Goal: Task Accomplishment & Management: Manage account settings

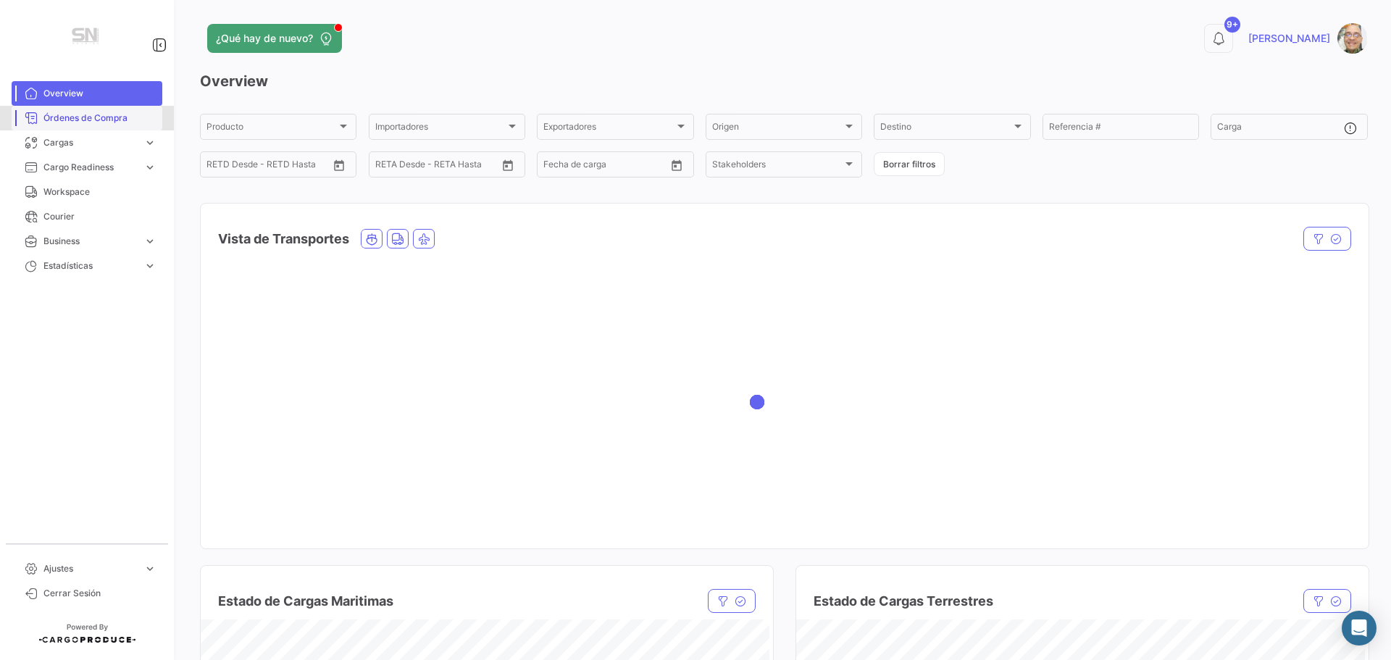
click at [103, 119] on span "Órdenes de Compra" at bounding box center [99, 118] width 113 height 13
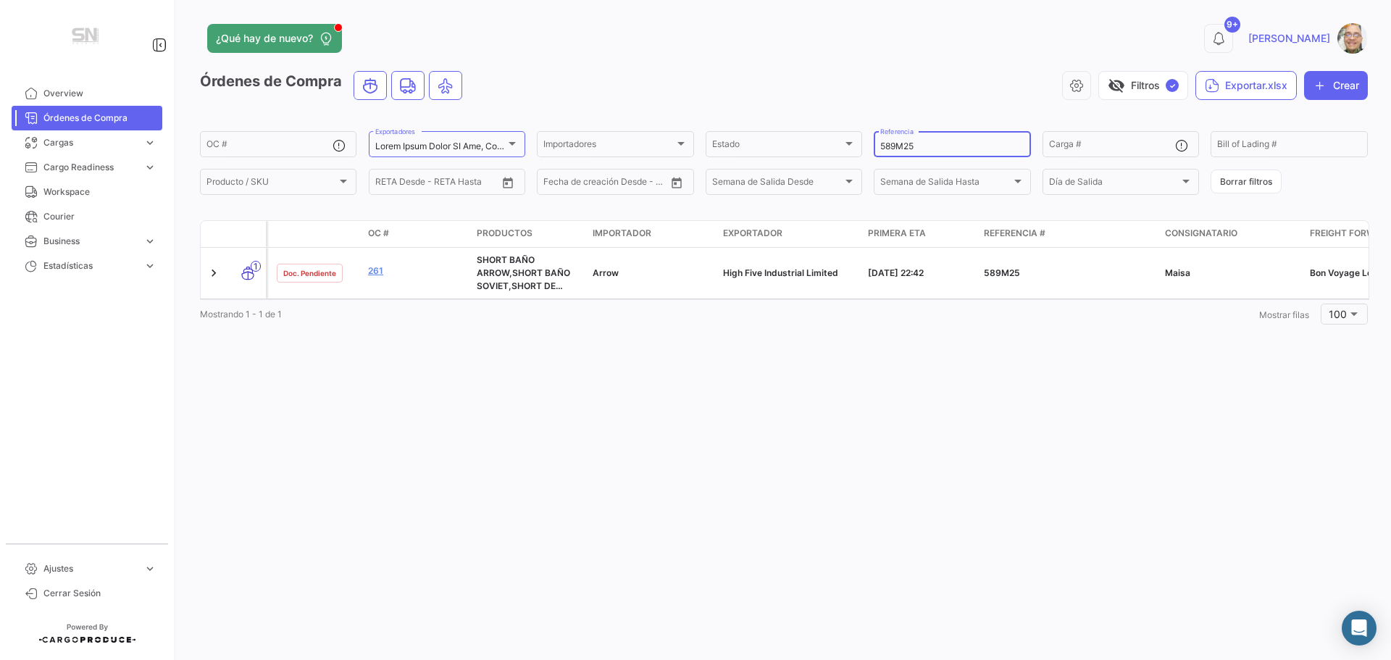
click at [921, 151] on input "589M25" at bounding box center [951, 146] width 143 height 10
type input "588"
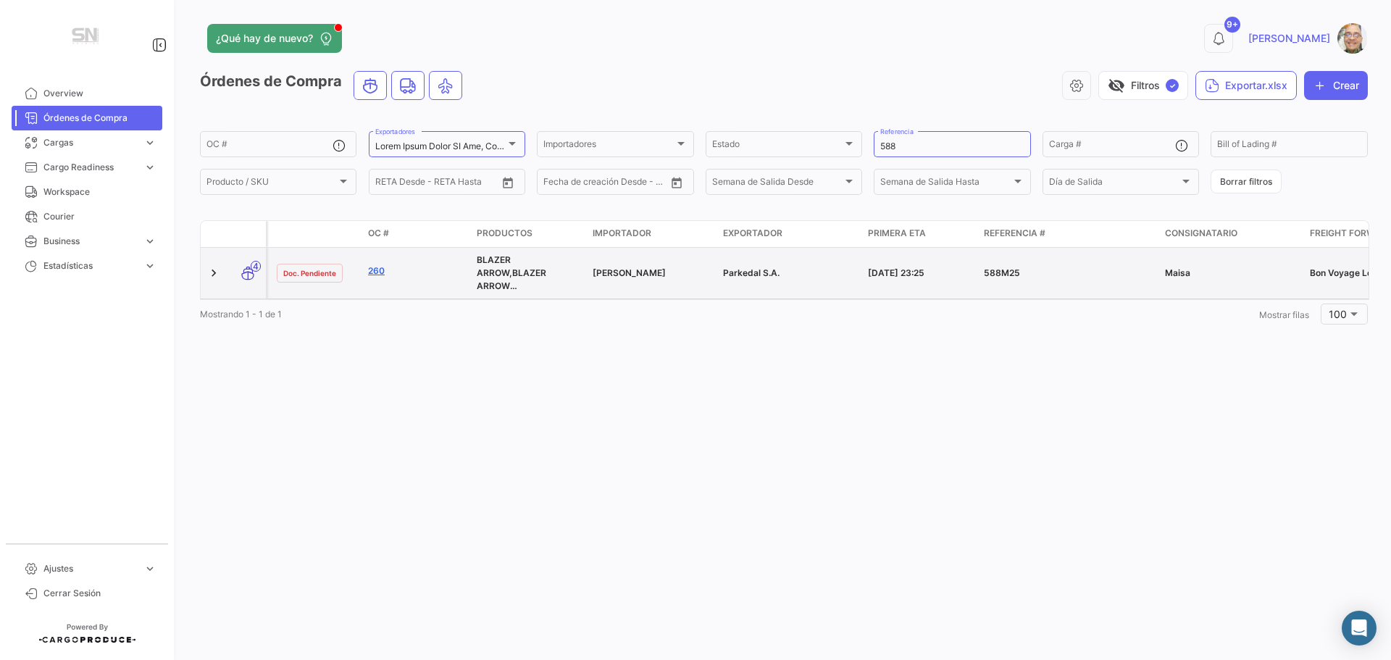
click at [381, 269] on link "260" at bounding box center [416, 270] width 97 height 13
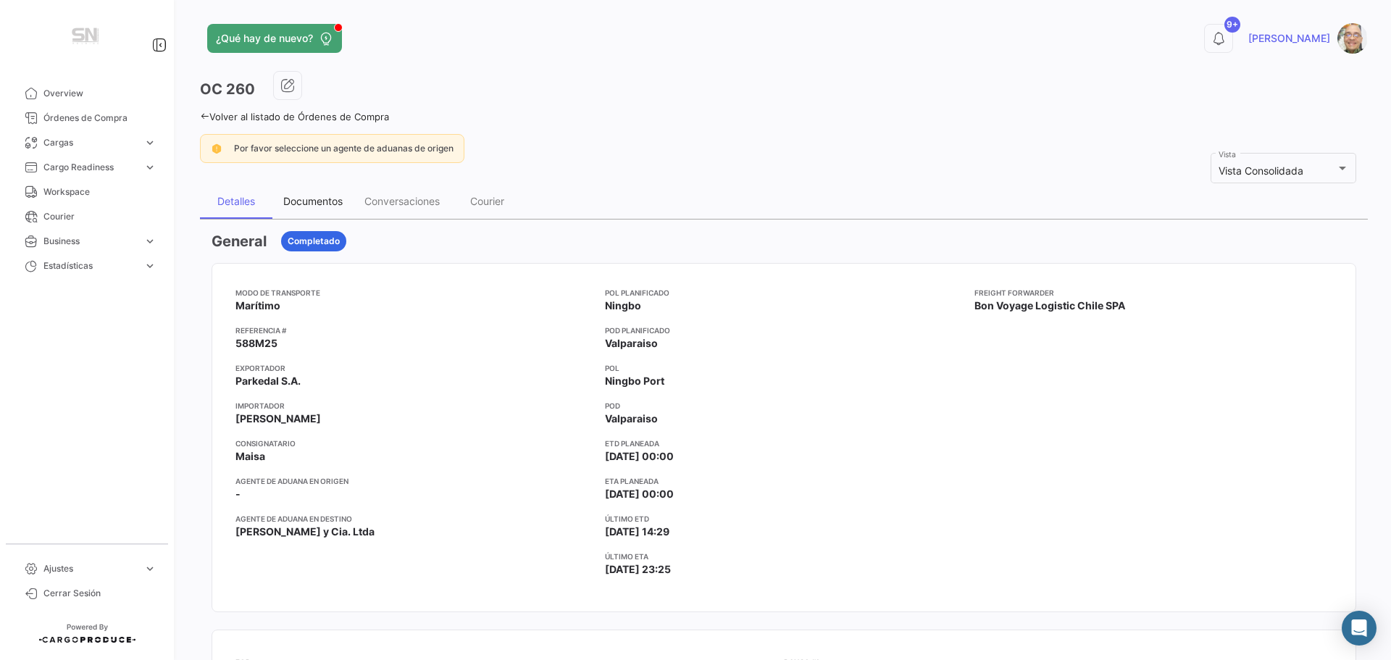
click at [322, 198] on div "Documentos" at bounding box center [312, 201] width 59 height 12
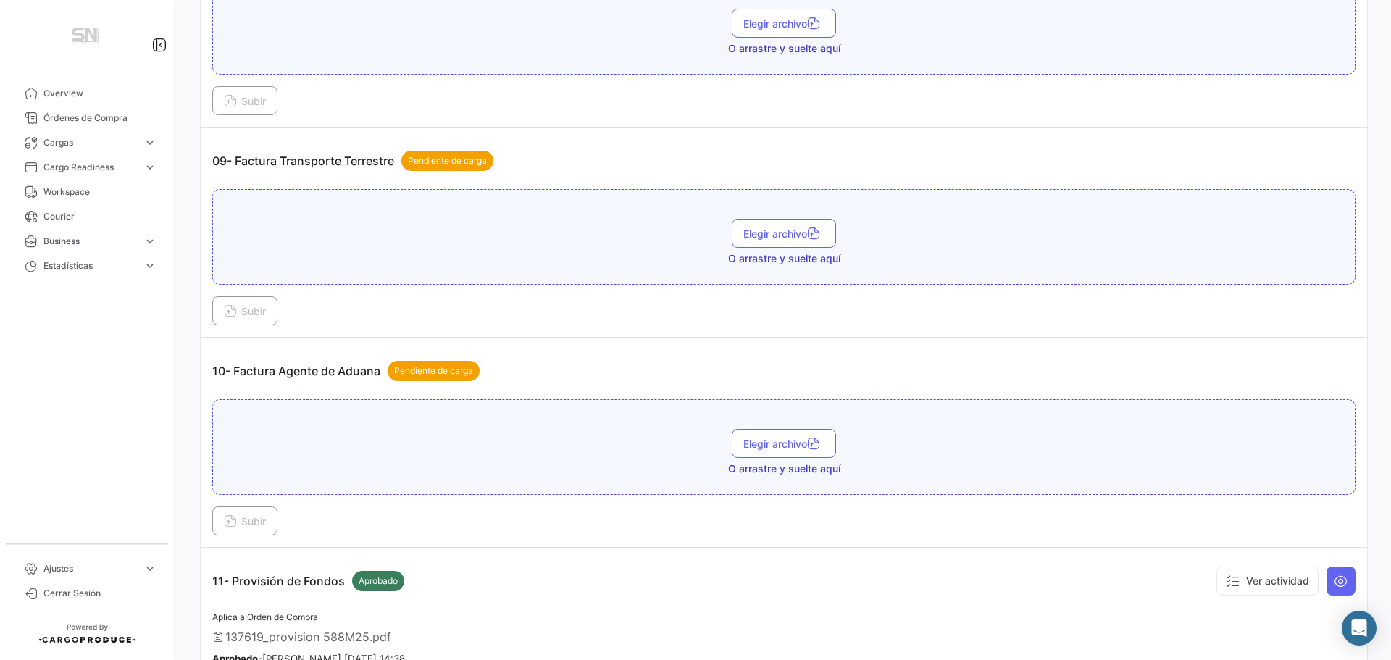
scroll to position [2390, 0]
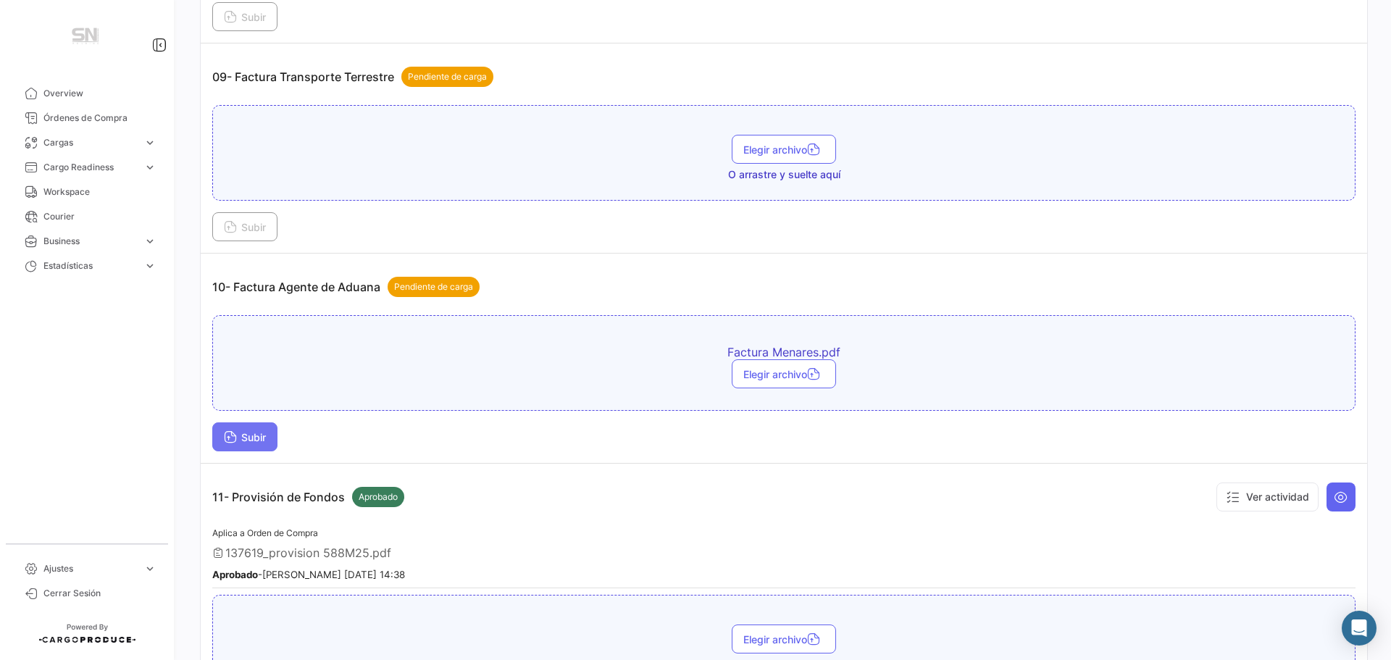
click at [228, 437] on icon at bounding box center [230, 438] width 13 height 13
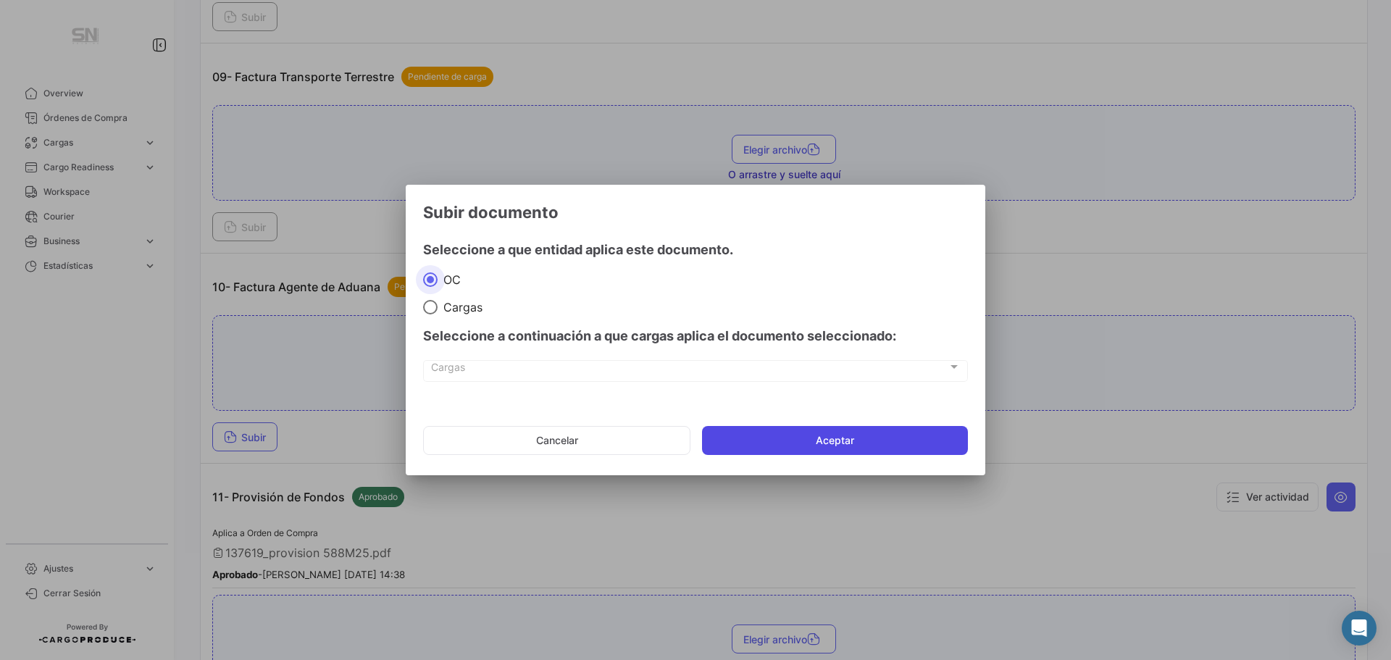
click at [742, 448] on button "Aceptar" at bounding box center [835, 440] width 266 height 29
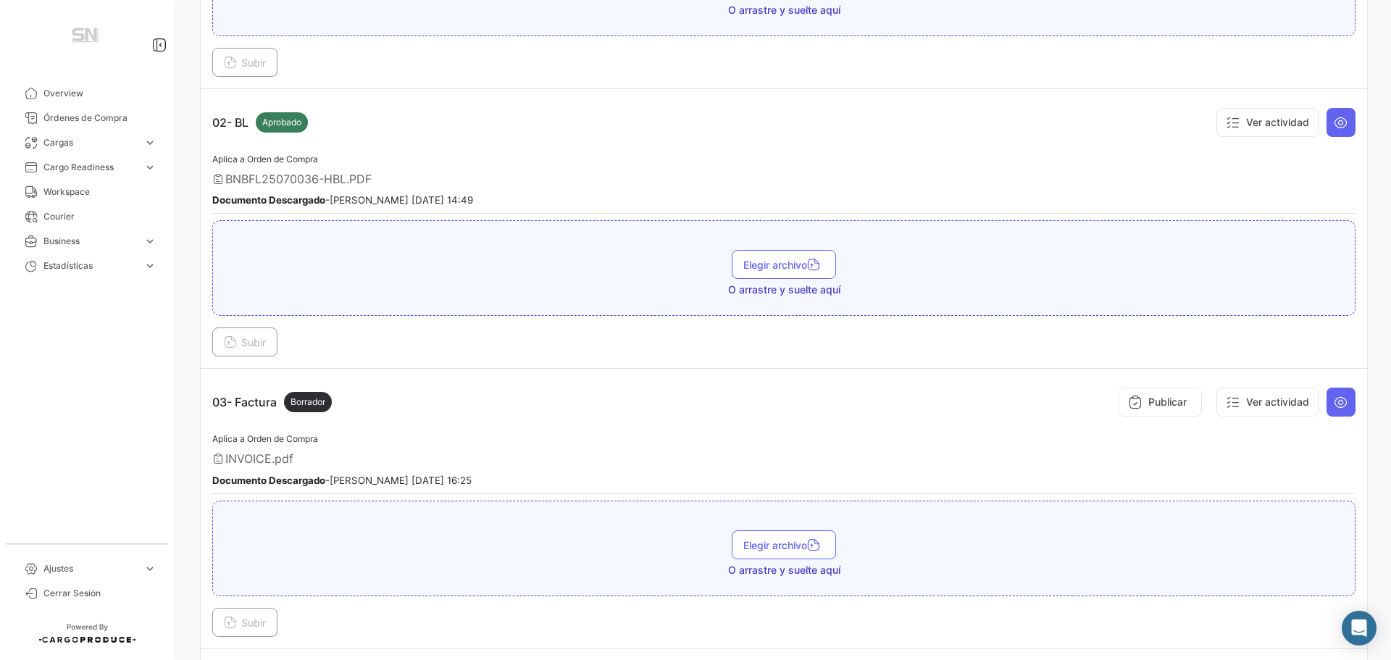
scroll to position [0, 0]
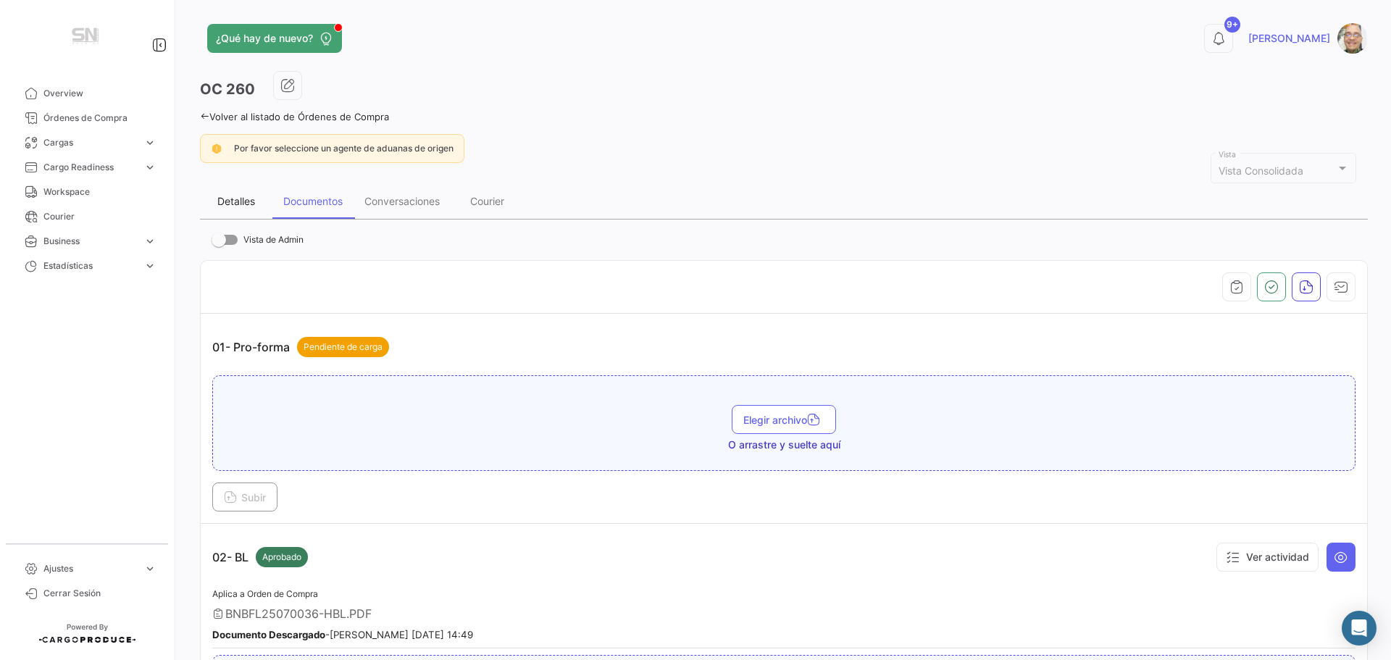
click at [238, 195] on div "Detalles" at bounding box center [236, 201] width 72 height 35
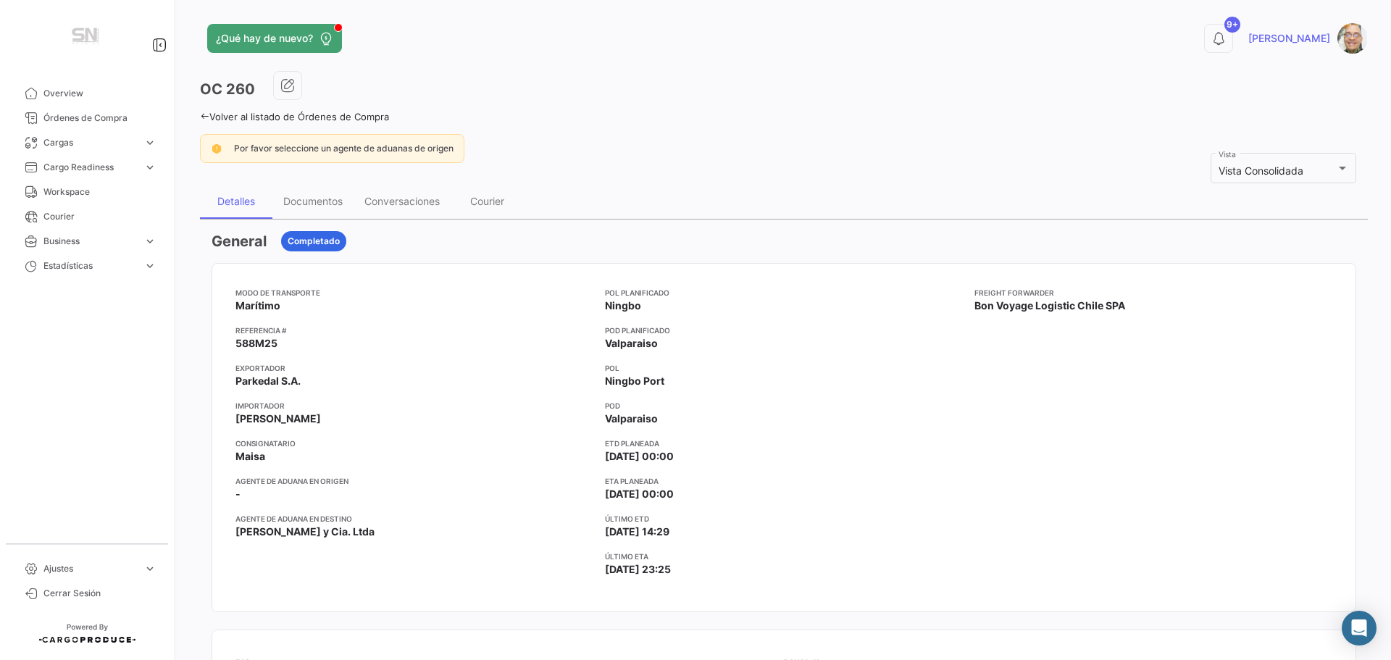
drag, startPoint x: 203, startPoint y: 115, endPoint x: 190, endPoint y: 113, distance: 12.5
click at [203, 115] on icon at bounding box center [204, 116] width 9 height 9
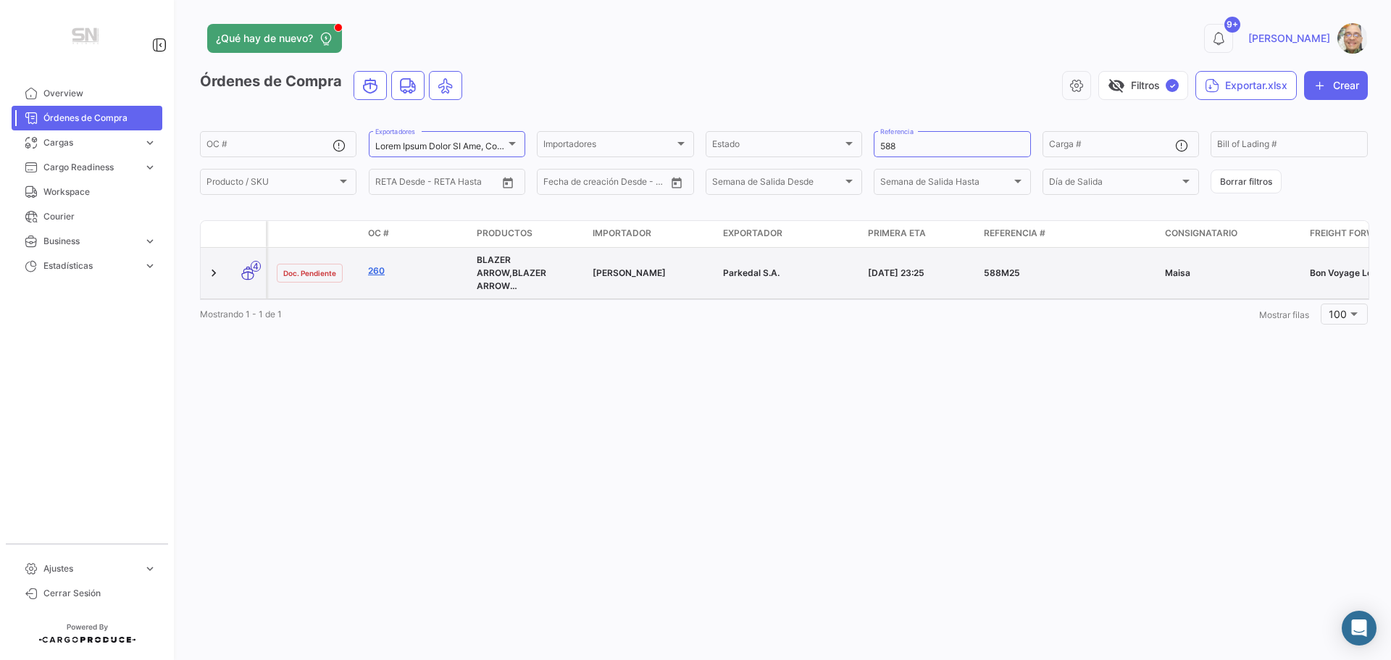
click at [377, 269] on link "260" at bounding box center [416, 270] width 97 height 13
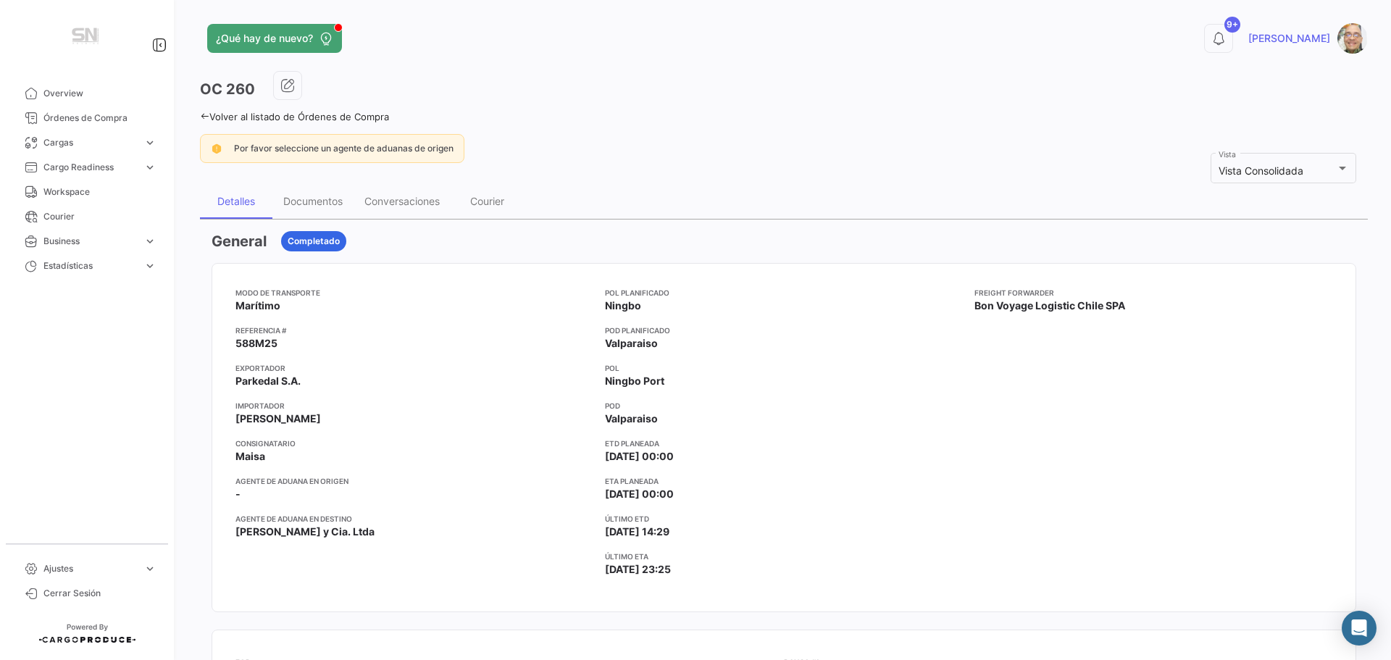
click at [203, 114] on icon at bounding box center [204, 116] width 9 height 9
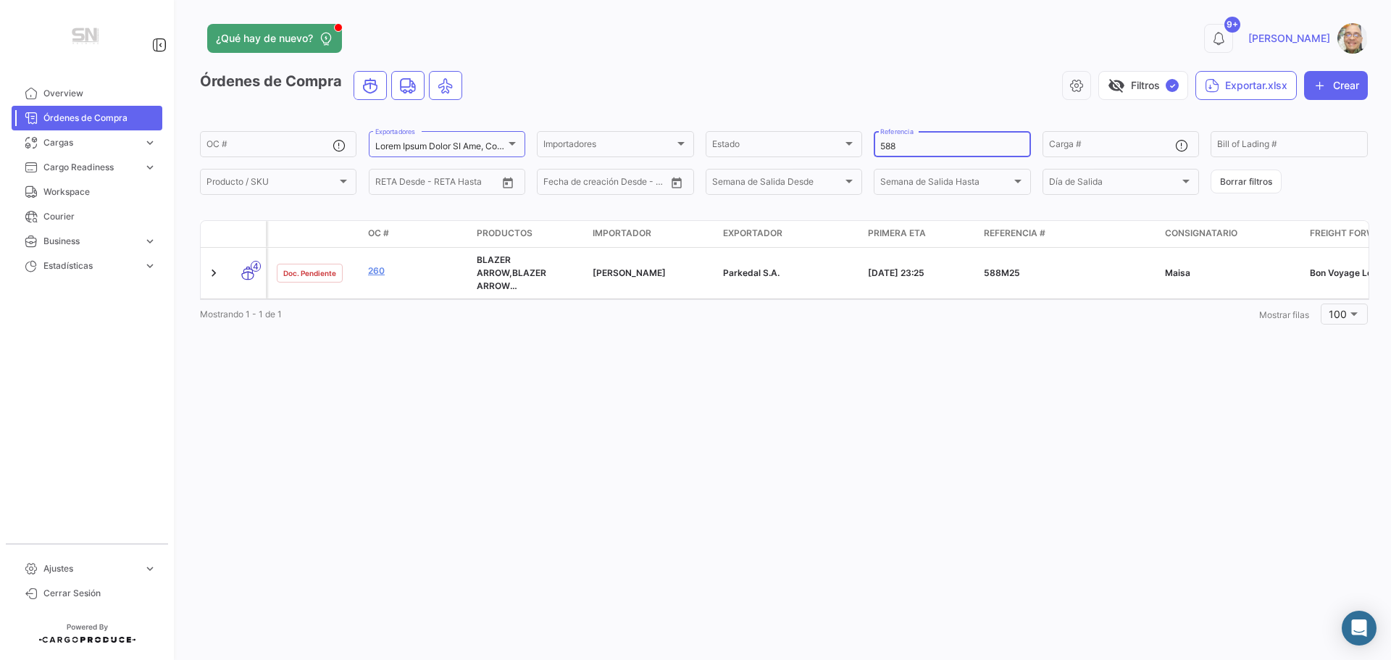
click at [950, 143] on input "588" at bounding box center [951, 146] width 143 height 10
type input "5"
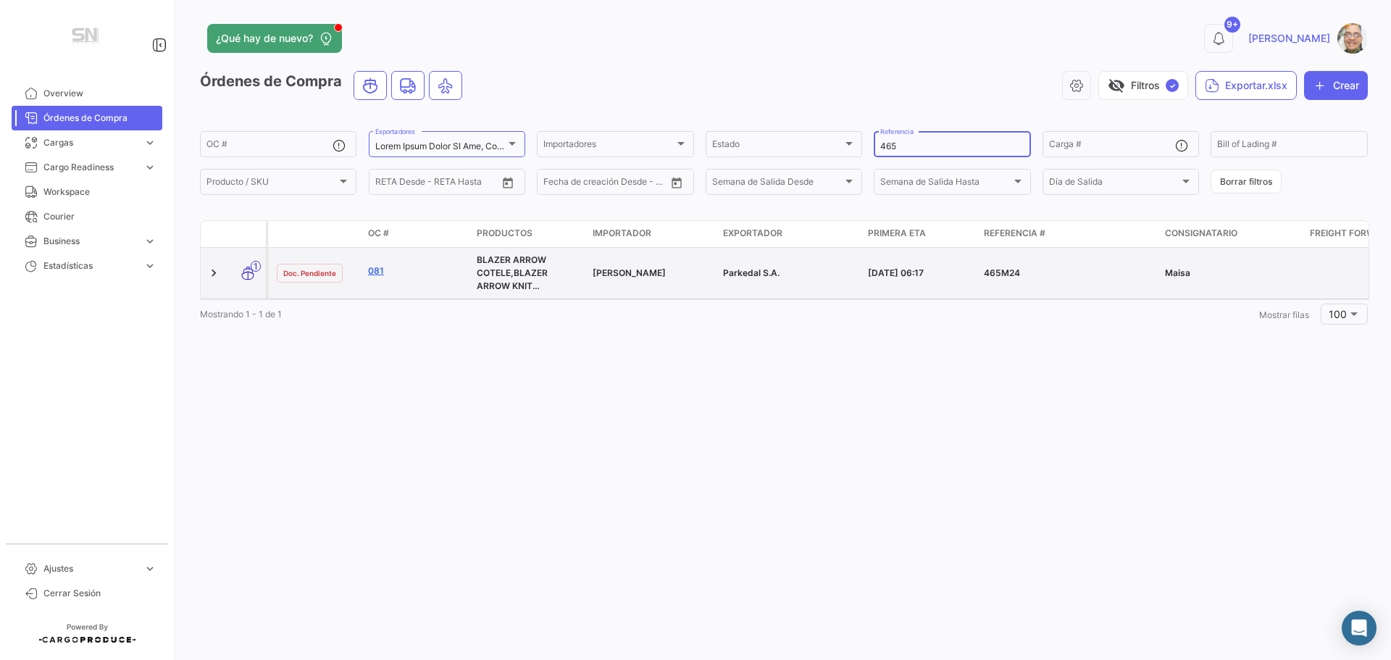
type input "465"
click at [372, 272] on link "081" at bounding box center [416, 270] width 97 height 13
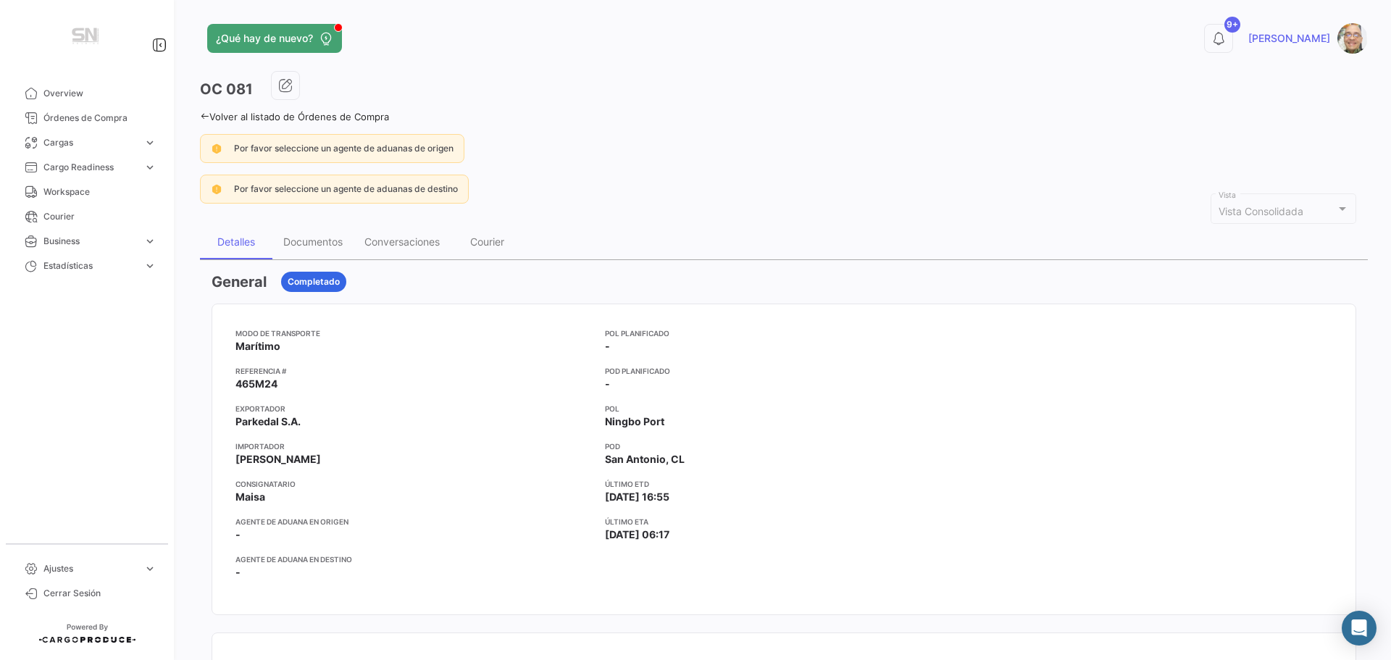
click at [205, 117] on icon at bounding box center [204, 116] width 9 height 9
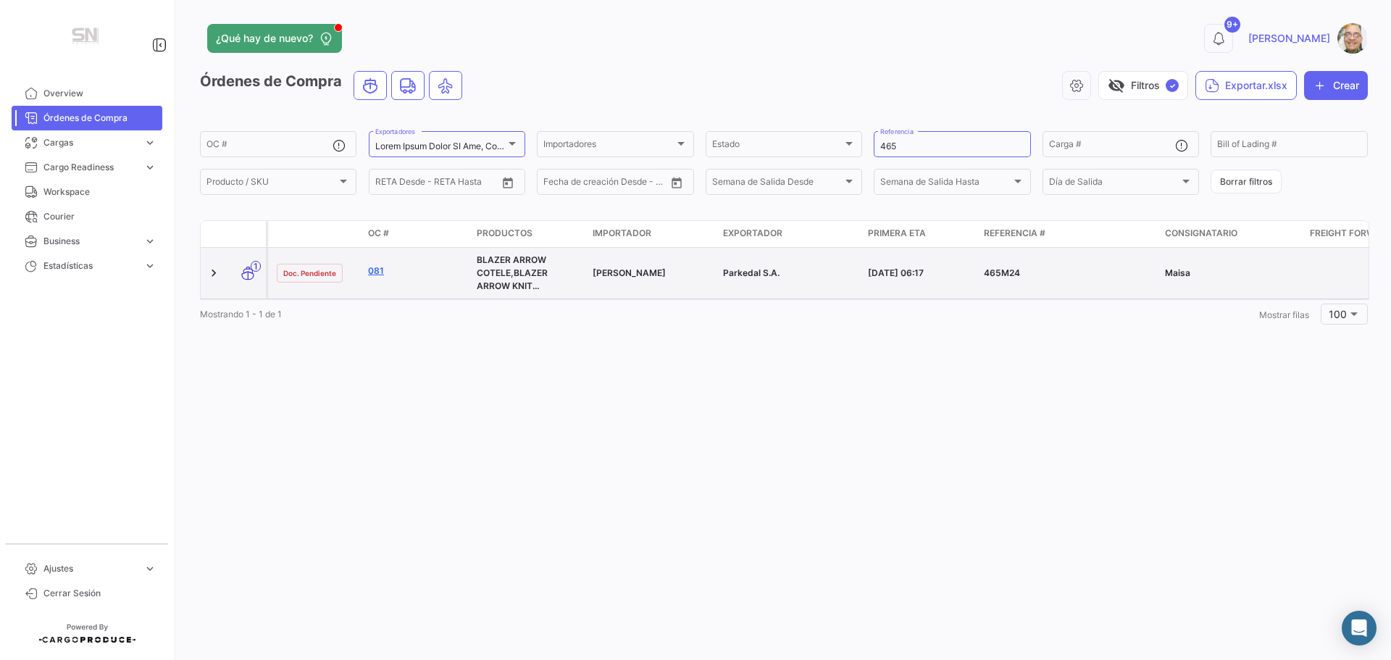
click at [375, 269] on link "081" at bounding box center [416, 270] width 97 height 13
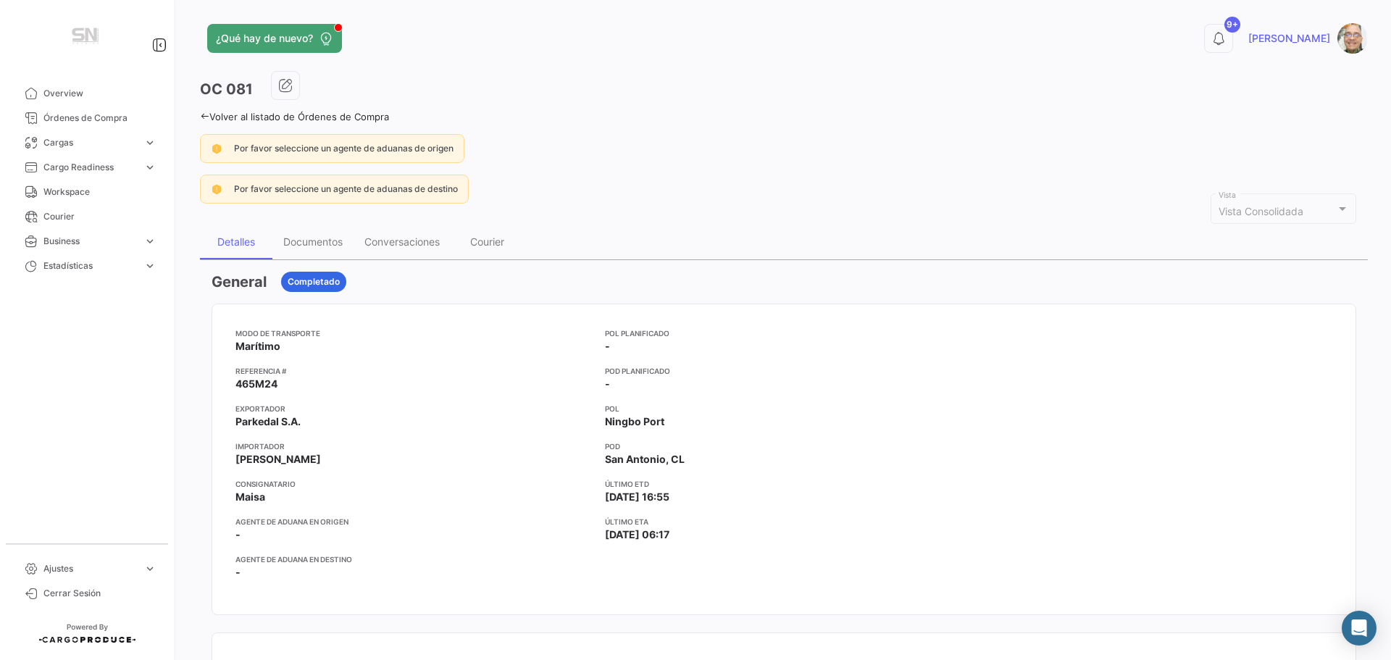
click at [201, 117] on icon at bounding box center [204, 116] width 9 height 9
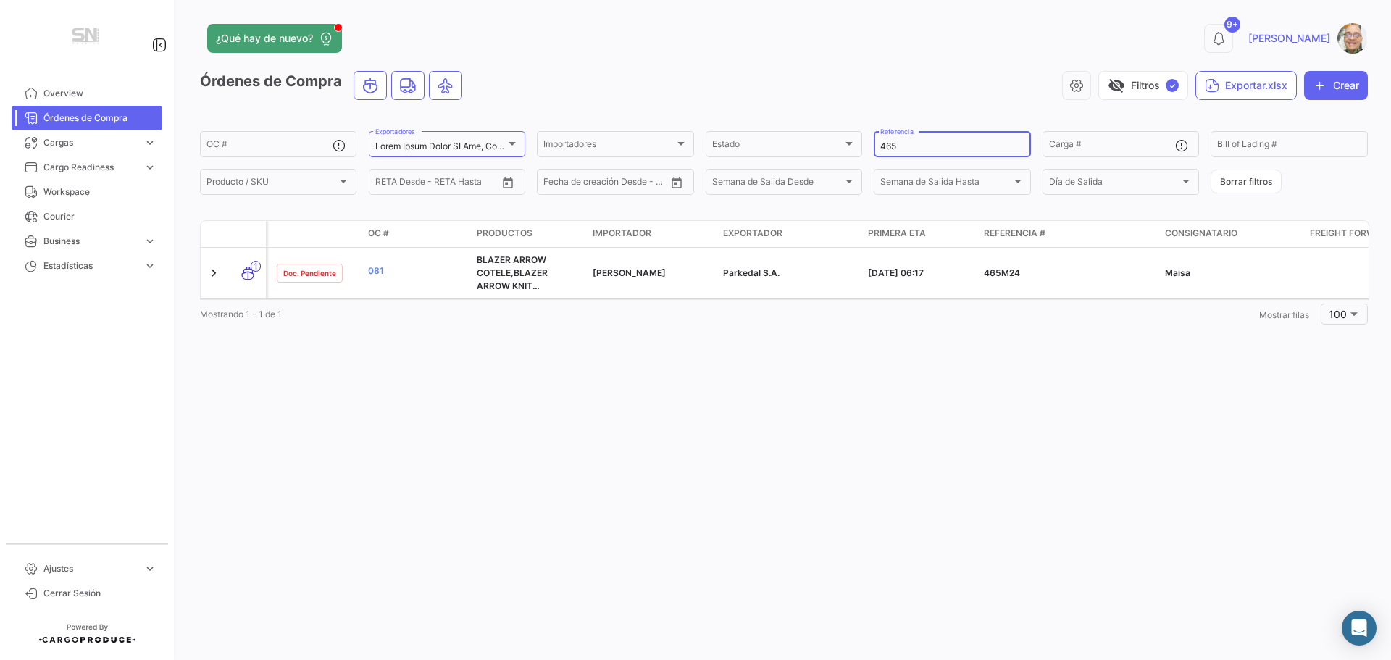
click at [913, 148] on input "465" at bounding box center [951, 146] width 143 height 10
type input "4"
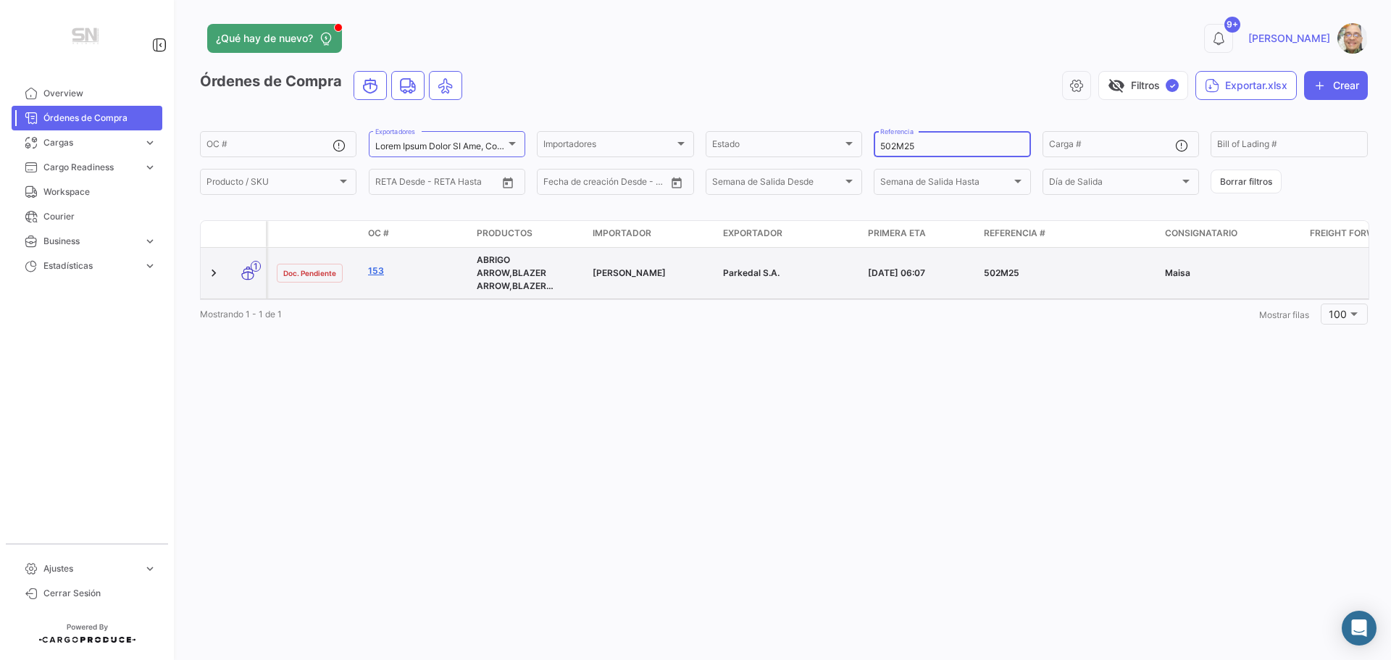
type input "502M25"
click at [380, 273] on link "153" at bounding box center [416, 270] width 97 height 13
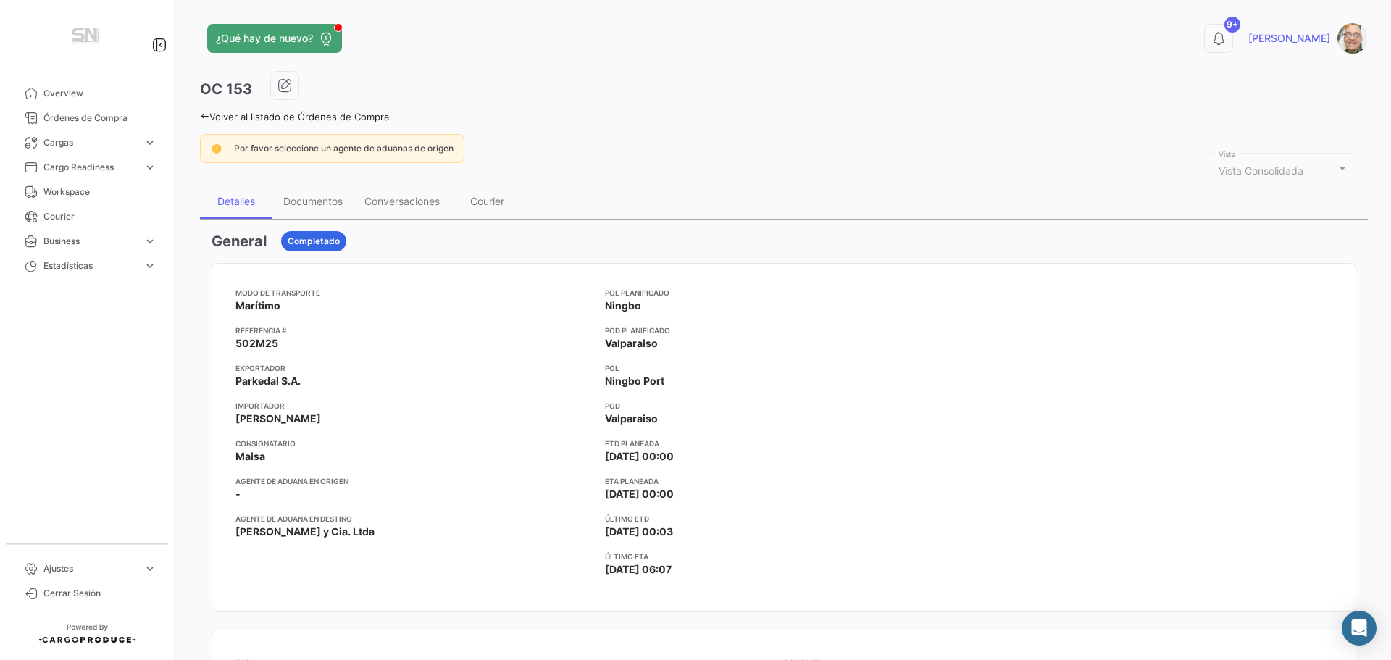
click at [207, 118] on icon at bounding box center [204, 116] width 9 height 9
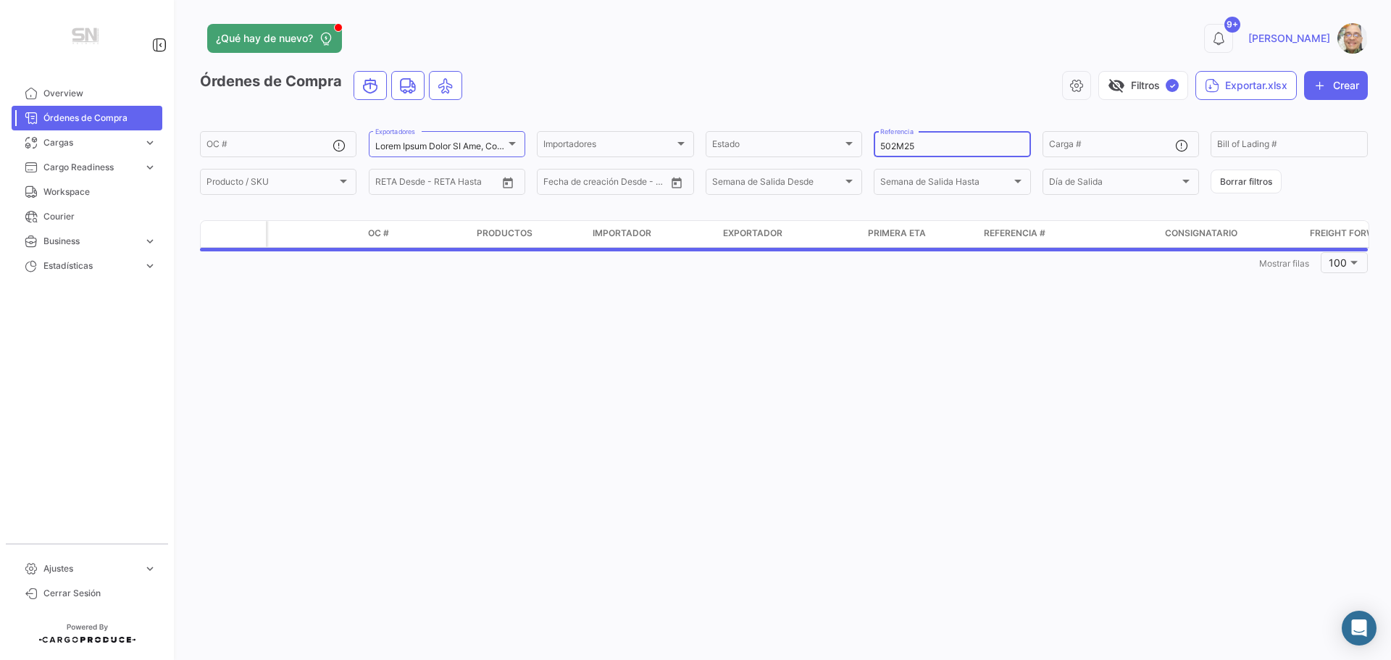
click at [933, 147] on input "502M25" at bounding box center [951, 146] width 143 height 10
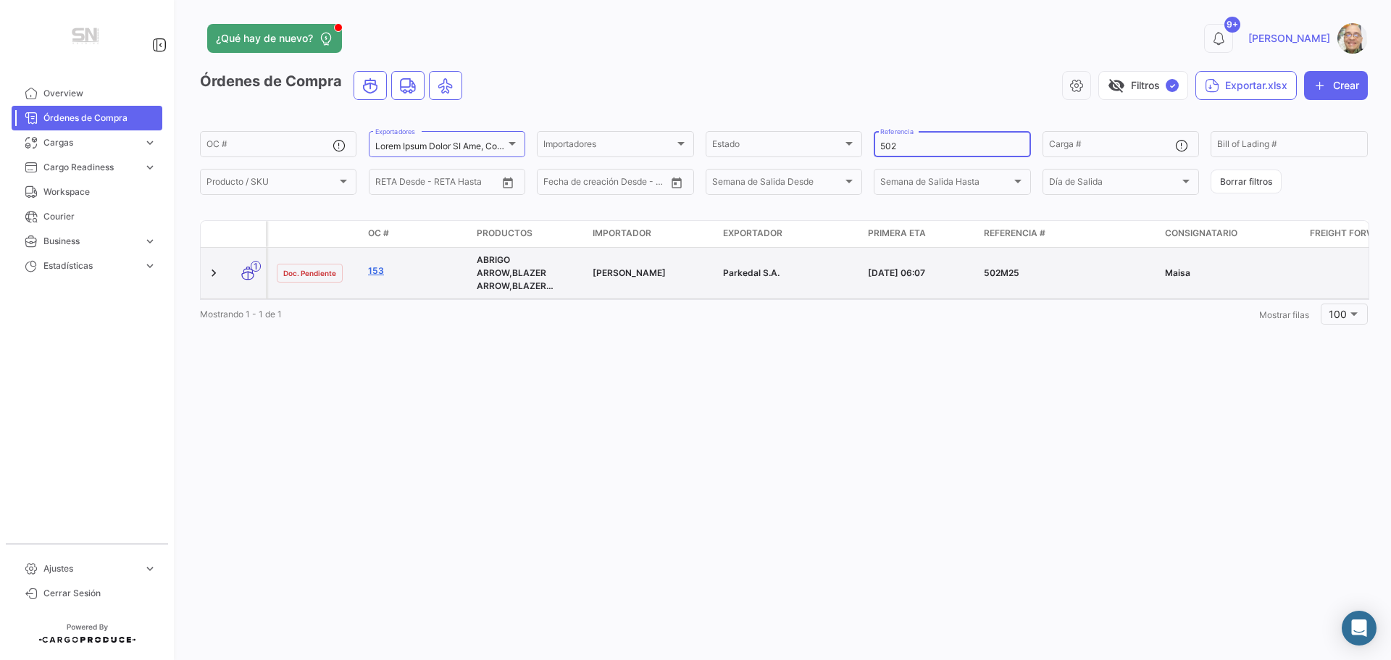
type input "502"
click at [380, 275] on link "153" at bounding box center [416, 270] width 97 height 13
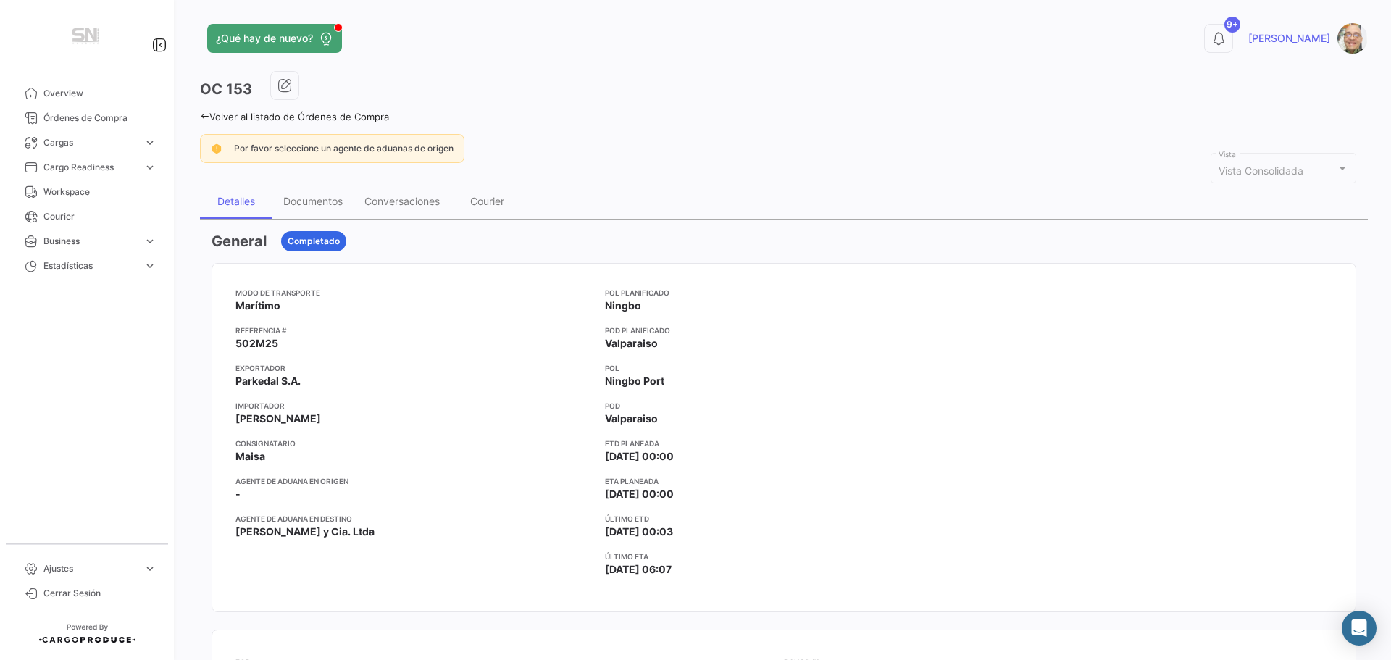
click at [240, 202] on div "Detalles" at bounding box center [236, 201] width 38 height 12
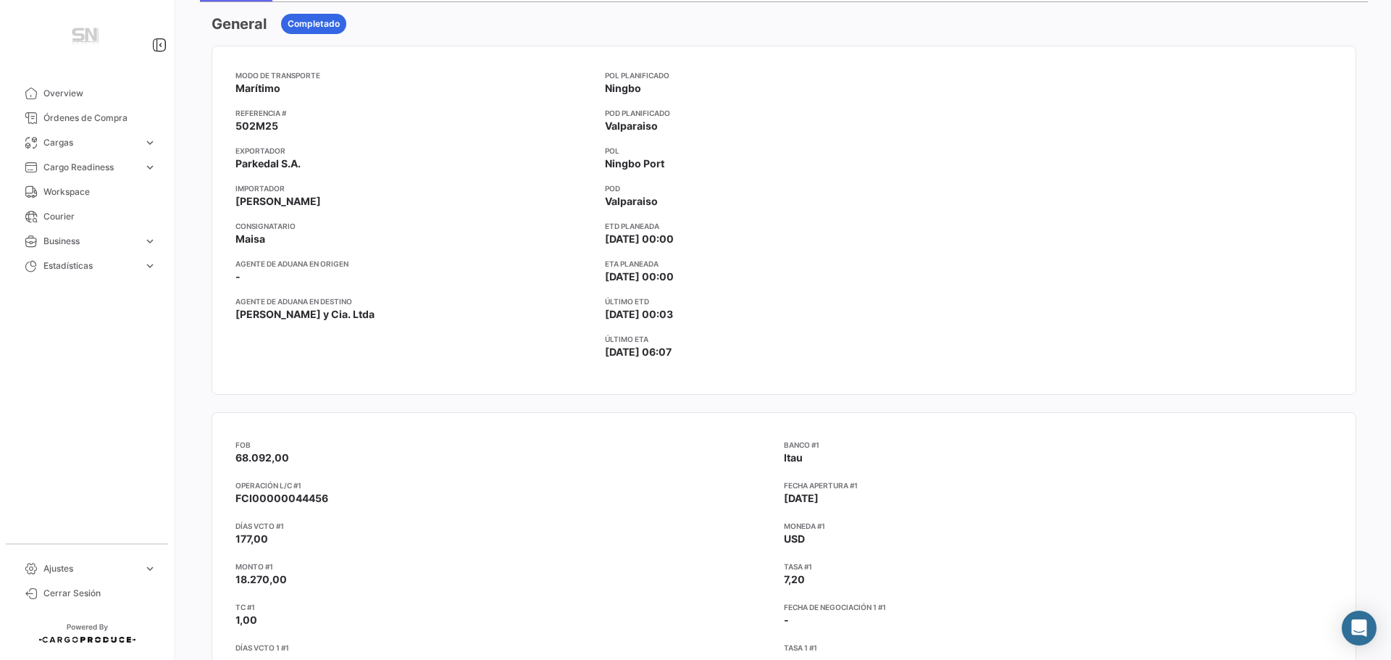
scroll to position [72, 0]
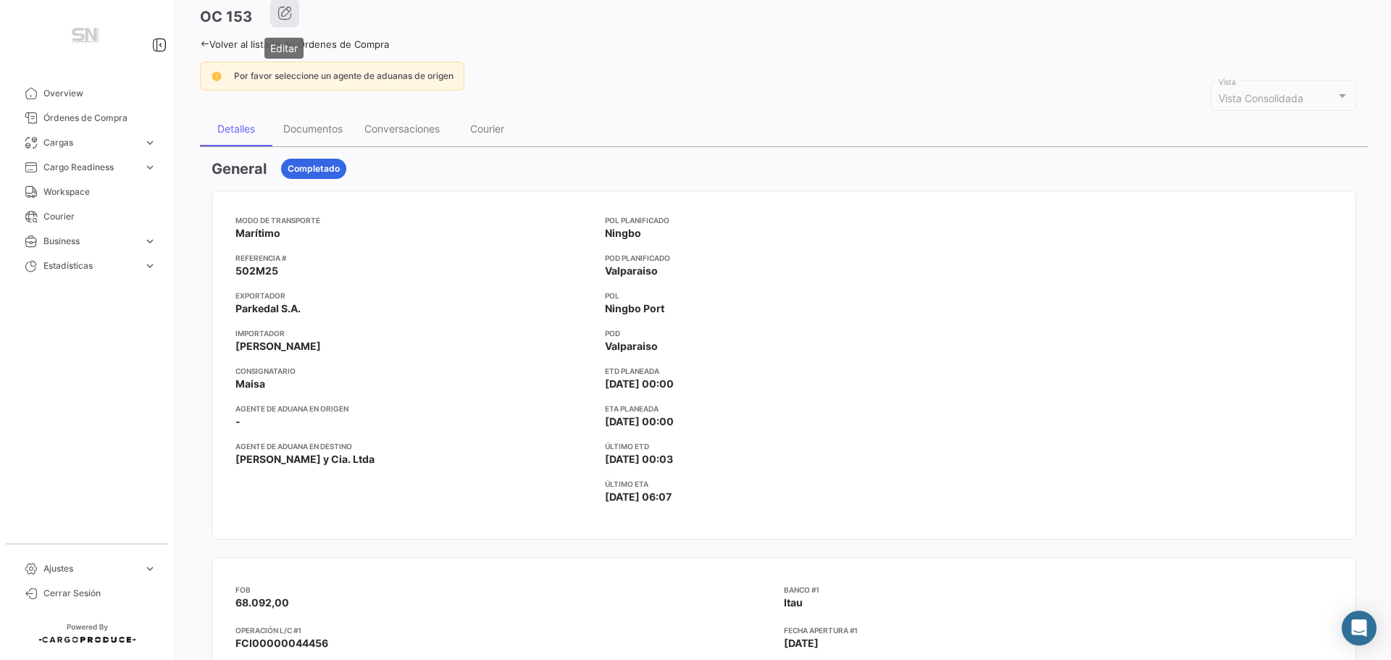
click at [276, 20] on button "button" at bounding box center [284, 13] width 29 height 29
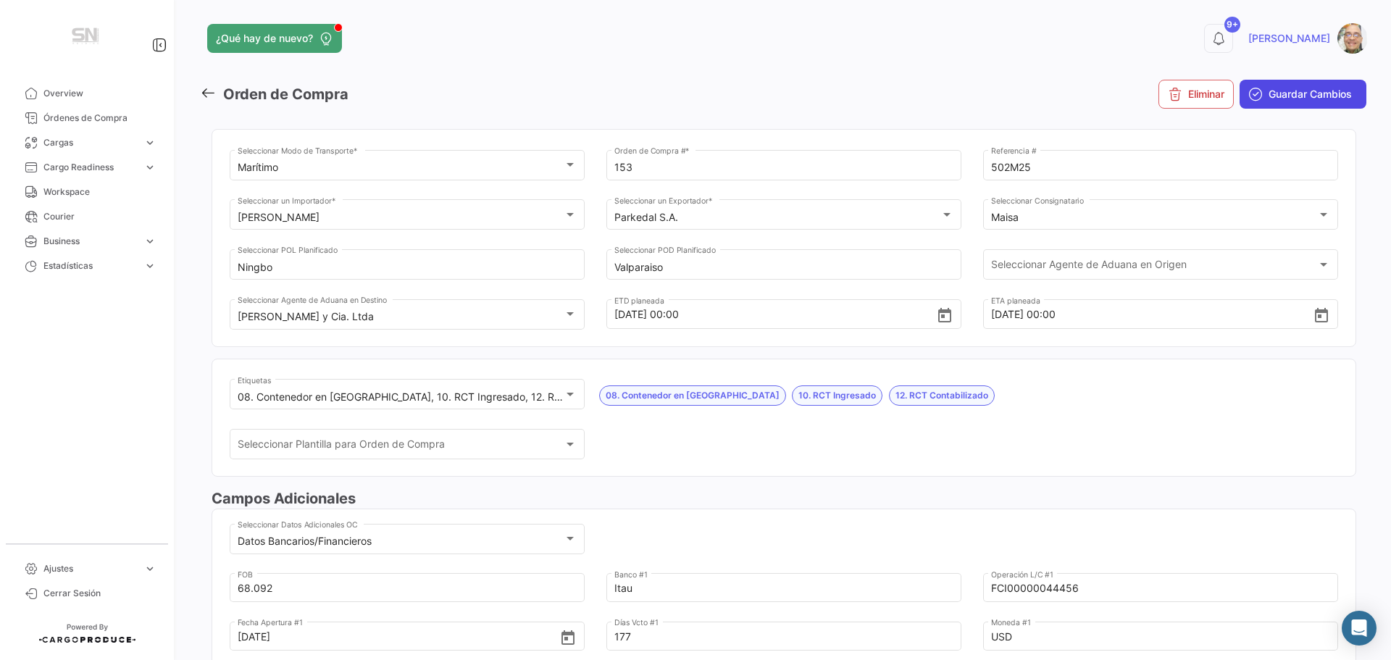
click at [1262, 101] on button "Guardar Cambios" at bounding box center [1302, 94] width 127 height 29
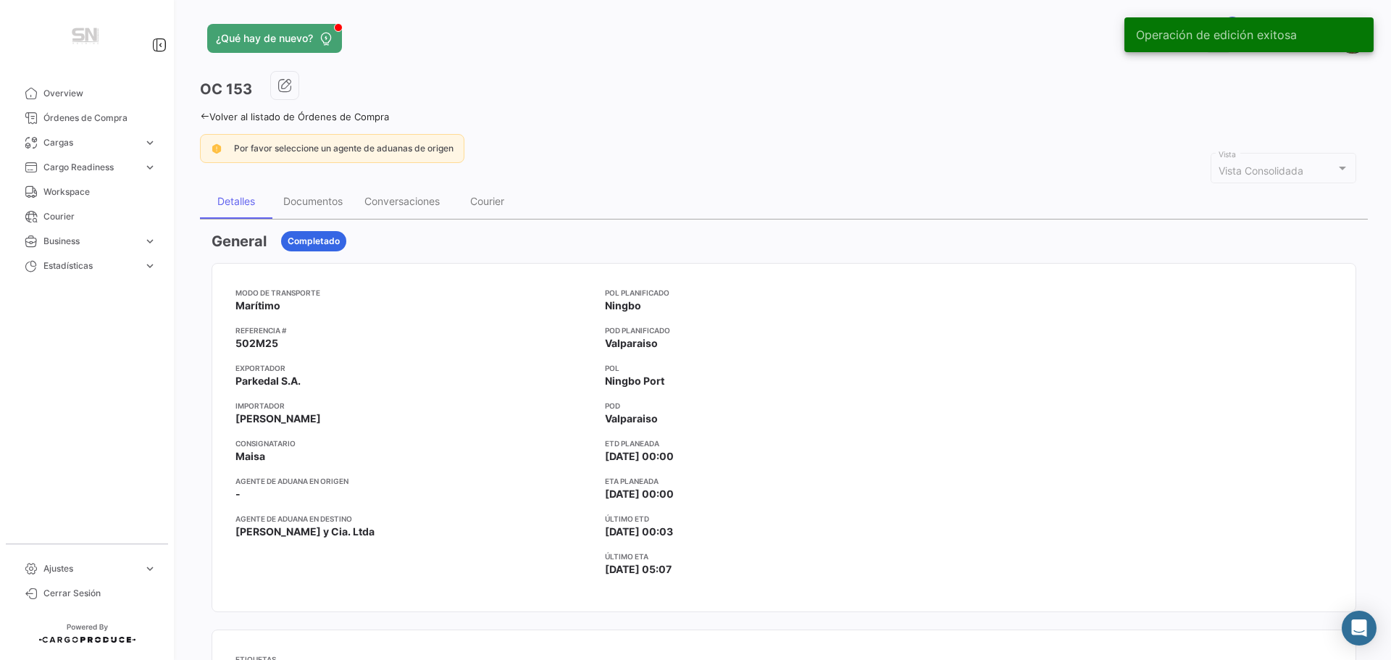
click at [205, 117] on icon at bounding box center [204, 116] width 9 height 9
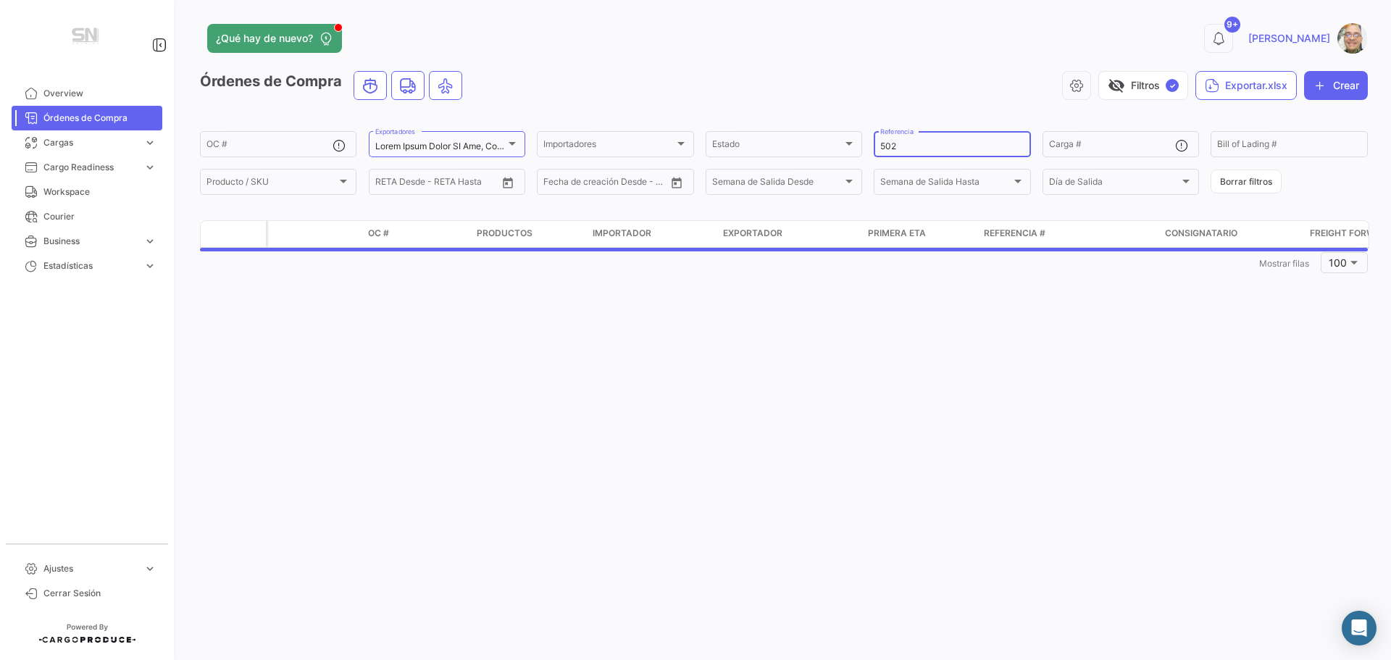
click at [905, 146] on input "502" at bounding box center [951, 146] width 143 height 10
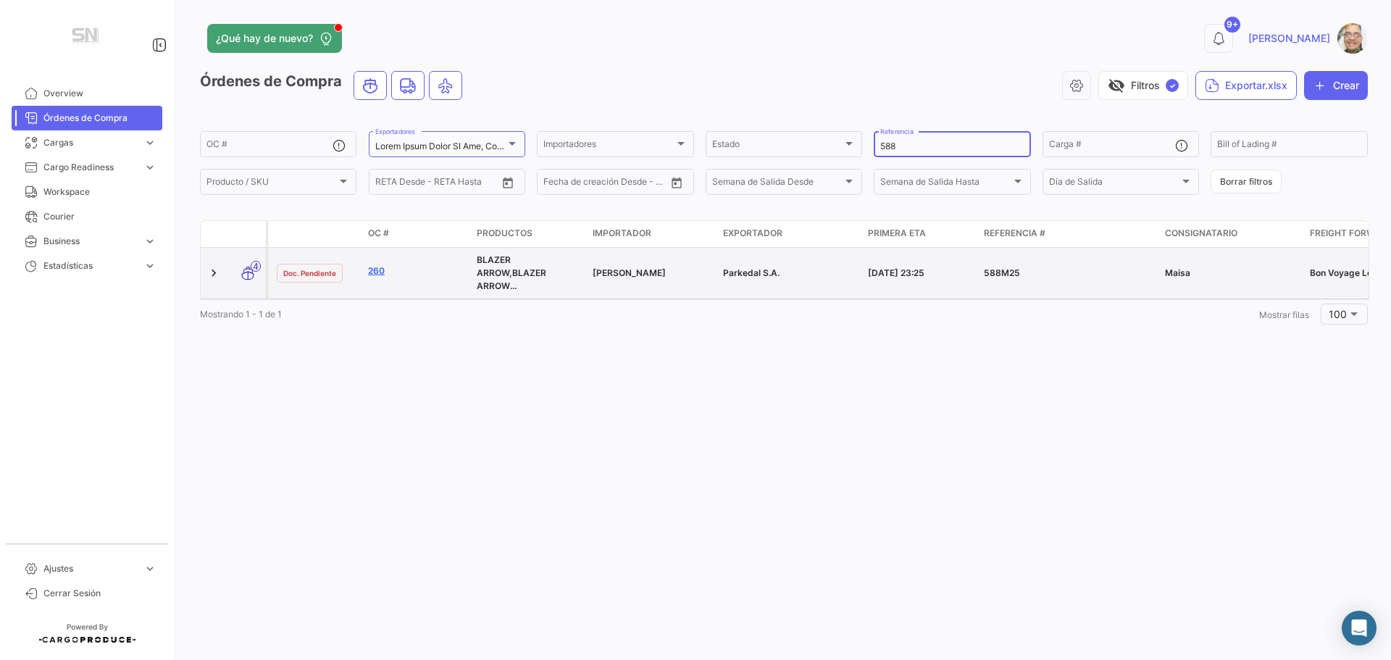
type input "588"
click at [378, 275] on link "260" at bounding box center [416, 270] width 97 height 13
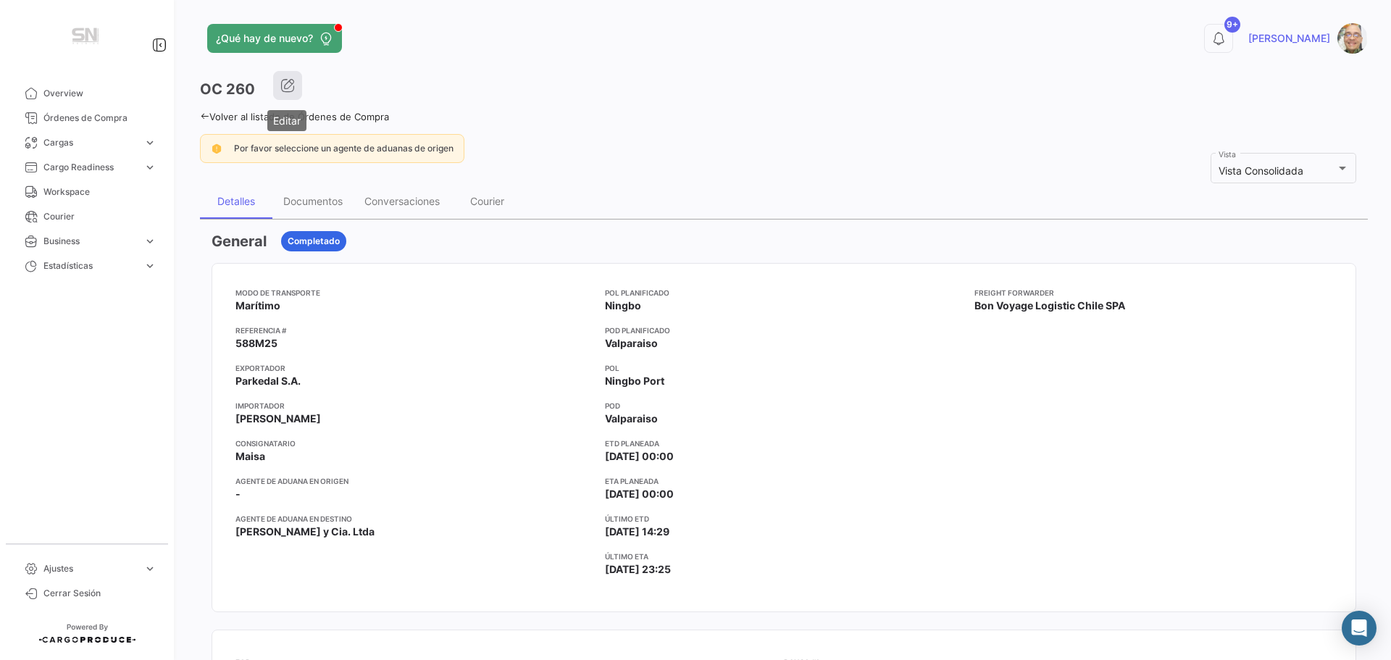
click at [284, 94] on button "button" at bounding box center [287, 85] width 29 height 29
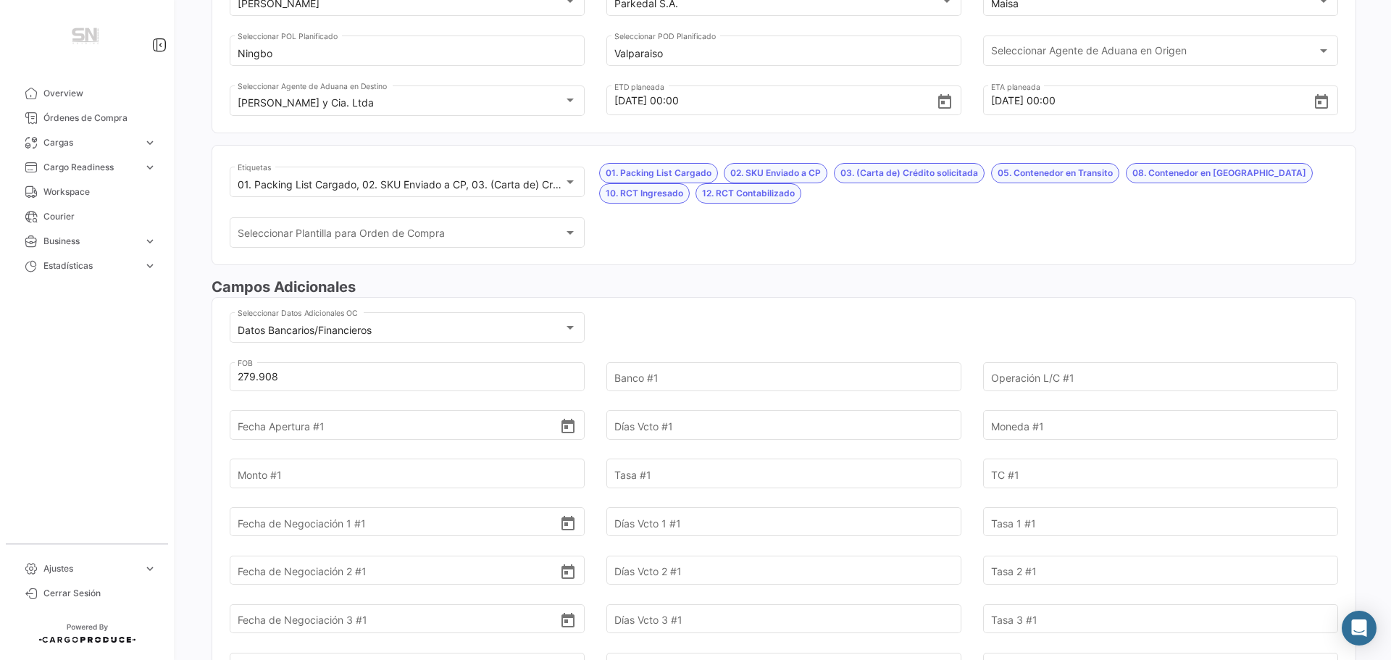
scroll to position [217, 0]
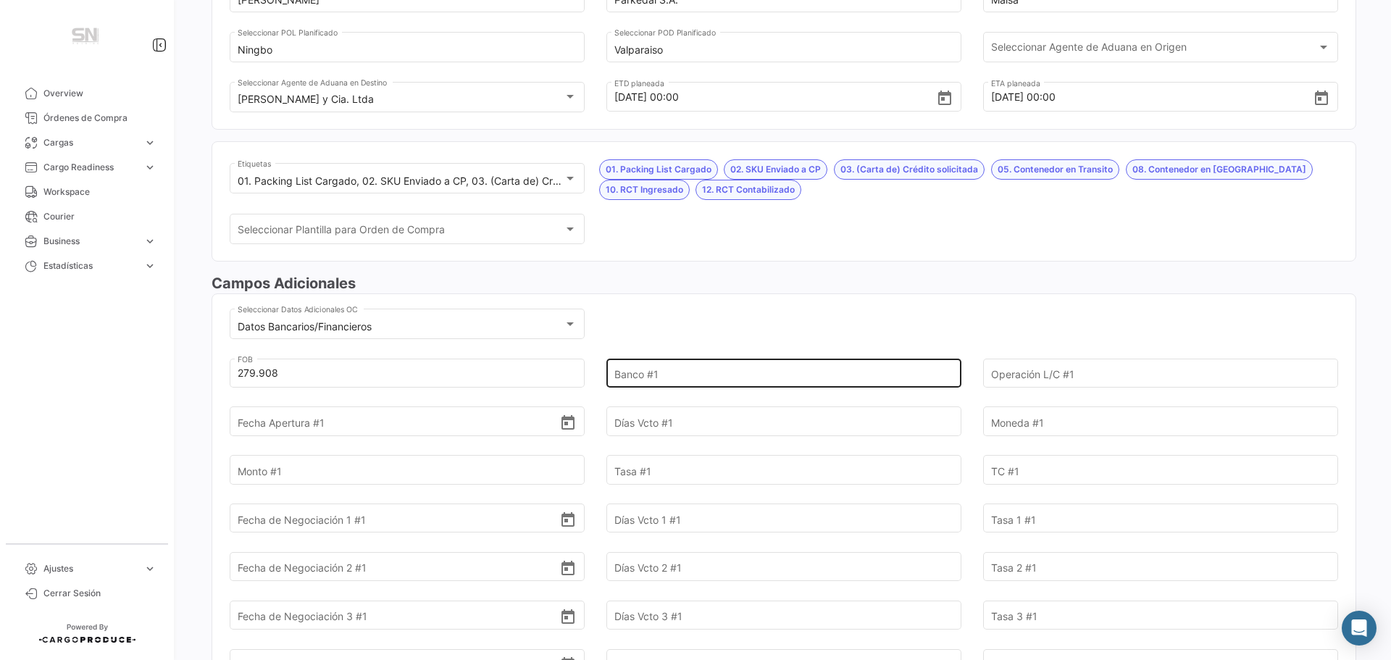
click at [653, 371] on input "Banco #1" at bounding box center [775, 373] width 322 height 51
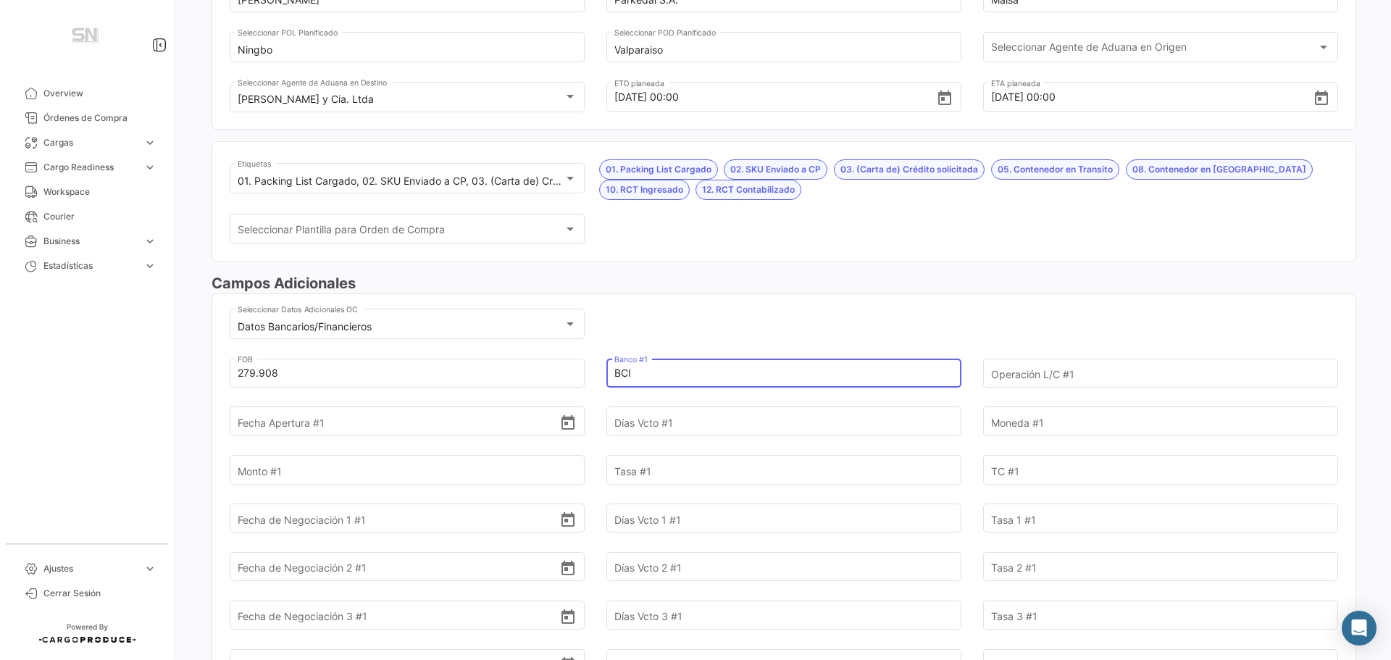
type input "BCI"
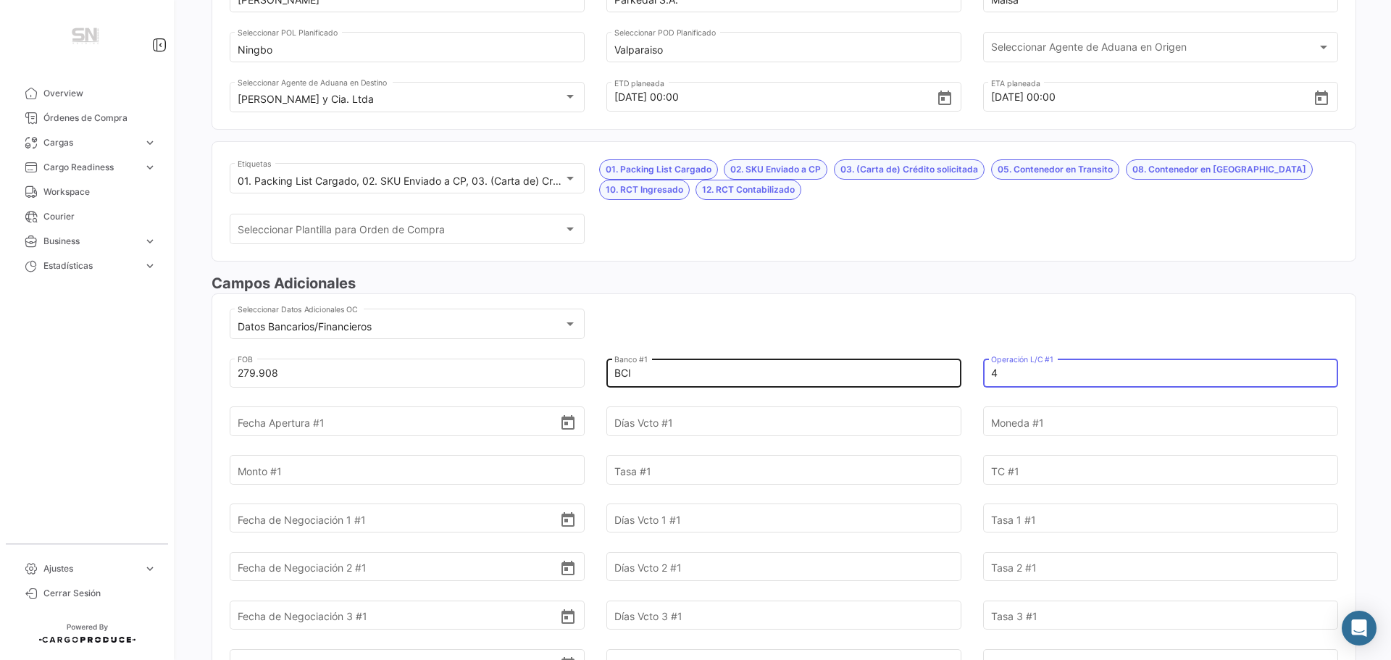
type input "40"
click at [665, 374] on input "Banco #1" at bounding box center [775, 373] width 322 height 51
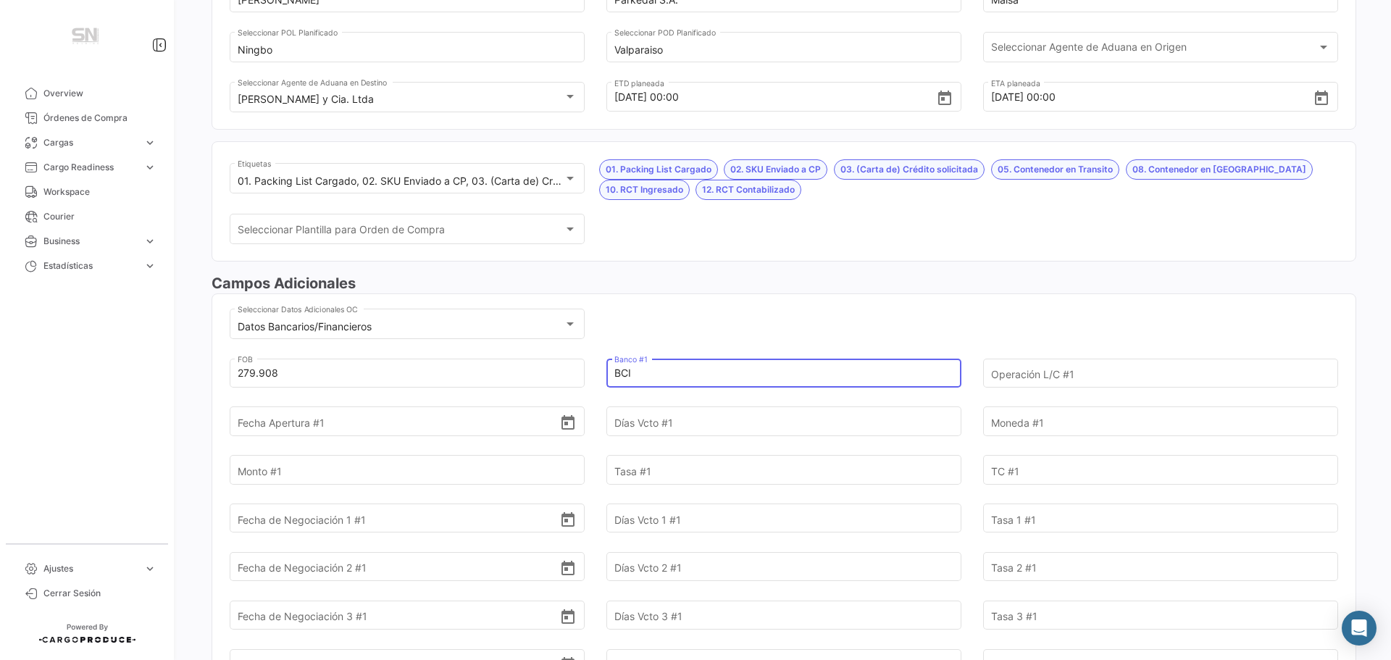
type input "BCI"
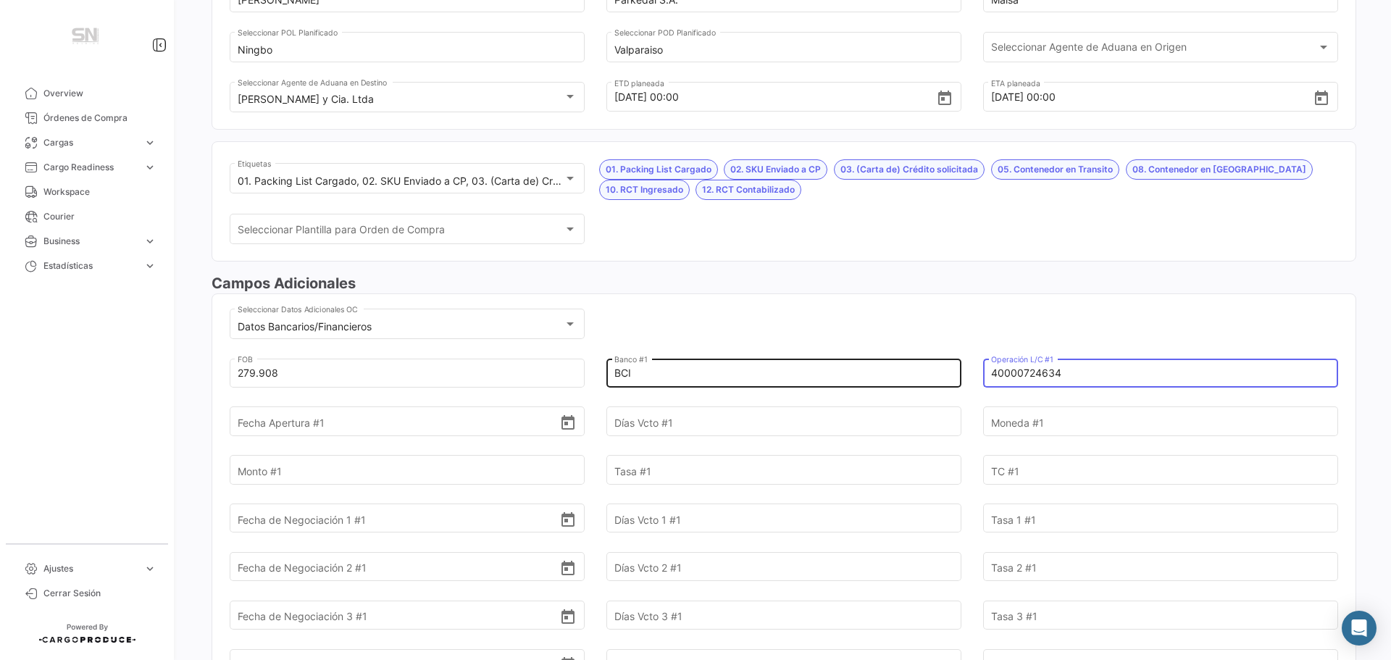
type input "40000724634"
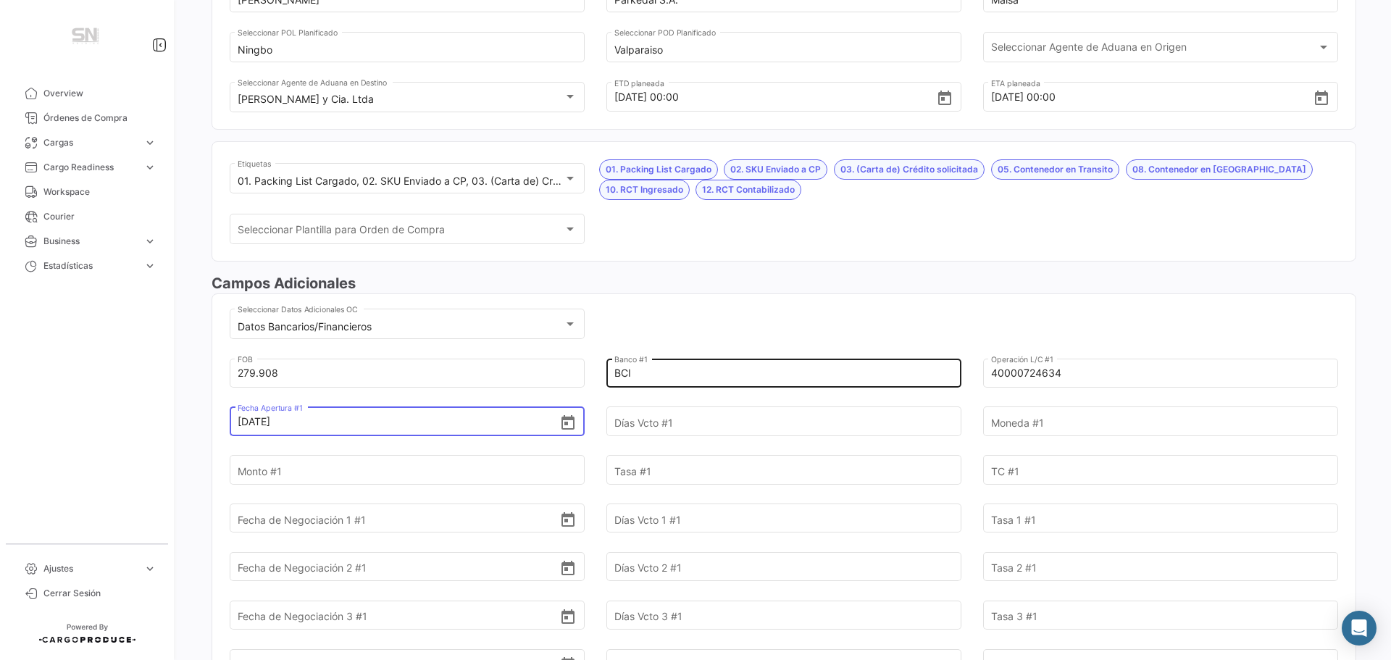
type input "31/7/2025"
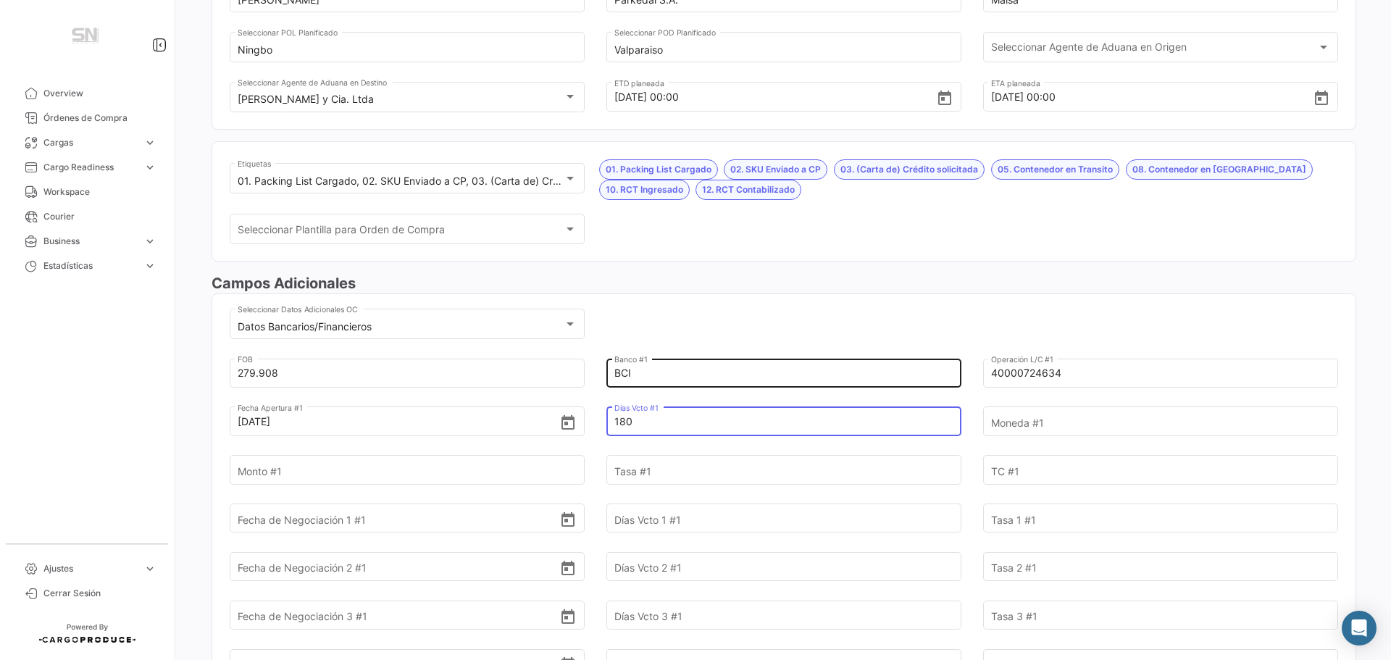
type input "180"
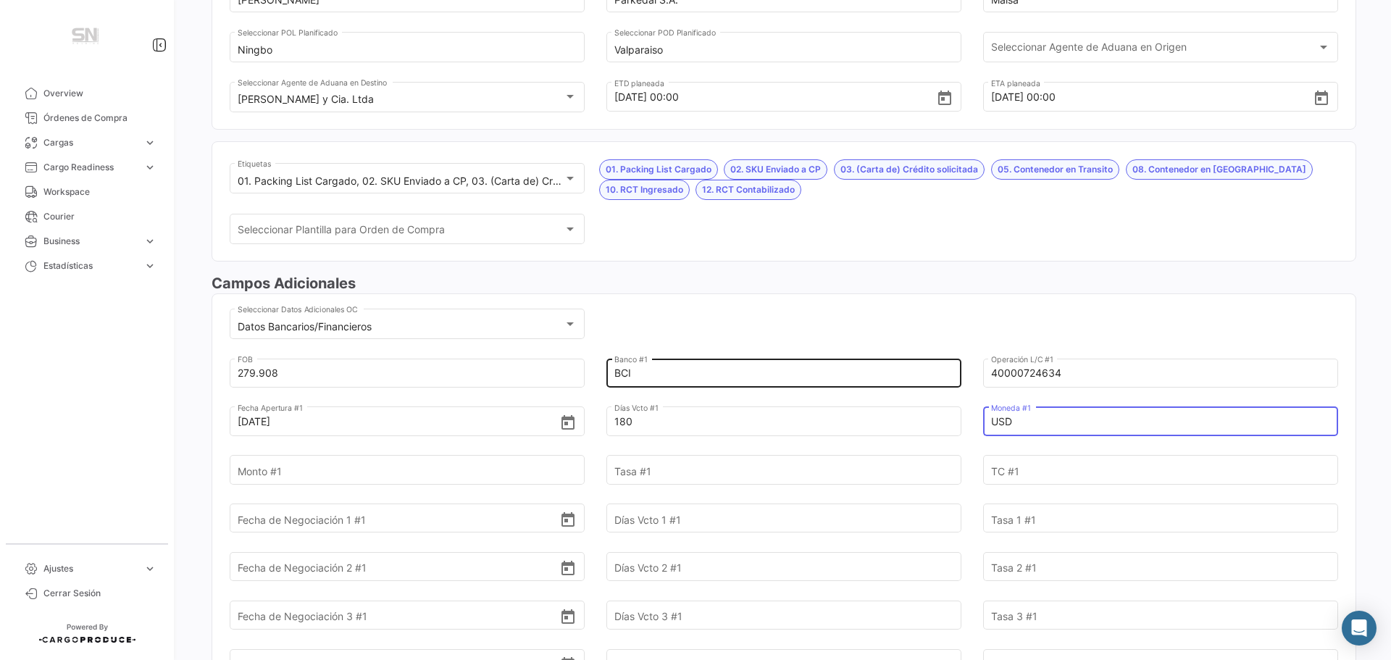
type input "USD"
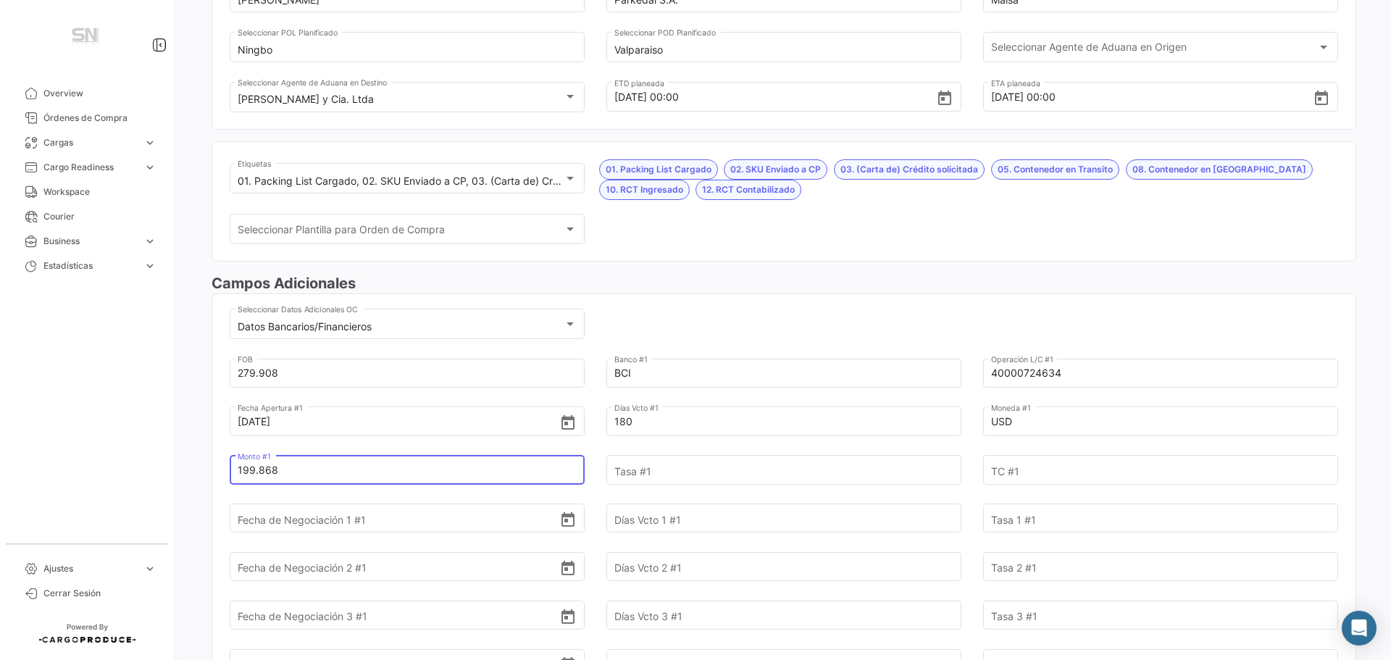
click at [301, 469] on input "199.868" at bounding box center [399, 470] width 322 height 51
type input "199.868,00"
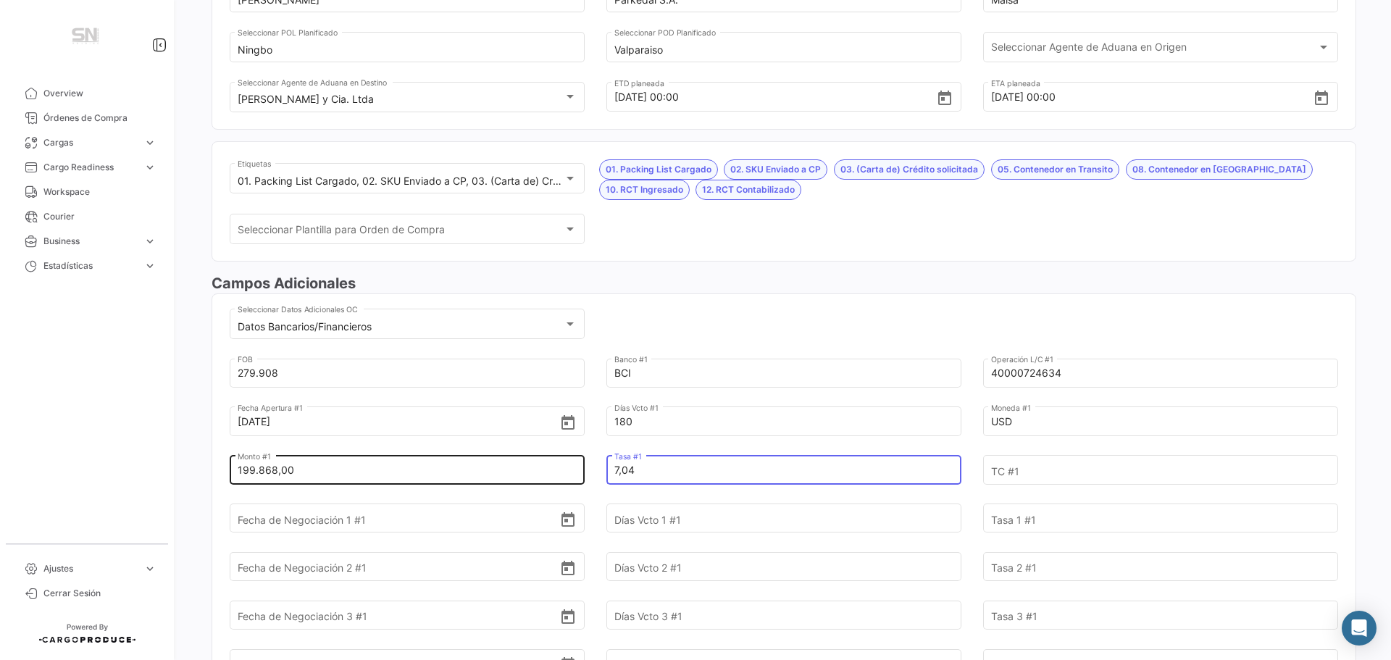
type input "7,04"
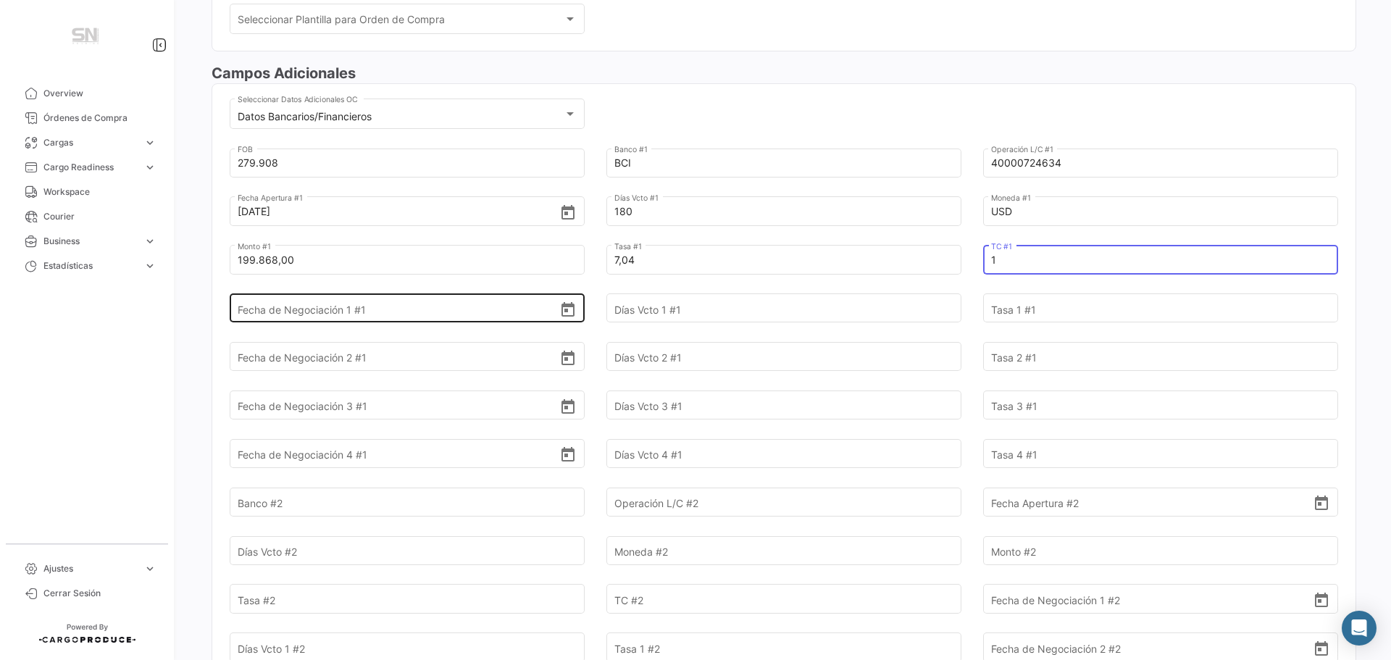
scroll to position [507, 0]
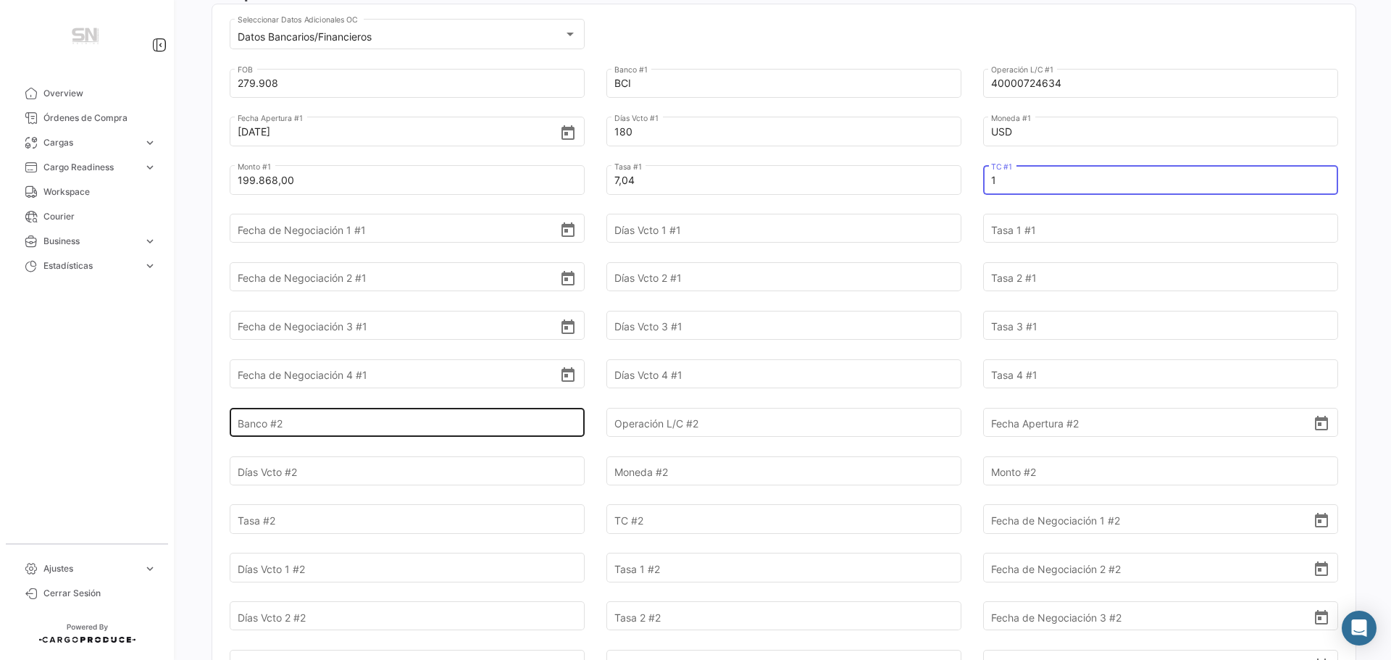
type input "1"
click at [299, 426] on input "Banco #2" at bounding box center [399, 422] width 322 height 51
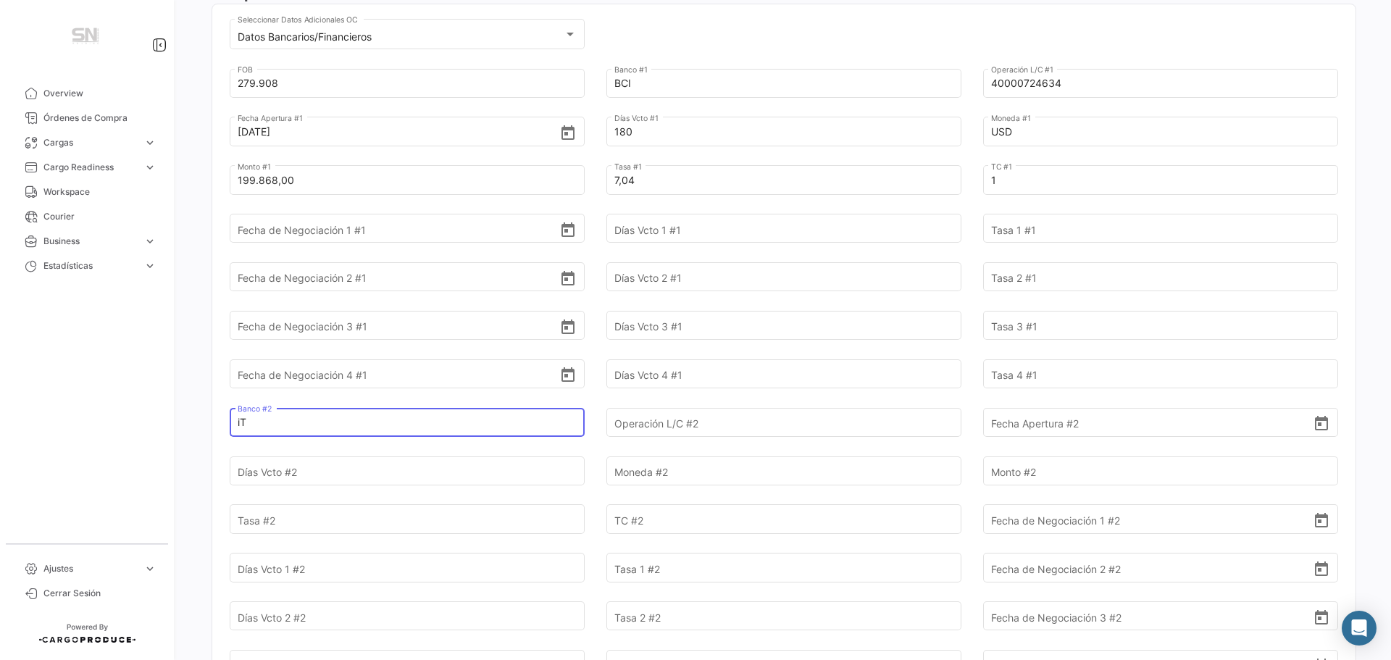
type input "i"
type input "Itaú"
click at [260, 423] on input "Itaú" at bounding box center [399, 422] width 322 height 51
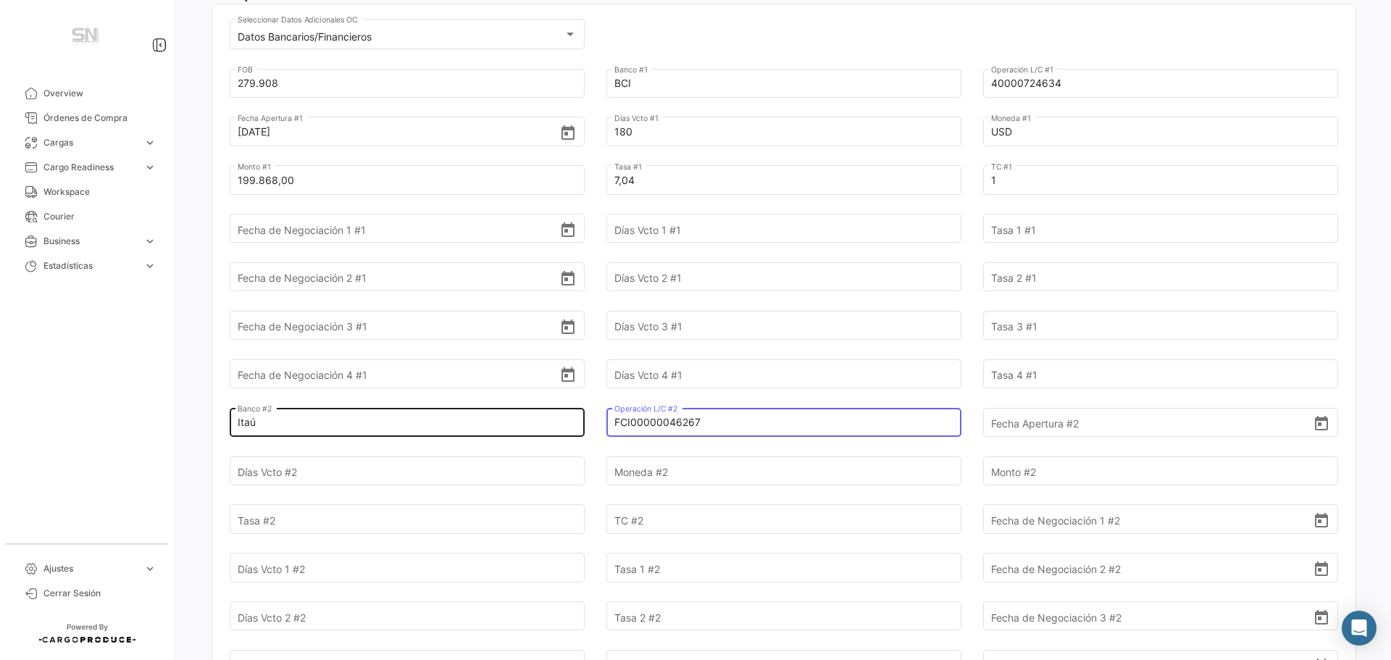
type input "FCI00000046267"
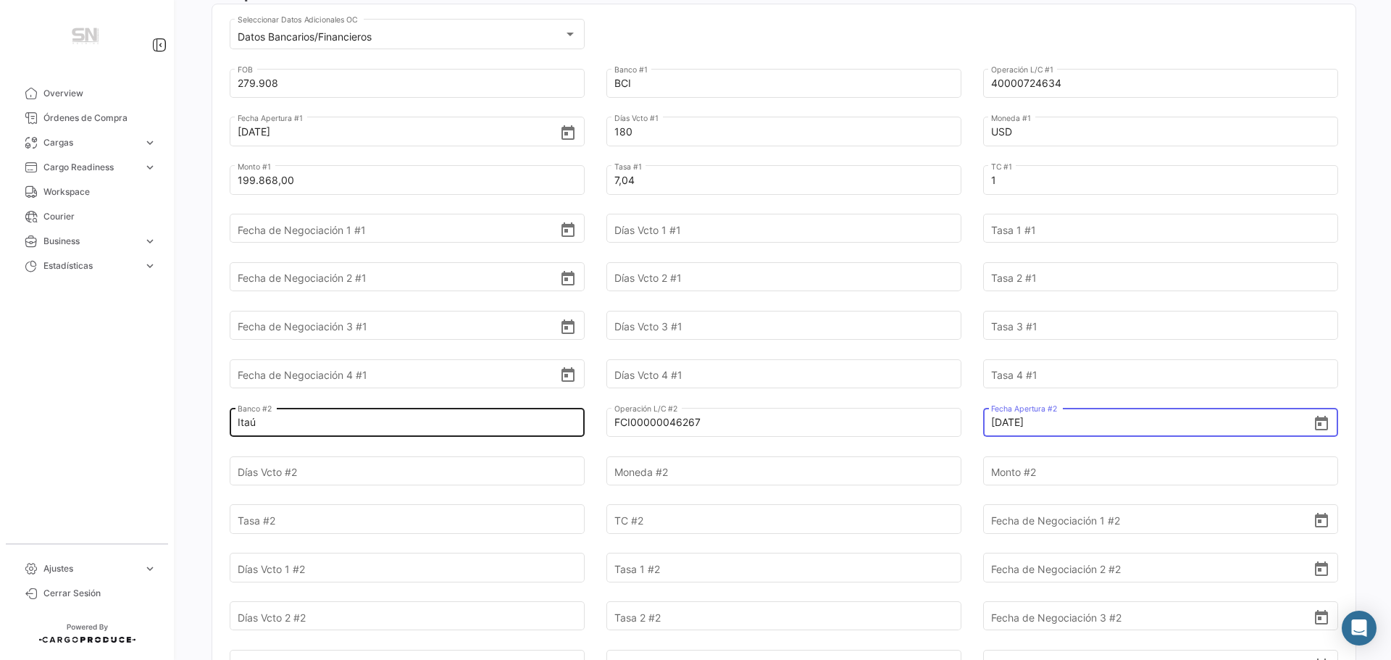
type input "21/8/2025"
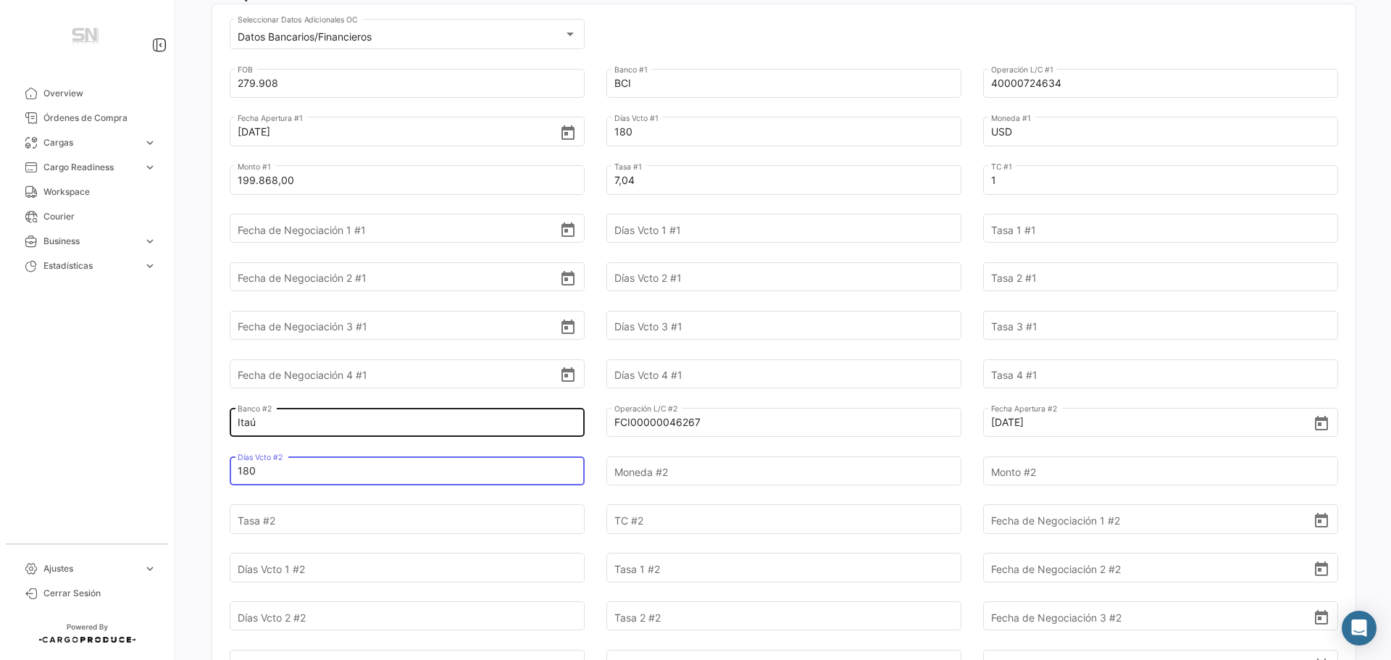
type input "180"
type input "USD"
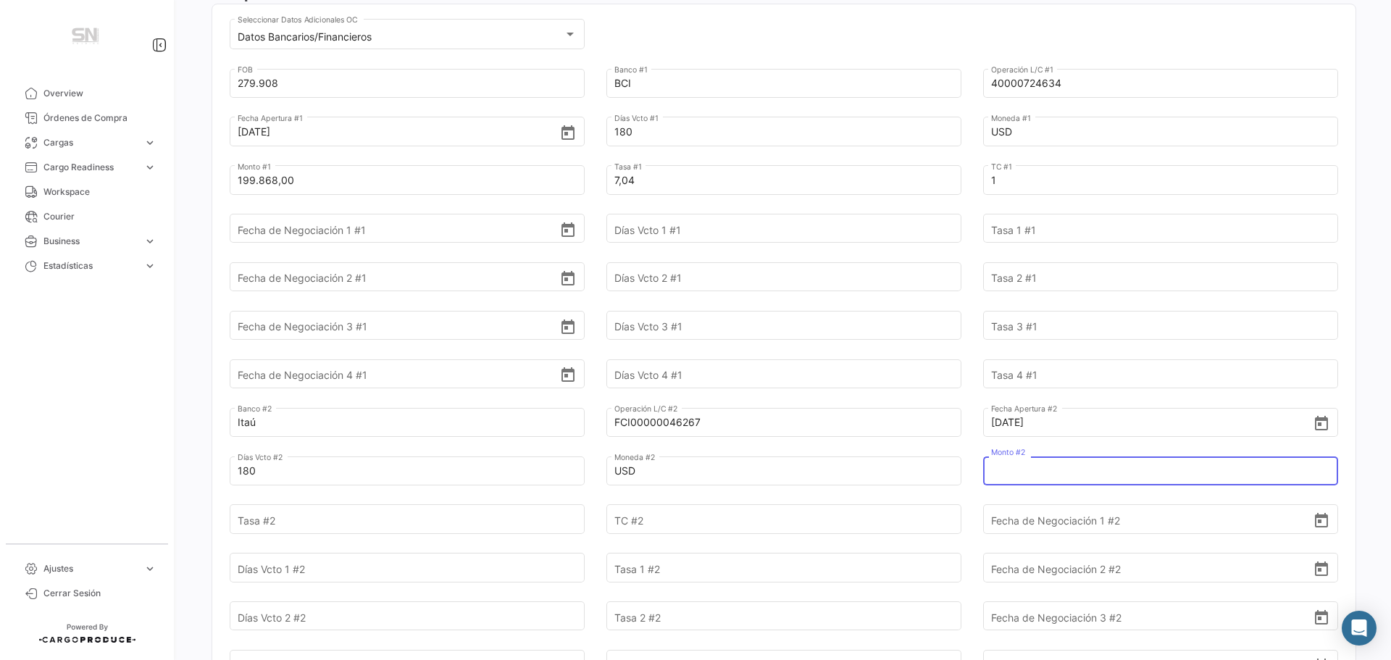
click at [1014, 466] on input "Monto #2" at bounding box center [1152, 470] width 322 height 51
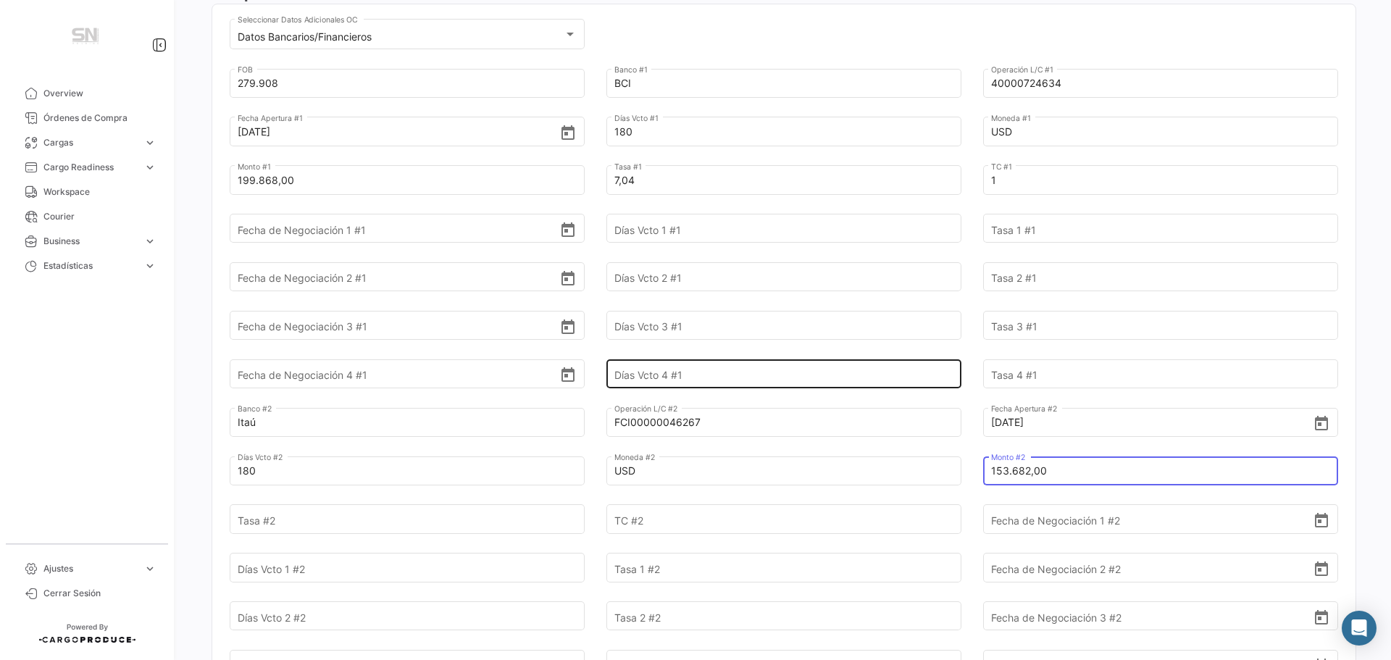
type input "153.682,00"
click at [874, 371] on input "Días Vcto 4 #1" at bounding box center [775, 373] width 322 height 51
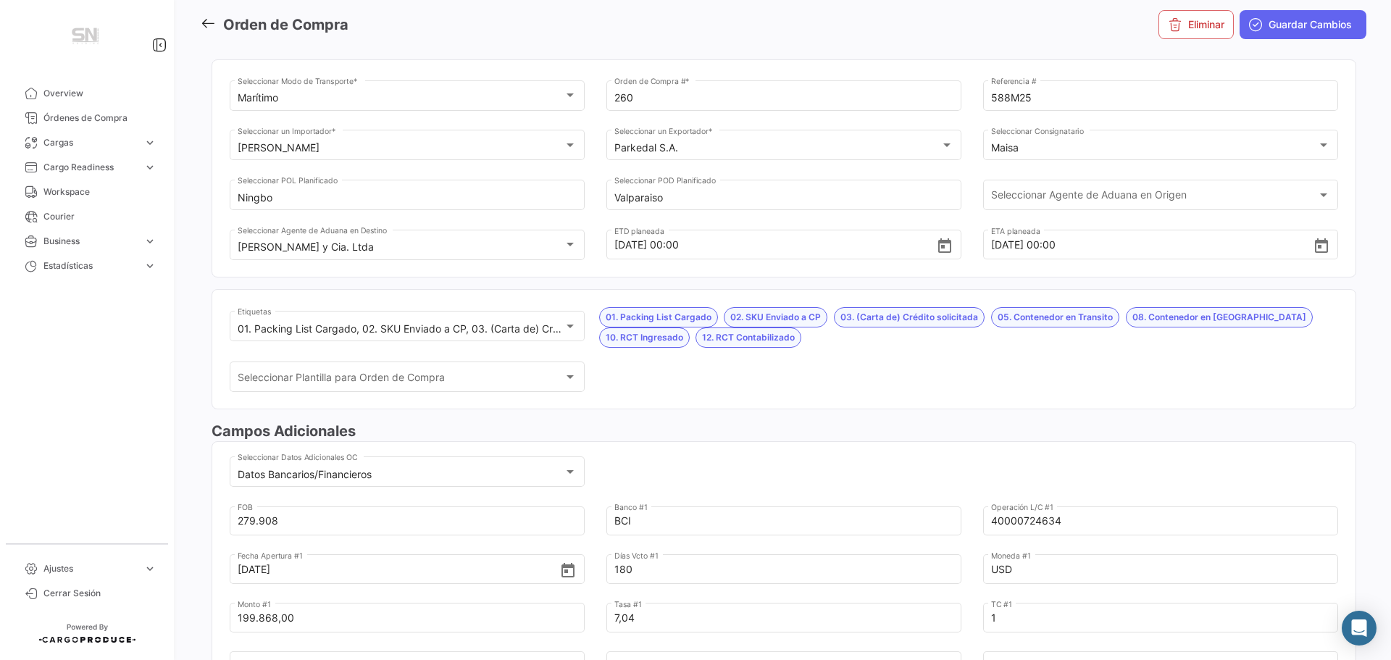
scroll to position [0, 0]
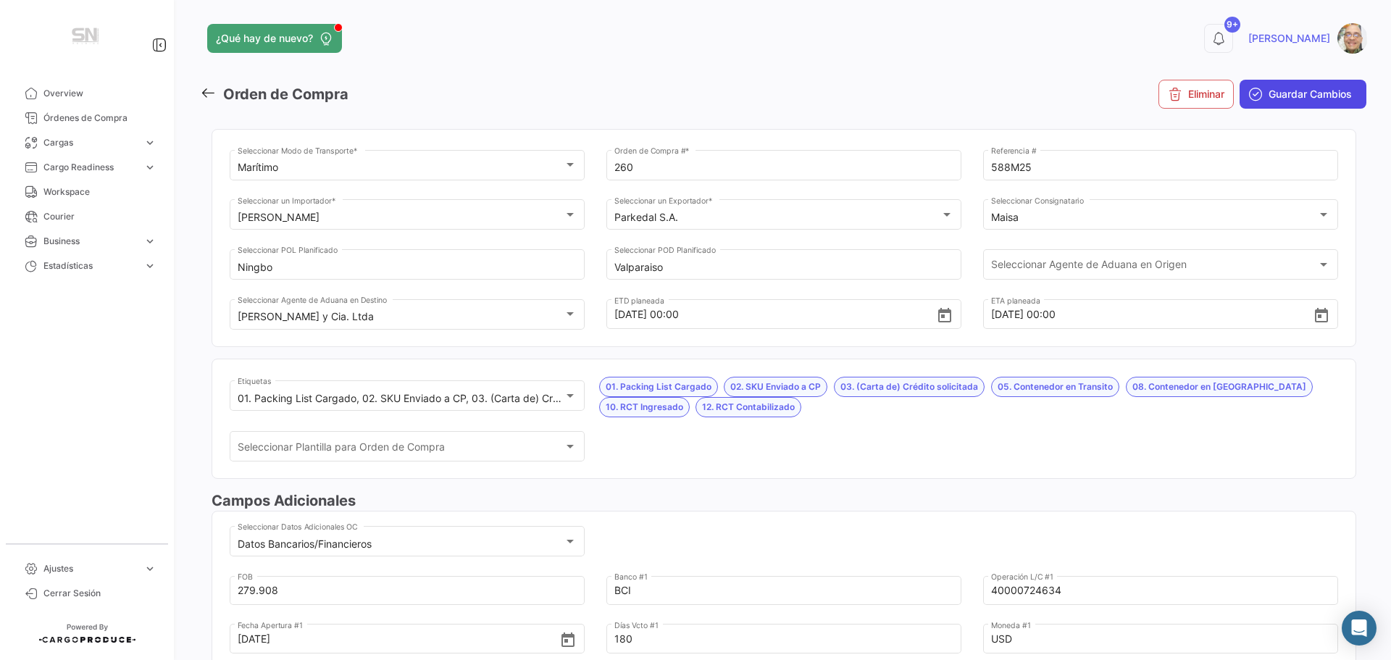
click at [1285, 93] on span "Guardar Cambios" at bounding box center [1309, 94] width 83 height 14
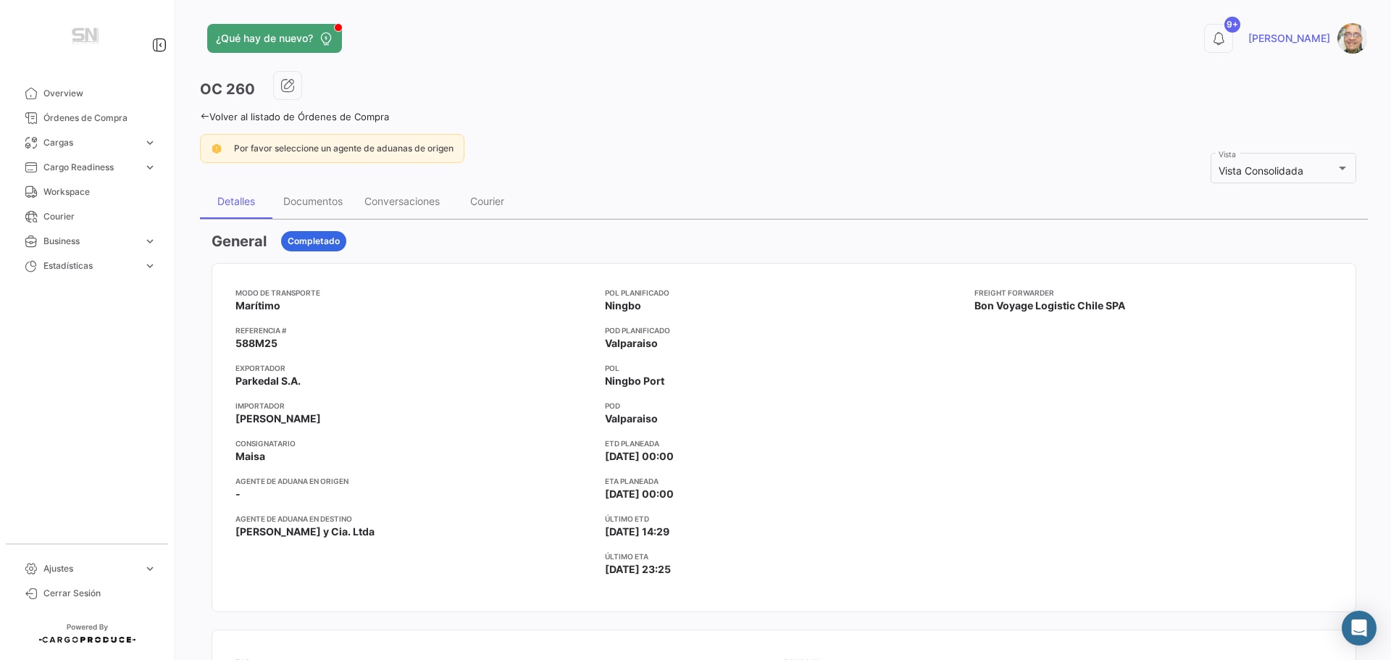
click at [202, 115] on icon at bounding box center [204, 116] width 9 height 9
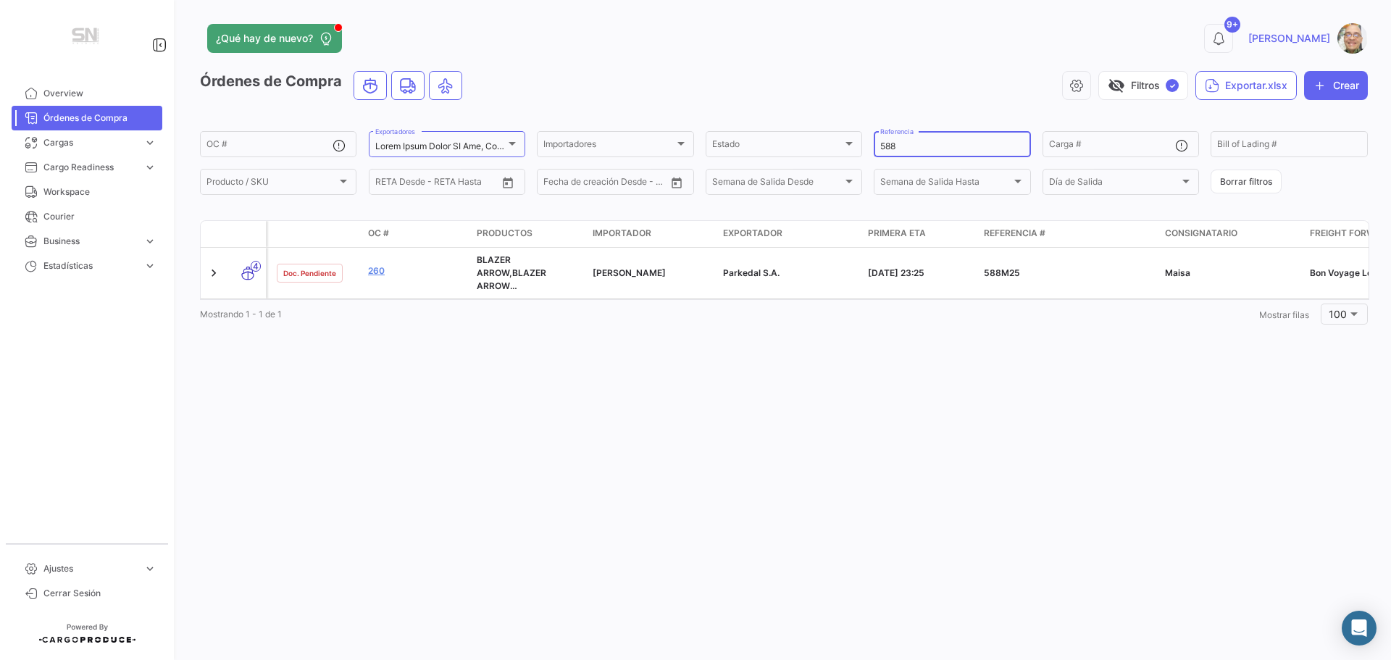
click at [910, 142] on input "588" at bounding box center [951, 146] width 143 height 10
type input "5"
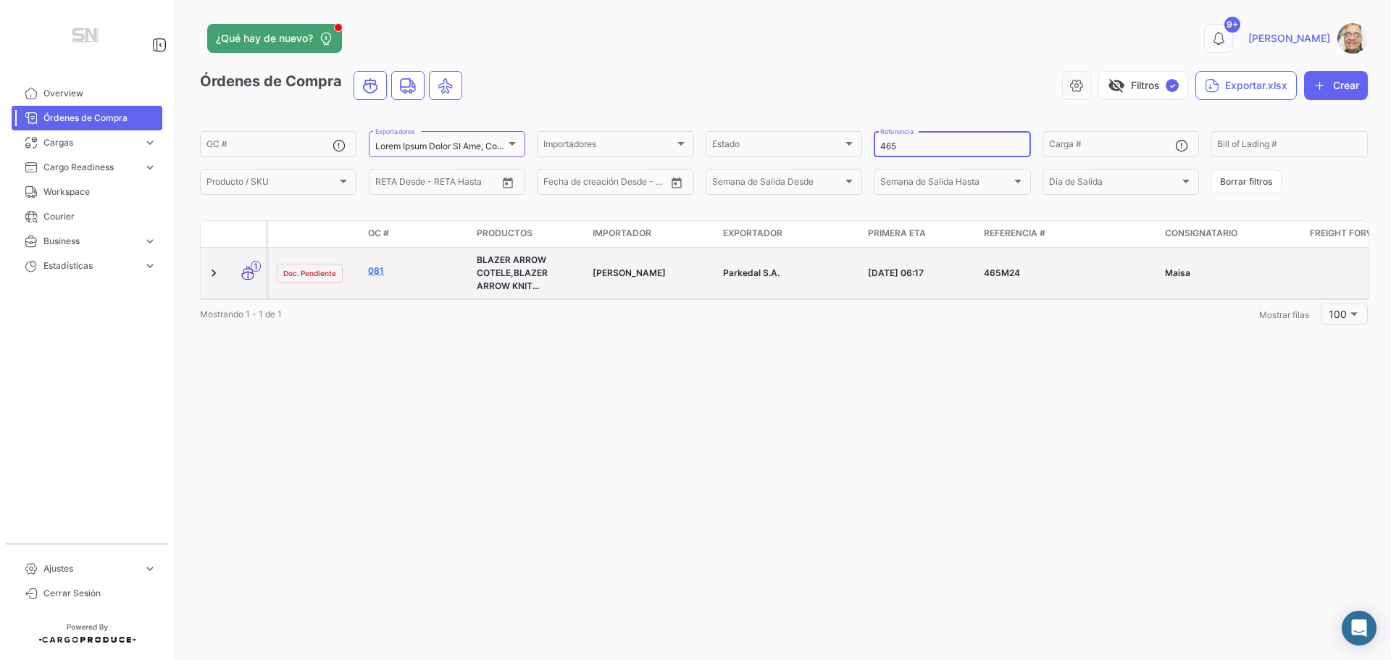
type input "465"
click at [377, 268] on link "081" at bounding box center [416, 270] width 97 height 13
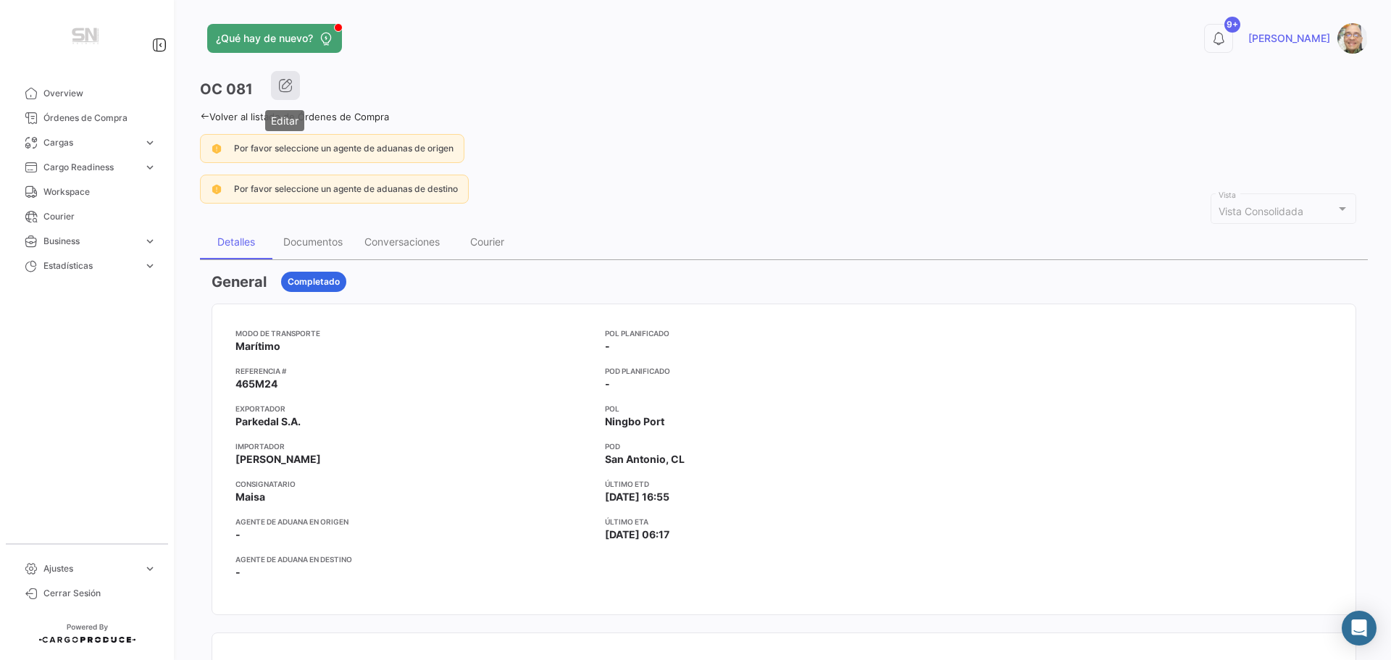
click at [285, 83] on icon "button" at bounding box center [285, 85] width 14 height 14
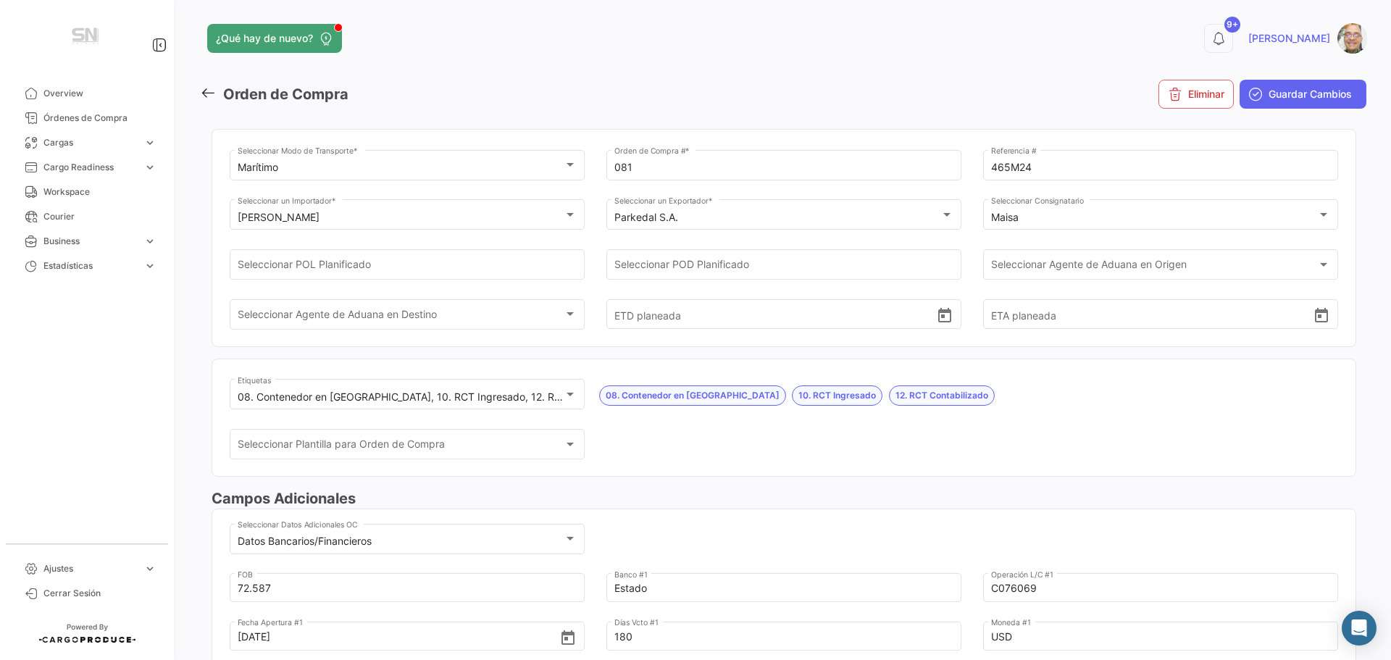
click at [199, 93] on div "¿Qué hay de nuevo? 9+ Ismael Orden de Compra Eliminar Guardar Cambios Marítimo …" at bounding box center [784, 330] width 1214 height 660
click at [209, 94] on icon at bounding box center [208, 93] width 16 height 16
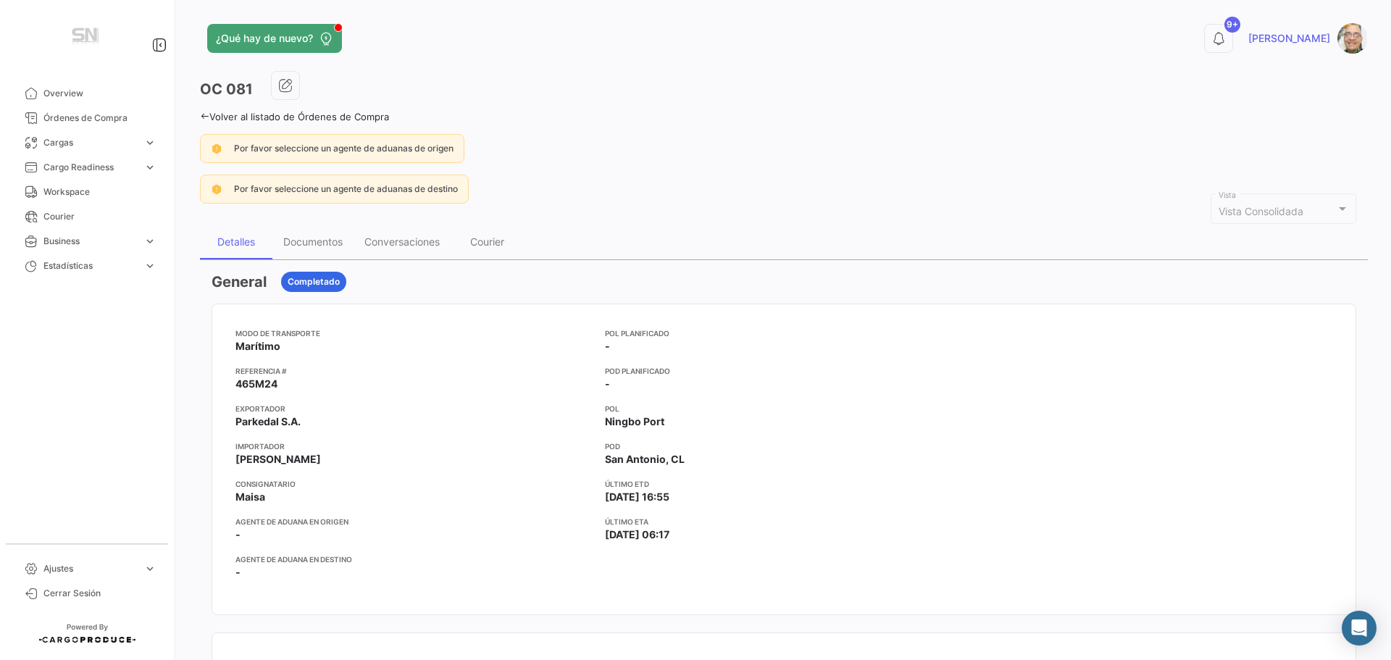
click at [205, 116] on icon at bounding box center [204, 116] width 9 height 9
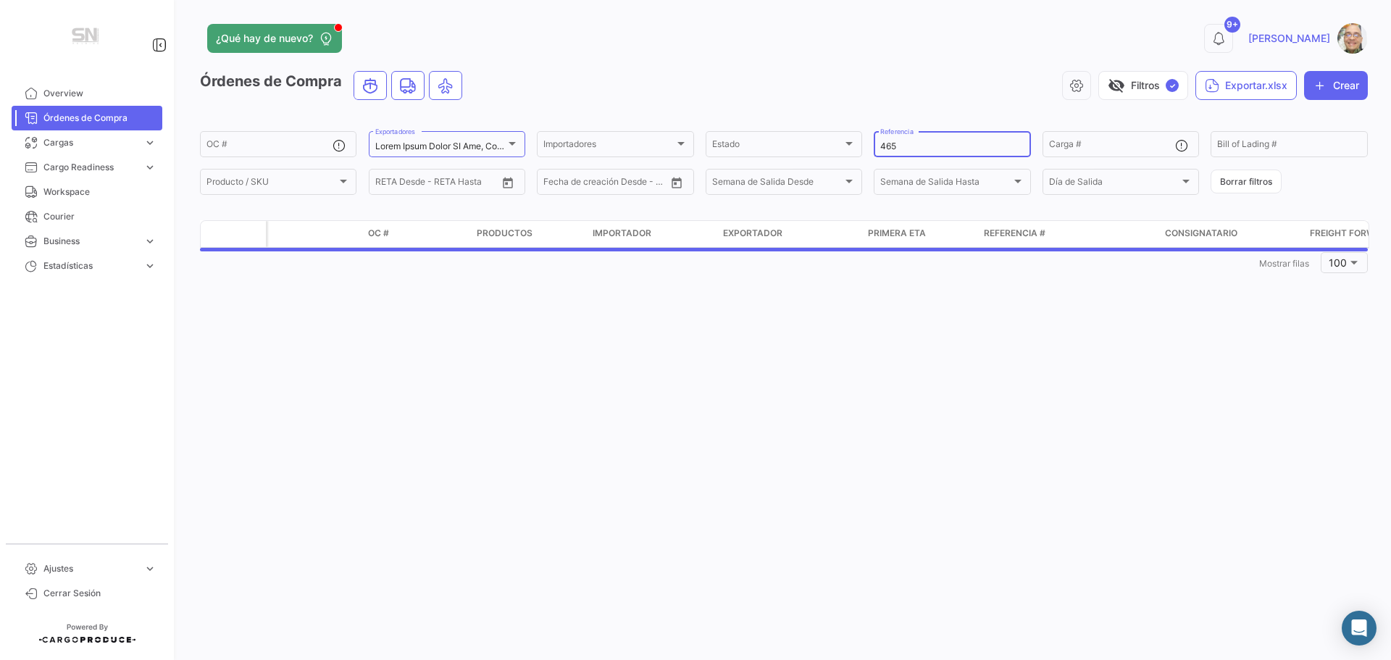
click at [909, 148] on input "465" at bounding box center [951, 146] width 143 height 10
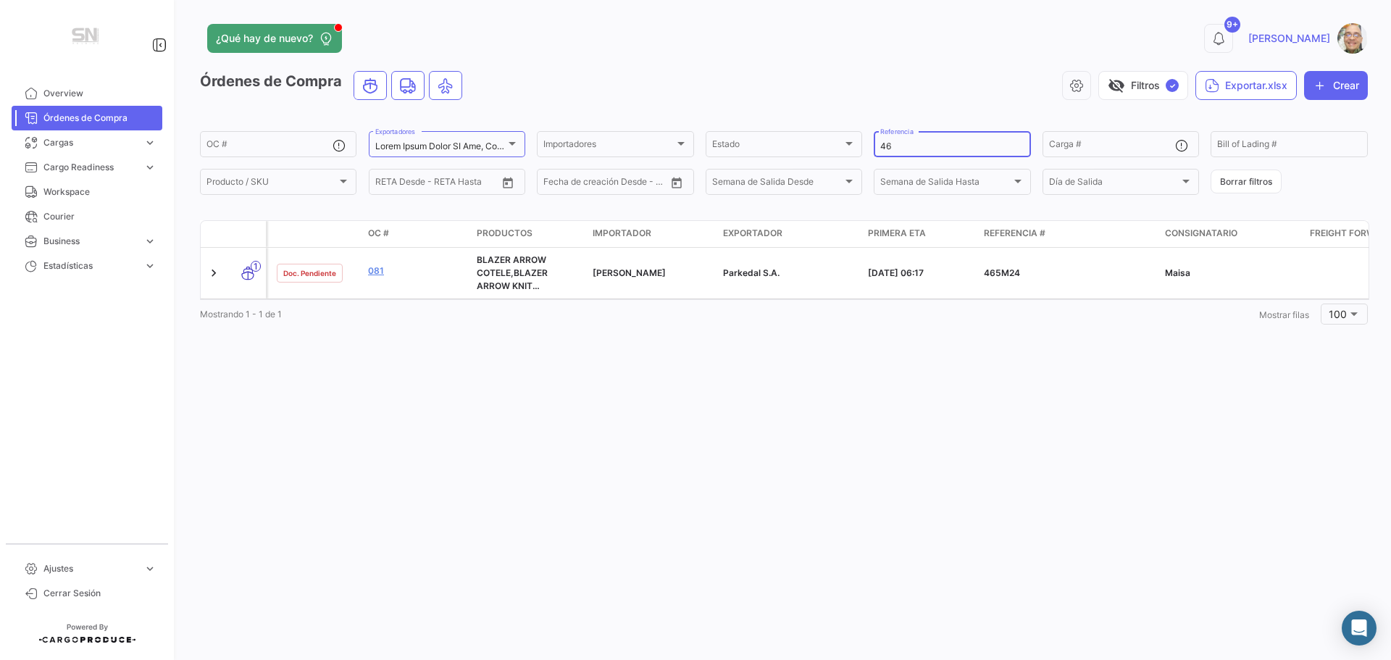
type input "4"
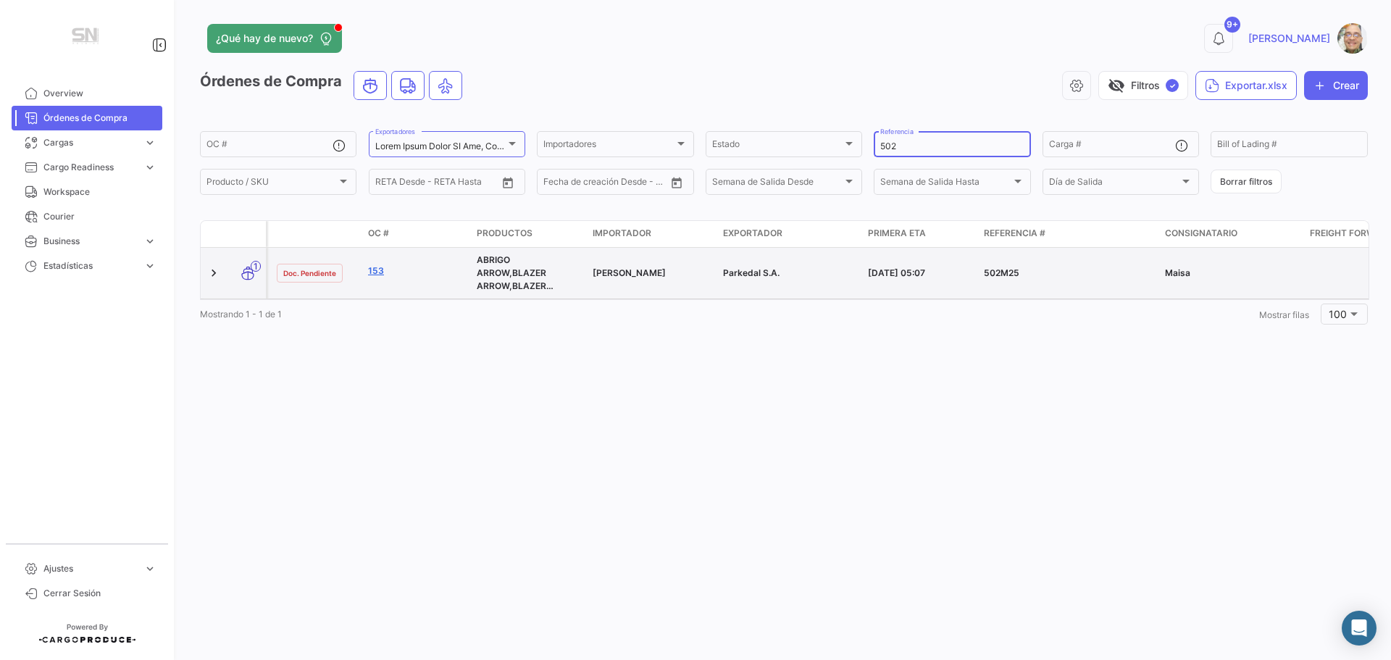
type input "502"
click at [384, 272] on link "153" at bounding box center [416, 270] width 97 height 13
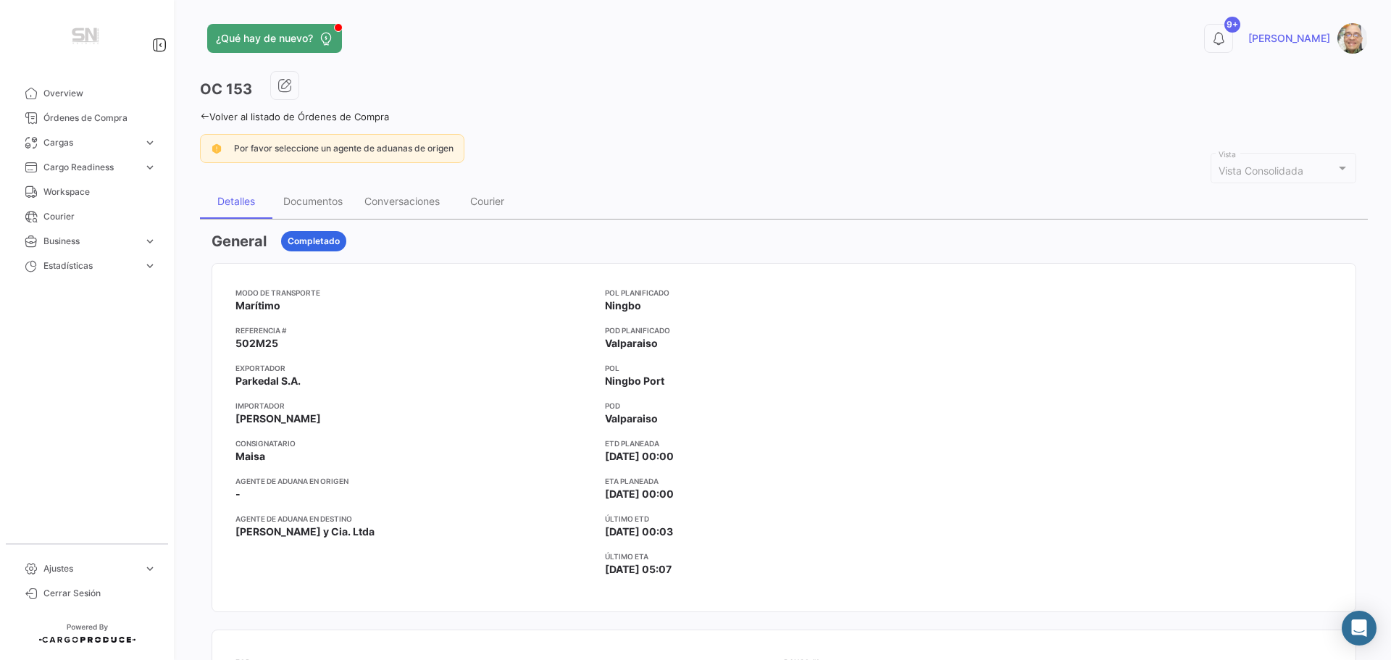
click at [205, 112] on icon at bounding box center [204, 116] width 9 height 9
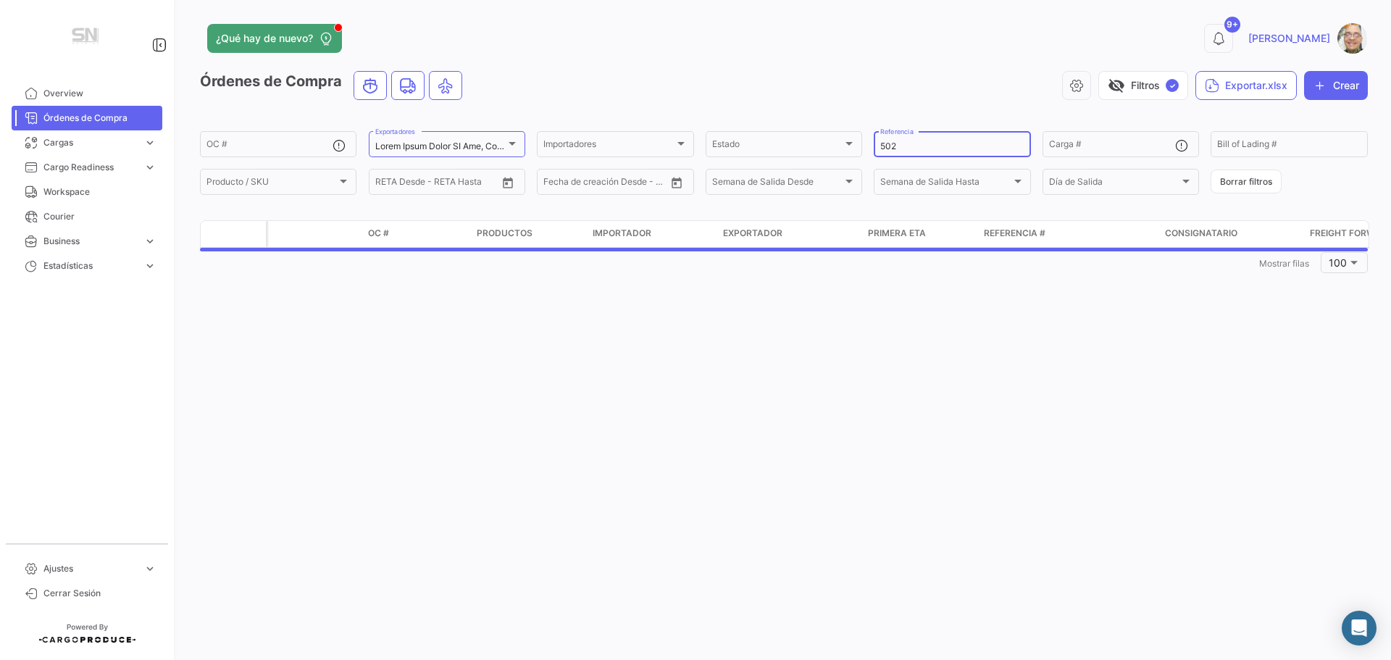
click at [919, 144] on input "502" at bounding box center [951, 146] width 143 height 10
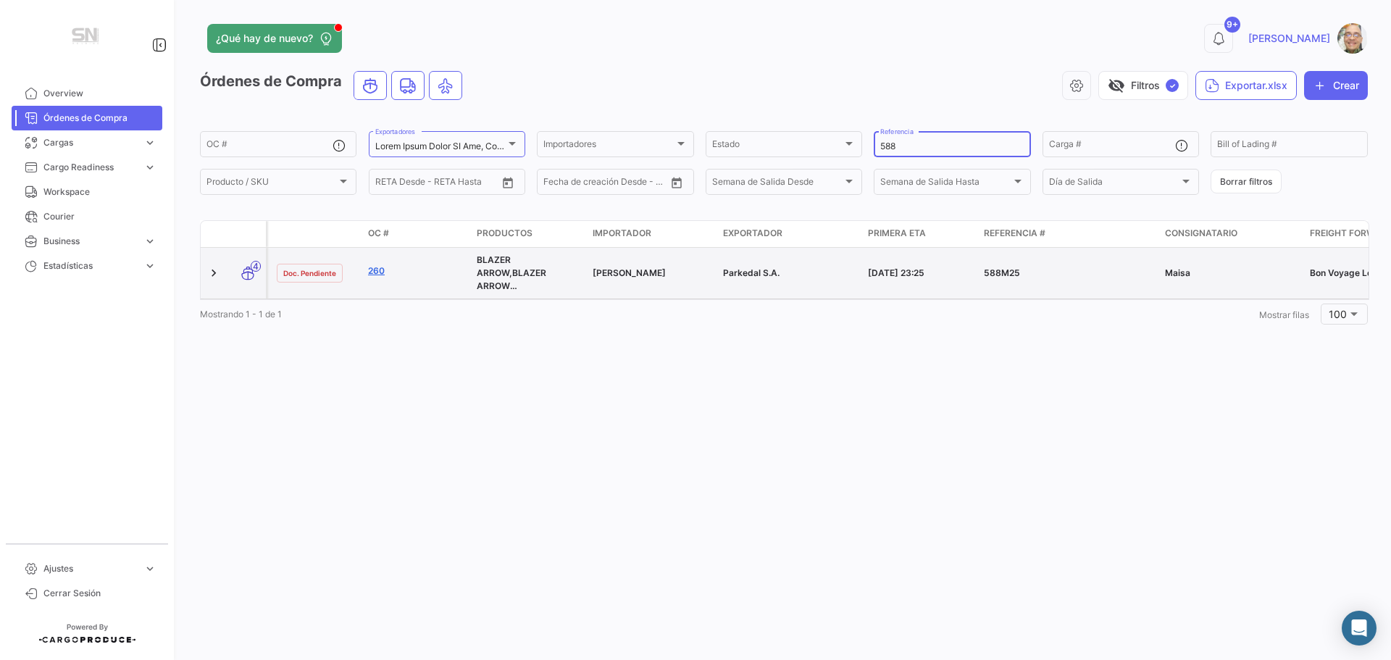
type input "588"
click at [372, 273] on link "260" at bounding box center [416, 270] width 97 height 13
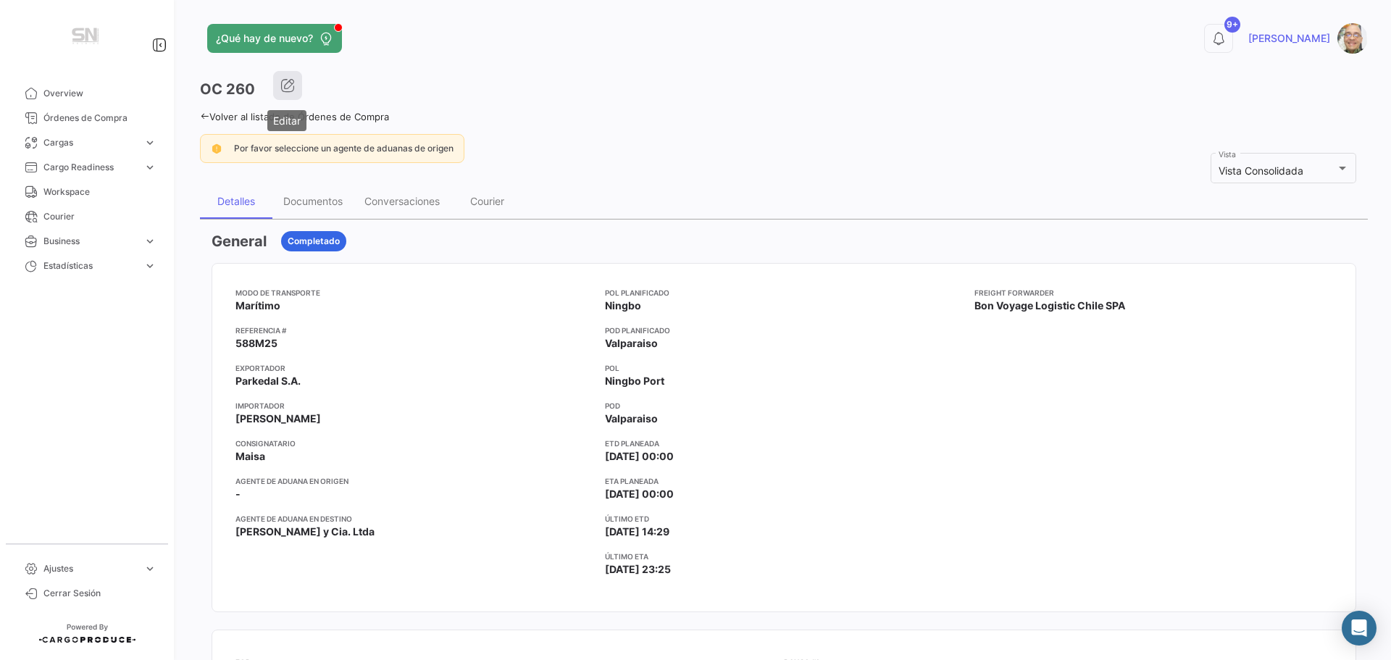
click at [278, 93] on button "button" at bounding box center [287, 85] width 29 height 29
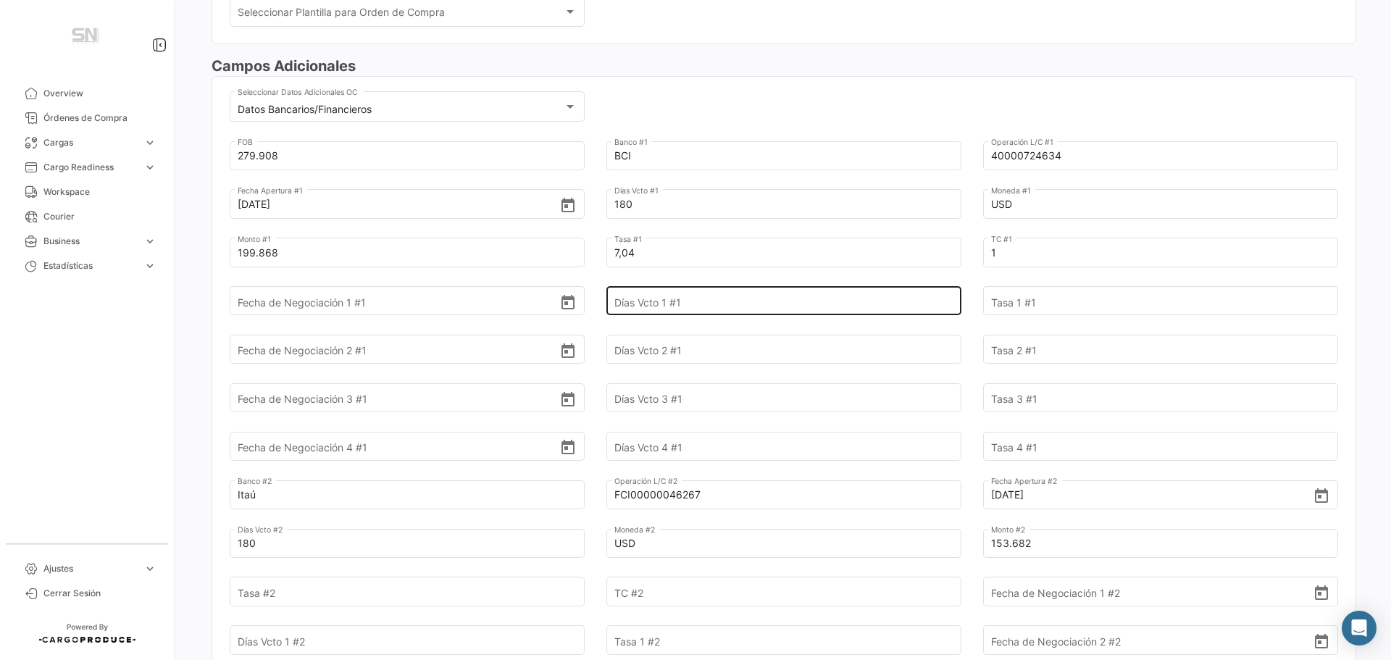
scroll to position [507, 0]
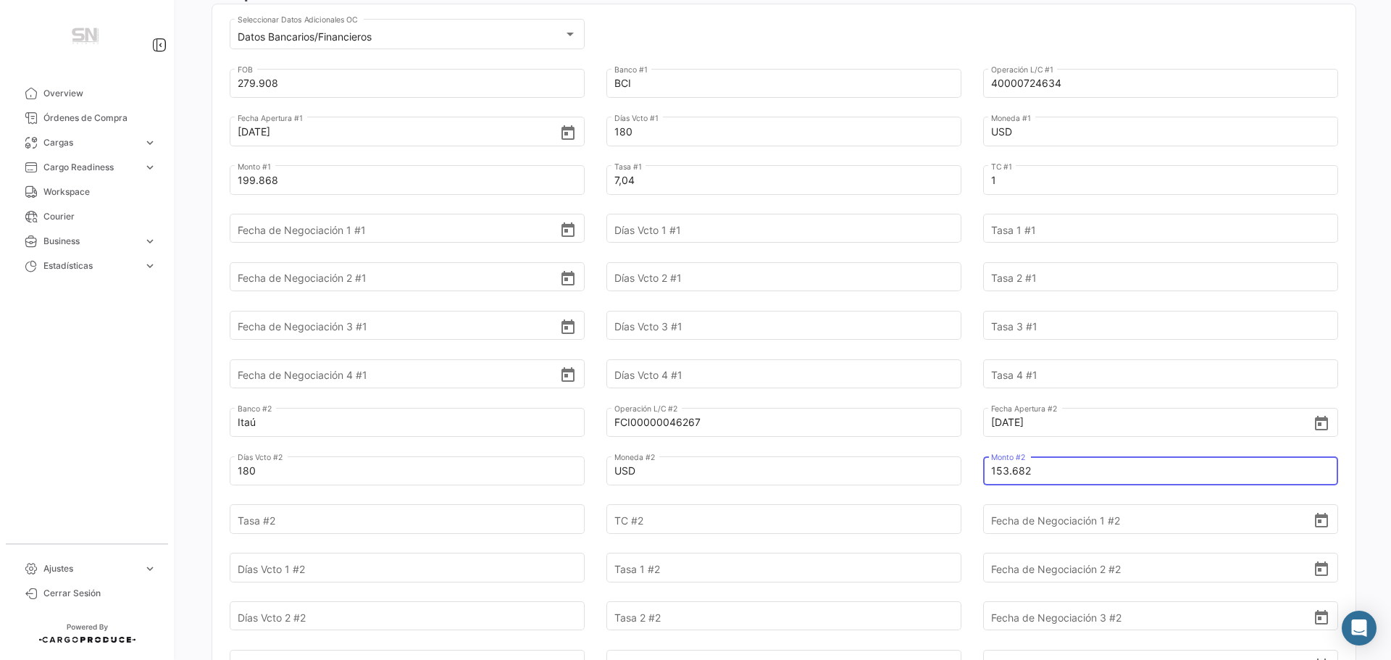
click at [1026, 477] on input "153.682" at bounding box center [1152, 470] width 322 height 51
type input "1"
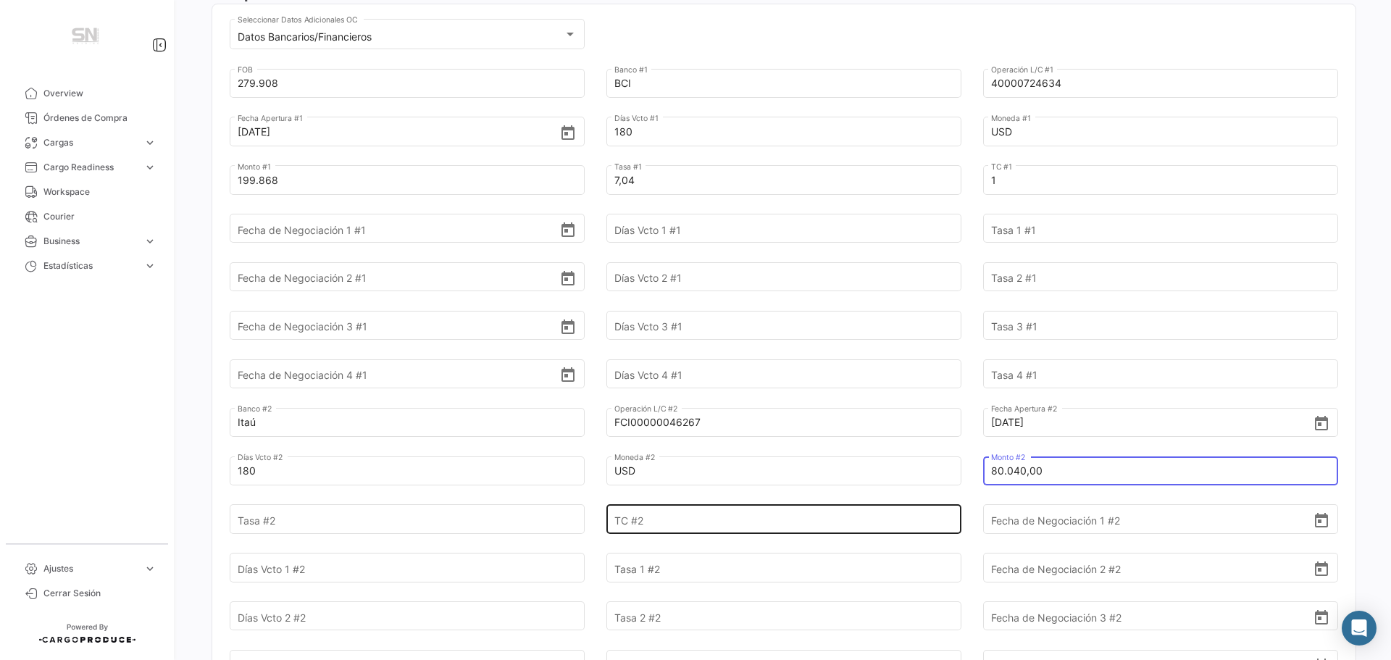
type input "80.040,00"
type input "7,29"
click at [717, 519] on input "TC #2" at bounding box center [775, 519] width 322 height 51
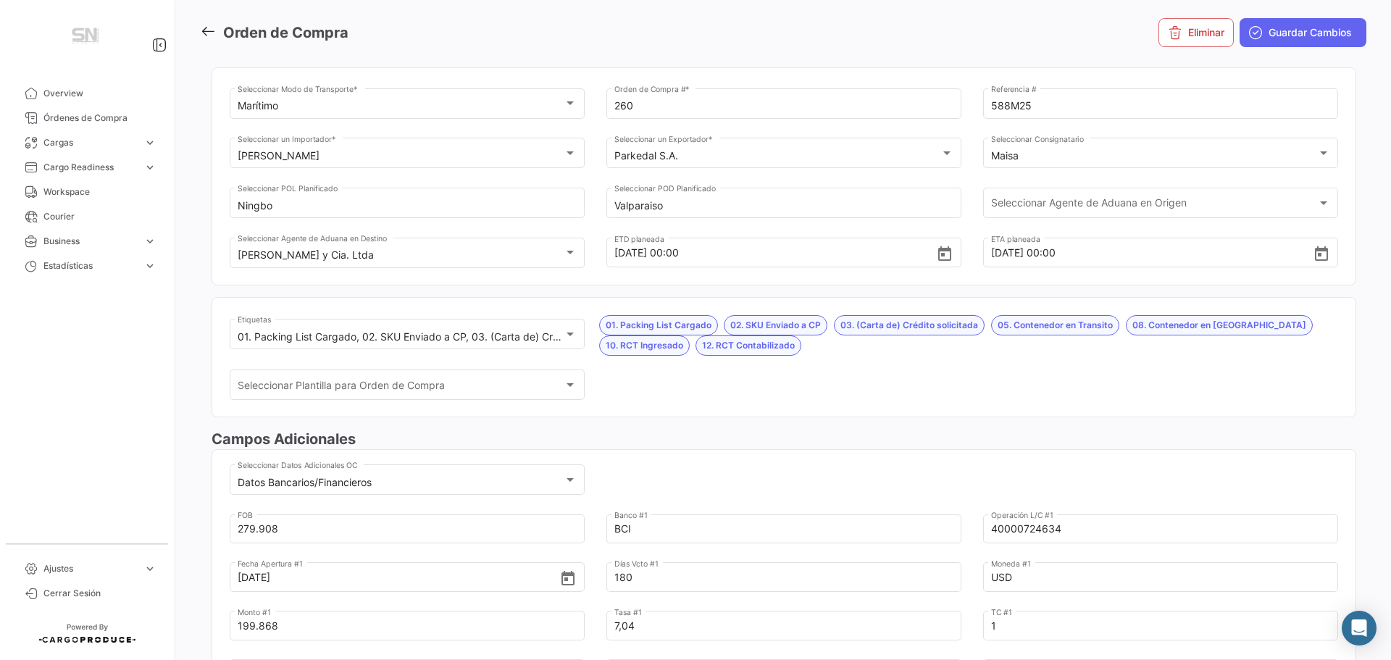
scroll to position [0, 0]
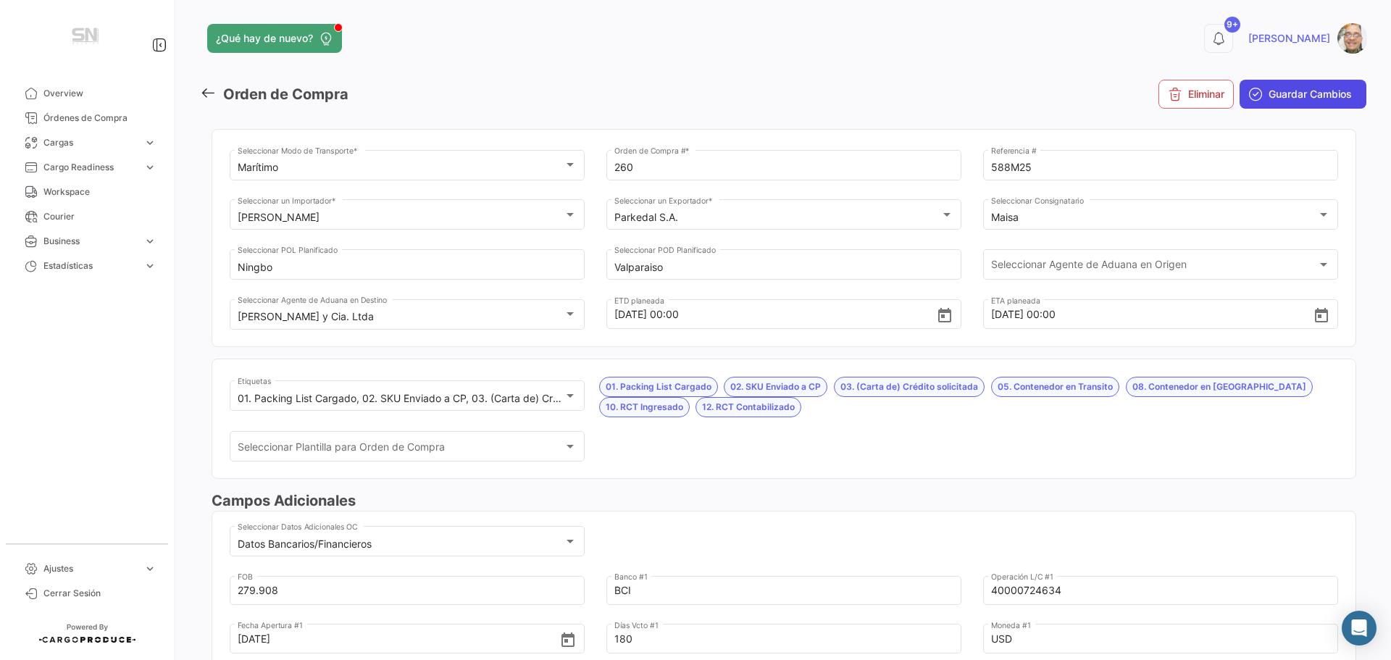
type input "1"
click at [1269, 99] on span "Guardar Cambios" at bounding box center [1309, 94] width 83 height 14
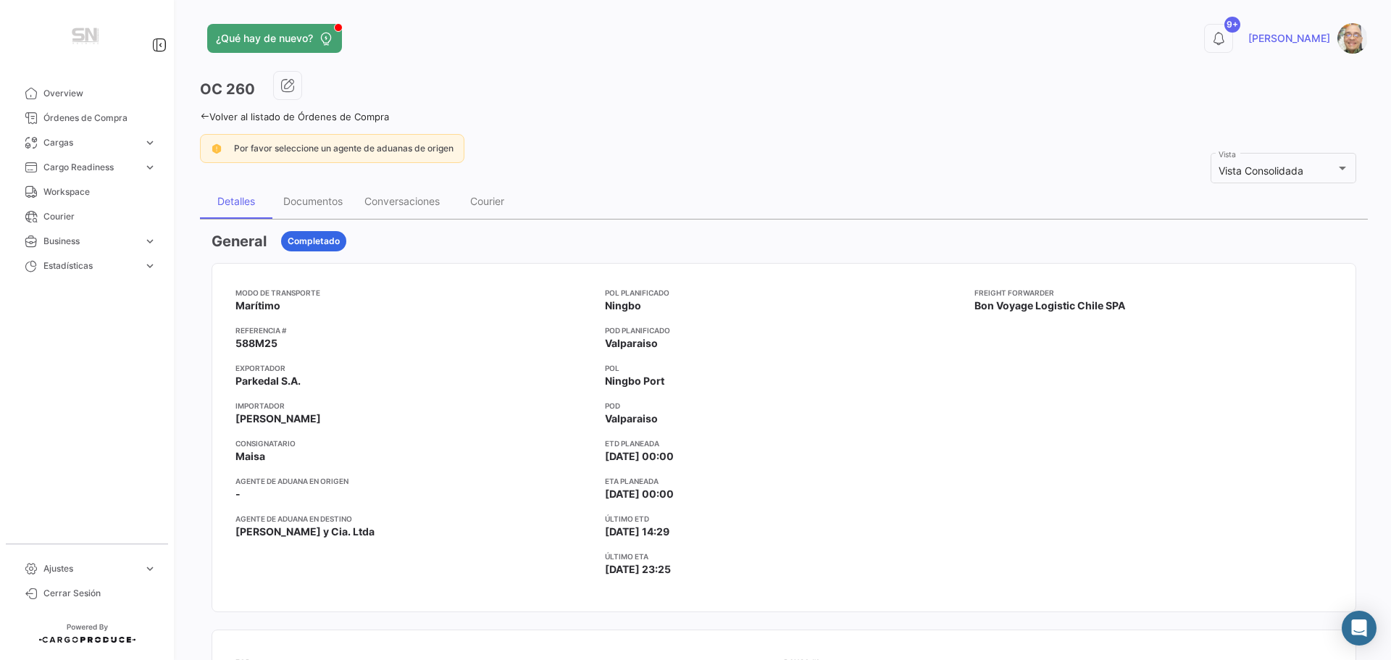
click at [202, 117] on icon at bounding box center [204, 116] width 9 height 9
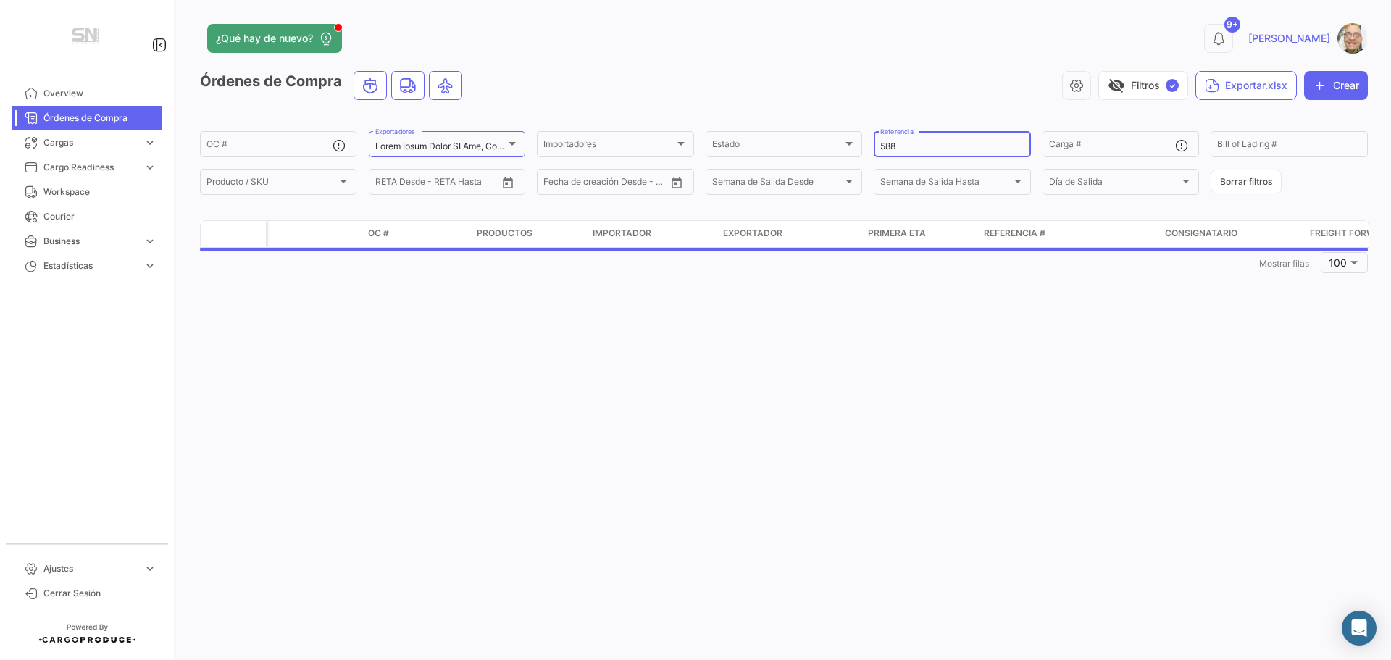
click at [905, 148] on input "588" at bounding box center [951, 146] width 143 height 10
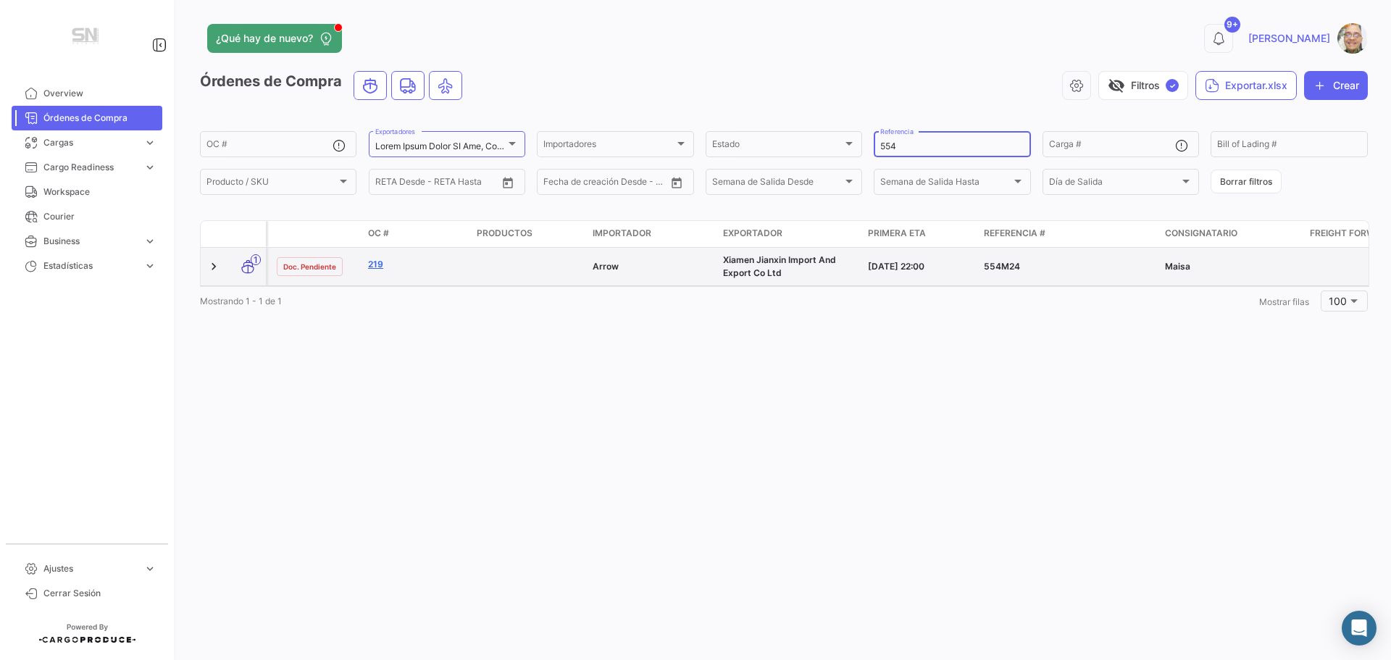
type input "554"
click at [380, 268] on link "219" at bounding box center [416, 264] width 97 height 13
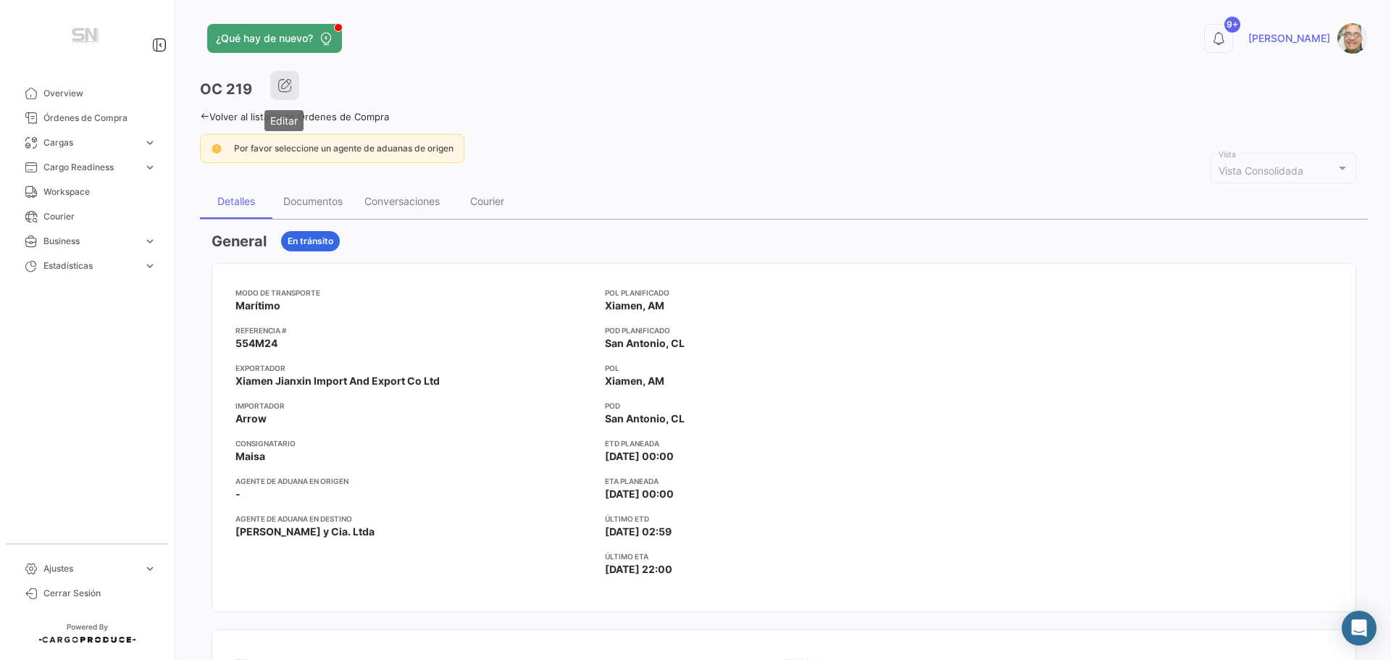
click at [270, 91] on button "button" at bounding box center [284, 85] width 29 height 29
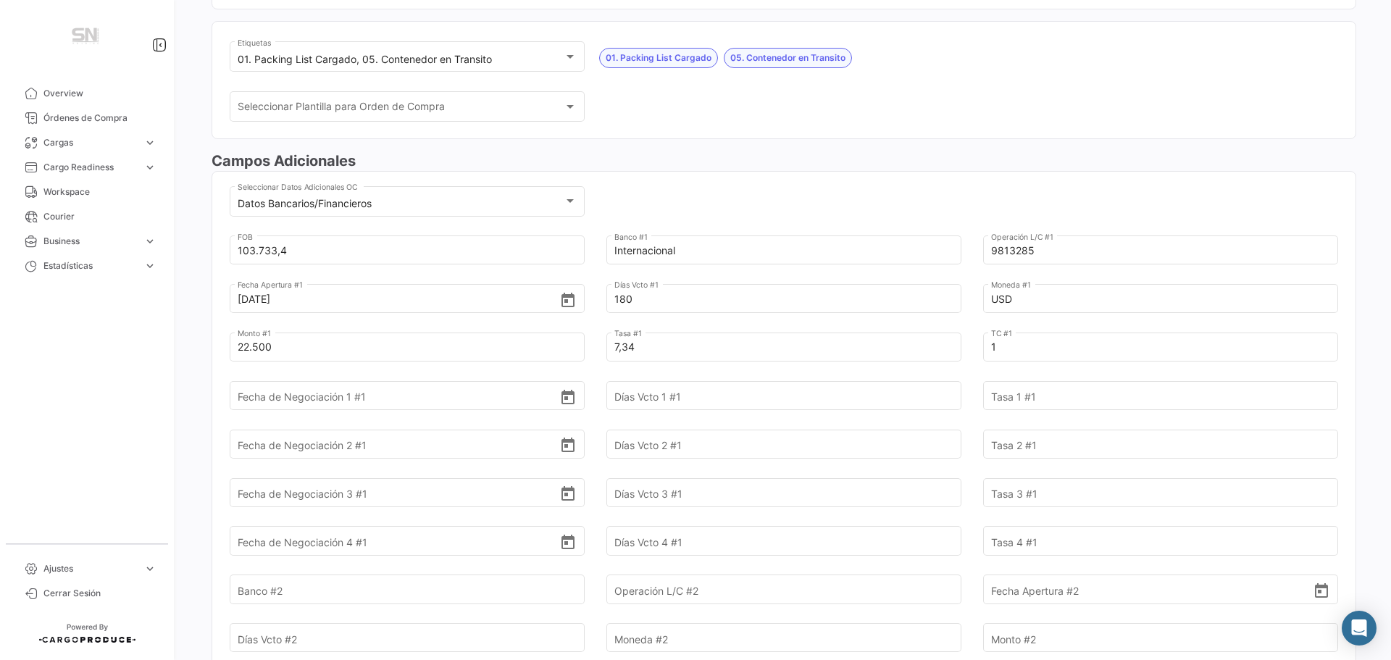
scroll to position [362, 0]
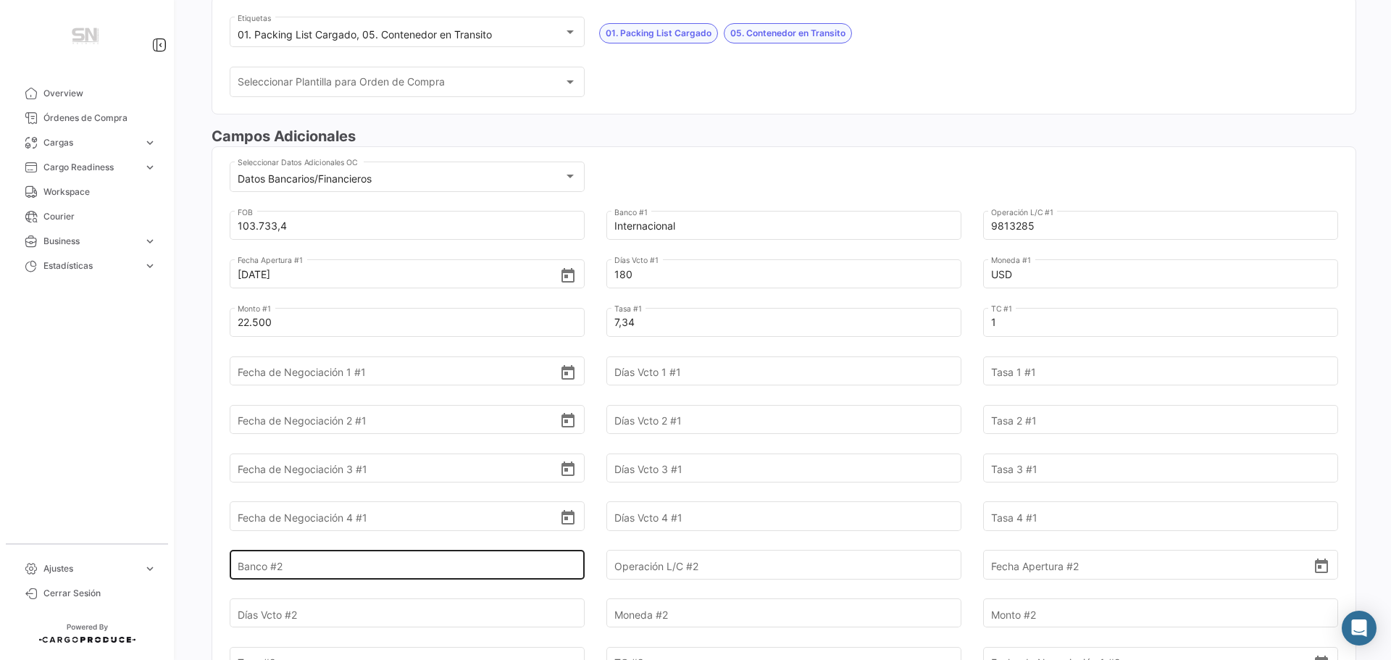
click at [307, 566] on input "Banco #2" at bounding box center [399, 565] width 322 height 51
type input "[GEOGRAPHIC_DATA]"
type input "827-08-19-000-03655"
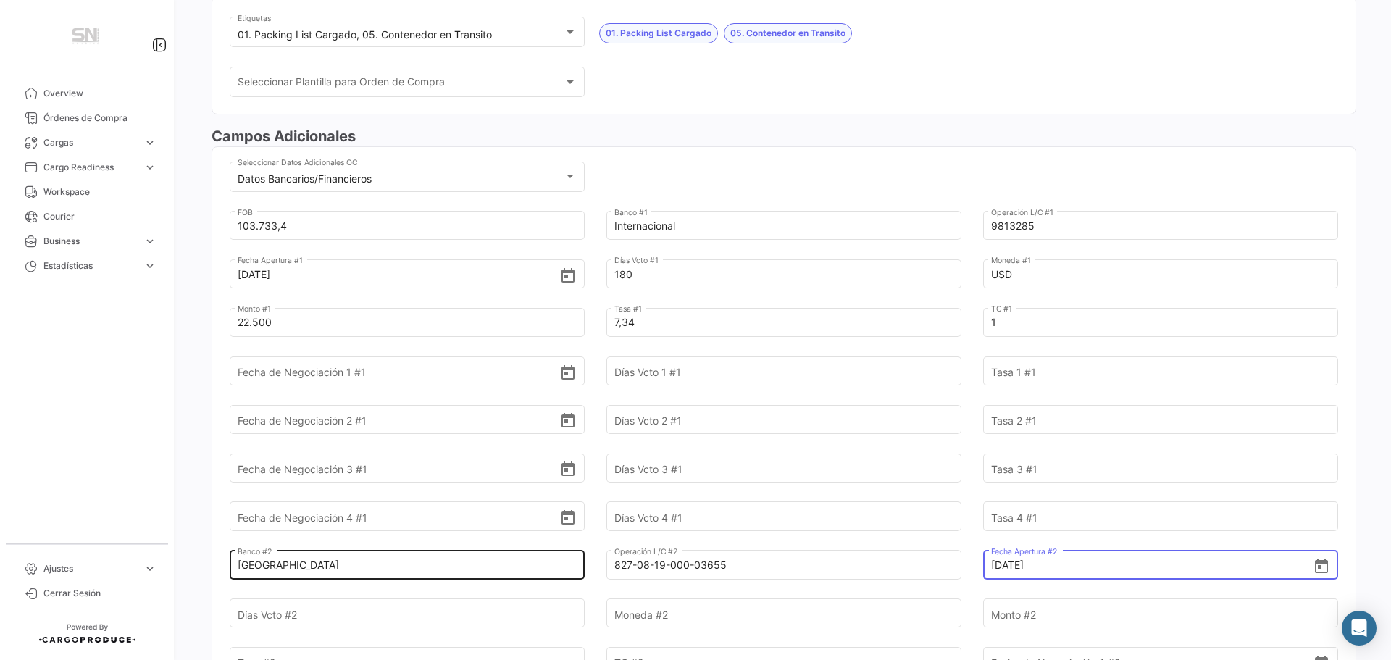
type input "26/8/2025"
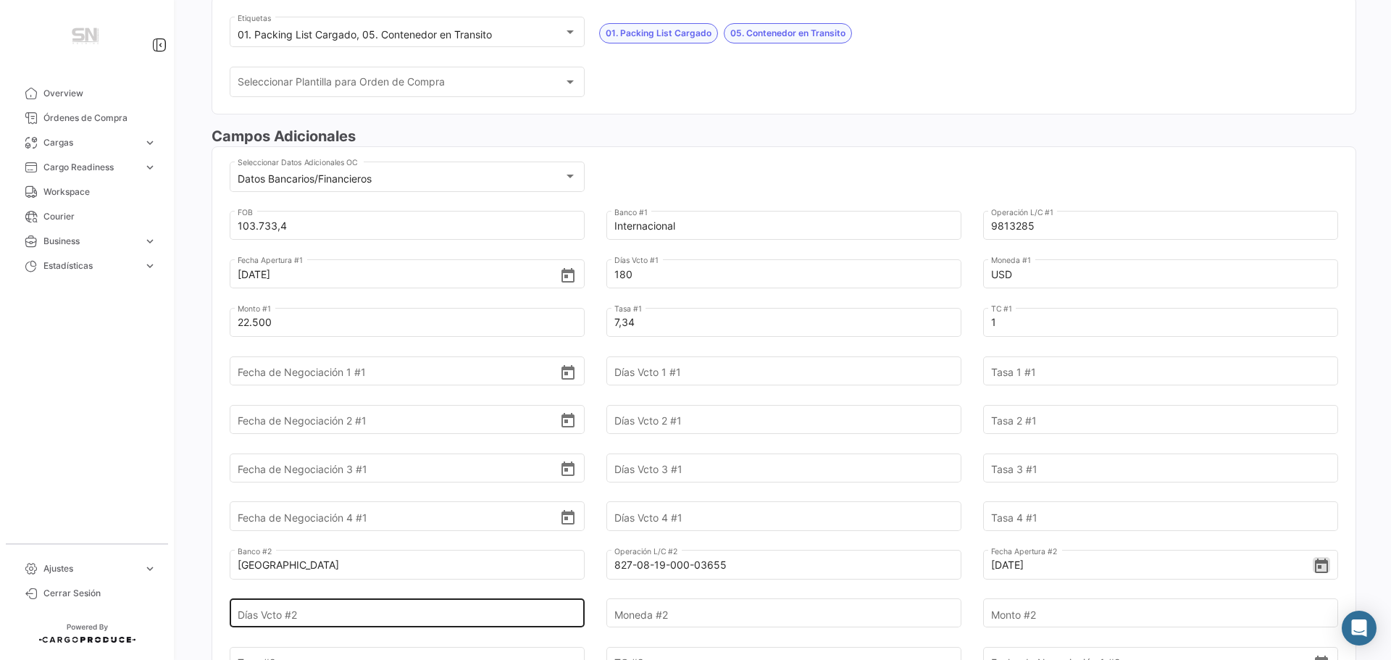
click at [293, 621] on input "Días Vcto #2" at bounding box center [399, 613] width 322 height 51
type input "180"
type input "USD"
type input "8"
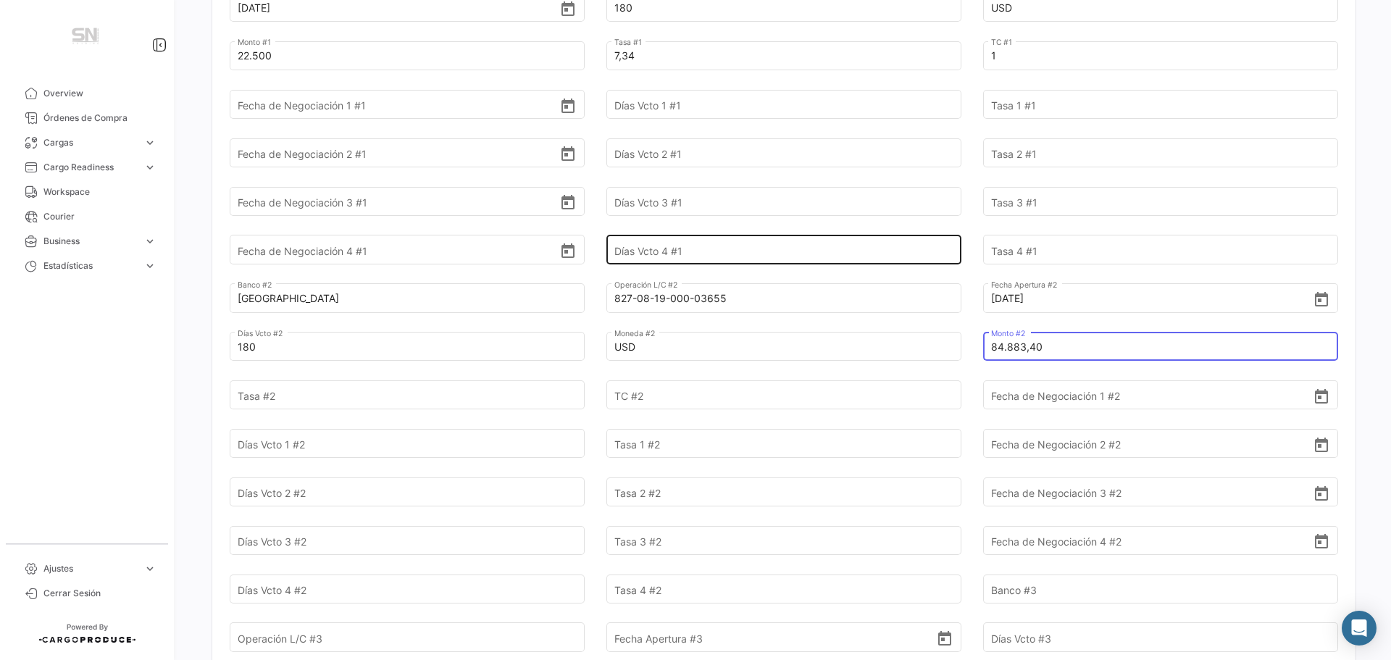
scroll to position [652, 0]
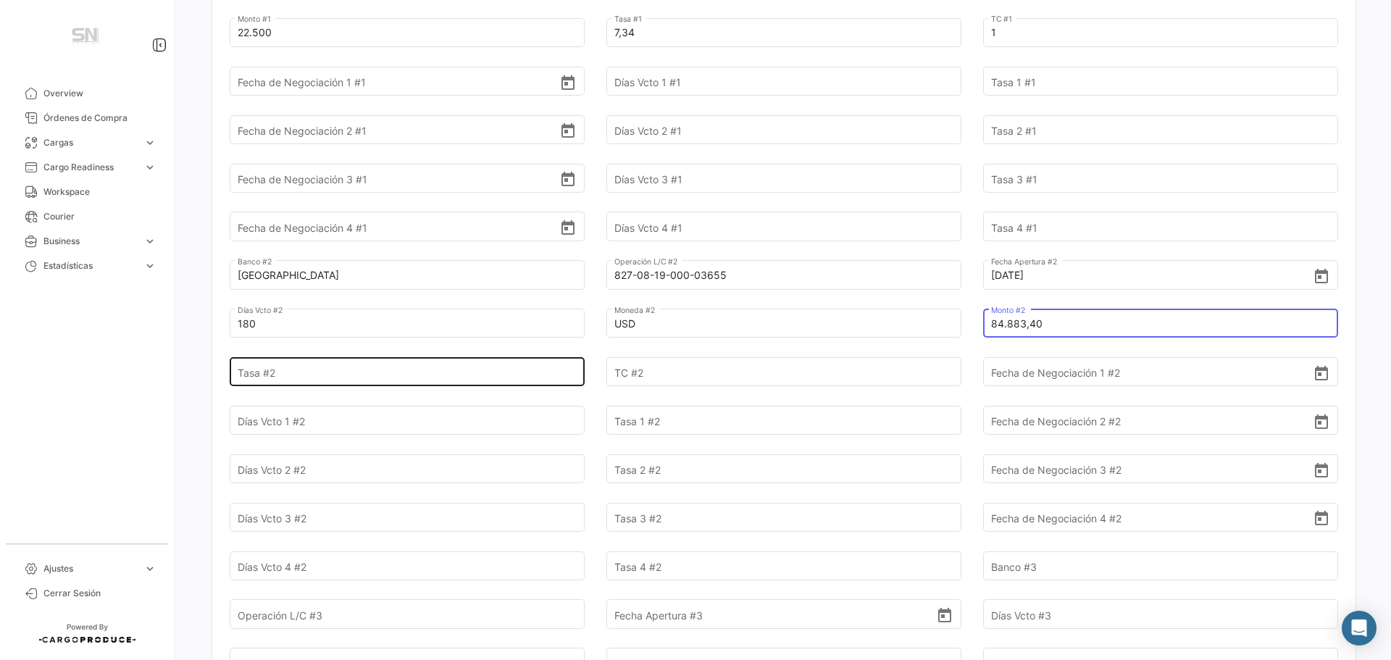
type input "84.883,40"
click at [298, 371] on input "Tasa #2" at bounding box center [399, 372] width 322 height 51
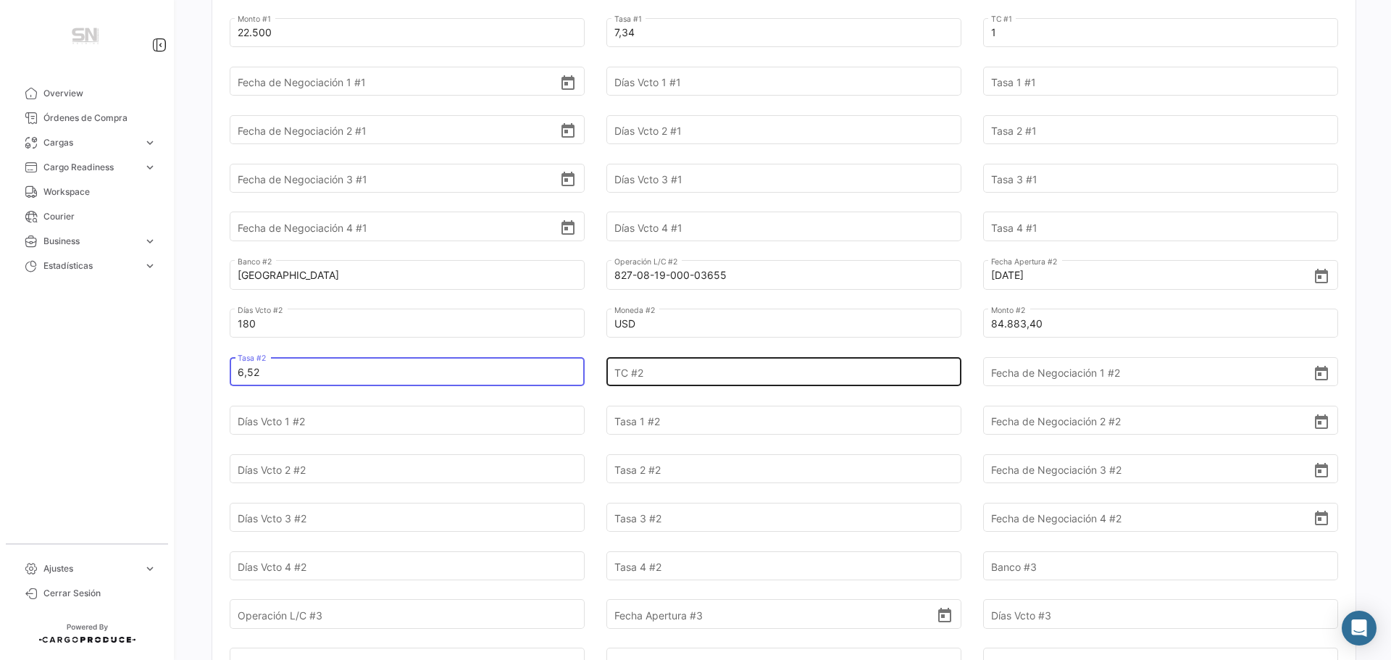
type input "6,52"
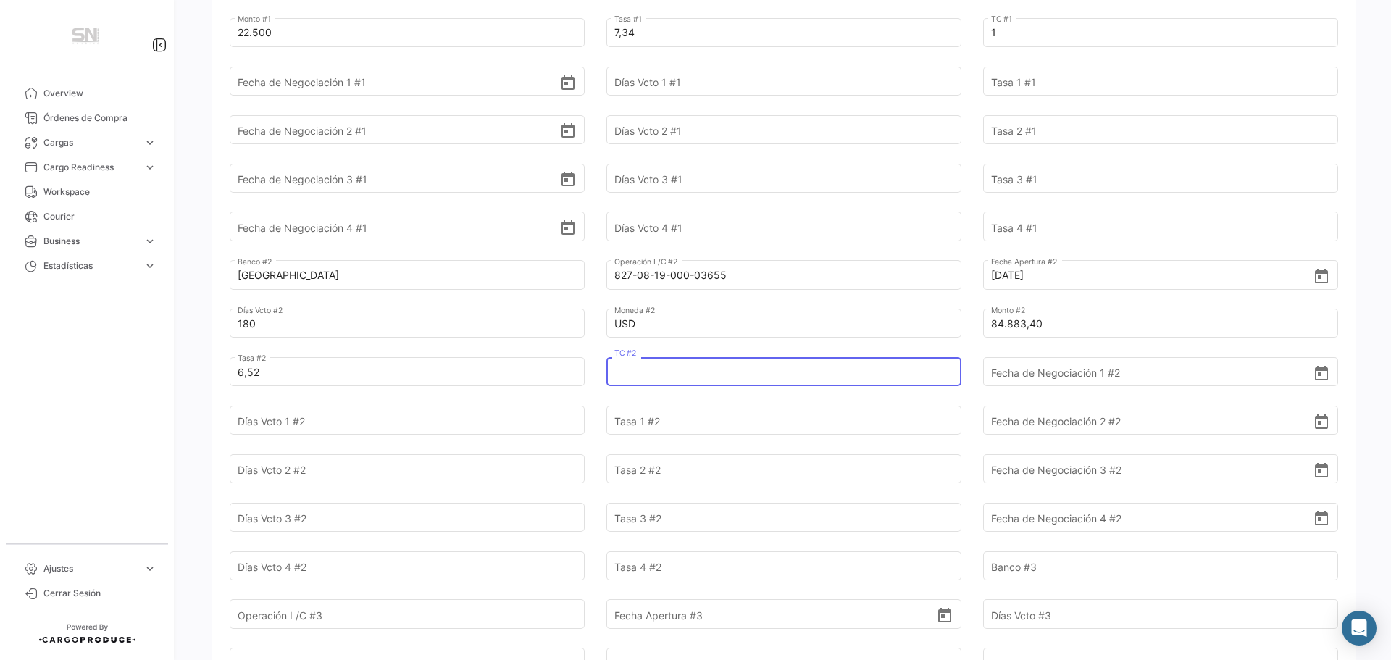
click at [637, 366] on input "TC #2" at bounding box center [775, 372] width 322 height 51
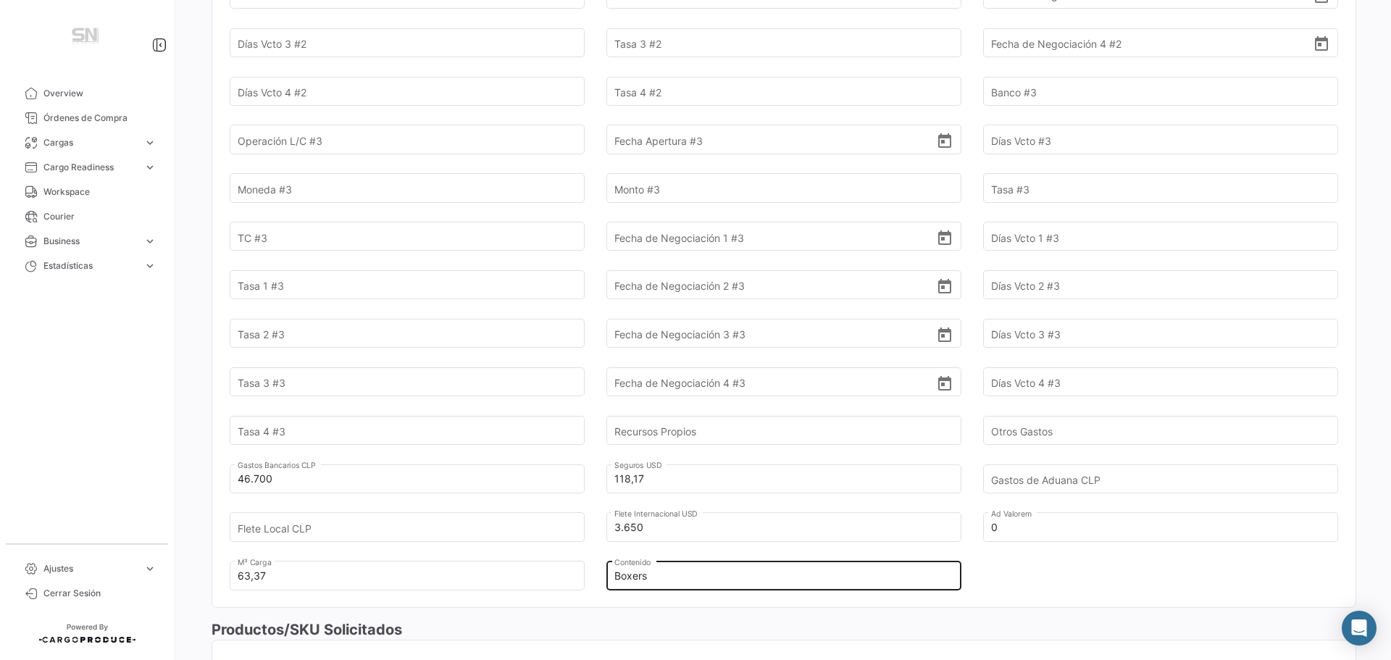
scroll to position [1159, 0]
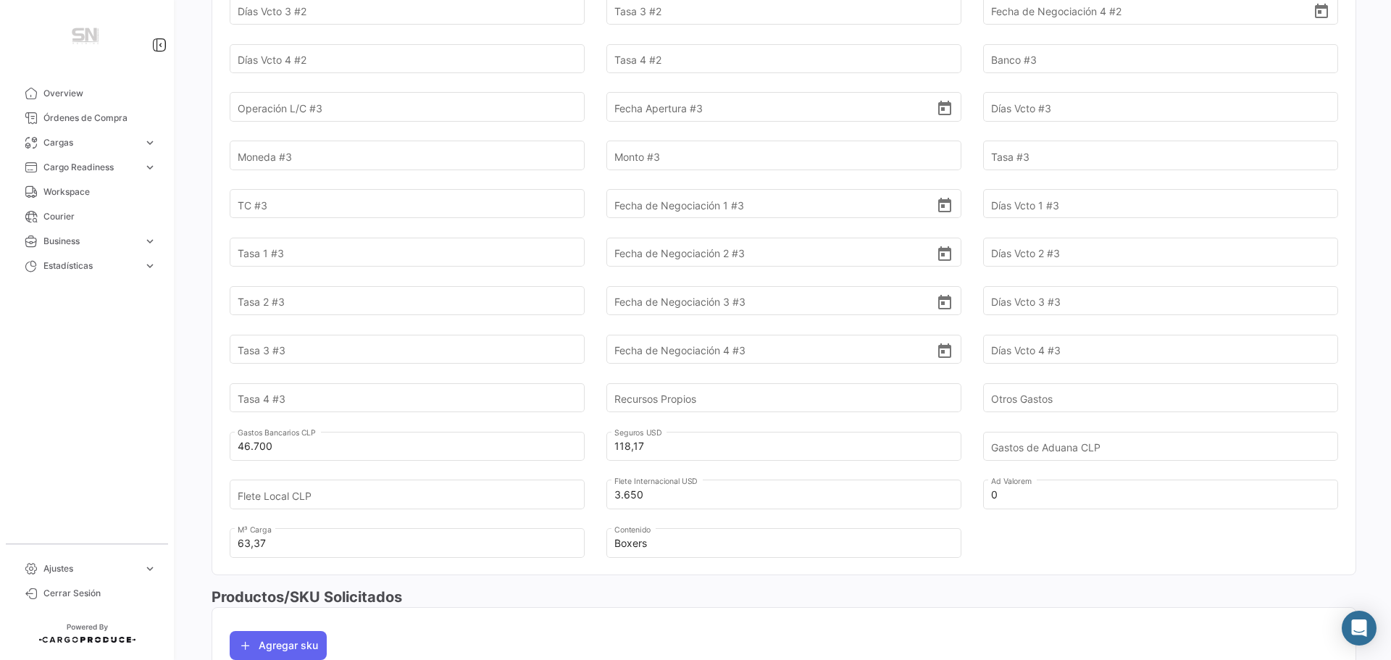
type input "1"
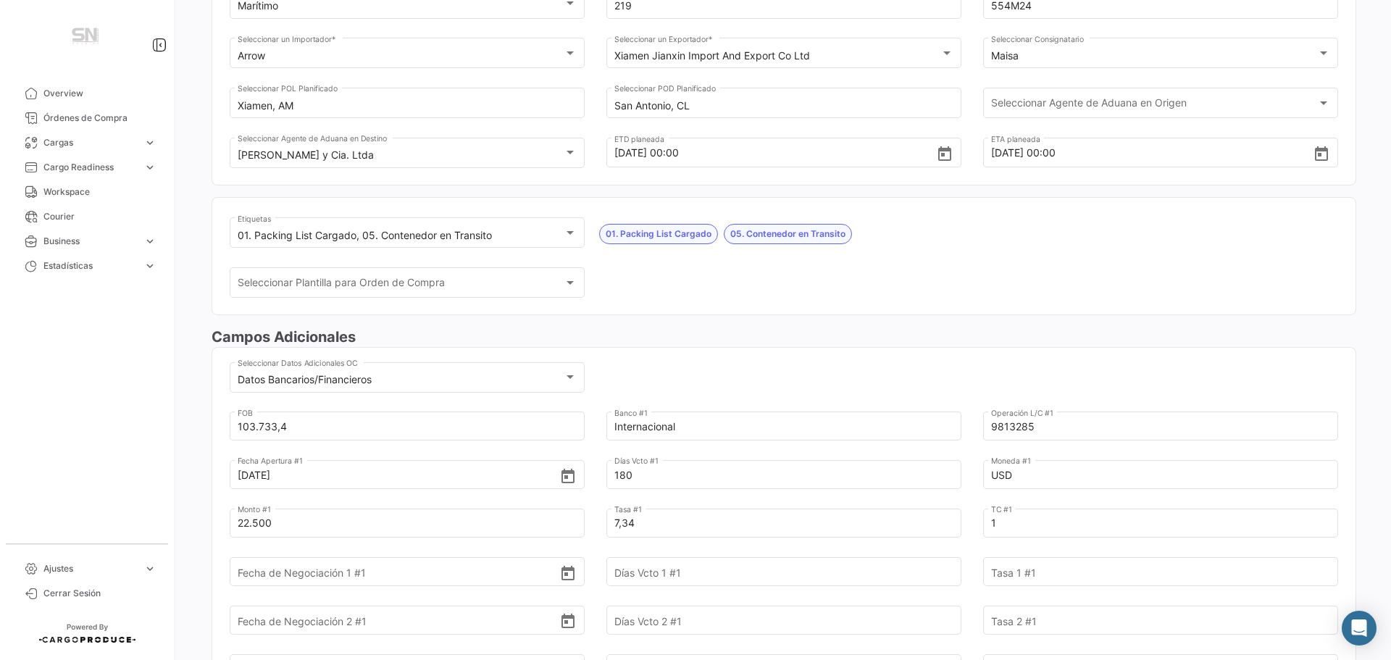
scroll to position [0, 0]
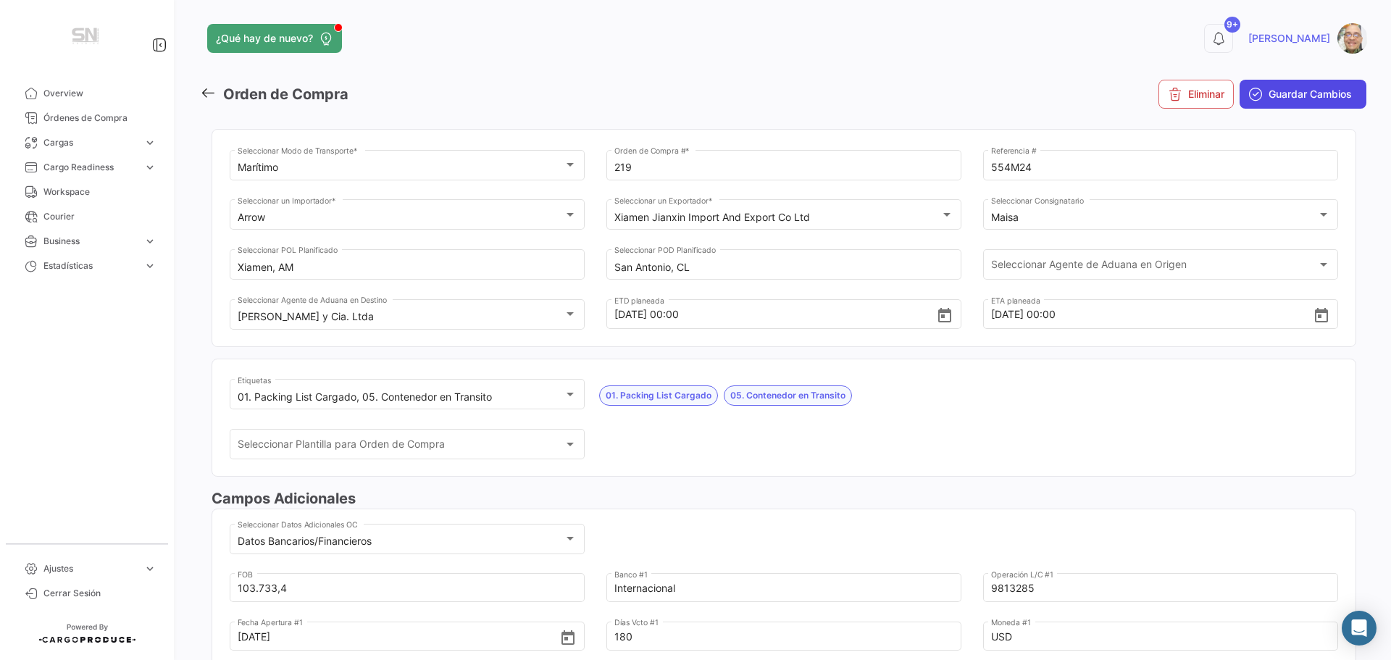
click at [1274, 96] on span "Guardar Cambios" at bounding box center [1309, 94] width 83 height 14
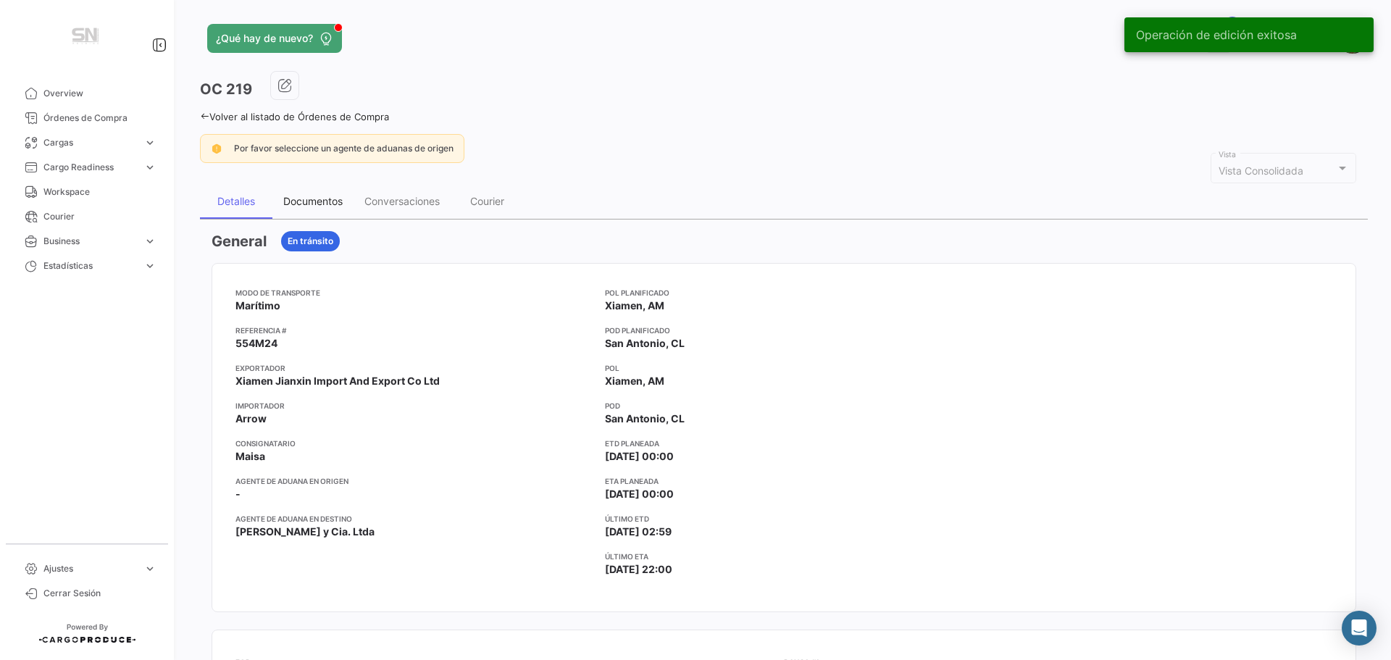
click at [326, 205] on div "Documentos" at bounding box center [312, 201] width 59 height 12
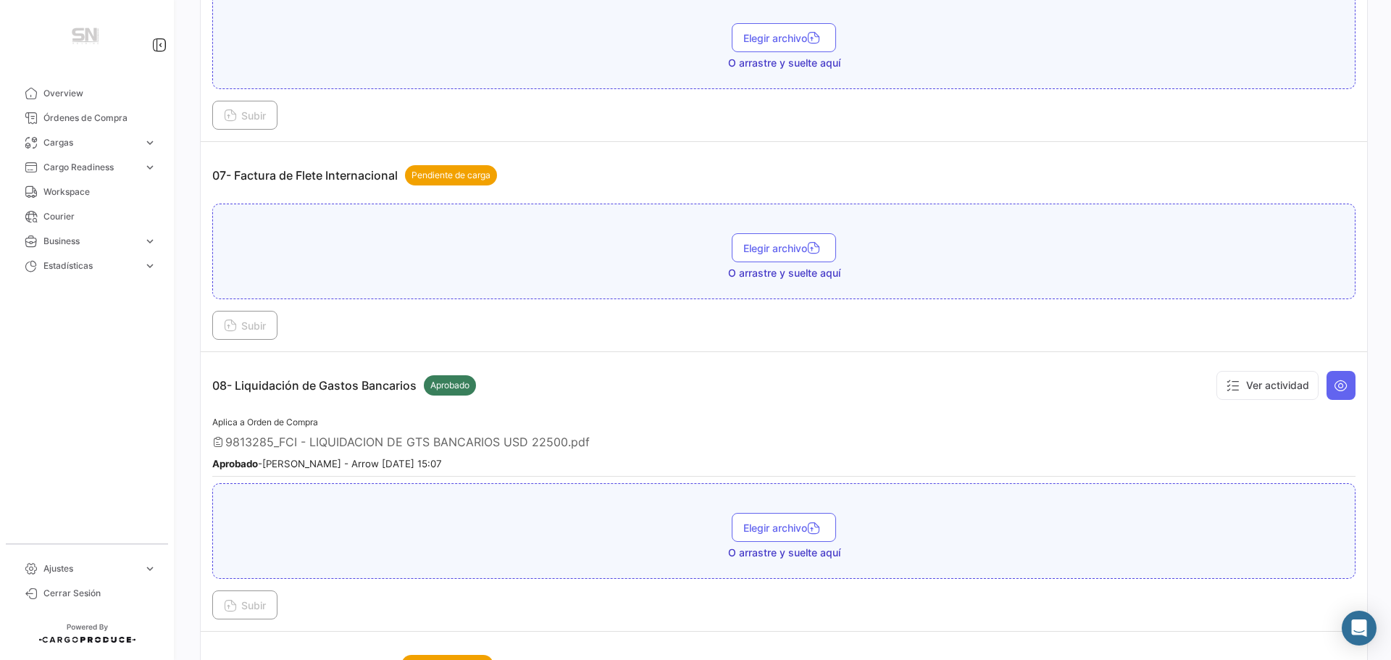
scroll to position [1738, 0]
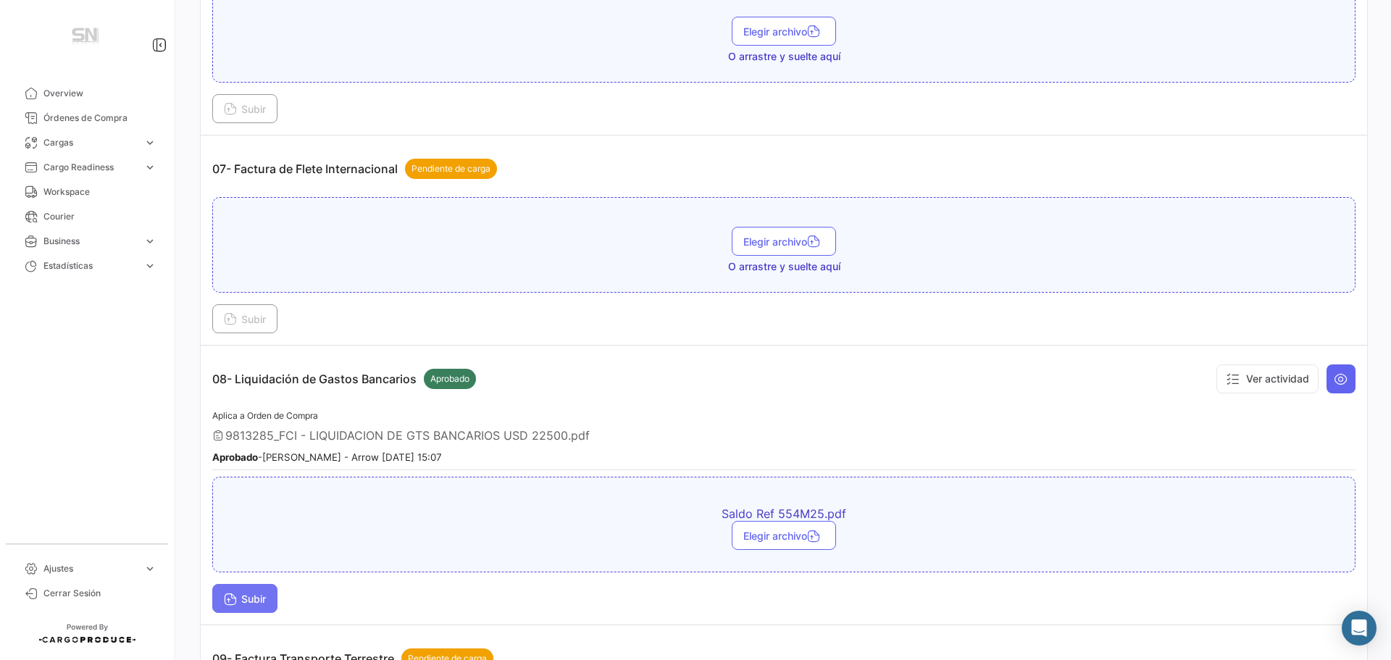
click at [253, 600] on span "Subir" at bounding box center [245, 598] width 42 height 12
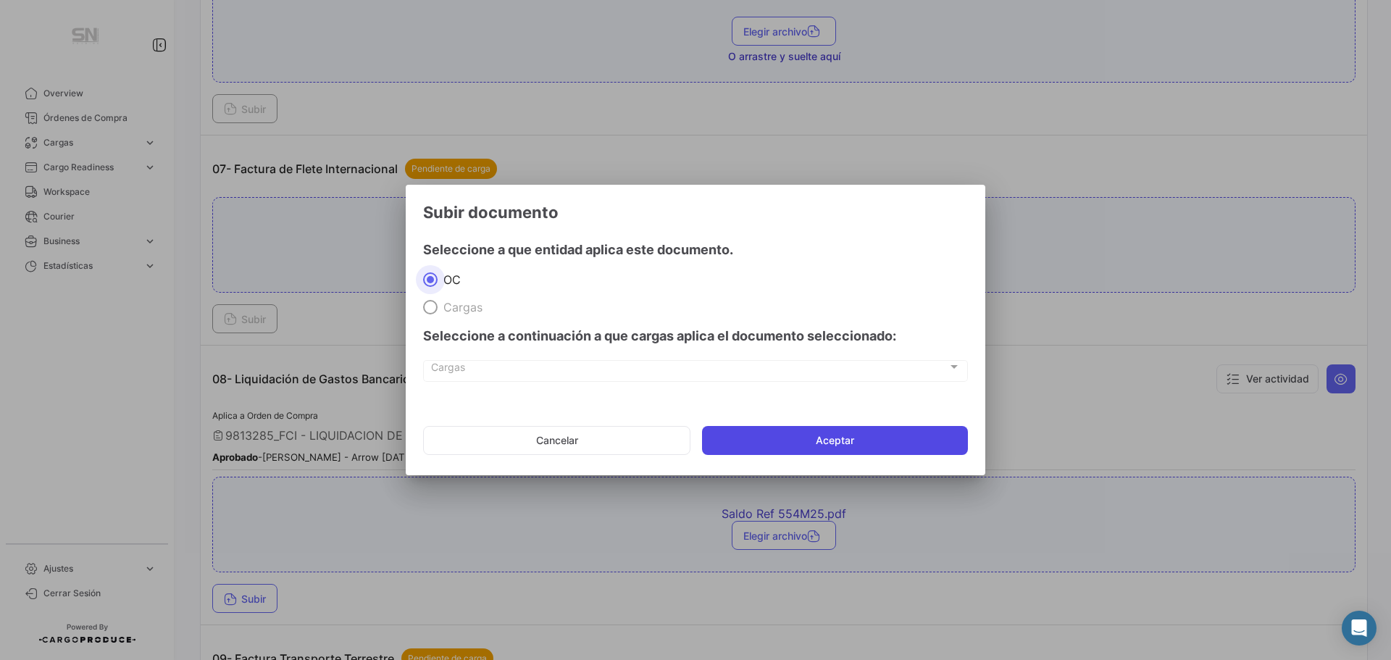
click at [791, 445] on button "Aceptar" at bounding box center [835, 440] width 266 height 29
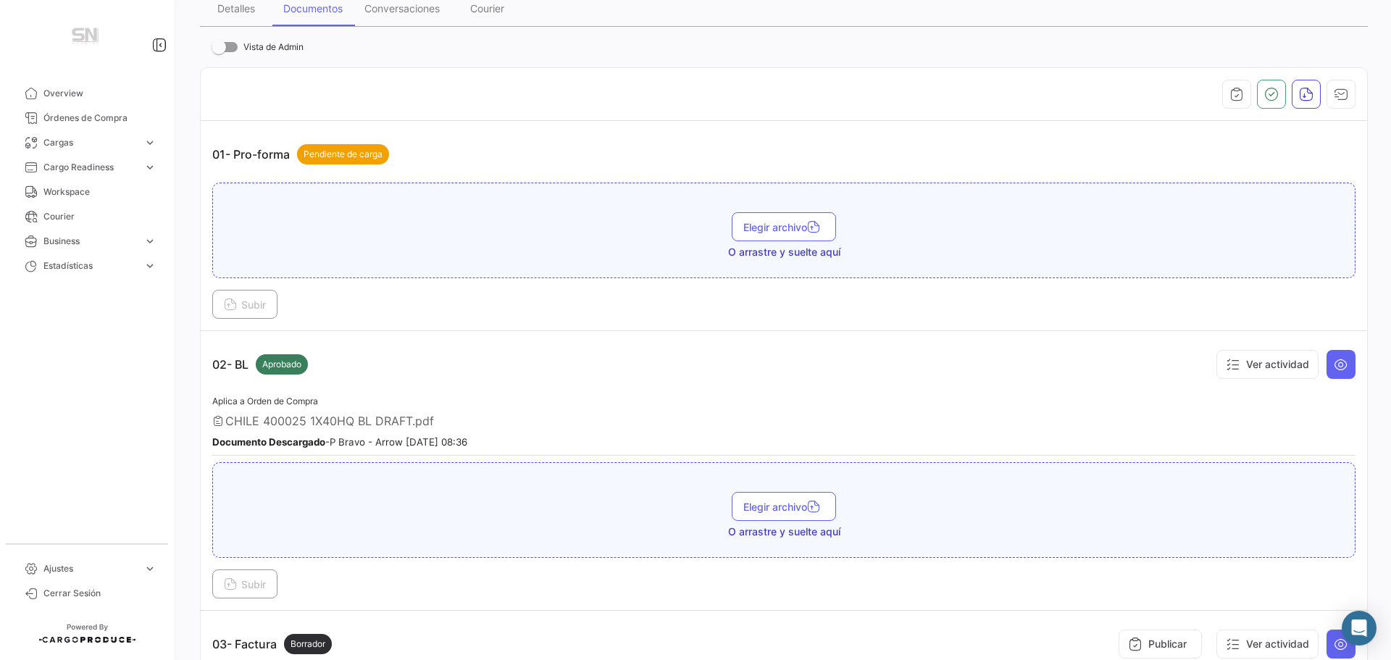
scroll to position [0, 0]
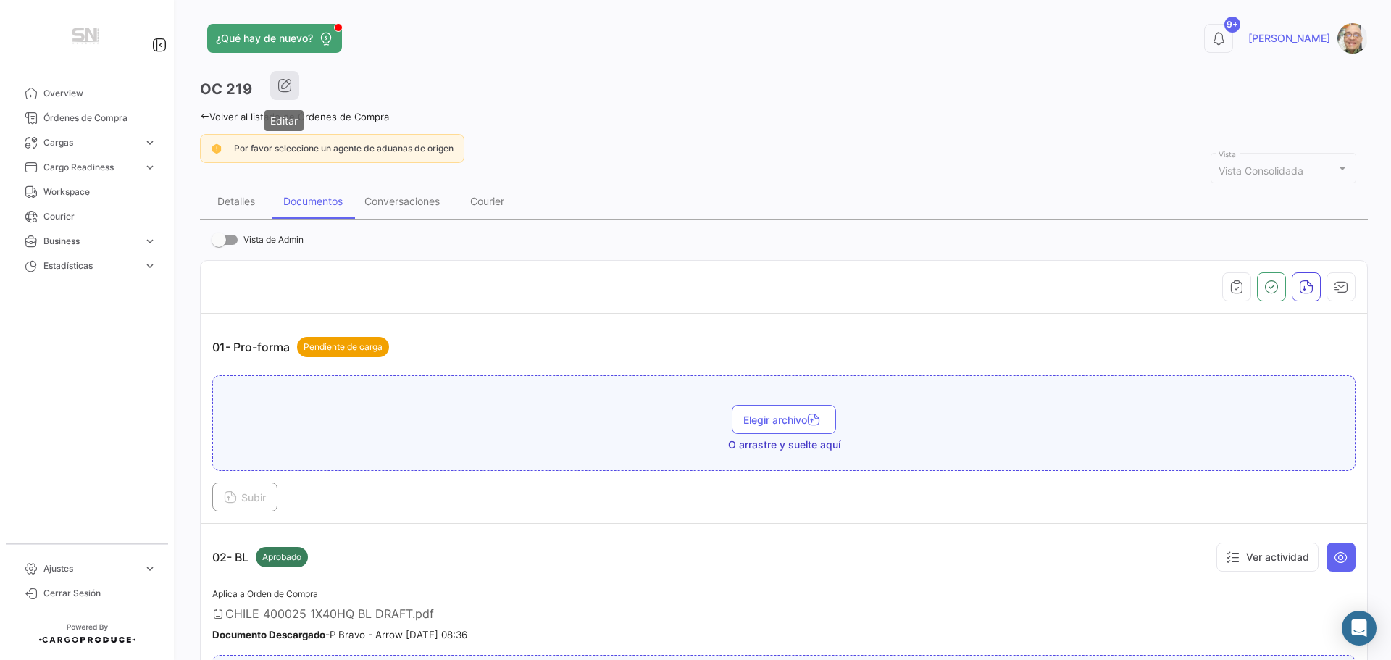
click at [280, 84] on icon "button" at bounding box center [284, 85] width 14 height 14
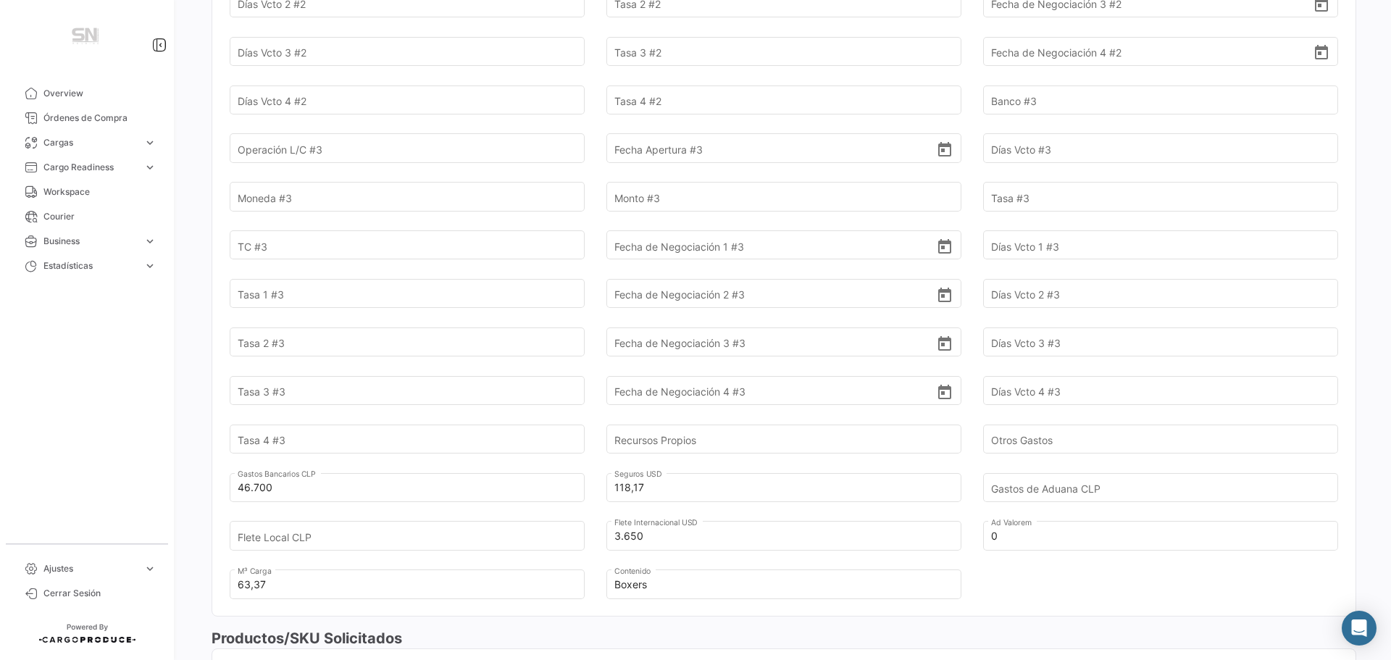
scroll to position [1143, 0]
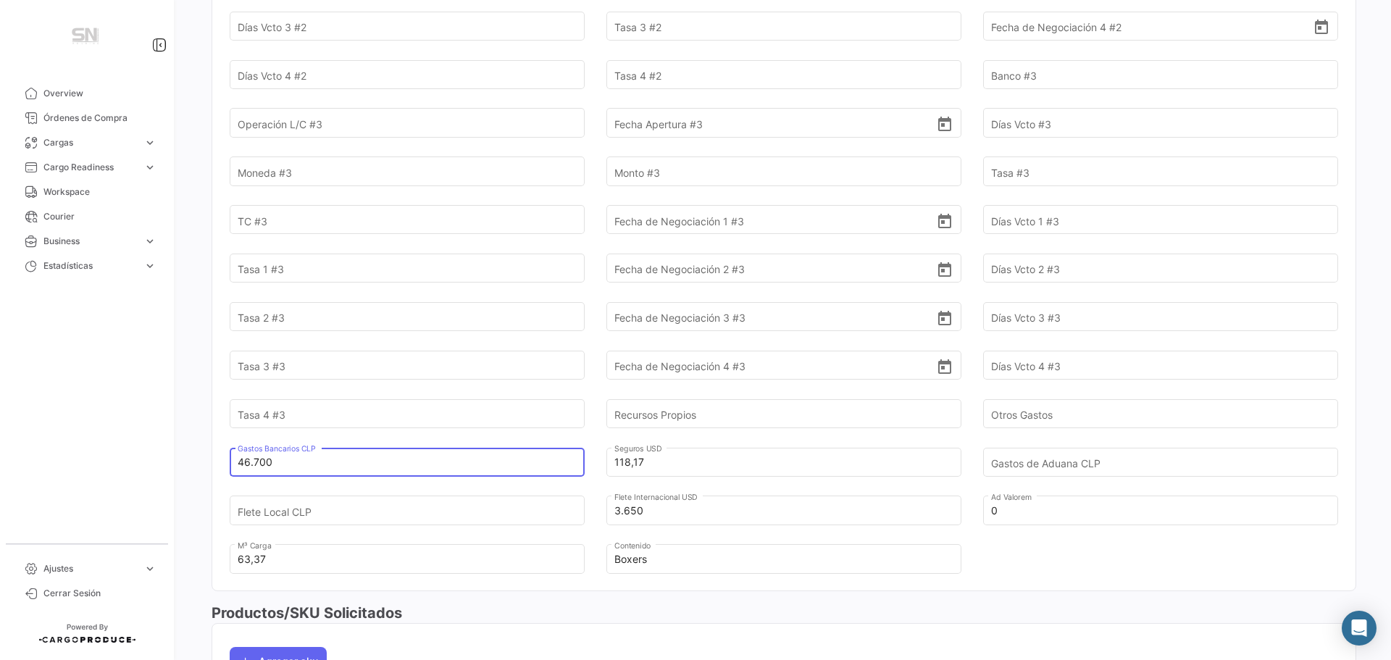
click at [280, 464] on input "46.700" at bounding box center [399, 462] width 322 height 51
type input "4"
type input "94"
click at [281, 464] on input "46.700" at bounding box center [399, 462] width 322 height 51
type input "4"
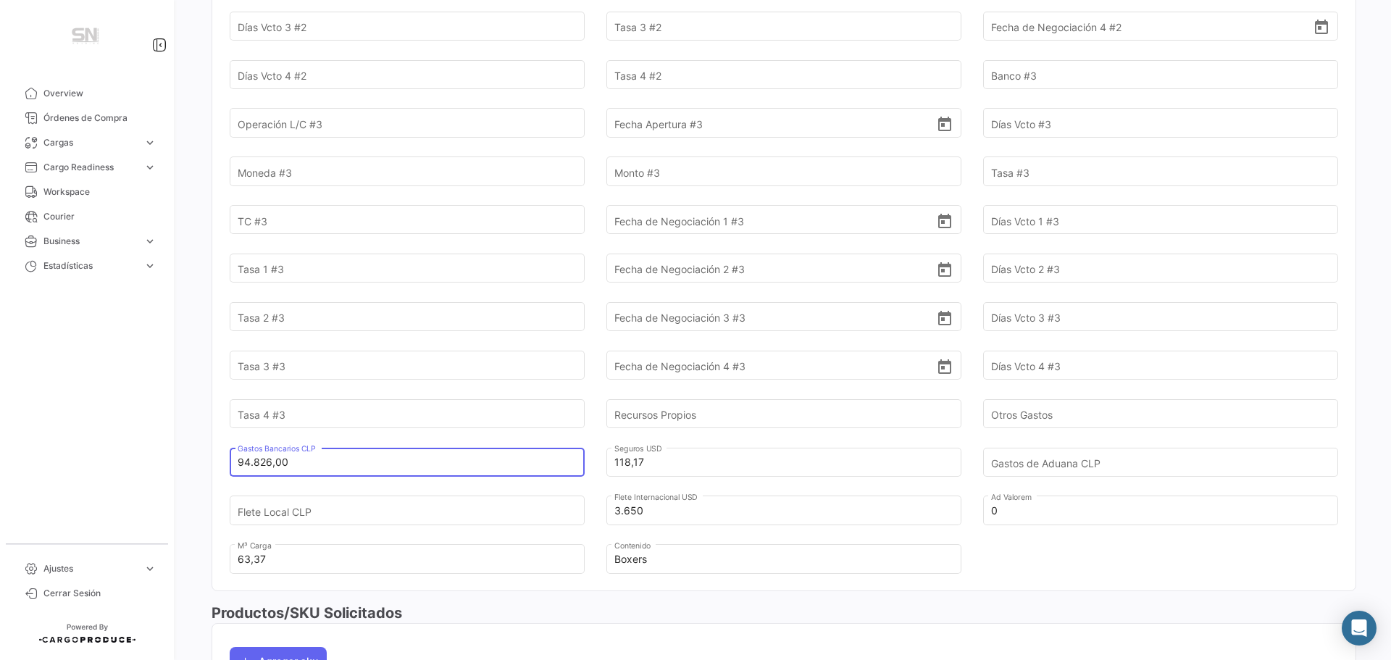
click at [485, 440] on input "94.826,00" at bounding box center [399, 462] width 322 height 51
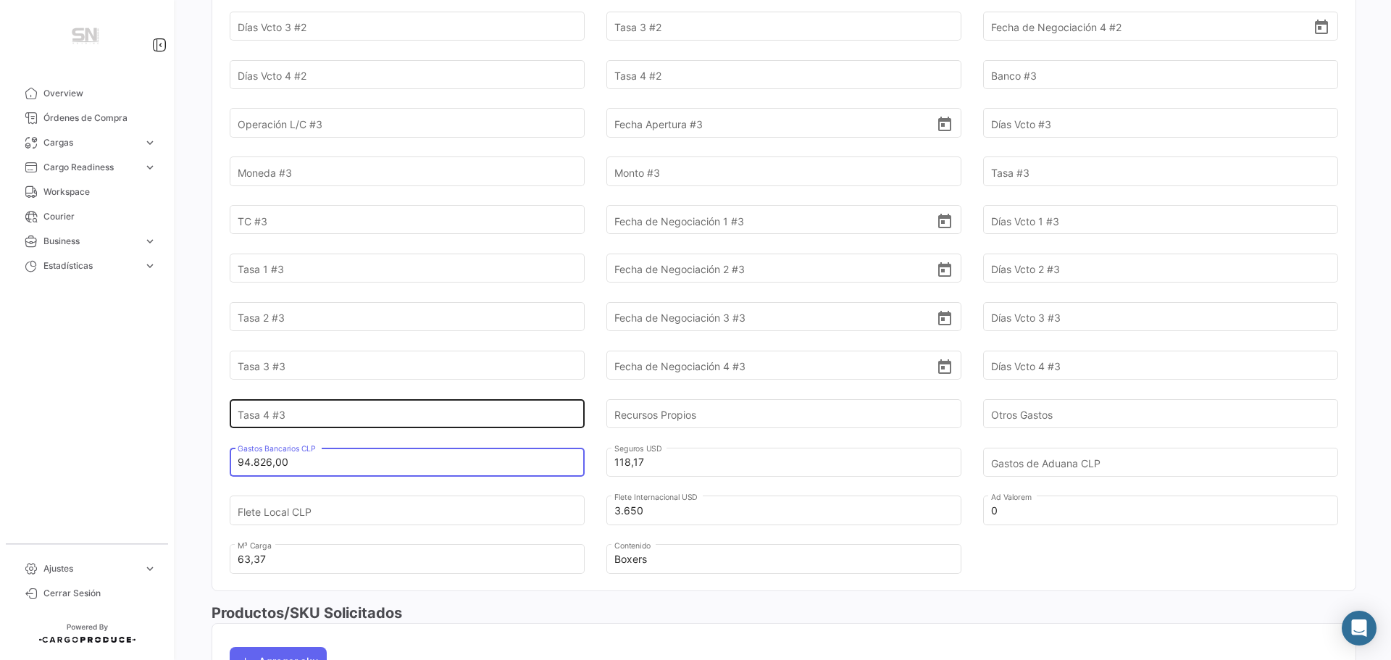
type input "94.826,00"
click at [480, 417] on input "Tasa 4 #3" at bounding box center [399, 413] width 322 height 51
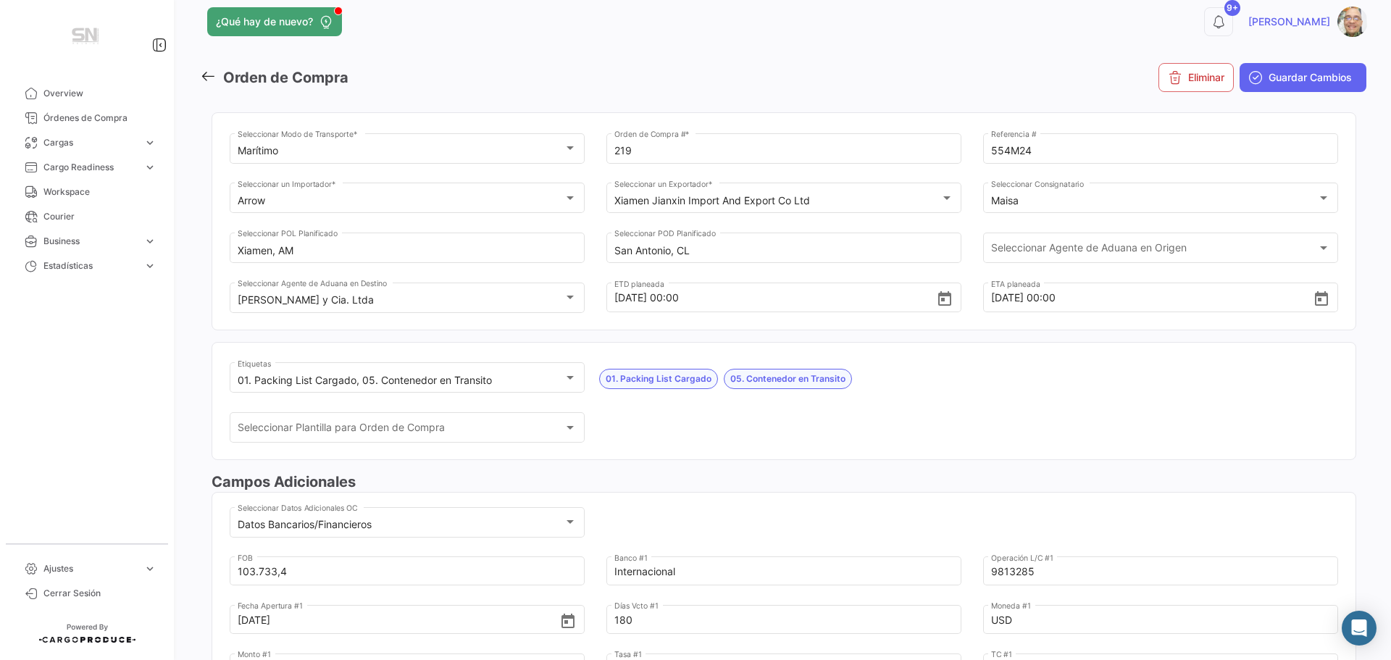
scroll to position [0, 0]
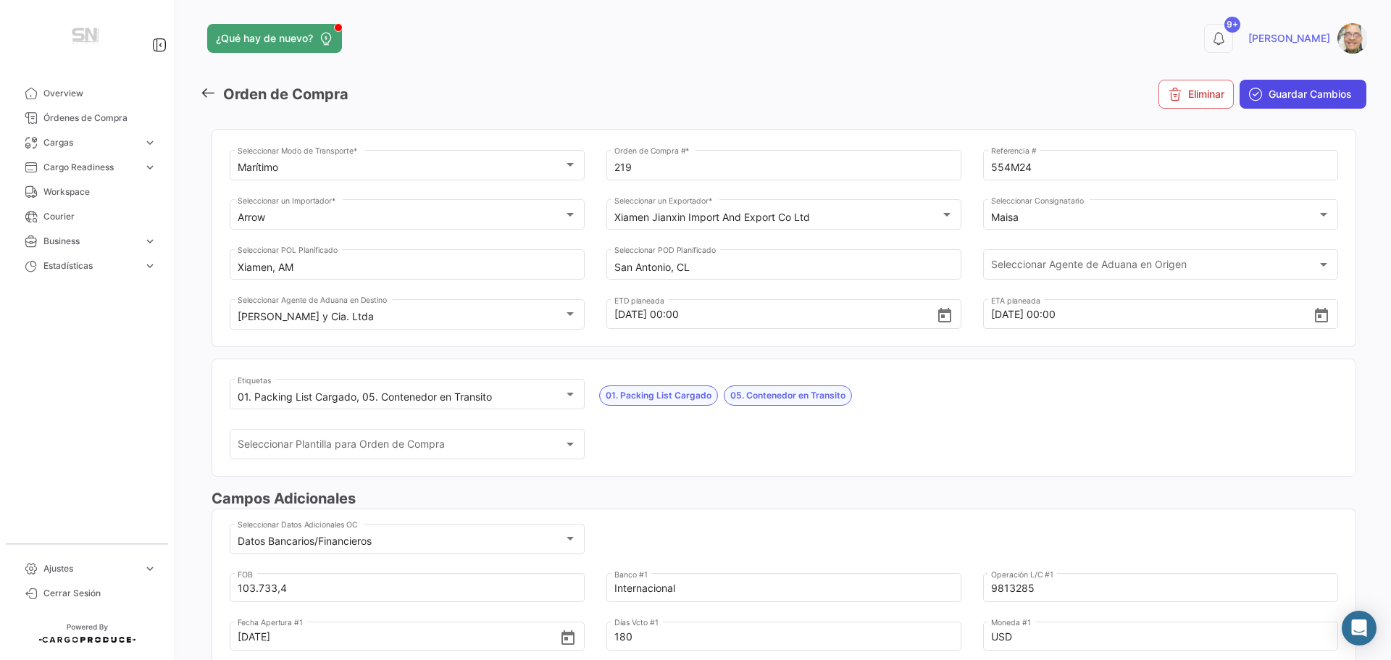
click at [1266, 102] on button "Guardar Cambios" at bounding box center [1302, 94] width 127 height 29
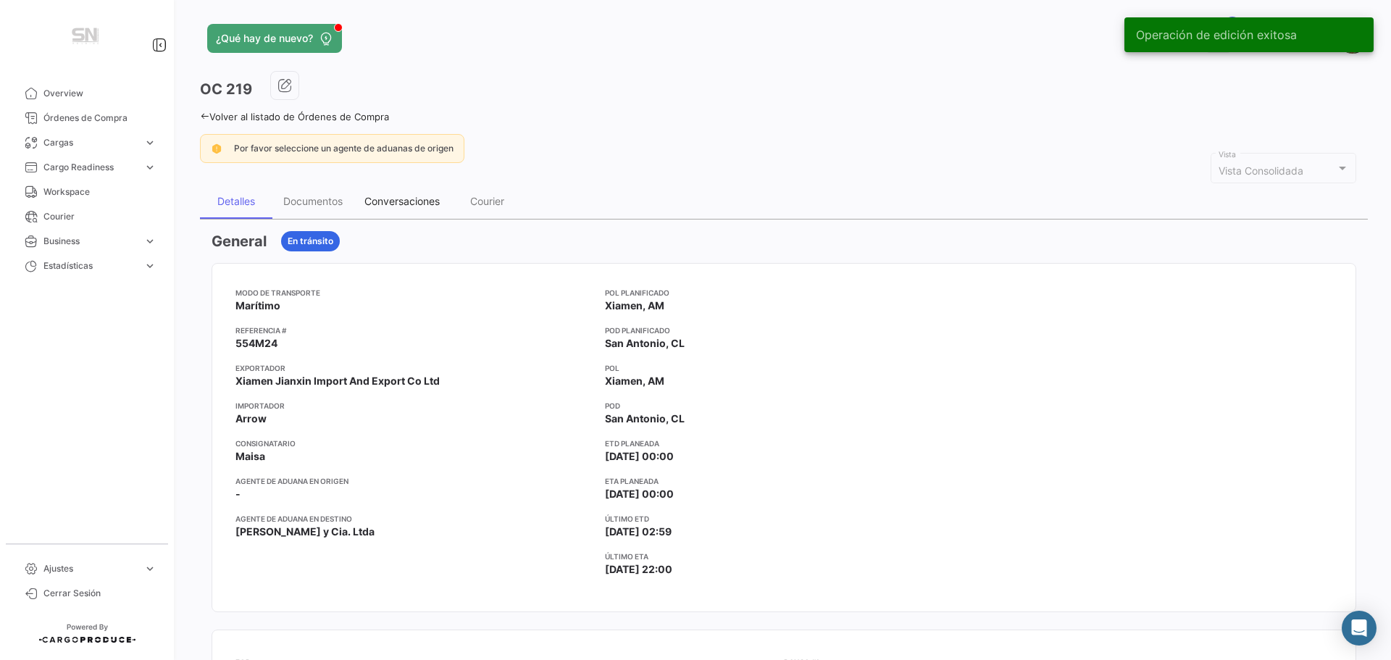
click at [395, 198] on div "Conversaciones" at bounding box center [401, 201] width 75 height 12
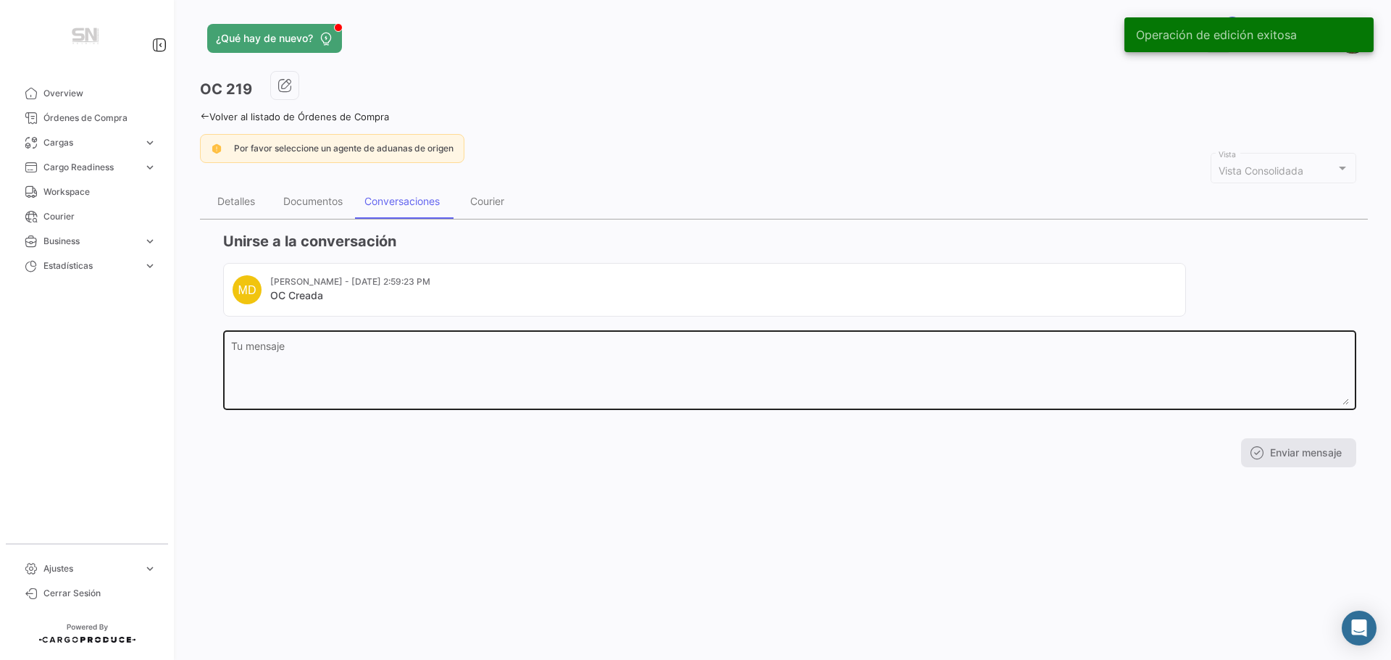
click at [364, 374] on textarea "Tu mensaje" at bounding box center [790, 373] width 1118 height 64
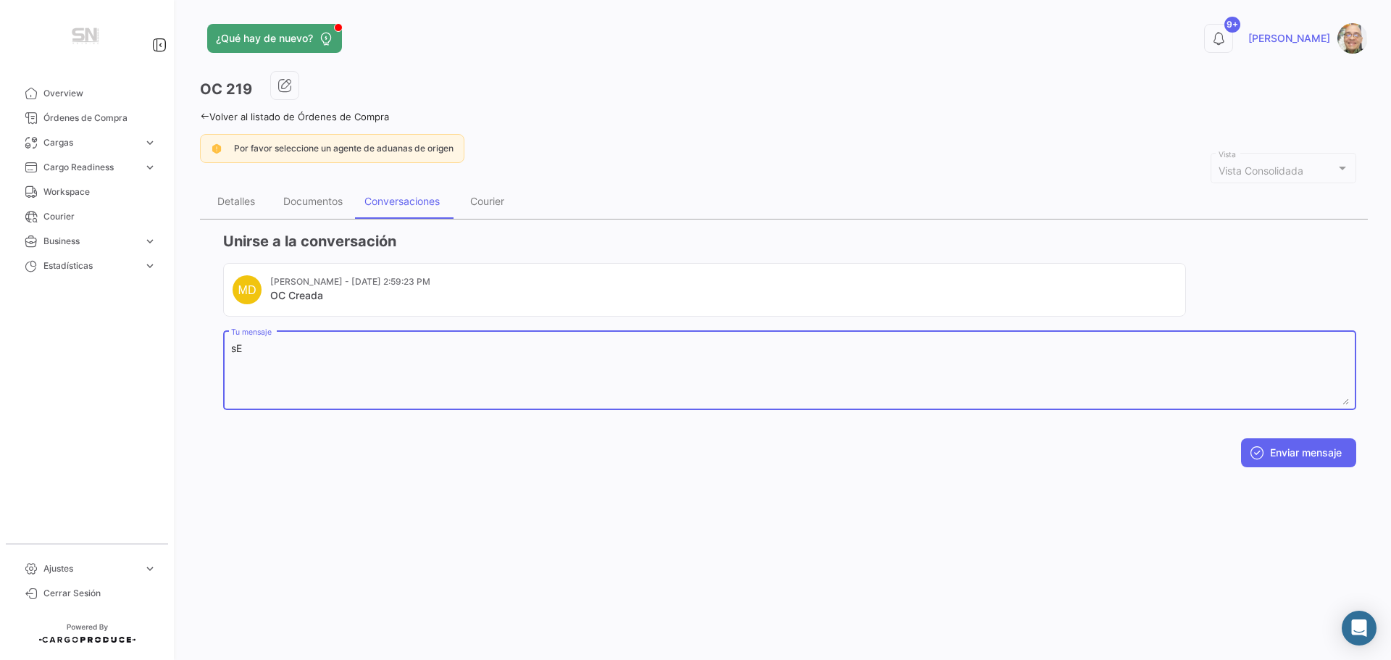
type textarea "s"
type textarea "El pago del saldo de esta operación, incluye el flete por USD 6.650,00"
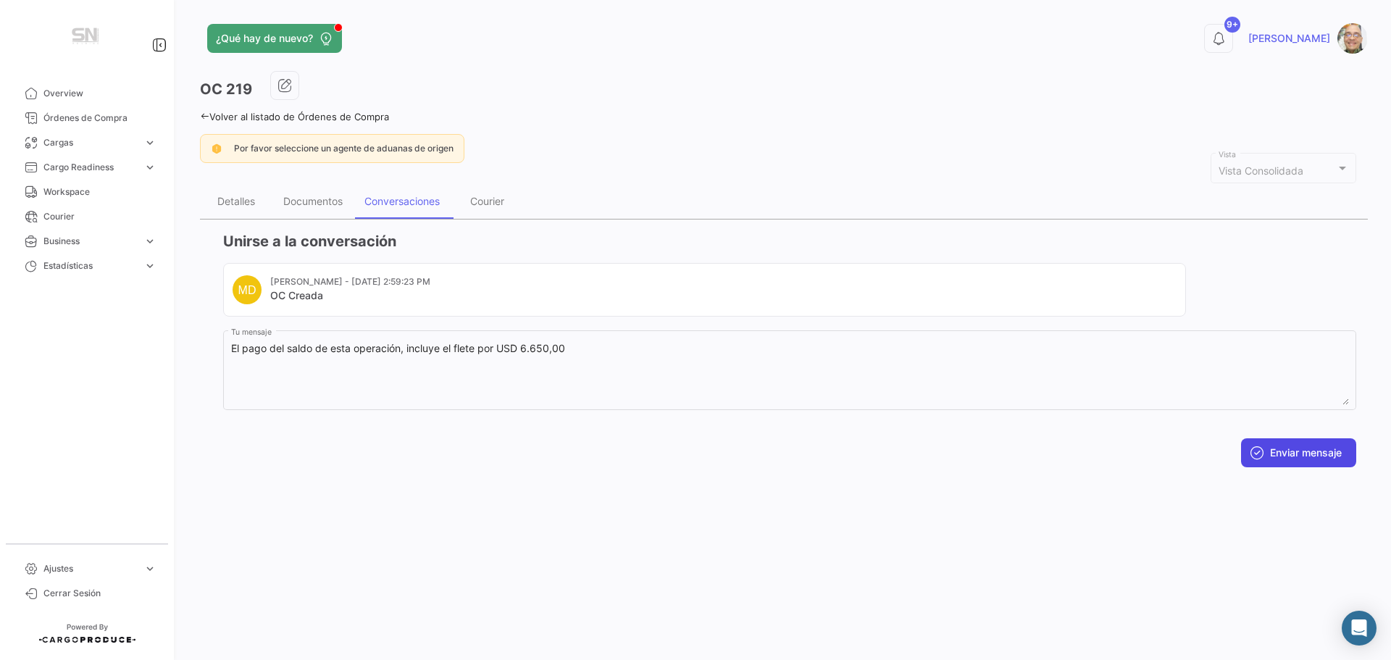
click at [1308, 448] on button "Enviar mensaje" at bounding box center [1298, 452] width 115 height 29
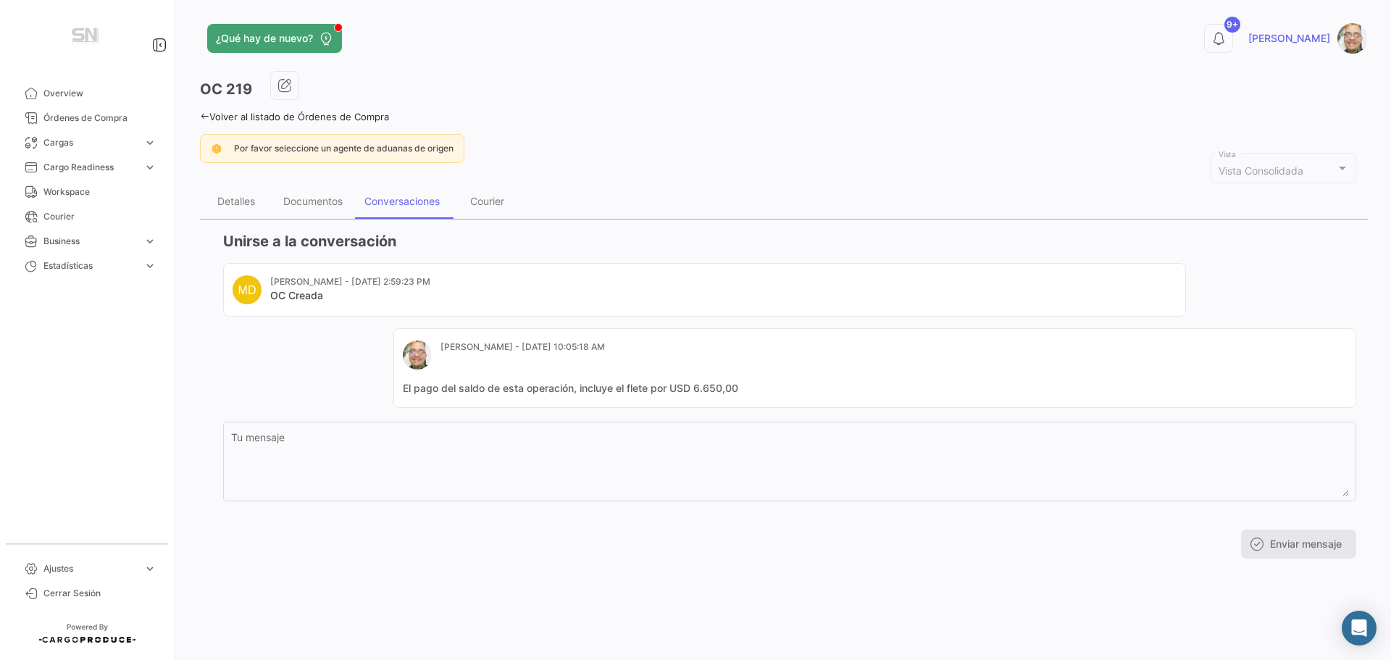
click at [201, 118] on icon at bounding box center [204, 116] width 9 height 9
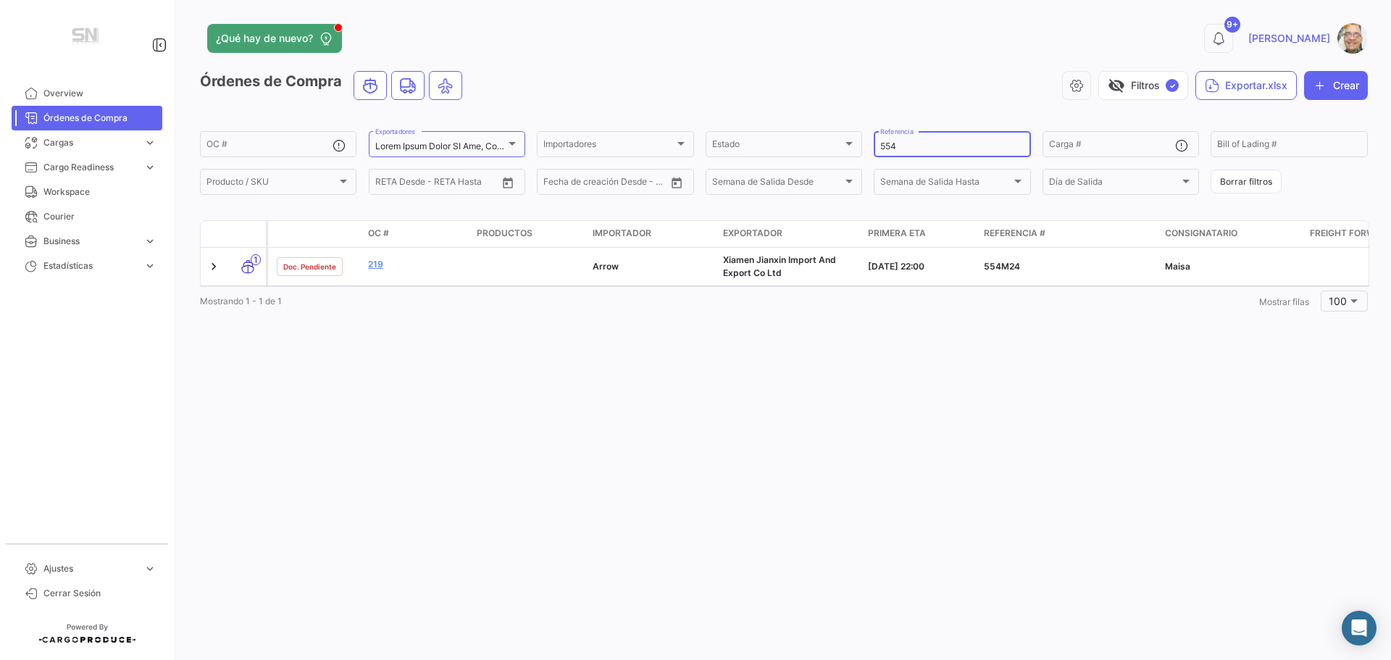
click at [913, 147] on input "554" at bounding box center [951, 146] width 143 height 10
type input "5"
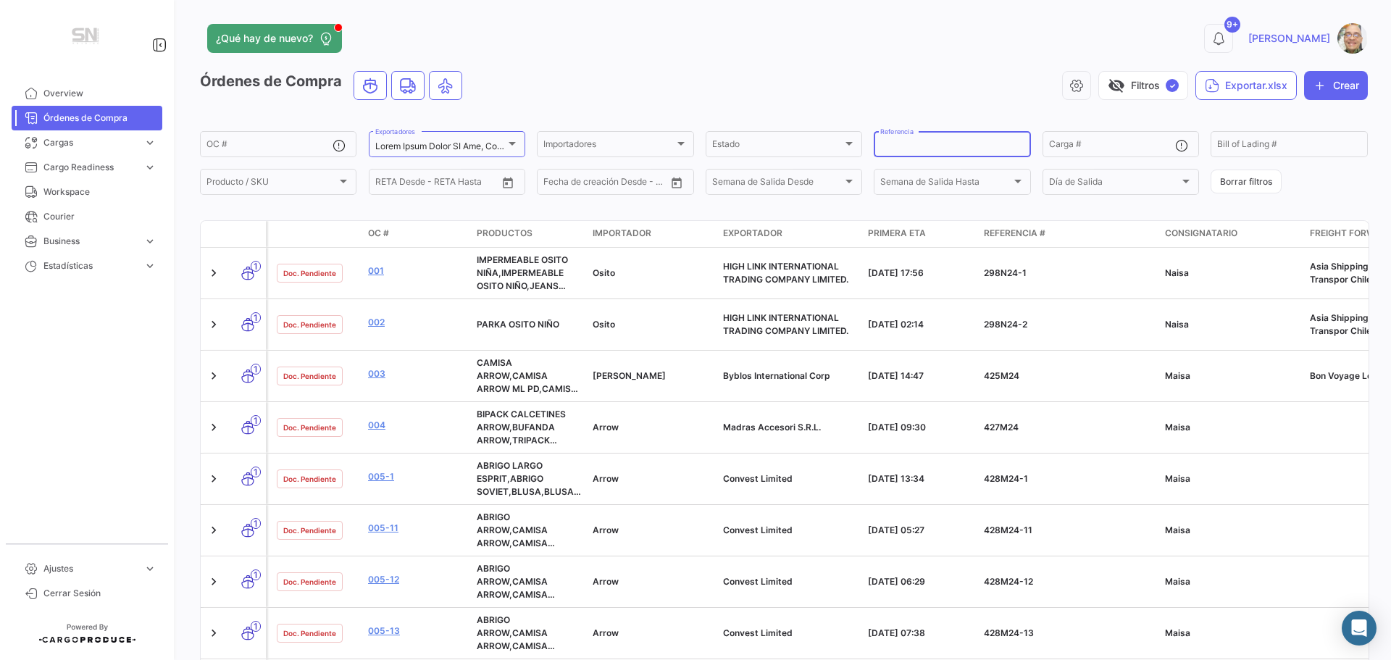
click at [917, 143] on input "Referencia" at bounding box center [951, 146] width 143 height 10
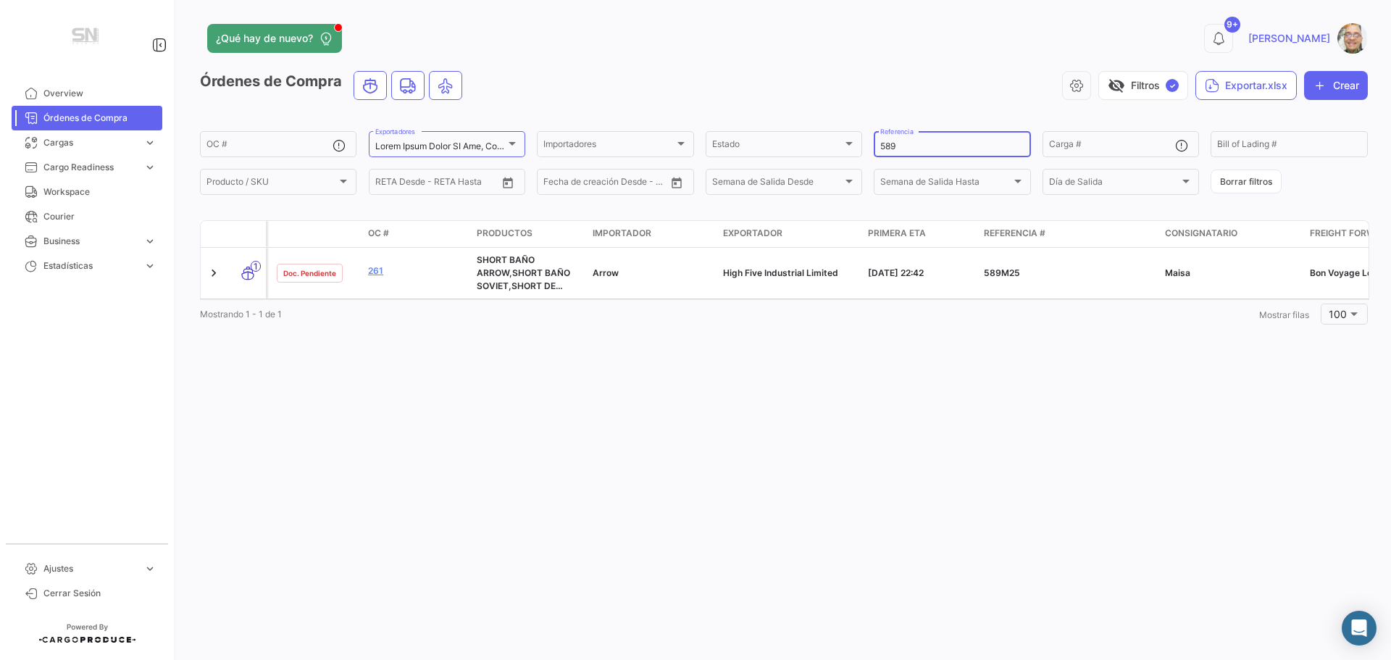
type input "589"
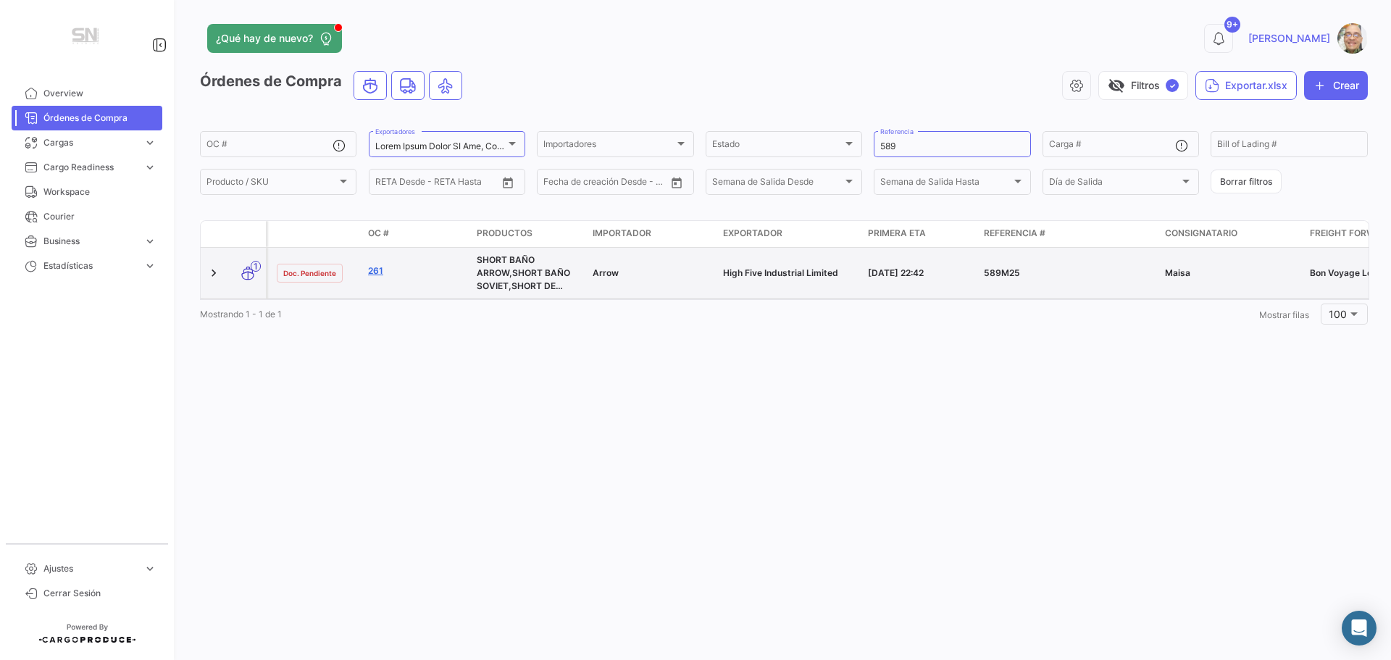
click at [379, 270] on link "261" at bounding box center [416, 270] width 97 height 13
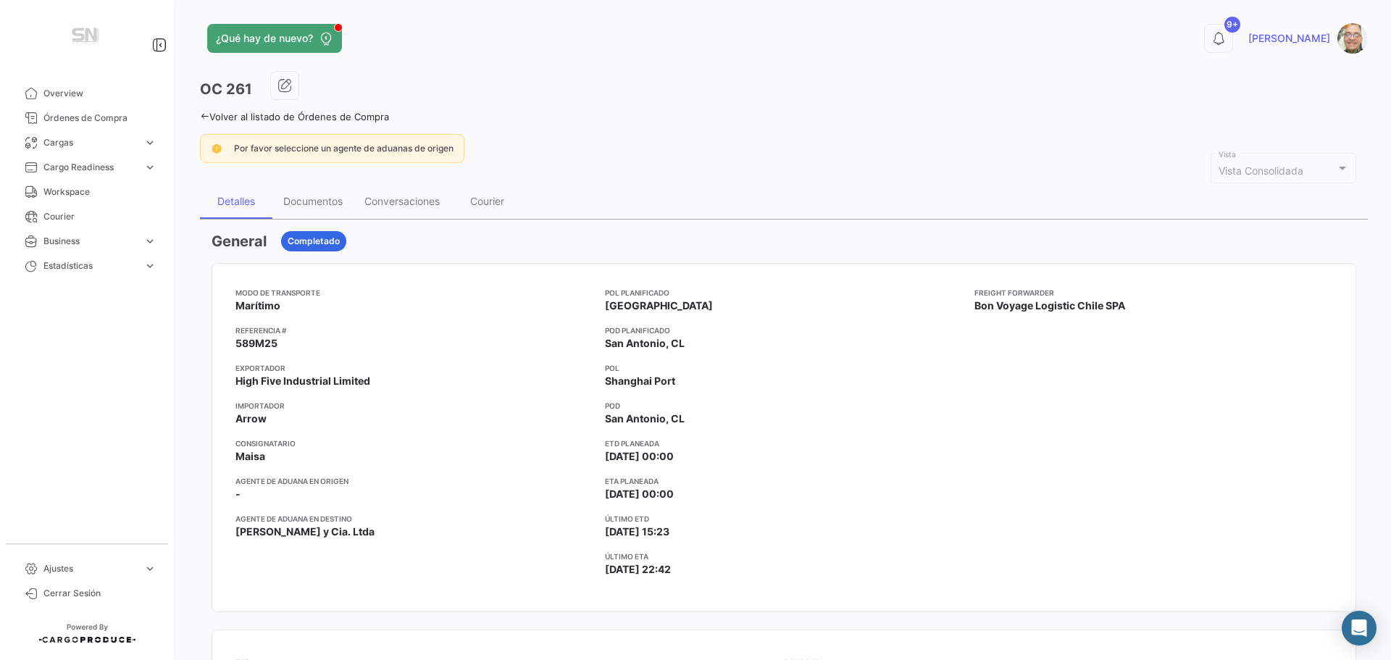
click at [204, 118] on icon at bounding box center [204, 116] width 9 height 9
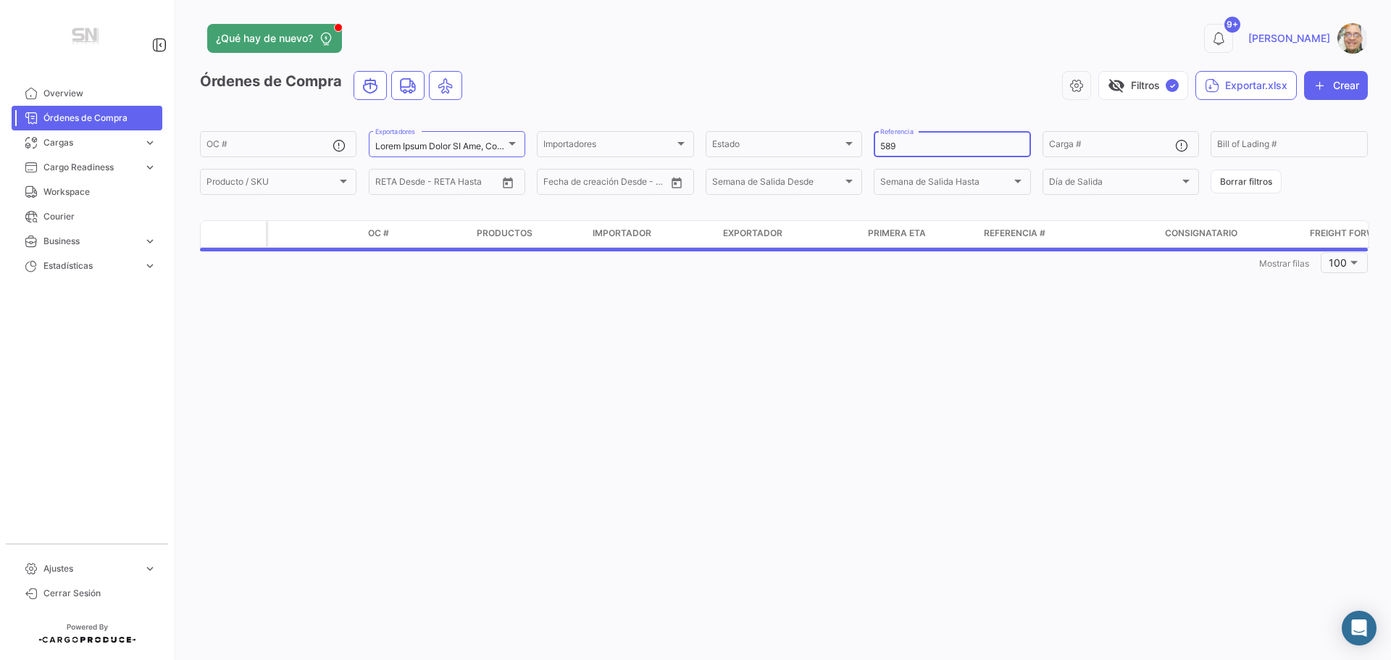
click at [922, 143] on input "589" at bounding box center [951, 146] width 143 height 10
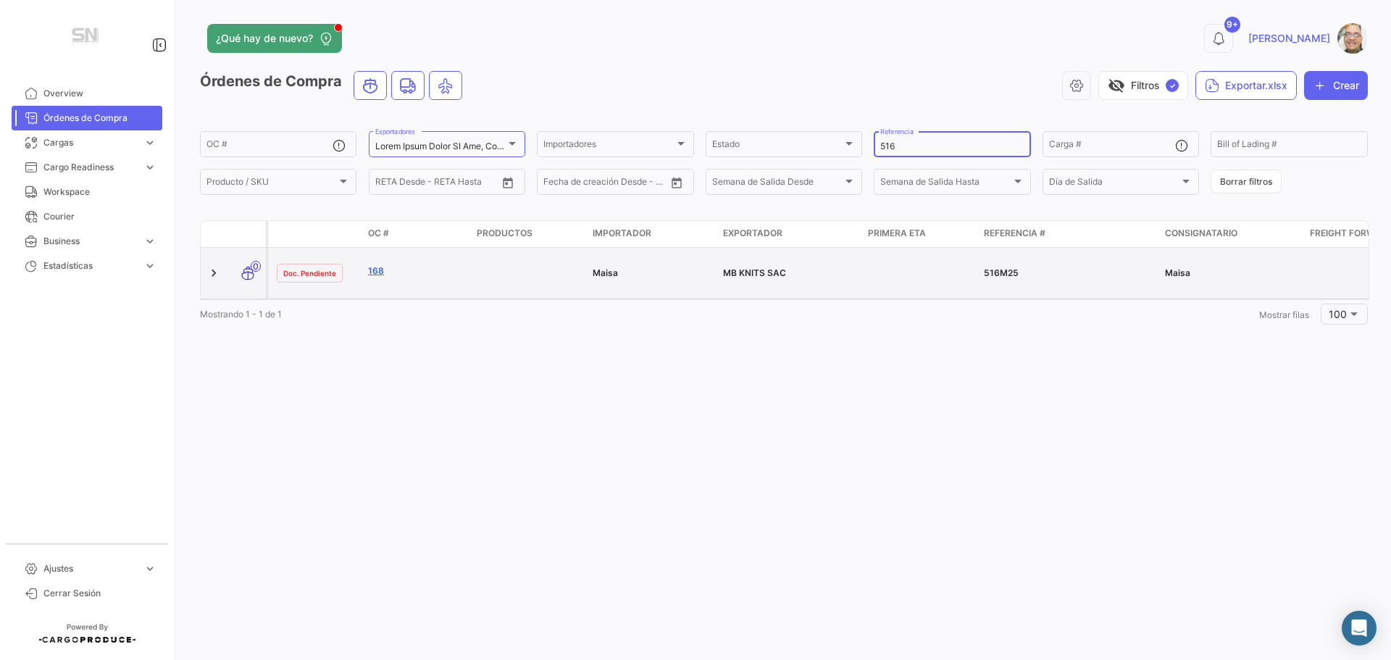
type input "516"
click at [371, 275] on link "168" at bounding box center [416, 270] width 97 height 13
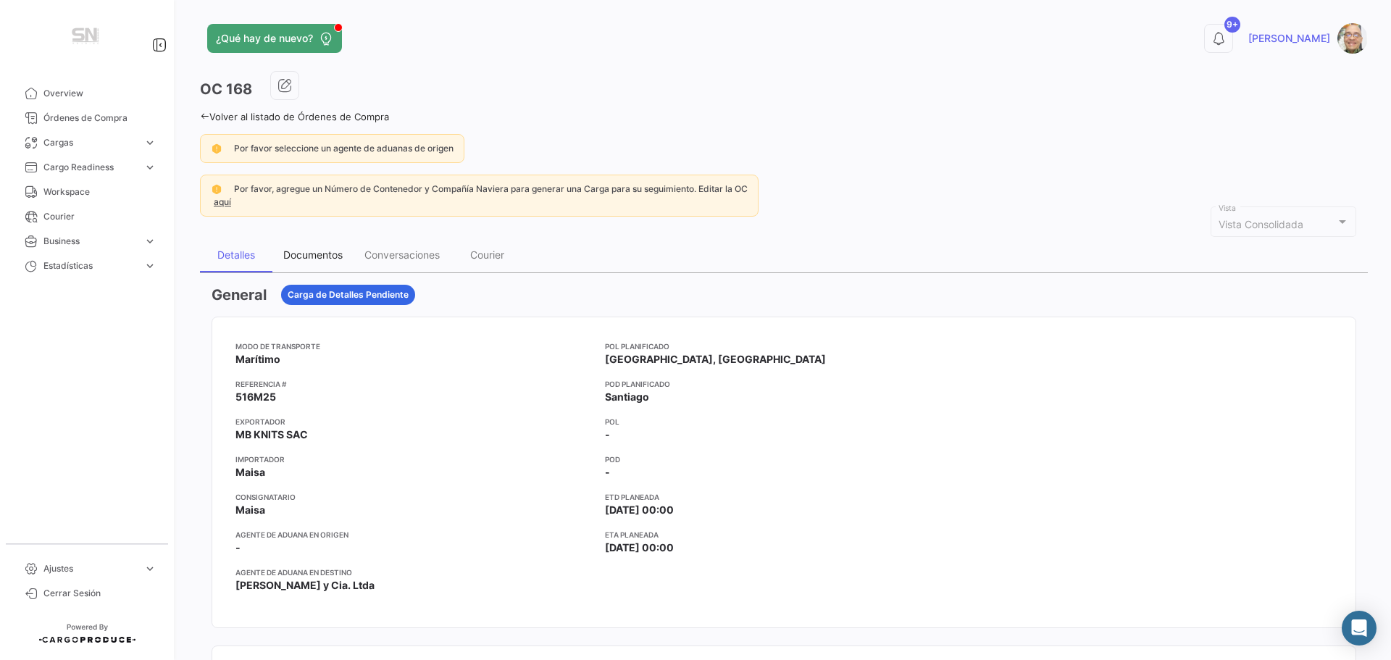
click at [295, 251] on div "Documentos" at bounding box center [312, 254] width 59 height 12
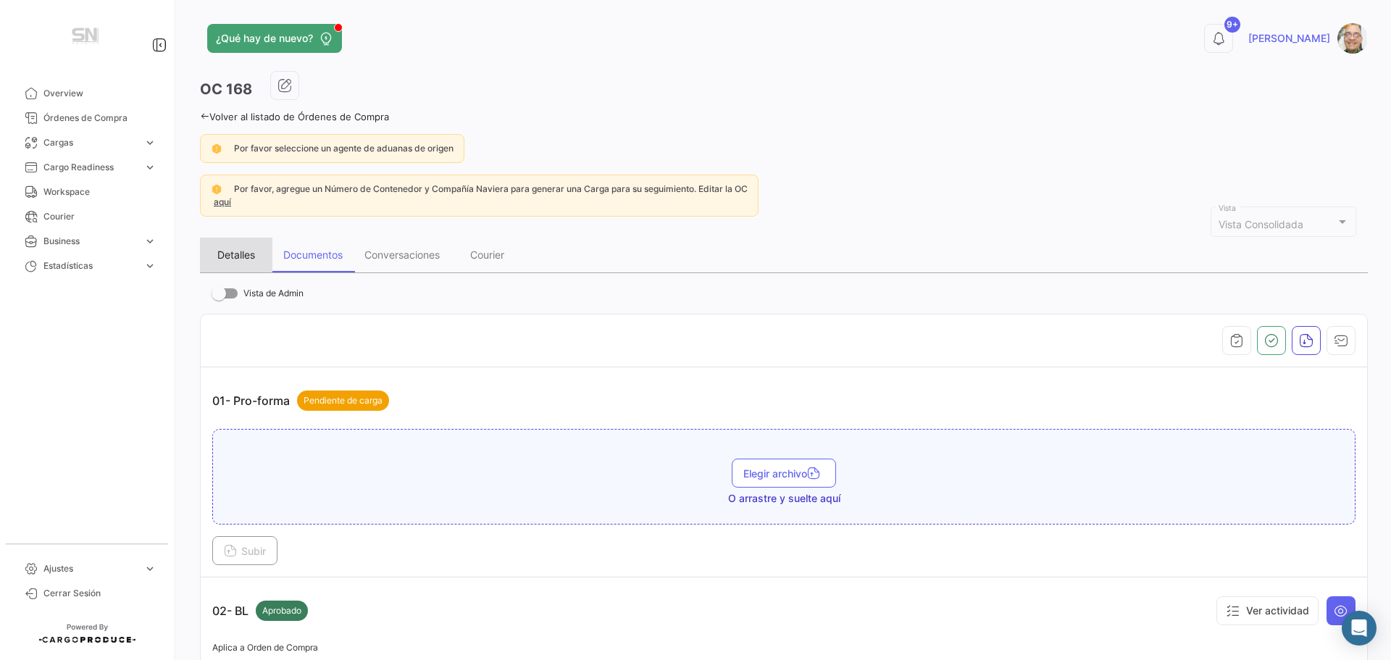
click at [235, 255] on div "Detalles" at bounding box center [236, 254] width 38 height 12
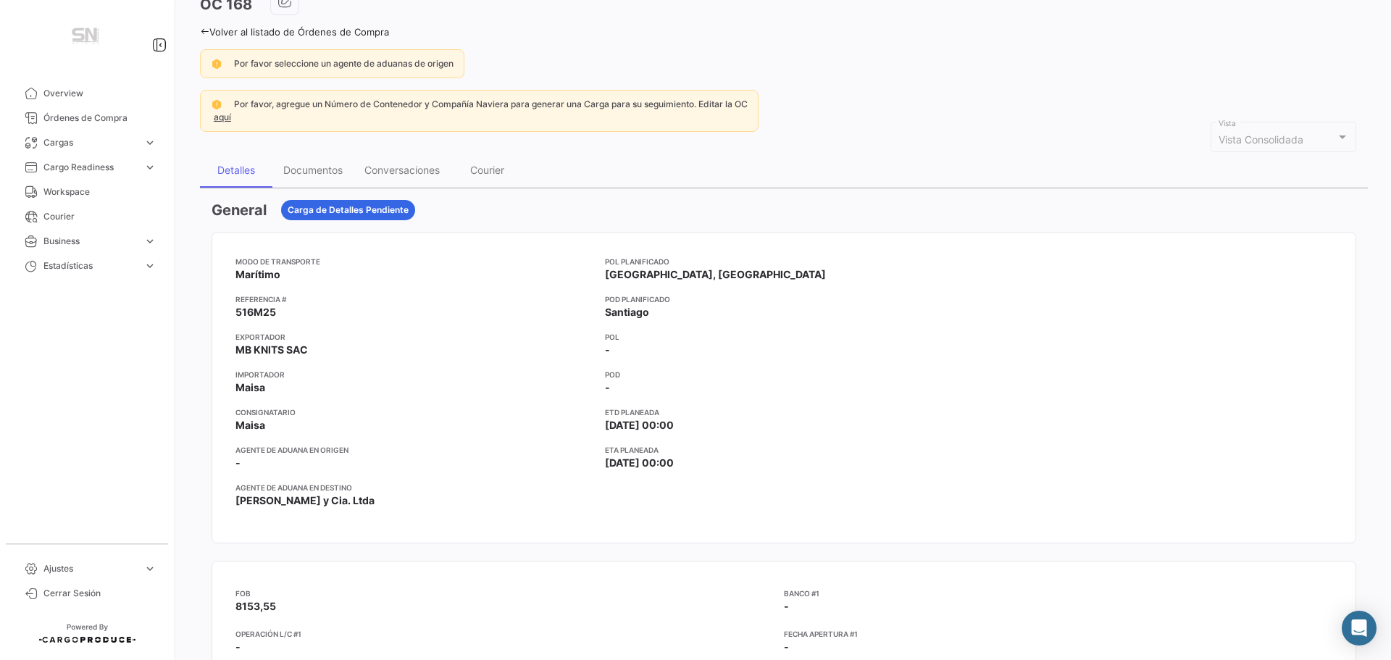
scroll to position [72, 0]
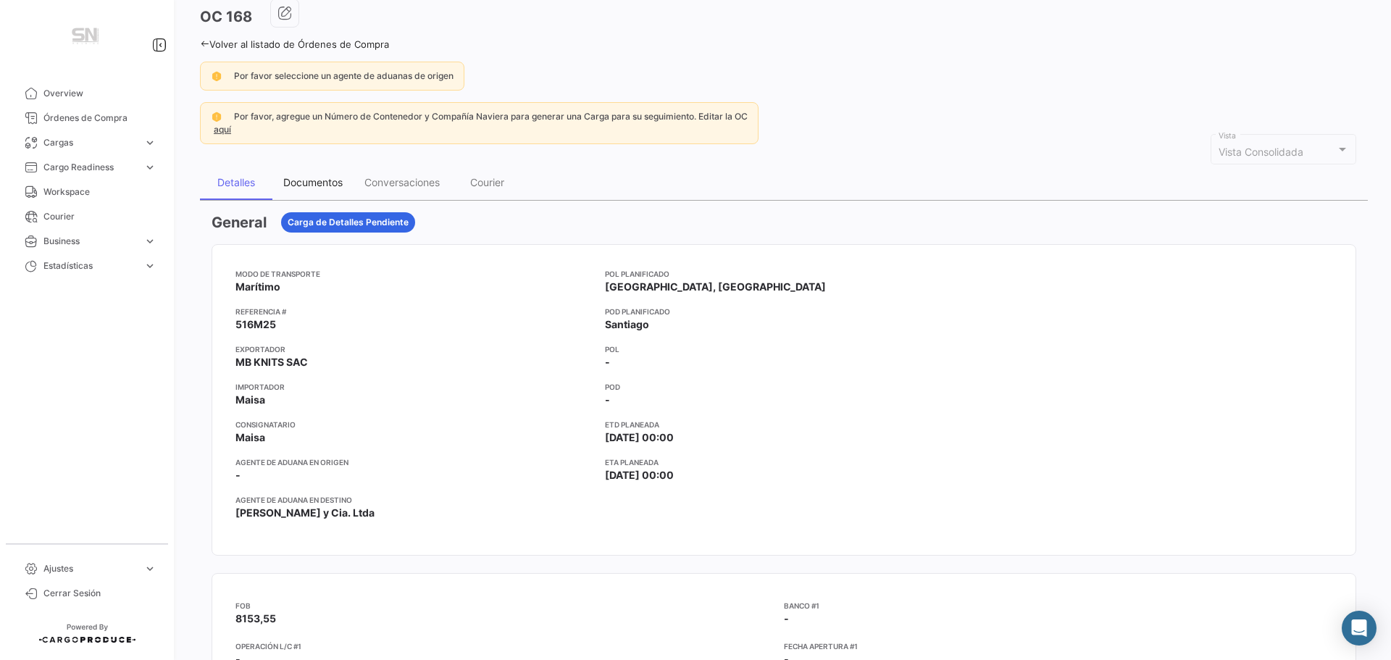
click at [309, 185] on div "Documentos" at bounding box center [312, 182] width 59 height 12
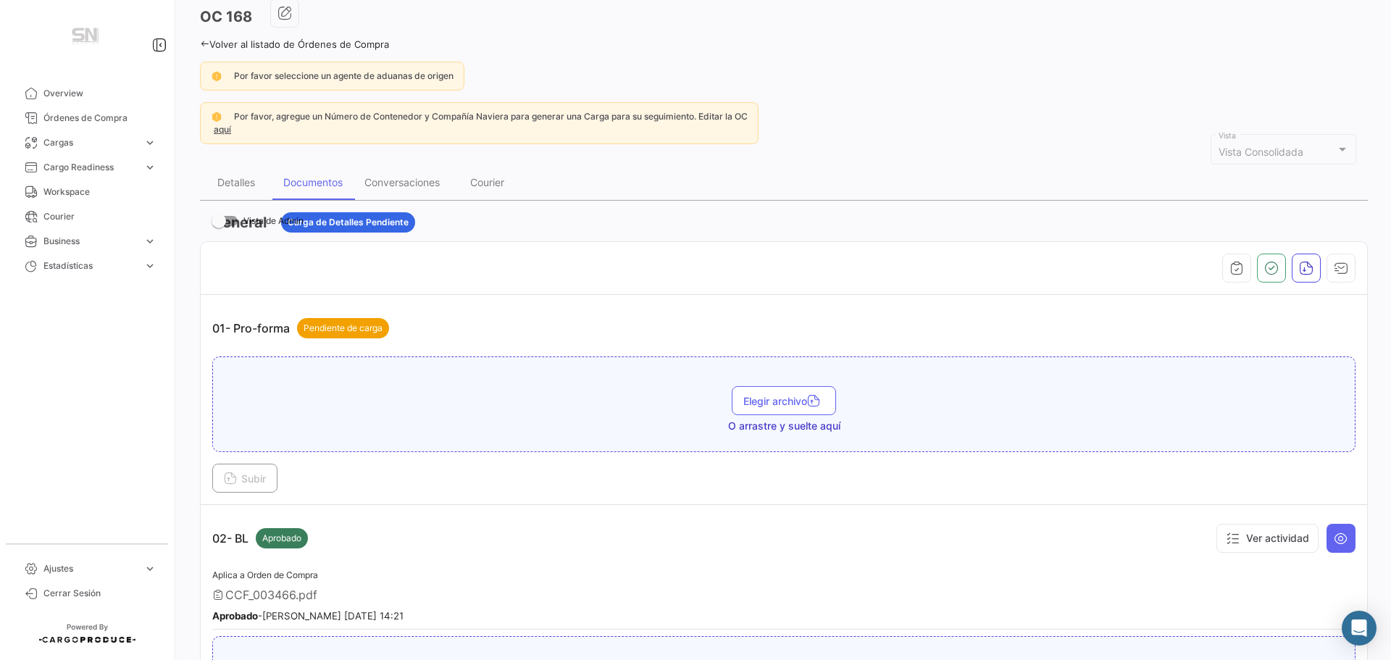
scroll to position [0, 0]
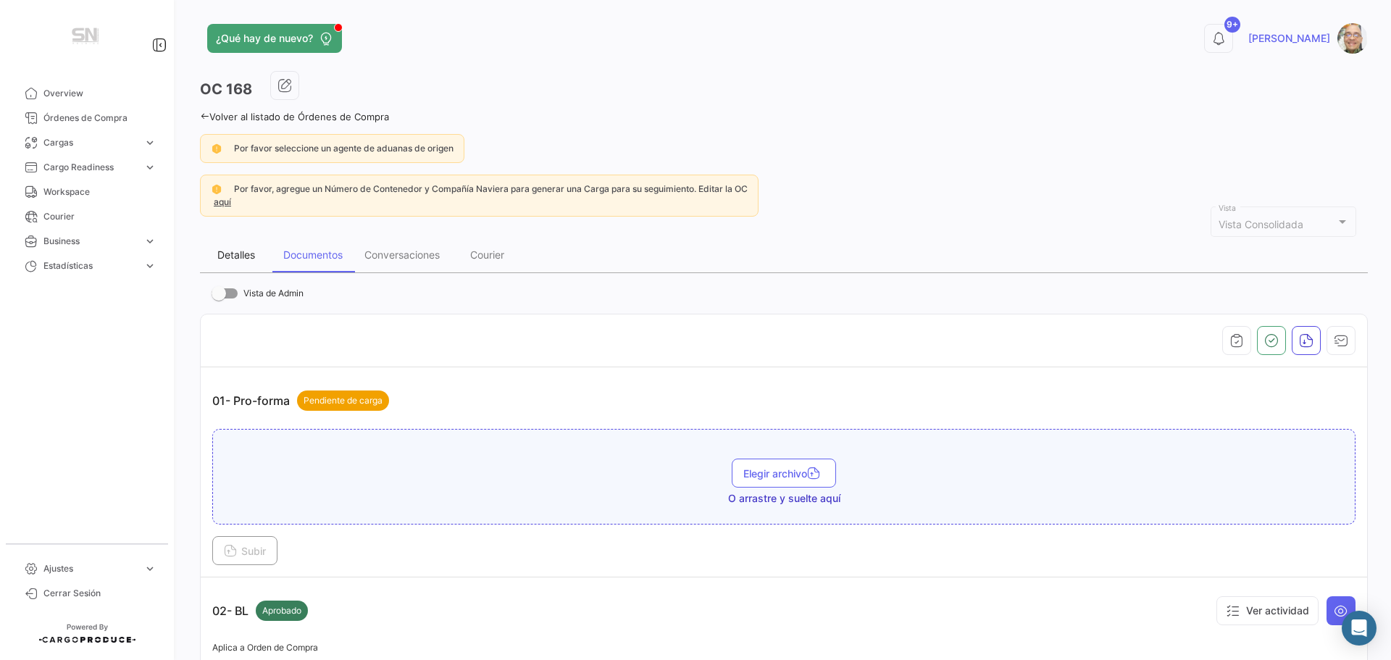
click at [252, 257] on div "Detalles" at bounding box center [236, 254] width 38 height 12
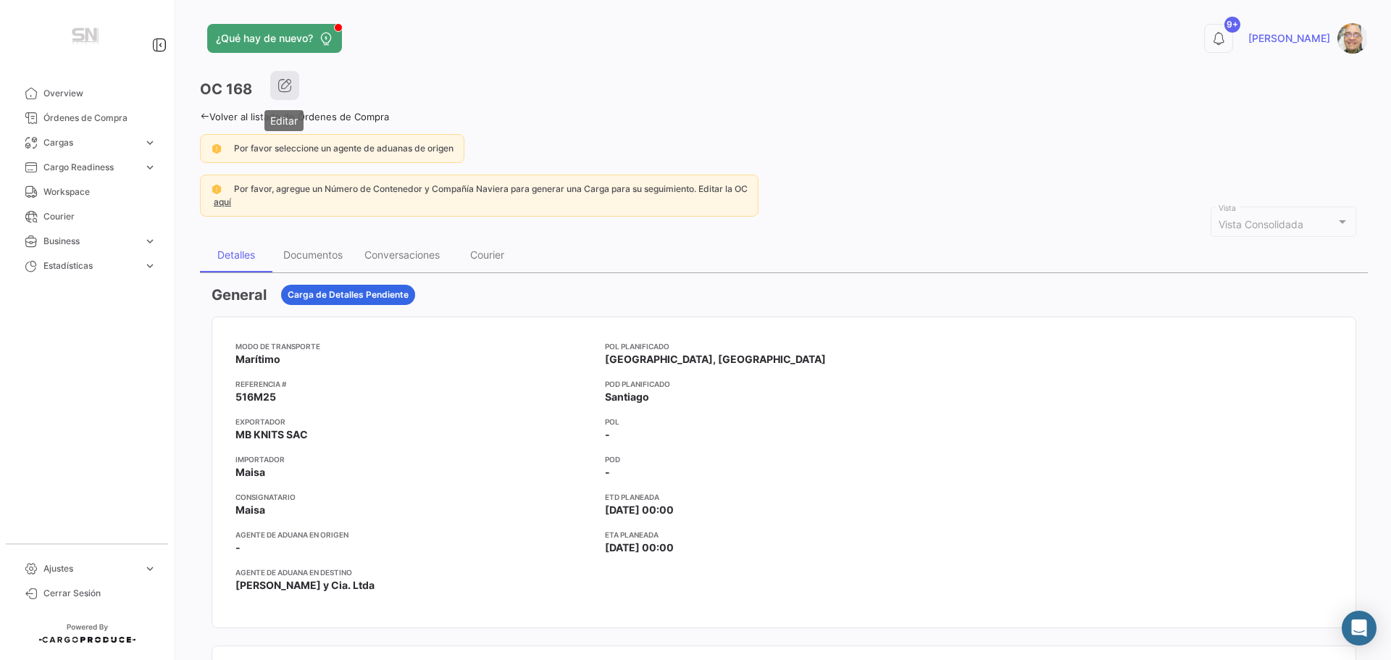
click at [291, 93] on button "button" at bounding box center [284, 85] width 29 height 29
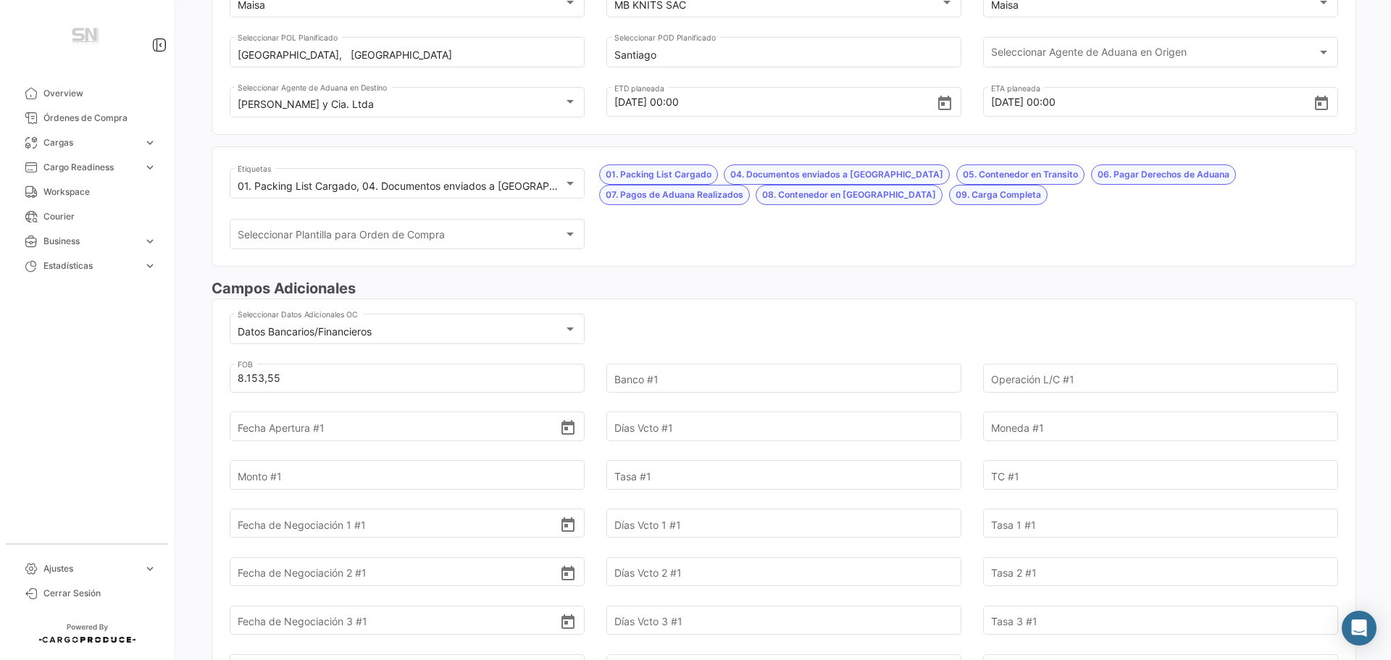
scroll to position [230, 0]
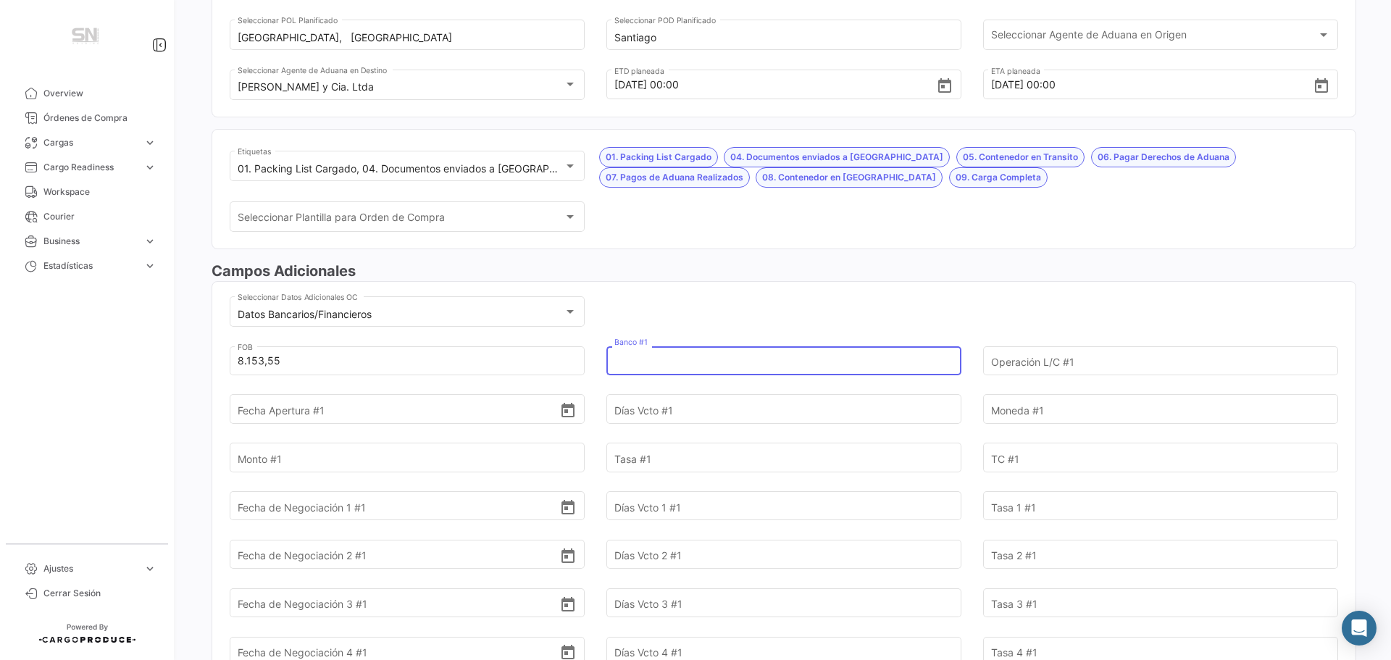
click at [621, 363] on input "Banco #1" at bounding box center [775, 360] width 322 height 51
type input "Santander"
click at [621, 363] on input "Banco #1" at bounding box center [775, 360] width 322 height 51
type input "s"
type input "Santander"
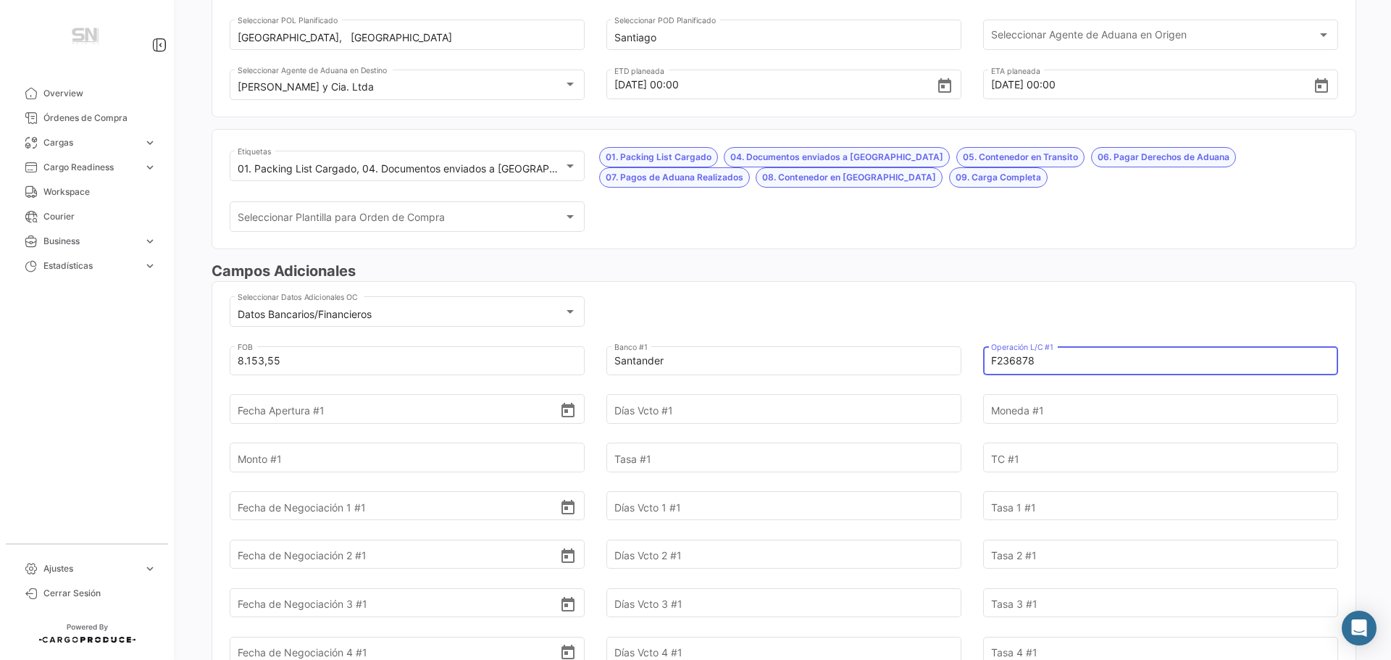
type input "F236878"
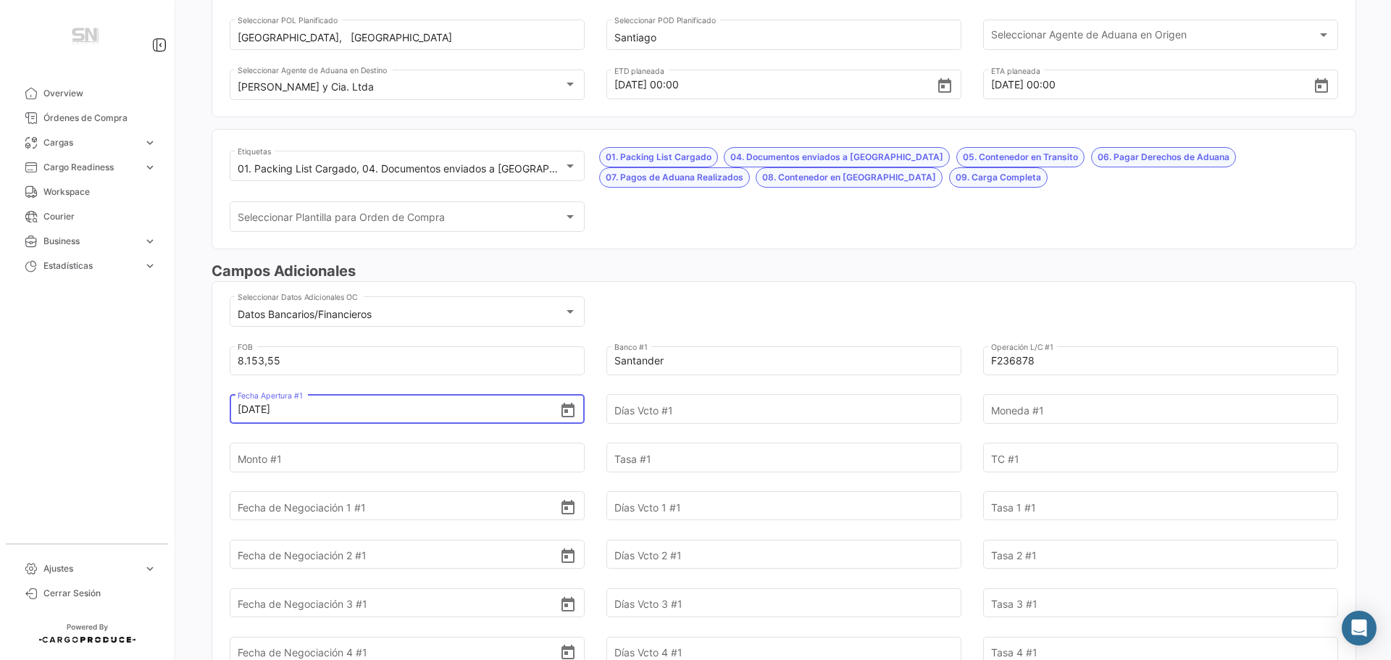
type input "6/6/2025"
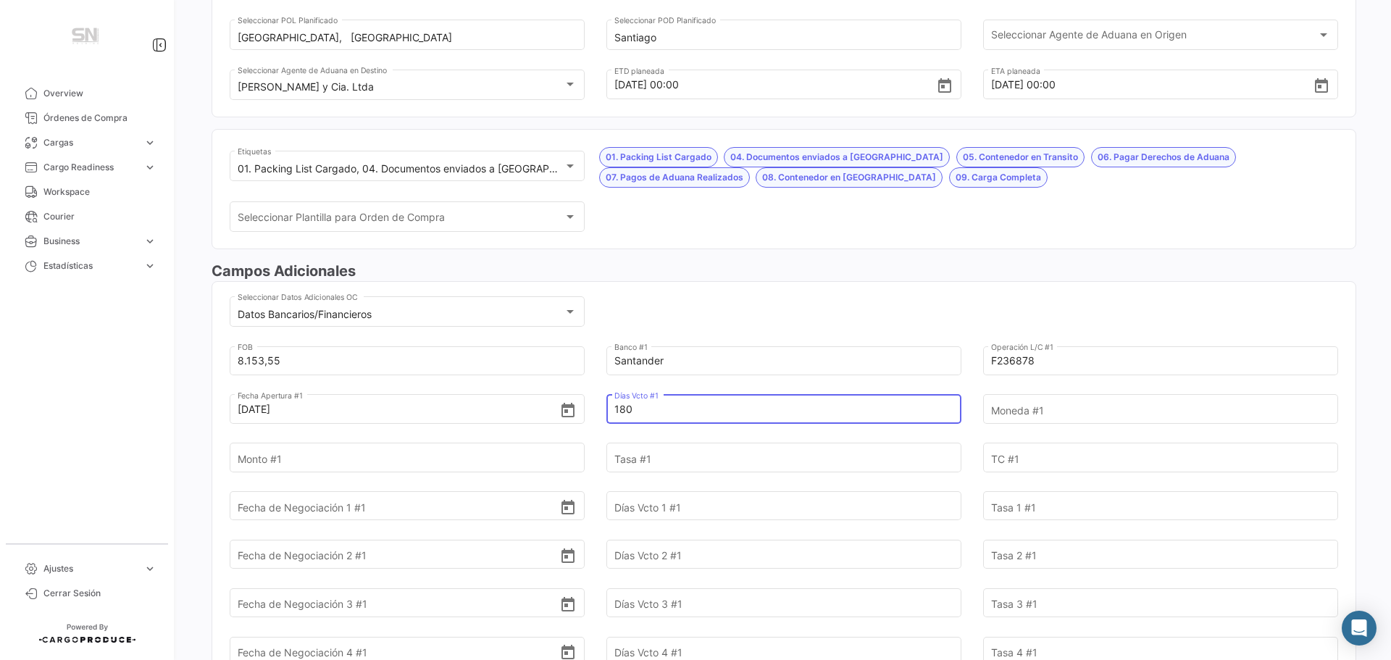
type input "180"
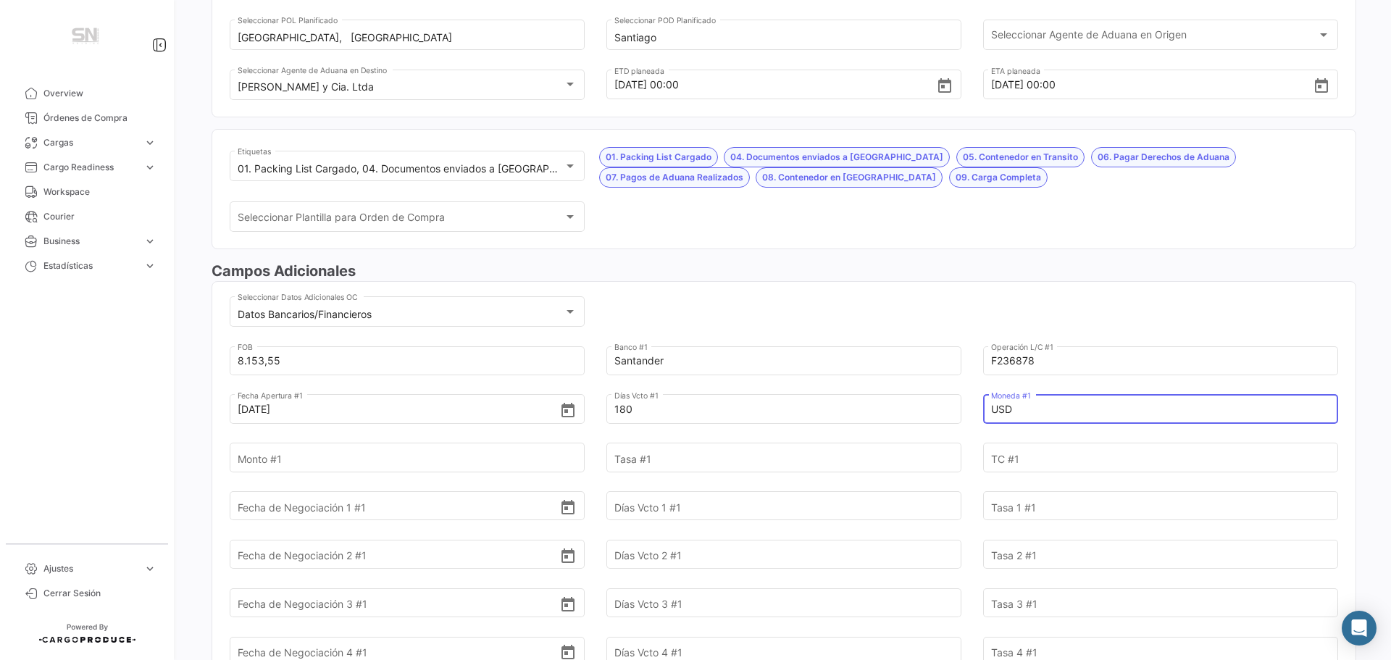
type input "USD"
type input "8.153,55"
type input "4,95"
type input "1"
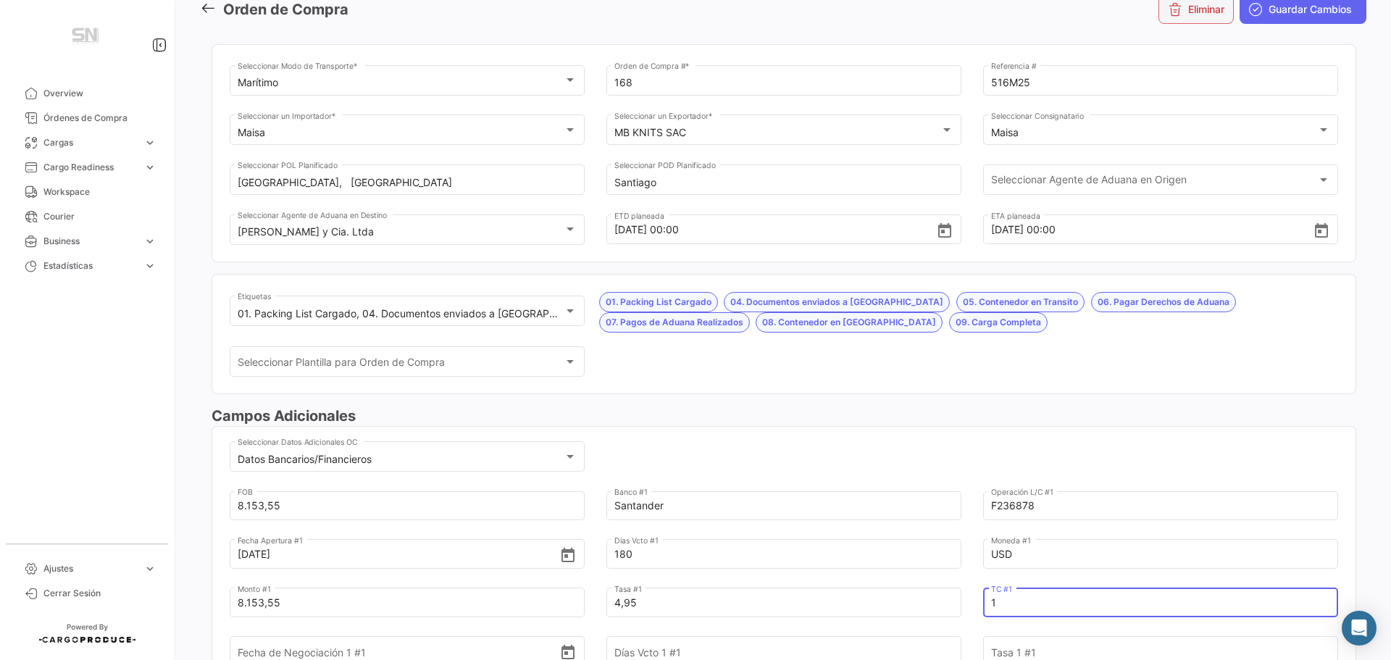
scroll to position [0, 0]
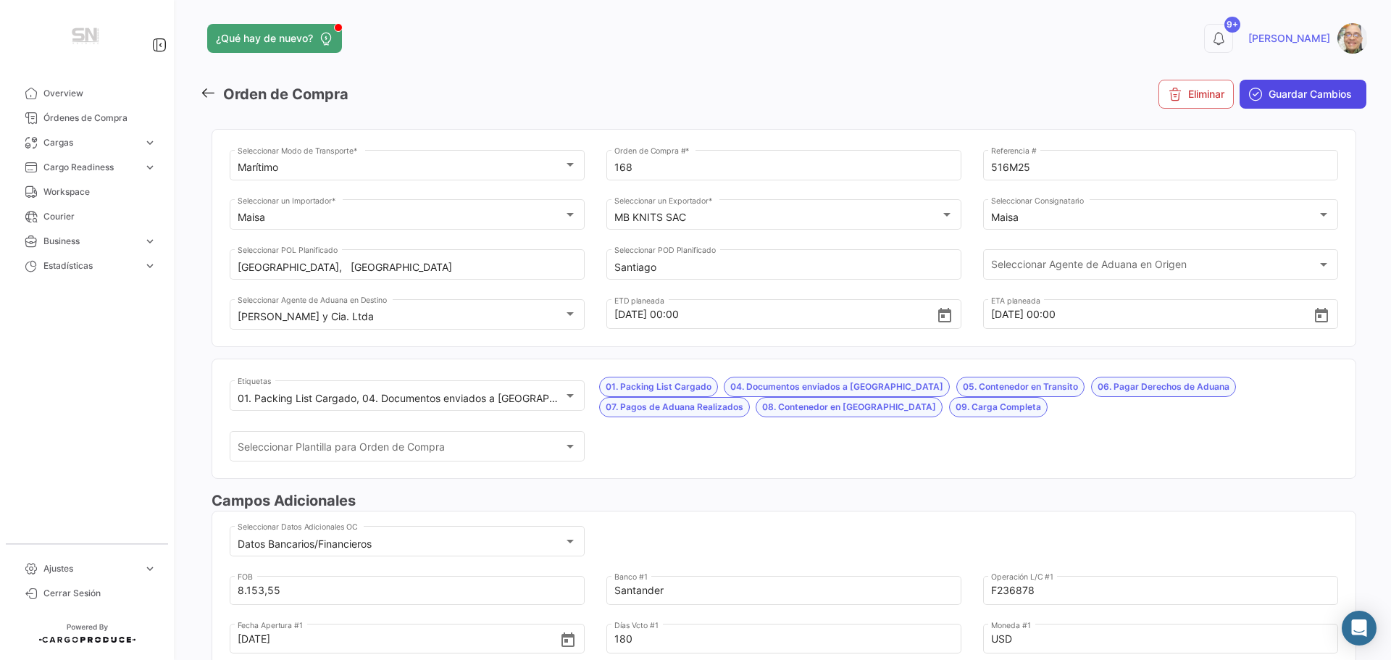
click at [1268, 89] on span "Guardar Cambios" at bounding box center [1309, 94] width 83 height 14
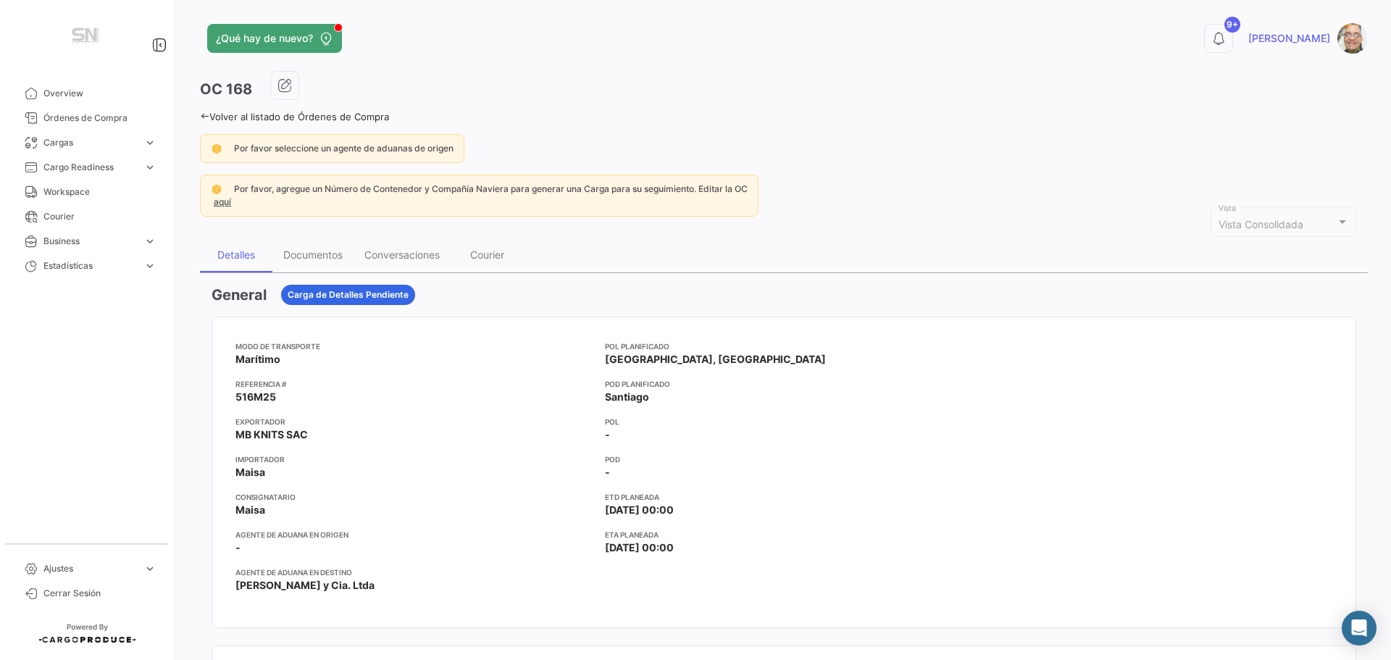
click at [203, 118] on icon at bounding box center [204, 116] width 9 height 9
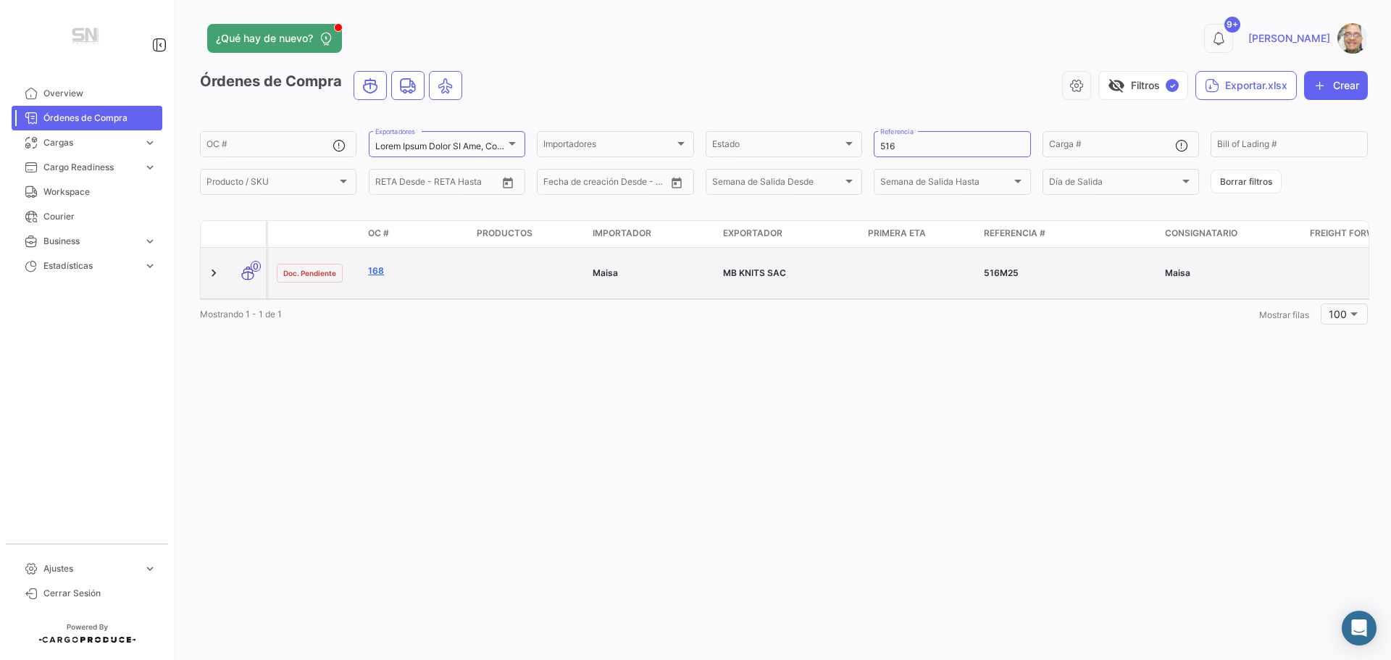
click at [378, 266] on link "168" at bounding box center [416, 270] width 97 height 13
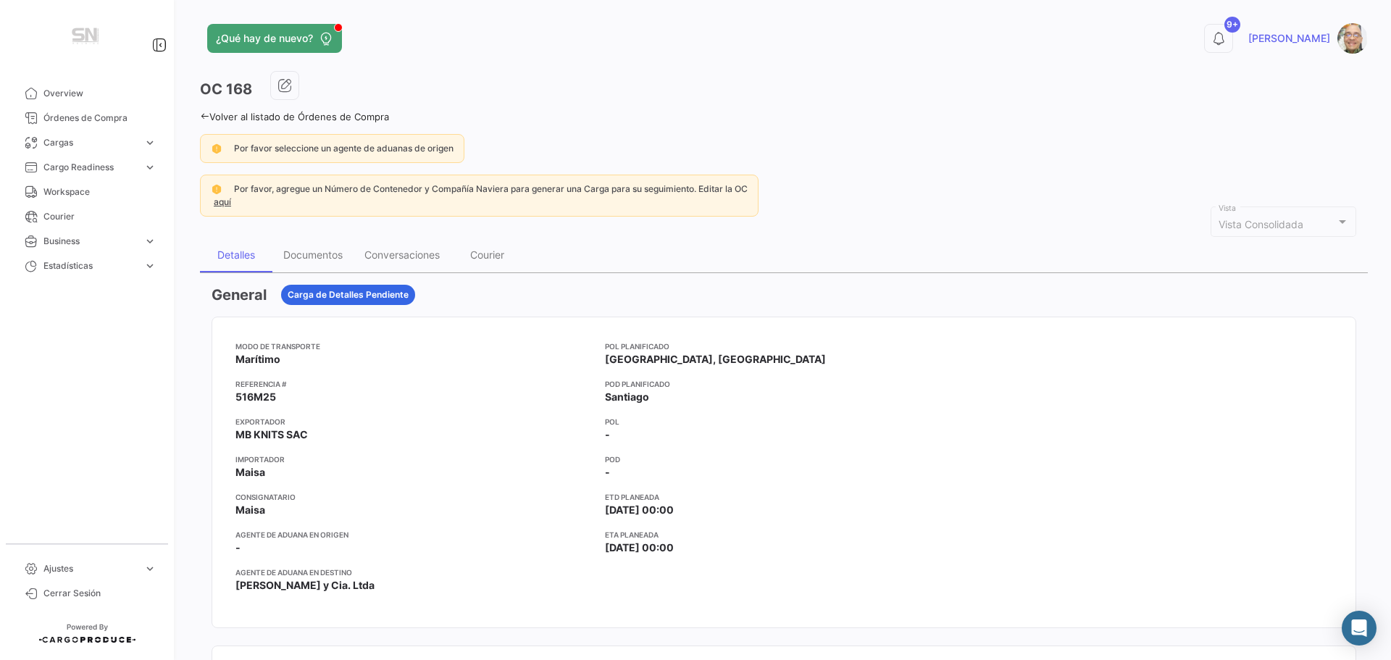
click at [206, 114] on icon at bounding box center [204, 116] width 9 height 9
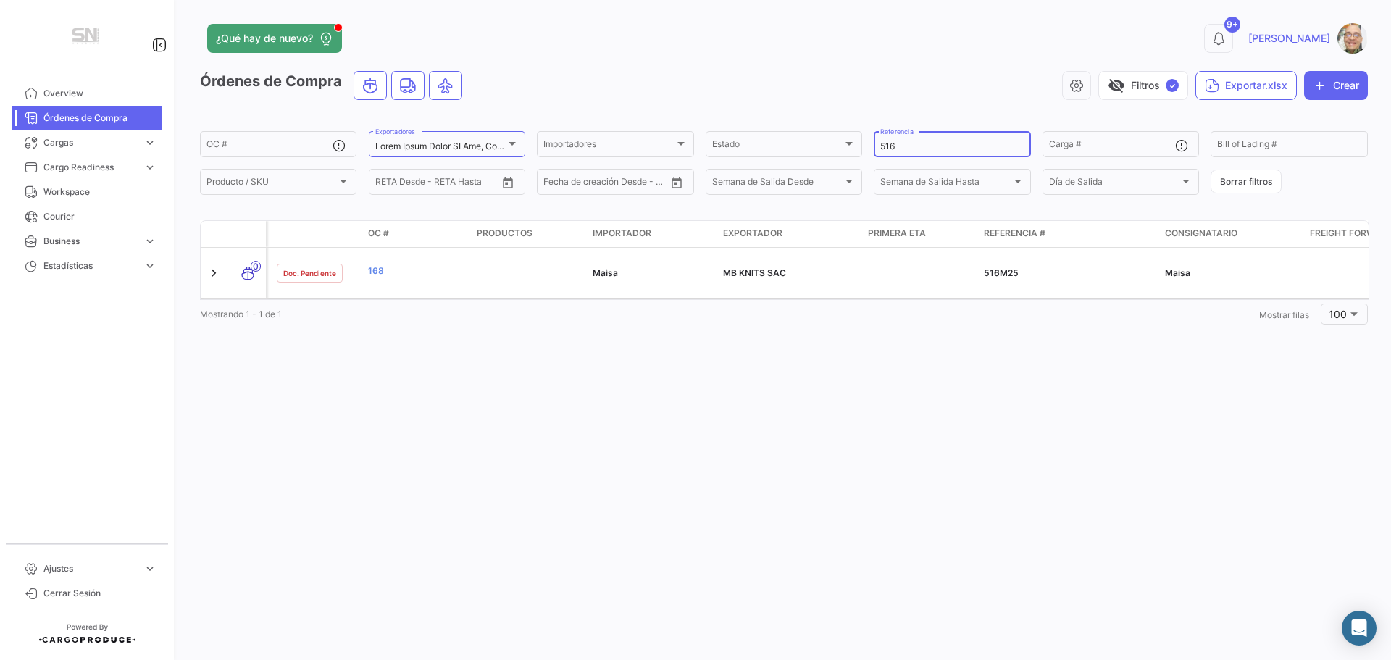
click at [905, 146] on input "516" at bounding box center [951, 146] width 143 height 10
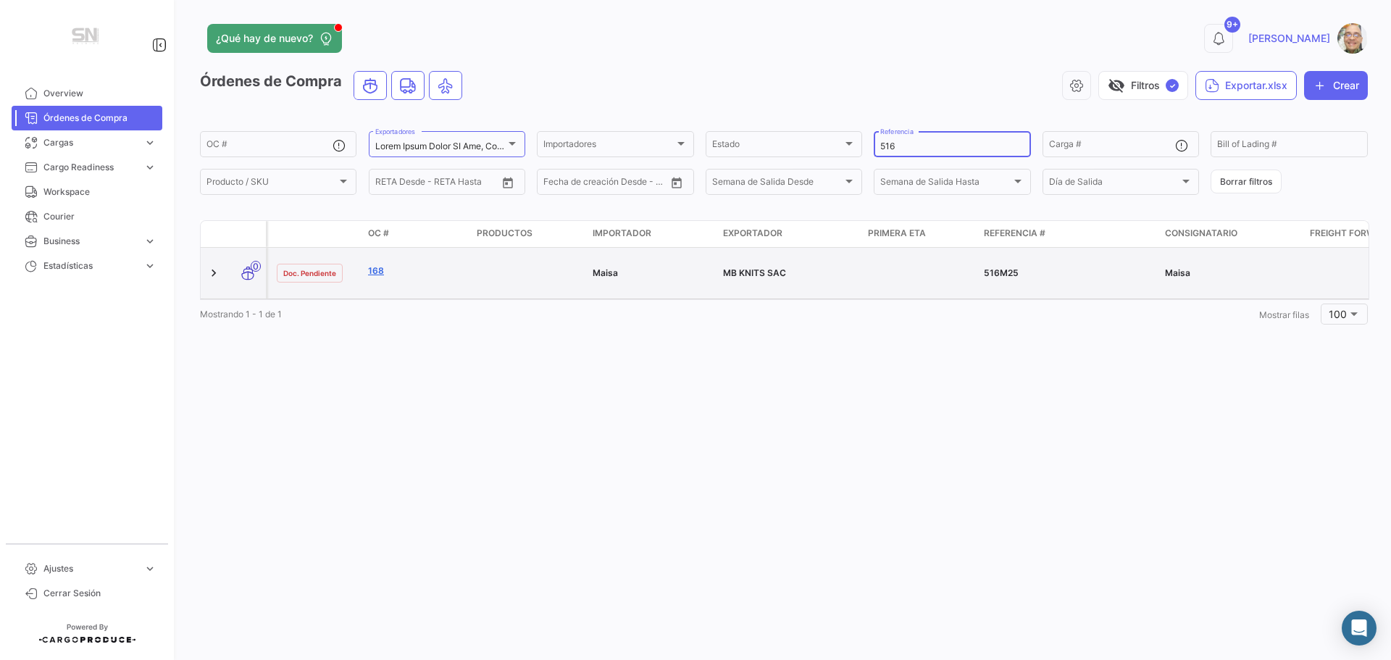
click at [379, 265] on link "168" at bounding box center [416, 270] width 97 height 13
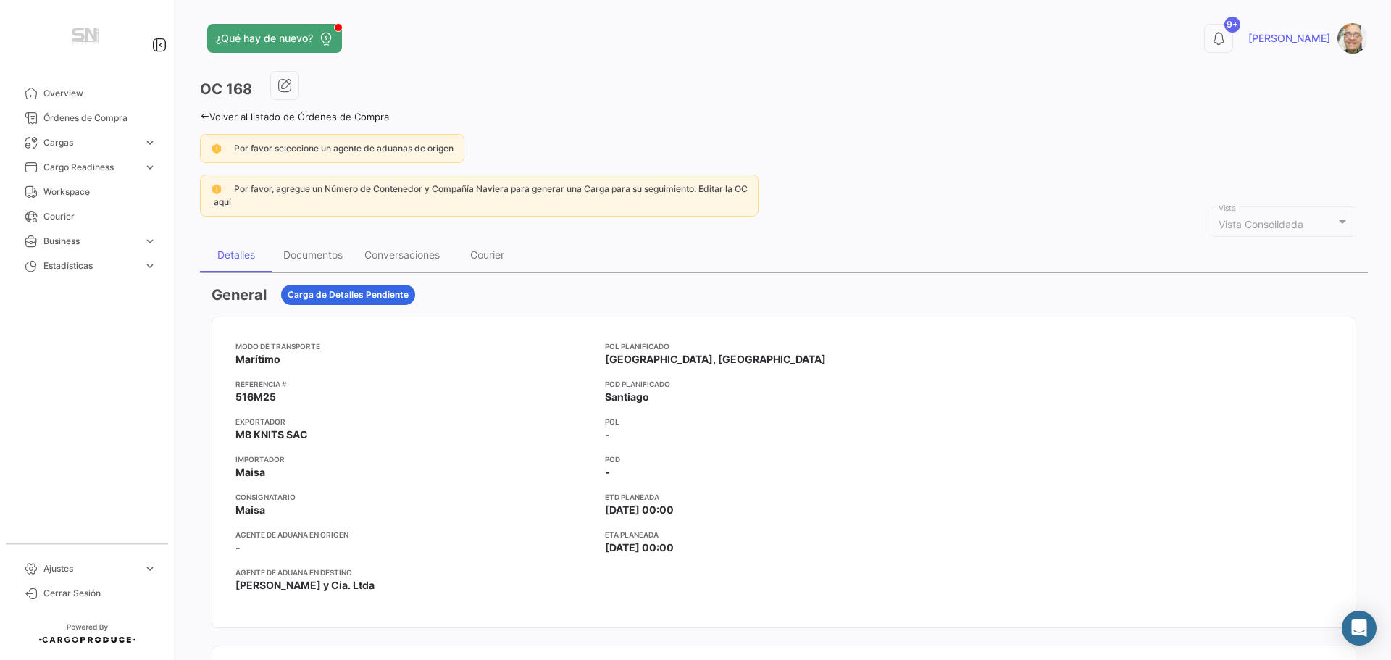
click at [207, 118] on icon at bounding box center [204, 116] width 9 height 9
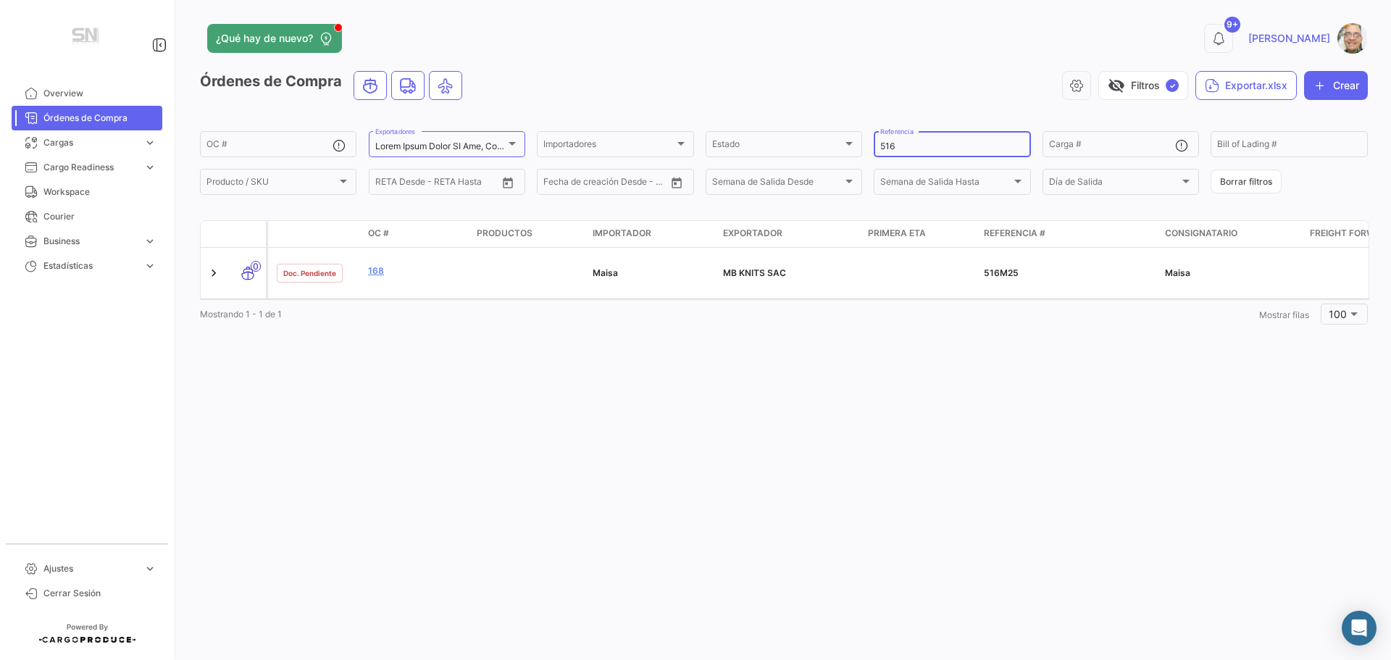
click at [896, 146] on input "516" at bounding box center [951, 146] width 143 height 10
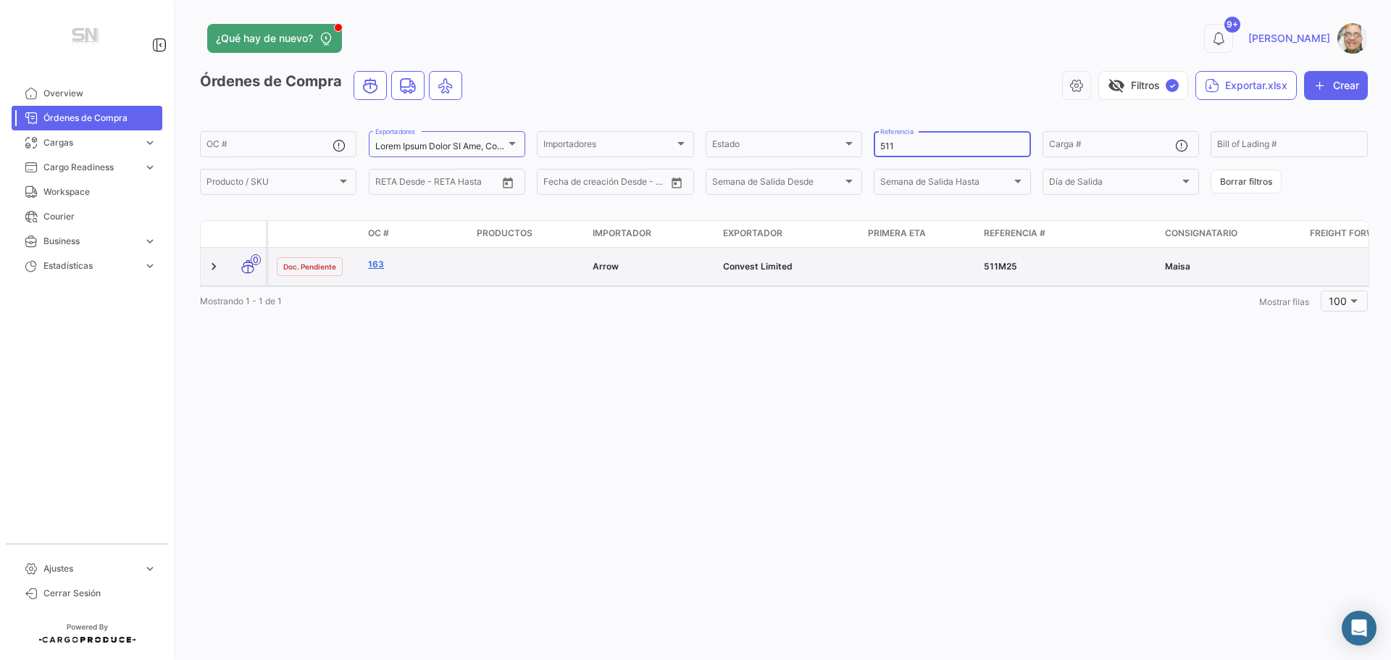
type input "511"
click at [375, 267] on link "163" at bounding box center [416, 264] width 97 height 13
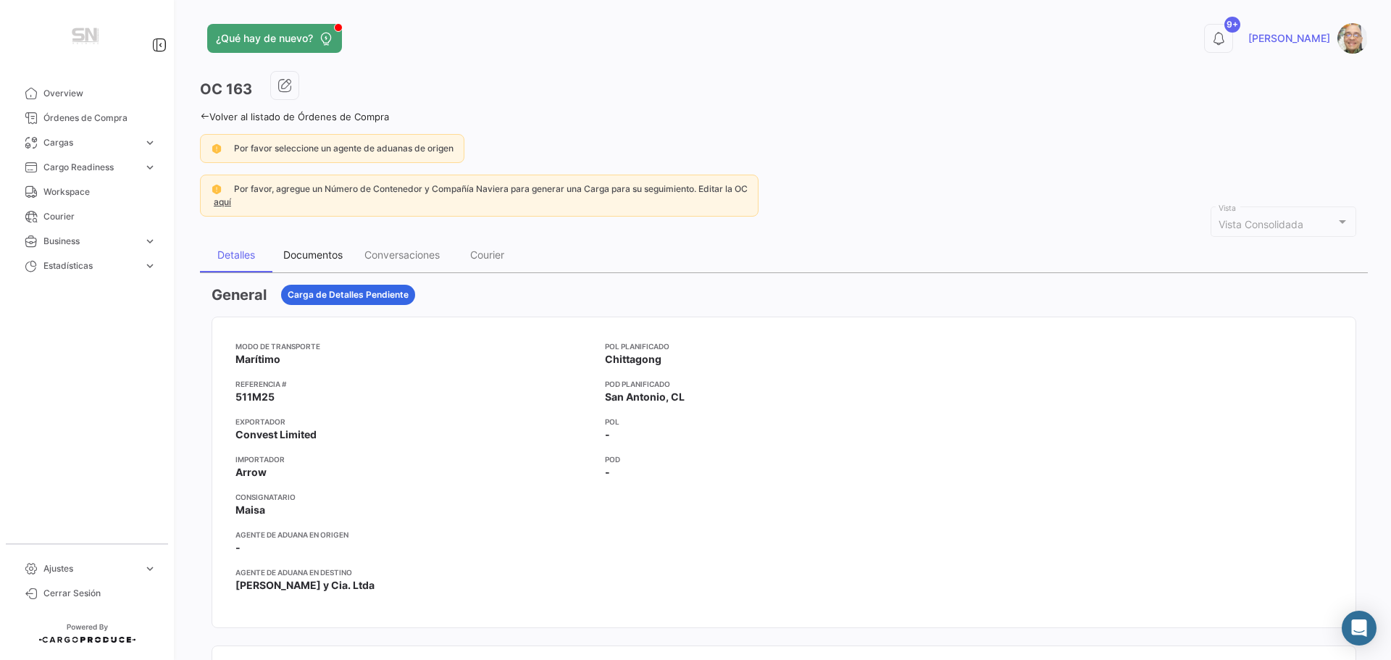
click at [317, 256] on div "Documentos" at bounding box center [312, 254] width 59 height 12
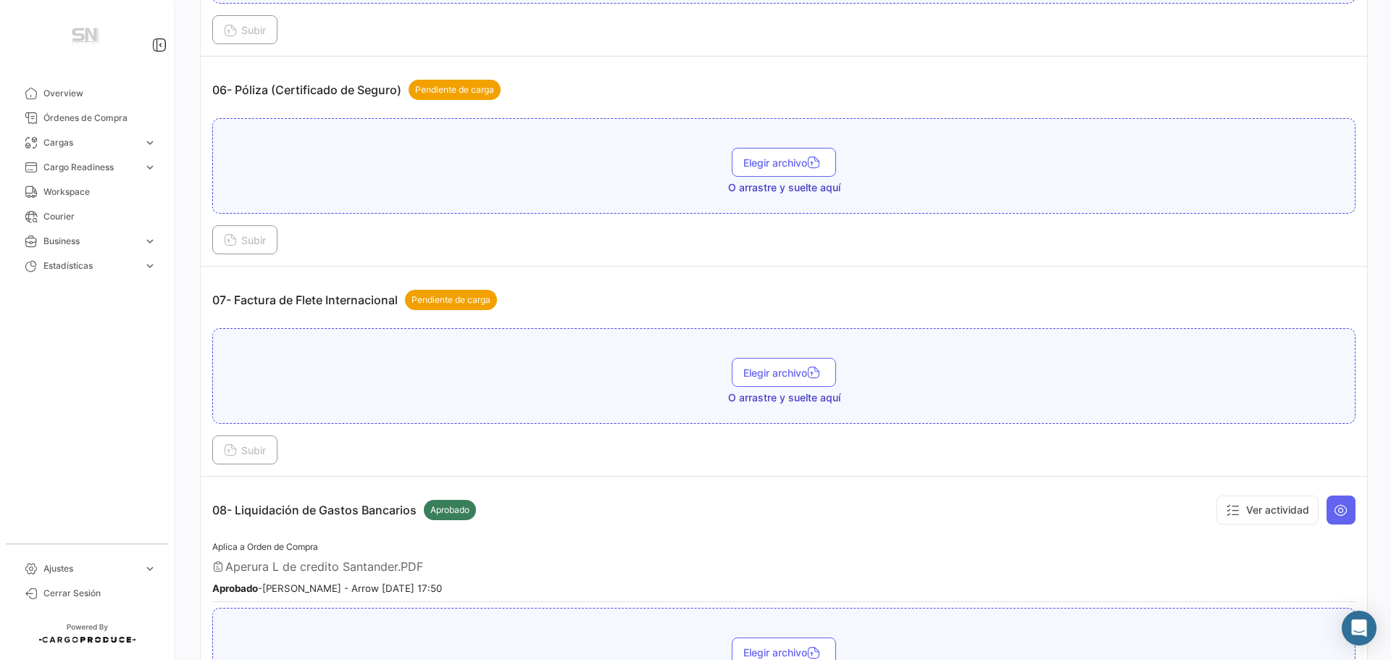
scroll to position [1521, 0]
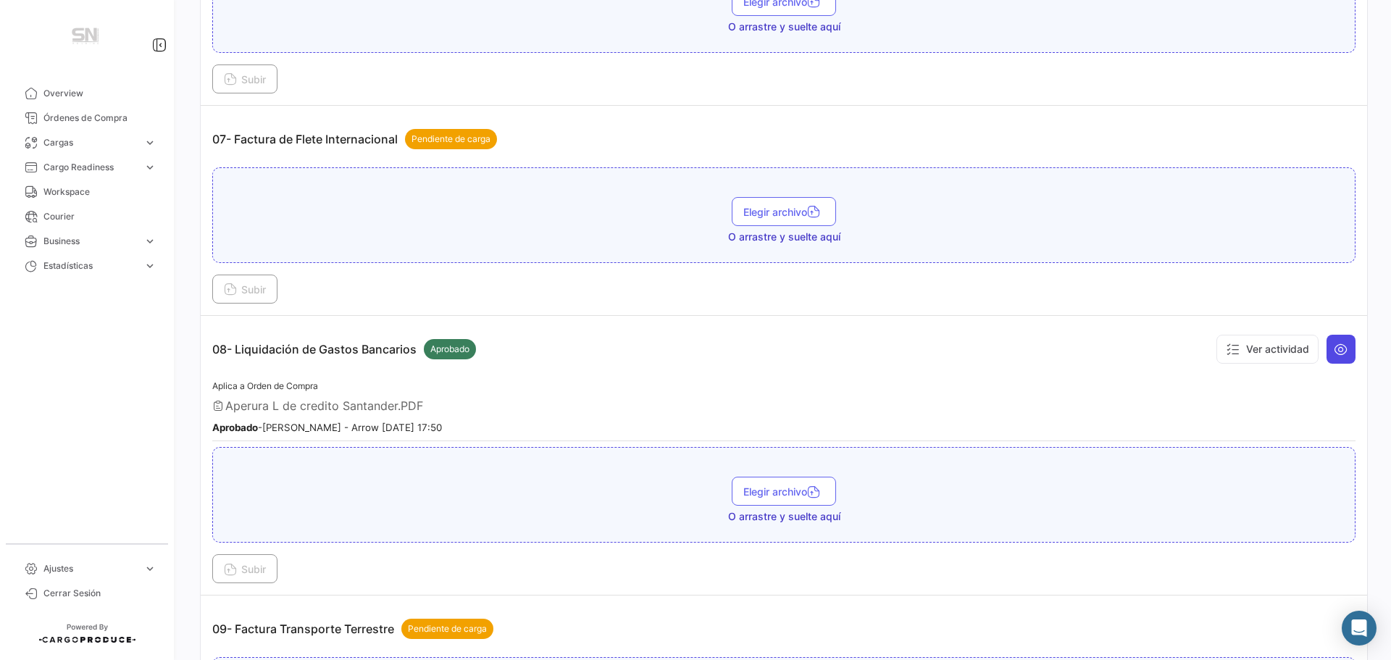
click at [1333, 353] on icon at bounding box center [1340, 349] width 14 height 14
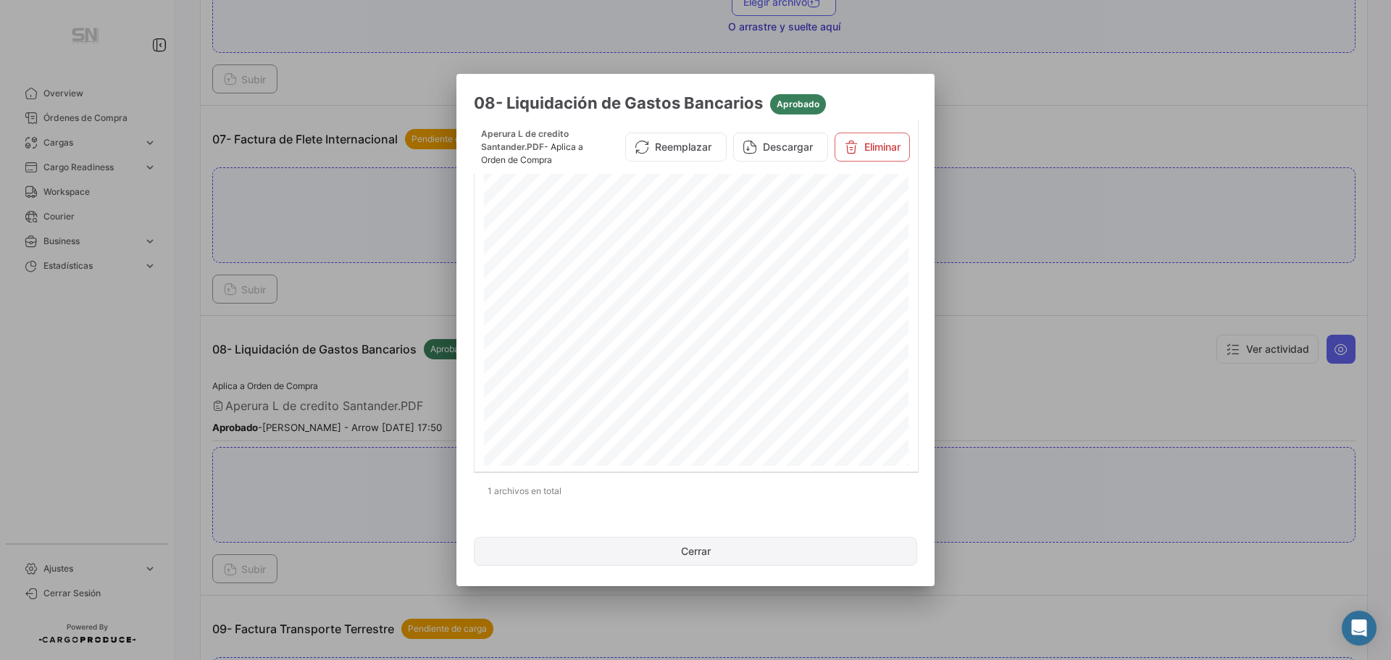
click at [700, 544] on button "Cerrar" at bounding box center [695, 551] width 443 height 29
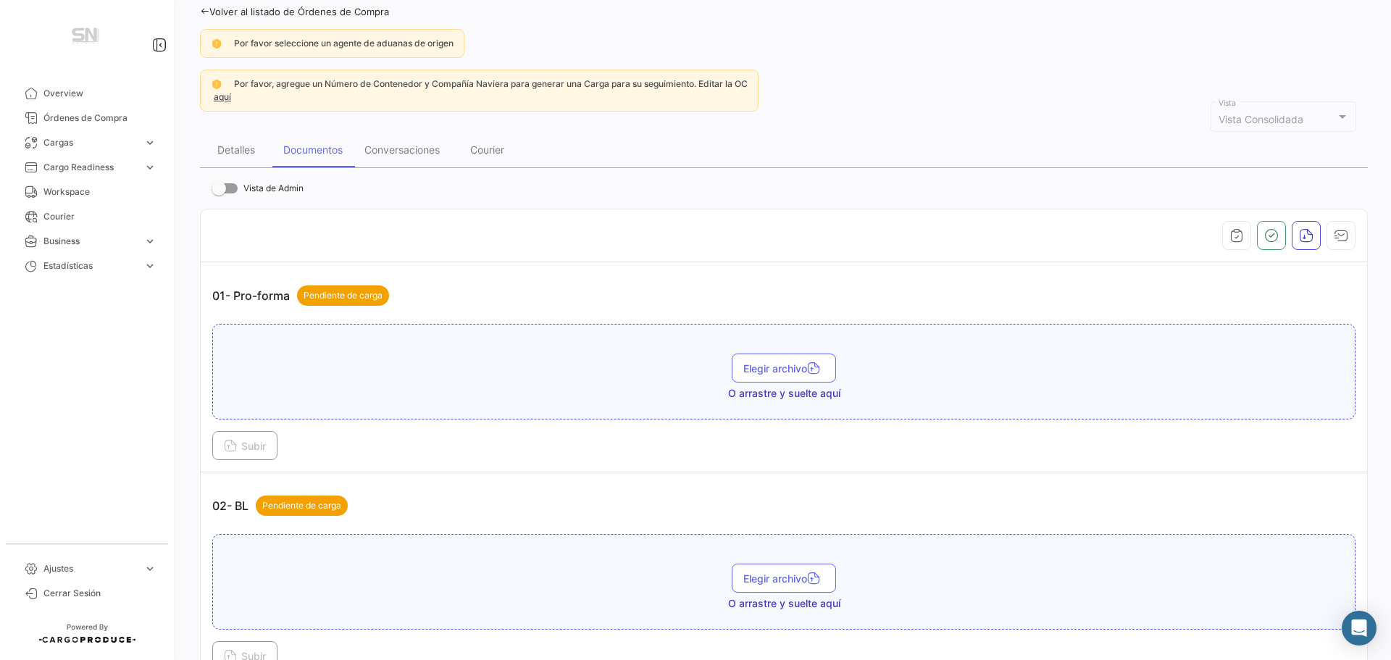
scroll to position [0, 0]
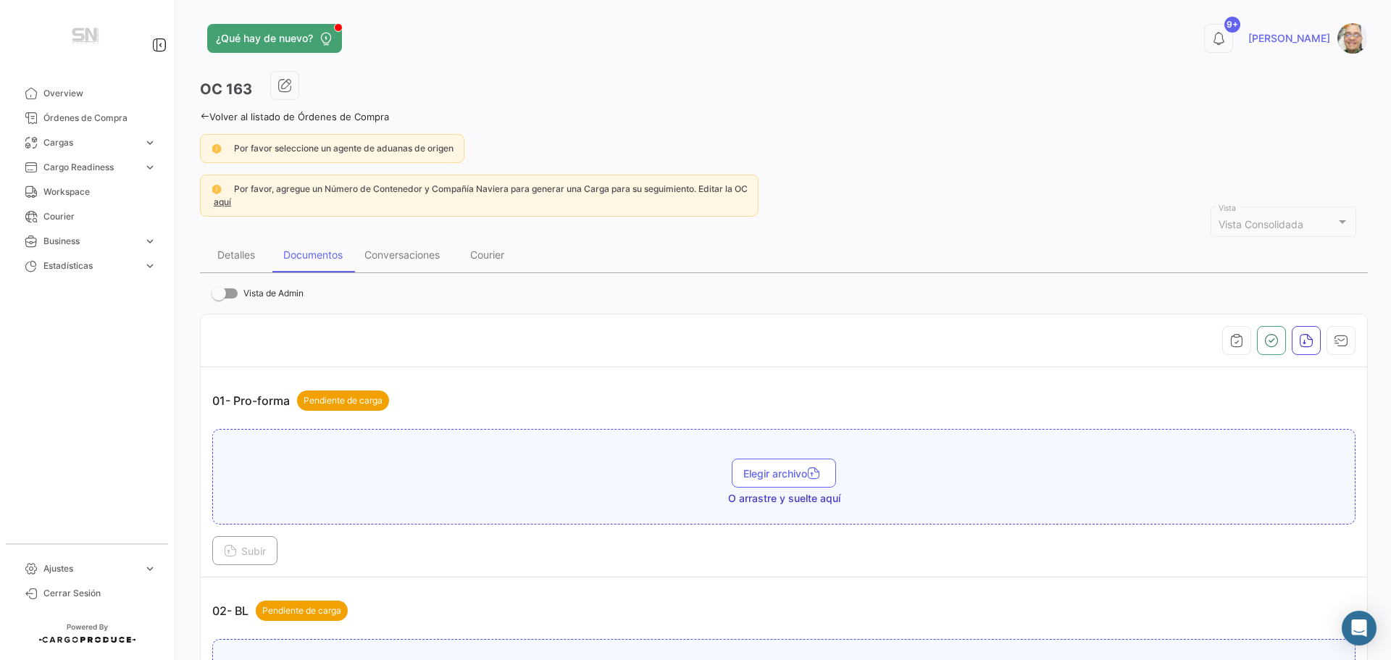
click at [202, 112] on icon at bounding box center [204, 116] width 9 height 9
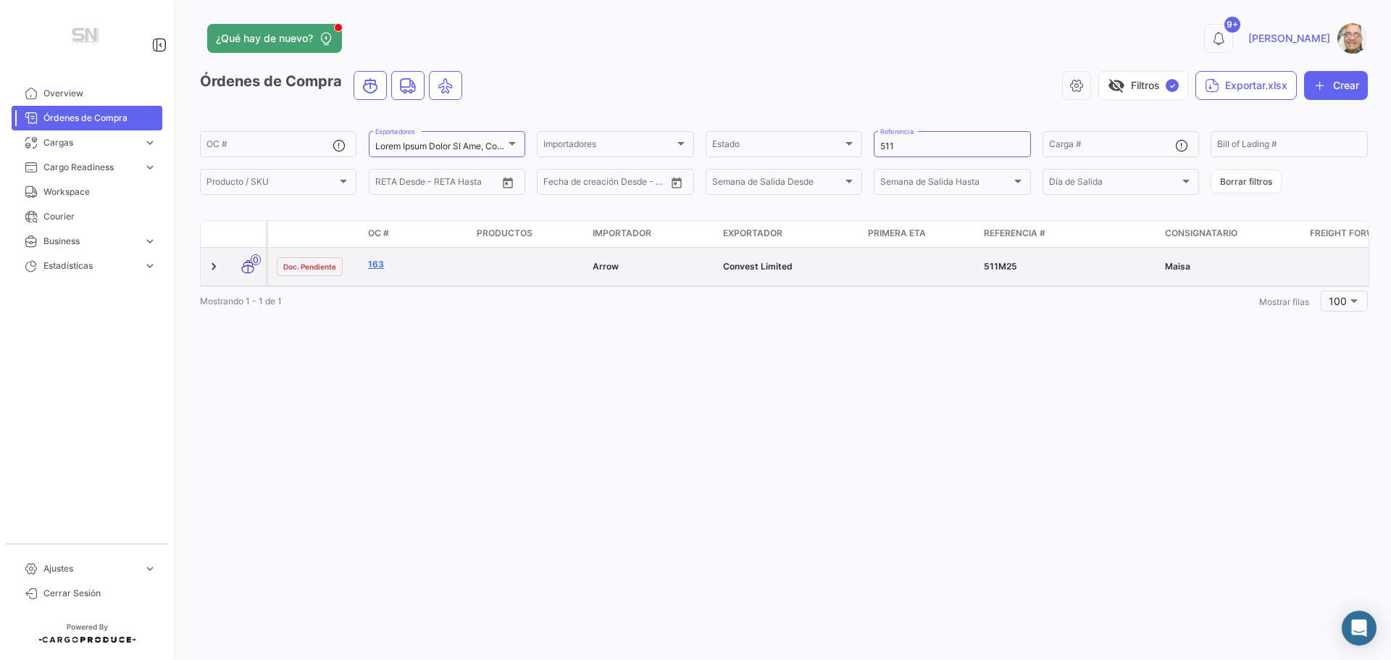
click at [379, 266] on link "163" at bounding box center [416, 264] width 97 height 13
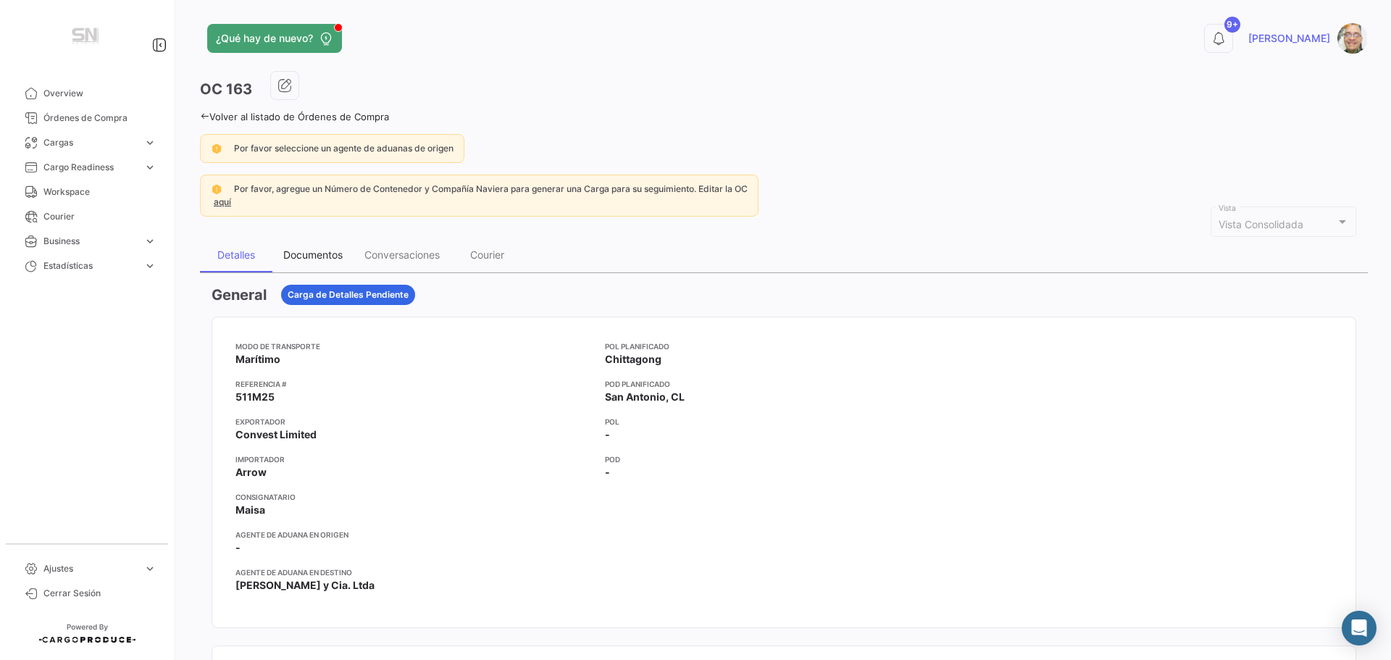
click at [301, 251] on div "Documentos" at bounding box center [312, 254] width 59 height 12
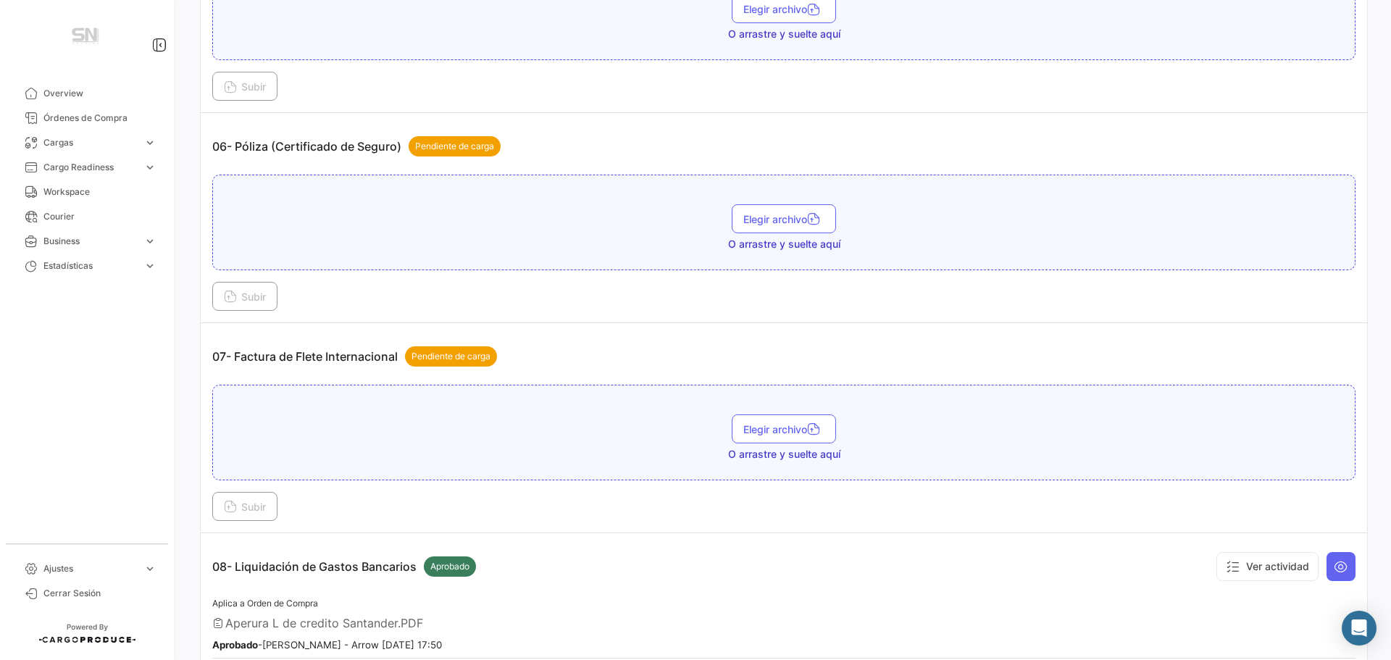
scroll to position [1666, 0]
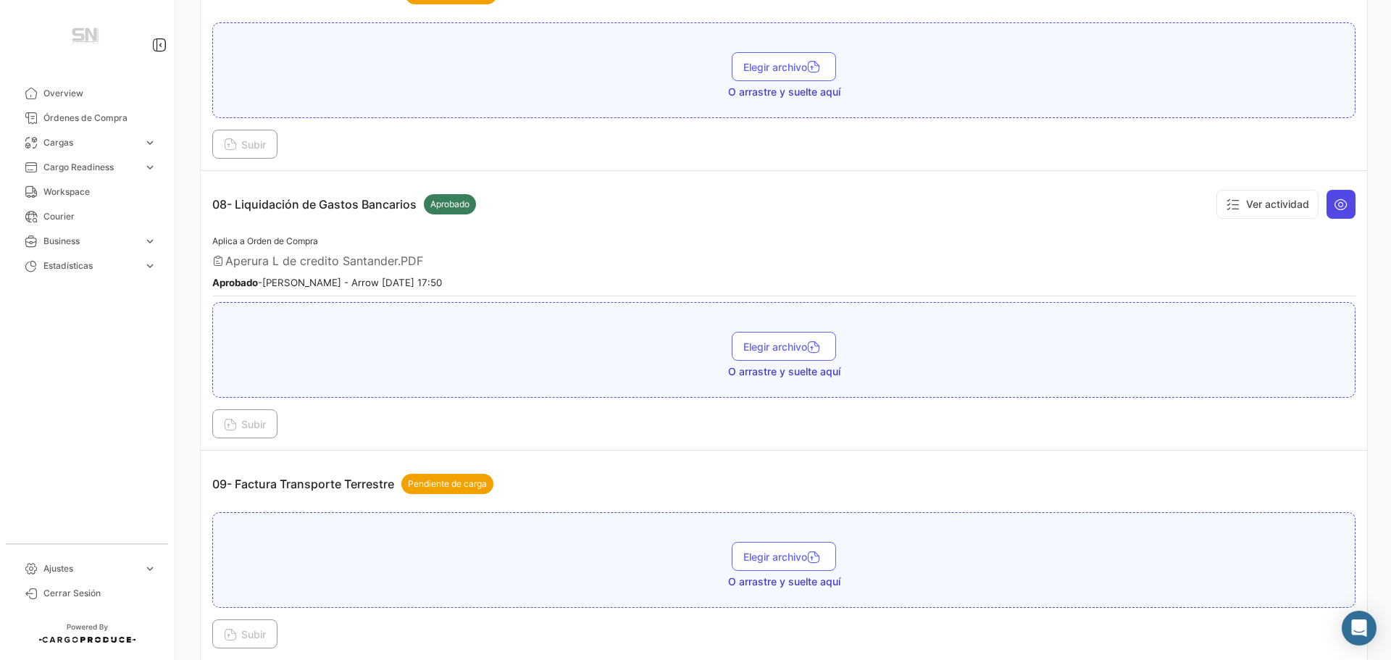
click at [1329, 212] on button at bounding box center [1340, 204] width 29 height 29
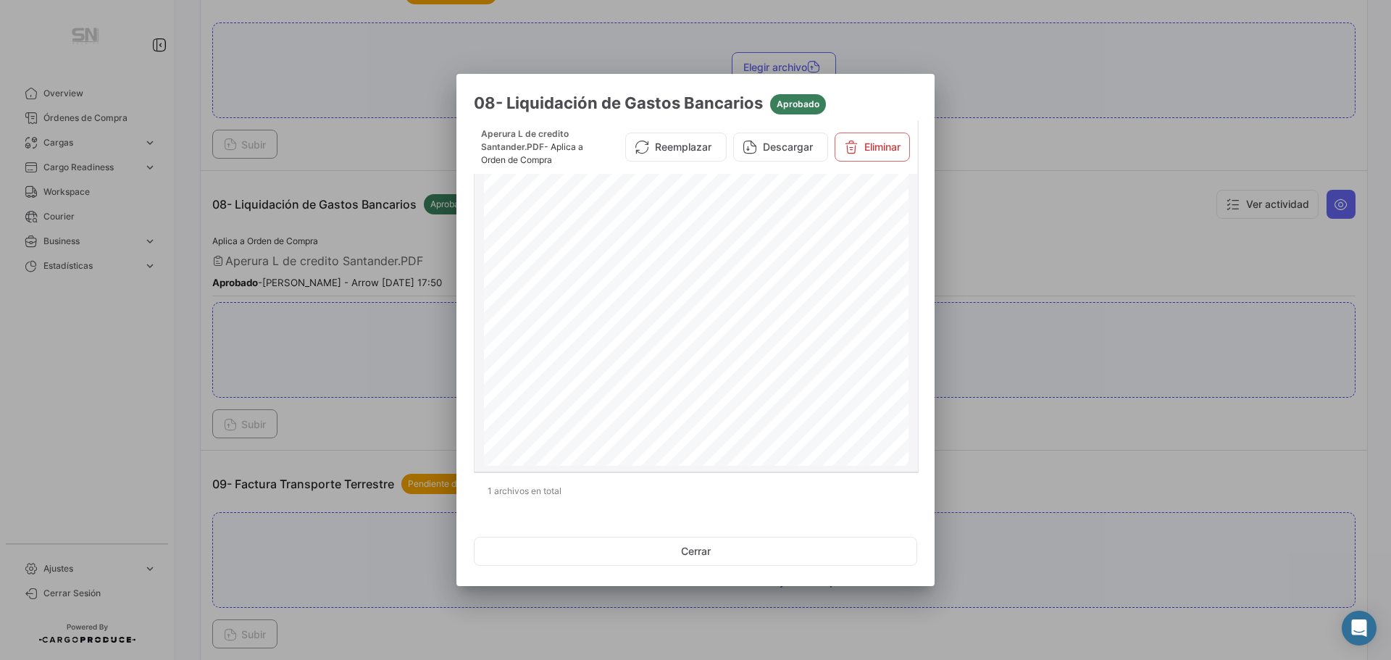
scroll to position [145, 0]
click at [766, 142] on button "Descargar" at bounding box center [780, 147] width 95 height 29
click at [686, 559] on button "Cerrar" at bounding box center [695, 551] width 443 height 29
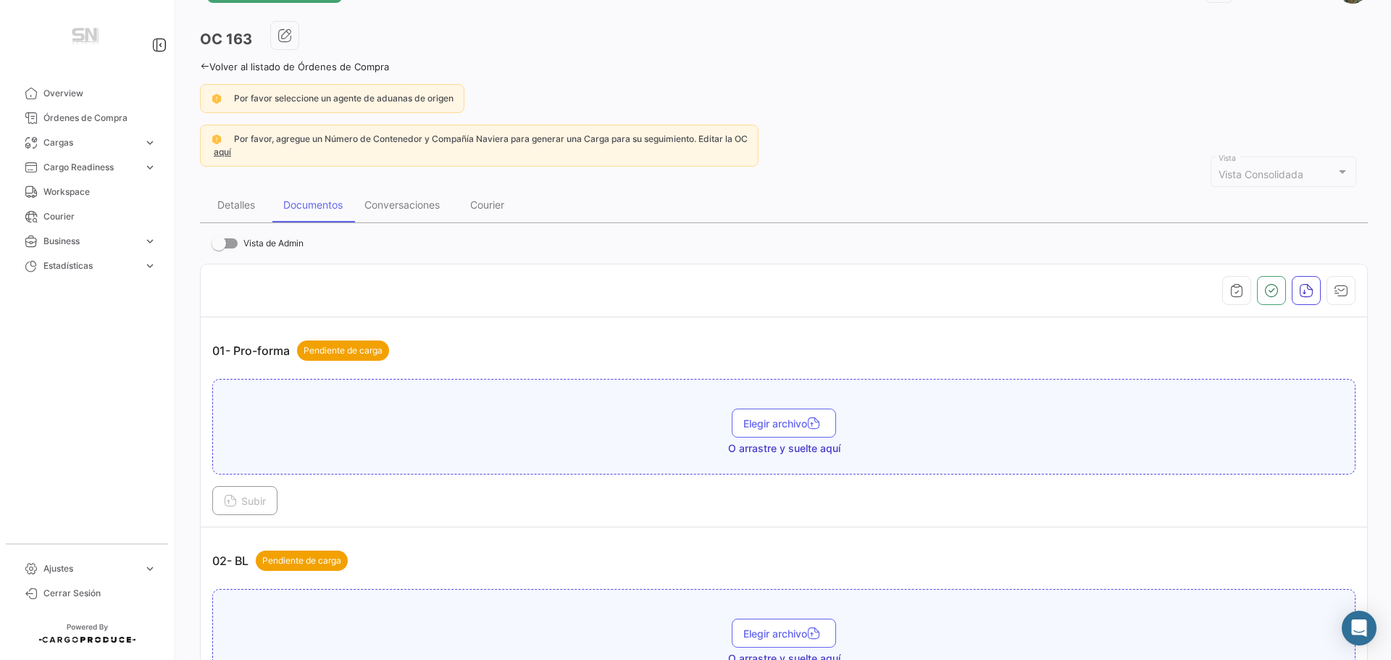
scroll to position [0, 0]
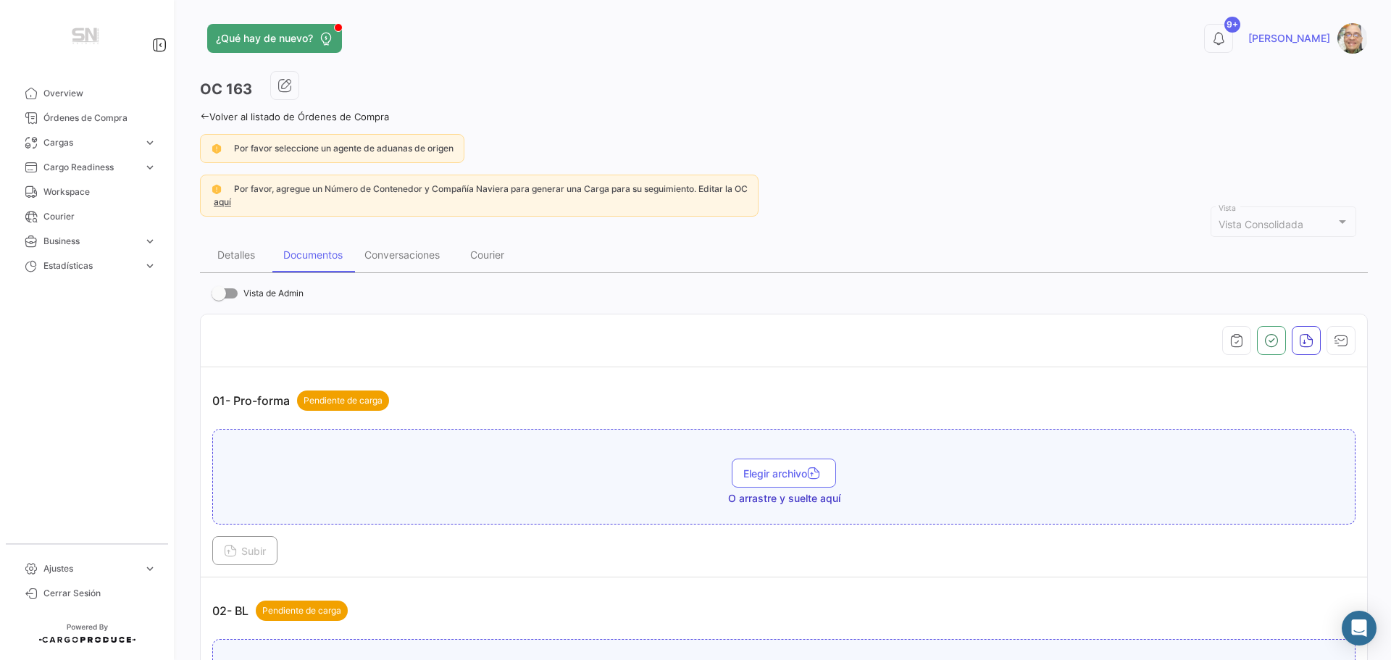
click at [203, 115] on icon at bounding box center [204, 116] width 9 height 9
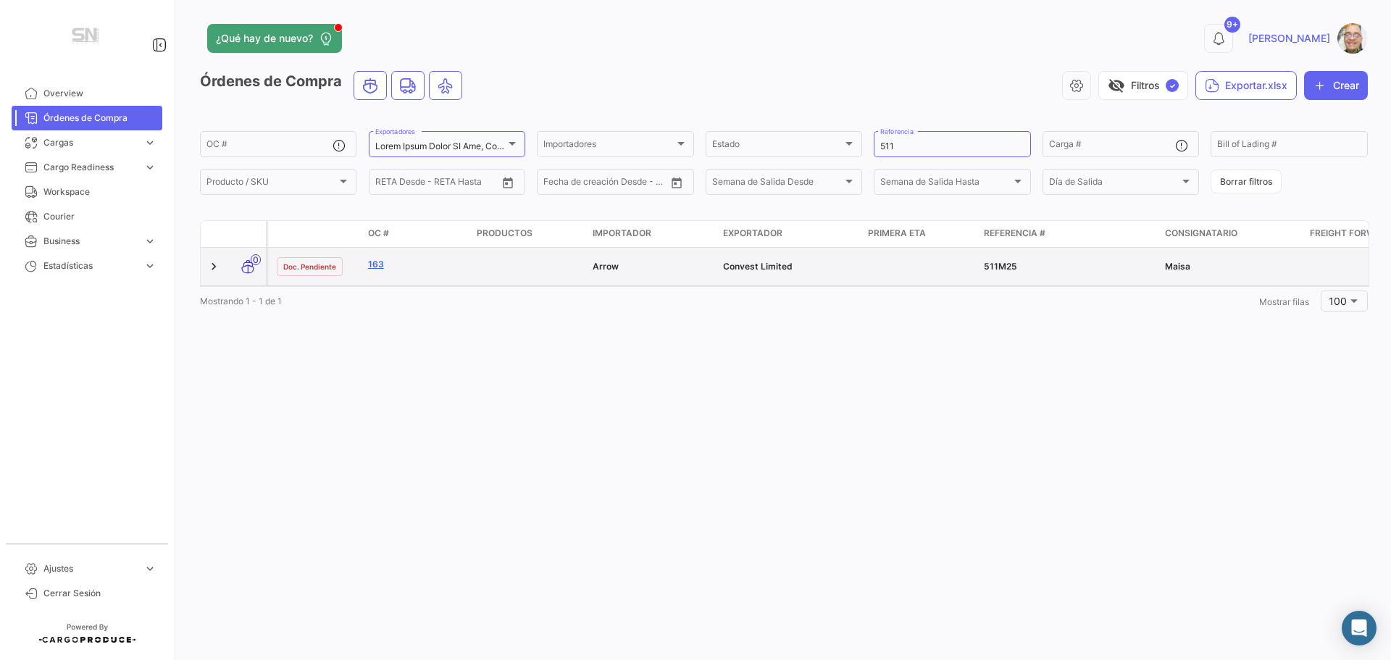
click at [376, 267] on link "163" at bounding box center [416, 264] width 97 height 13
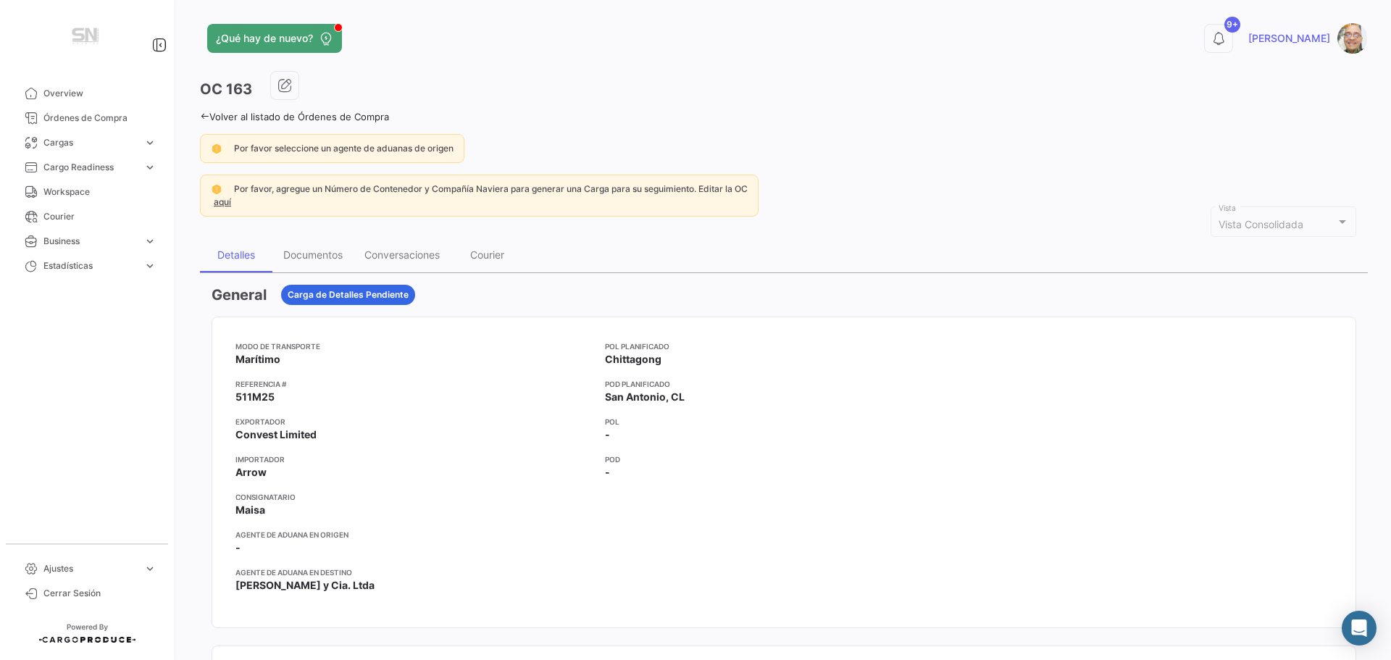
click at [203, 120] on icon at bounding box center [204, 116] width 9 height 9
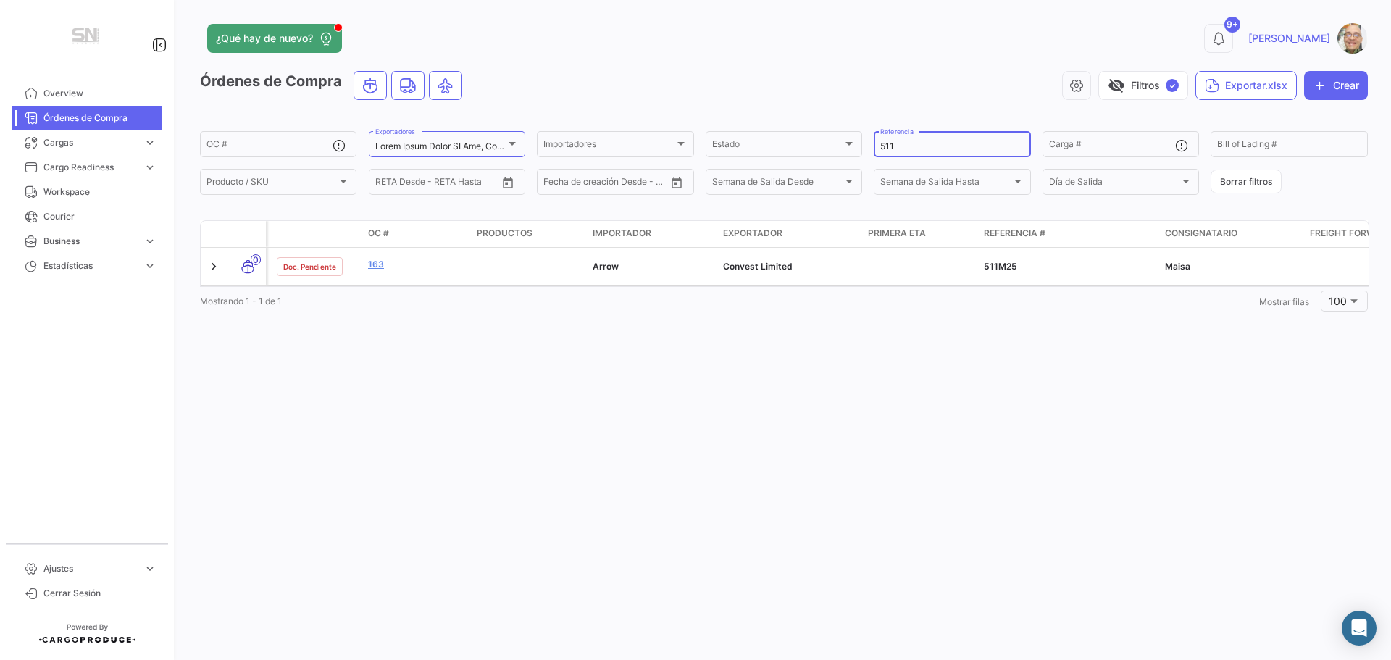
click at [921, 146] on input "511" at bounding box center [951, 146] width 143 height 10
type input "5"
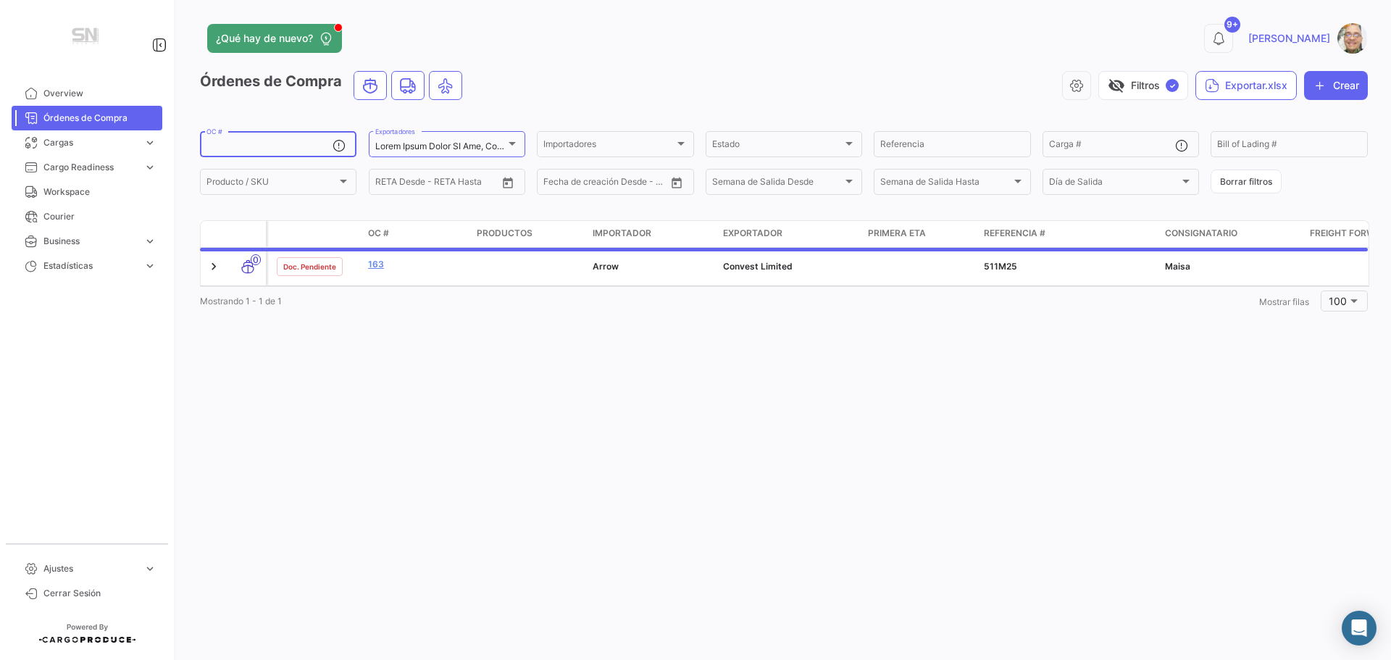
click at [241, 144] on input "OC #" at bounding box center [269, 146] width 126 height 10
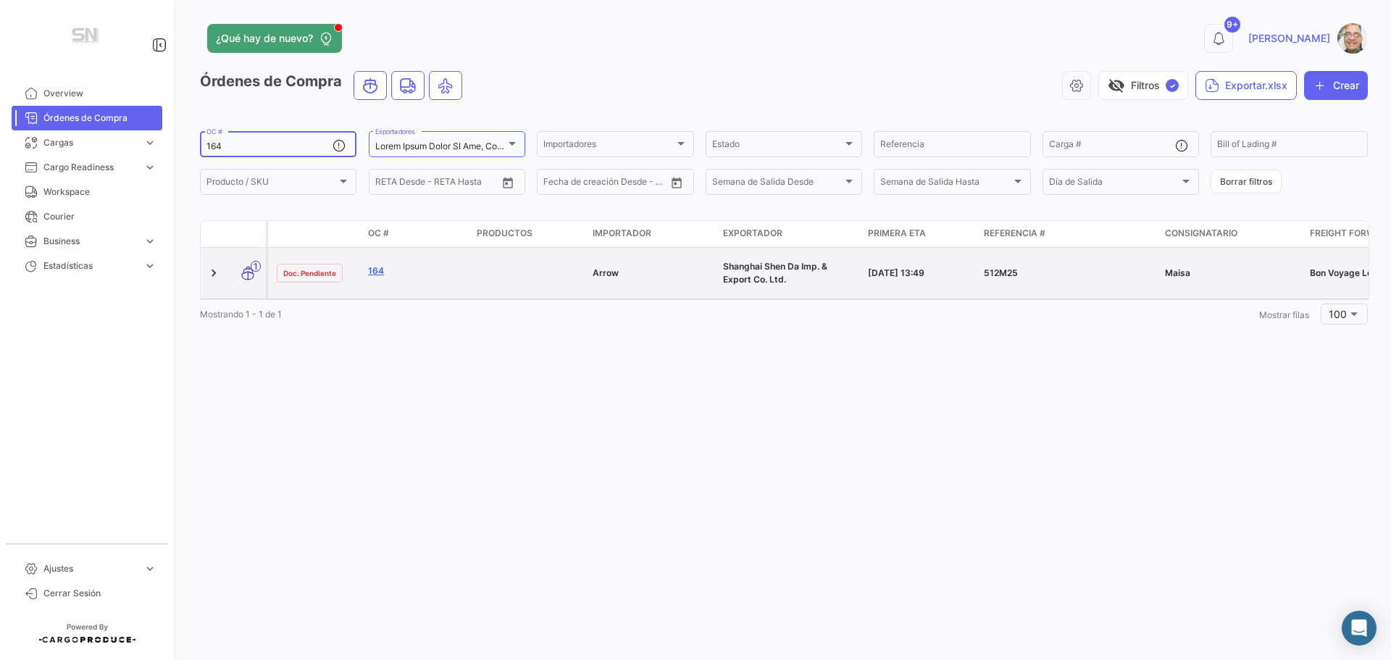
type input "164"
click at [377, 271] on link "164" at bounding box center [416, 270] width 97 height 13
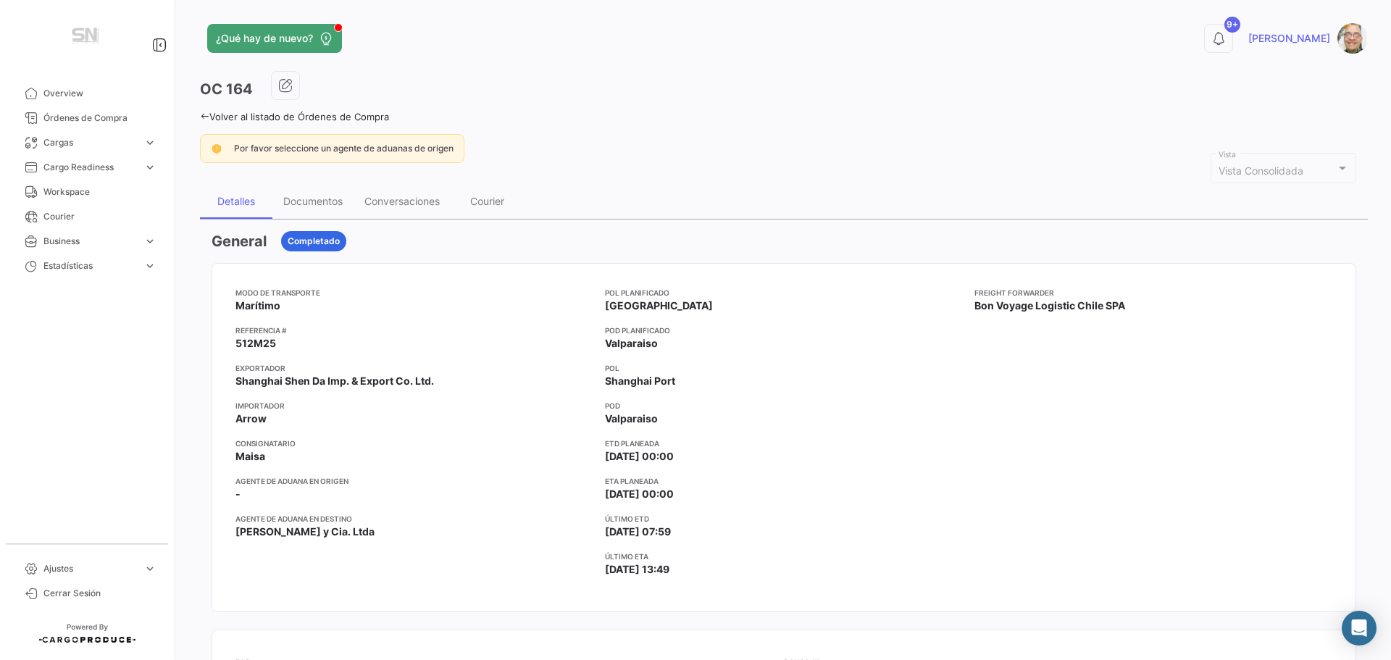
click at [204, 120] on icon at bounding box center [204, 116] width 9 height 9
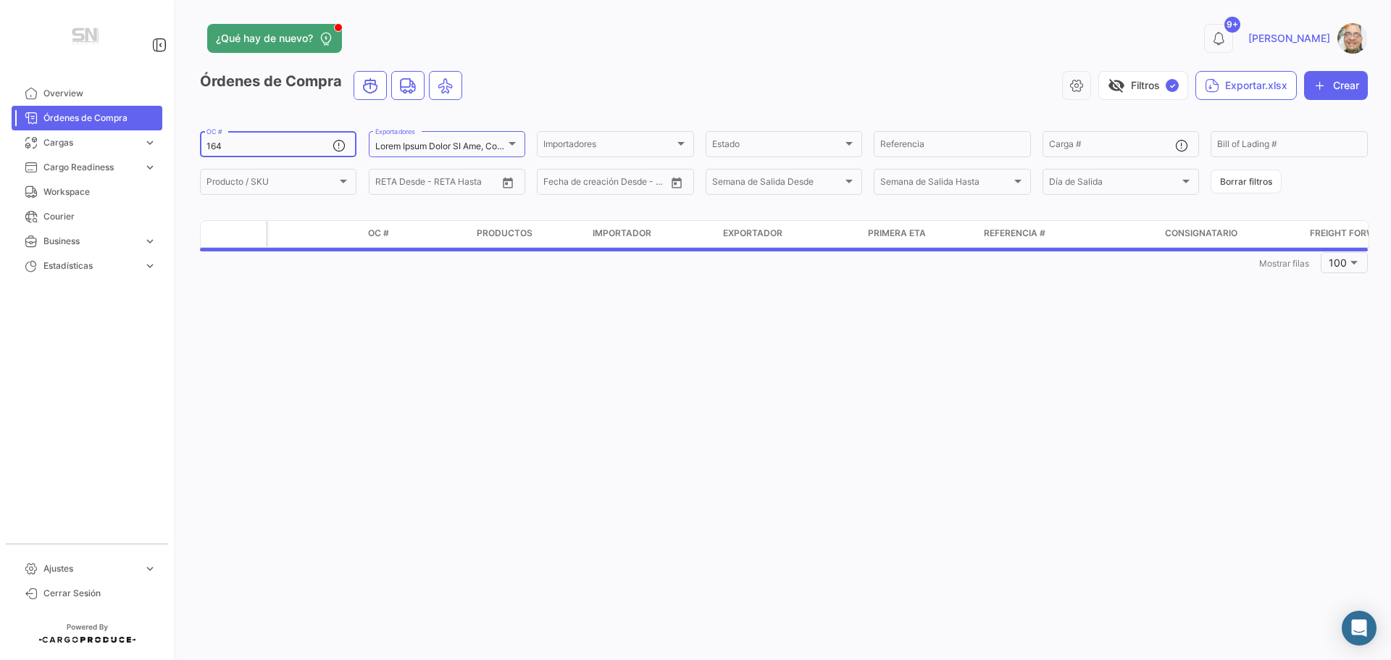
click at [234, 146] on input "164" at bounding box center [269, 146] width 126 height 10
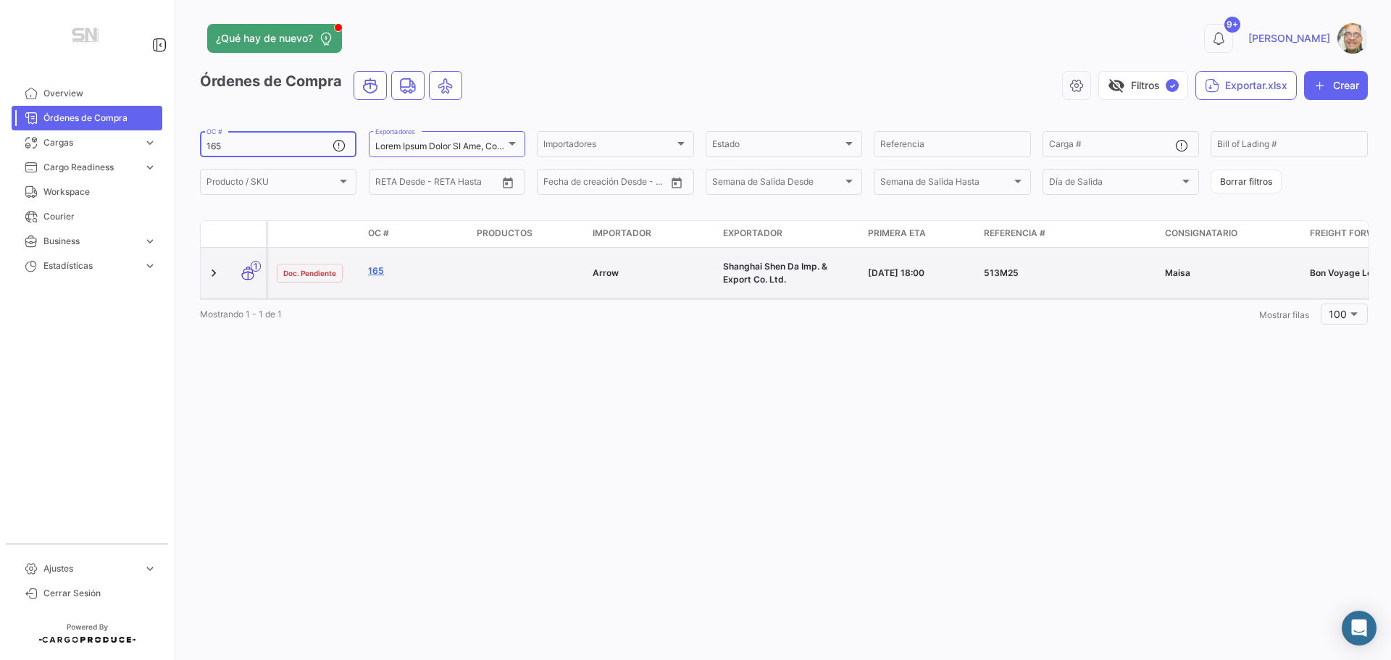
type input "165"
click at [374, 272] on link "165" at bounding box center [416, 270] width 97 height 13
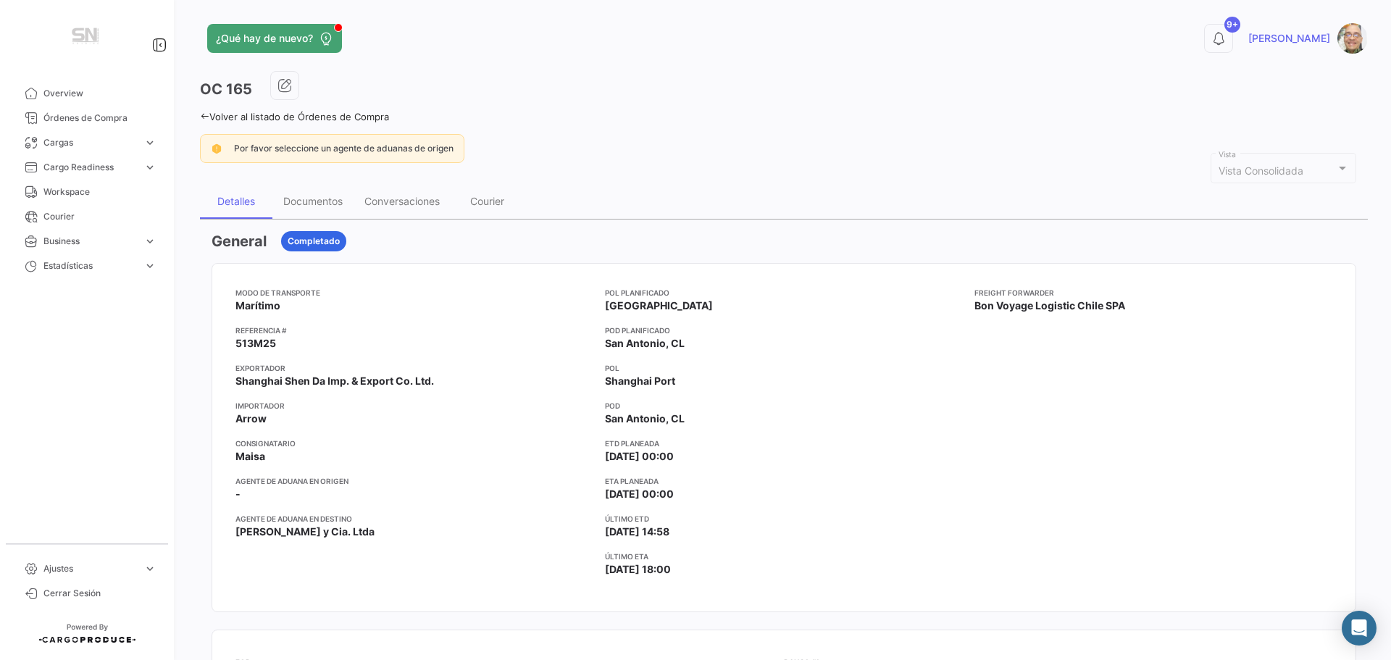
click at [206, 117] on icon at bounding box center [204, 116] width 9 height 9
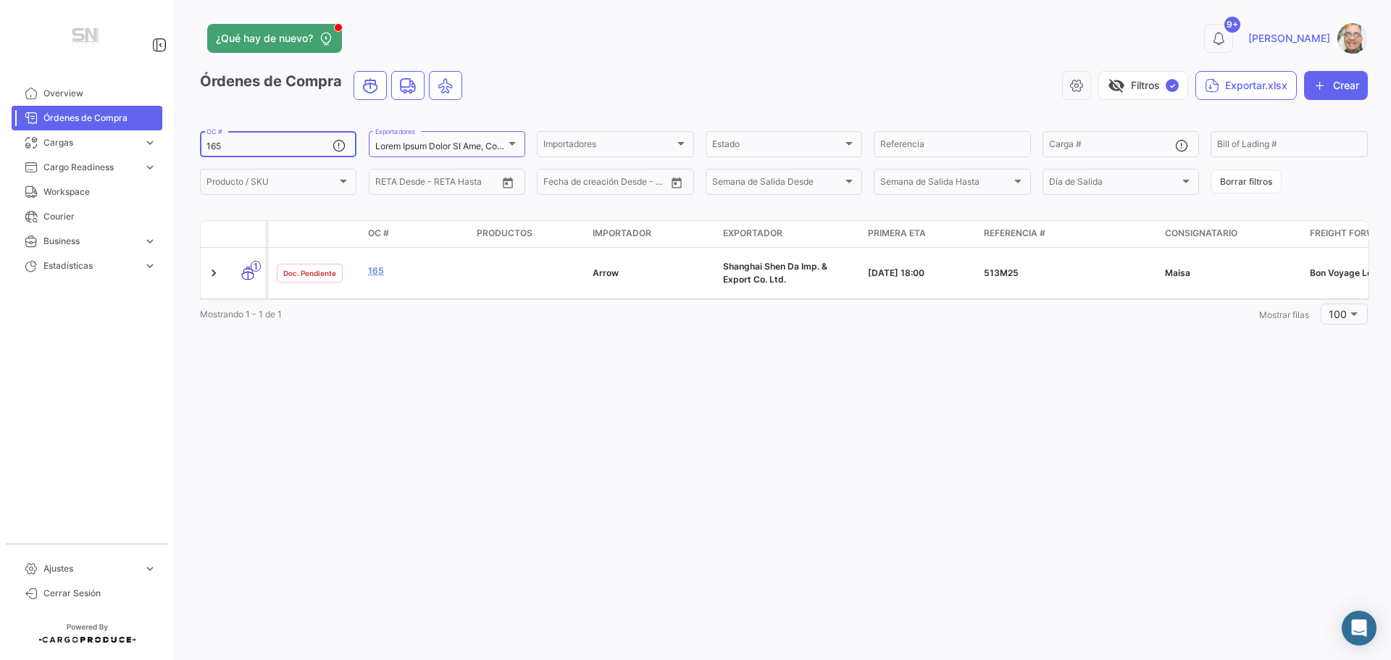
click at [229, 148] on input "165" at bounding box center [269, 146] width 126 height 10
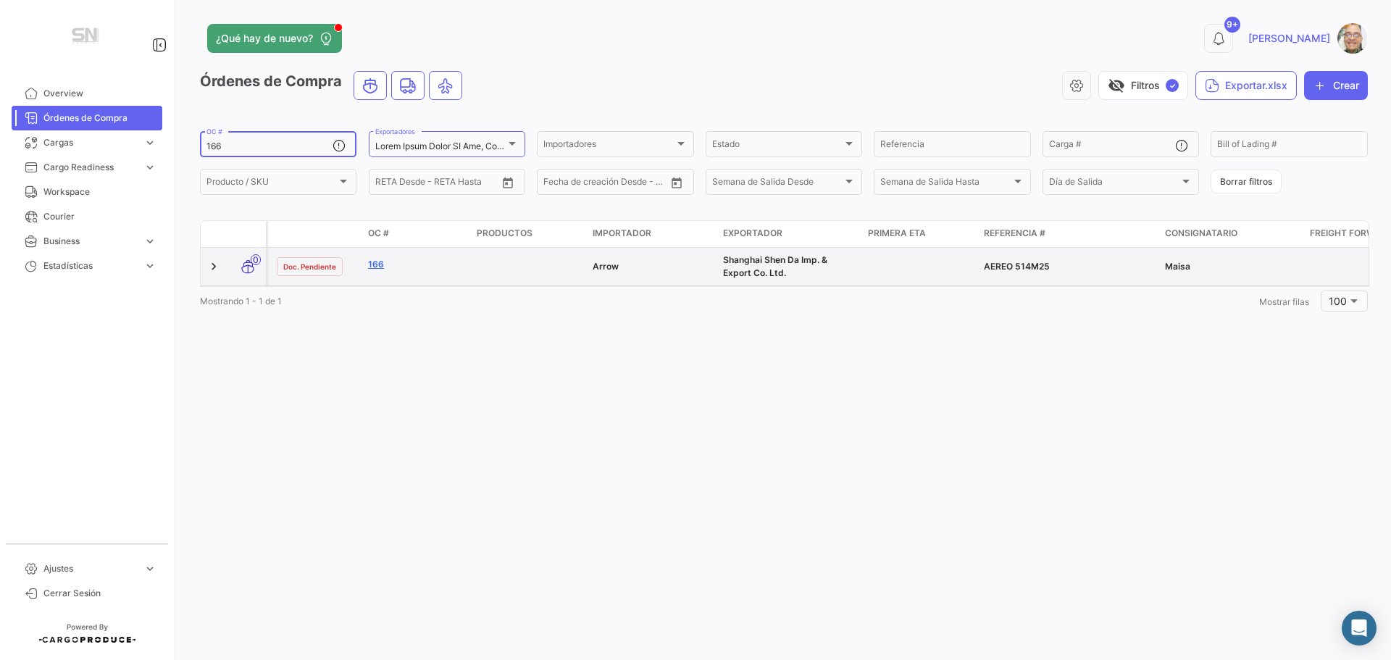
type input "166"
click at [382, 261] on link "166" at bounding box center [416, 264] width 97 height 13
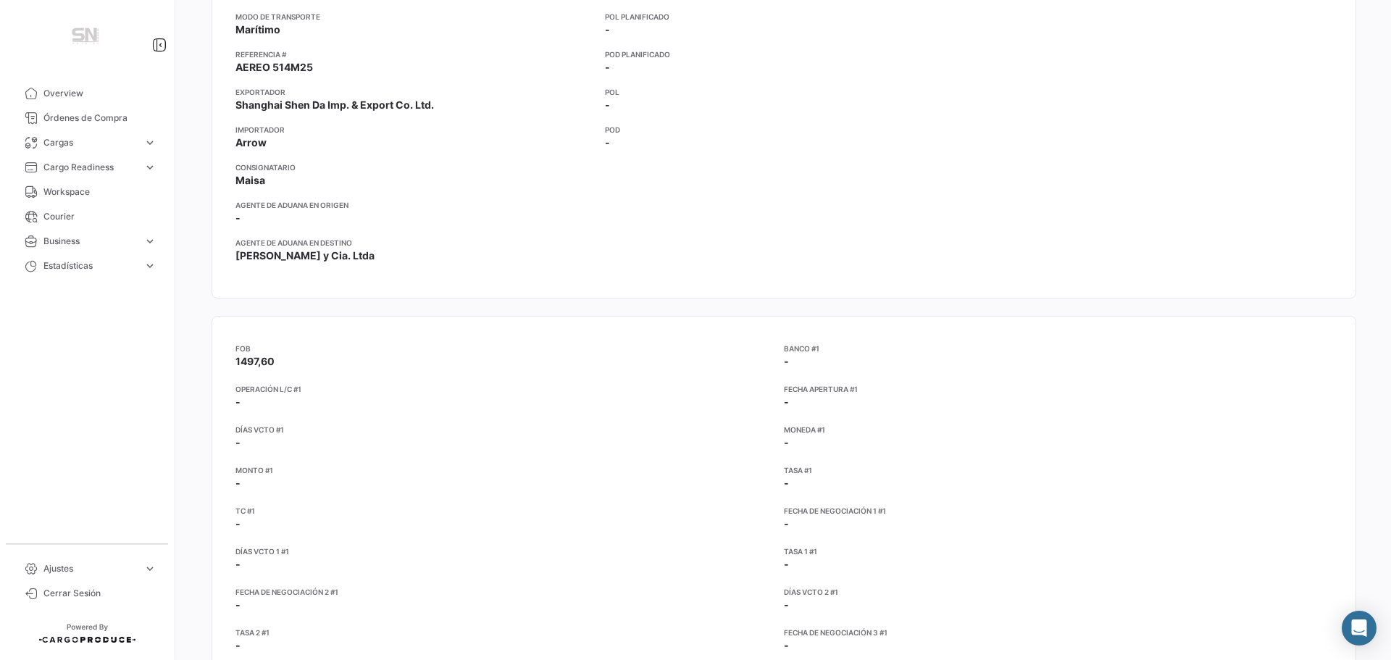
scroll to position [145, 0]
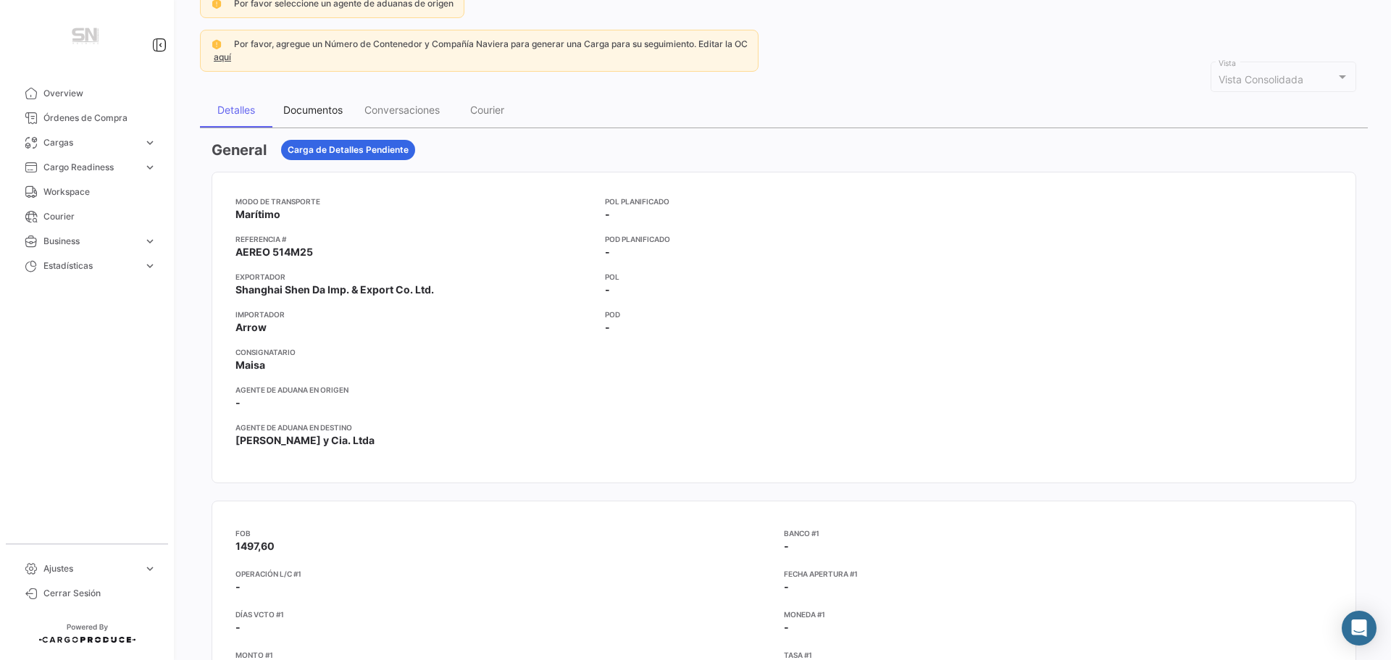
click at [335, 113] on div "Documentos" at bounding box center [312, 110] width 59 height 12
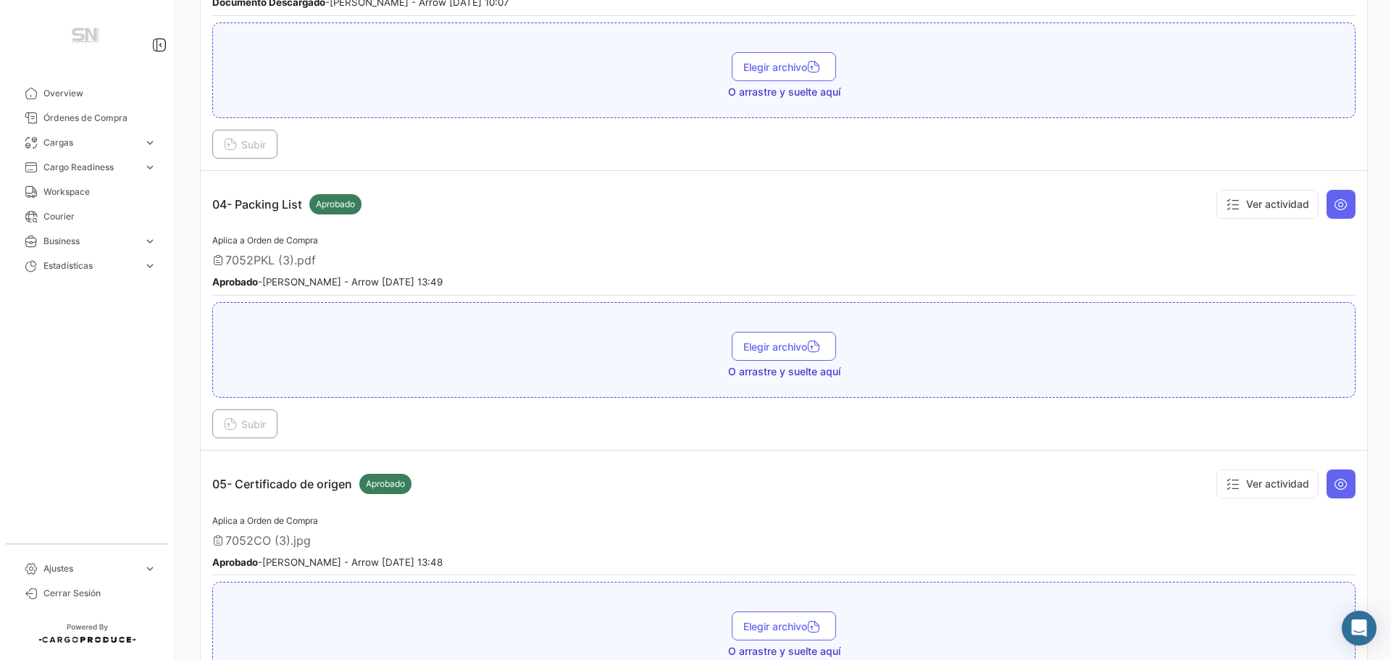
scroll to position [1086, 0]
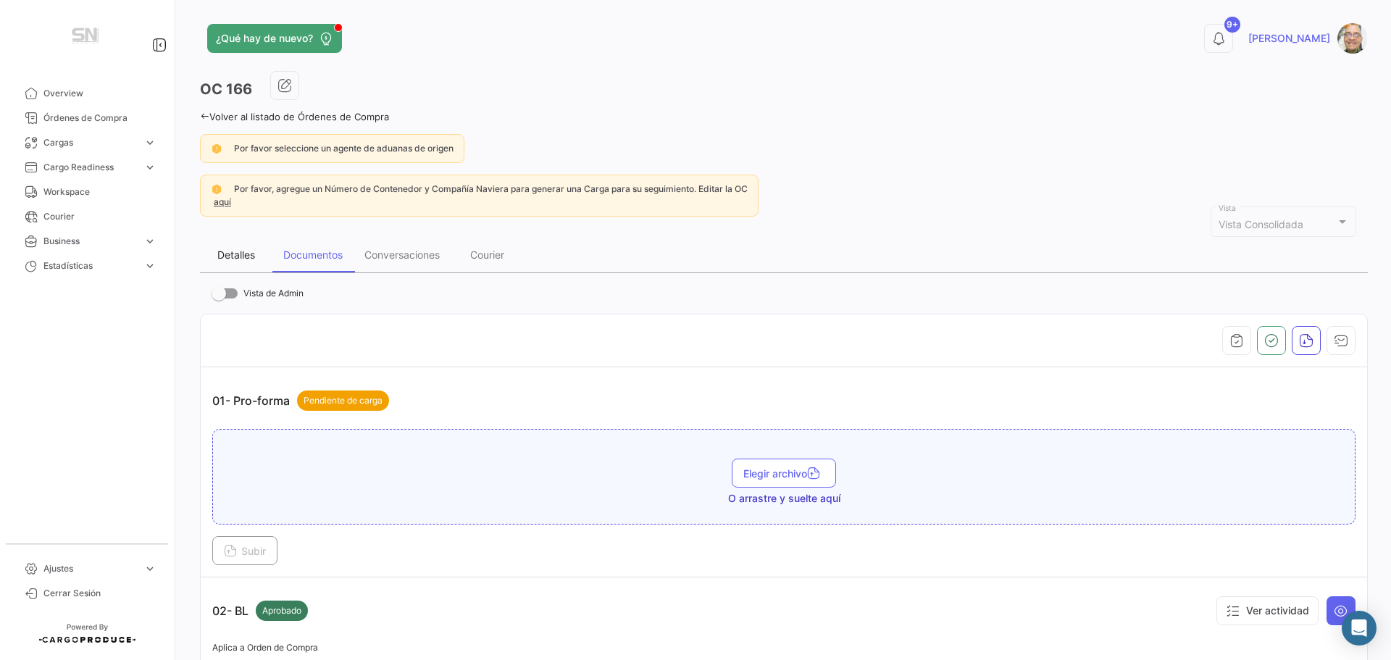
click at [228, 254] on div "Detalles" at bounding box center [236, 254] width 38 height 12
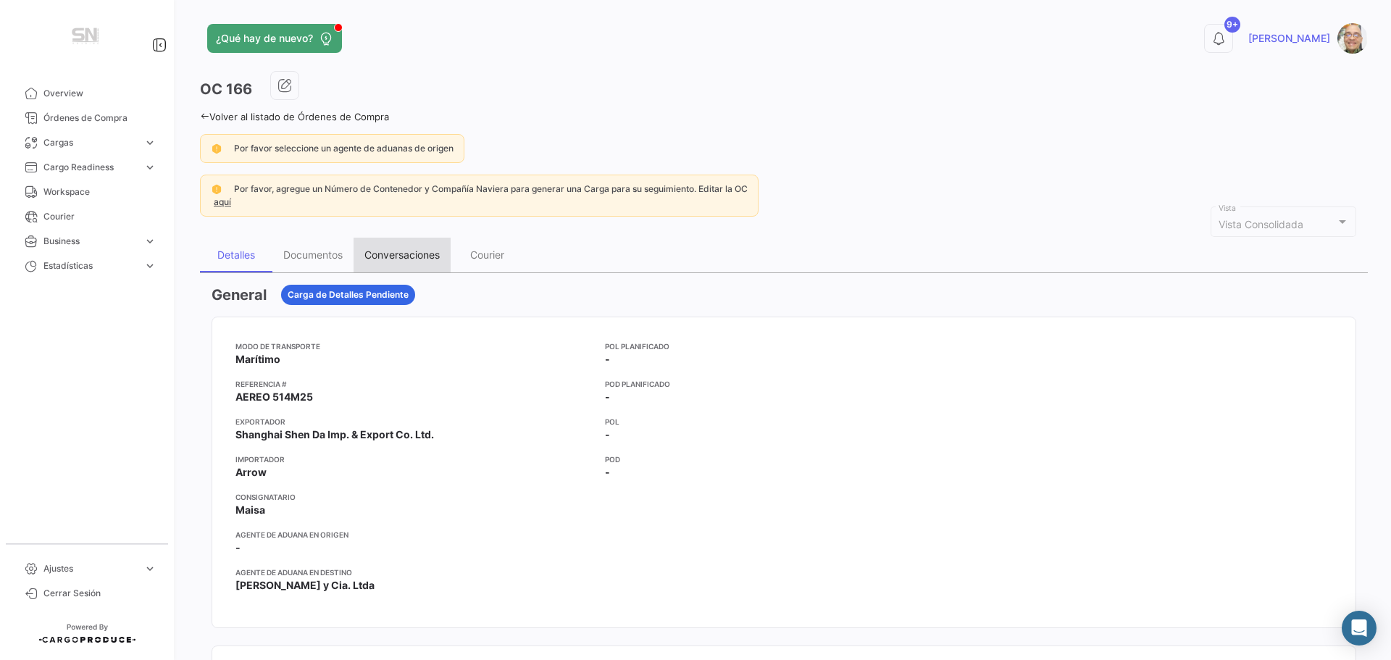
click at [400, 255] on div "Conversaciones" at bounding box center [401, 254] width 75 height 12
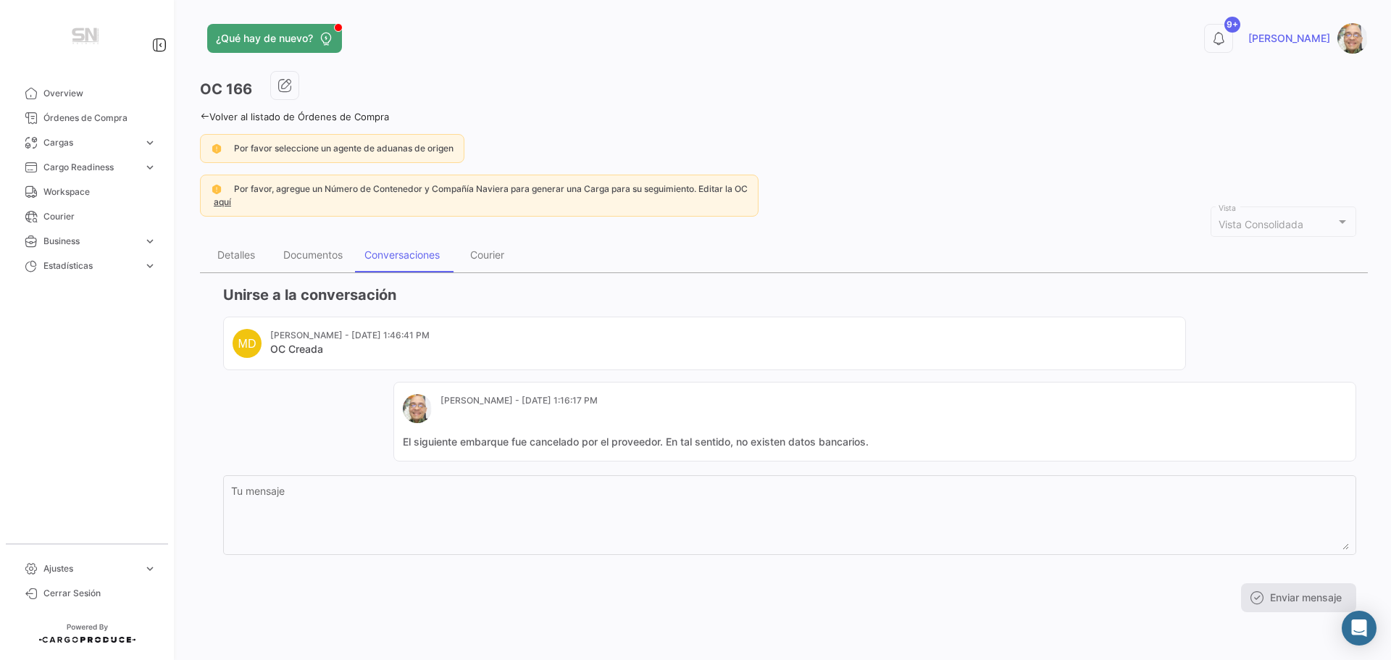
click at [206, 112] on icon at bounding box center [204, 116] width 9 height 9
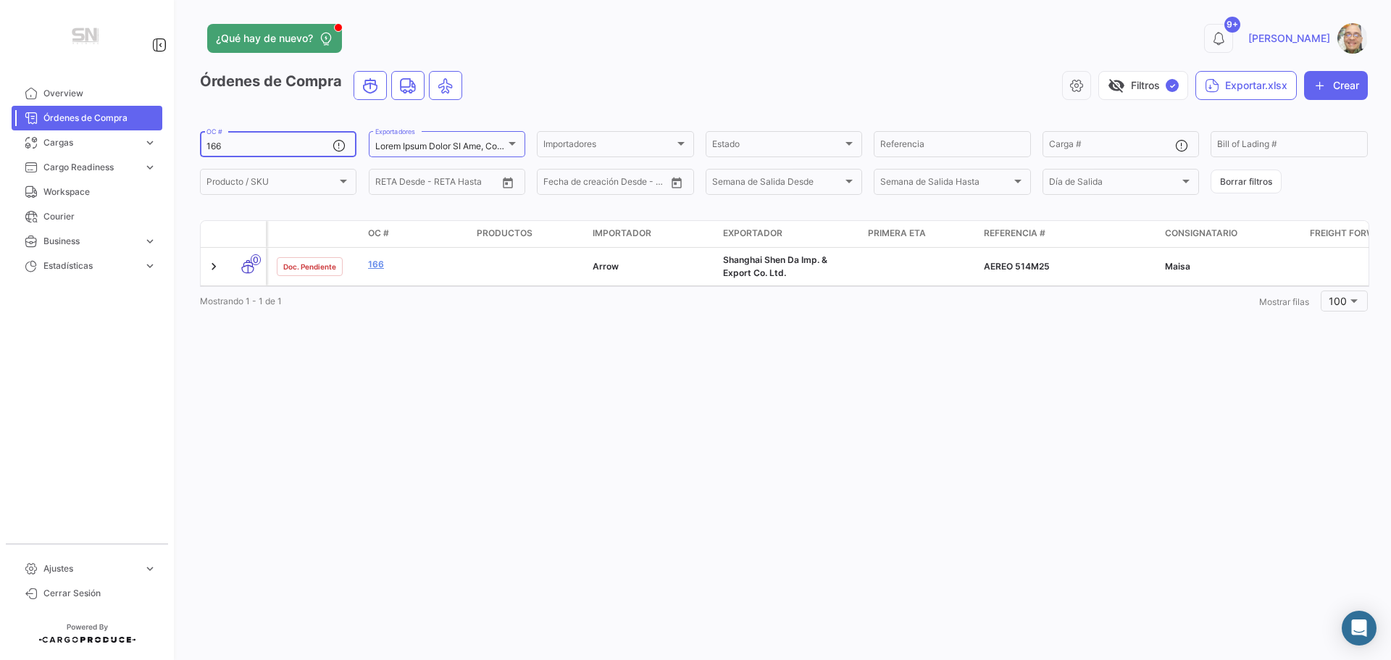
click at [237, 150] on input "166" at bounding box center [269, 146] width 126 height 10
click at [235, 142] on input "167" at bounding box center [269, 146] width 126 height 10
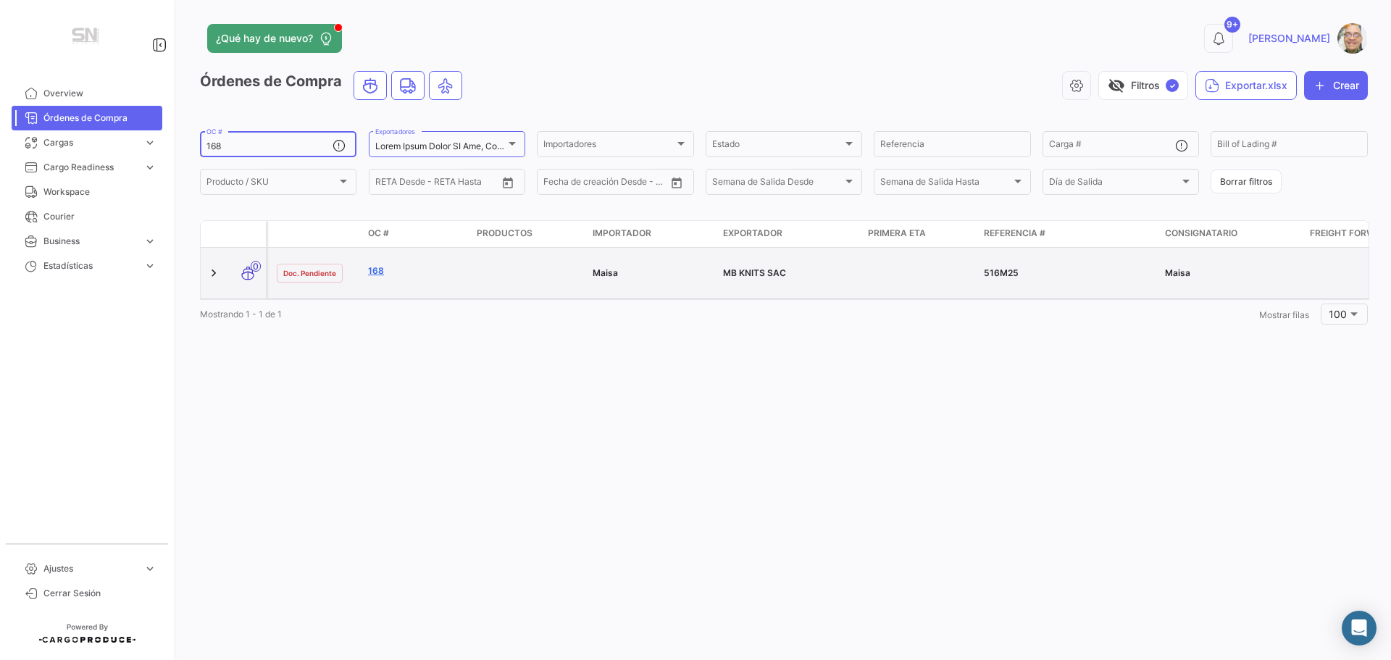
type input "168"
click at [385, 273] on link "168" at bounding box center [416, 270] width 97 height 13
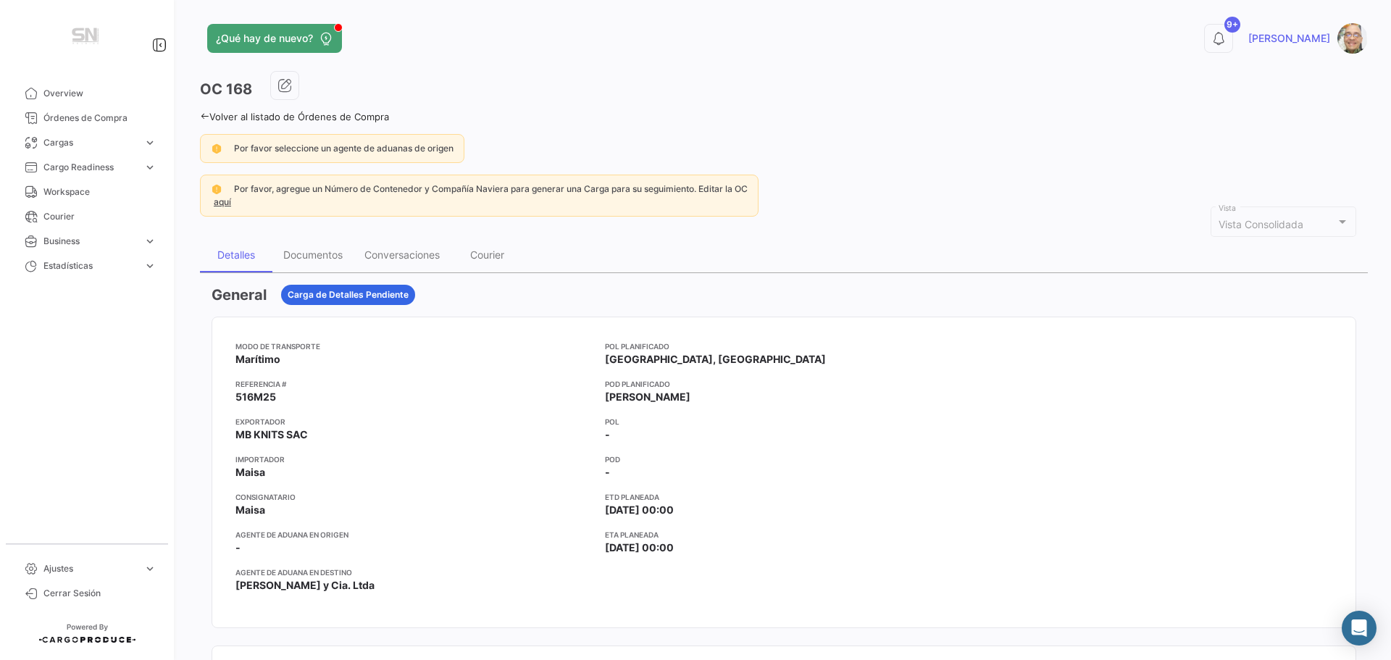
click at [204, 117] on icon at bounding box center [204, 116] width 9 height 9
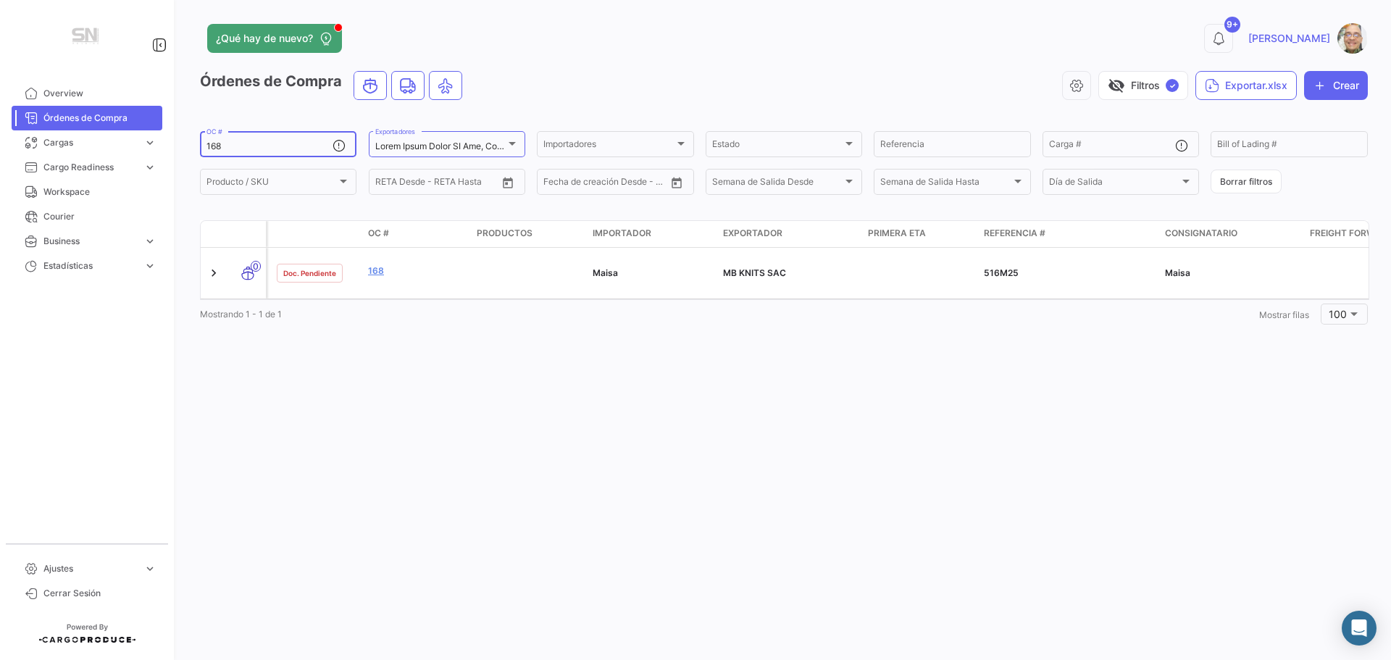
click at [232, 145] on input "168" at bounding box center [269, 146] width 126 height 10
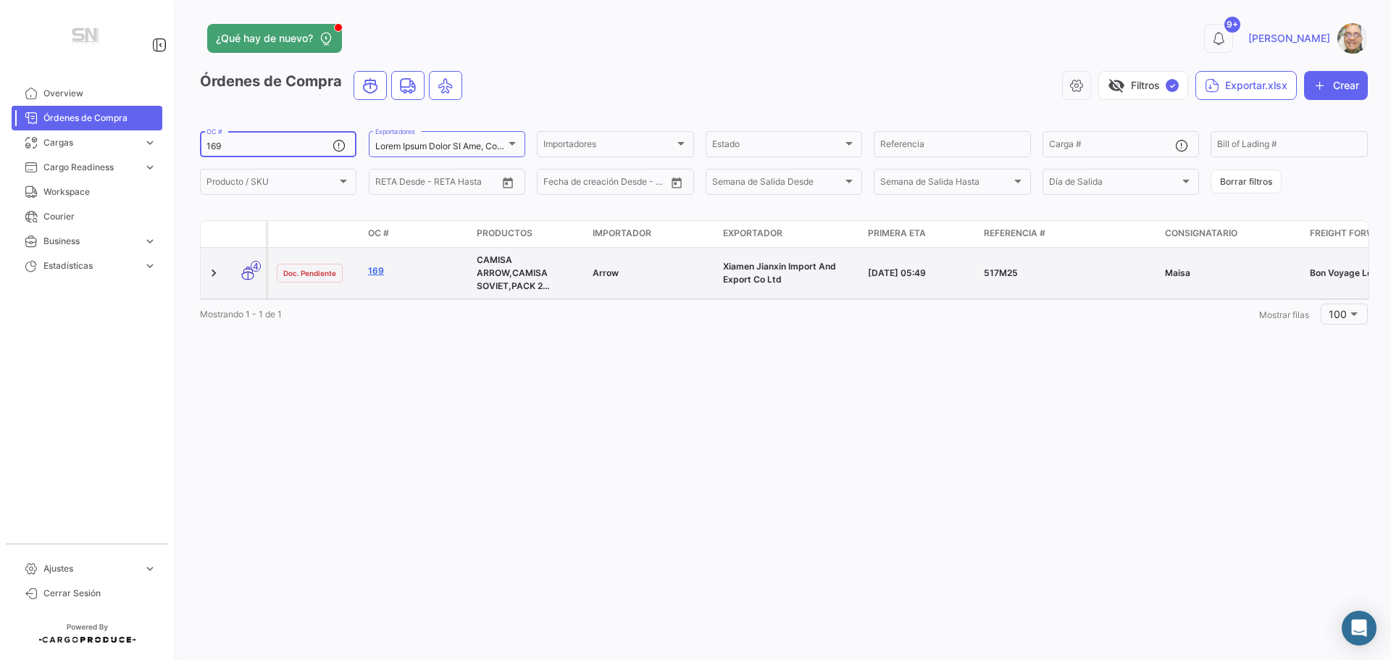
type input "169"
click at [376, 272] on link "169" at bounding box center [416, 270] width 97 height 13
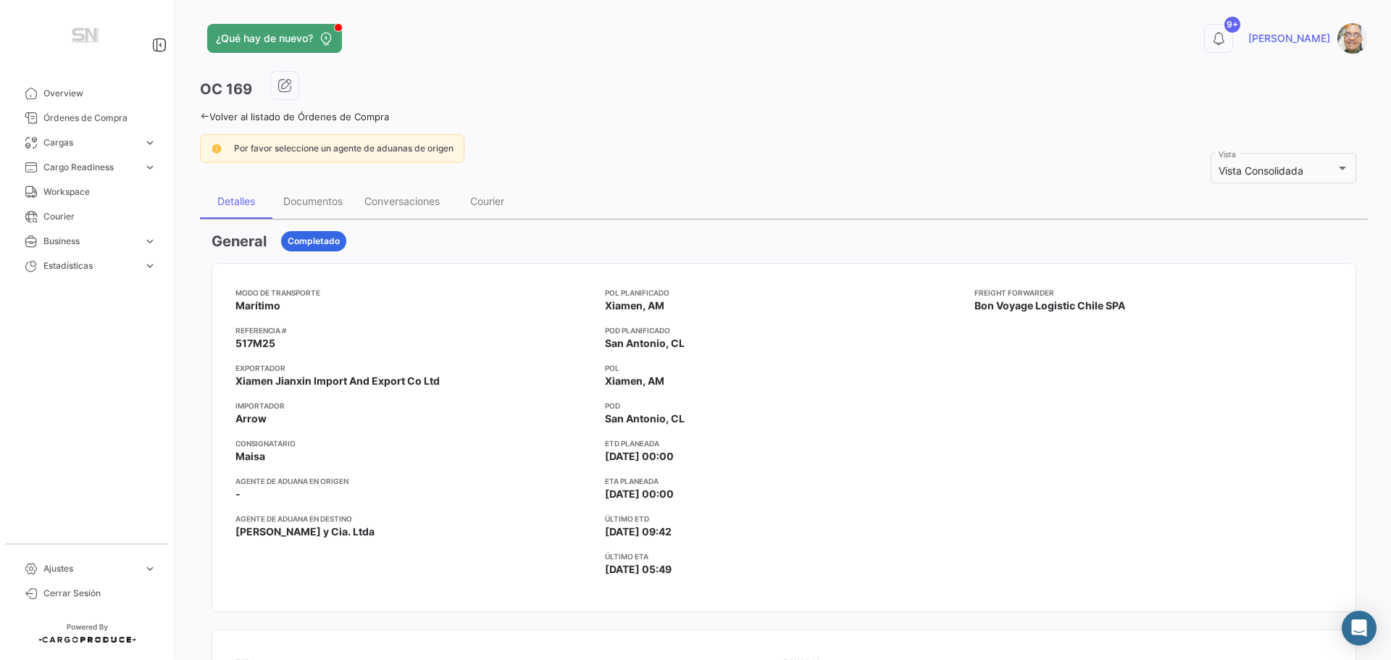
click at [203, 117] on icon at bounding box center [204, 116] width 9 height 9
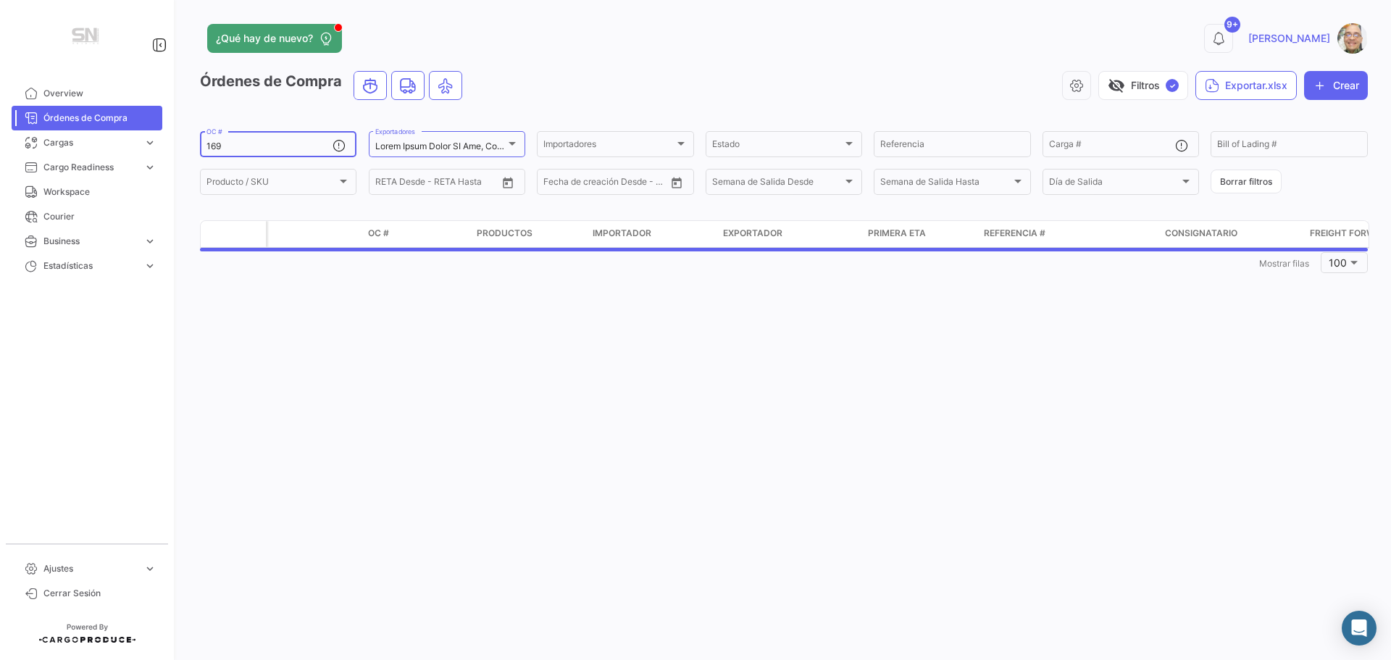
click at [244, 146] on input "169" at bounding box center [269, 146] width 126 height 10
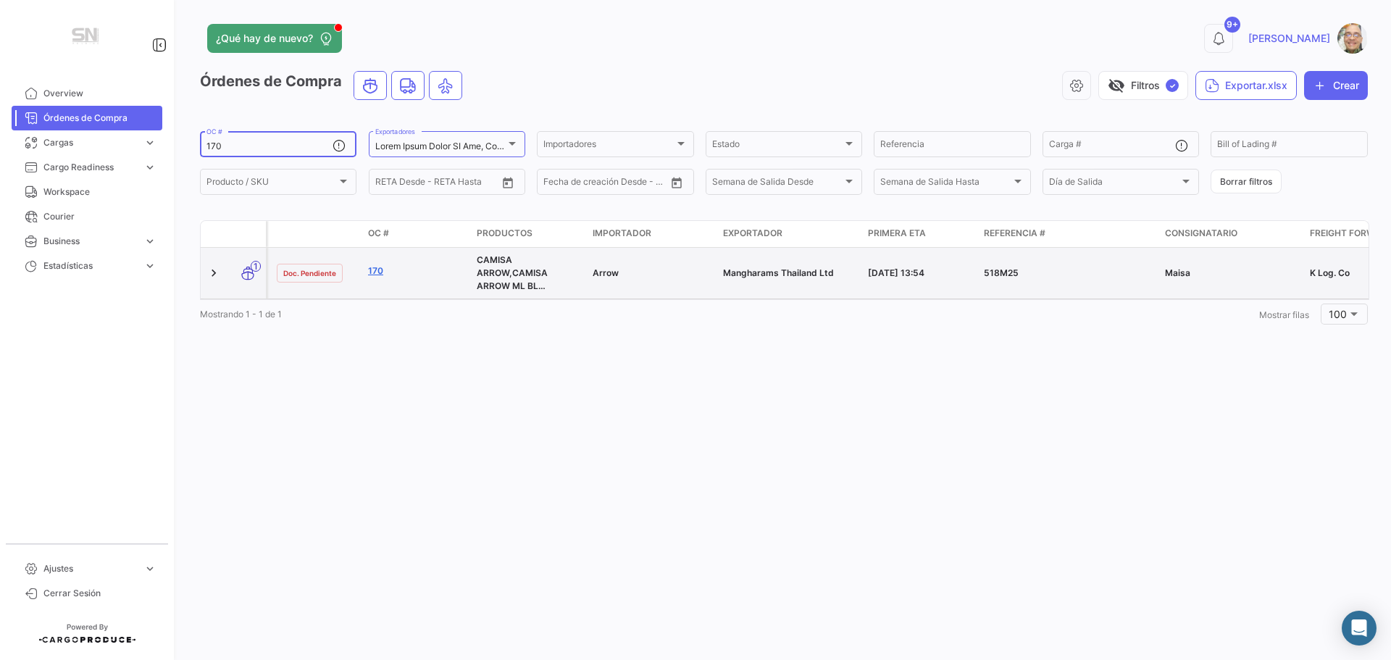
type input "170"
click at [369, 269] on link "170" at bounding box center [416, 270] width 97 height 13
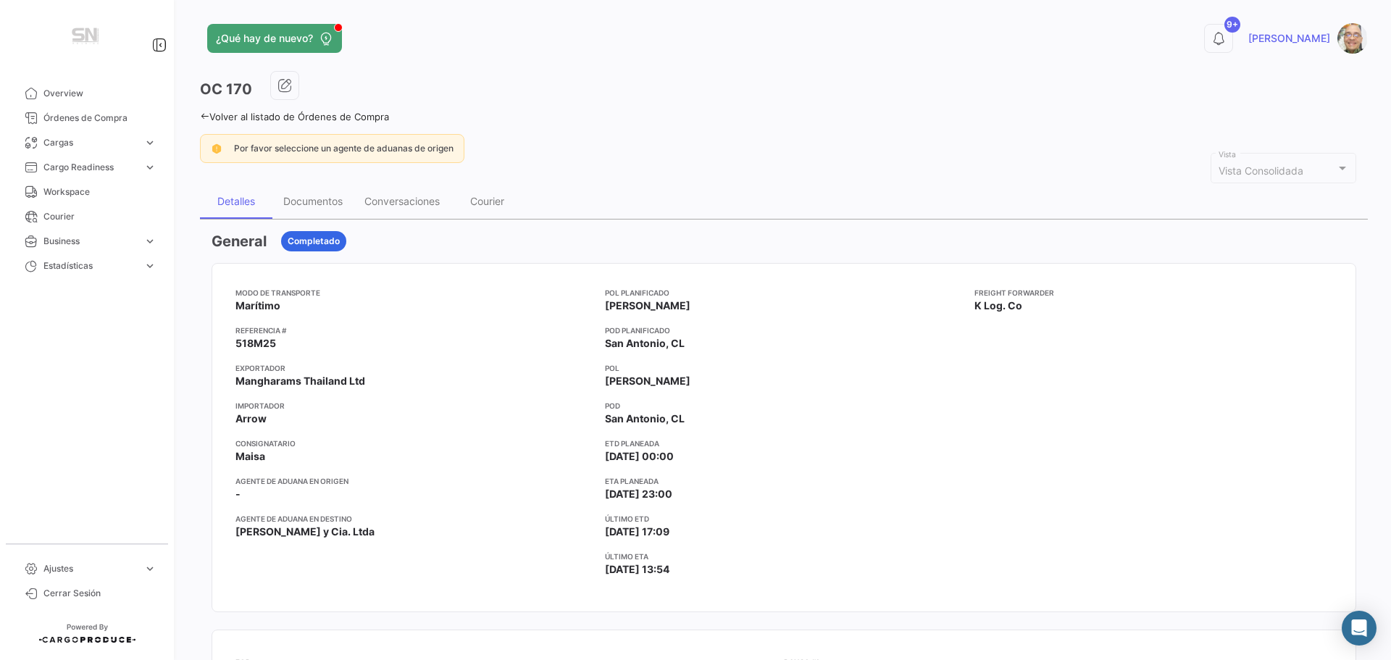
click at [205, 117] on icon at bounding box center [204, 116] width 9 height 9
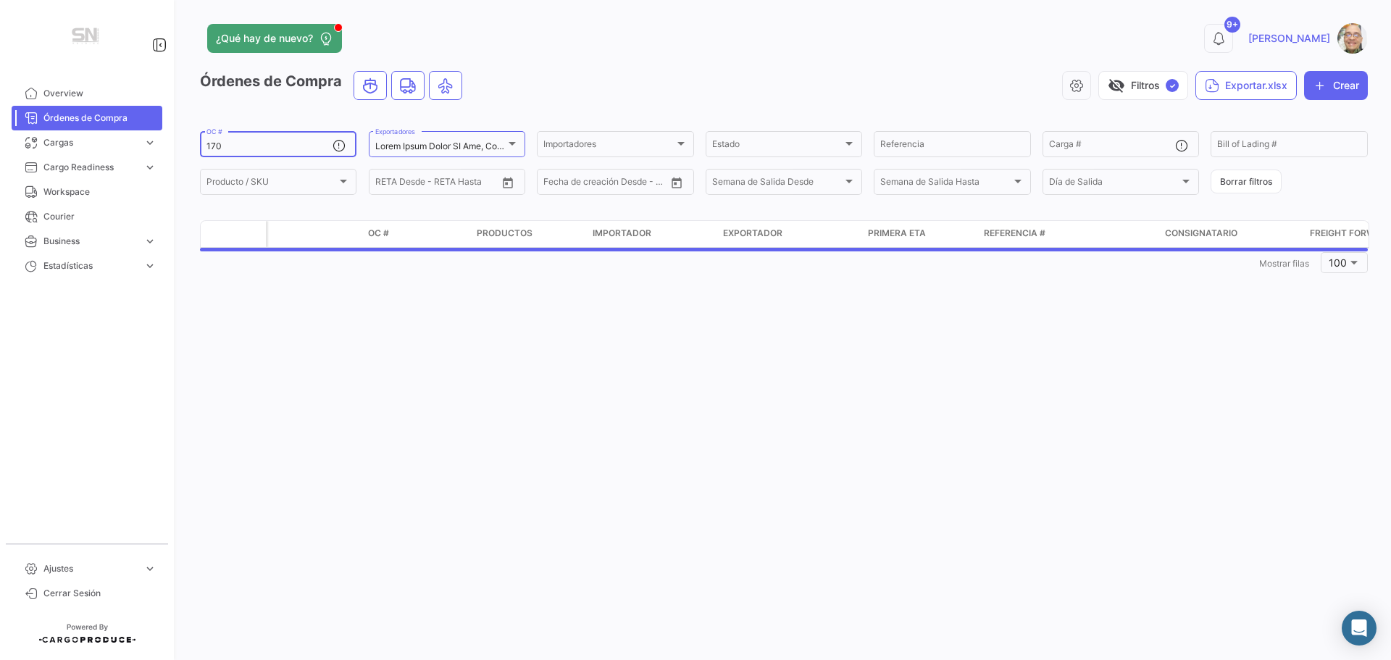
click at [246, 143] on input "170" at bounding box center [269, 146] width 126 height 10
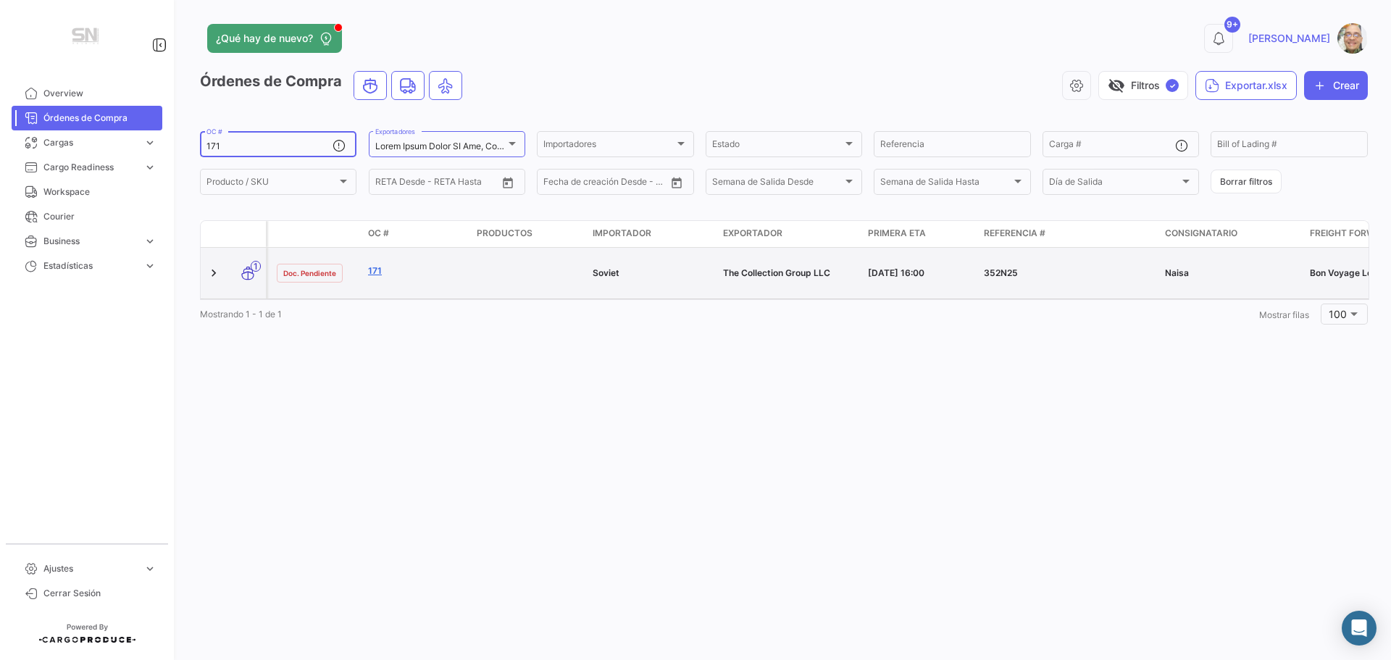
type input "171"
click at [371, 268] on link "171" at bounding box center [416, 270] width 97 height 13
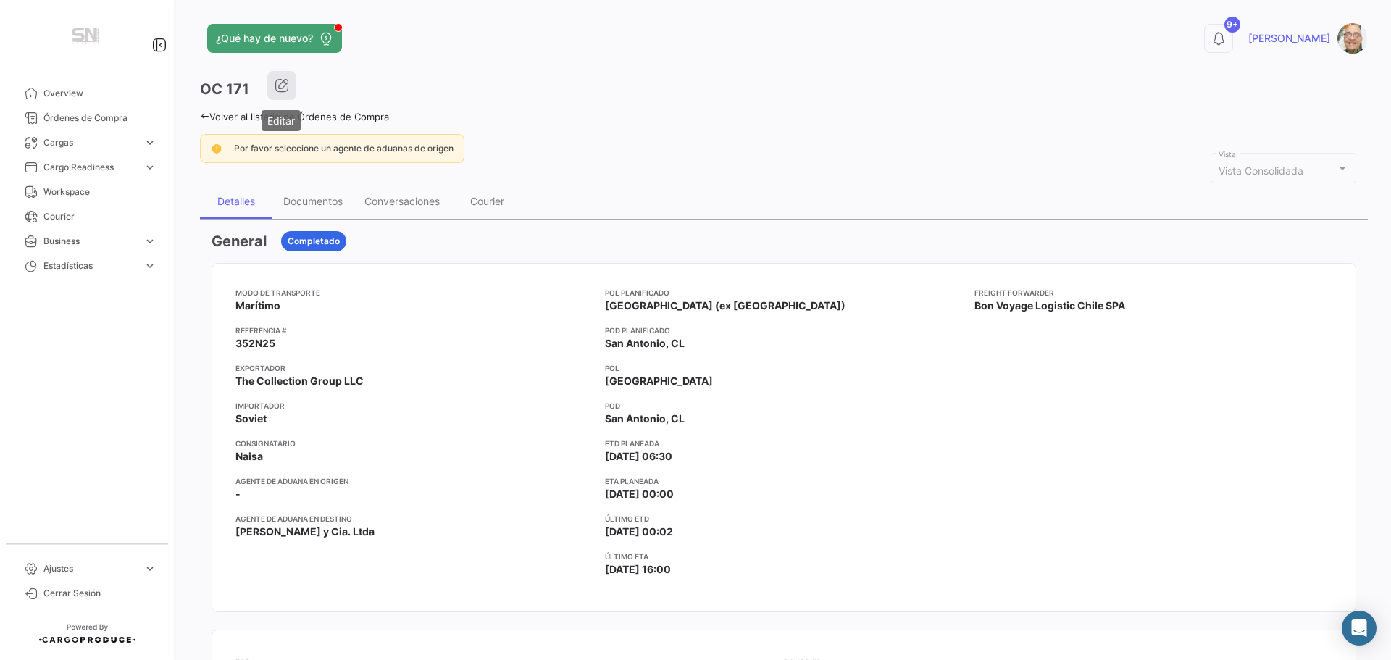
click at [279, 86] on icon "button" at bounding box center [282, 85] width 14 height 14
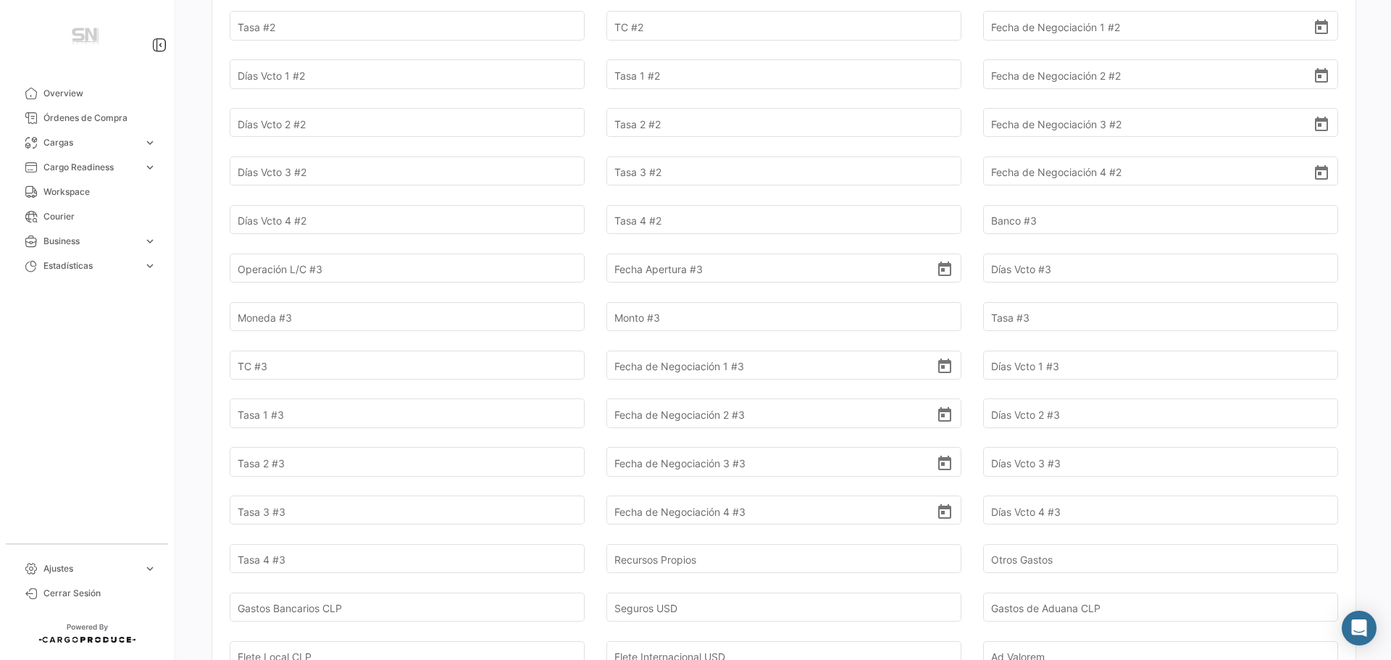
scroll to position [1073, 0]
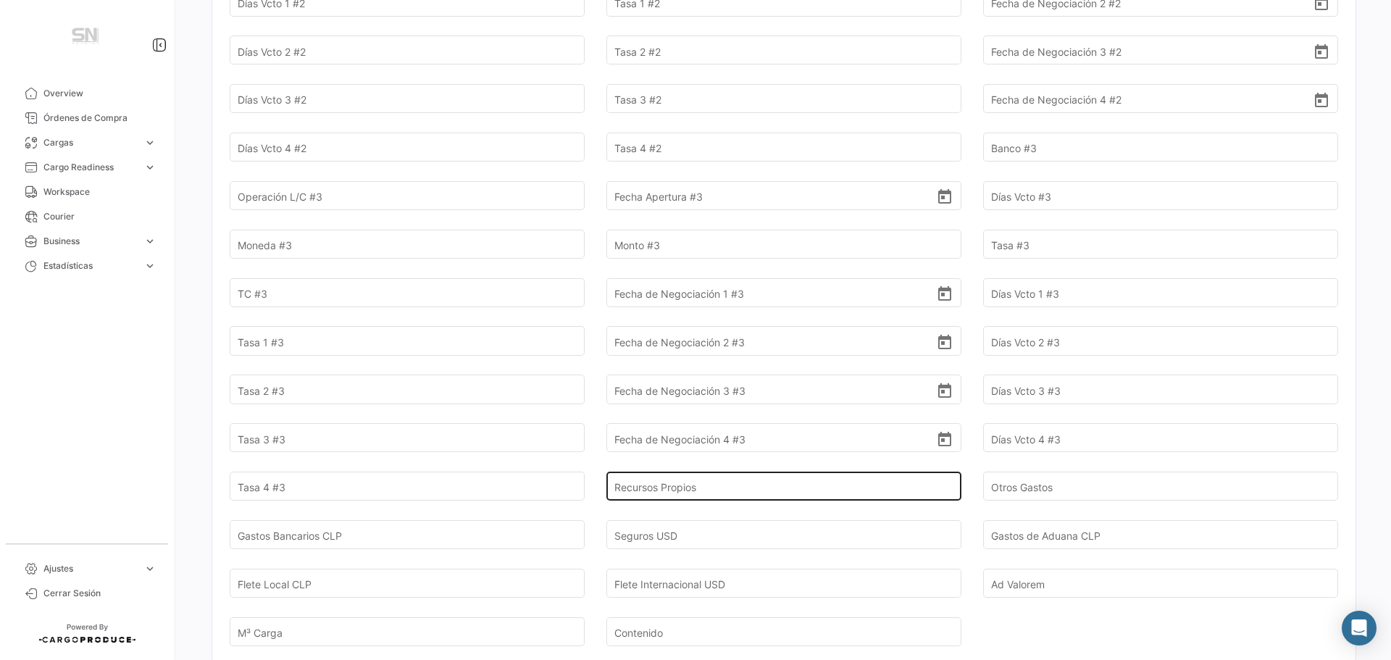
click at [649, 482] on input "Recursos Propios" at bounding box center [775, 486] width 322 height 51
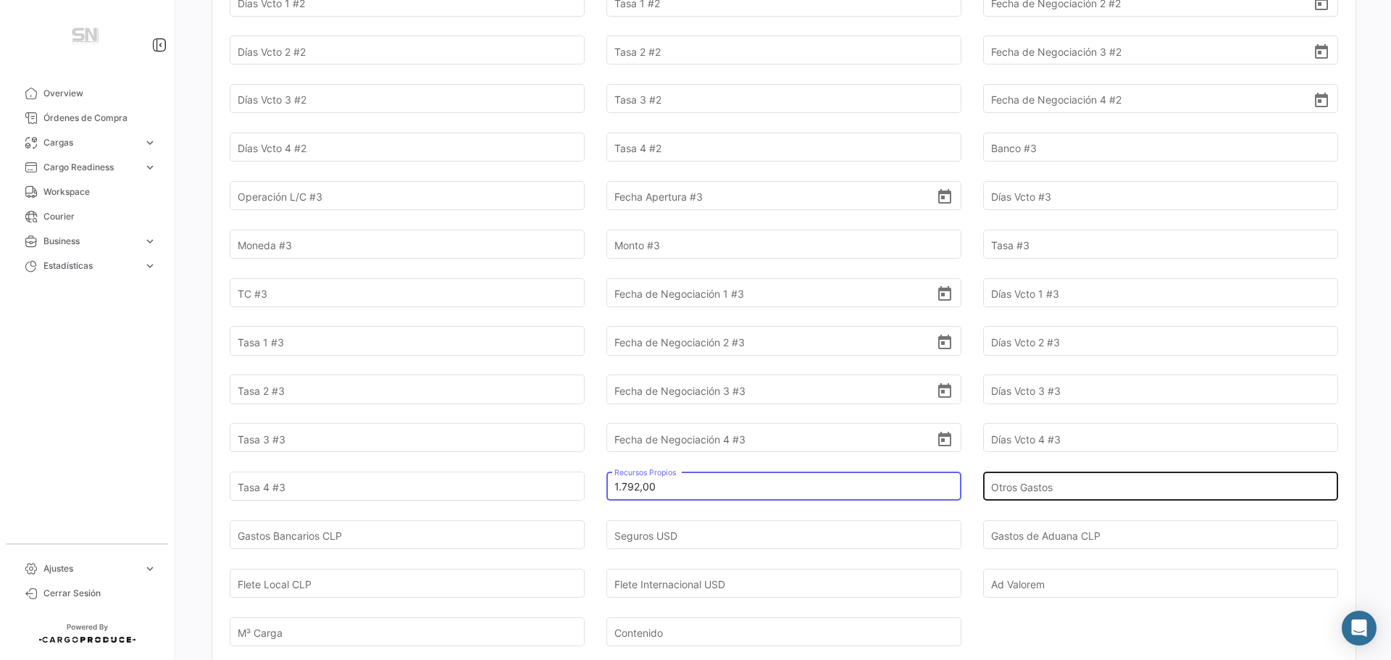
type input "1.792,00"
click at [1090, 484] on input "Otros Gastos" at bounding box center [1152, 486] width 322 height 51
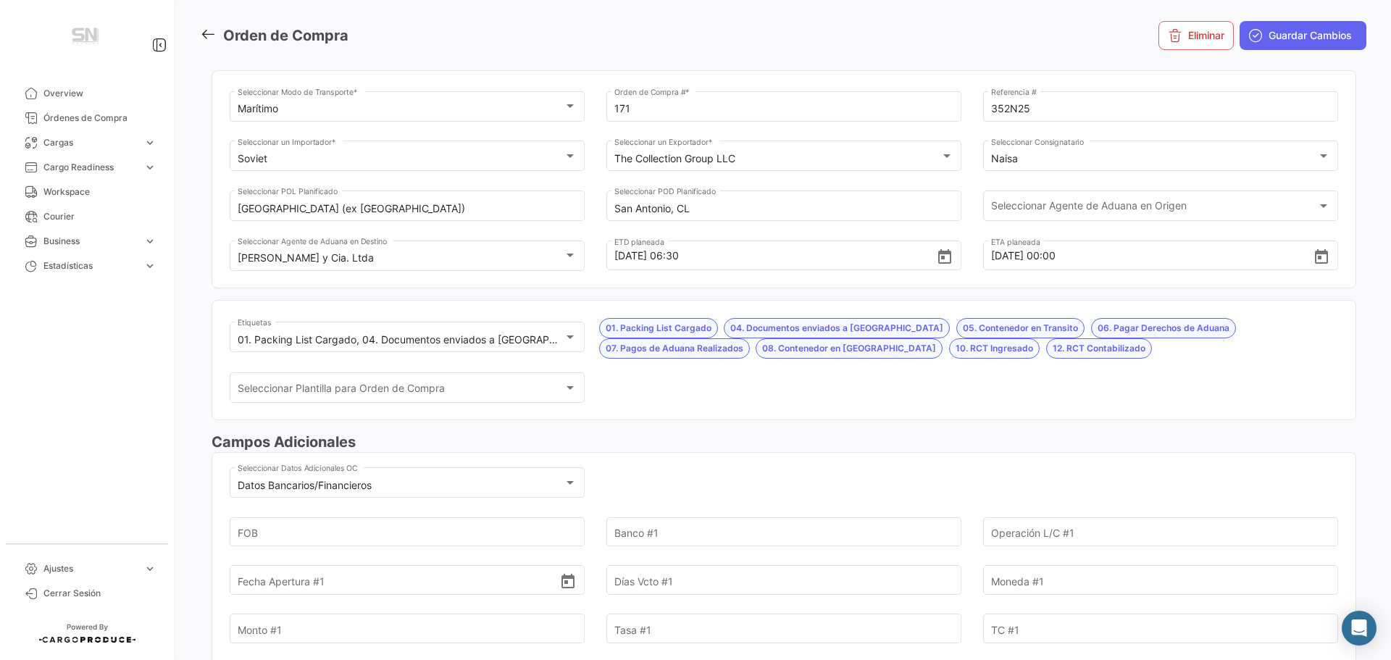
scroll to position [0, 0]
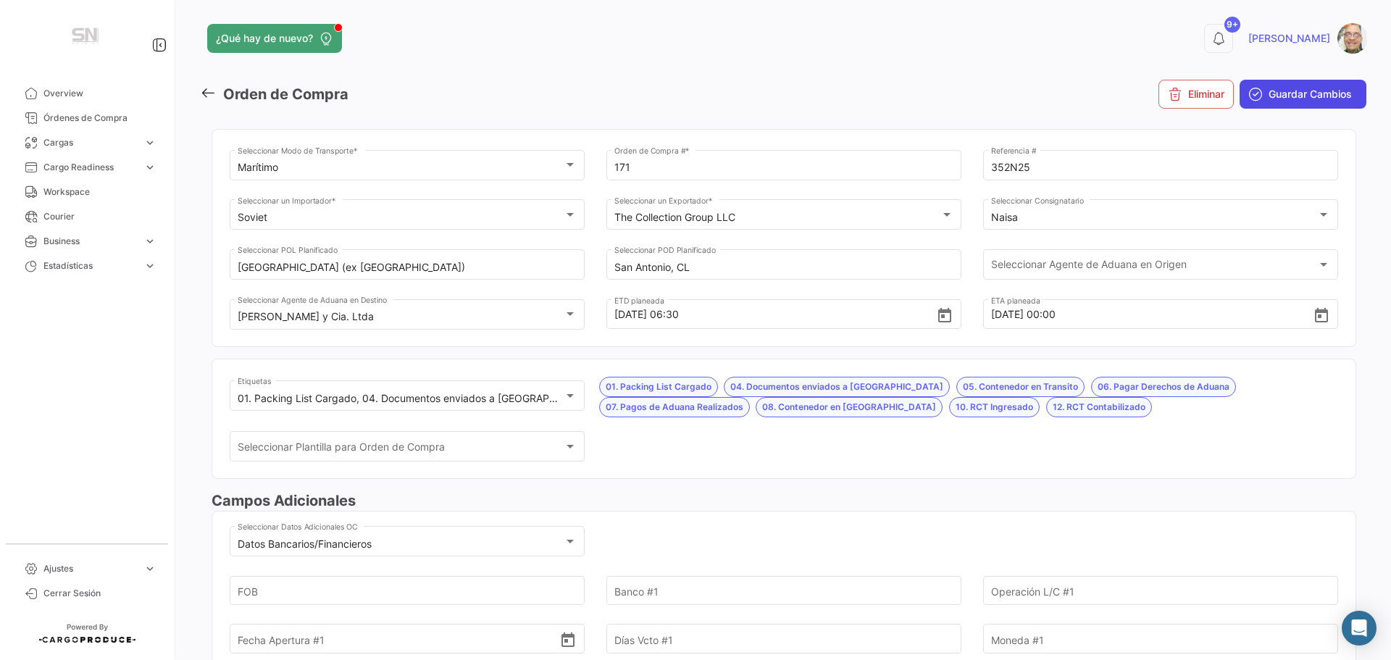
click at [1268, 102] on button "Guardar Cambios" at bounding box center [1302, 94] width 127 height 29
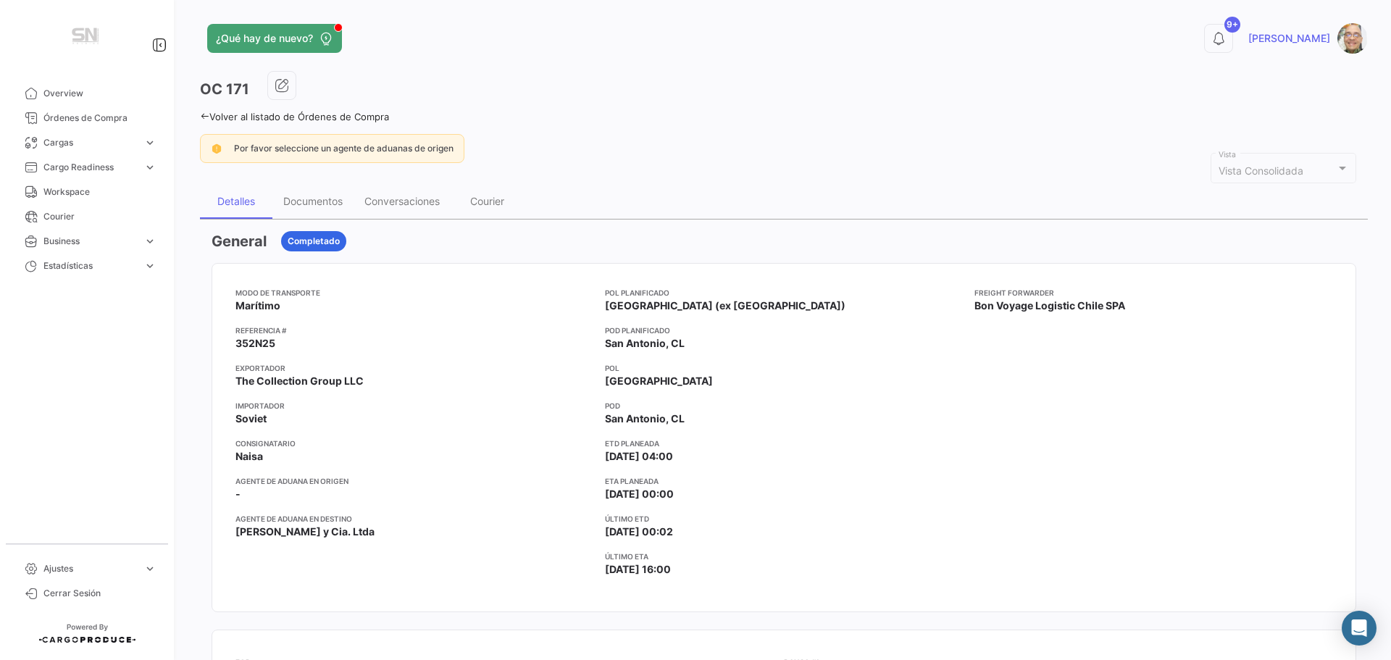
click at [204, 118] on icon at bounding box center [204, 116] width 9 height 9
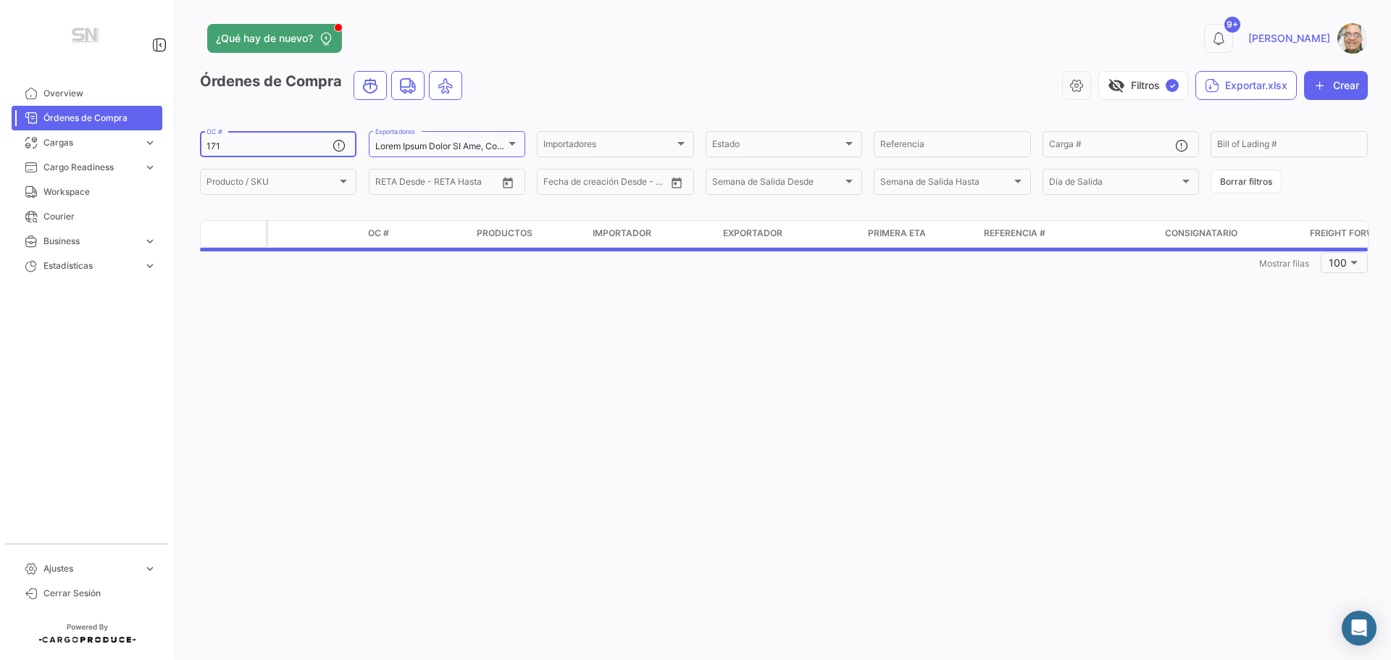
click at [234, 146] on input "171" at bounding box center [269, 146] width 126 height 10
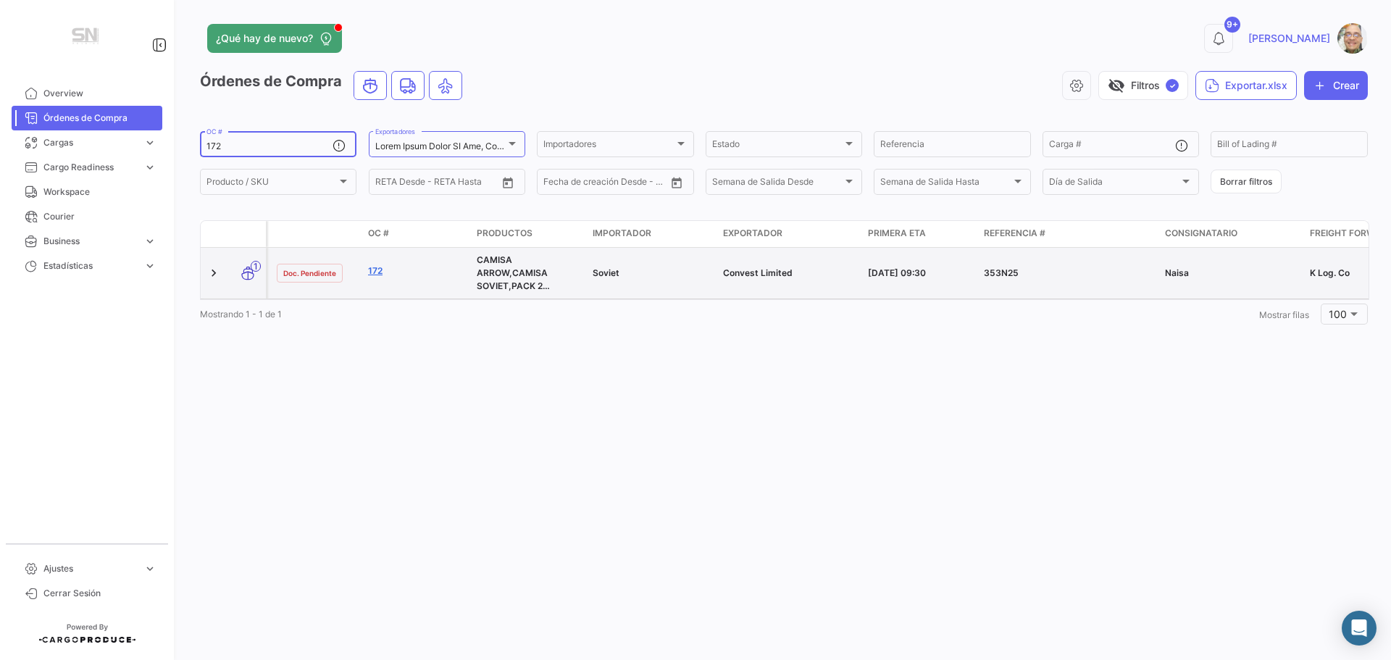
type input "172"
click at [374, 271] on link "172" at bounding box center [416, 270] width 97 height 13
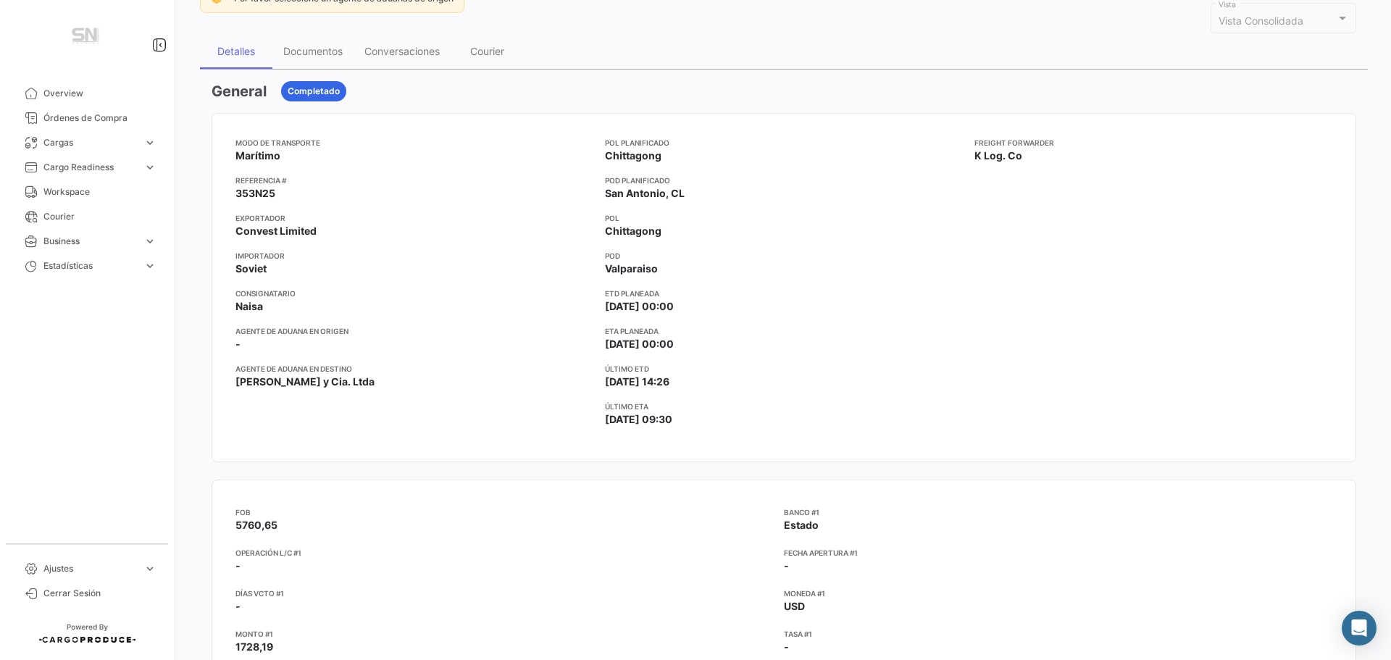
scroll to position [72, 0]
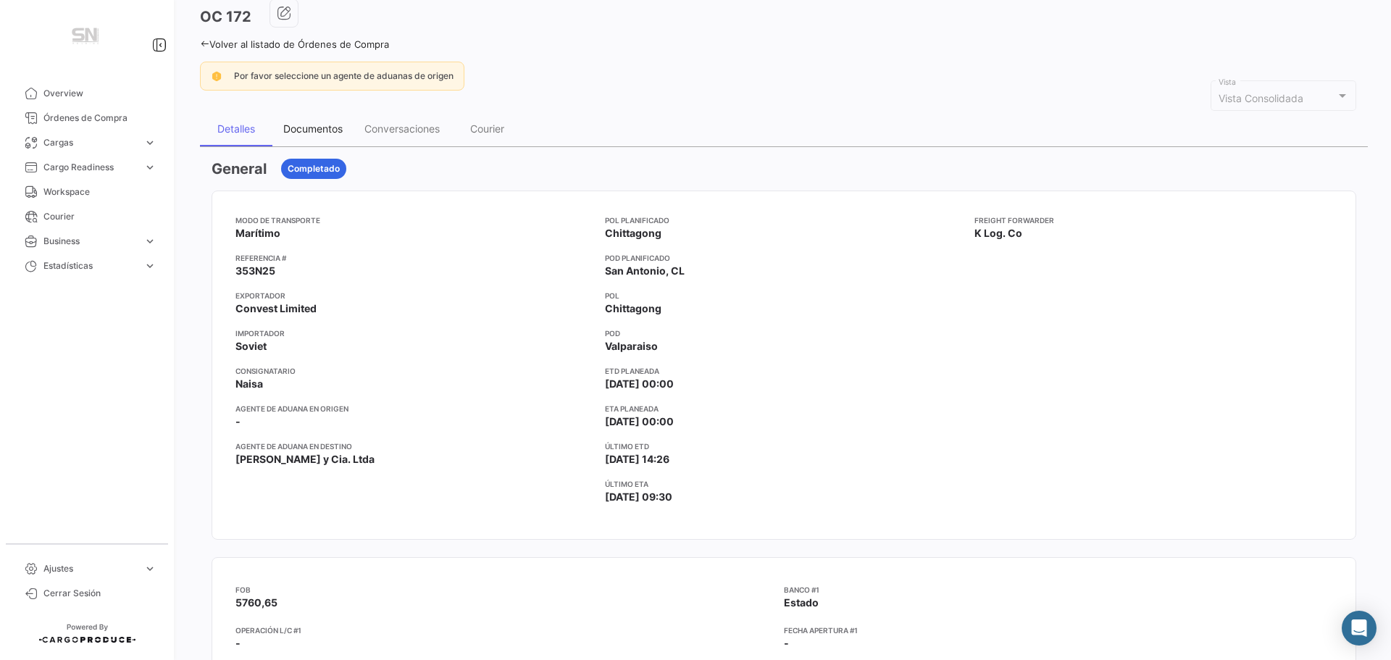
click at [311, 126] on div "Documentos" at bounding box center [312, 128] width 59 height 12
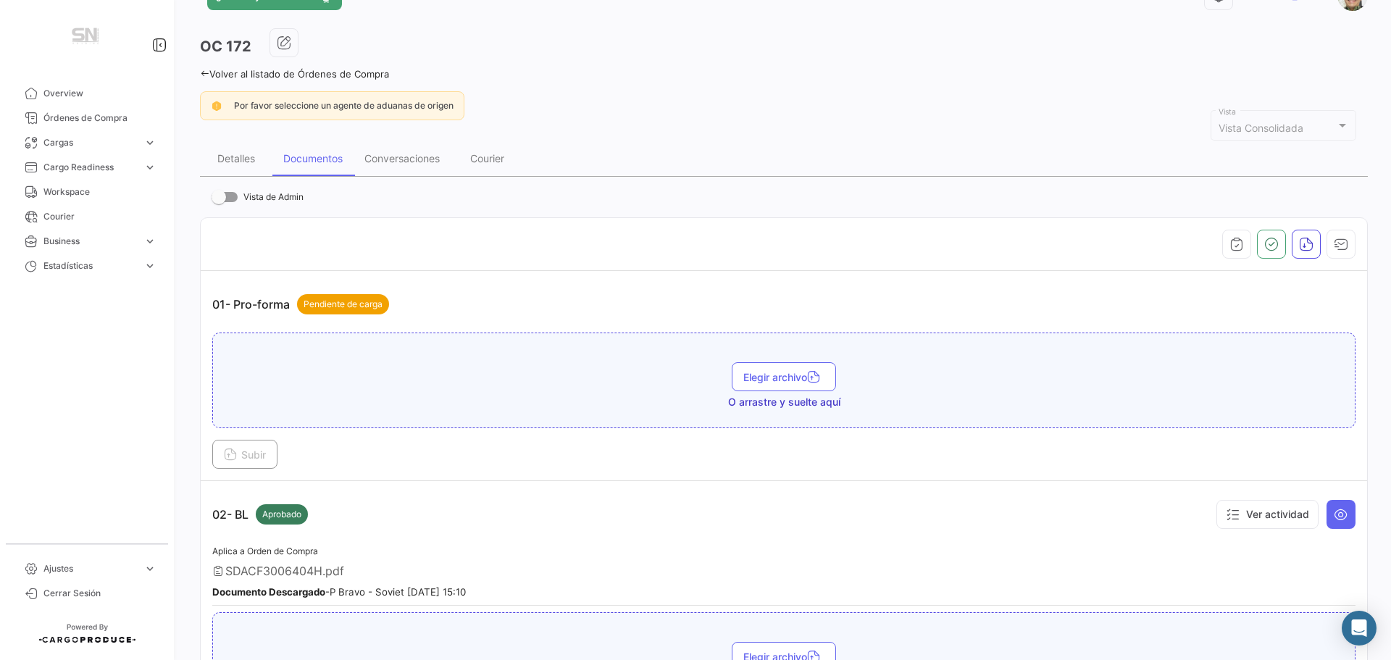
scroll to position [0, 0]
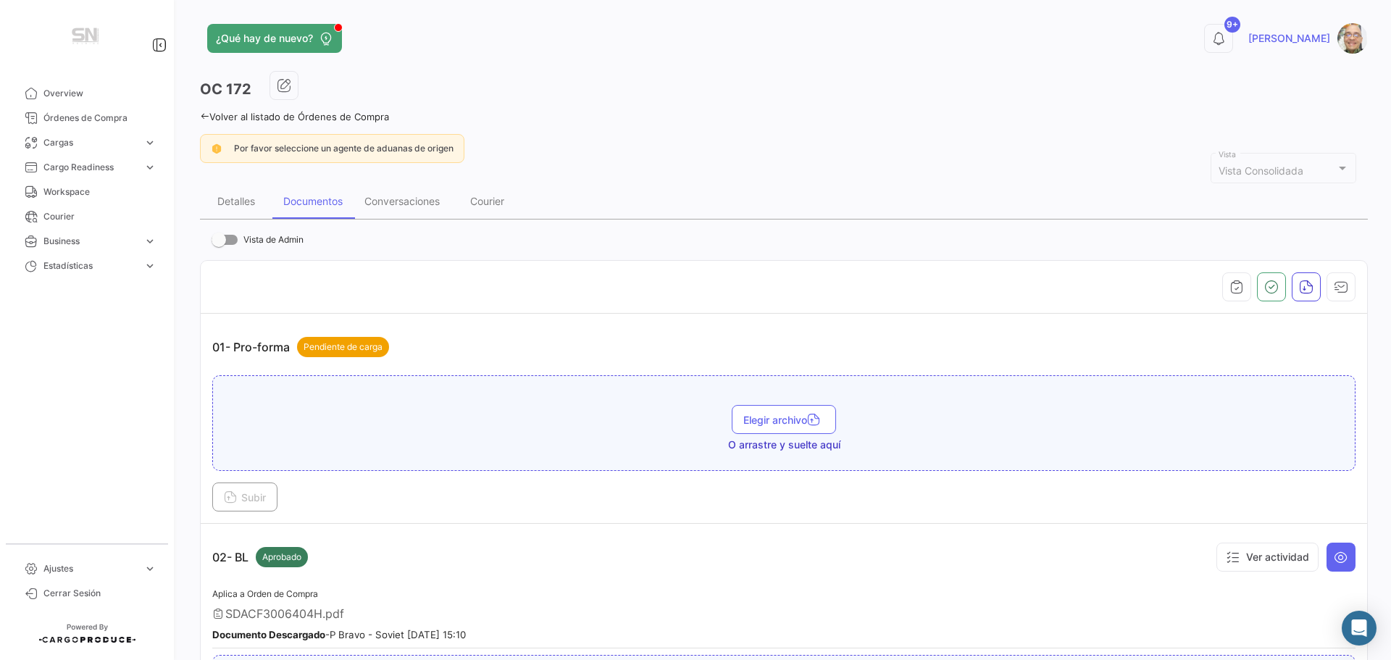
click at [201, 116] on icon at bounding box center [204, 116] width 9 height 9
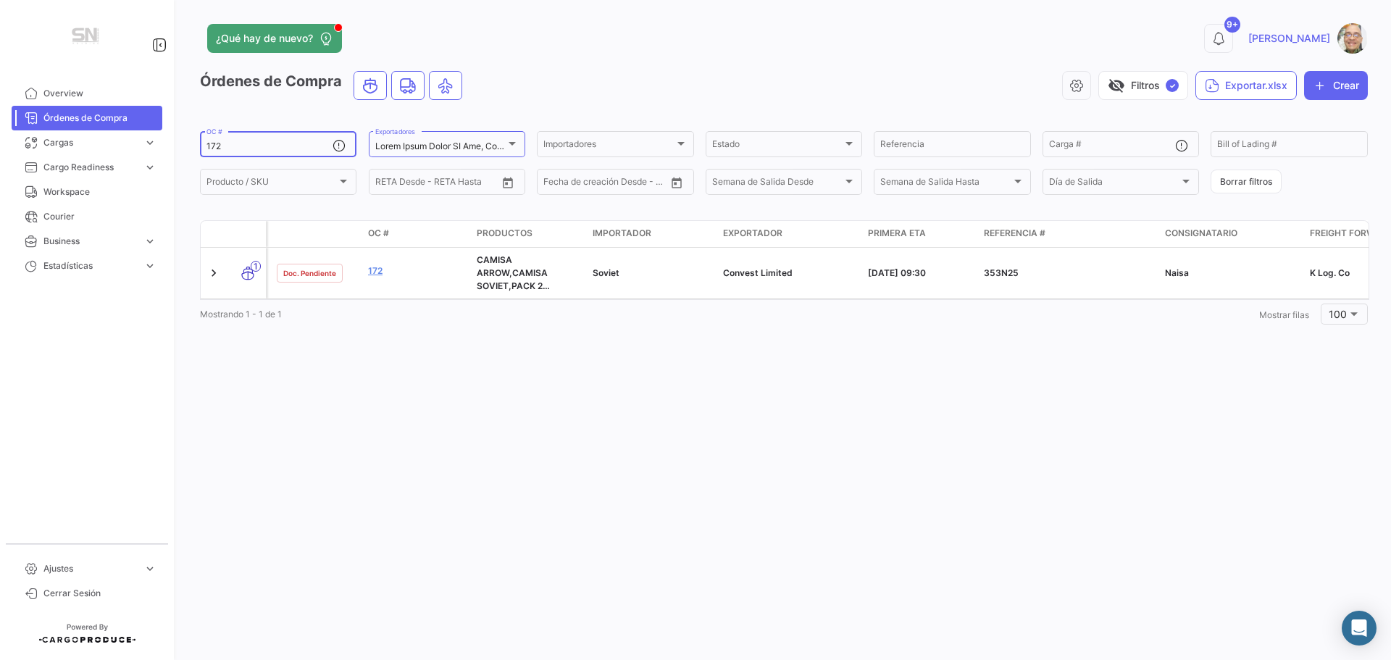
click at [275, 141] on div "172 OC #" at bounding box center [269, 143] width 126 height 28
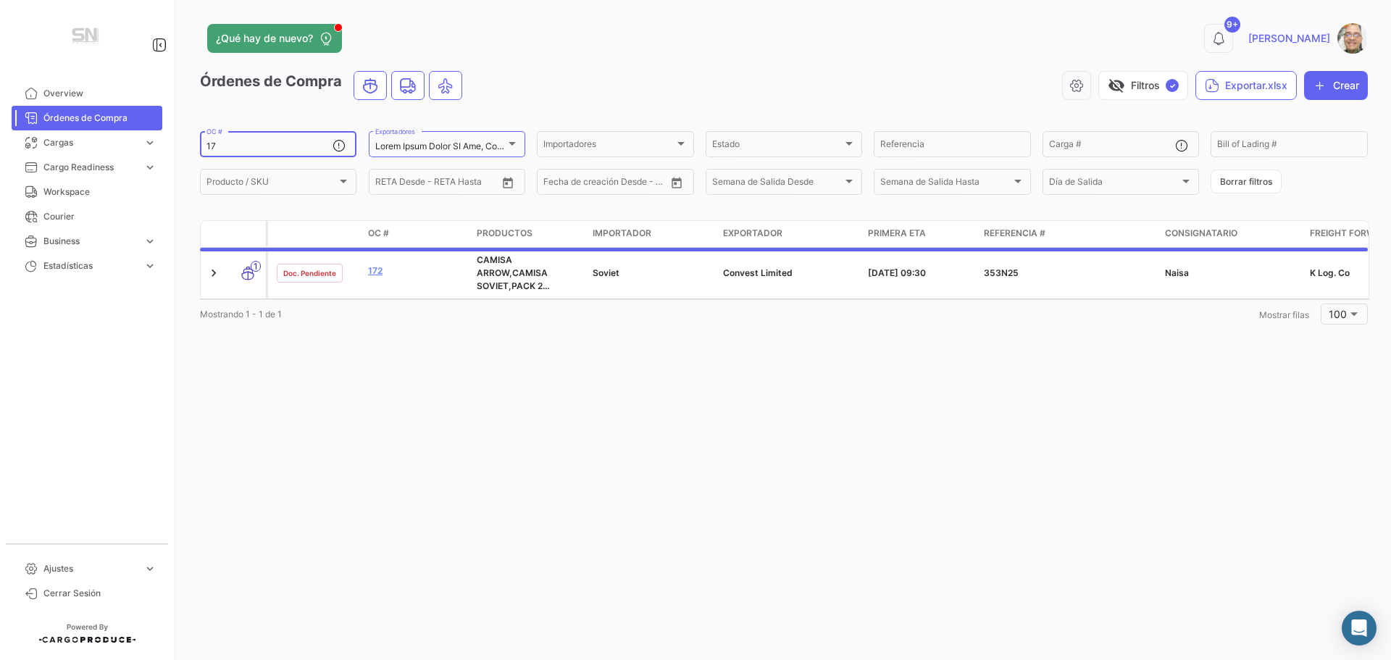
type input "1"
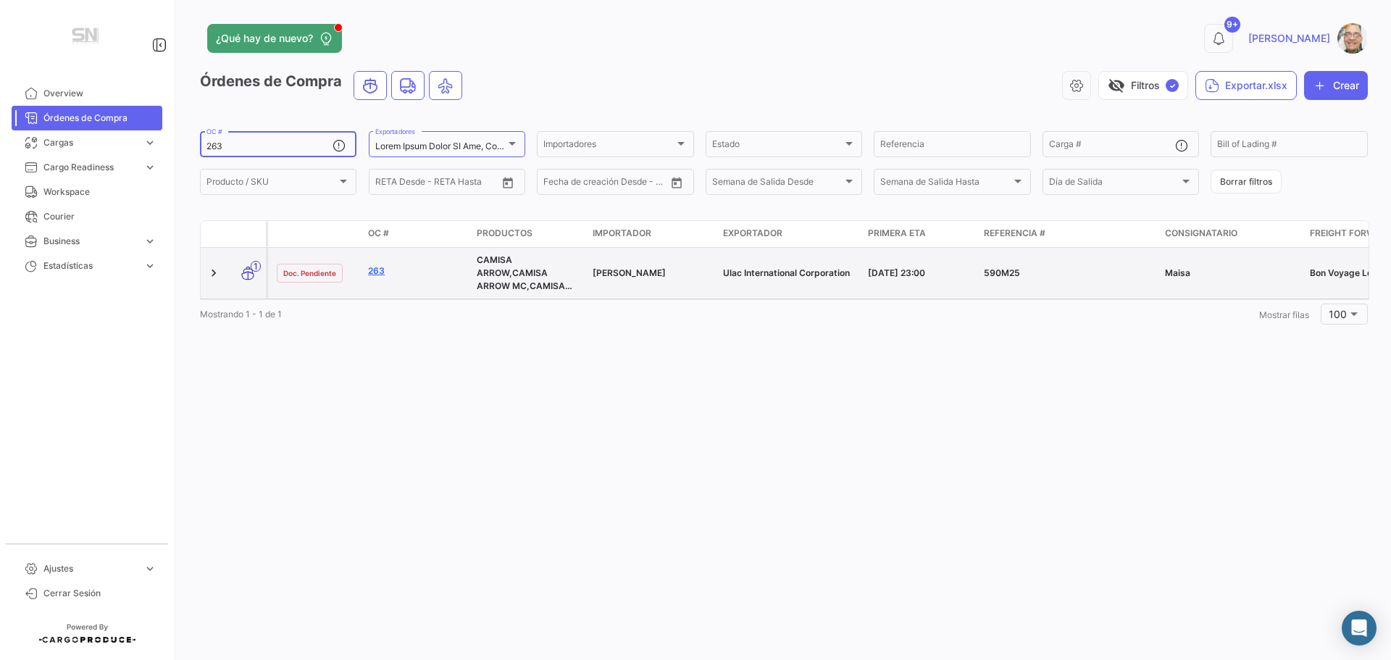
type input "263"
click at [382, 270] on link "263" at bounding box center [416, 270] width 97 height 13
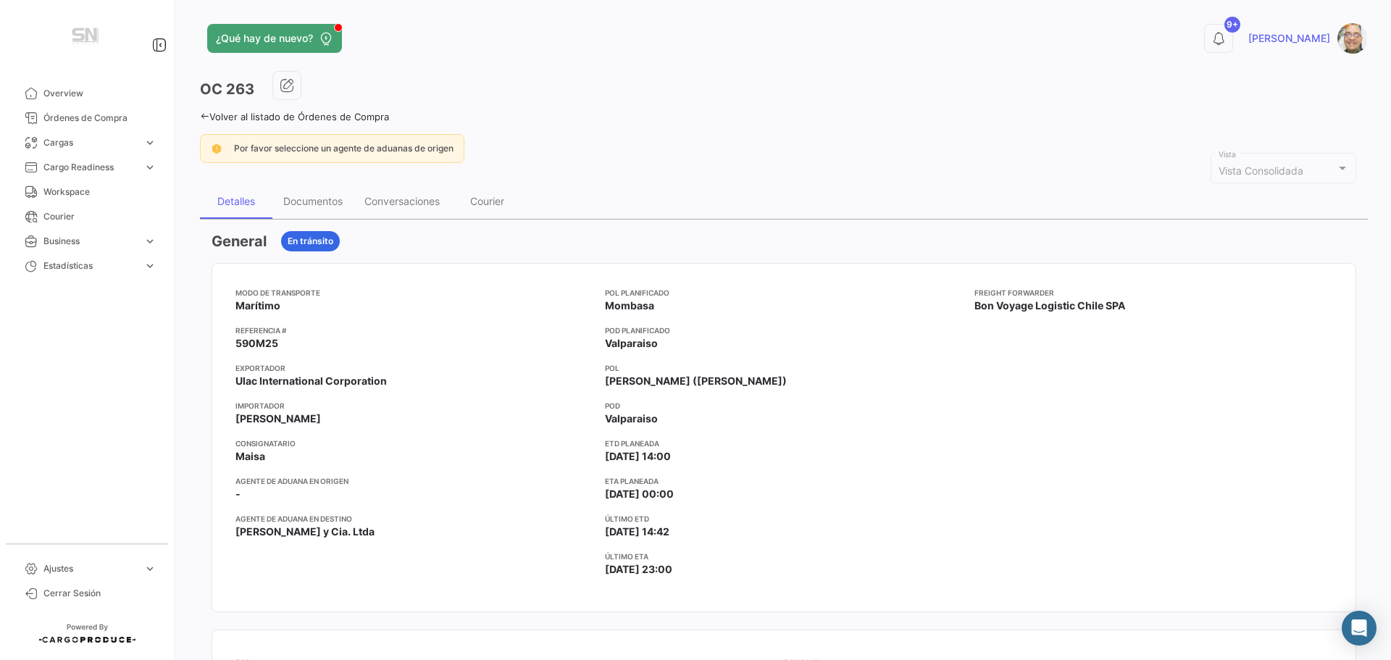
click at [202, 117] on icon at bounding box center [204, 116] width 9 height 9
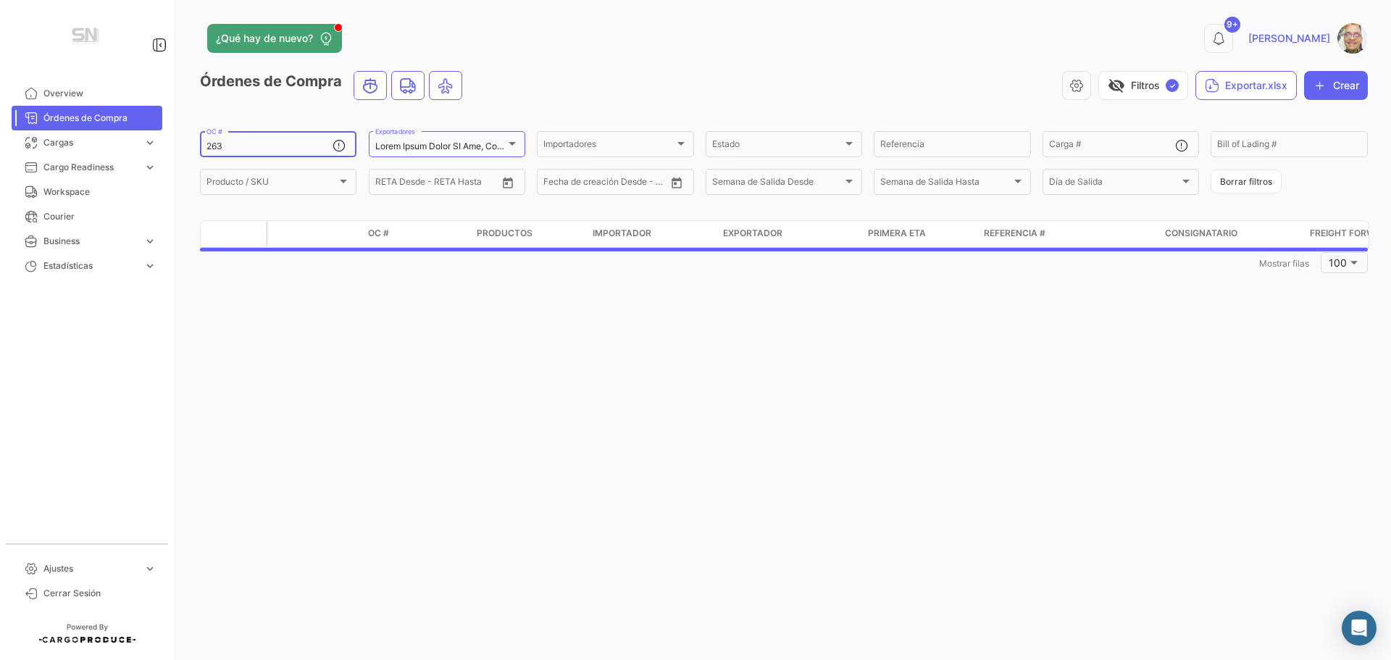
click at [231, 152] on div "263 OC #" at bounding box center [269, 143] width 126 height 28
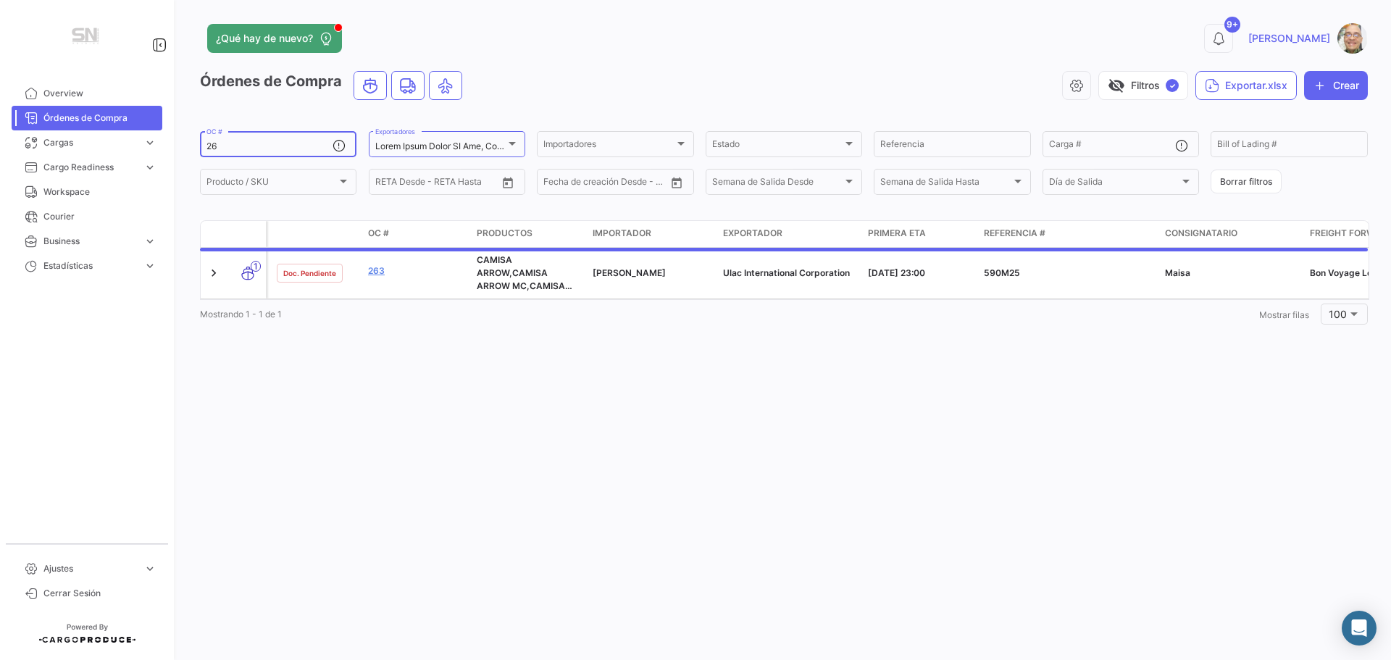
type input "2"
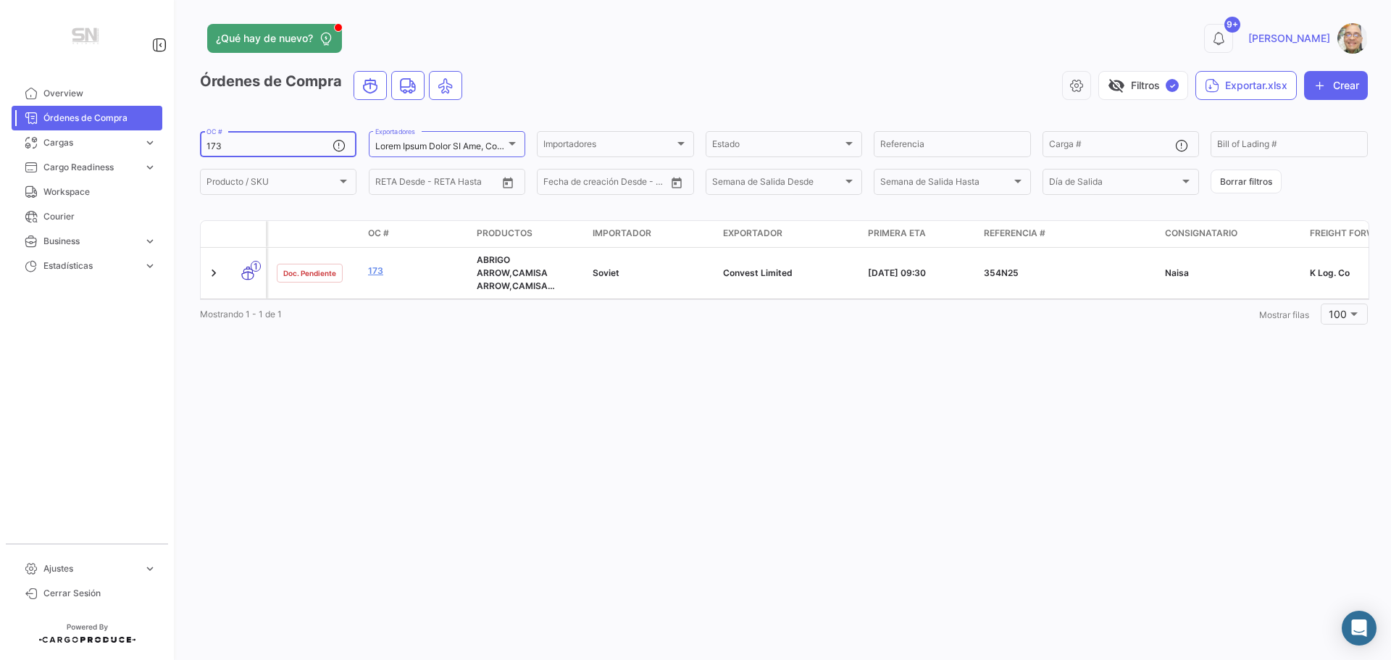
type input "173"
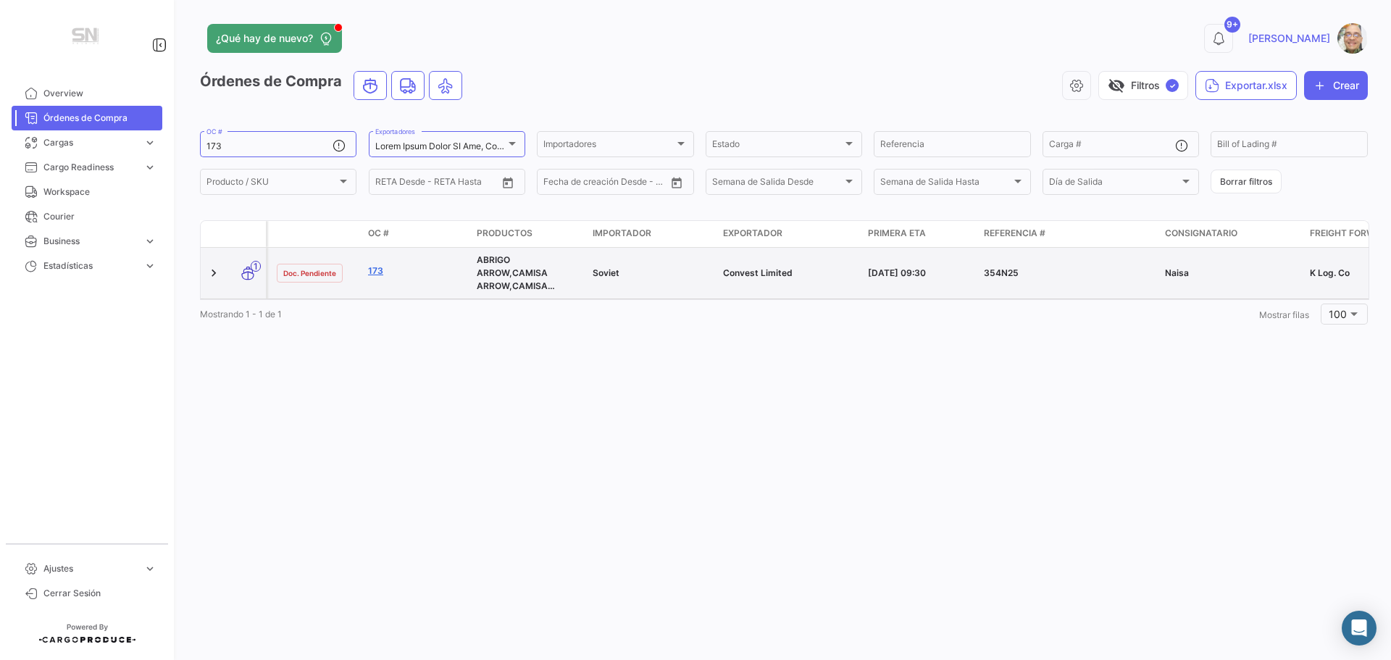
click at [376, 275] on link "173" at bounding box center [416, 270] width 97 height 13
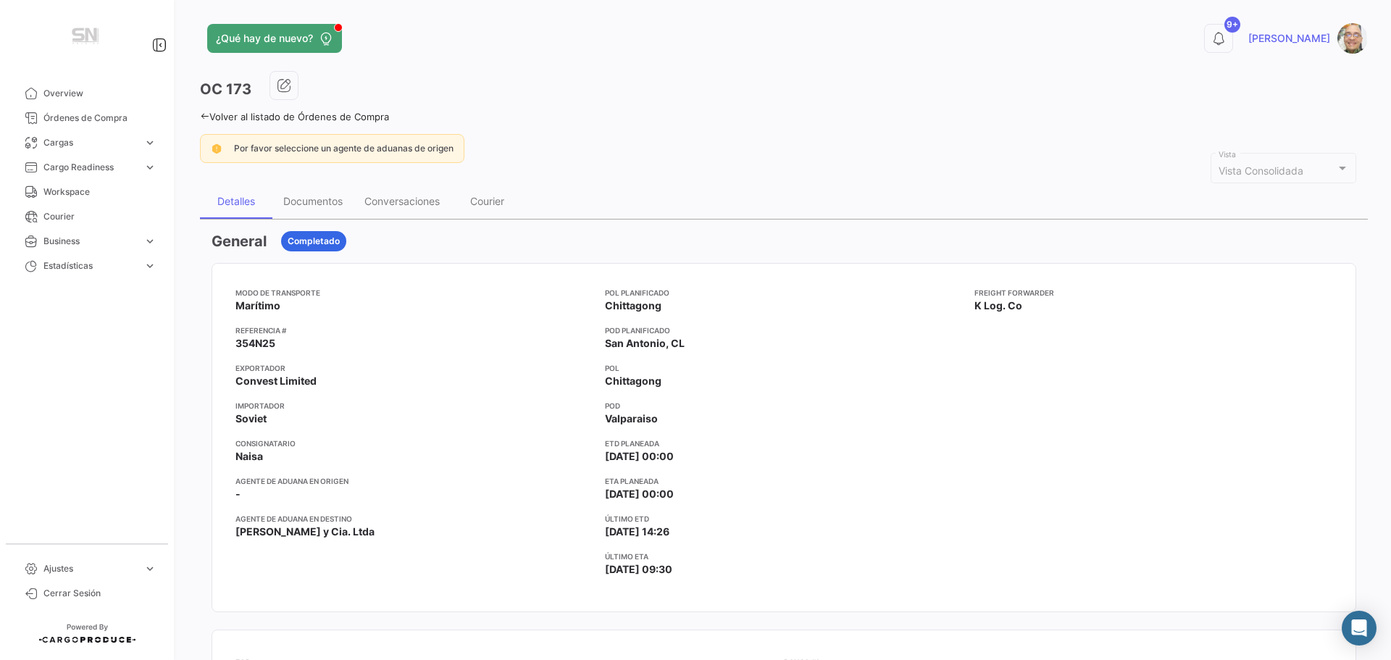
click at [204, 120] on icon at bounding box center [204, 116] width 9 height 9
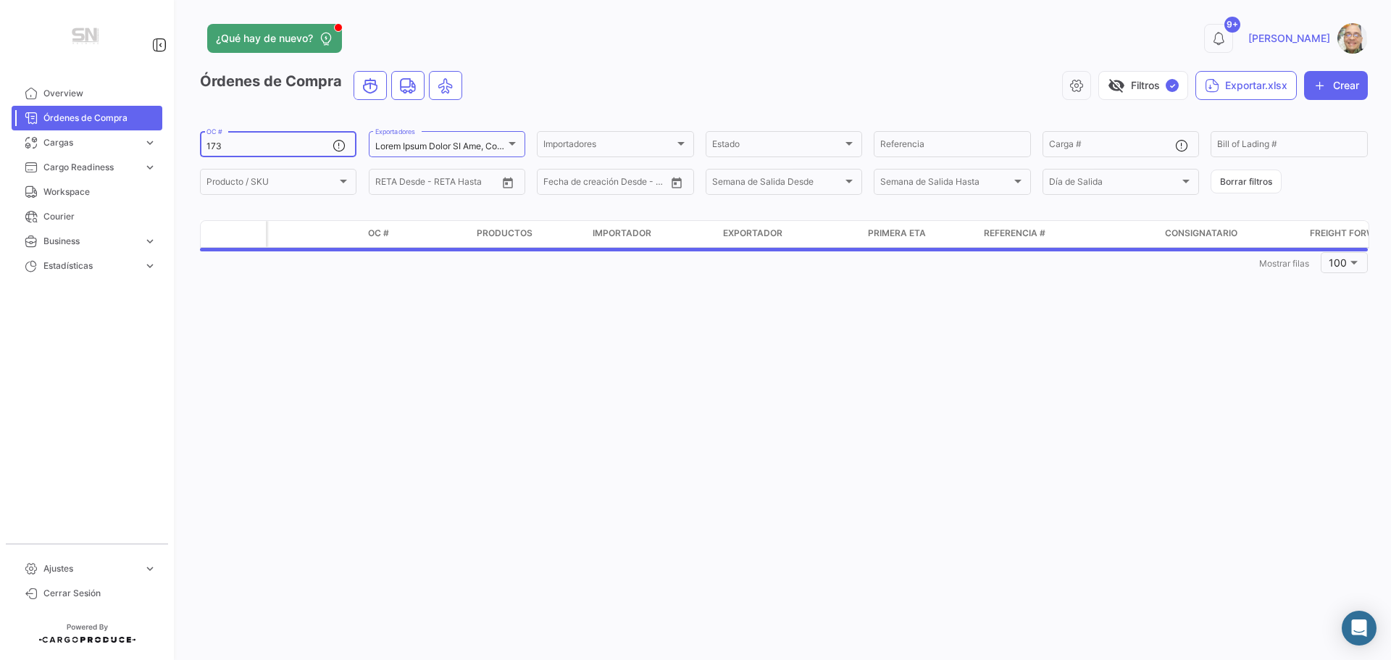
click at [225, 148] on input "173" at bounding box center [269, 146] width 126 height 10
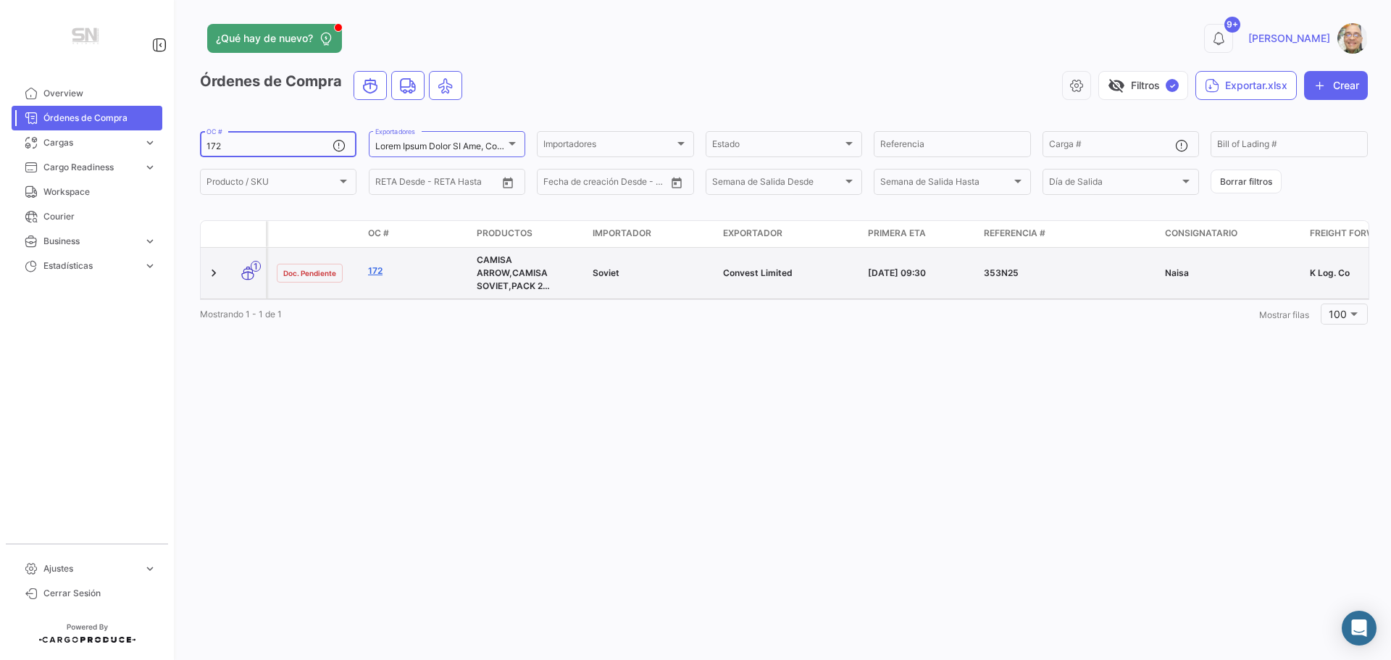
type input "172"
click at [377, 272] on link "172" at bounding box center [416, 270] width 97 height 13
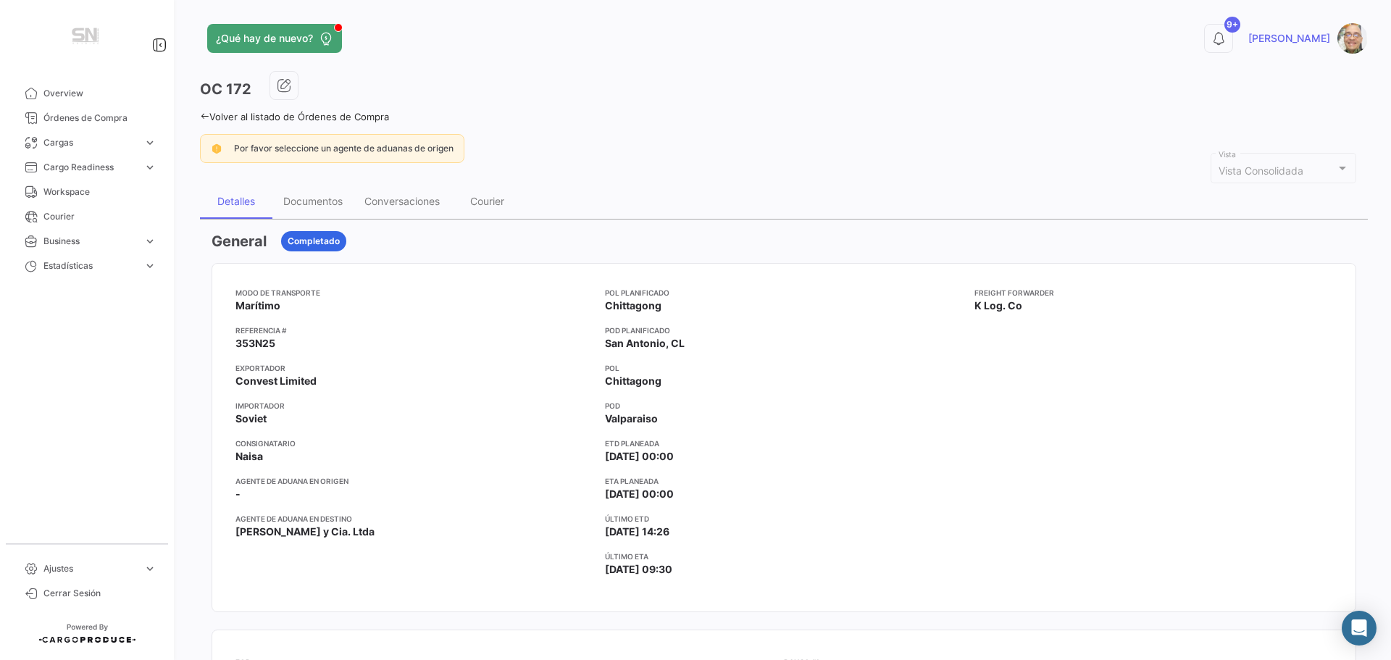
click at [203, 114] on icon at bounding box center [204, 116] width 9 height 9
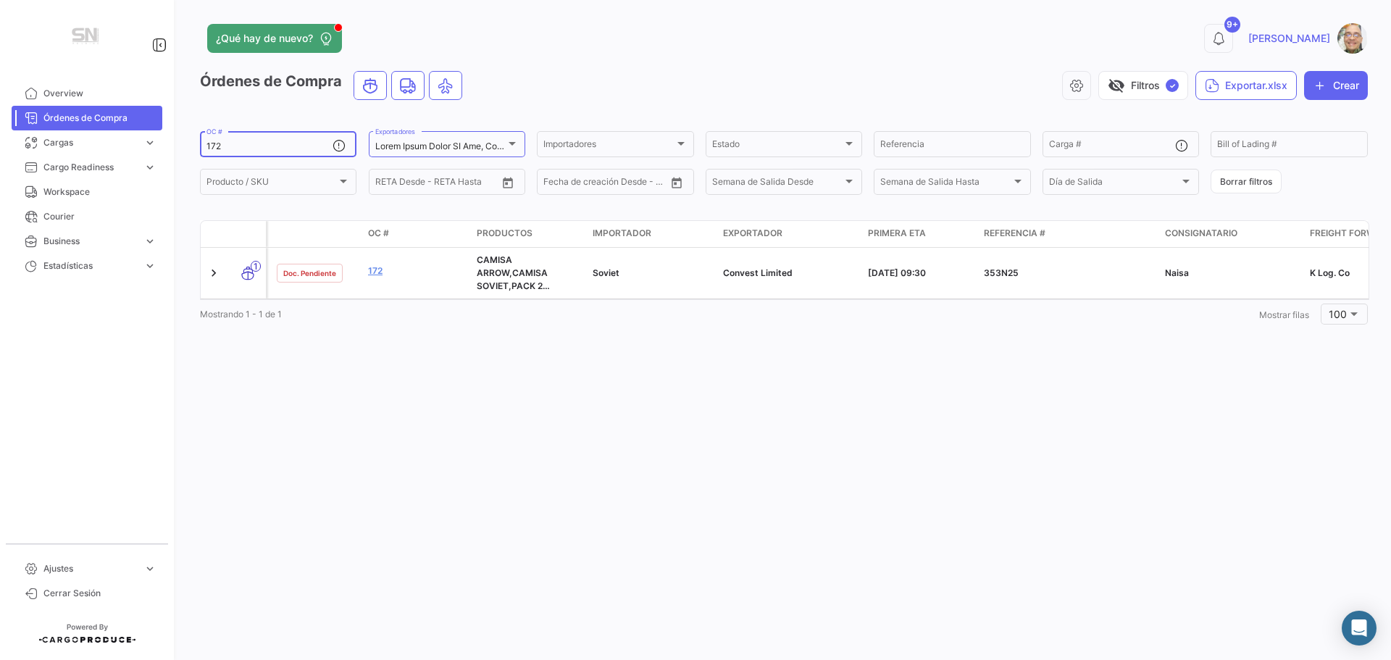
click at [240, 148] on input "172" at bounding box center [269, 146] width 126 height 10
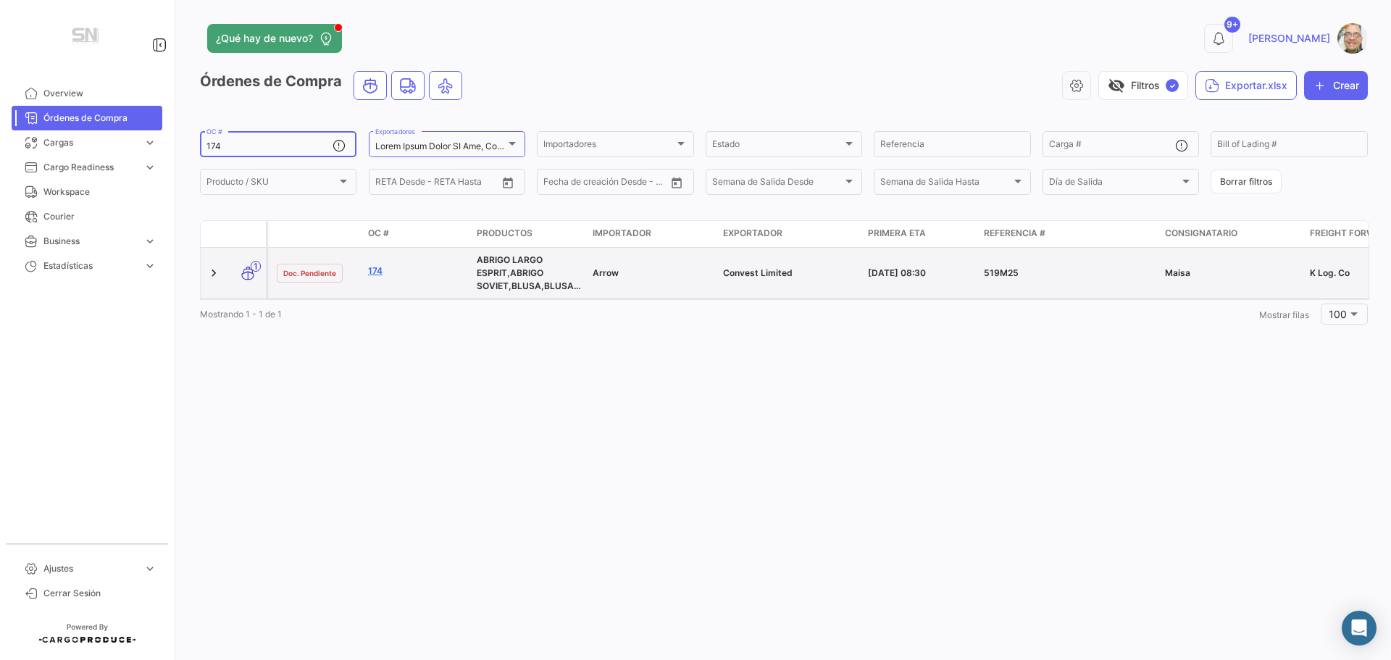
type input "174"
click at [375, 273] on link "174" at bounding box center [416, 270] width 97 height 13
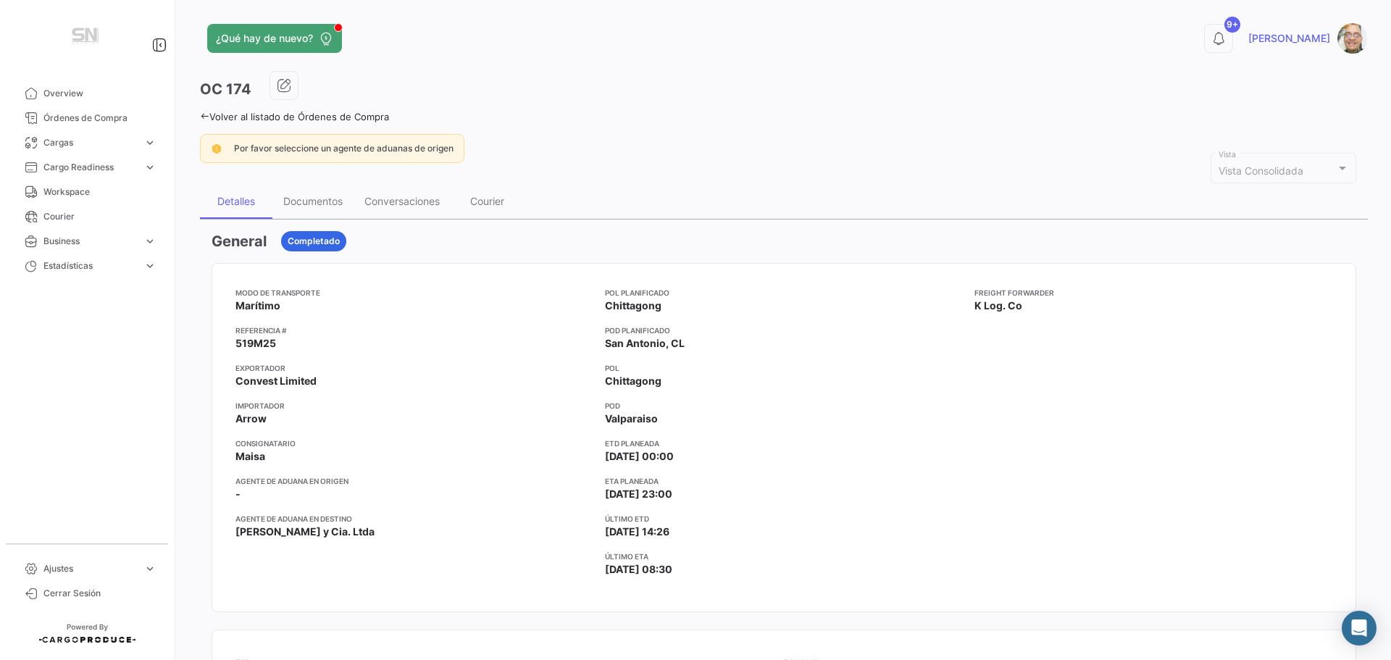
click at [206, 112] on icon at bounding box center [204, 116] width 9 height 9
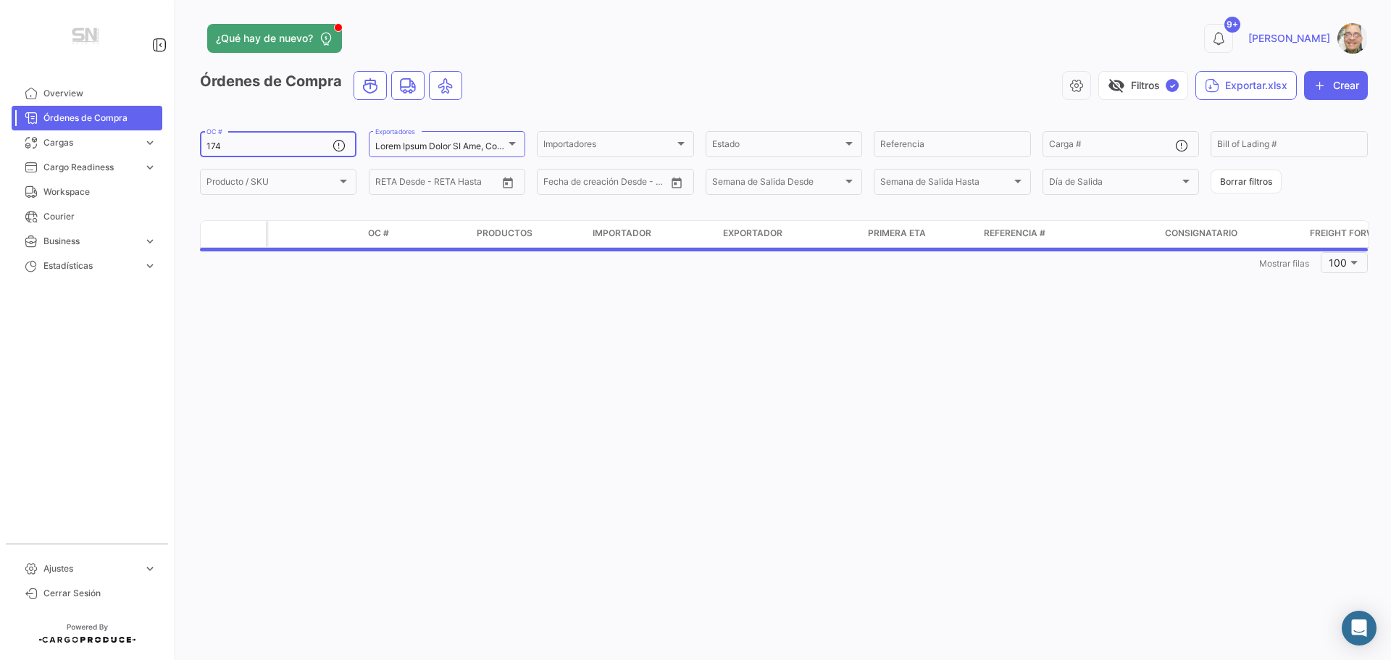
click at [253, 149] on input "174" at bounding box center [269, 146] width 126 height 10
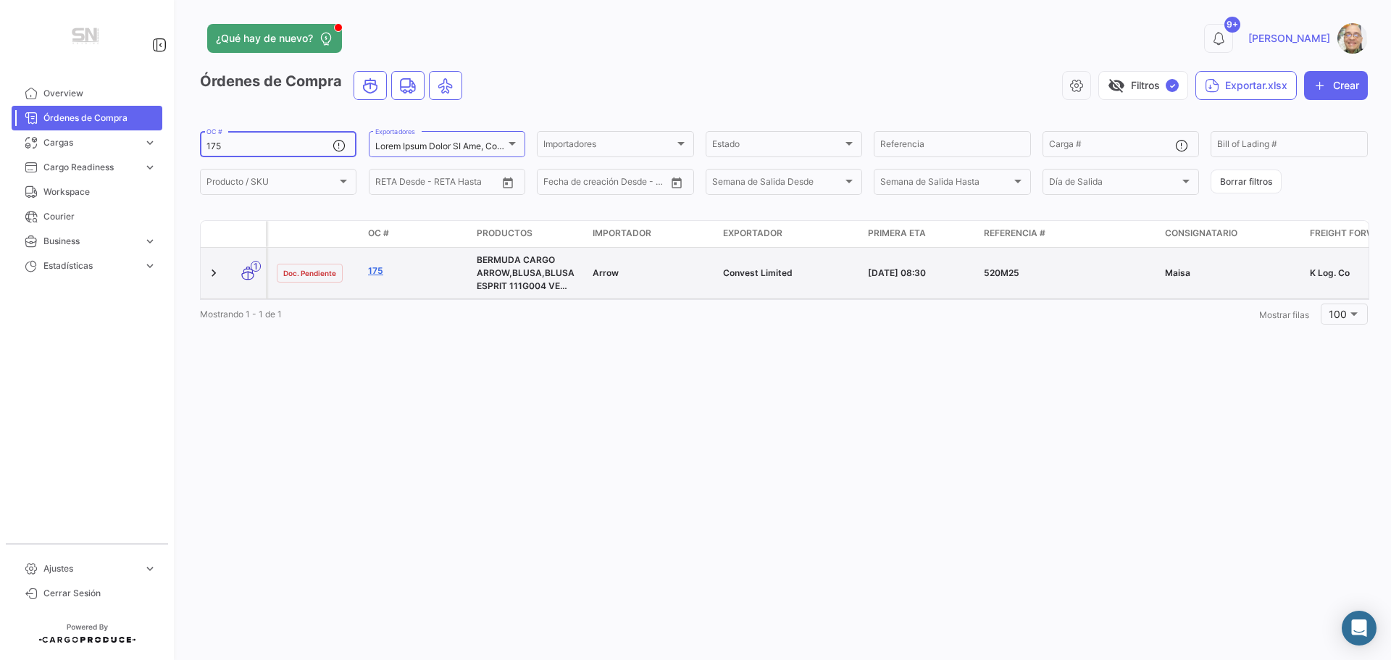
type input "175"
click at [373, 273] on link "175" at bounding box center [416, 270] width 97 height 13
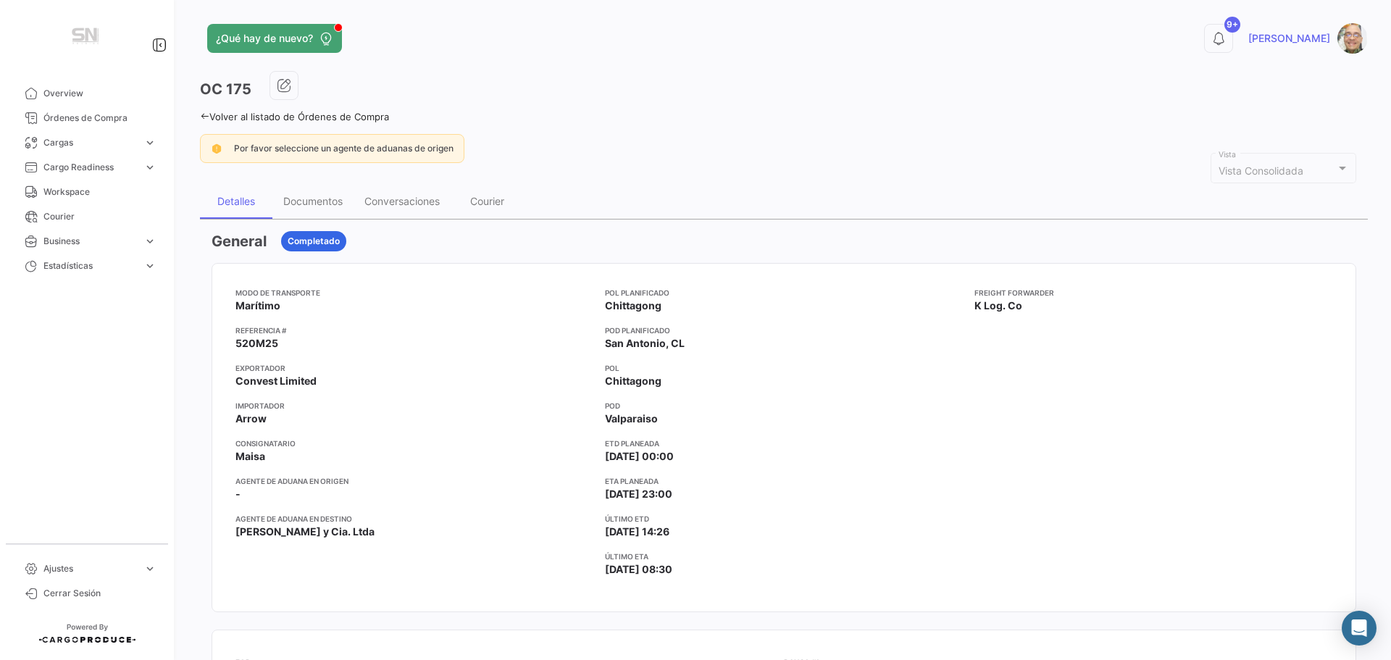
click at [204, 114] on icon at bounding box center [204, 116] width 9 height 9
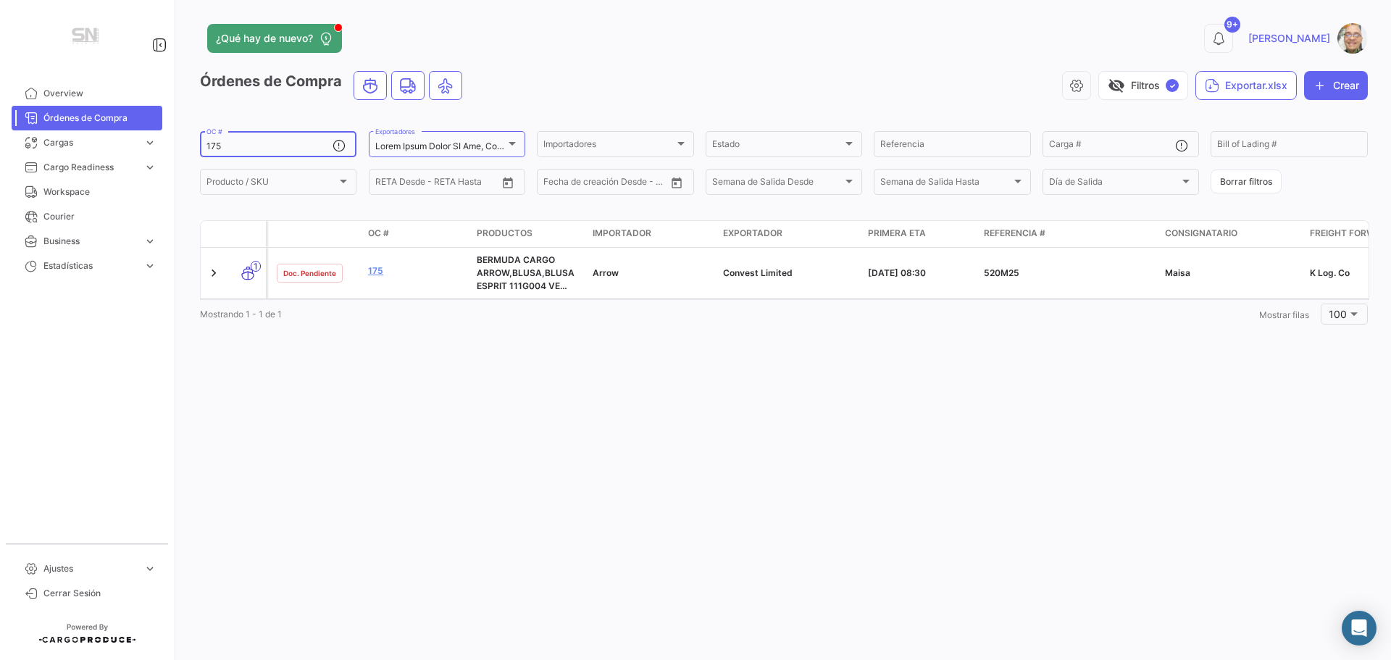
click at [227, 144] on input "175" at bounding box center [269, 146] width 126 height 10
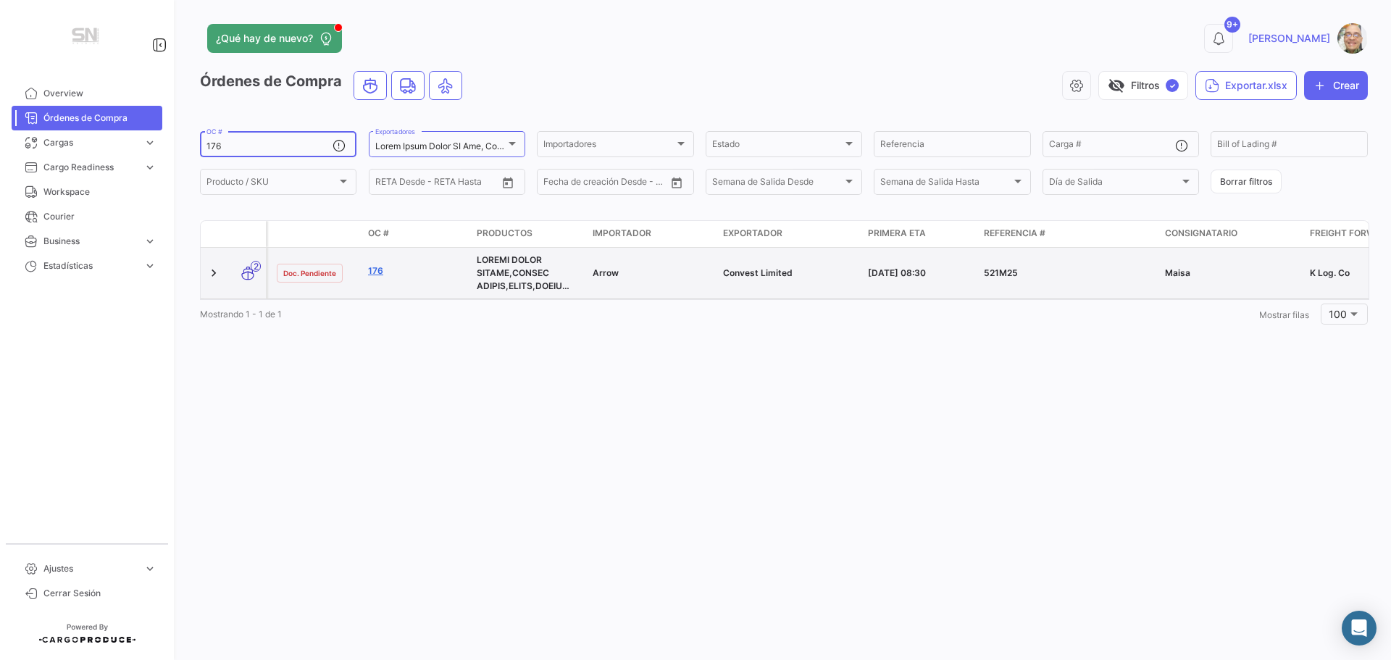
type input "176"
click at [372, 272] on link "176" at bounding box center [416, 270] width 97 height 13
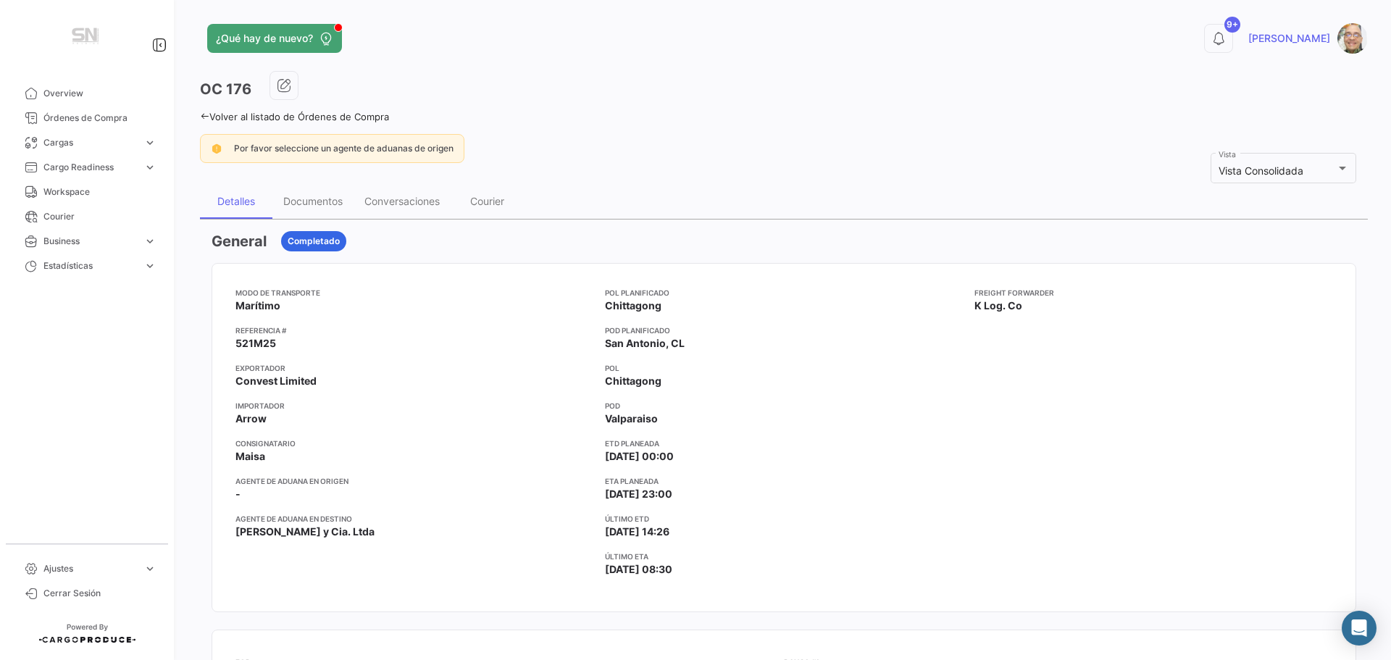
click at [205, 111] on link "Volver al listado de Órdenes de Compra" at bounding box center [294, 117] width 189 height 12
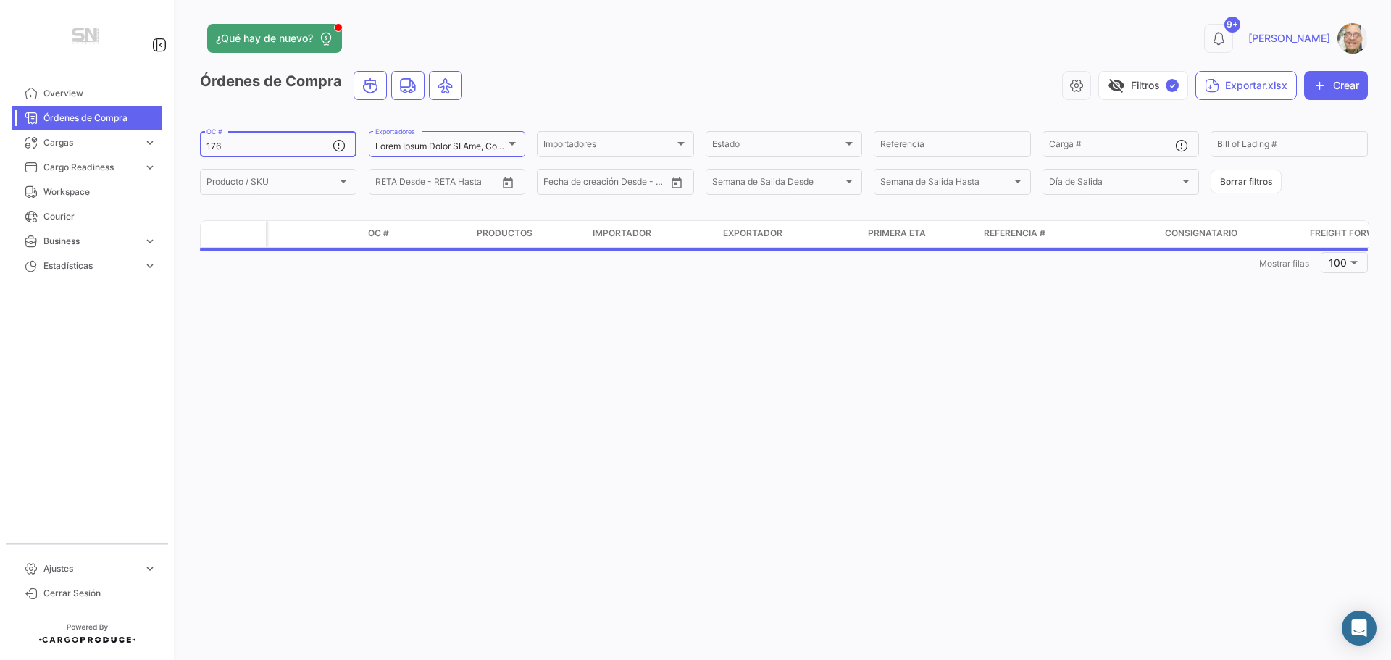
click at [236, 141] on div "176 OC #" at bounding box center [269, 143] width 126 height 28
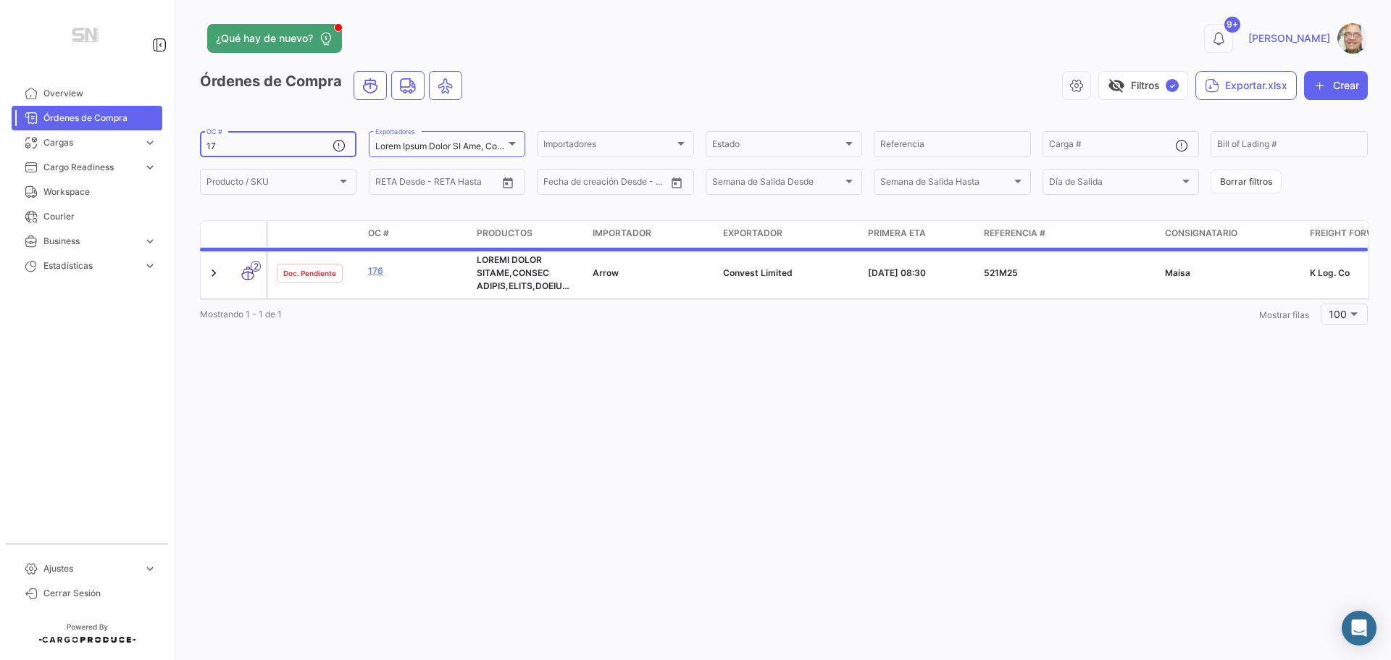
type input "178"
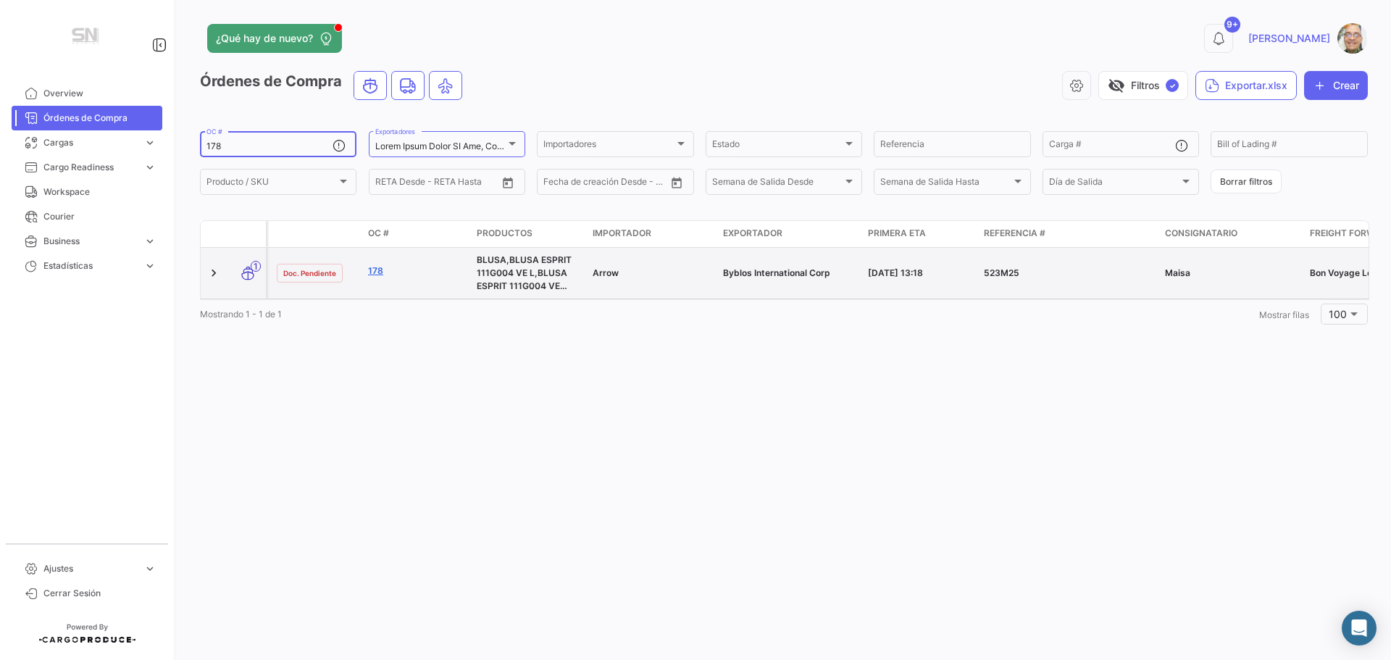
click at [372, 267] on link "178" at bounding box center [416, 270] width 97 height 13
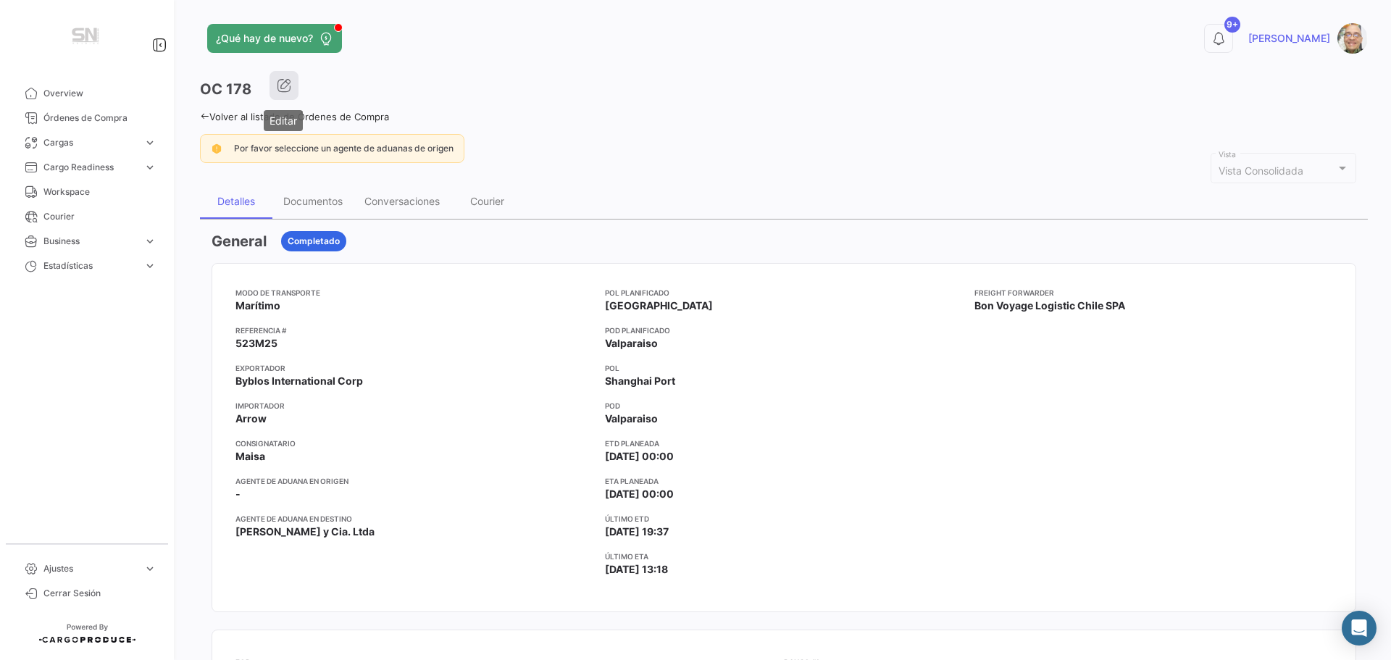
click at [287, 86] on icon "button" at bounding box center [284, 85] width 14 height 14
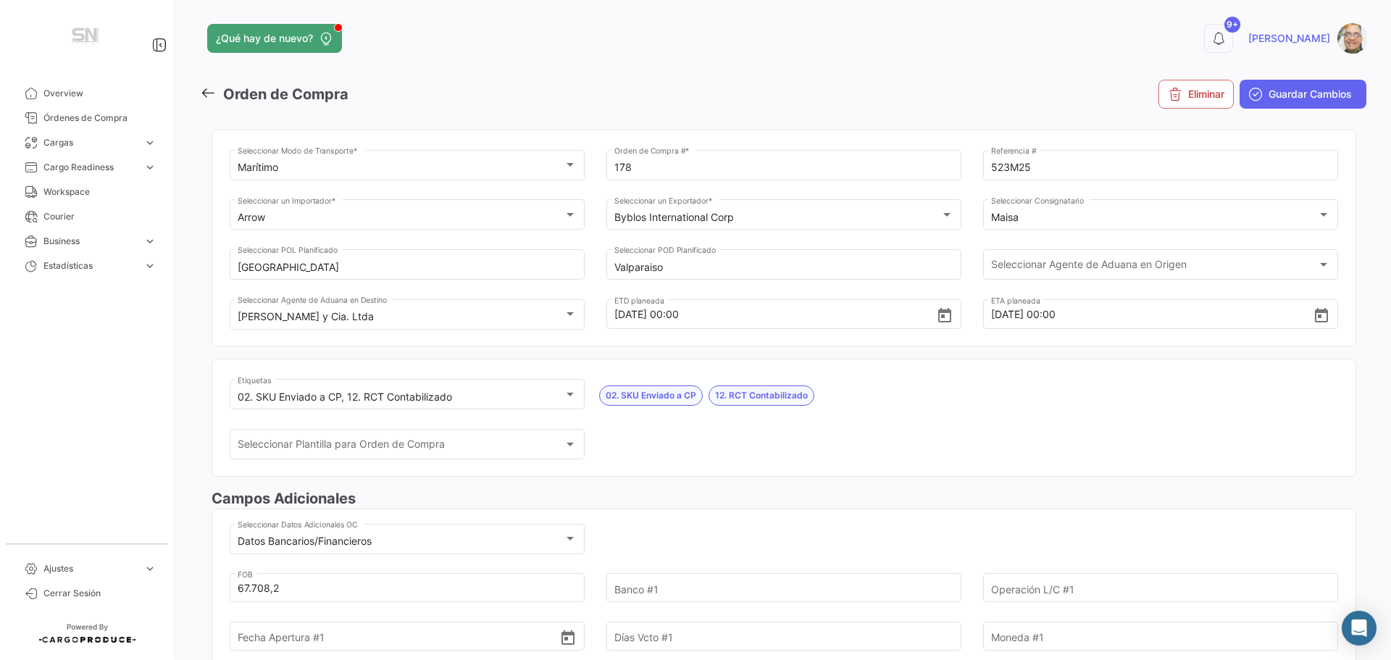
click at [211, 96] on icon at bounding box center [208, 93] width 16 height 16
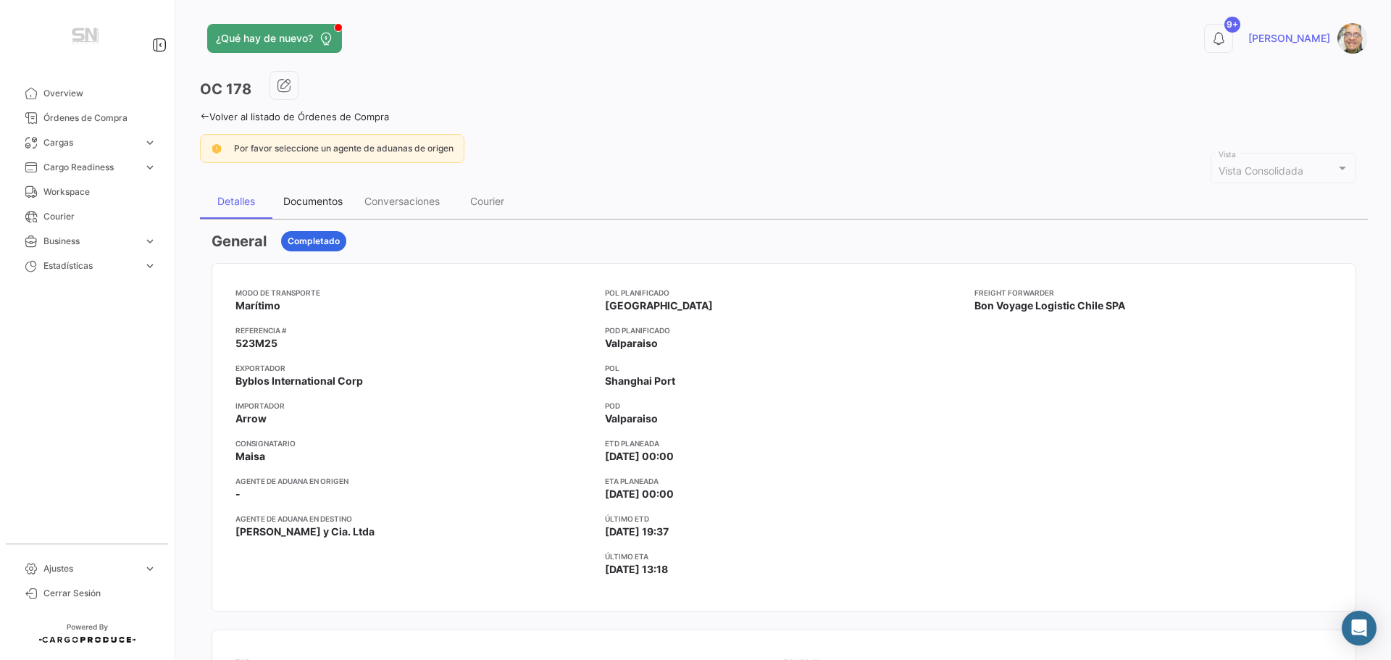
click at [307, 201] on div "Documentos" at bounding box center [312, 201] width 59 height 12
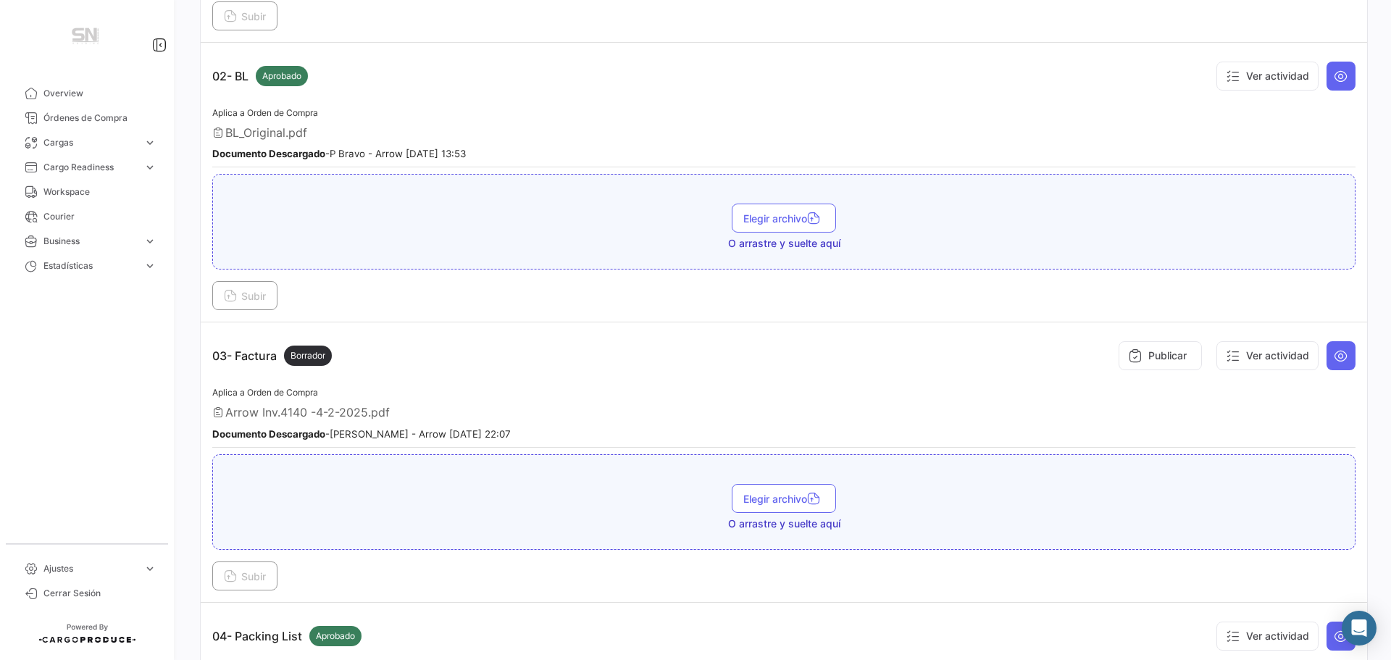
scroll to position [507, 0]
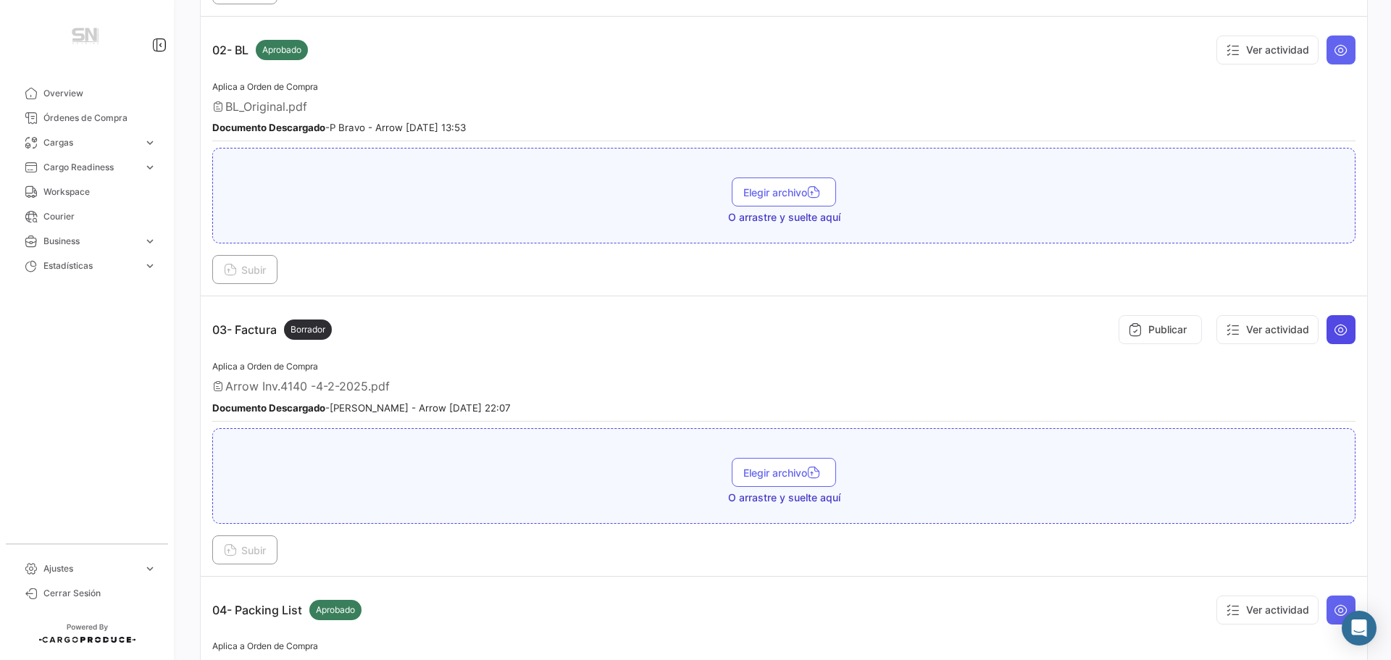
click at [1333, 329] on icon at bounding box center [1340, 329] width 14 height 14
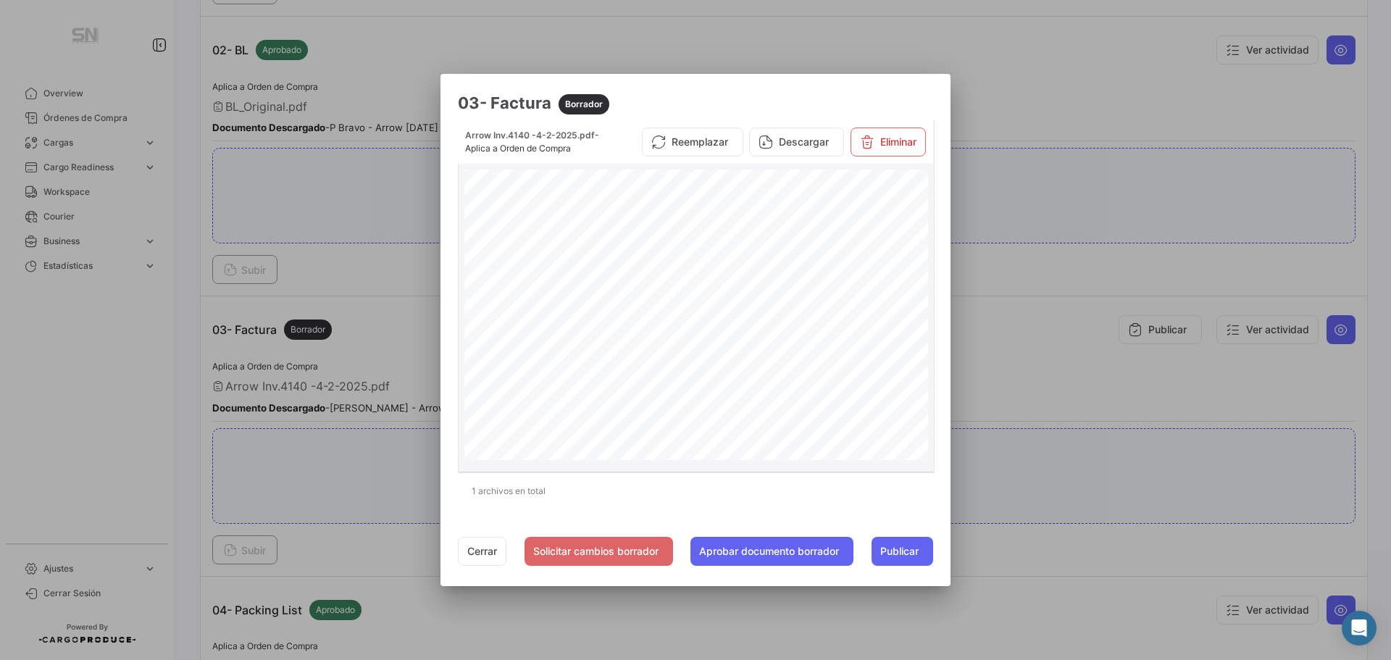
scroll to position [310, 0]
click at [468, 558] on button "Cerrar" at bounding box center [482, 551] width 49 height 29
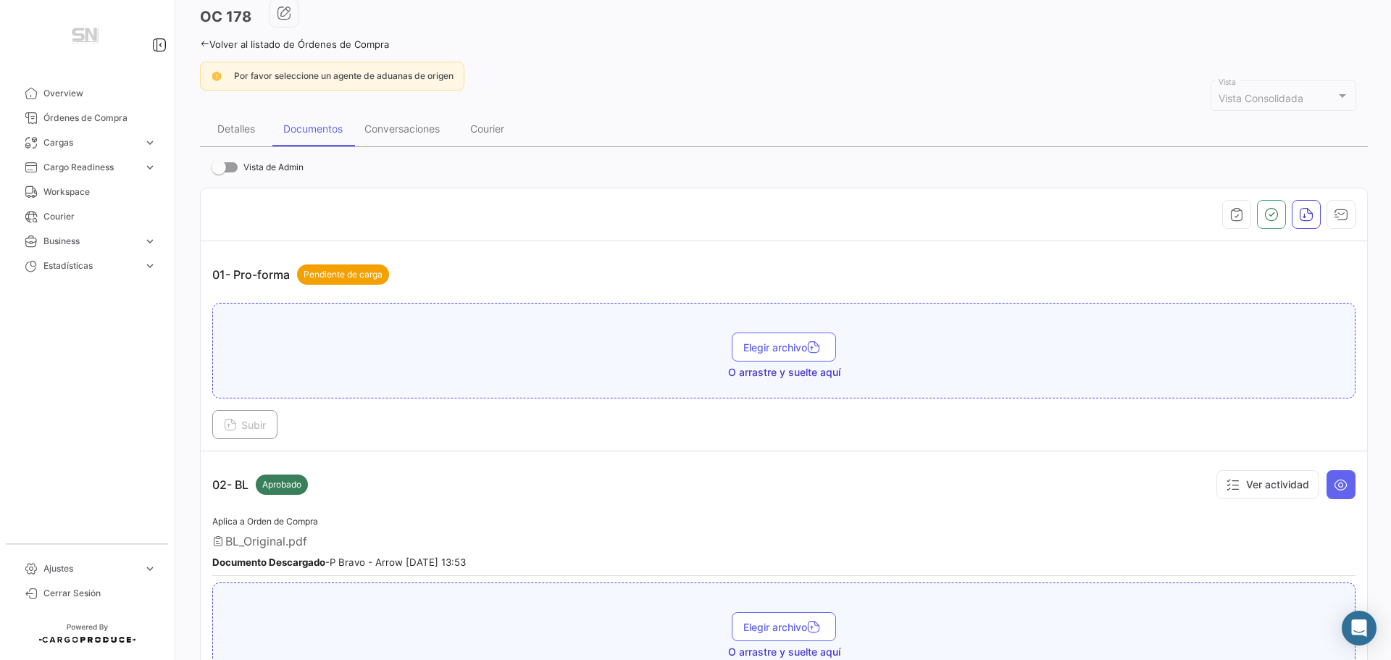
scroll to position [0, 0]
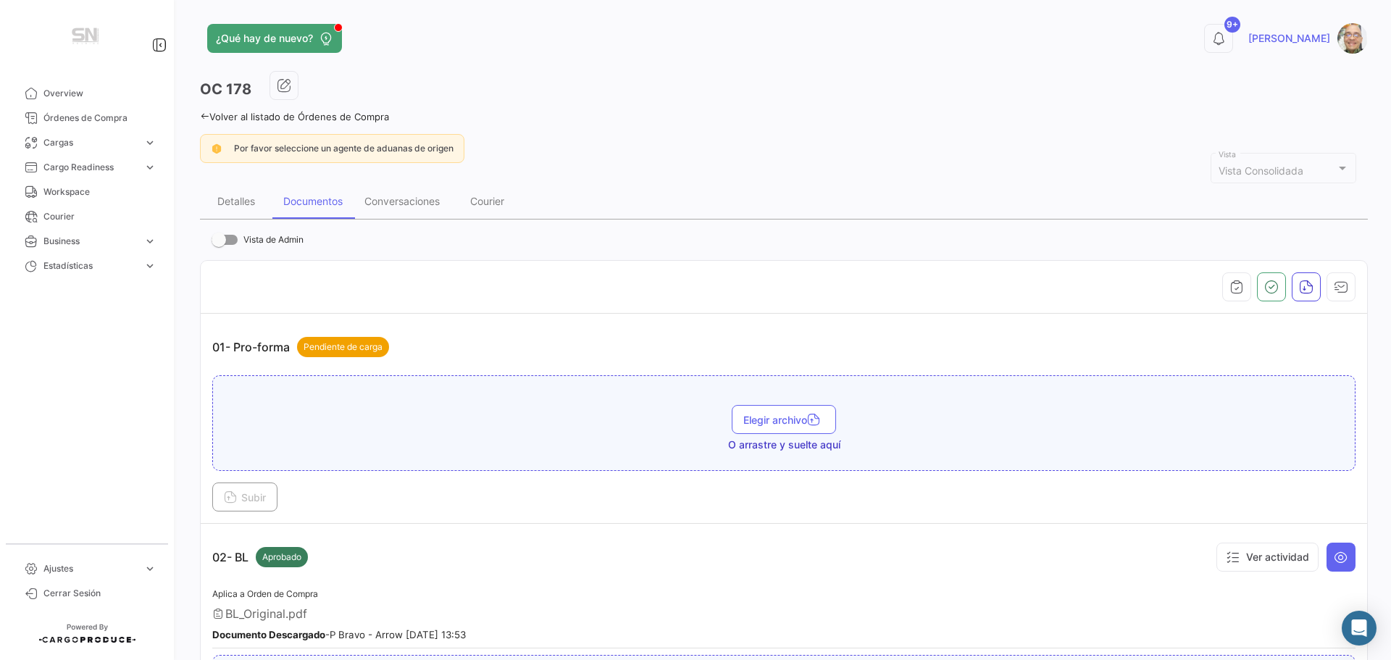
click at [206, 112] on icon at bounding box center [204, 116] width 9 height 9
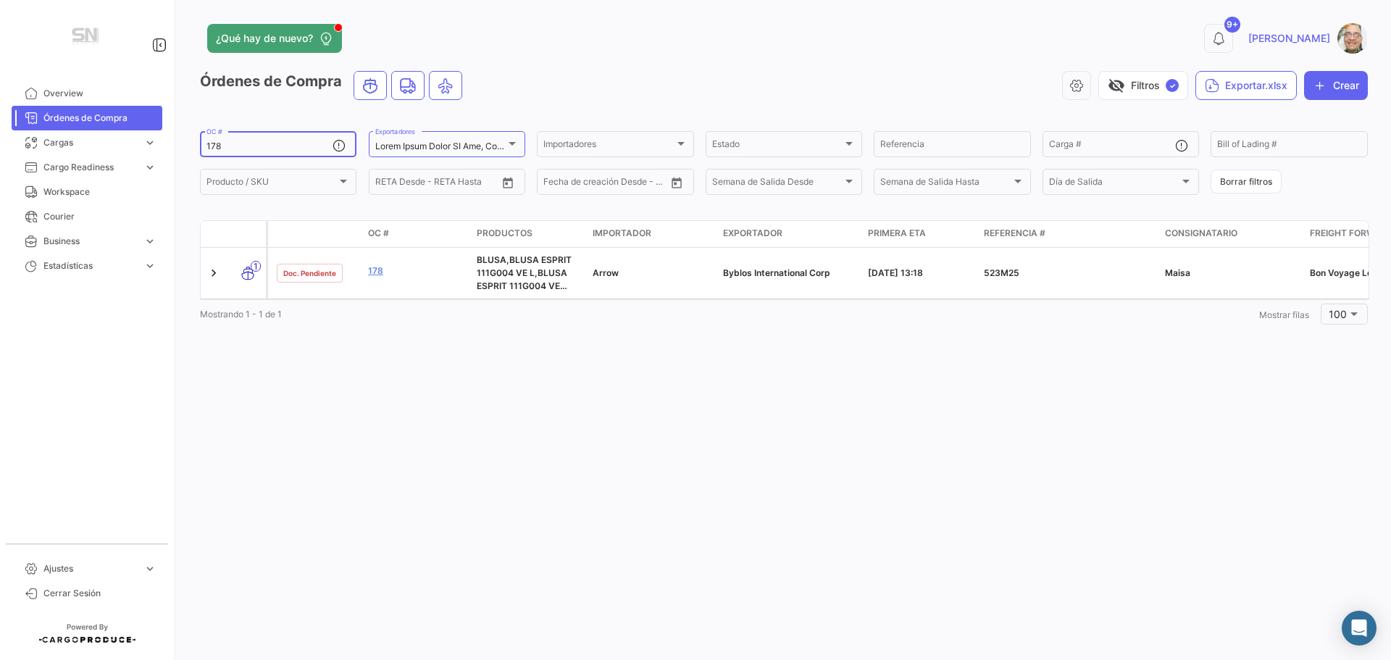
click at [246, 148] on input "178" at bounding box center [269, 146] width 126 height 10
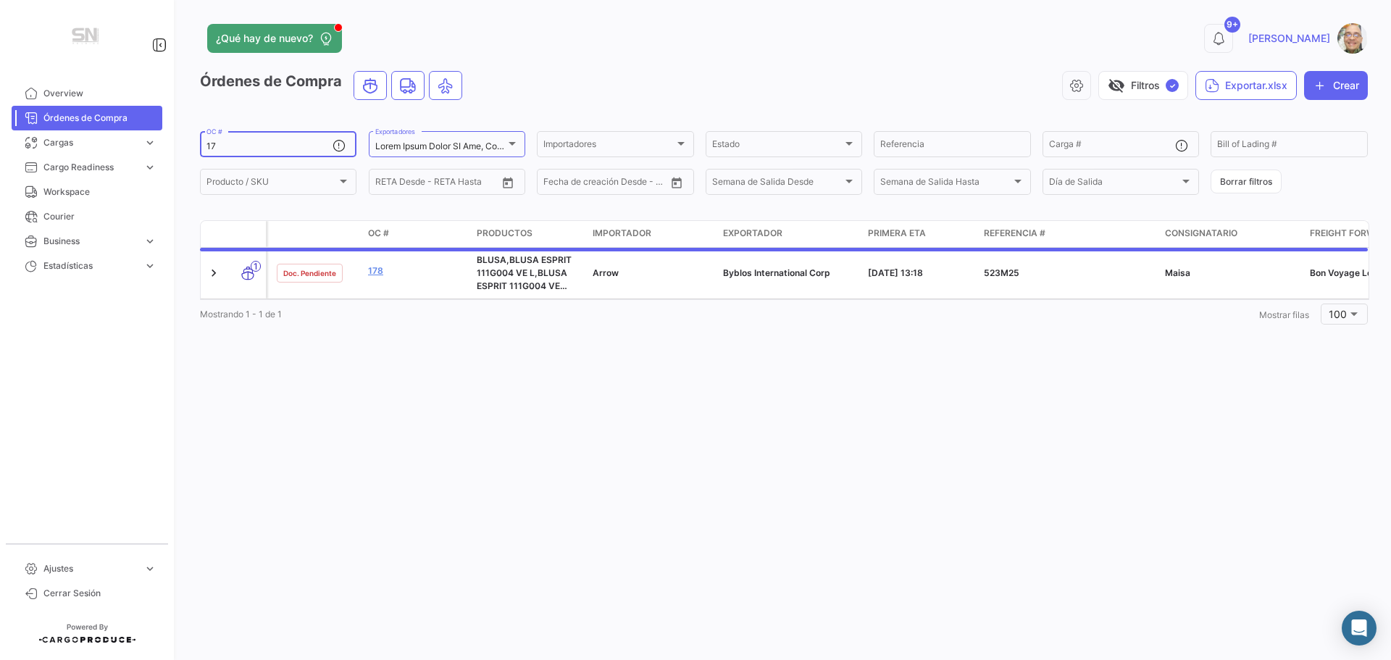
type input "1"
click at [951, 147] on input "Referencia" at bounding box center [951, 146] width 143 height 10
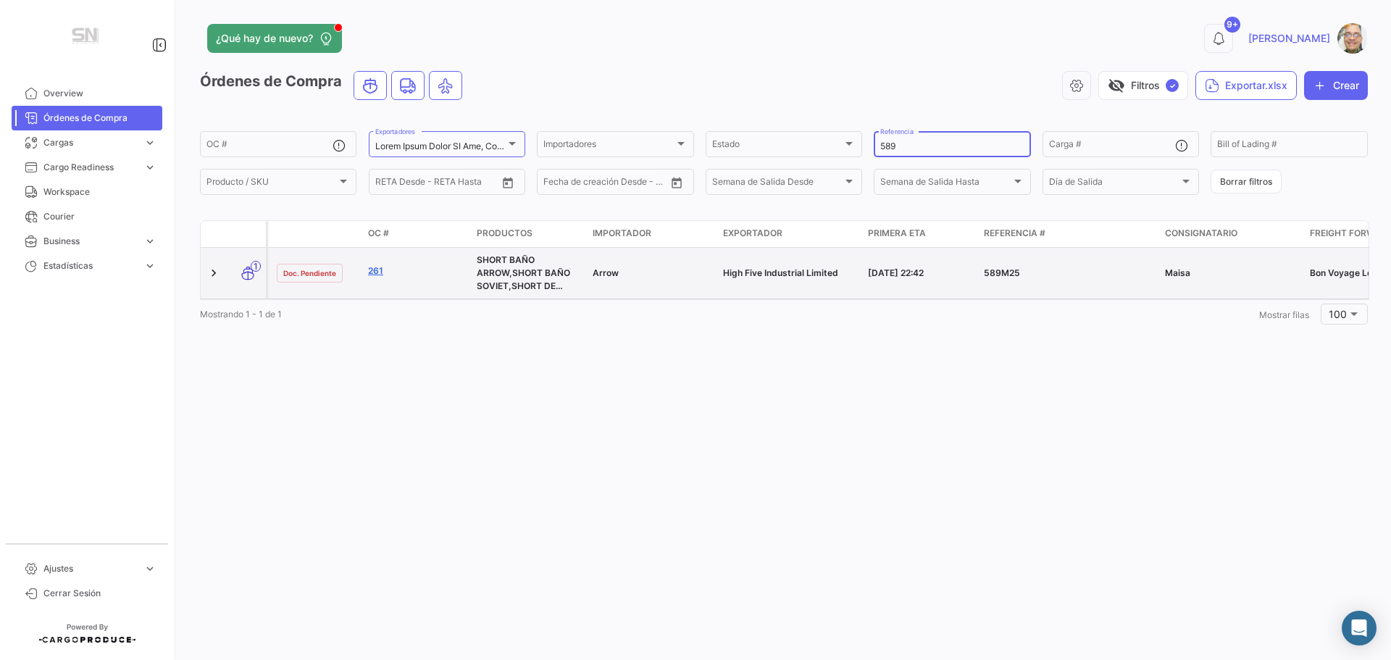
type input "589"
click at [381, 273] on link "261" at bounding box center [416, 270] width 97 height 13
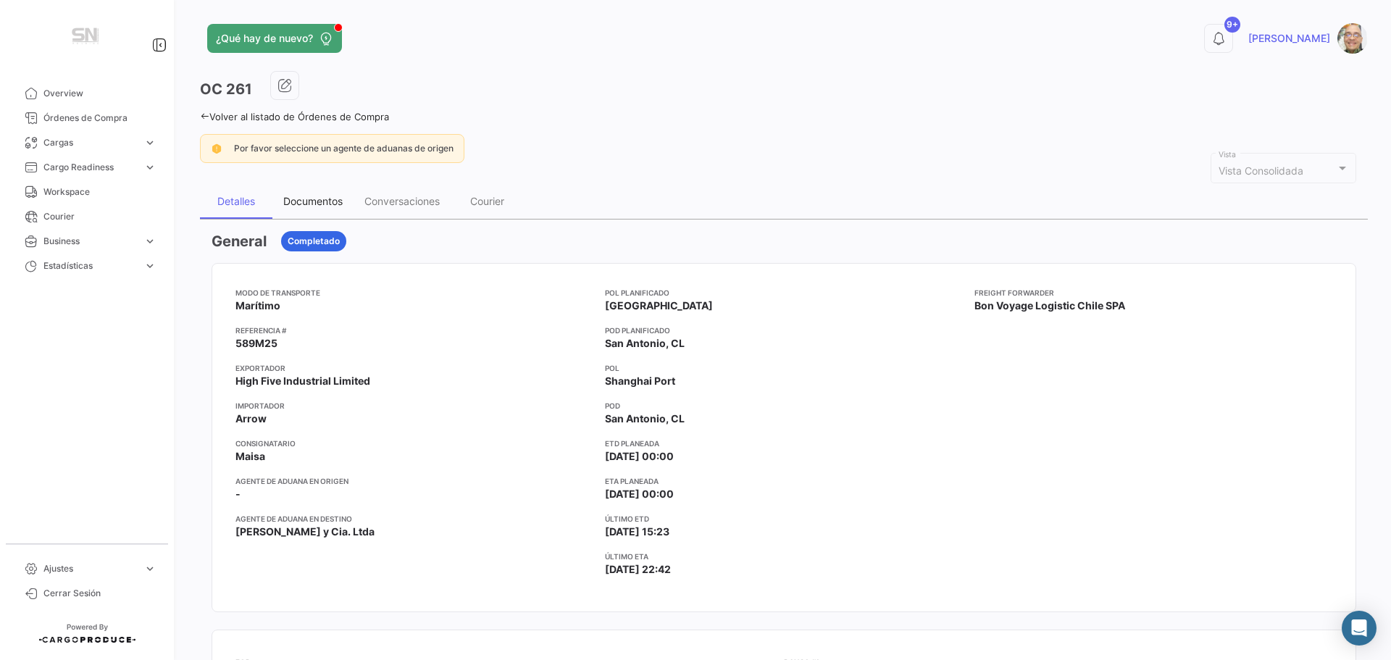
click at [312, 209] on div "Documentos" at bounding box center [312, 201] width 81 height 35
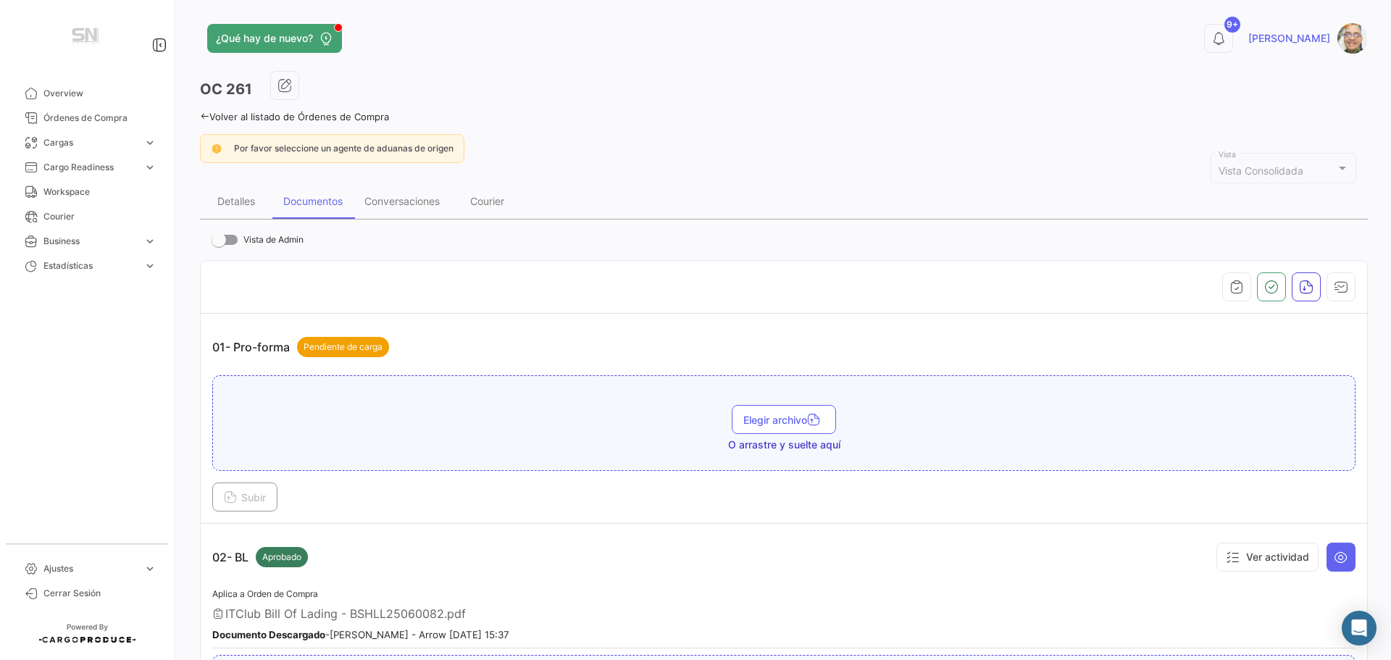
click at [204, 116] on icon at bounding box center [204, 116] width 9 height 9
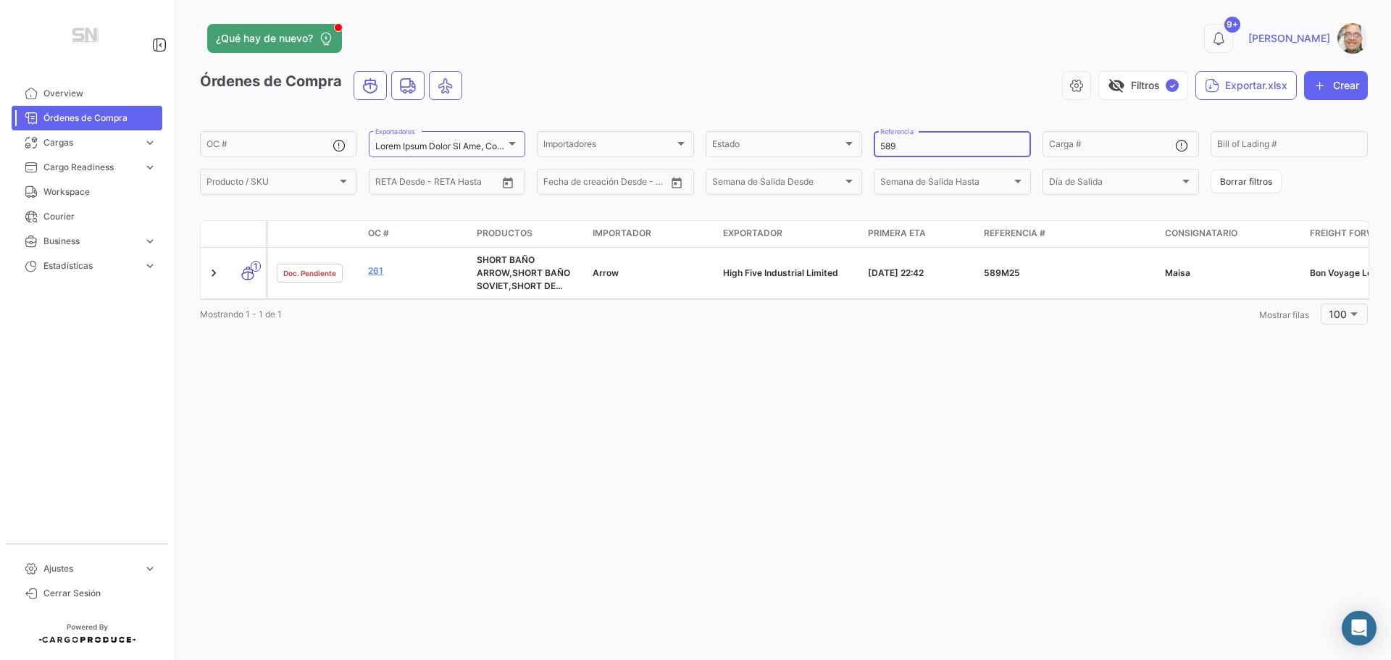
click at [916, 145] on input "589" at bounding box center [951, 146] width 143 height 10
type input "5"
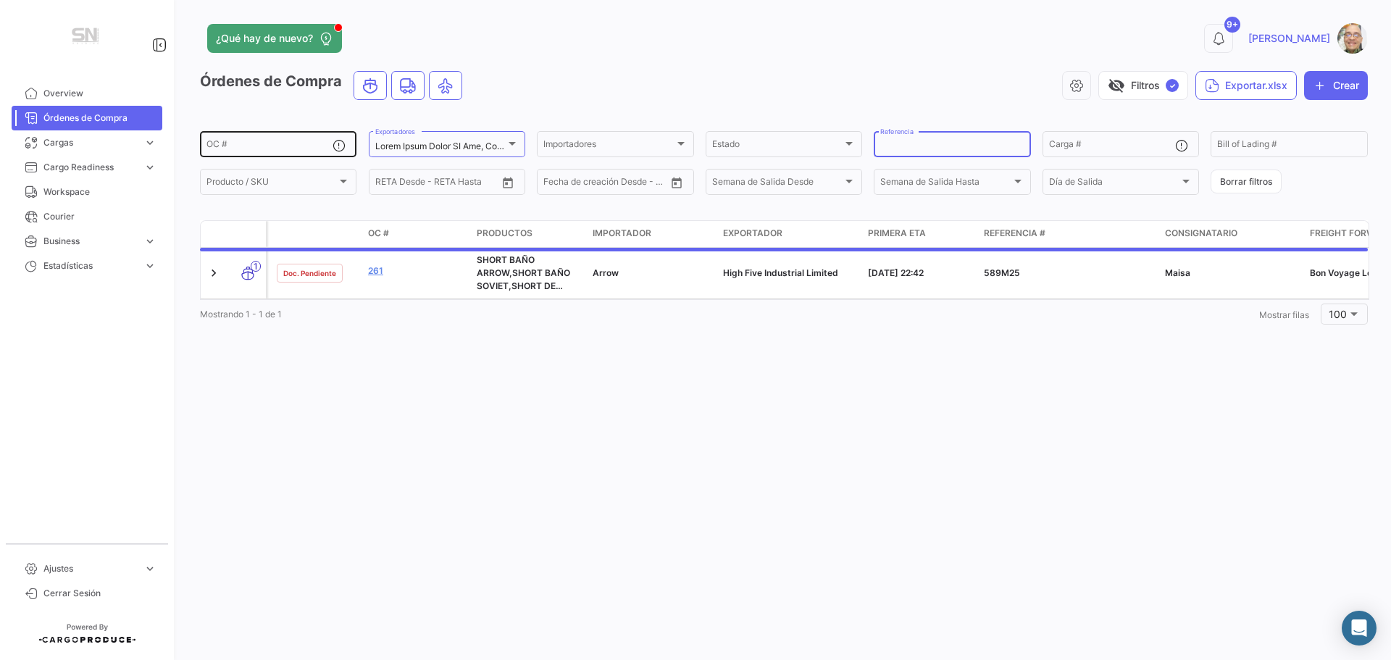
click at [251, 146] on input "OC #" at bounding box center [269, 146] width 126 height 10
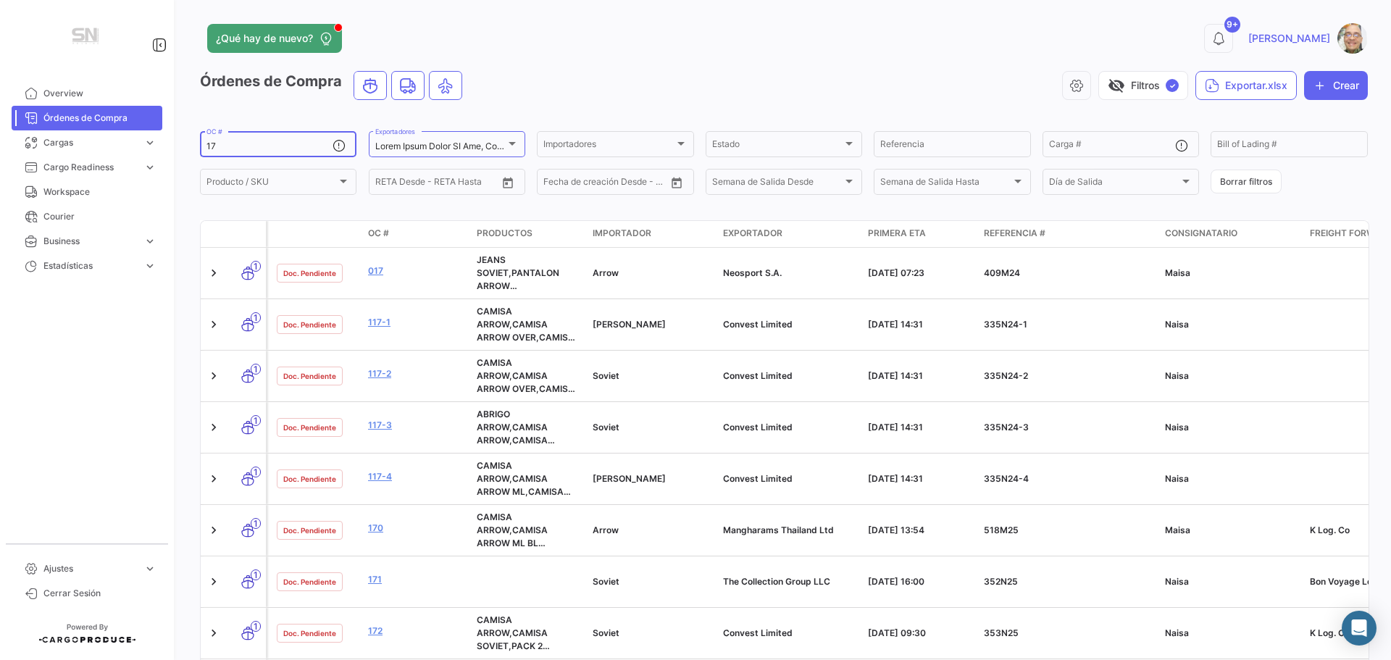
type input "1"
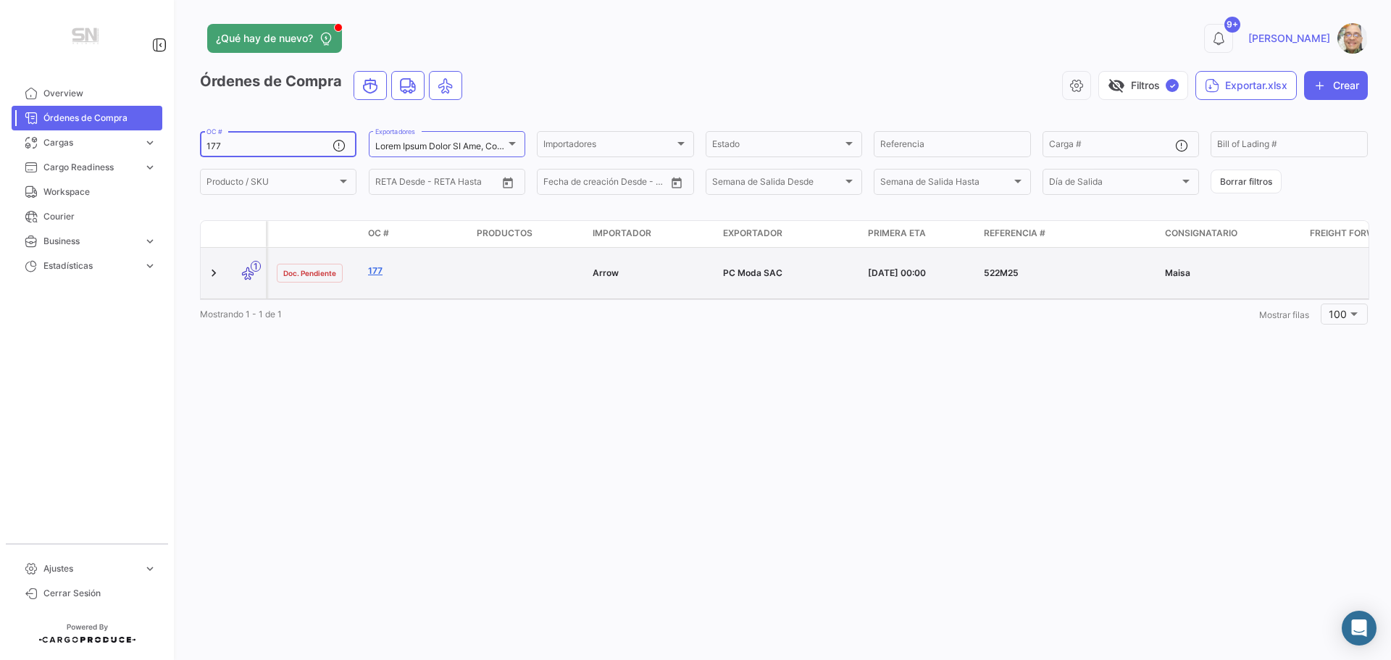
type input "177"
click at [379, 271] on link "177" at bounding box center [416, 270] width 97 height 13
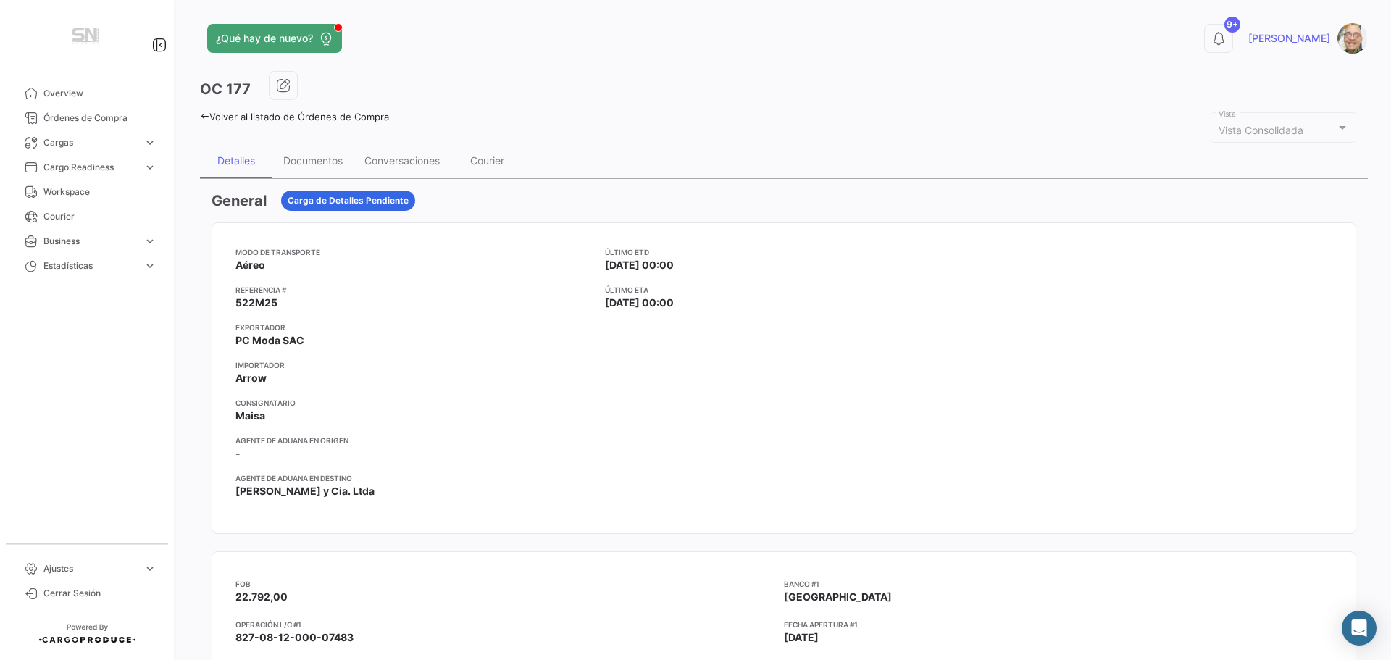
click at [204, 116] on icon at bounding box center [204, 116] width 9 height 9
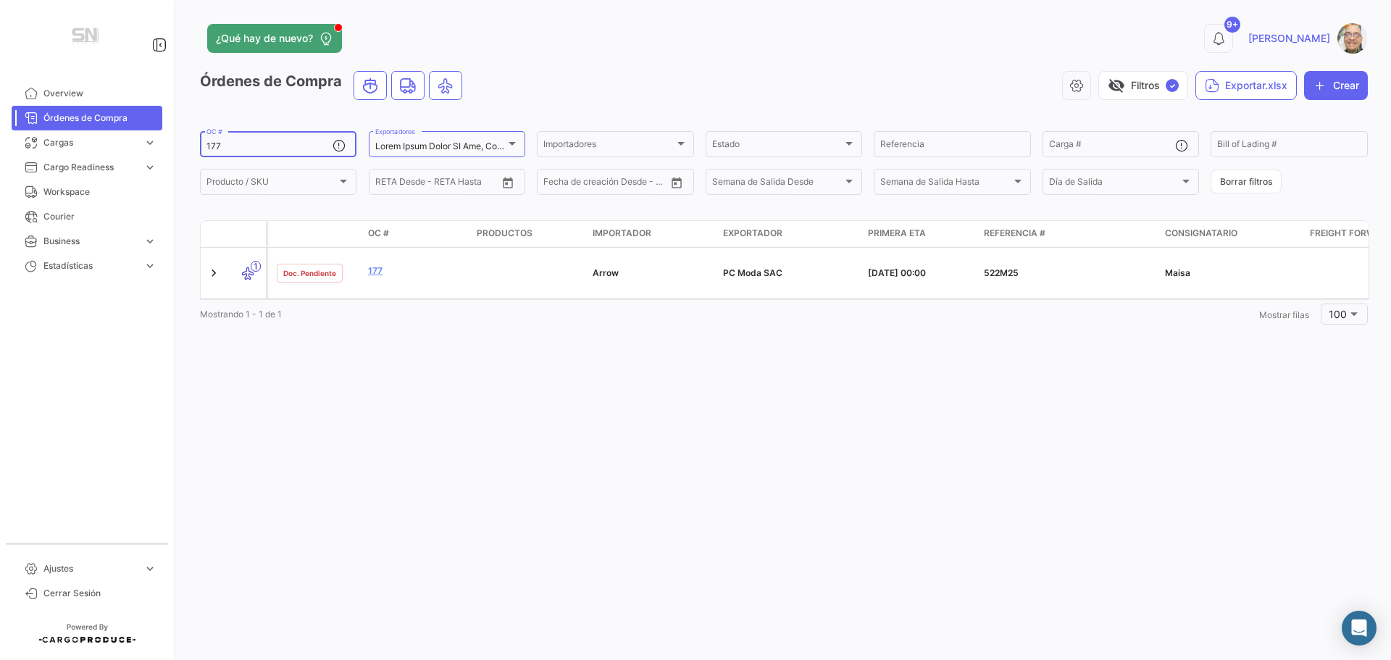
click at [260, 148] on input "177" at bounding box center [269, 146] width 126 height 10
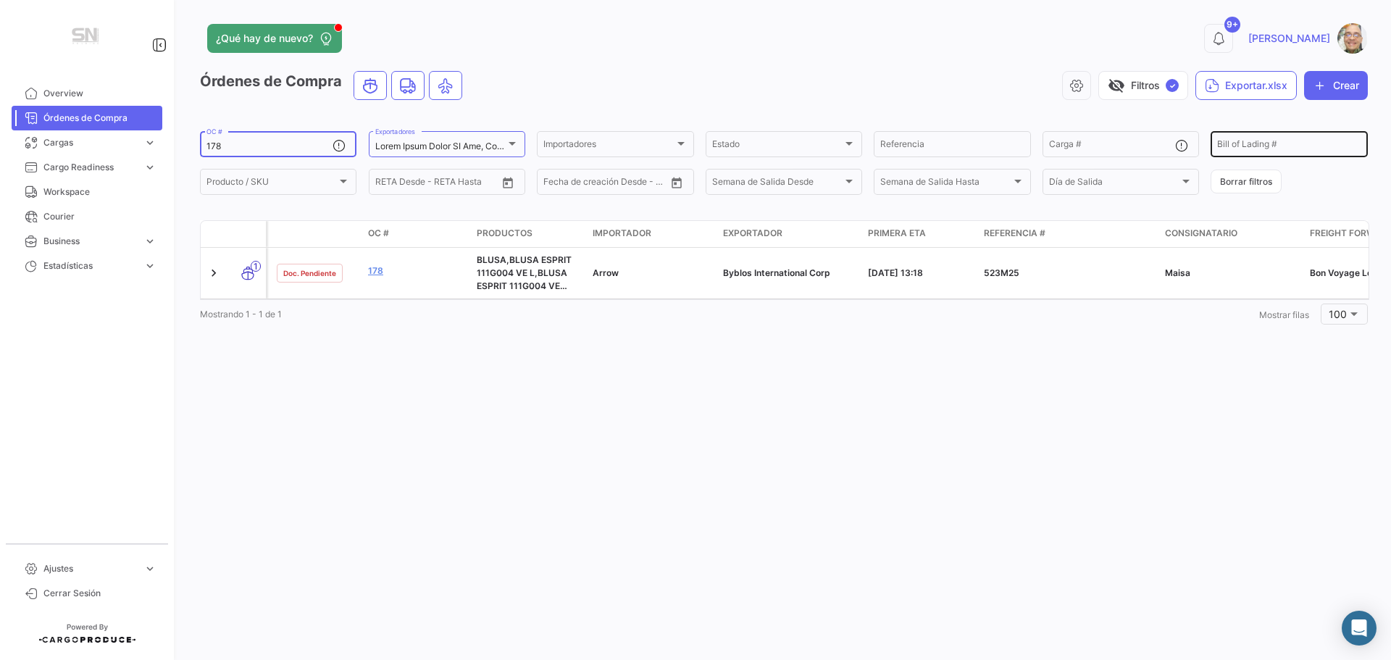
type input "178"
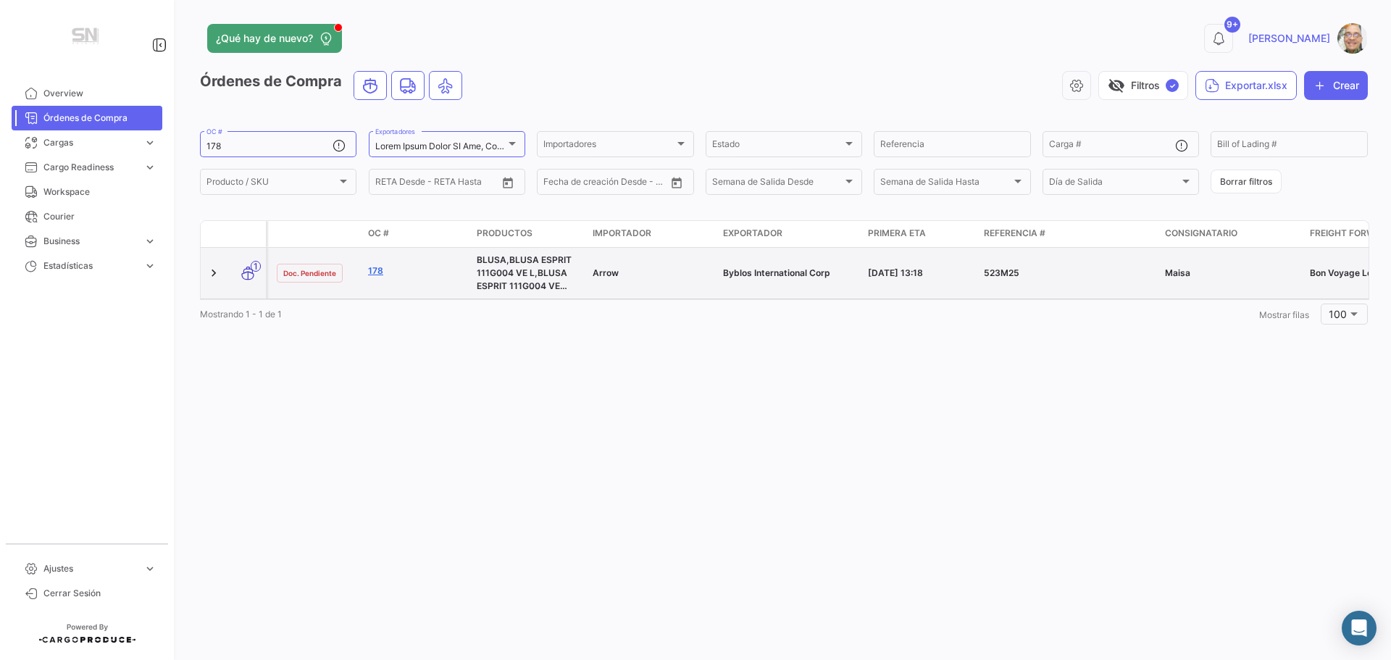
click at [381, 269] on link "178" at bounding box center [416, 270] width 97 height 13
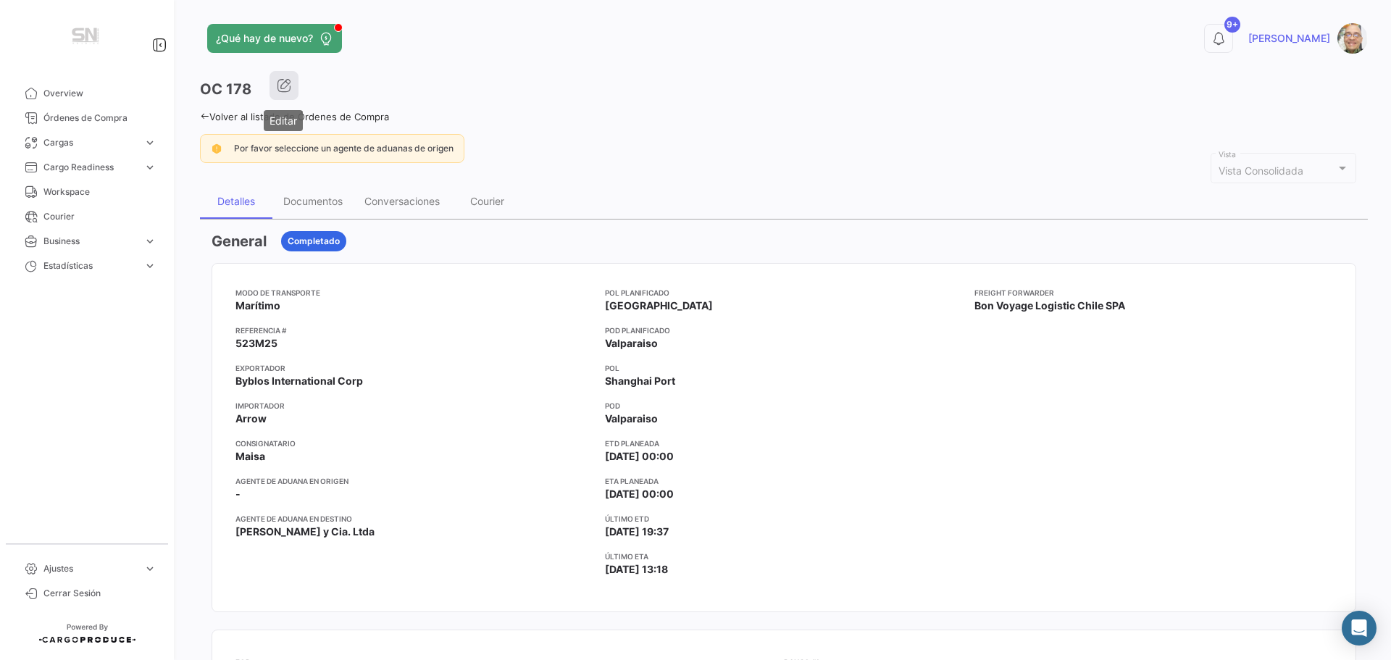
click at [286, 90] on icon "button" at bounding box center [284, 85] width 14 height 14
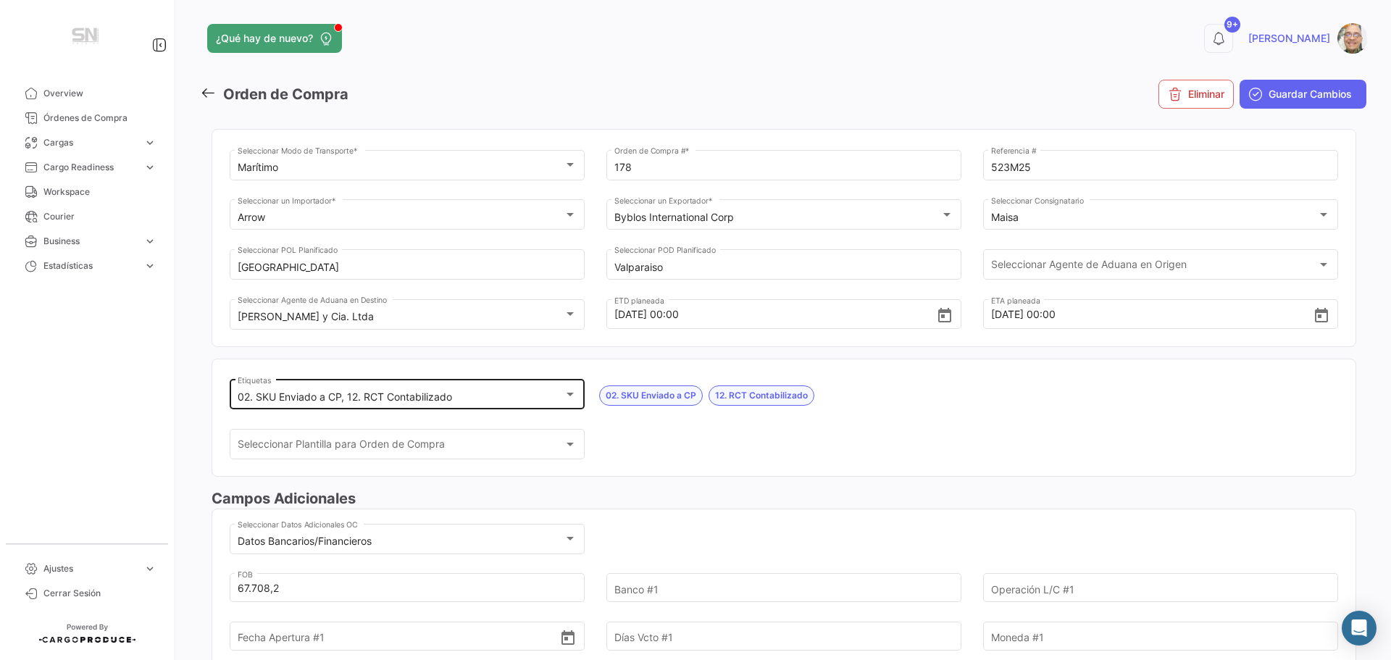
click at [574, 395] on div "02. SKU Enviado a CP, 12. RCT Contabilizado Etiquetas" at bounding box center [407, 393] width 355 height 33
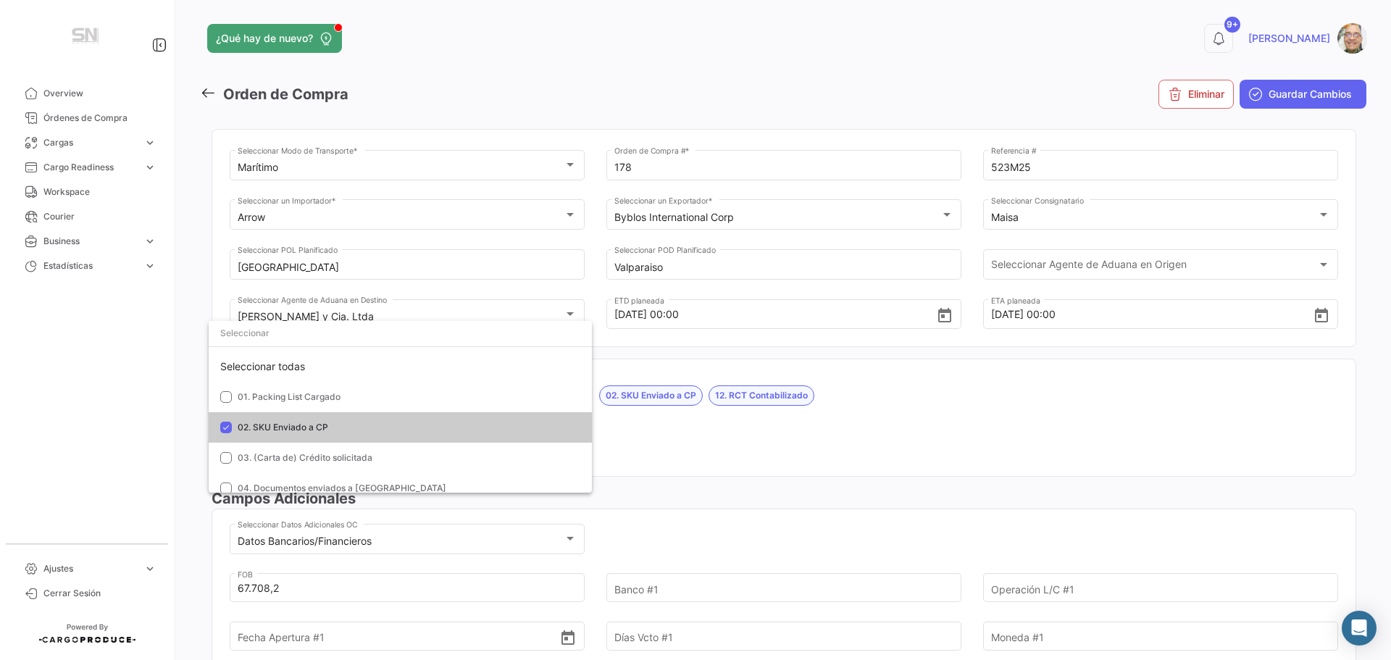
scroll to position [28, 0]
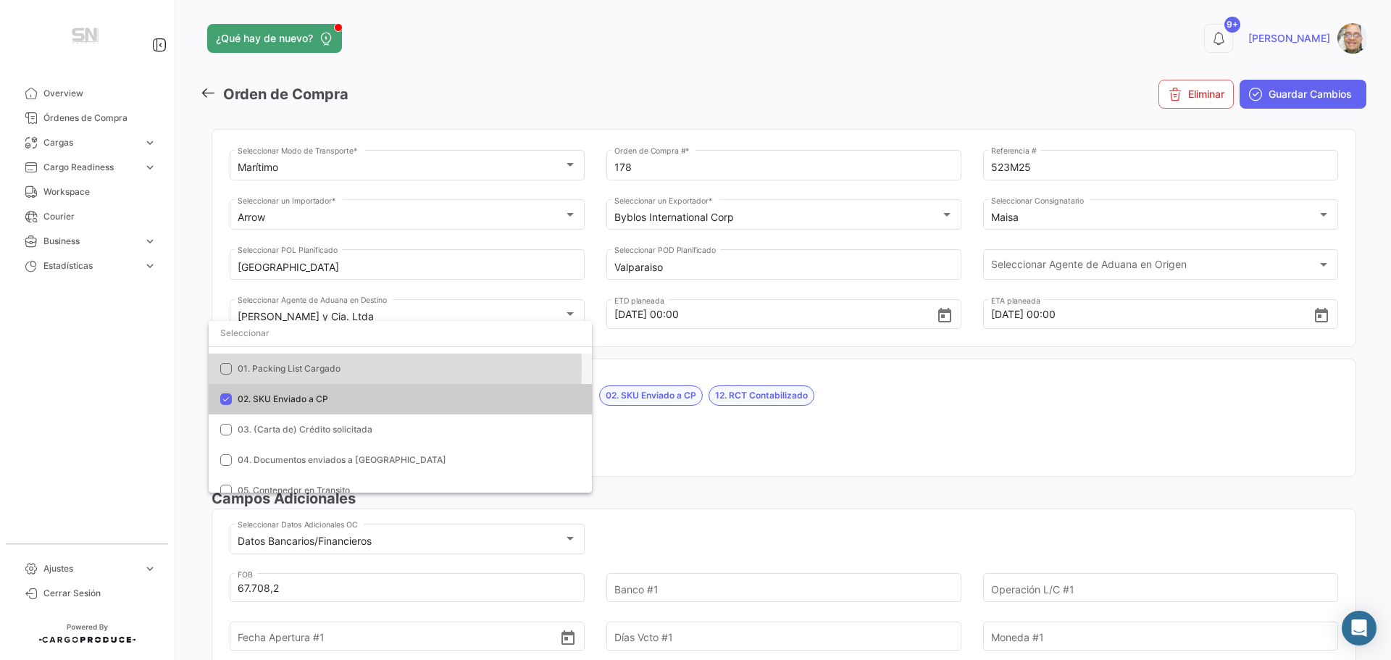
click at [225, 368] on mat-pseudo-checkbox at bounding box center [226, 369] width 12 height 12
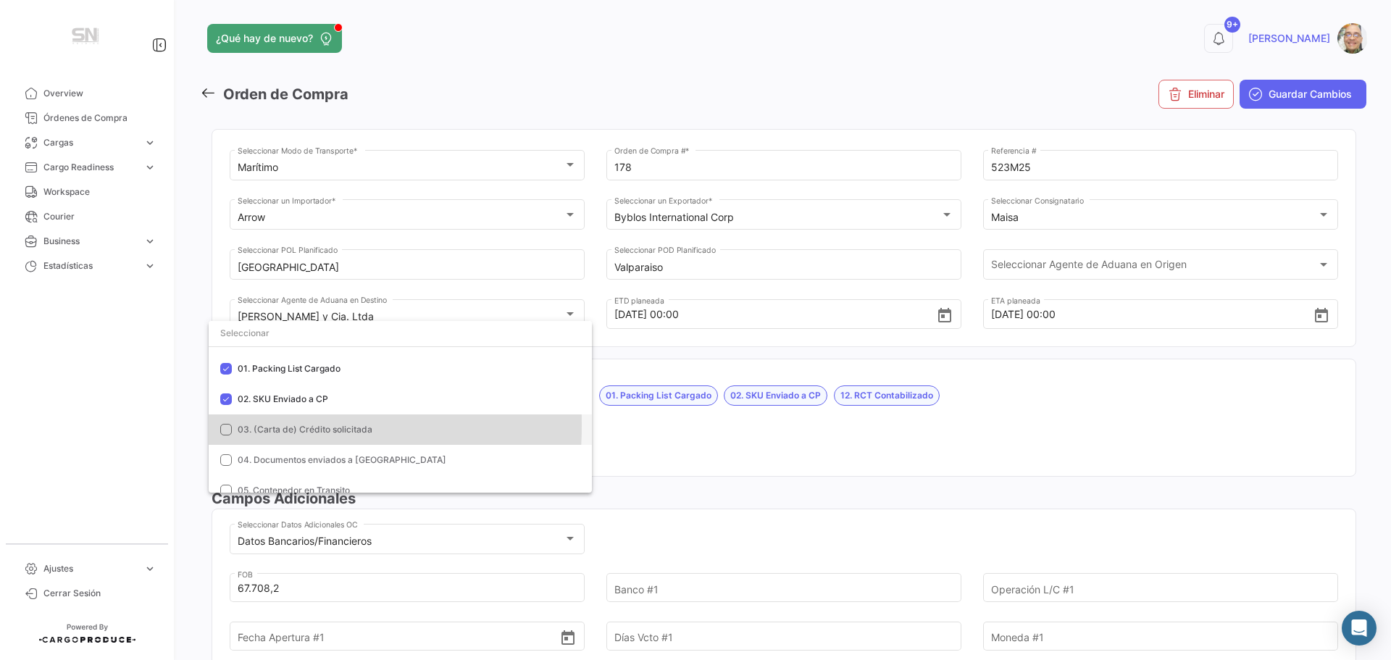
click at [224, 425] on mat-pseudo-checkbox at bounding box center [226, 430] width 12 height 12
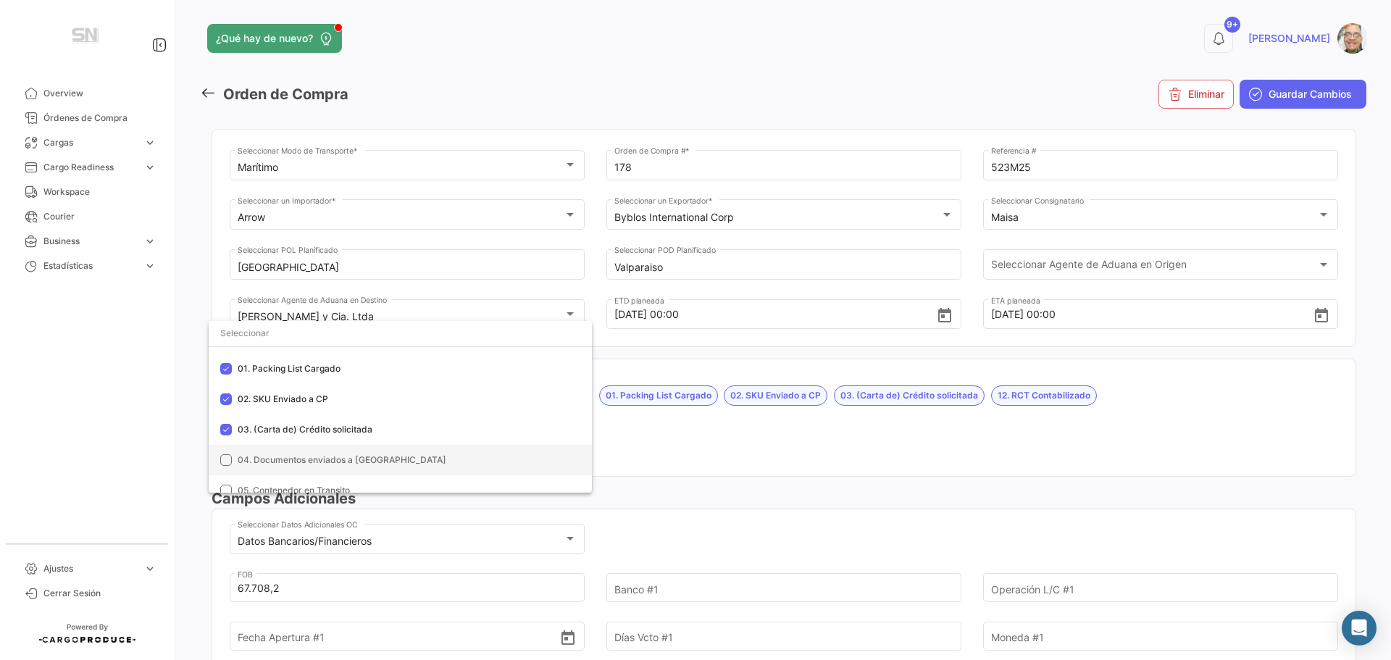
click at [222, 448] on mat-option "04. Documentos enviados a [GEOGRAPHIC_DATA]" at bounding box center [400, 460] width 383 height 30
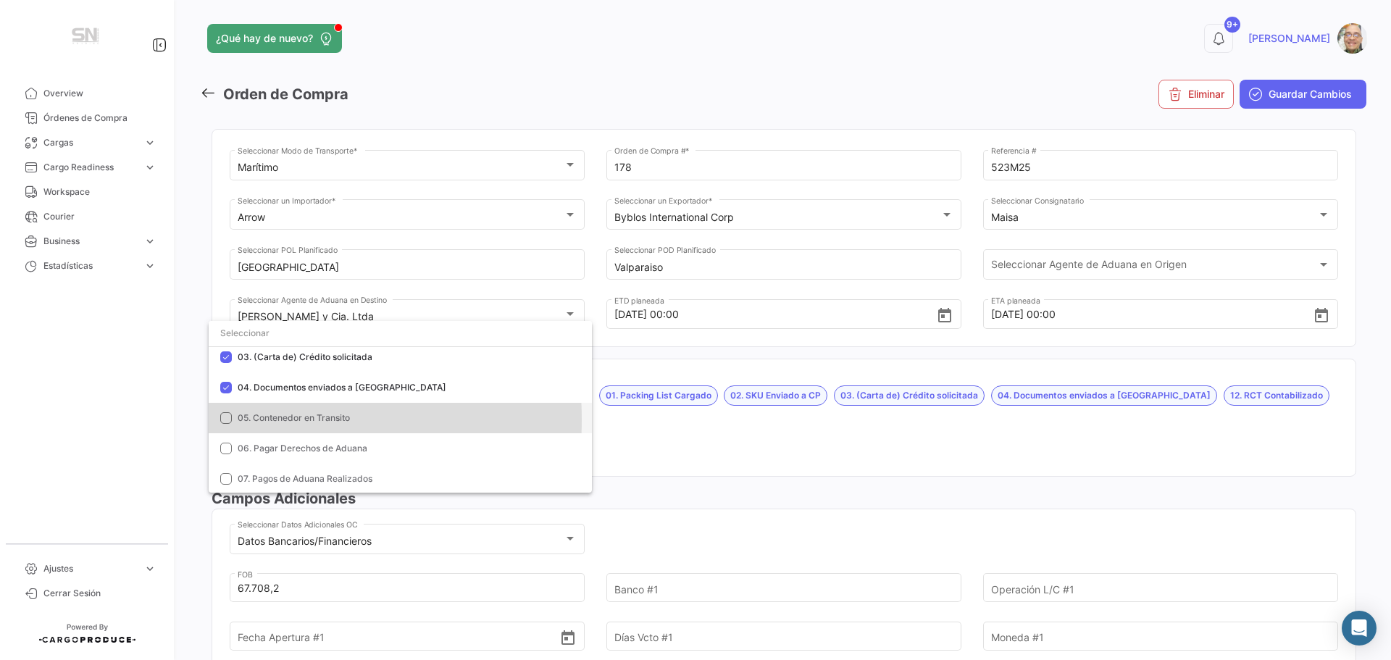
click at [225, 419] on mat-pseudo-checkbox at bounding box center [226, 418] width 12 height 12
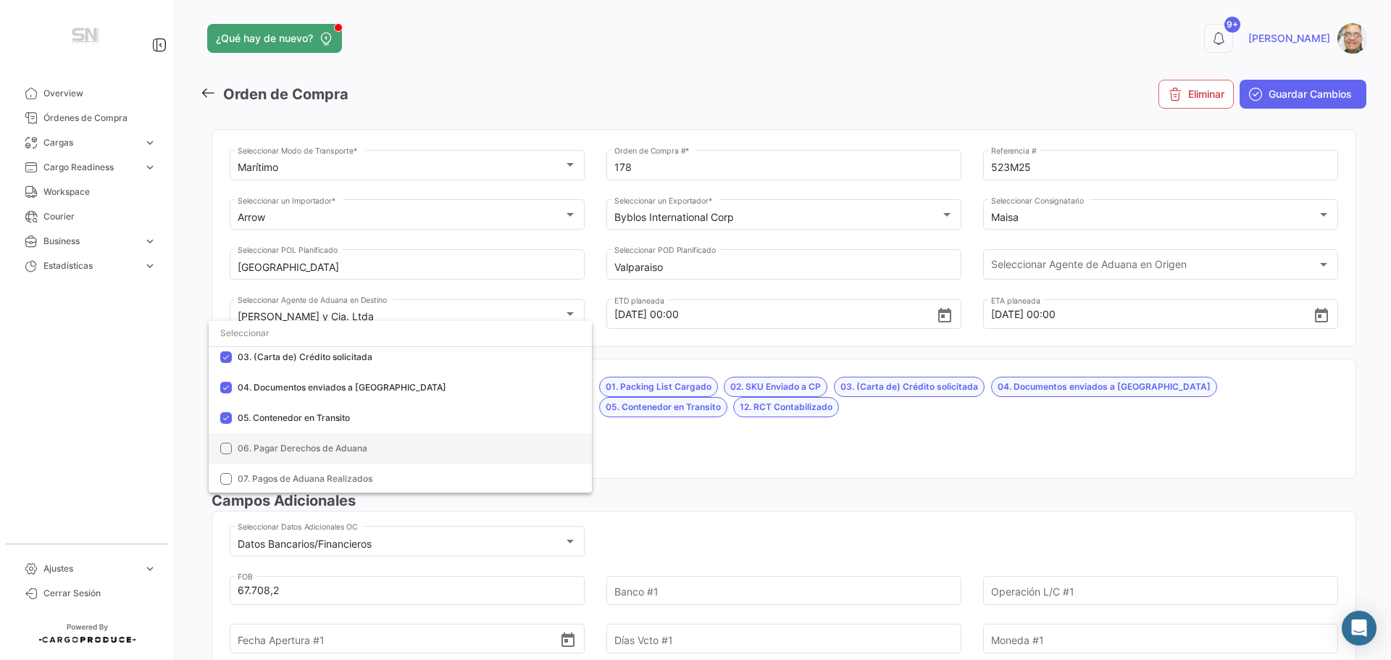
click at [227, 447] on mat-pseudo-checkbox at bounding box center [226, 449] width 12 height 12
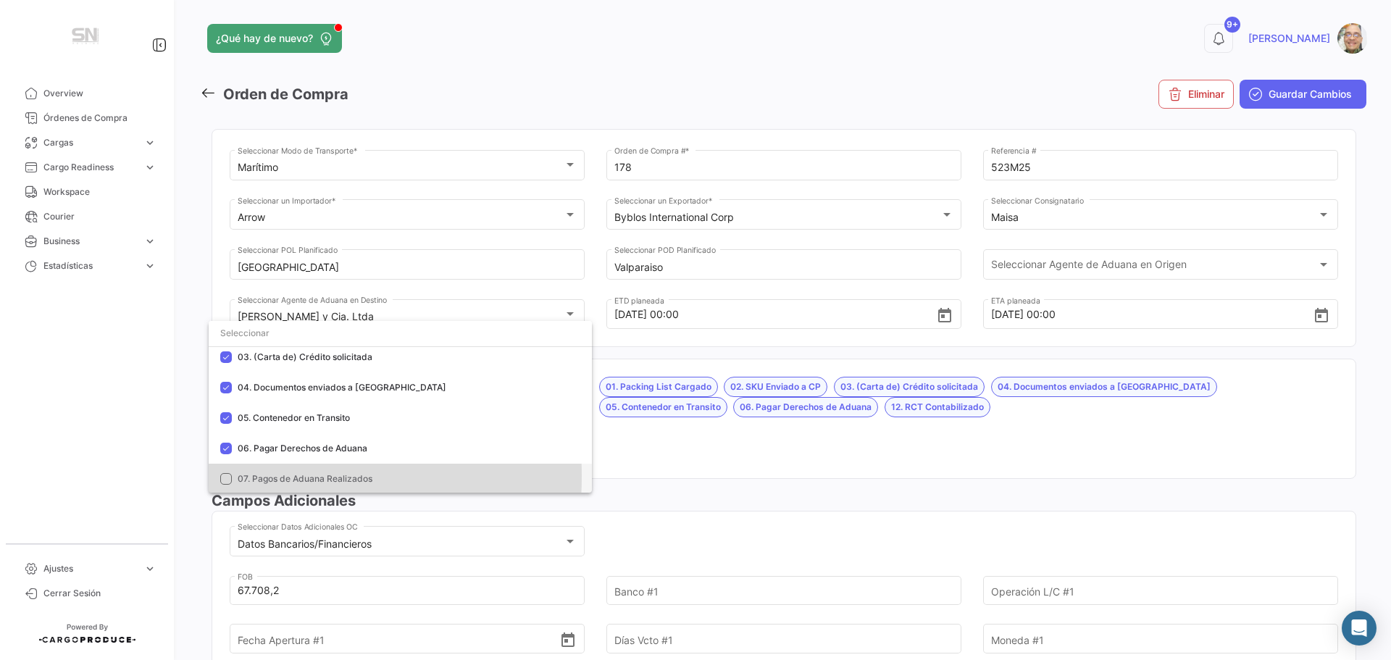
click at [225, 477] on mat-pseudo-checkbox at bounding box center [226, 479] width 12 height 12
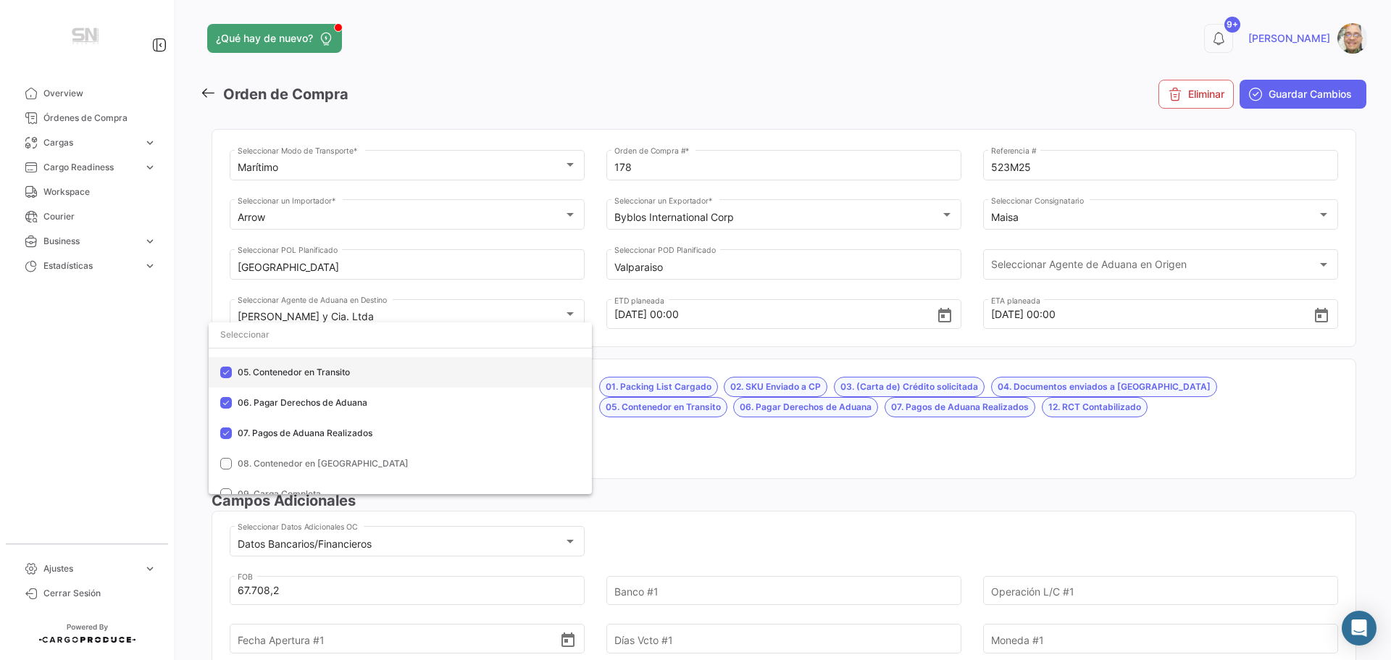
scroll to position [173, 0]
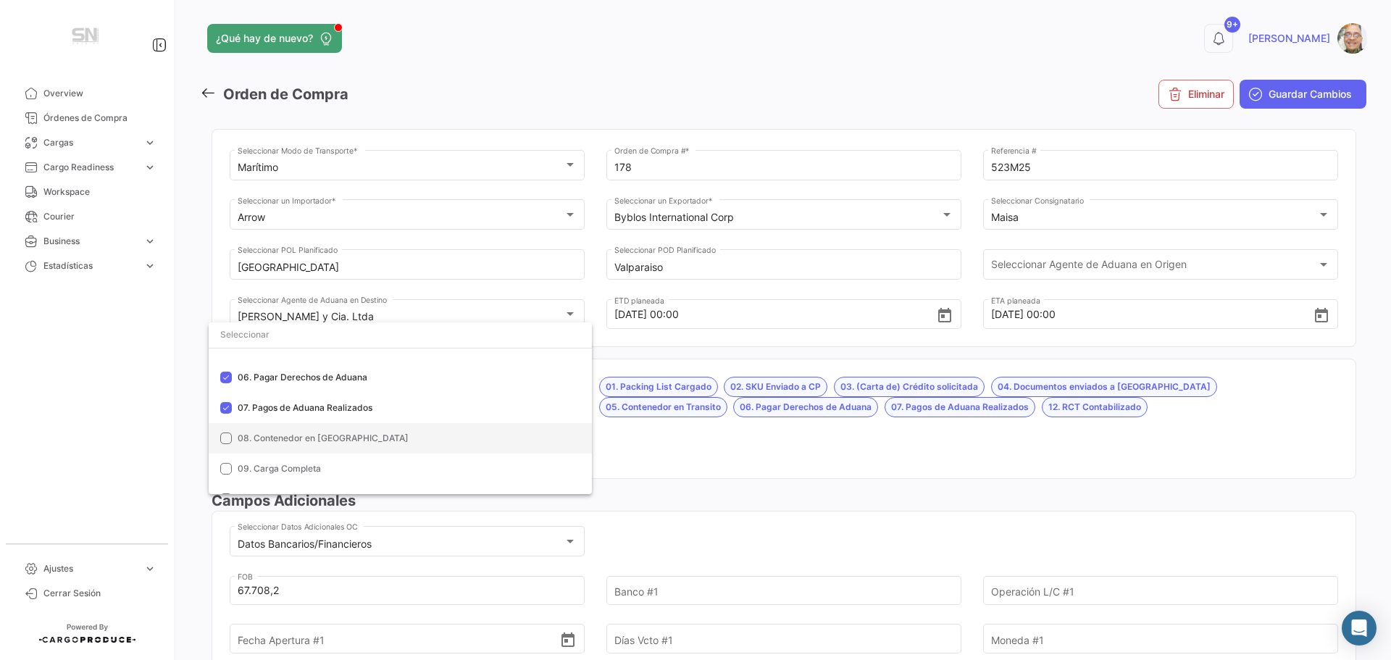
click at [224, 438] on mat-pseudo-checkbox at bounding box center [226, 438] width 12 height 12
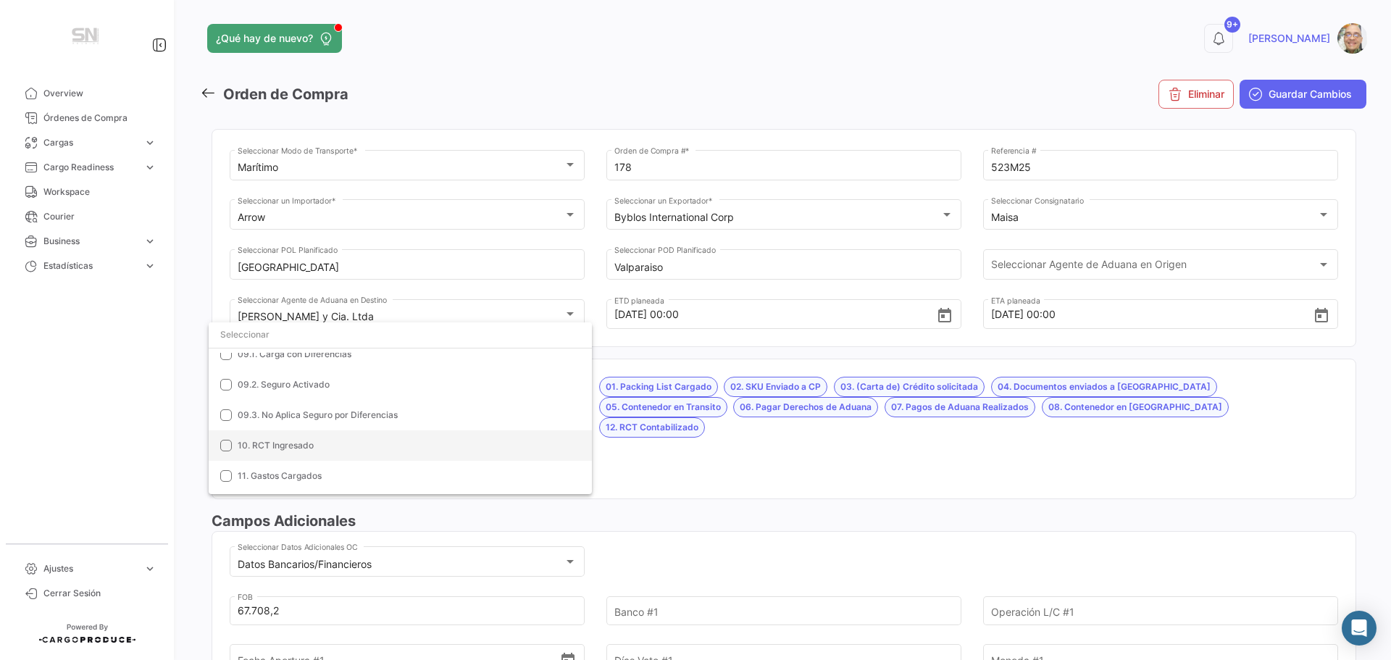
scroll to position [246, 0]
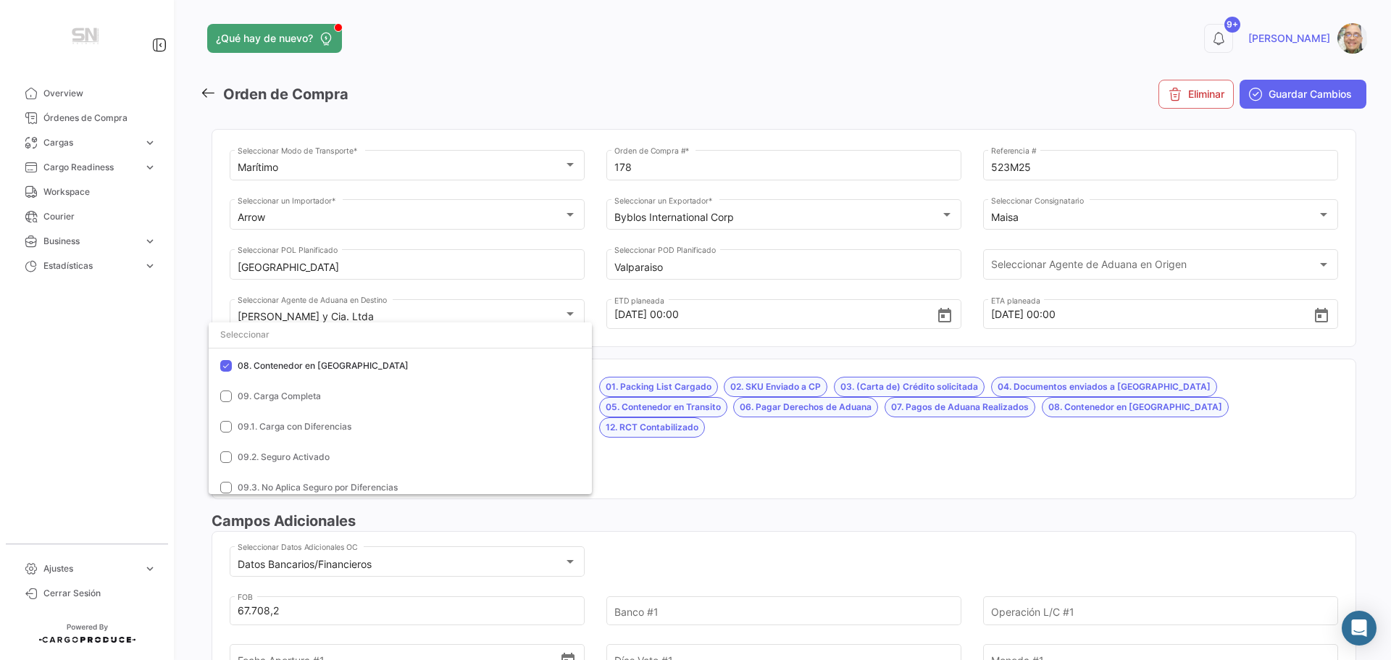
click at [632, 452] on div at bounding box center [695, 330] width 1391 height 660
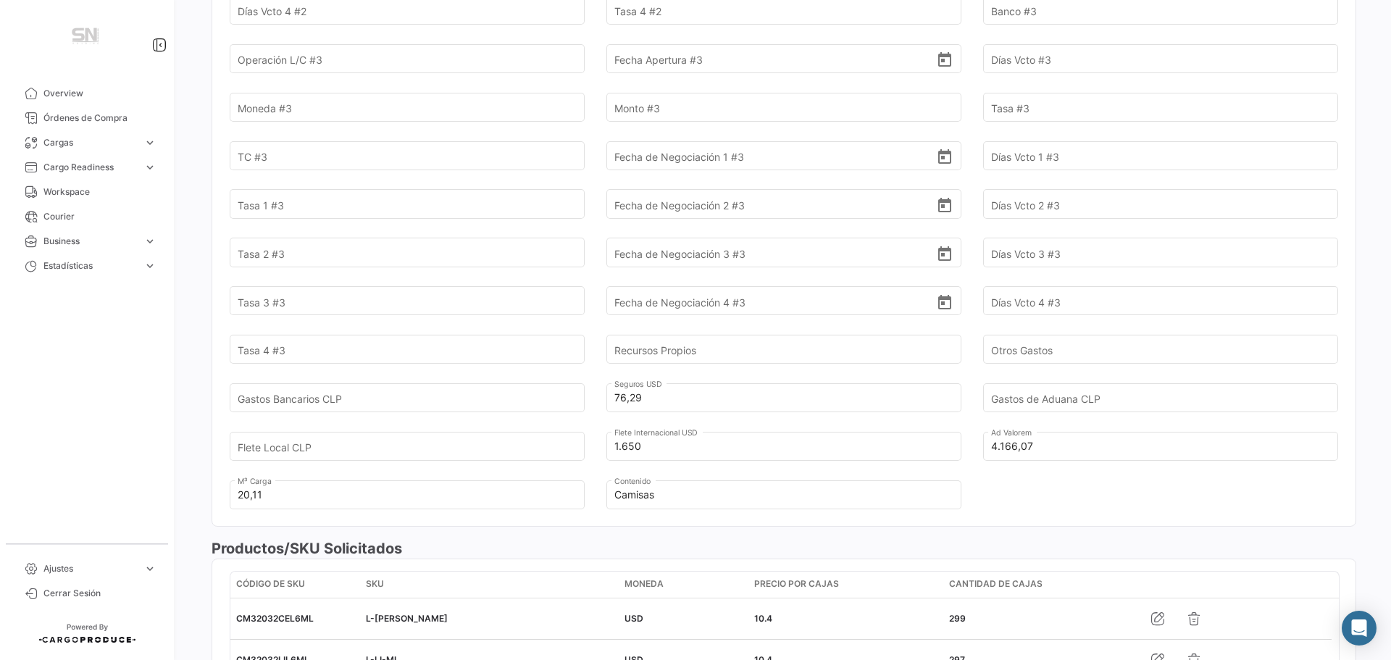
scroll to position [1231, 0]
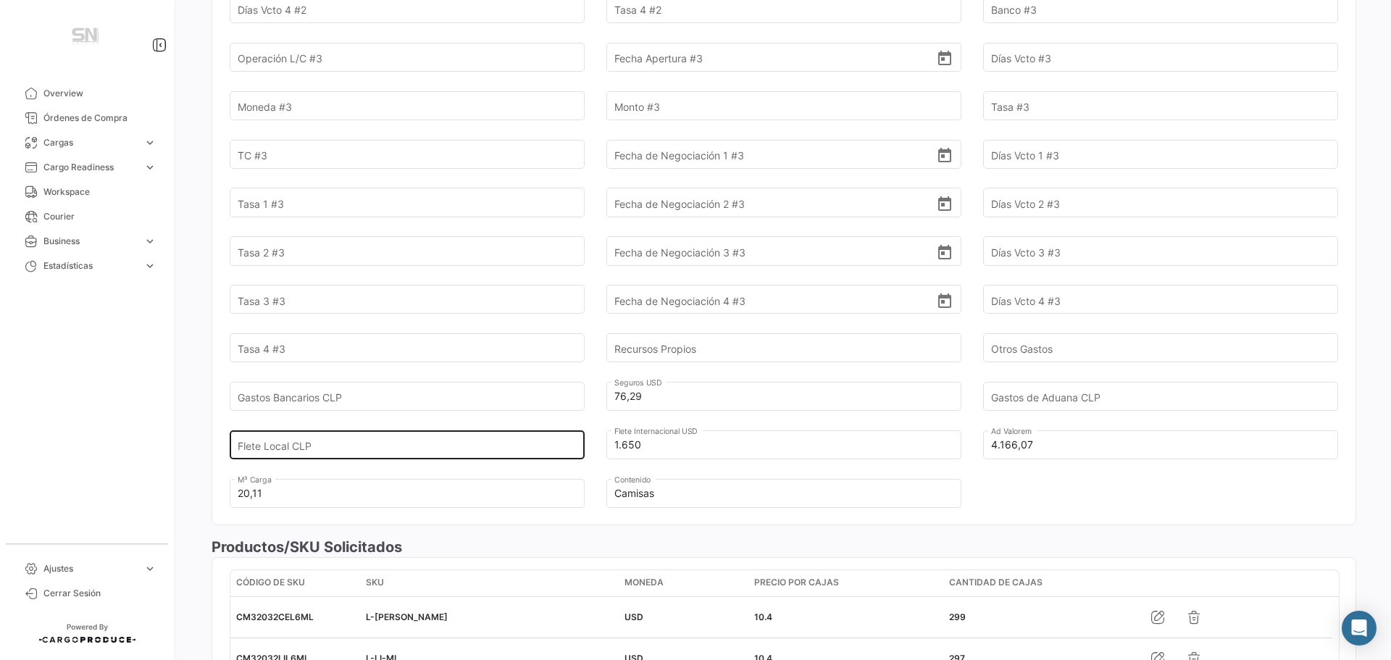
click at [354, 421] on input "Flete Local CLP" at bounding box center [399, 444] width 322 height 51
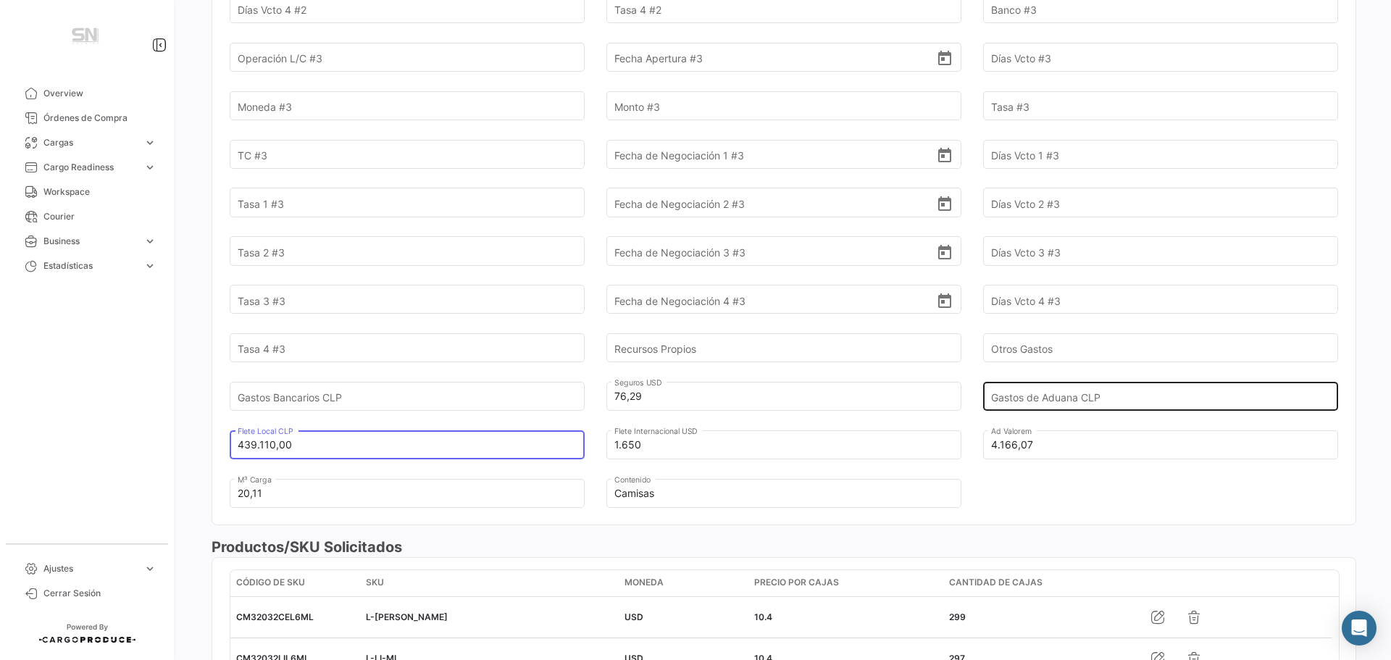
type input "439.110,00"
click at [1091, 371] on input "Gastos de Aduana CLP" at bounding box center [1152, 396] width 322 height 51
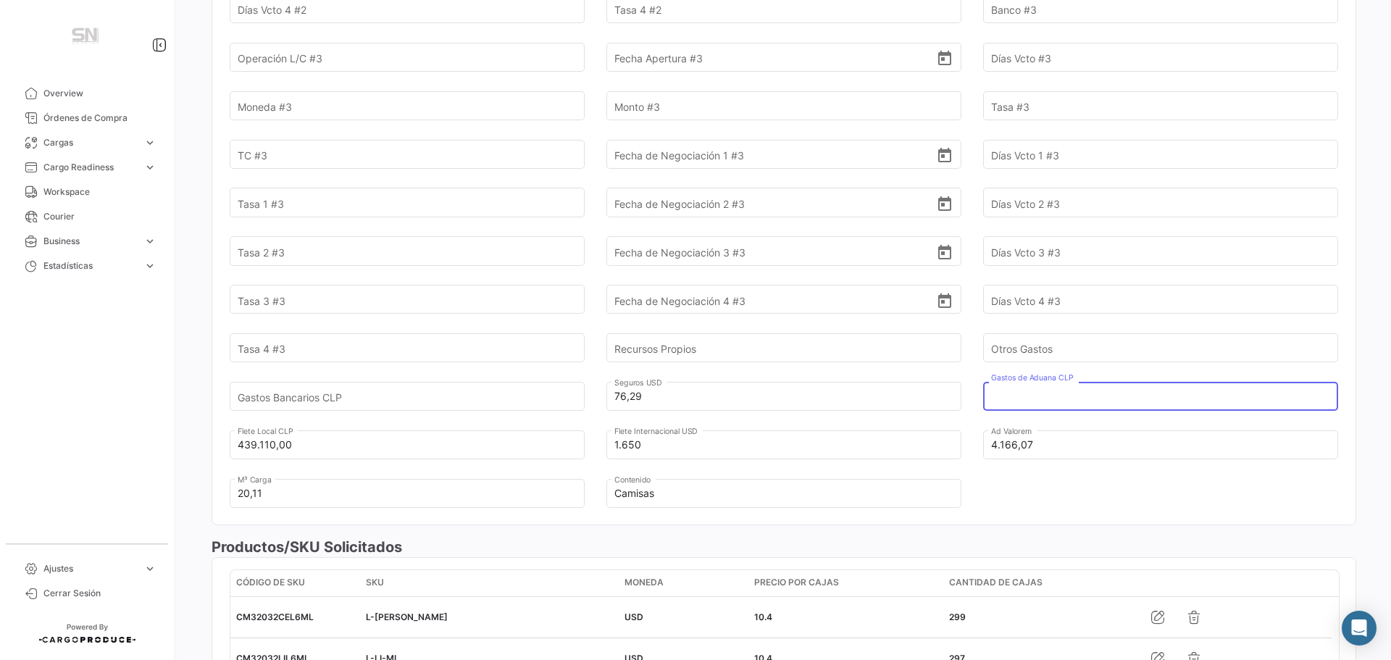
click at [1018, 381] on input "Gastos de Aduana CLP" at bounding box center [1152, 396] width 322 height 51
type input "349.800,00"
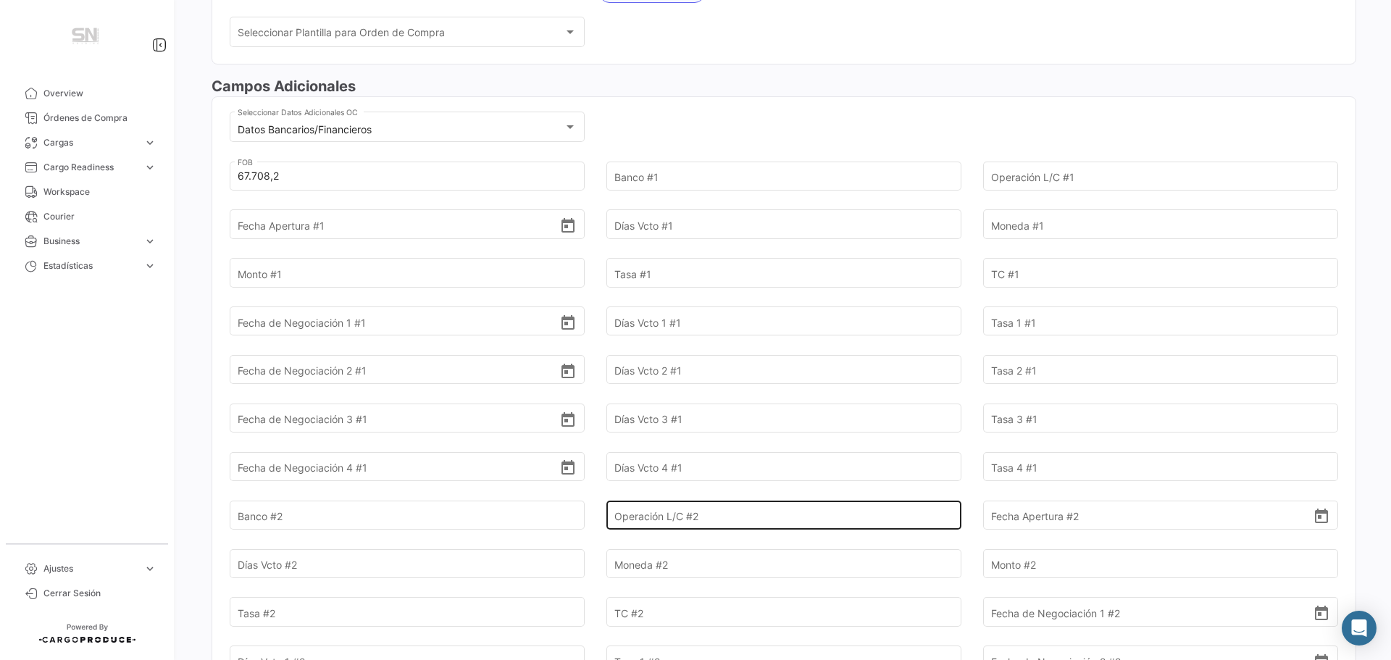
scroll to position [217, 0]
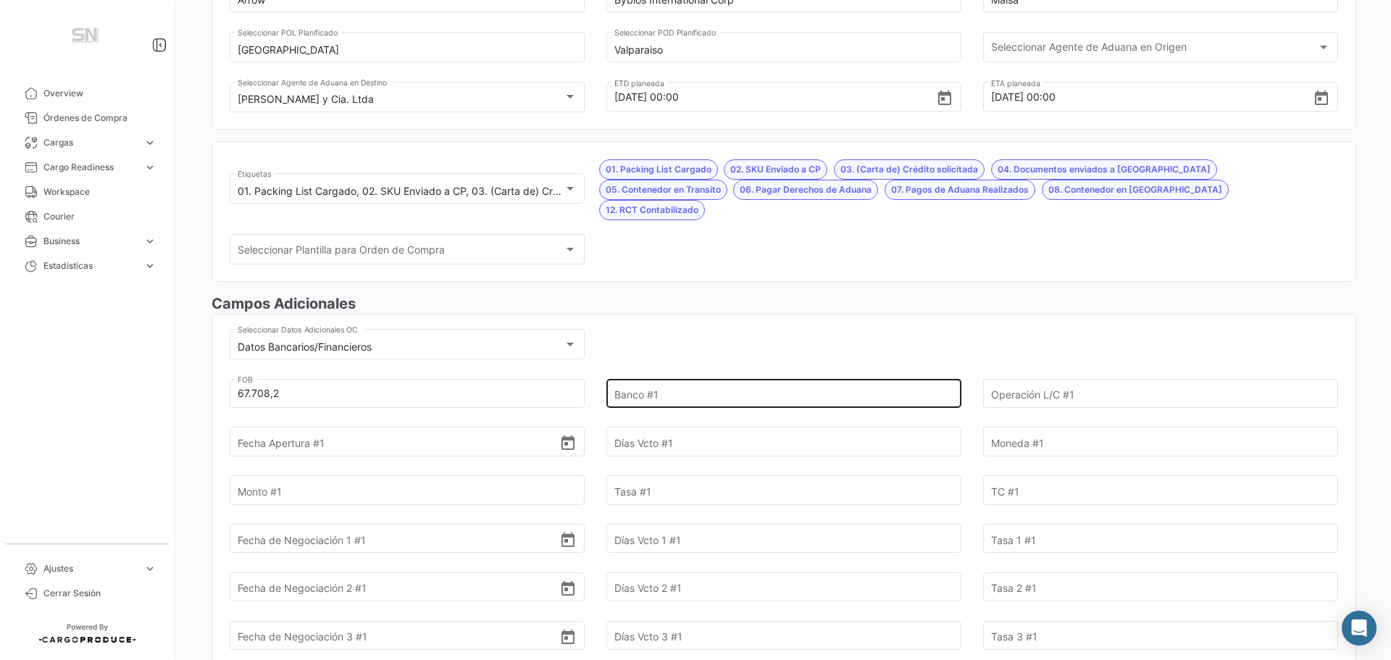
click at [634, 374] on input "Banco #1" at bounding box center [775, 393] width 322 height 51
type input "B"
type input "Santander"
click at [676, 374] on input "Santander" at bounding box center [775, 393] width 322 height 51
type input "F236879"
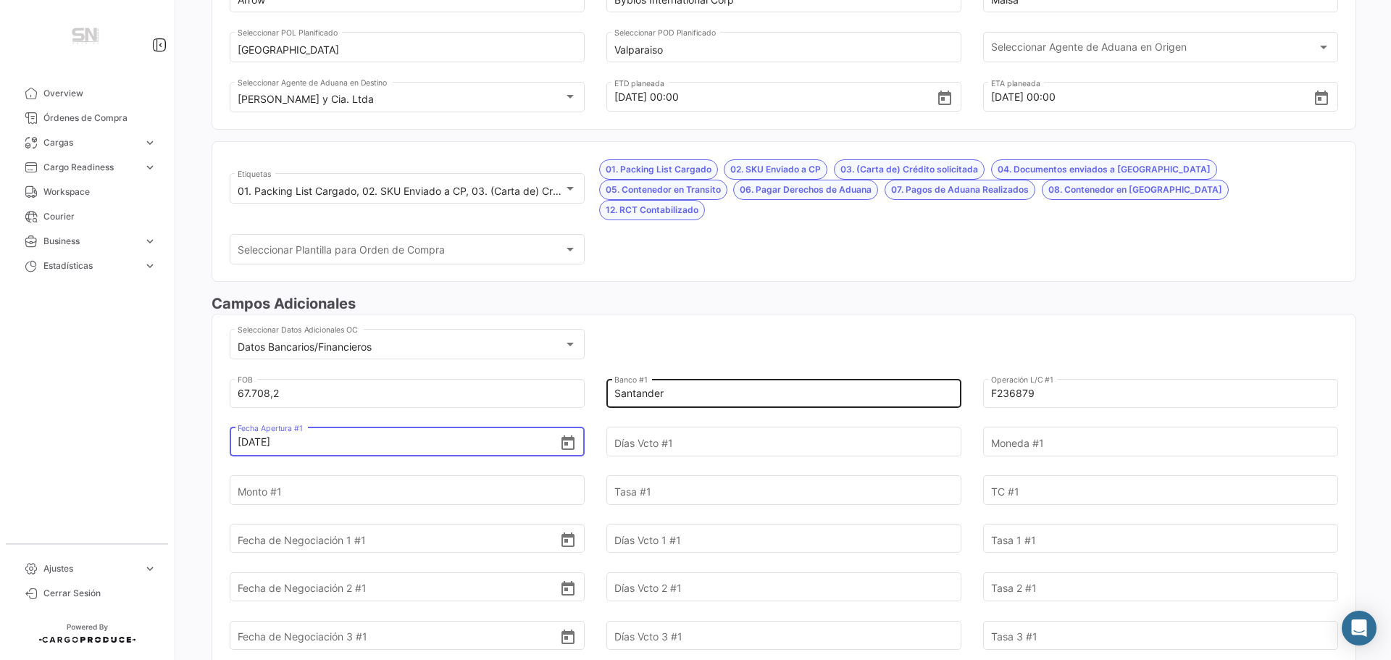
type input "[DATE]"
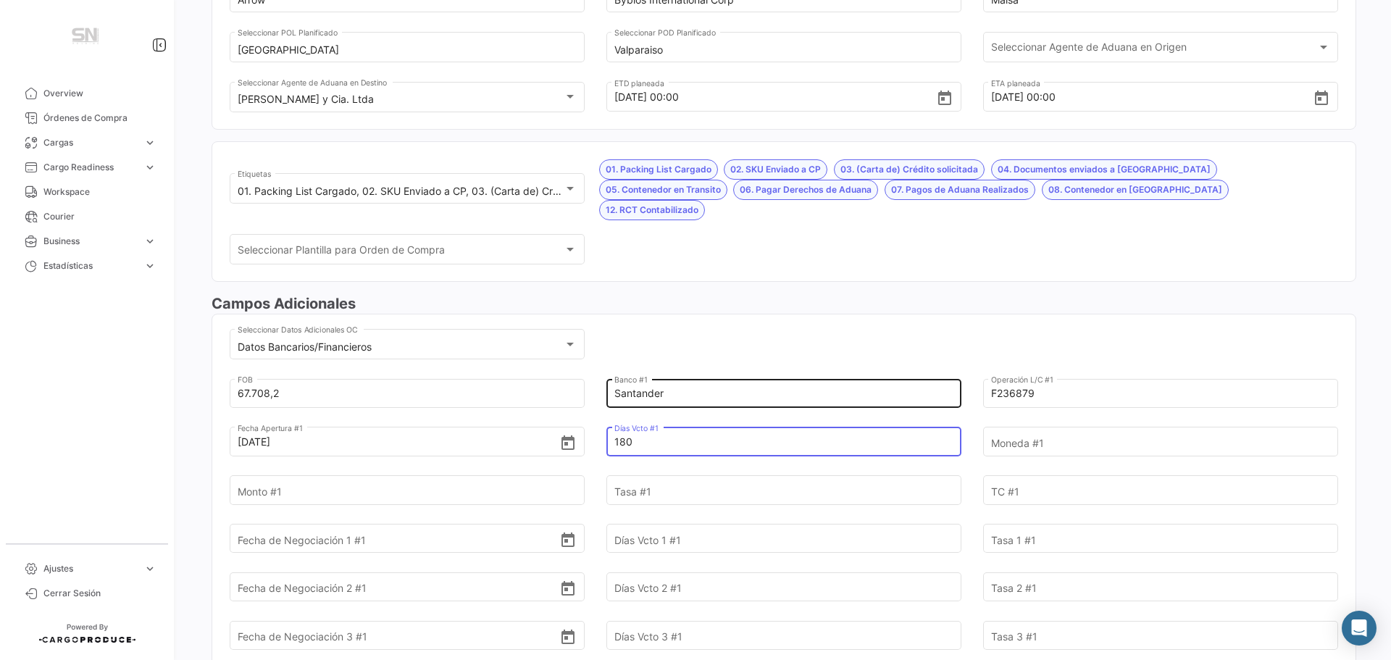
type input "180"
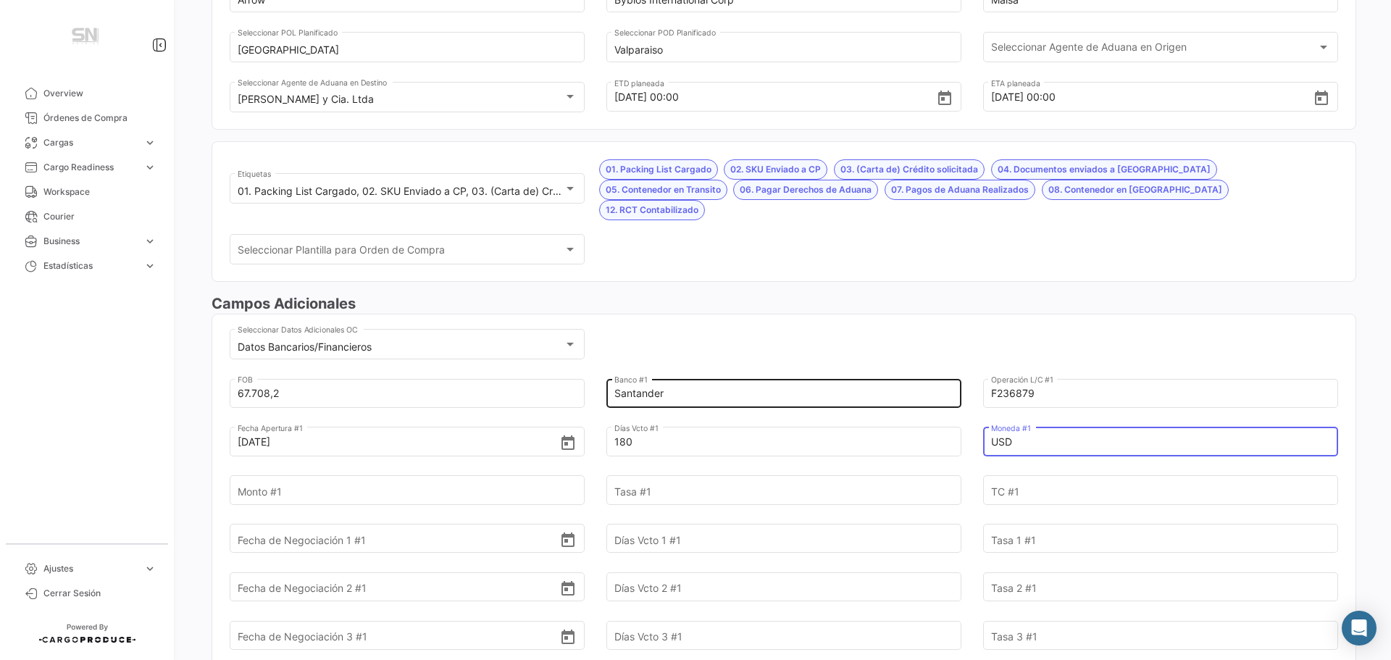
type input "USD"
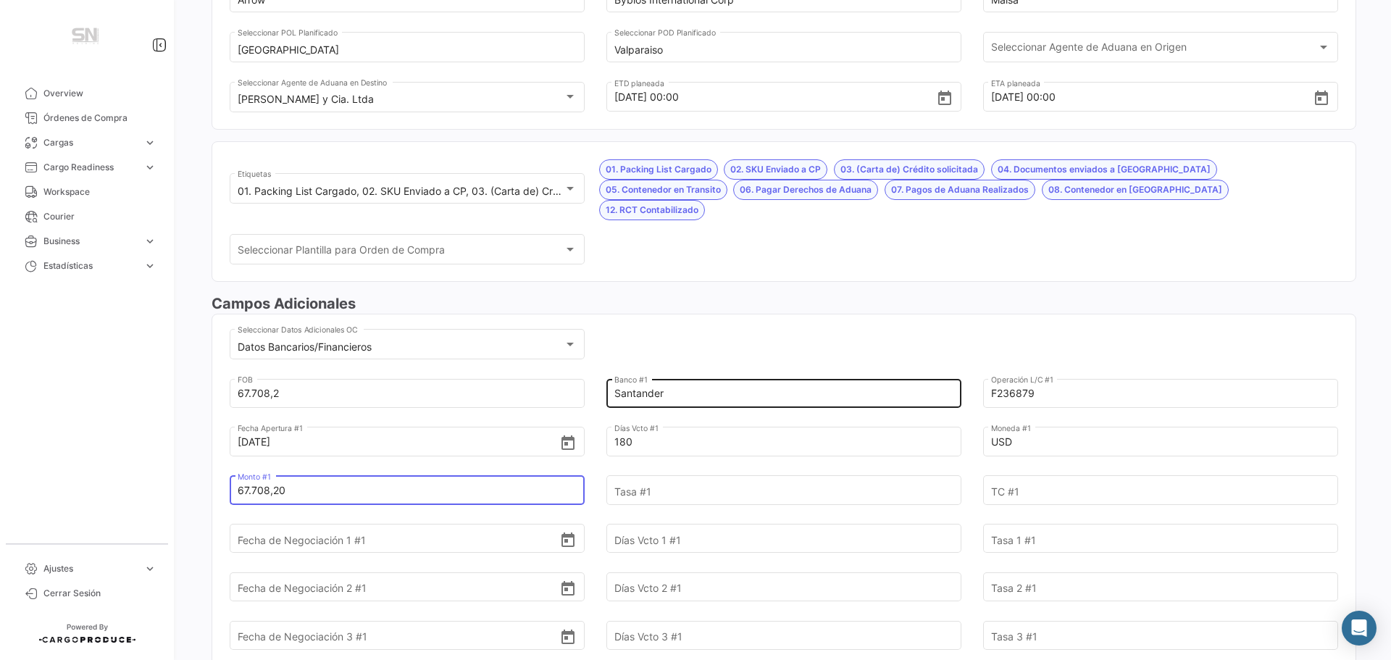
type input "67.708,20"
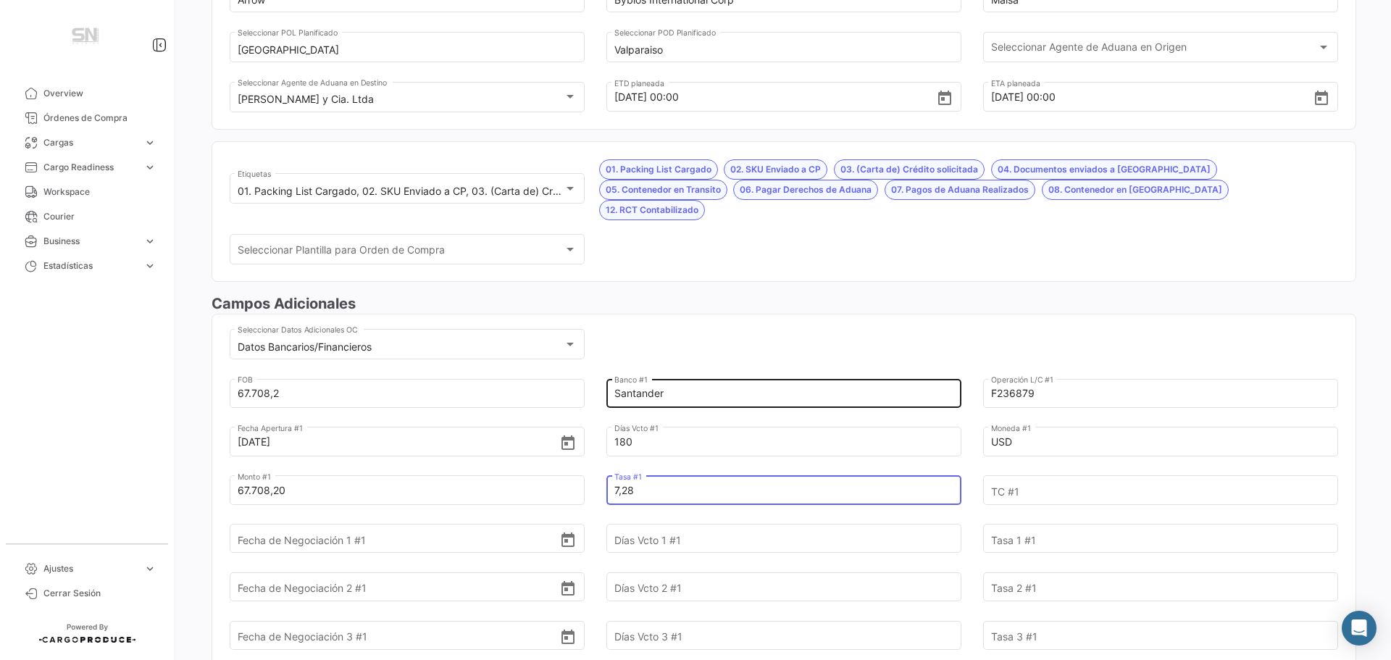
type input "7,28"
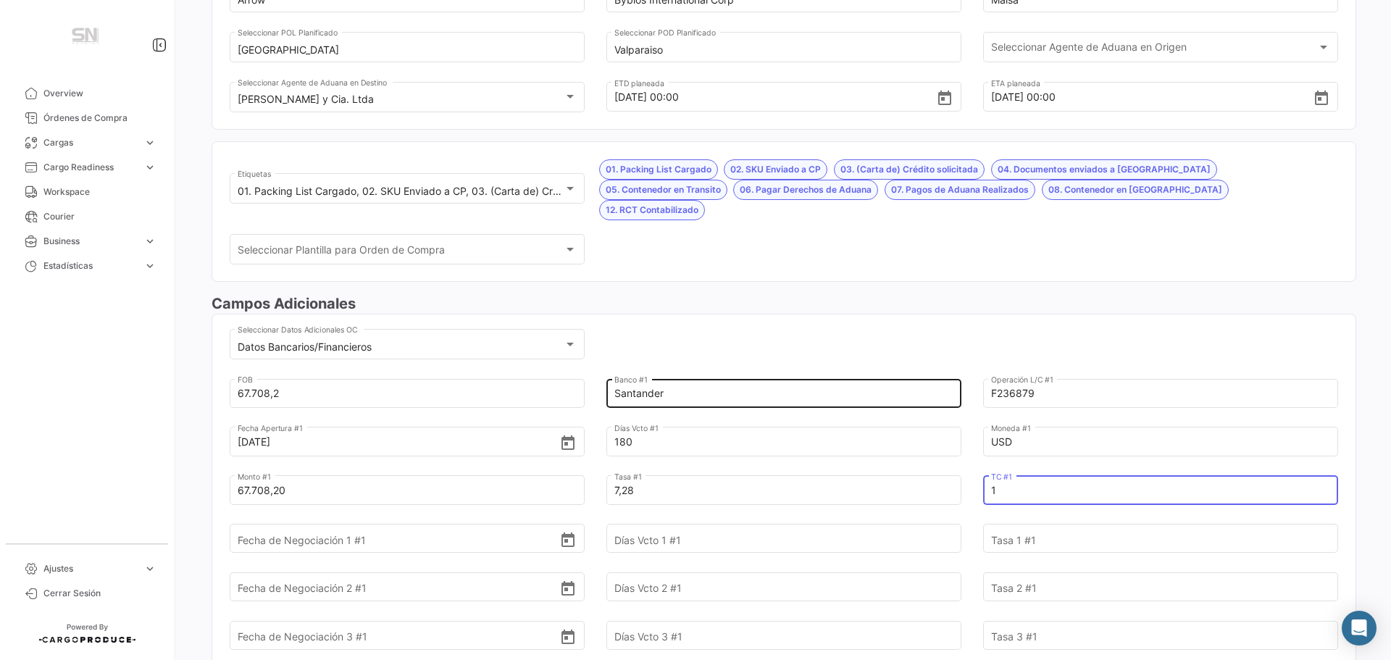
type input "1"
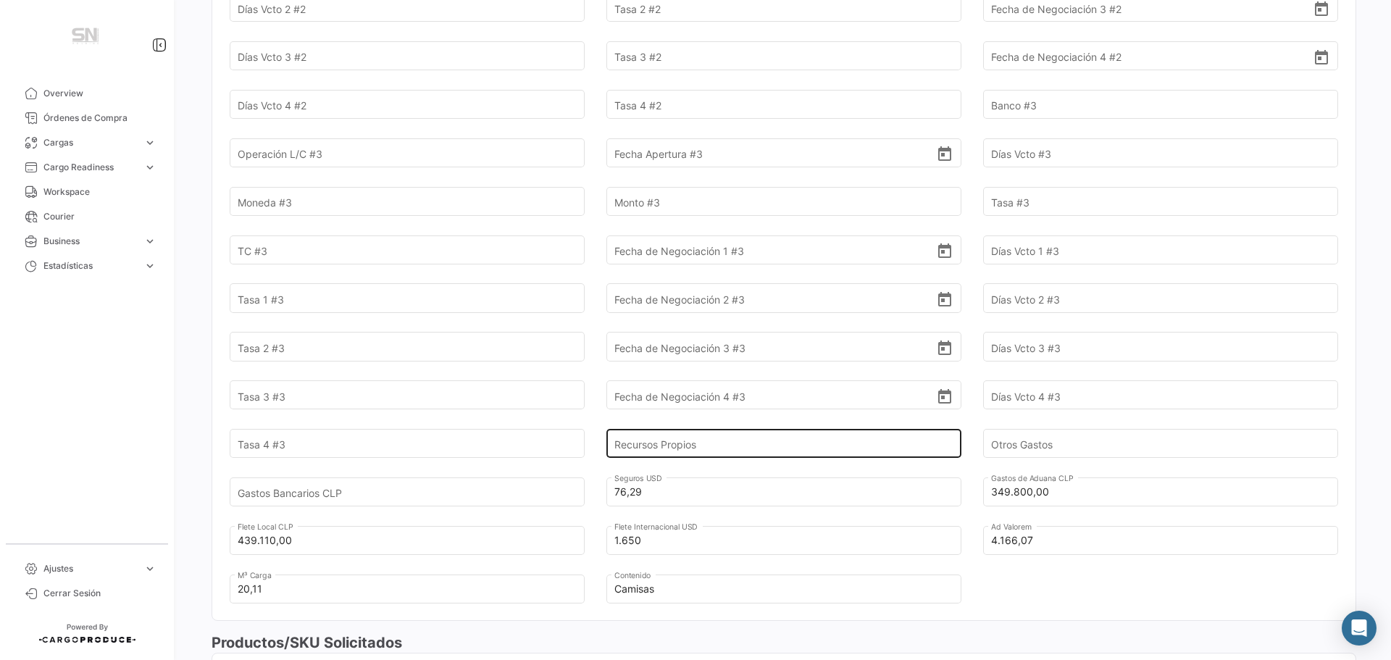
scroll to position [1159, 0]
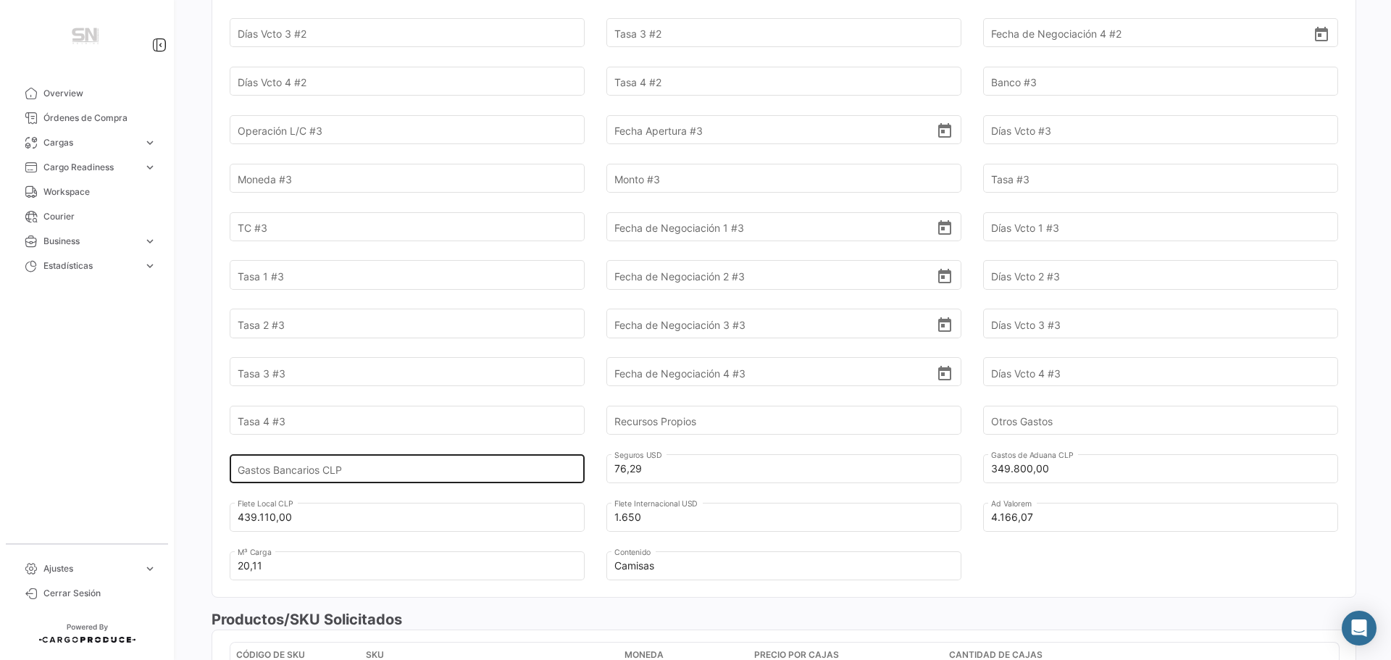
click at [372, 448] on input "Gastos Bancarios CLP" at bounding box center [399, 468] width 322 height 51
click at [351, 451] on input "Gastos Bancarios CLP" at bounding box center [399, 468] width 322 height 51
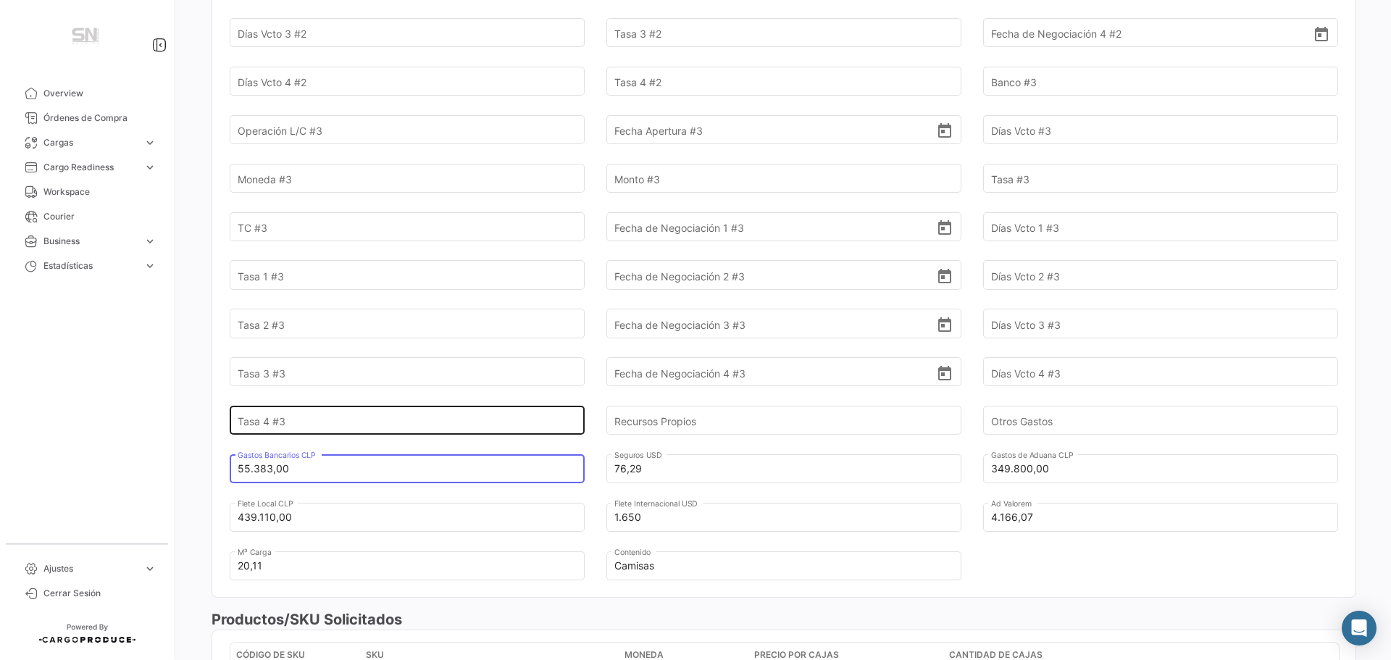
type input "55.383,00"
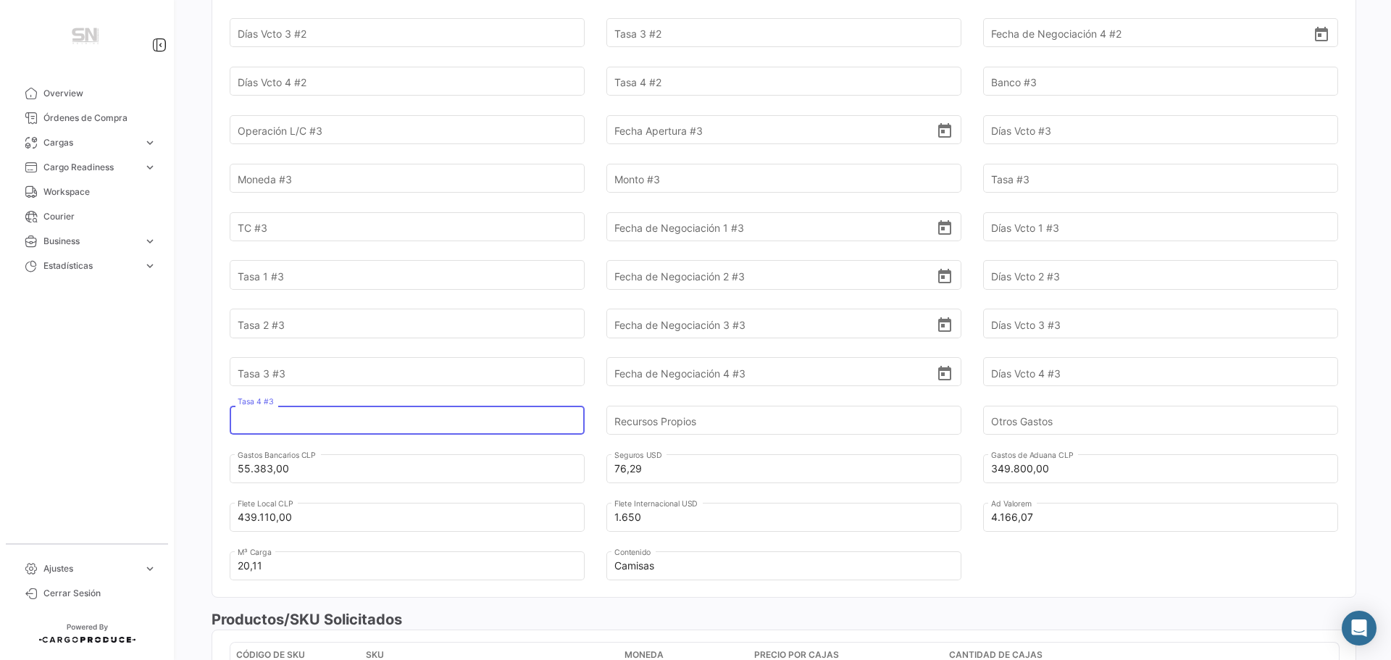
click at [401, 403] on input "Tasa 4 #3" at bounding box center [399, 420] width 322 height 51
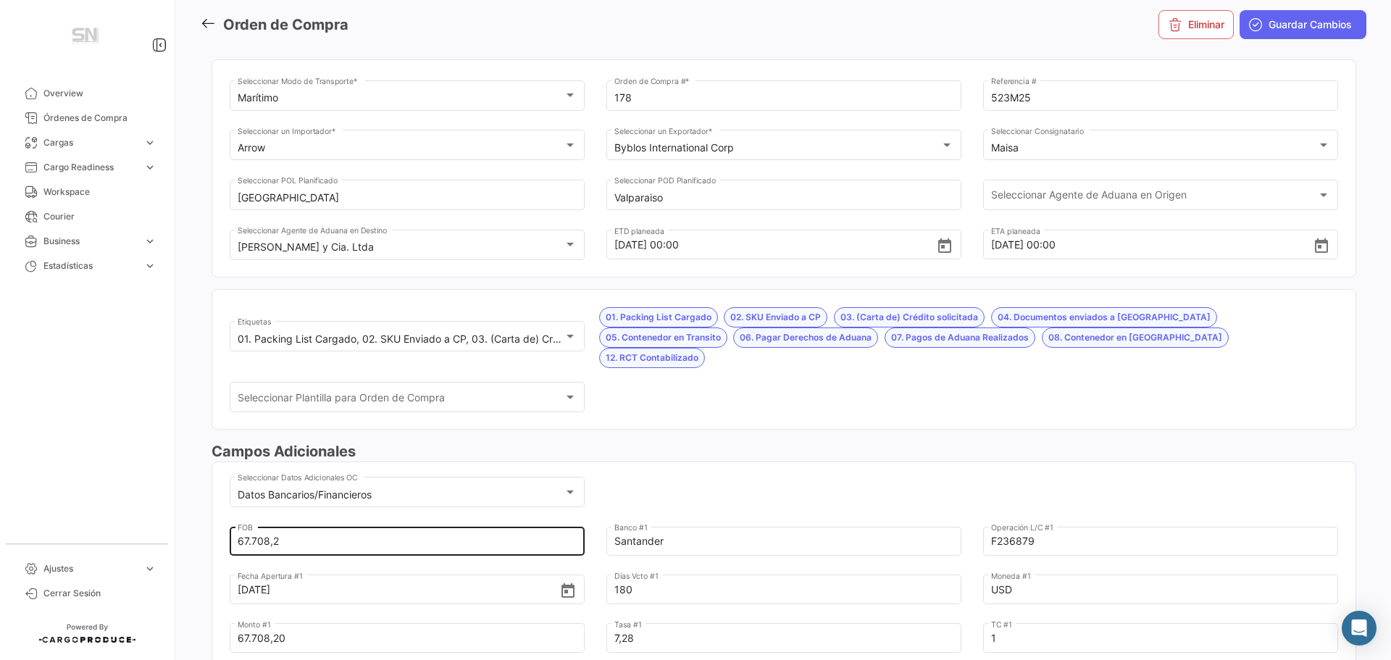
scroll to position [0, 0]
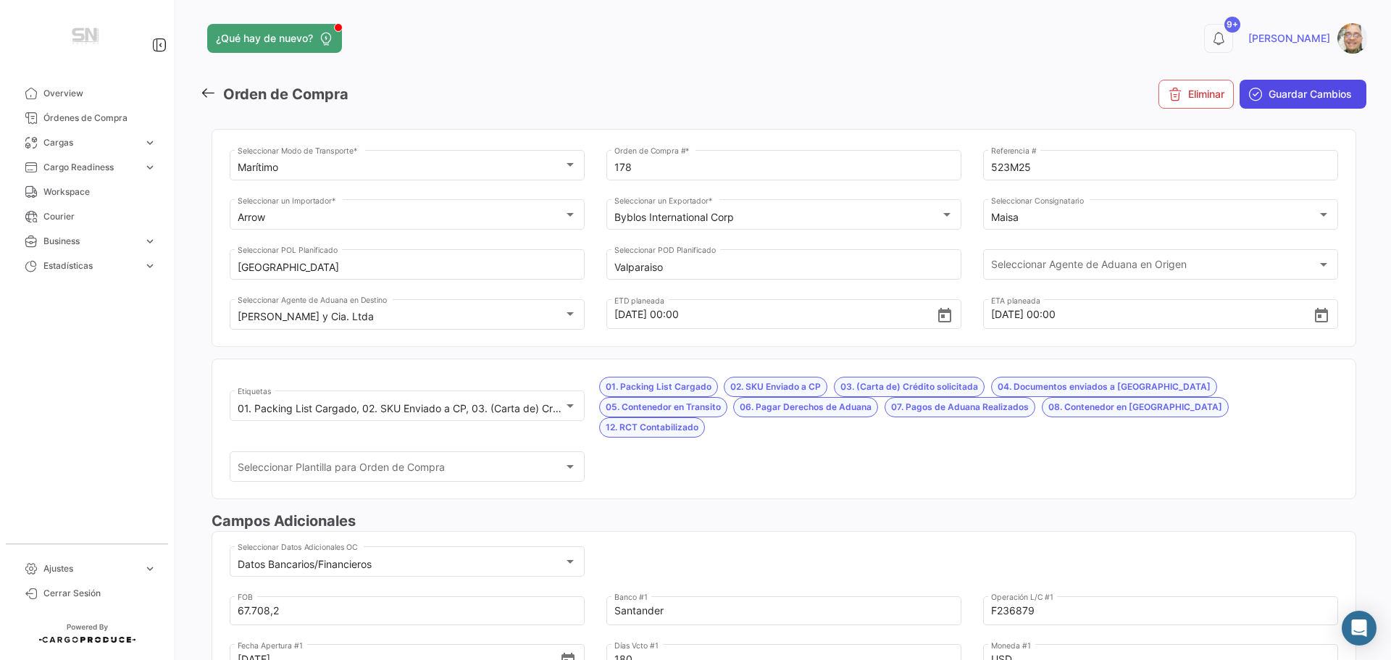
click at [1267, 102] on button "Guardar Cambios" at bounding box center [1302, 94] width 127 height 29
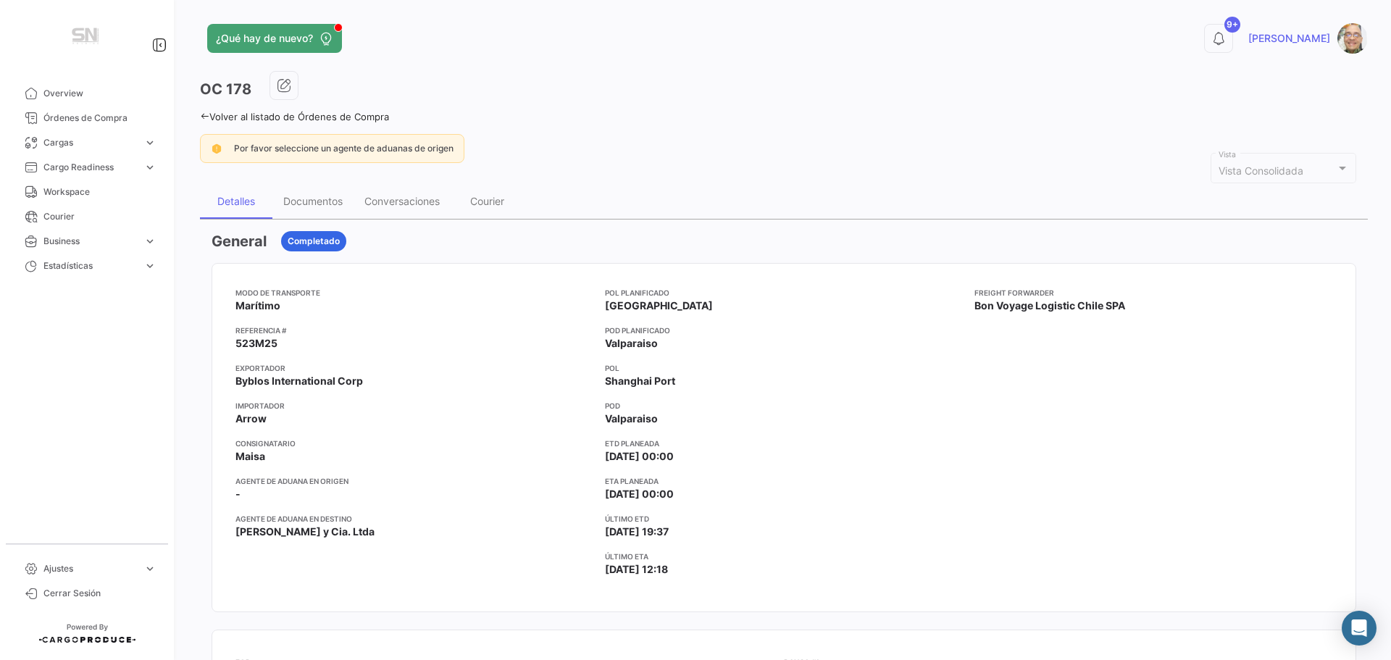
click at [204, 120] on icon at bounding box center [204, 116] width 9 height 9
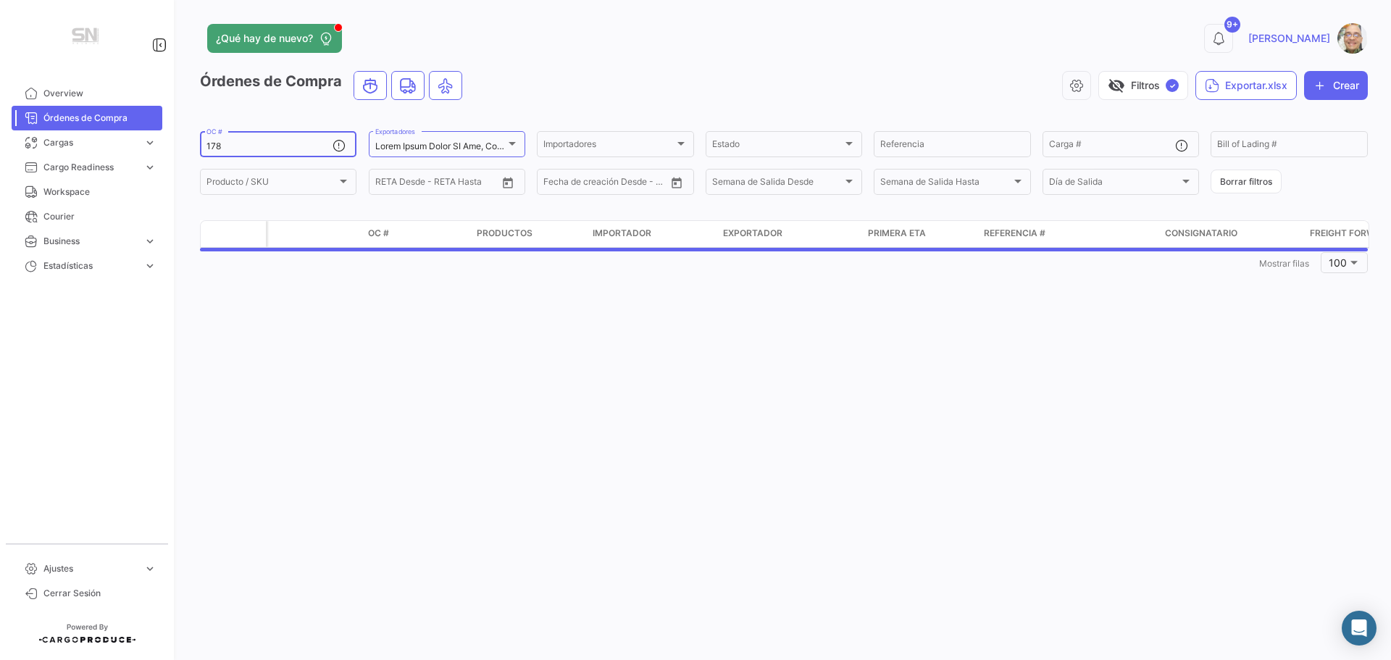
click at [240, 148] on input "178" at bounding box center [269, 146] width 126 height 10
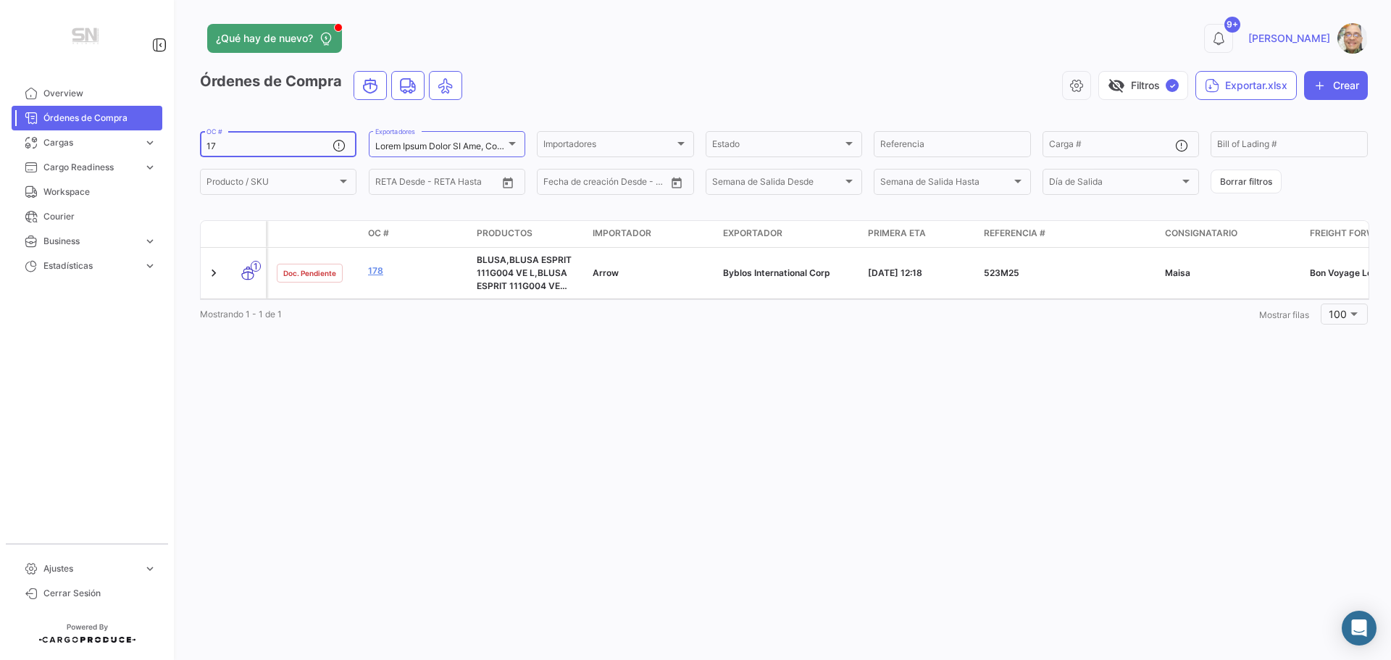
type input "1"
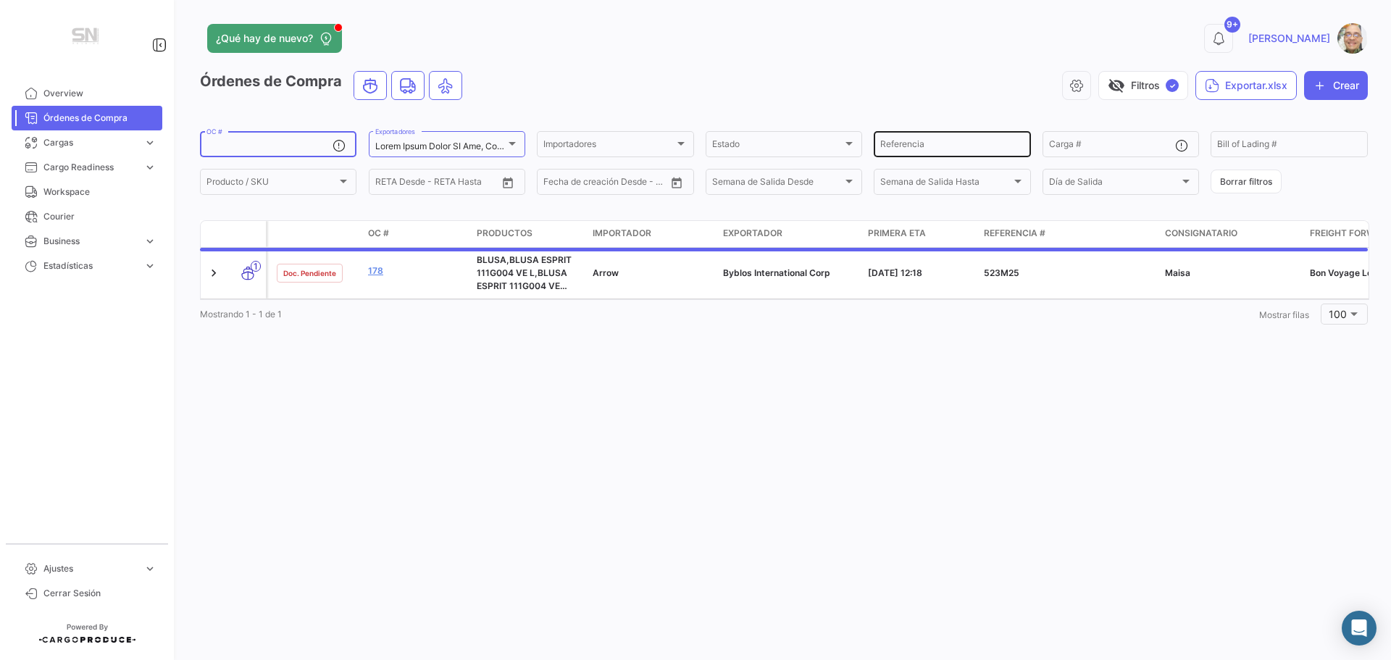
click at [891, 147] on input "Referencia" at bounding box center [951, 146] width 143 height 10
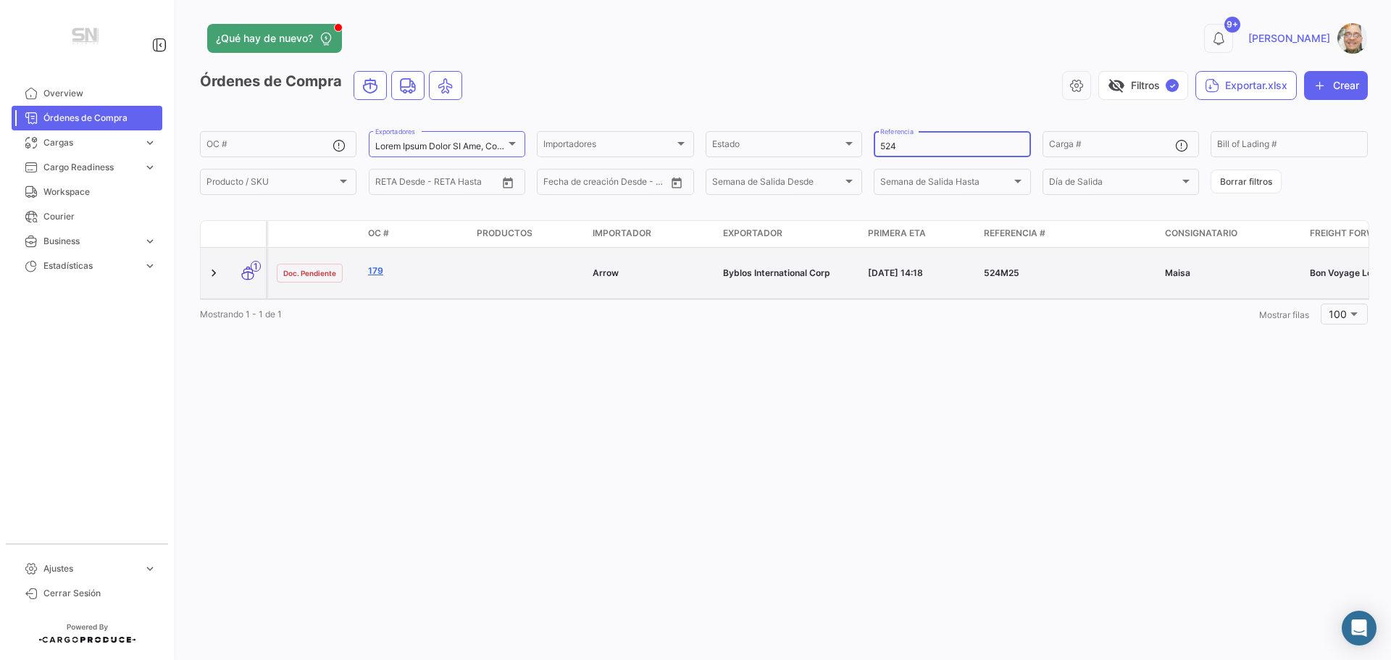
type input "524"
click at [372, 276] on link "179" at bounding box center [416, 270] width 97 height 13
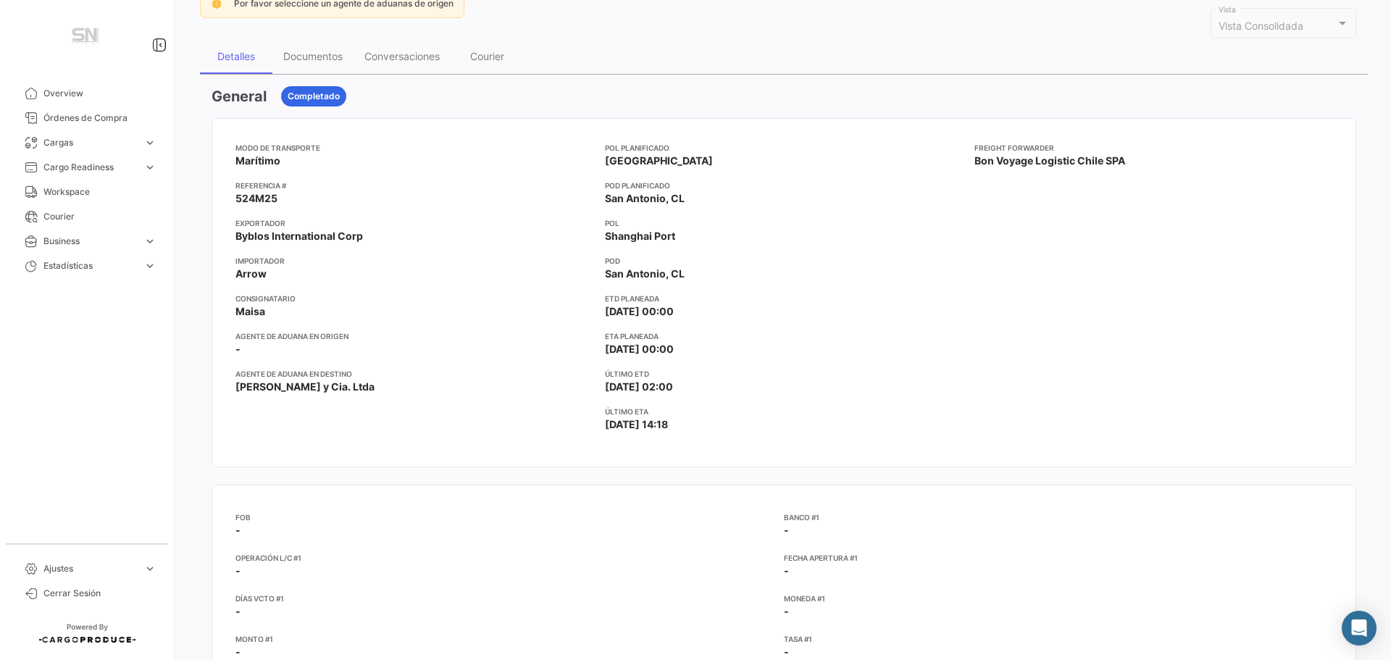
scroll to position [72, 0]
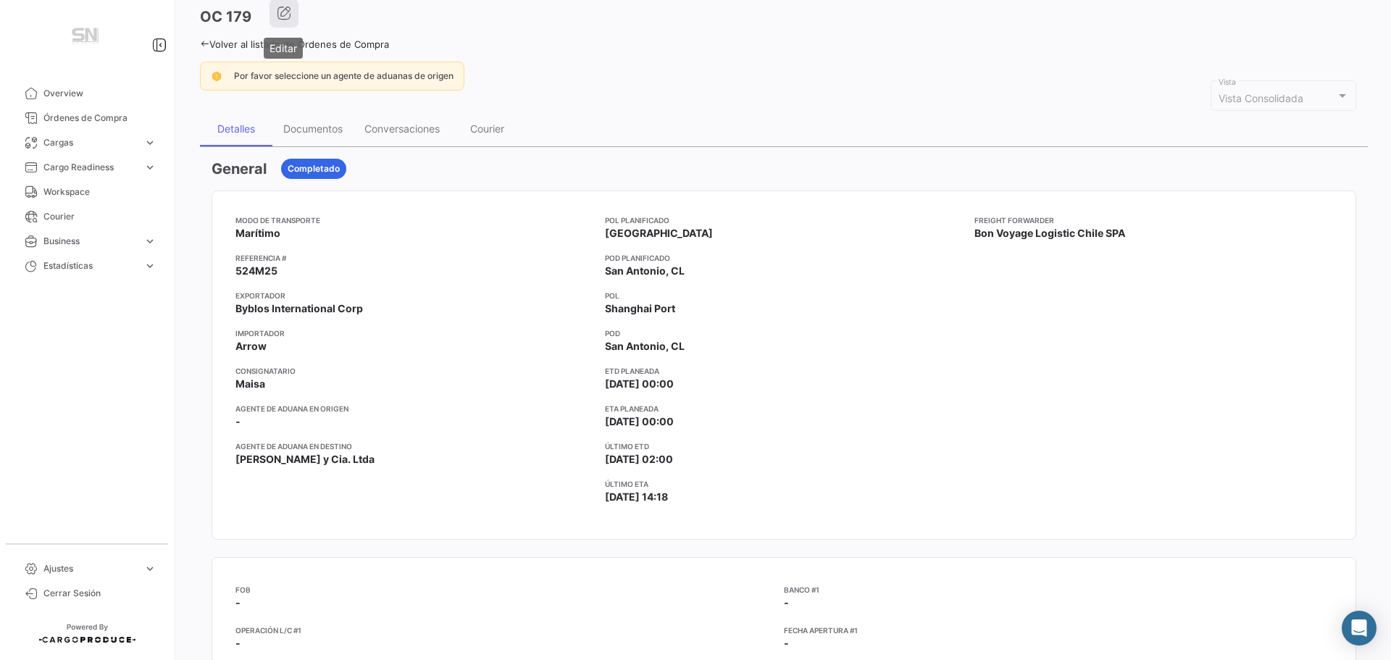
click at [282, 22] on button "button" at bounding box center [283, 13] width 29 height 29
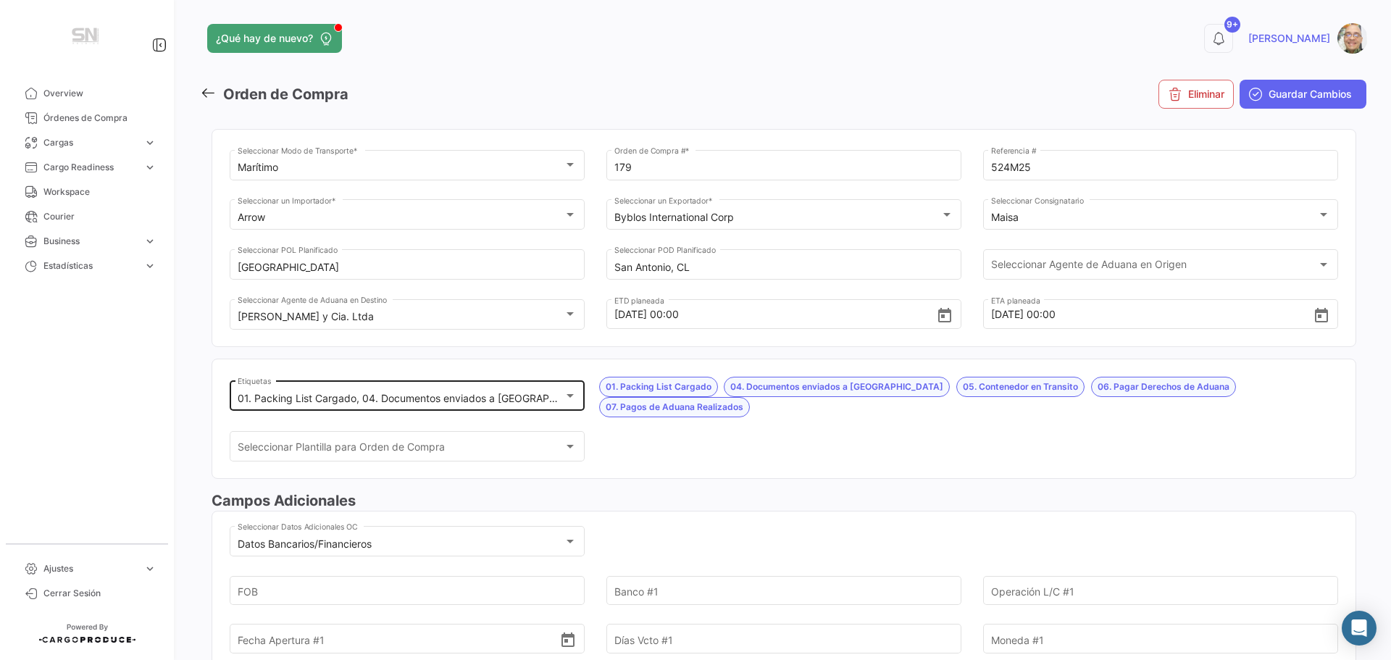
click at [578, 396] on div "01. Packing List Cargado, 04. Documentos enviados a [GEOGRAPHIC_DATA], 05. Cont…" at bounding box center [407, 393] width 355 height 33
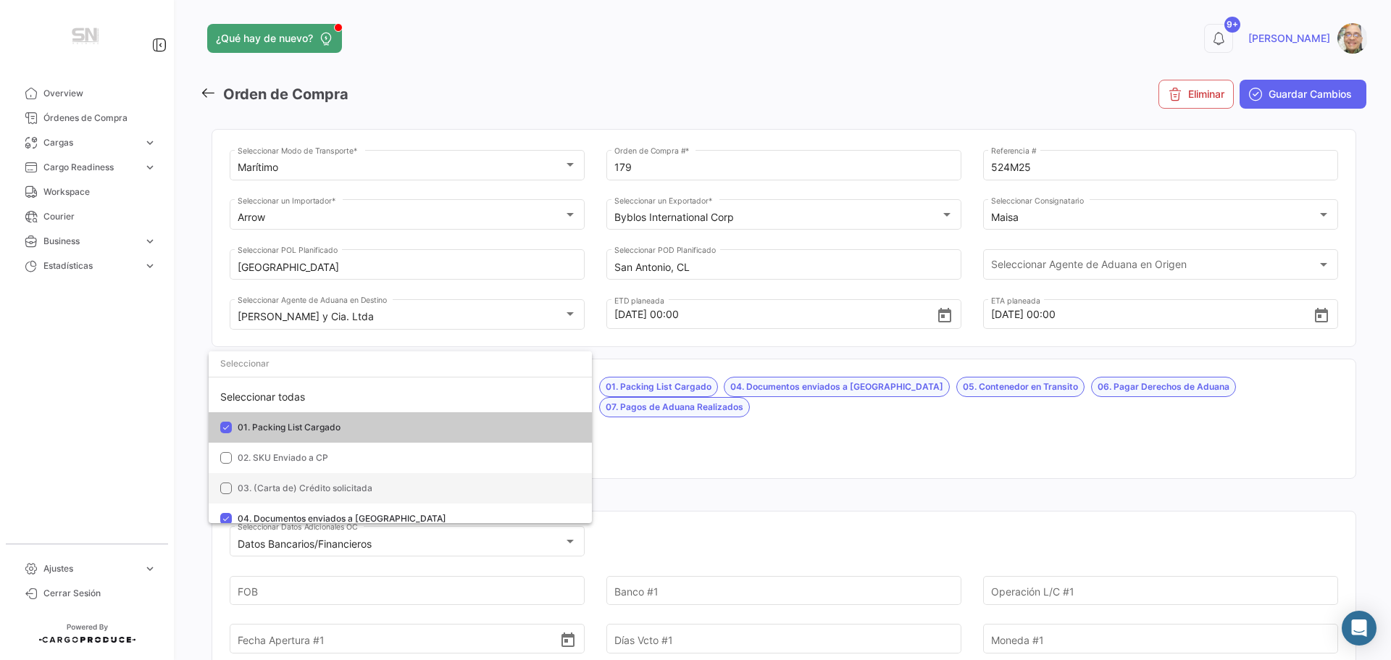
click at [231, 490] on mat-pseudo-checkbox at bounding box center [226, 488] width 12 height 12
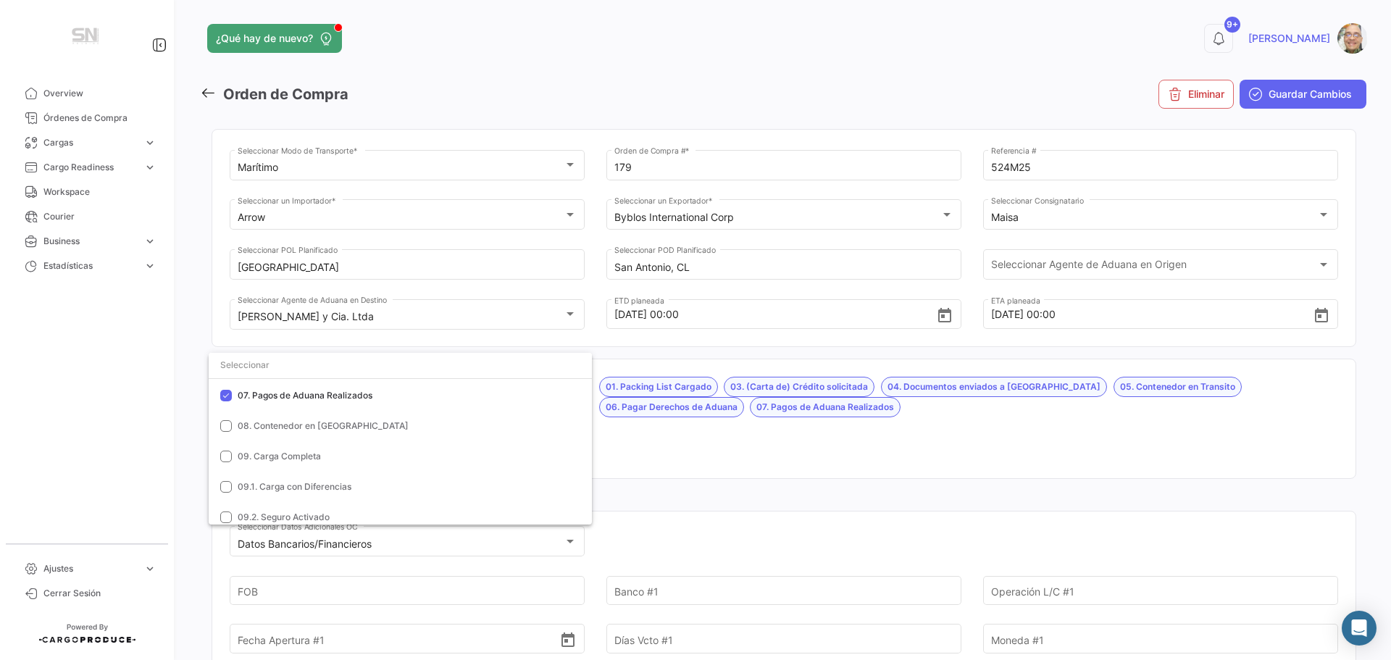
scroll to position [217, 0]
click at [633, 439] on div at bounding box center [695, 330] width 1391 height 660
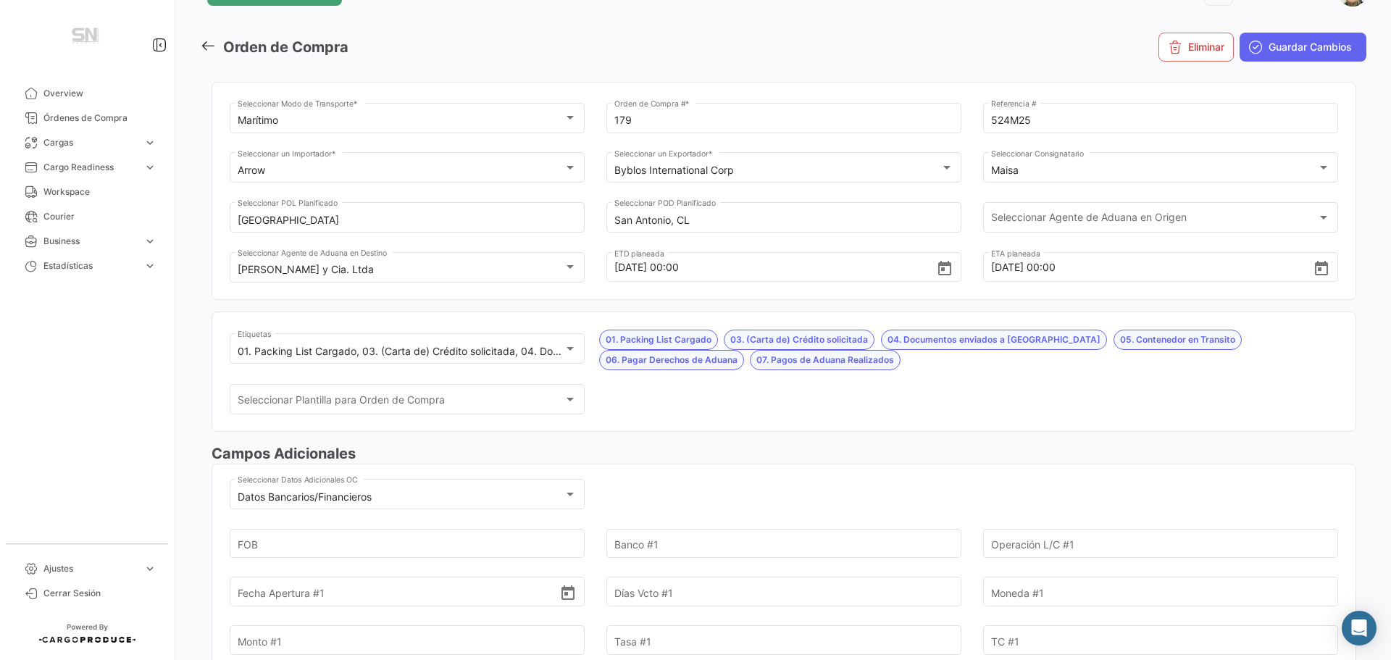
scroll to position [72, 0]
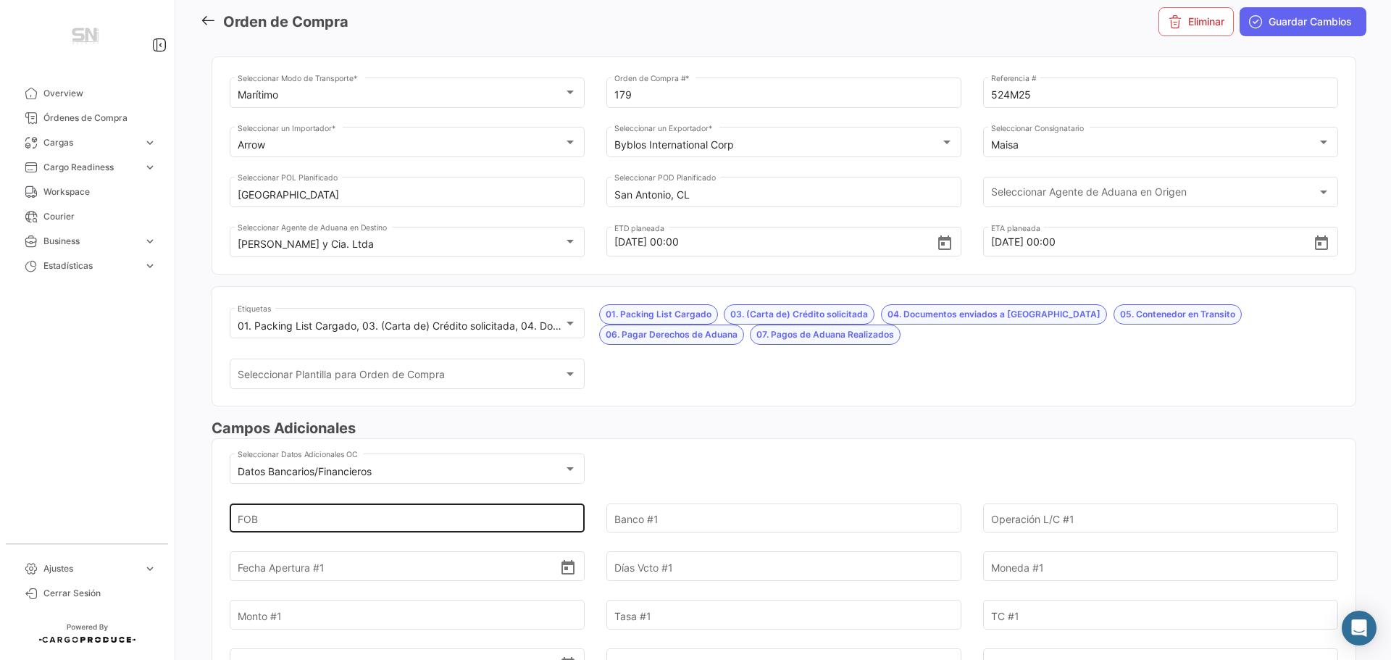
click at [435, 516] on input "FOB" at bounding box center [399, 518] width 322 height 51
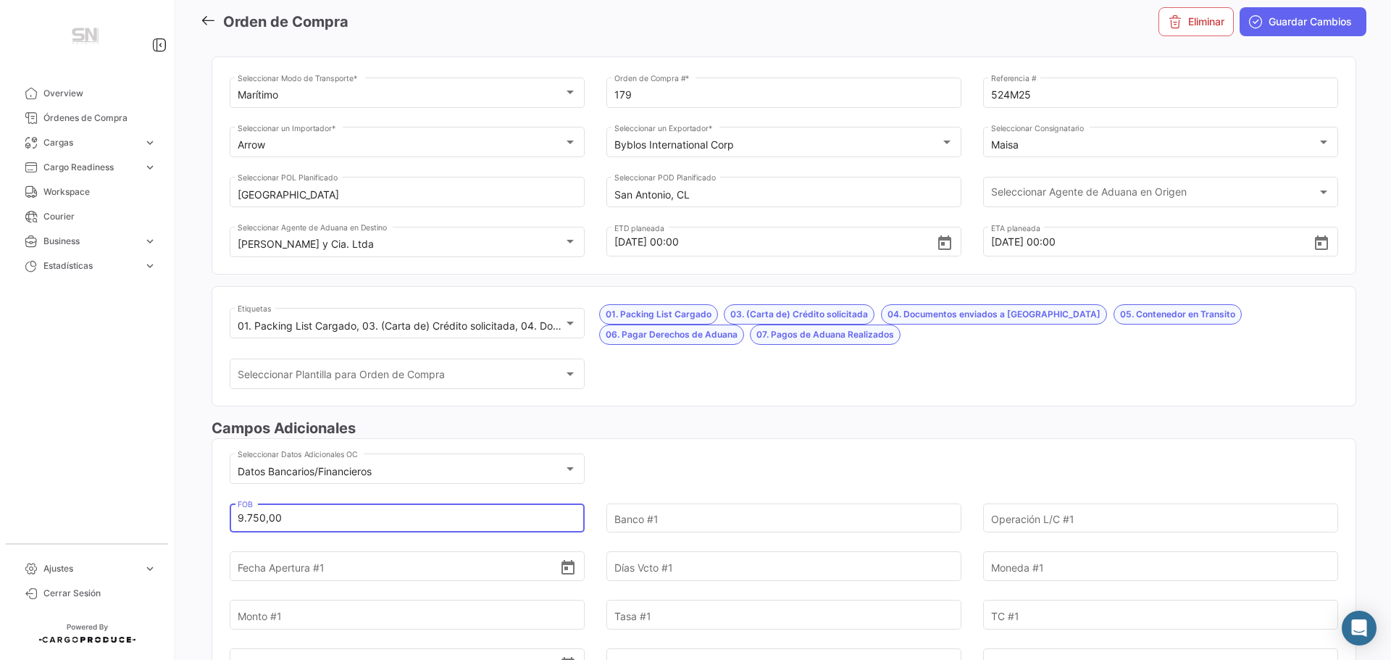
type input "9.750,00"
type input "Santander"
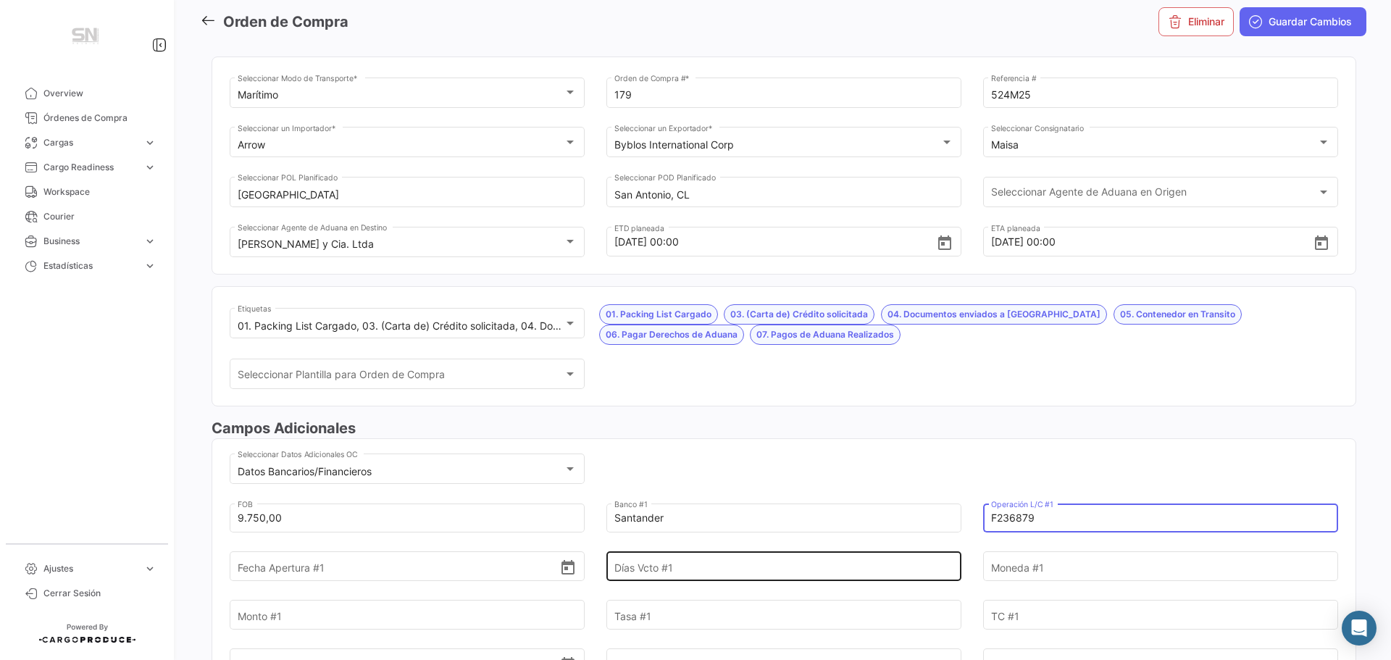
type input "F236879"
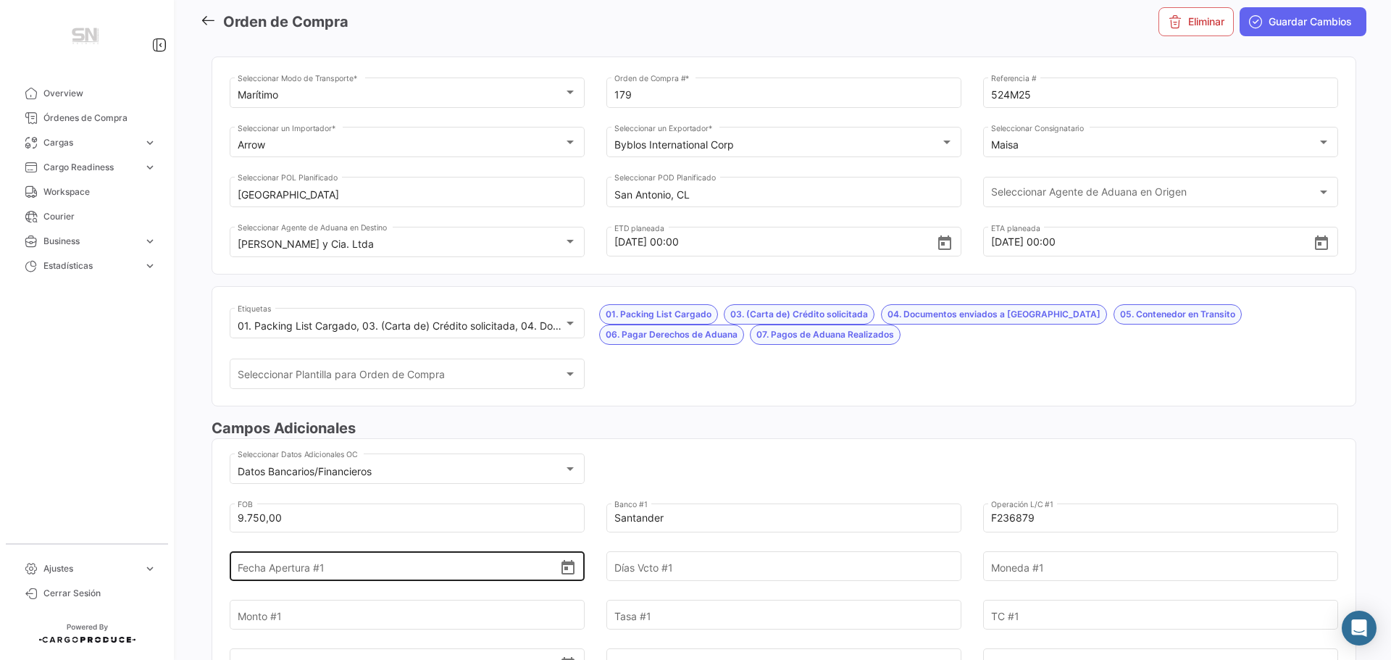
click at [309, 567] on input "Fecha Apertura #1" at bounding box center [399, 566] width 322 height 51
type input "[DATE]"
type input "180"
type input "USD"
type input "9.750,00"
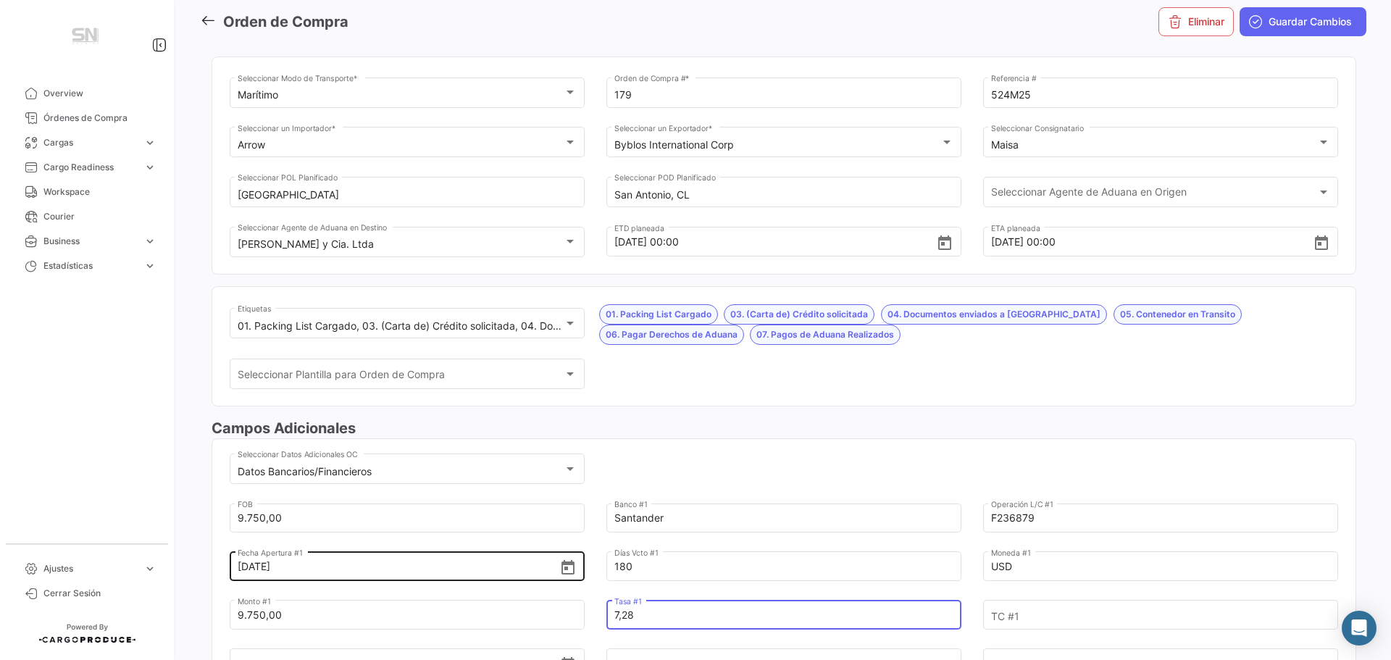
type input "7,28"
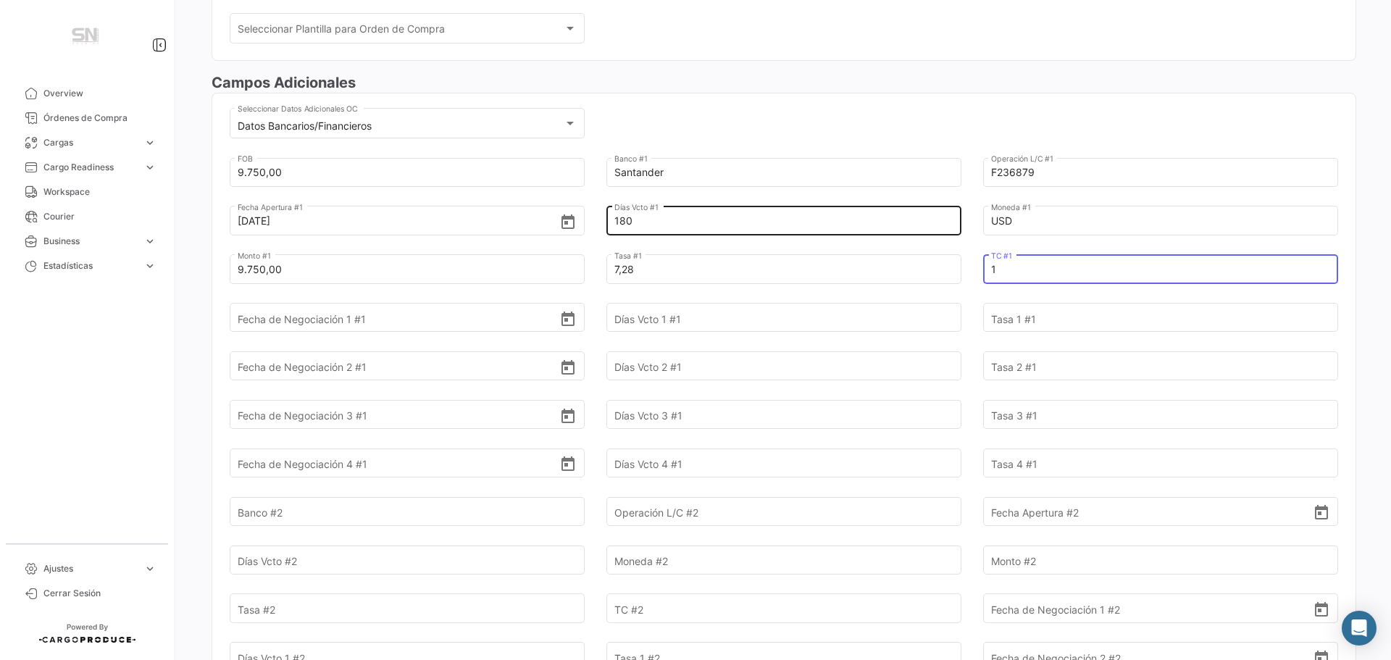
scroll to position [435, 0]
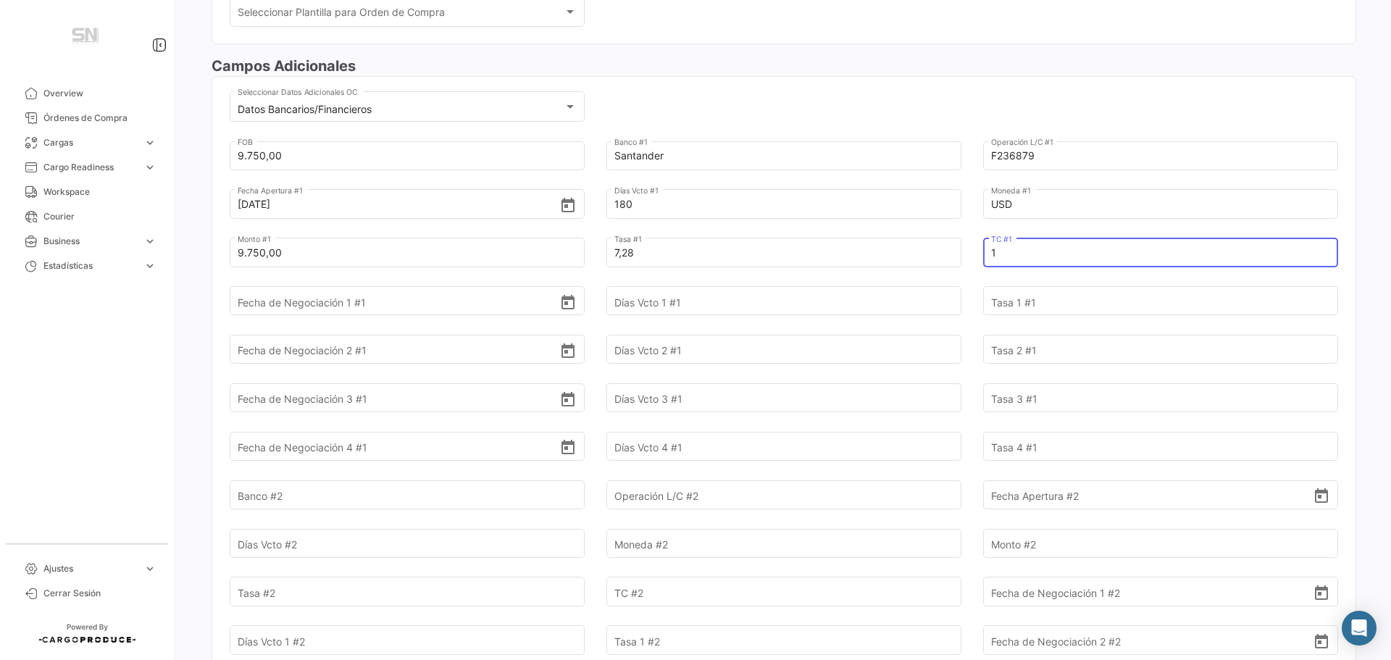
type input "1"
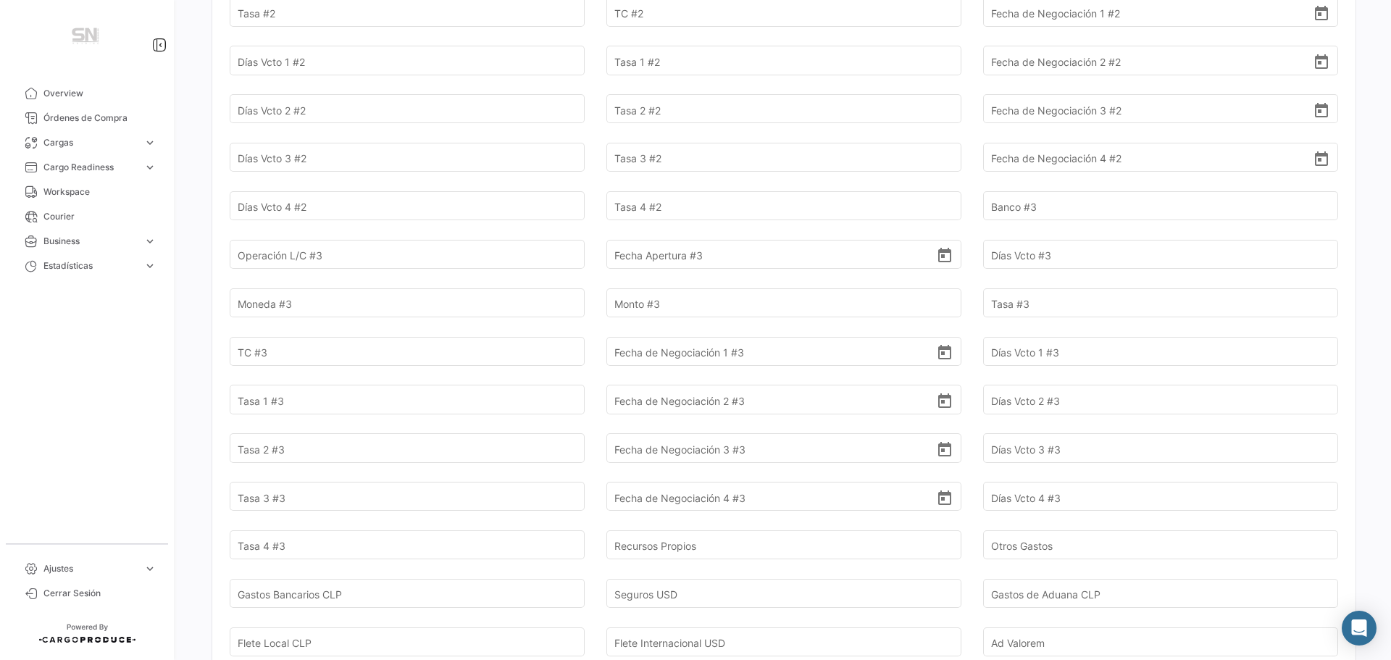
scroll to position [1231, 0]
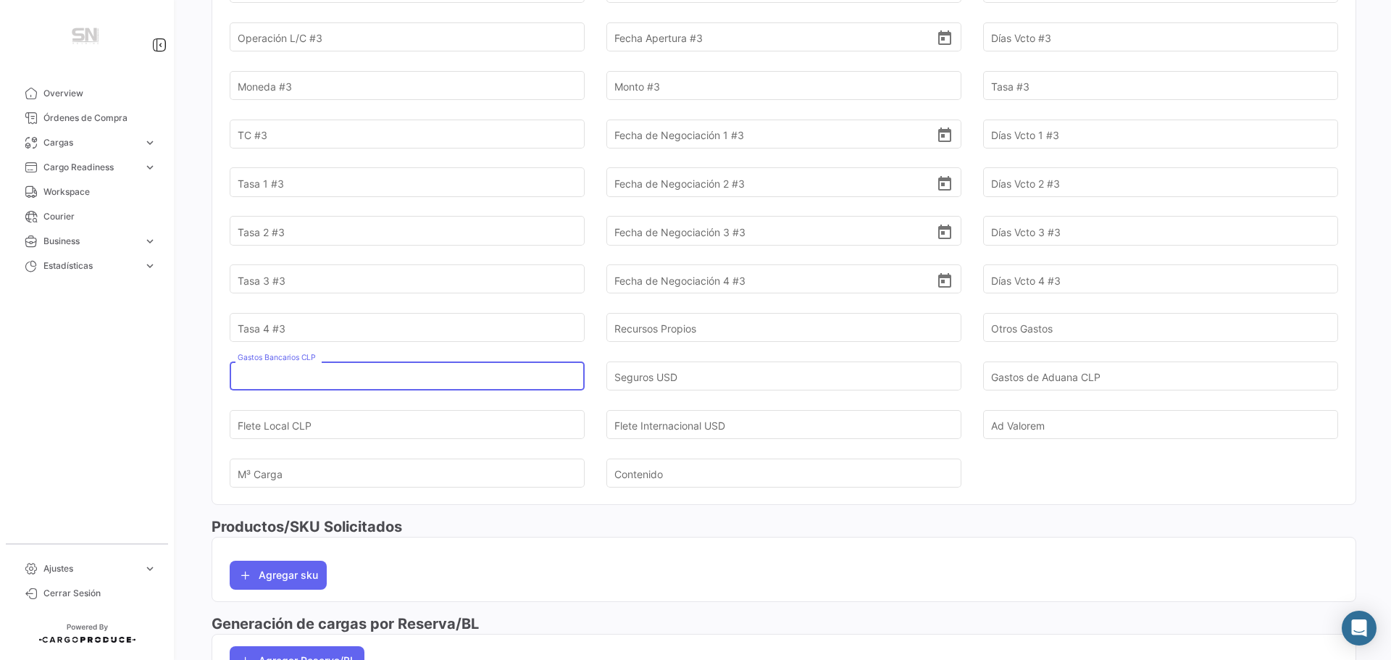
click at [373, 377] on input "Gastos Bancarios CLP" at bounding box center [399, 376] width 322 height 51
type input "9"
type input "7"
type input "7.975,16"
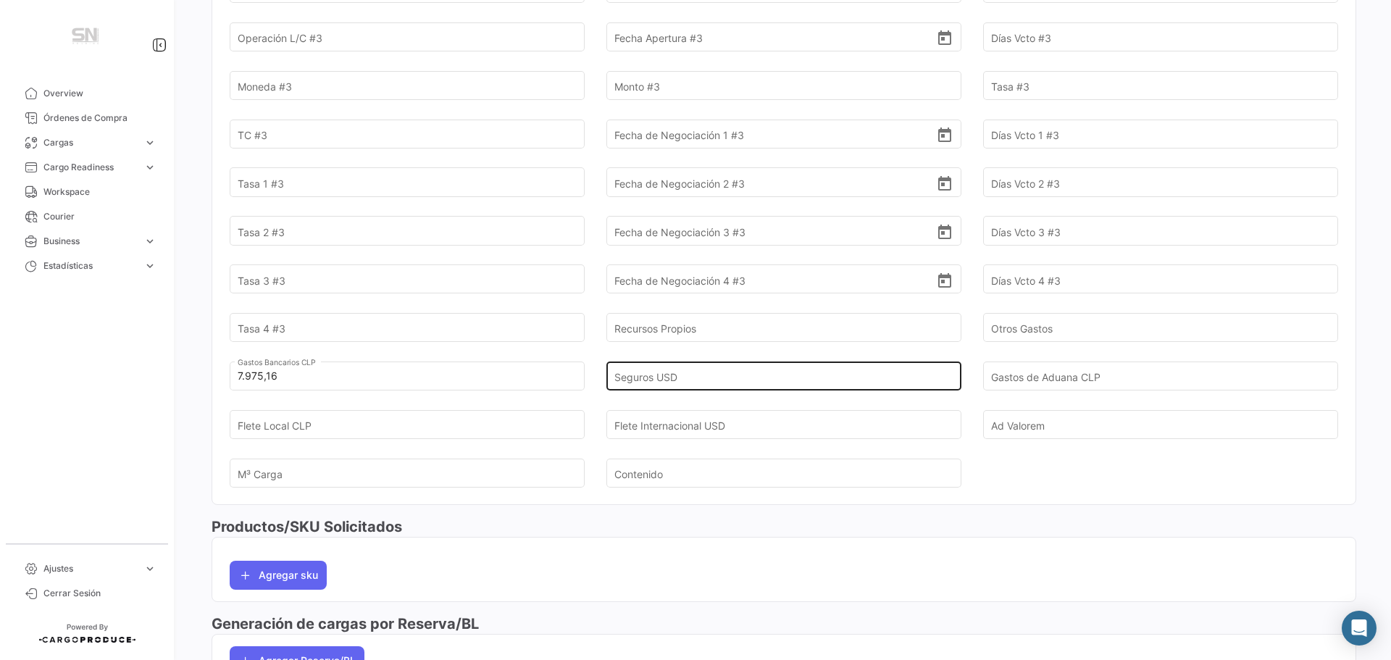
click at [644, 372] on input "Seguros USD" at bounding box center [775, 376] width 322 height 51
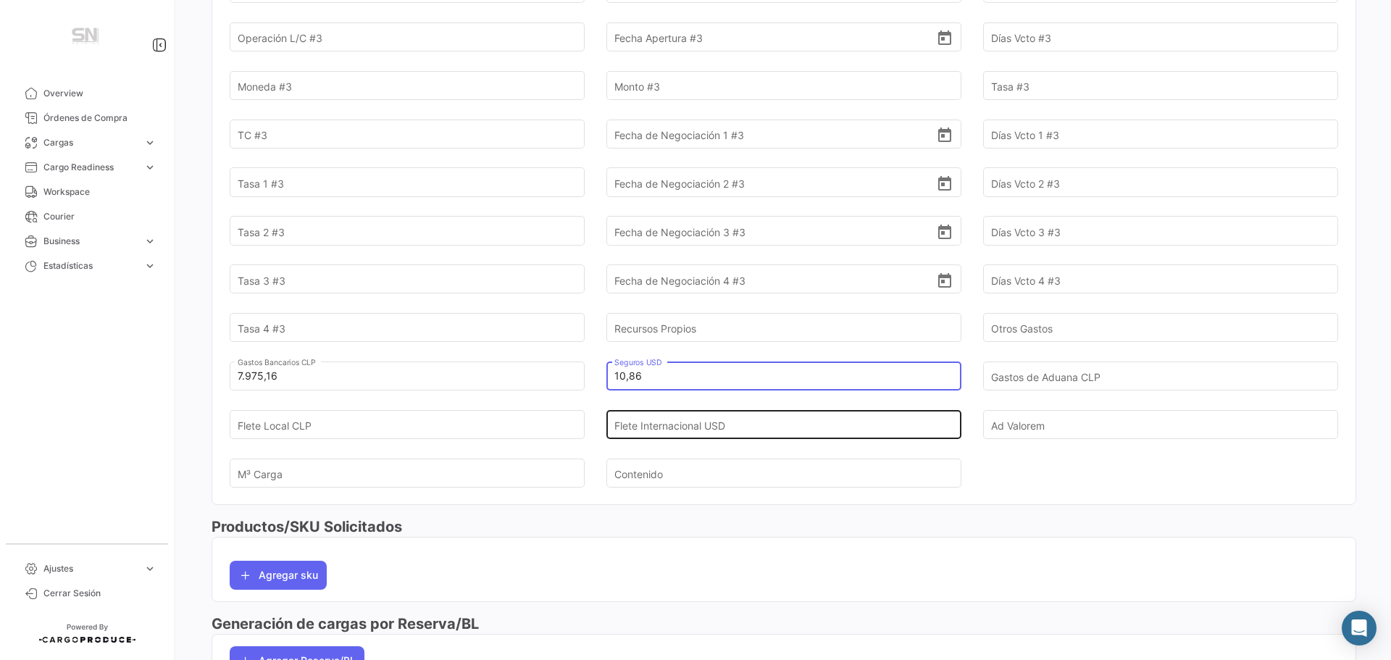
type input "10,86"
click at [632, 428] on input "Flete Internacional USD" at bounding box center [775, 424] width 322 height 51
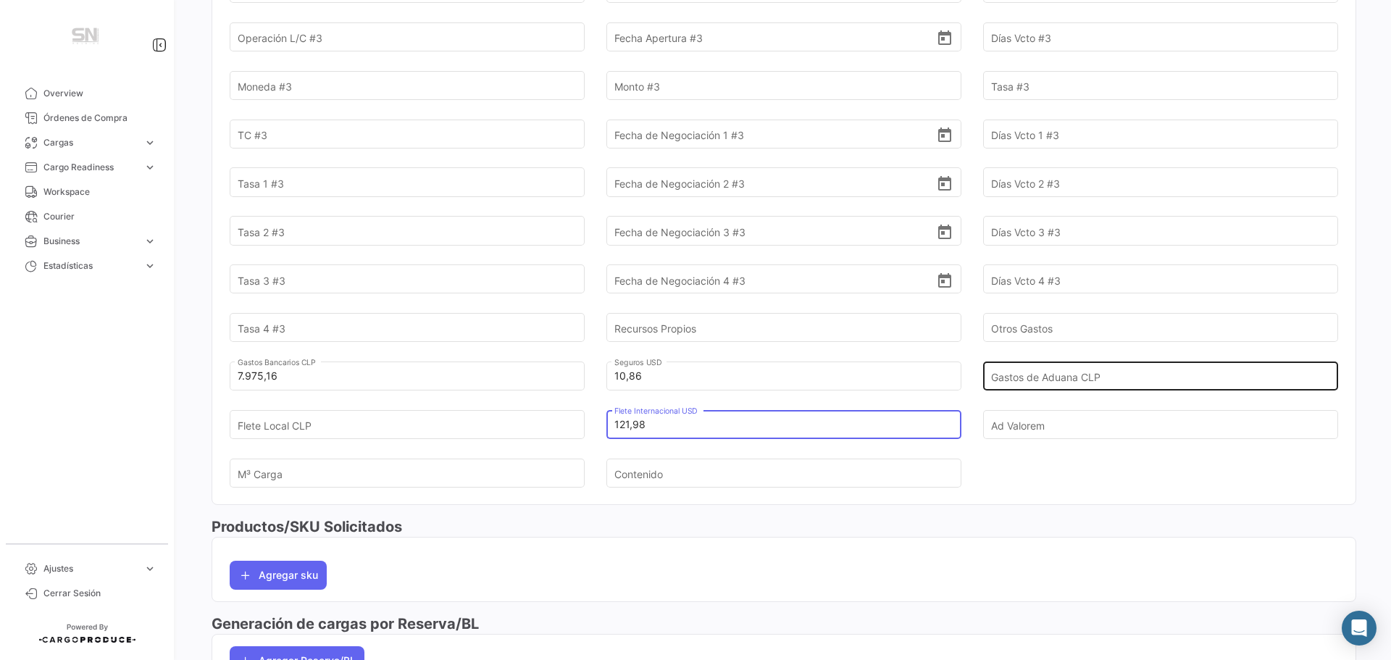
type input "121,98"
click at [1045, 381] on input "Gastos de Aduana CLP" at bounding box center [1152, 376] width 322 height 51
click at [1036, 378] on input "Gastos de Aduana CLP" at bounding box center [1152, 376] width 322 height 51
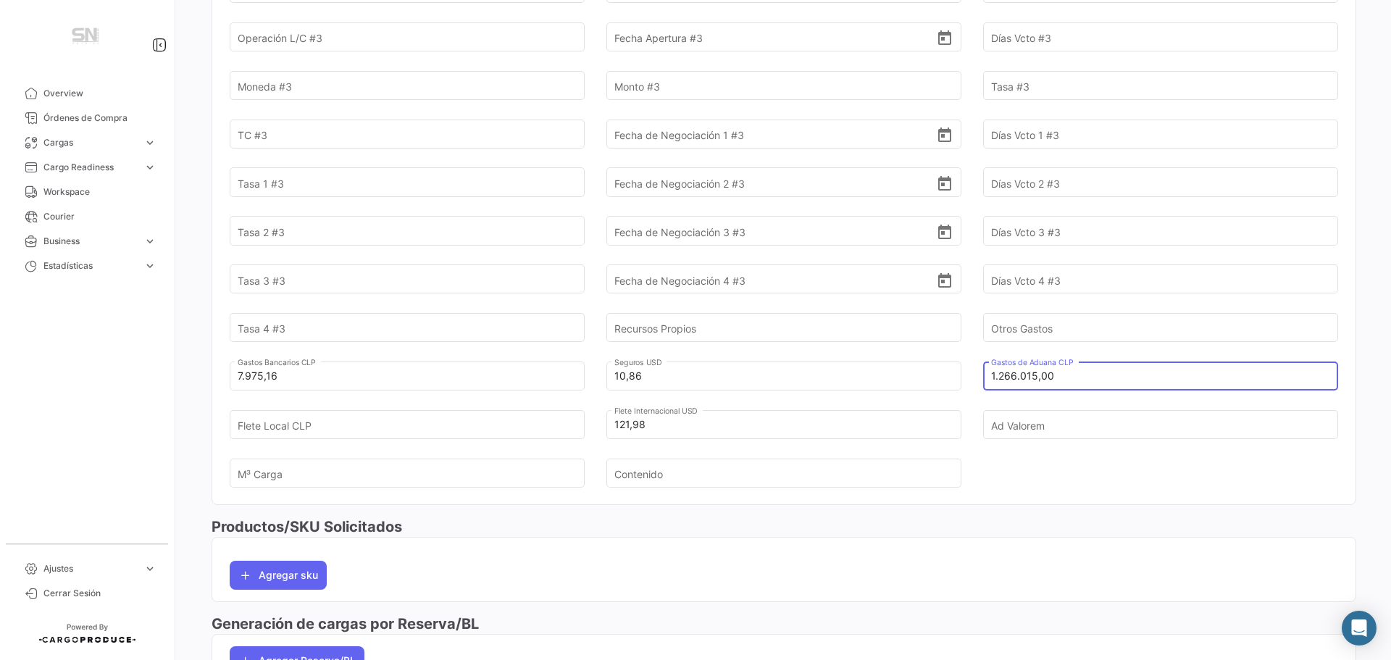
type input "1.266.015,00"
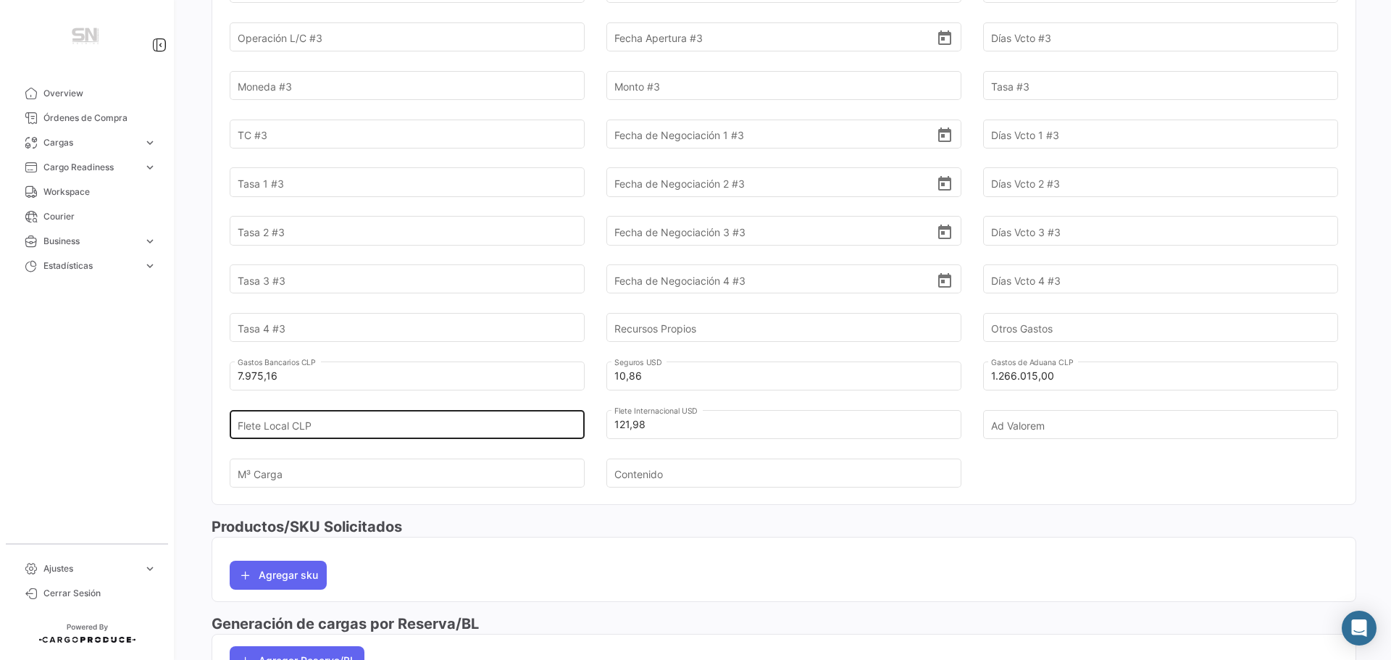
click at [340, 430] on input "Flete Local CLP" at bounding box center [399, 424] width 322 height 51
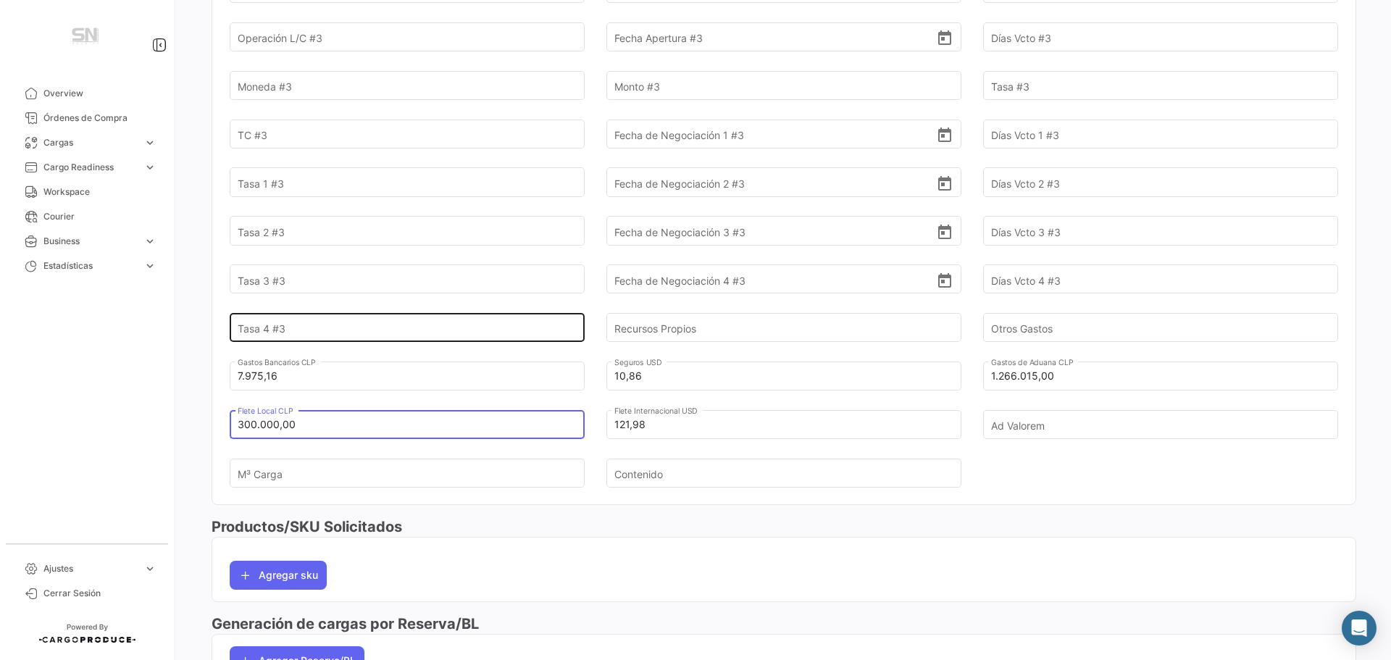
type input "300.000,00"
click at [441, 332] on input "Tasa 4 #3" at bounding box center [399, 328] width 322 height 51
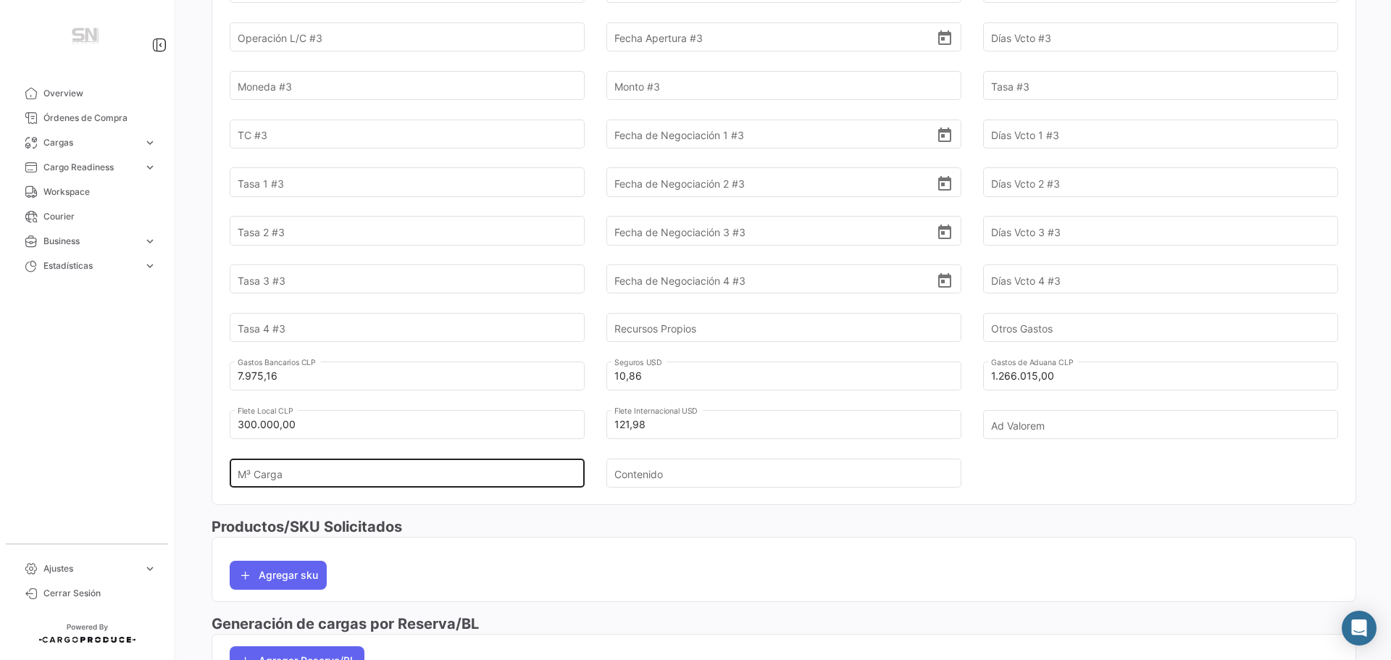
click at [271, 474] on input "M³ Carga" at bounding box center [399, 473] width 322 height 51
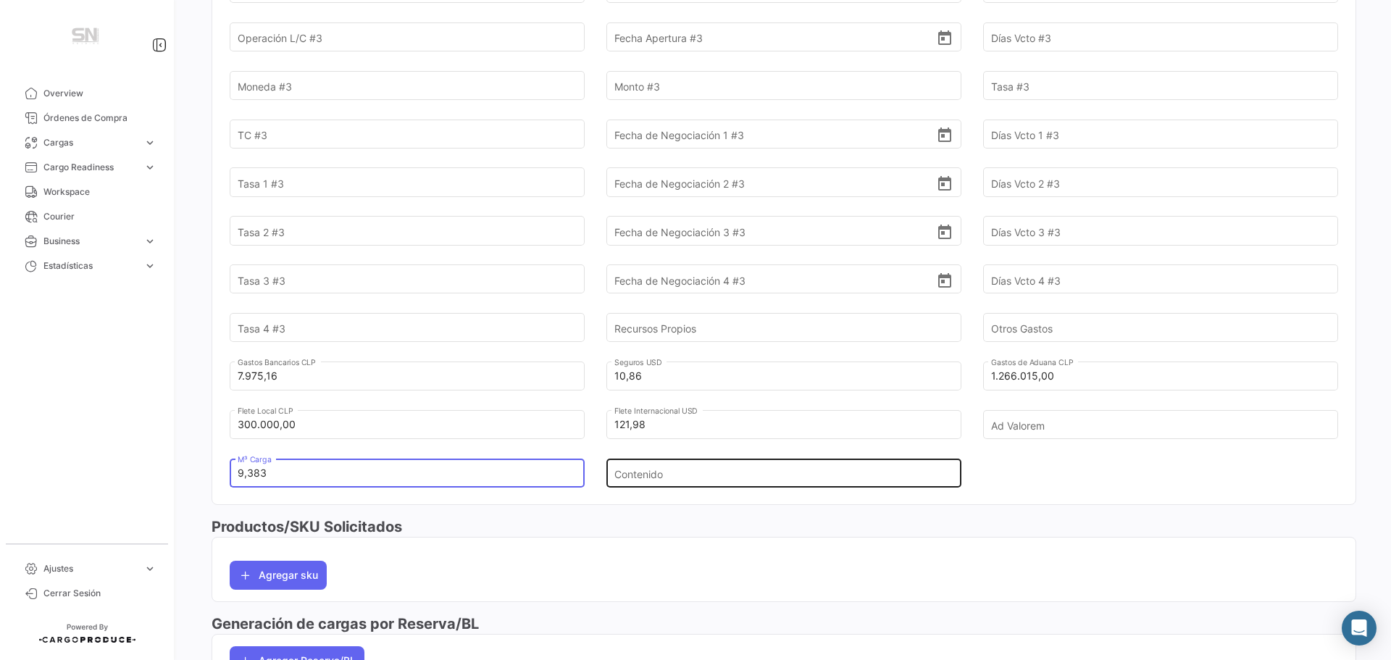
type input "9,383"
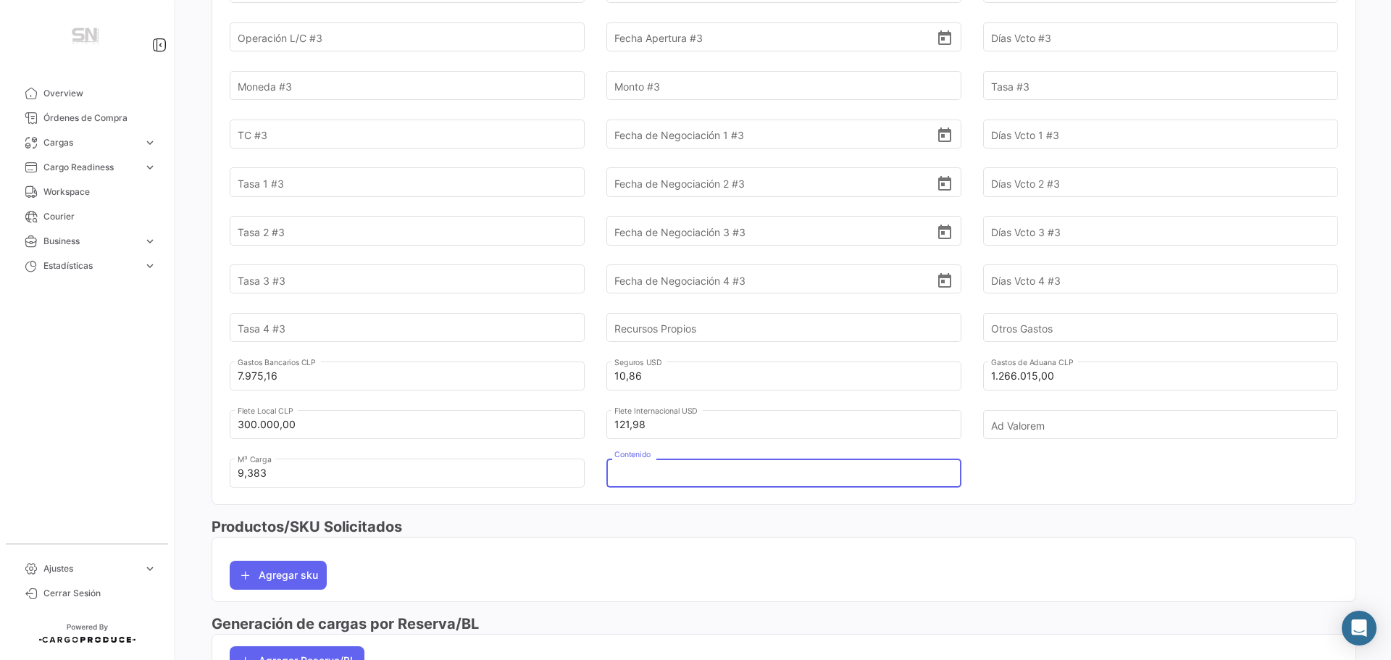
click at [707, 480] on input "Contenido" at bounding box center [775, 473] width 322 height 51
type input "a"
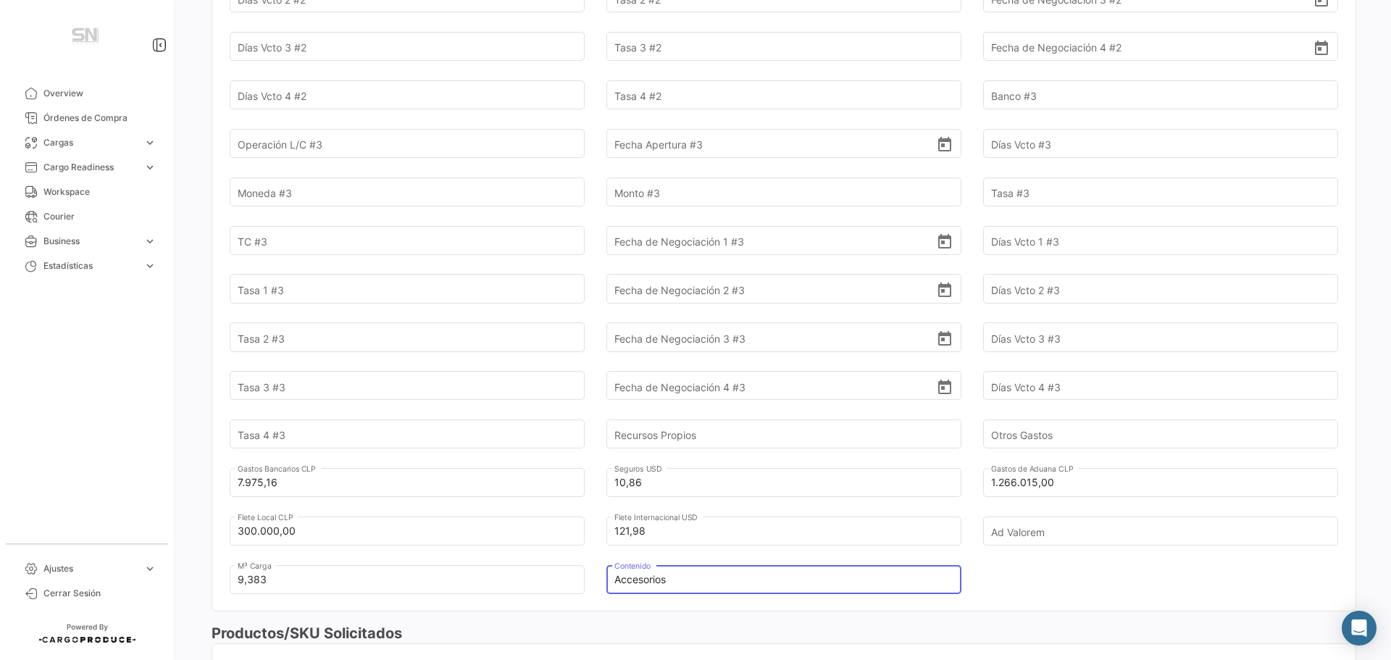
scroll to position [1086, 0]
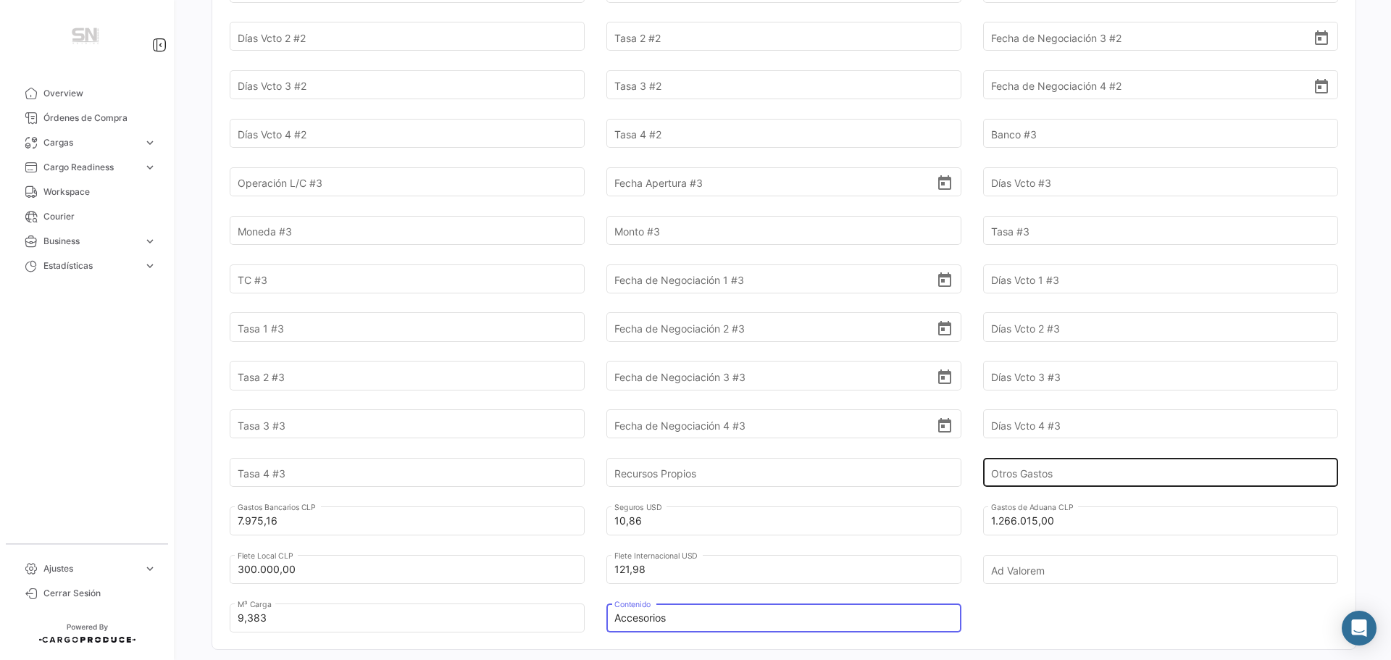
type input "Accesorios"
click at [1033, 474] on input "Otros Gastos" at bounding box center [1152, 473] width 322 height 51
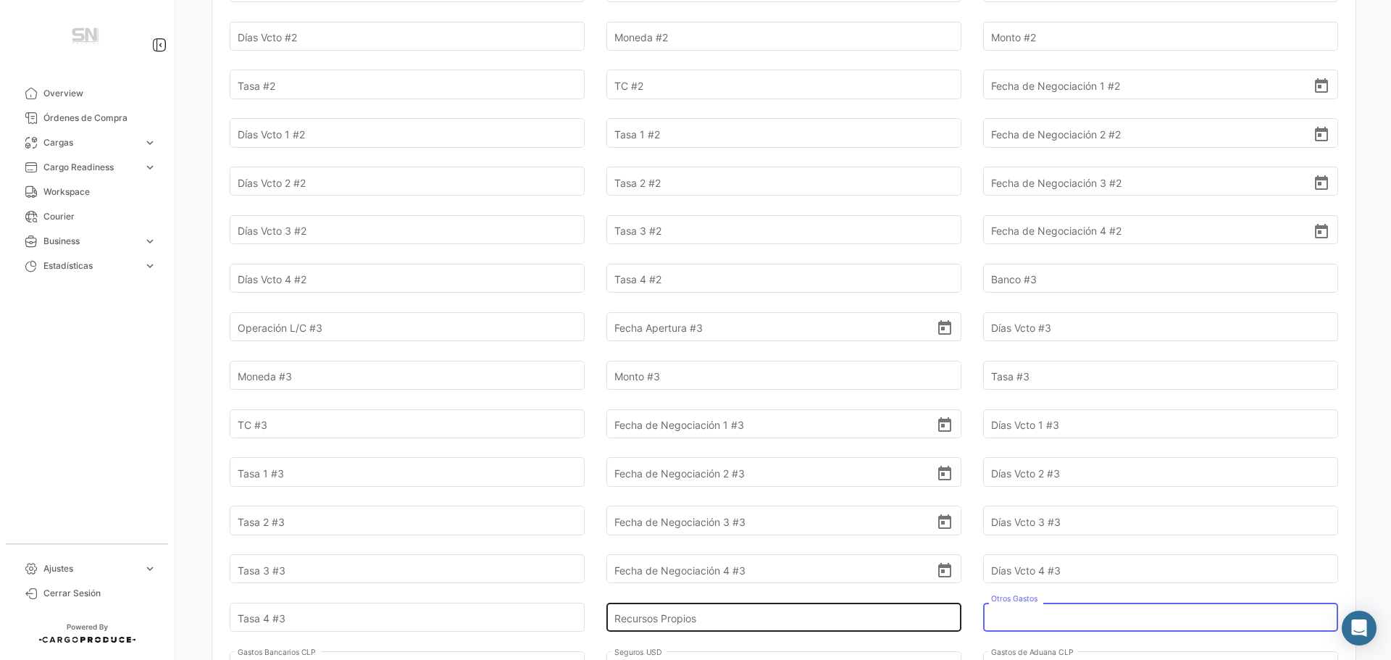
scroll to position [1159, 0]
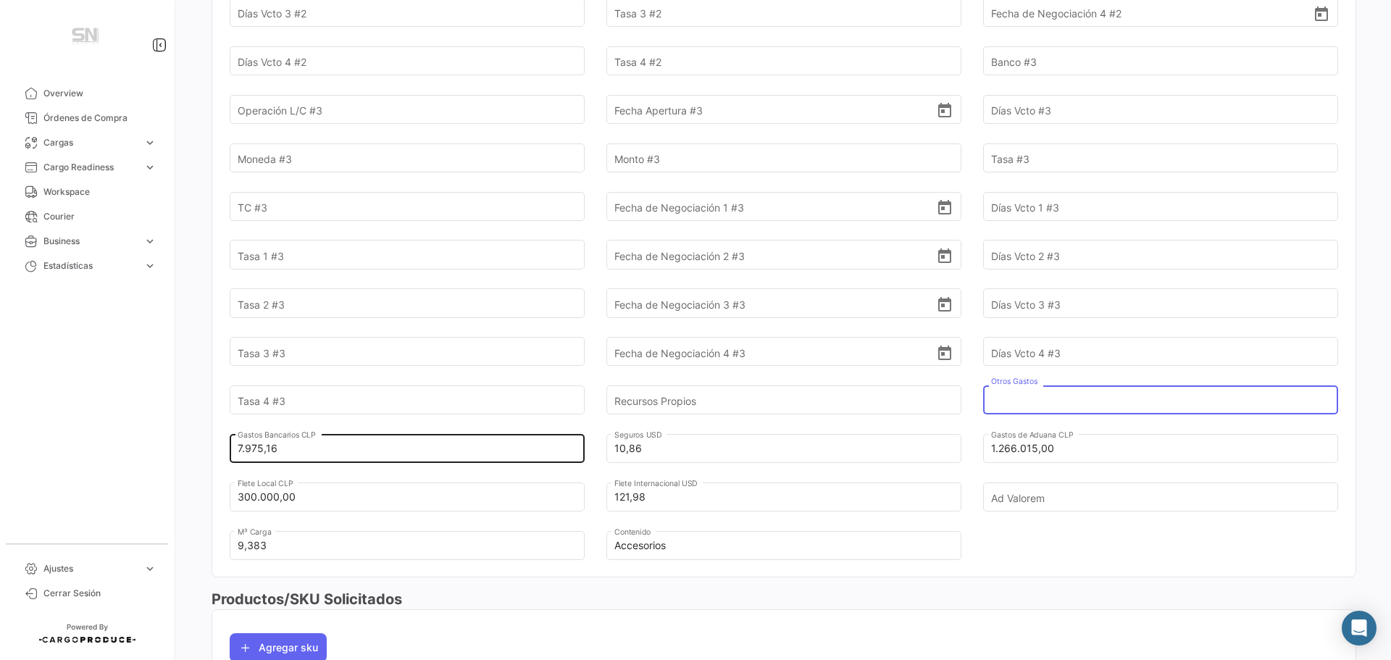
click at [314, 455] on input "7.975,16" at bounding box center [399, 448] width 322 height 51
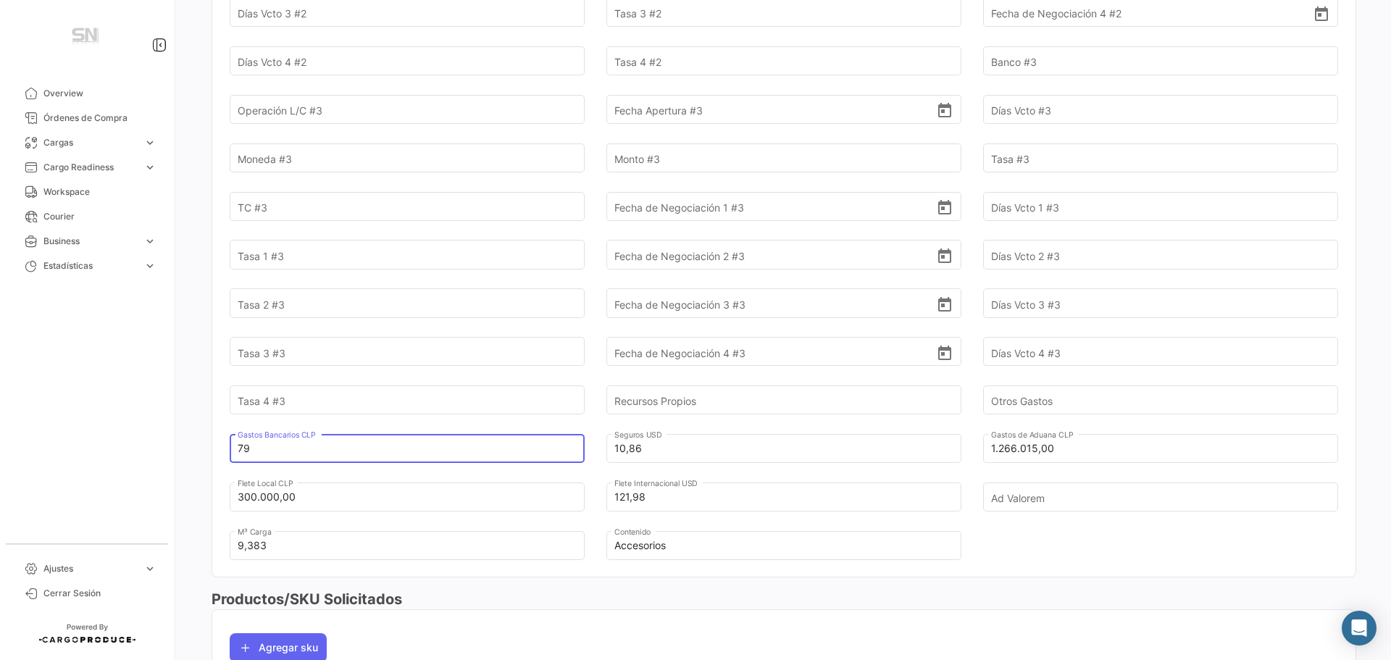
type input "7"
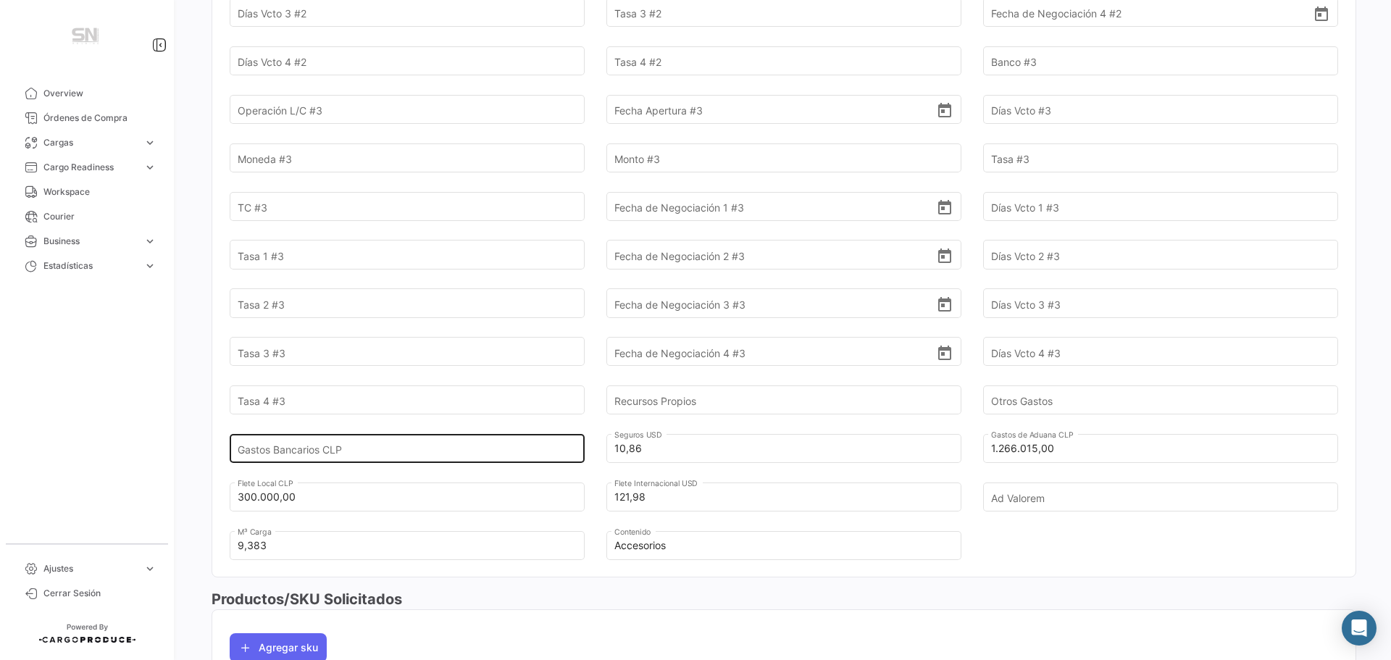
click at [336, 444] on input "Gastos Bancarios CLP" at bounding box center [399, 448] width 322 height 51
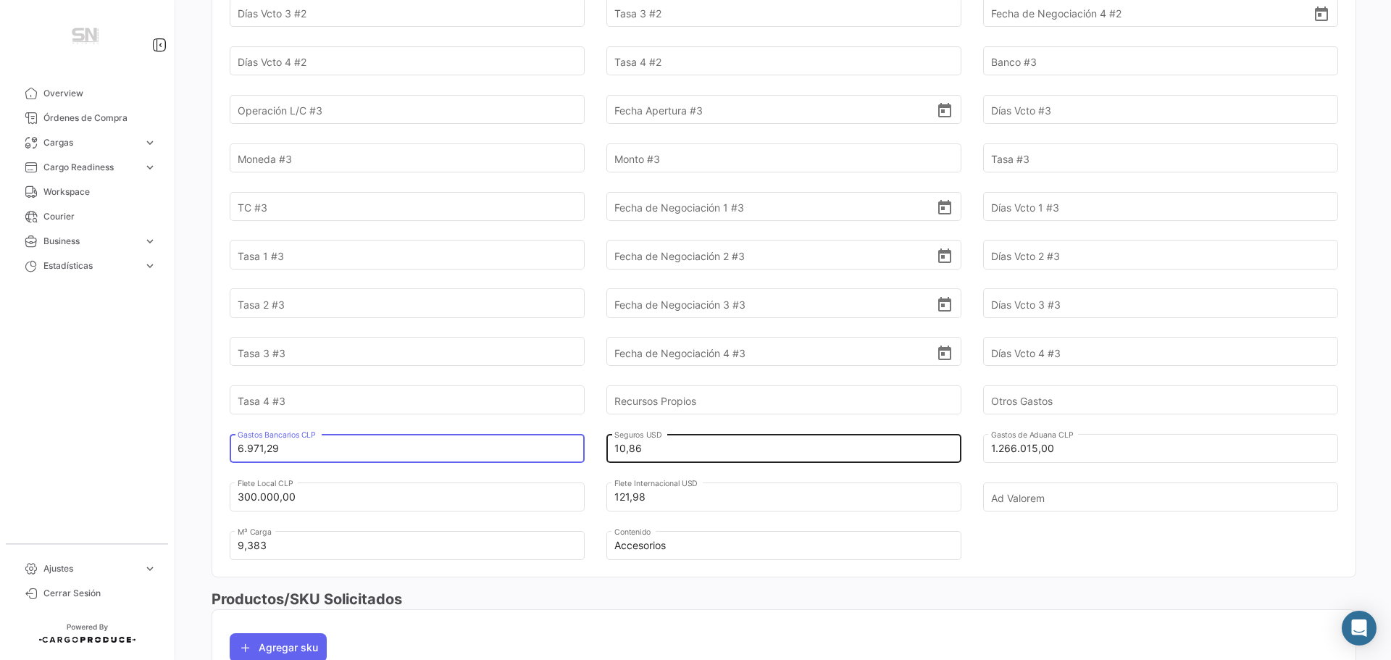
type input "6.971,29"
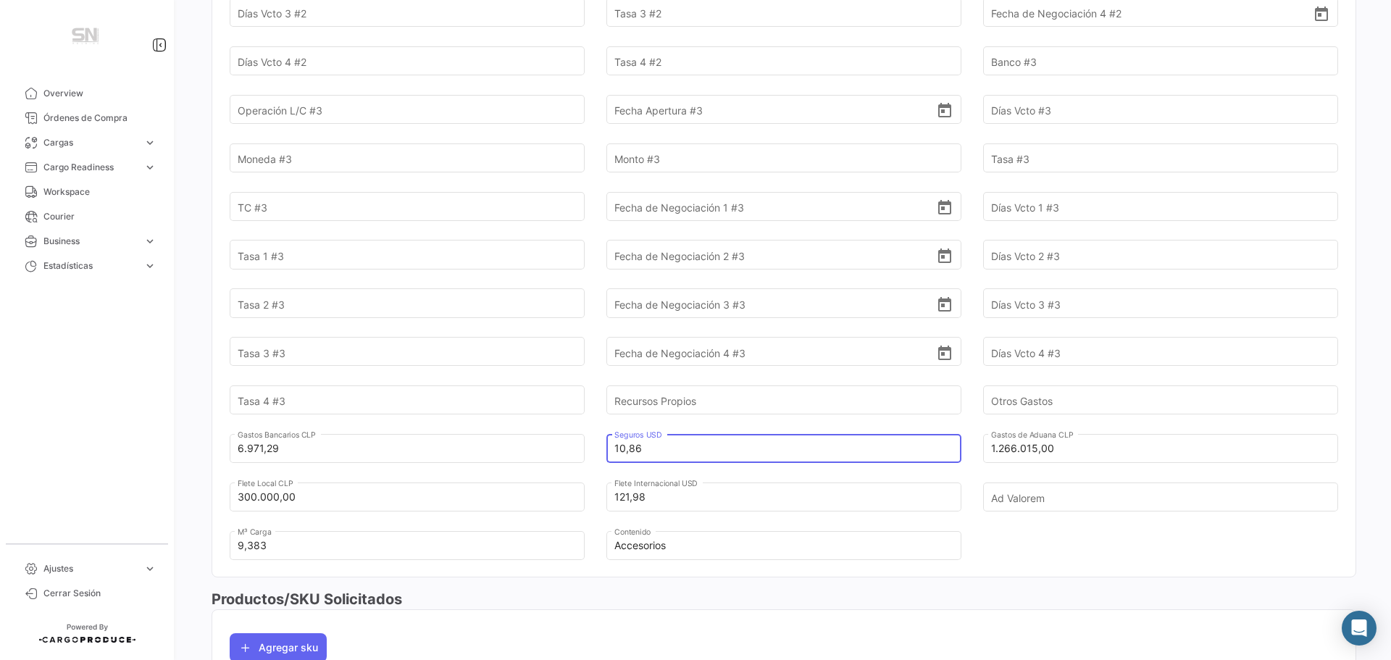
click at [721, 448] on input "10,86" at bounding box center [775, 448] width 322 height 51
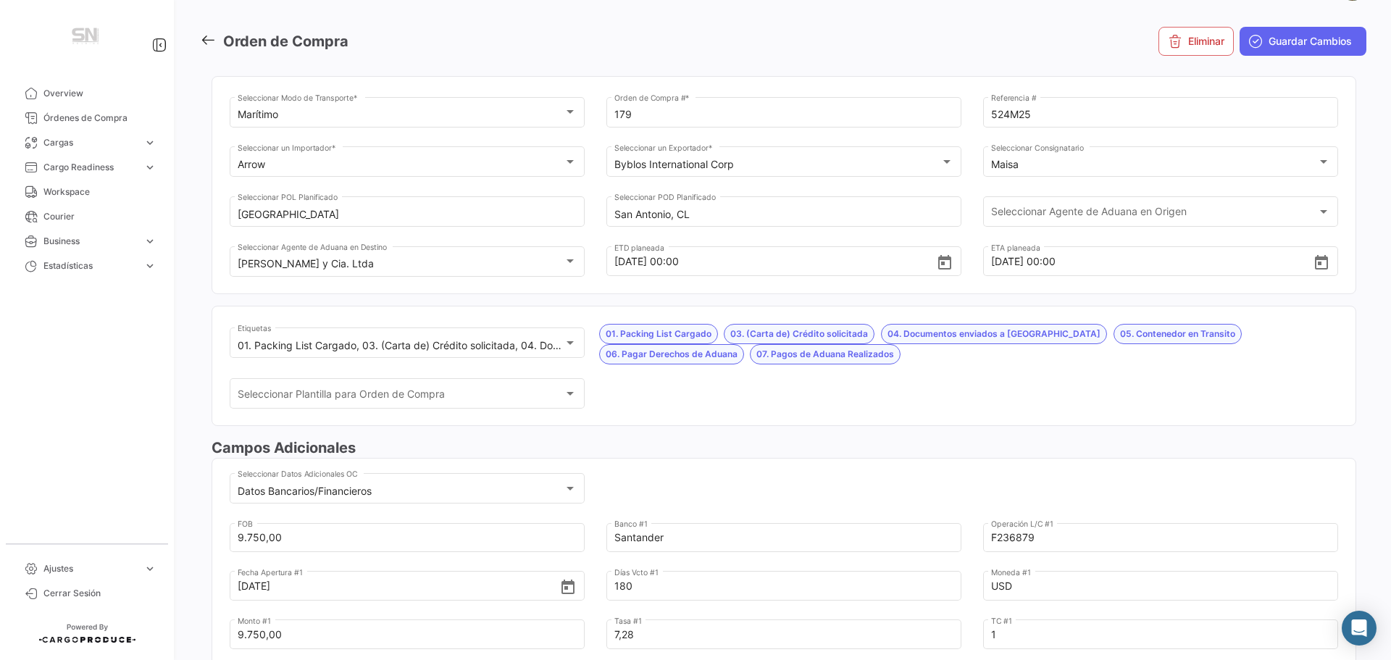
scroll to position [0, 0]
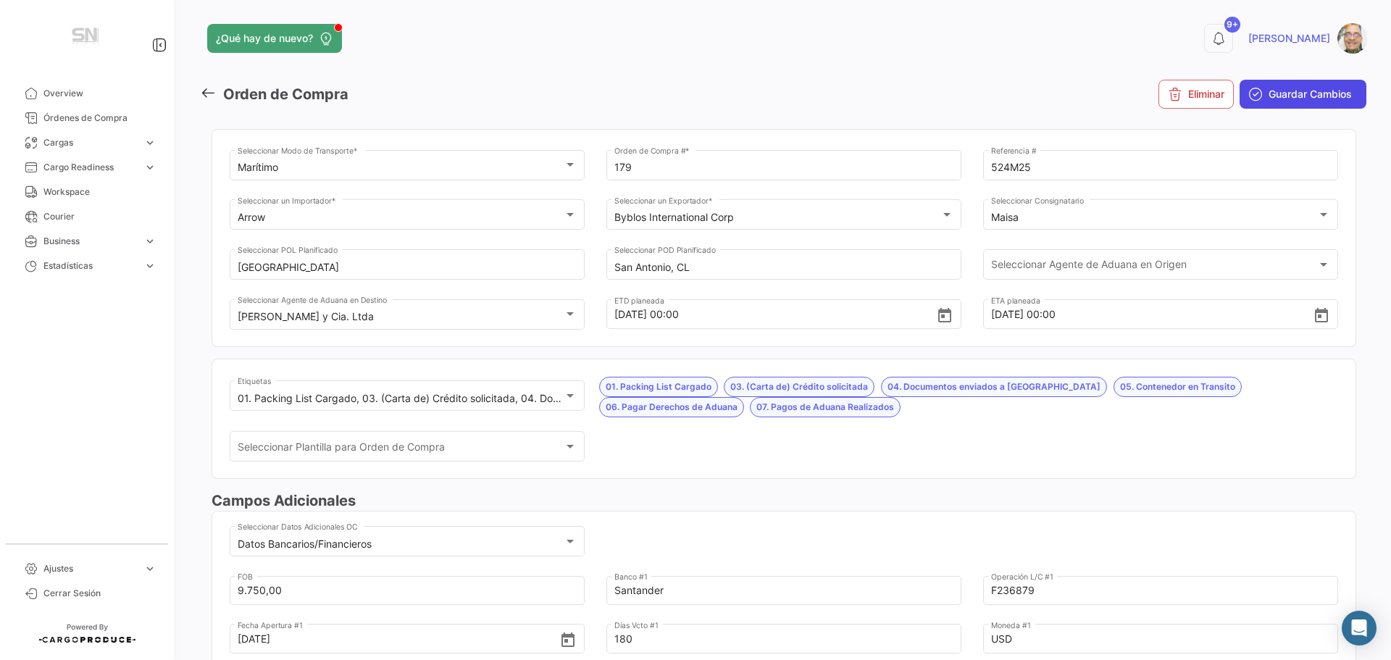
click at [1268, 95] on span "Guardar Cambios" at bounding box center [1309, 94] width 83 height 14
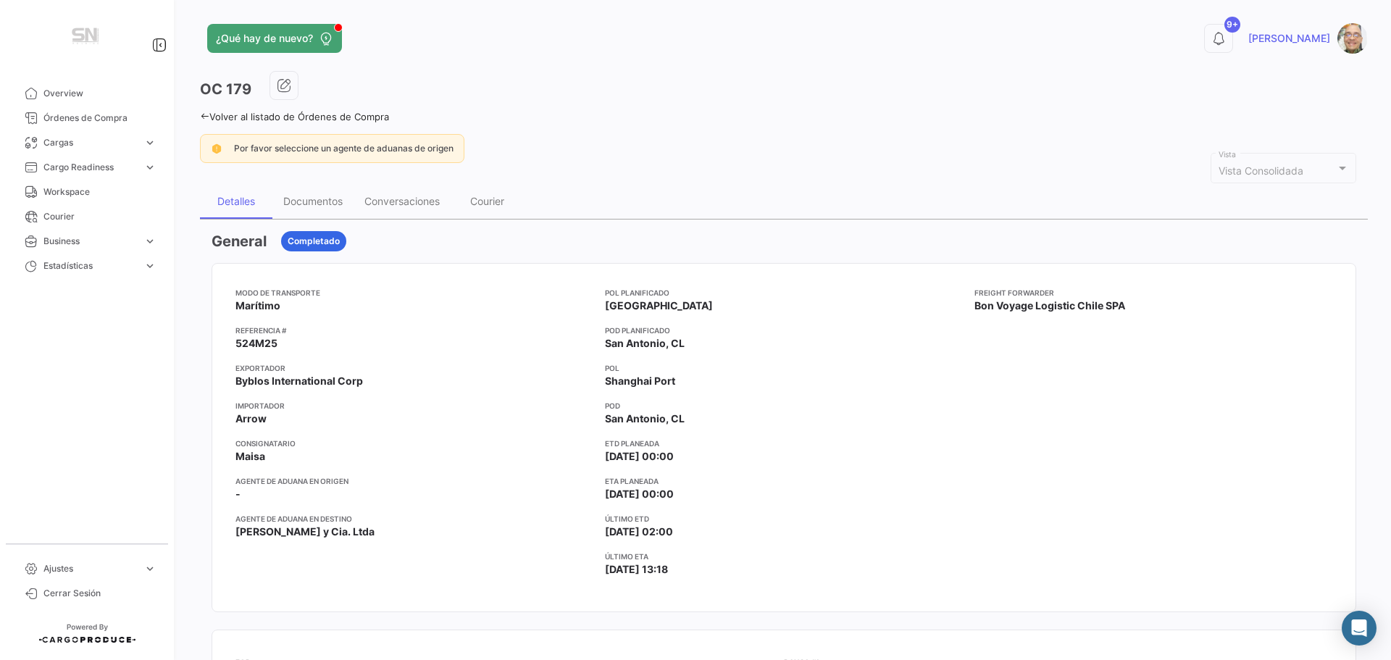
click at [201, 118] on icon at bounding box center [204, 116] width 9 height 9
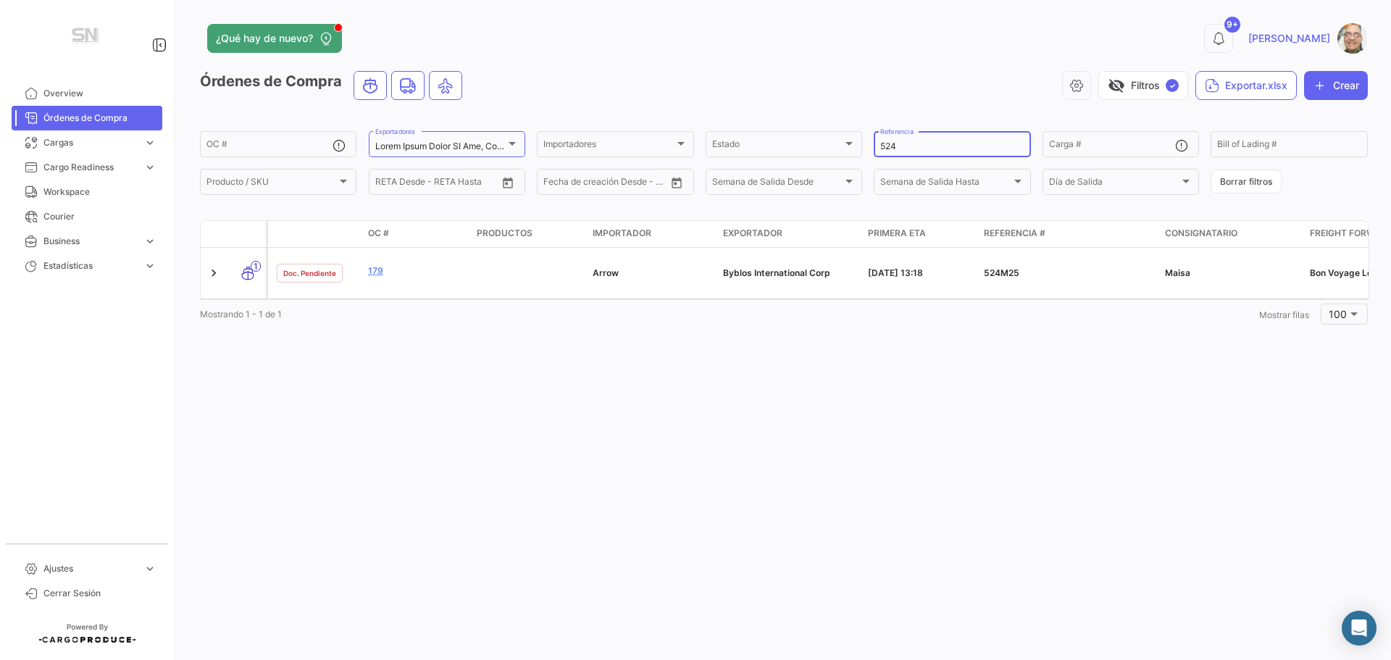
click at [906, 145] on input "524" at bounding box center [951, 146] width 143 height 10
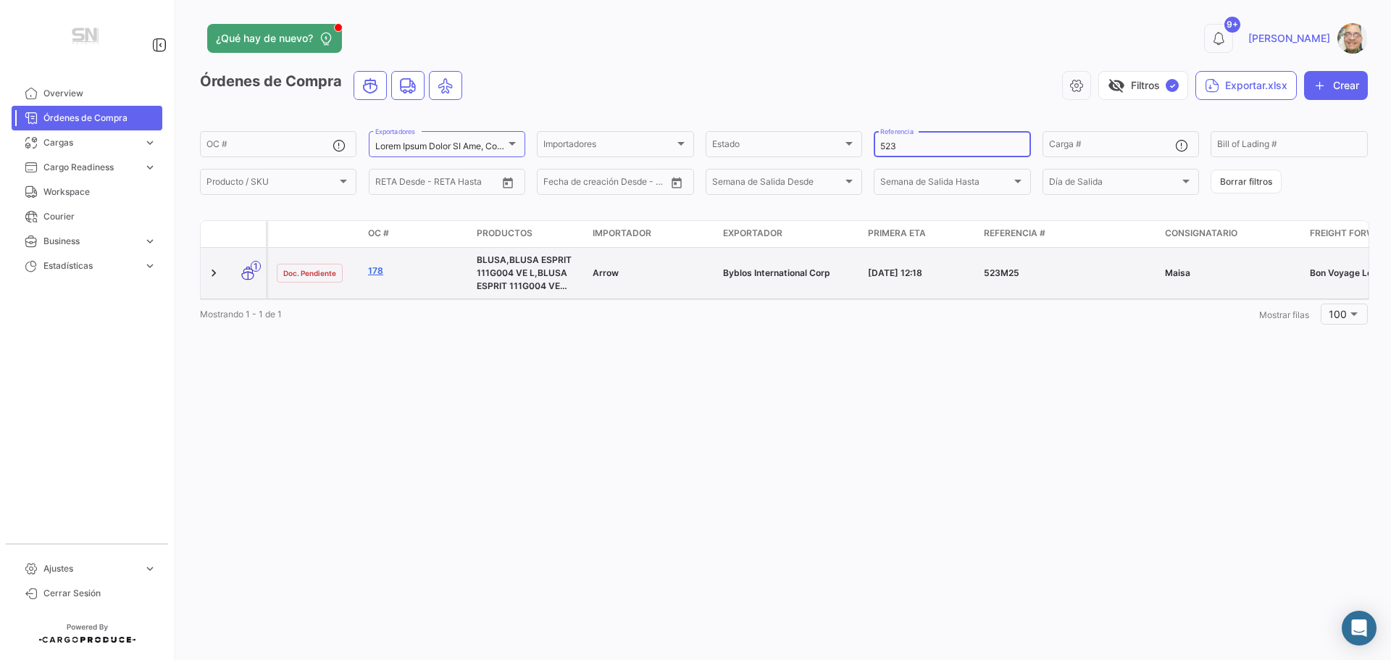
type input "523"
click at [377, 273] on link "178" at bounding box center [416, 270] width 97 height 13
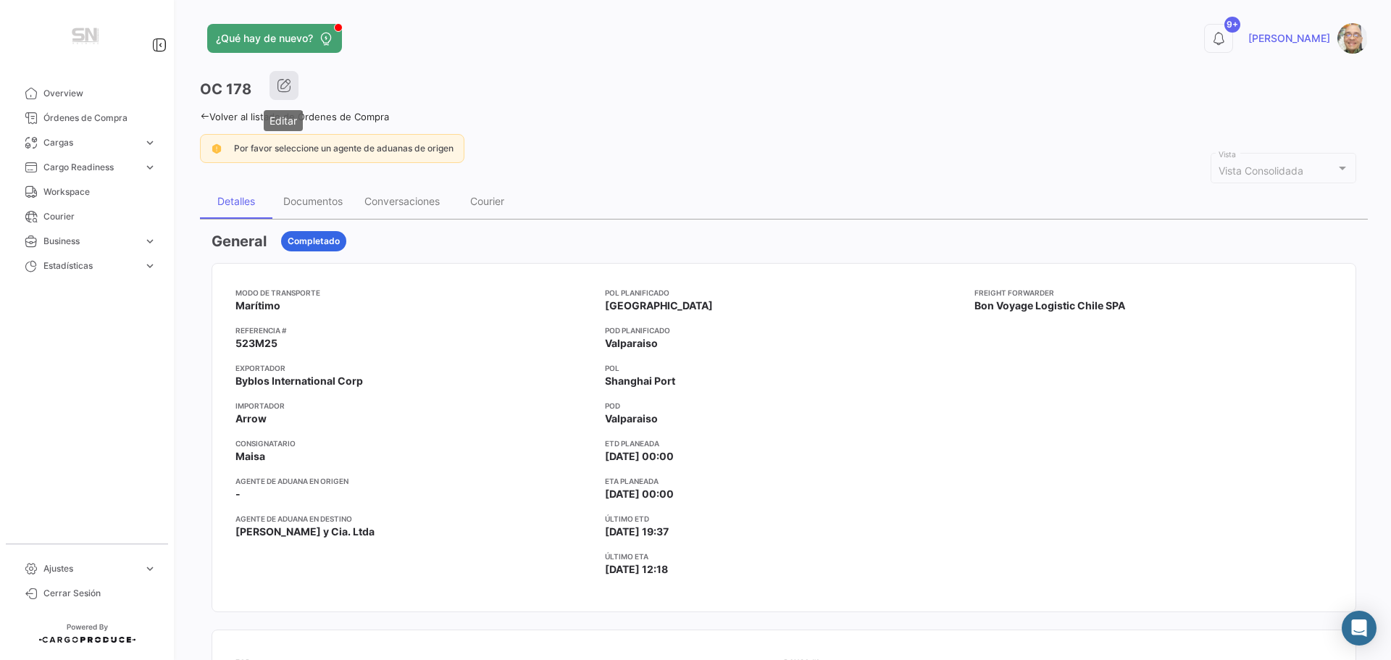
click at [290, 87] on button "button" at bounding box center [283, 85] width 29 height 29
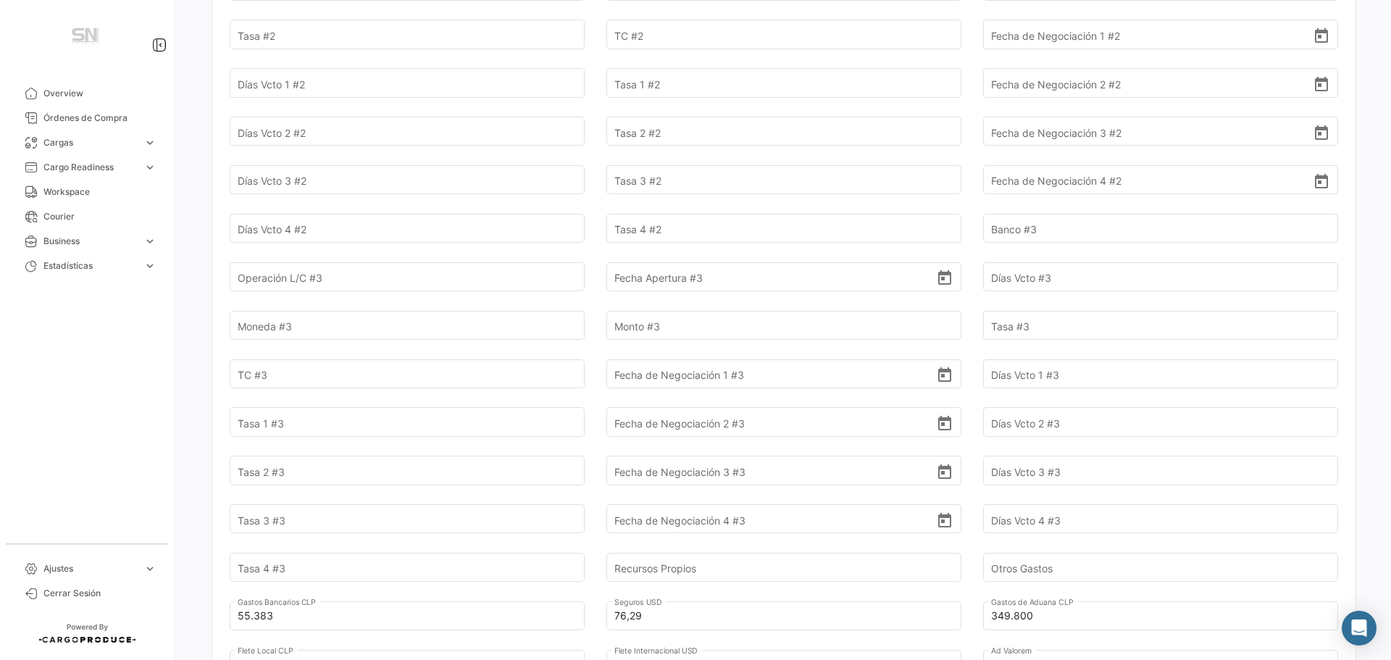
scroll to position [1086, 0]
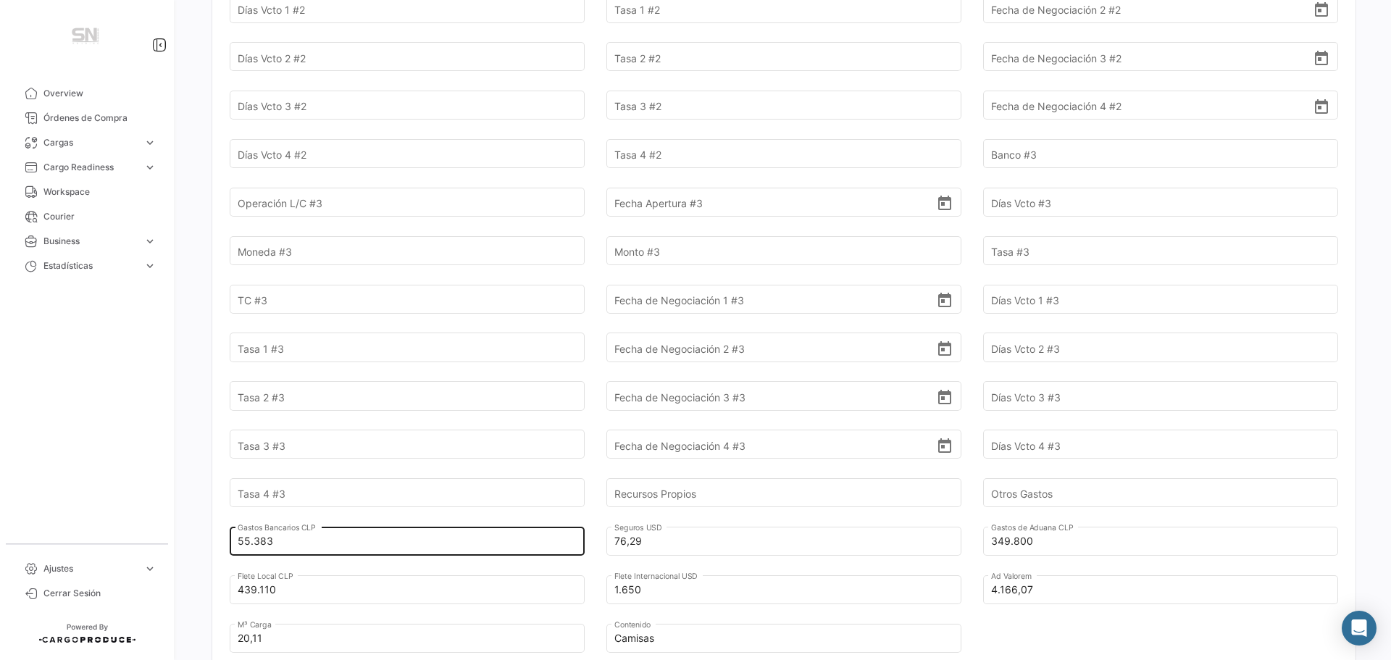
click at [316, 521] on input "55.383" at bounding box center [399, 541] width 322 height 51
type input "5"
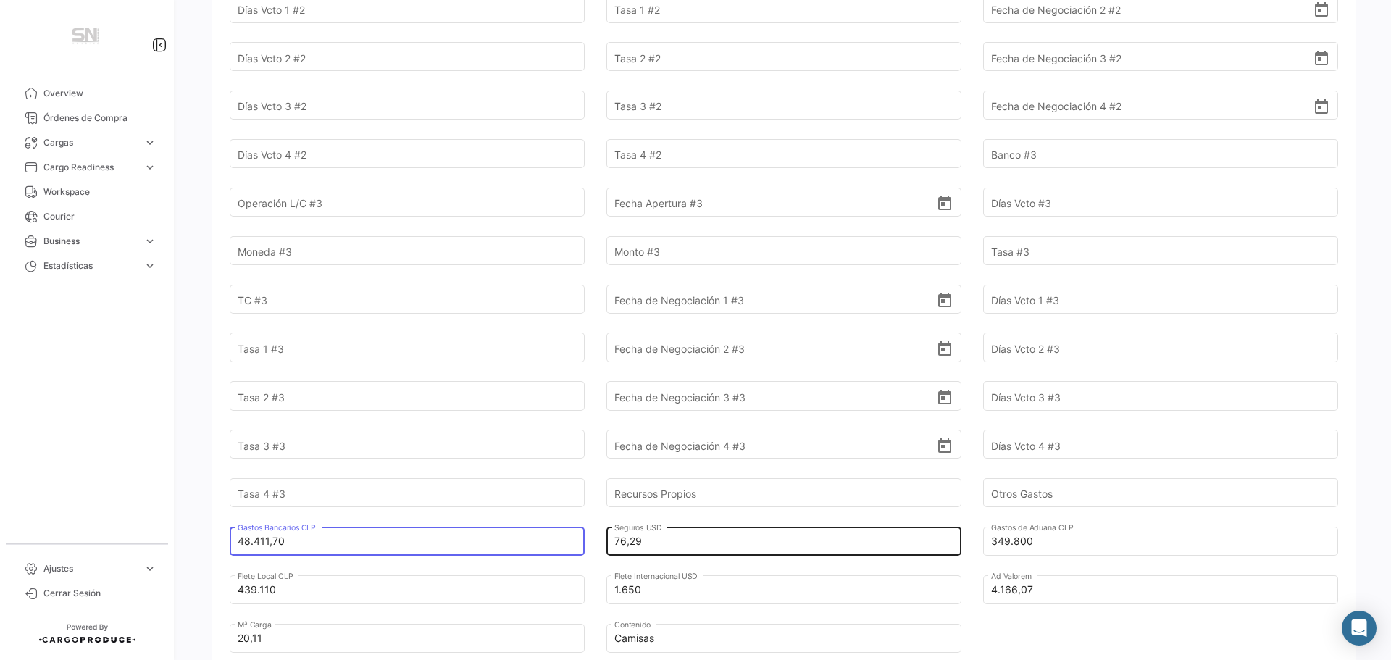
type input "48.411,70"
click at [716, 529] on input "76,29" at bounding box center [775, 541] width 322 height 51
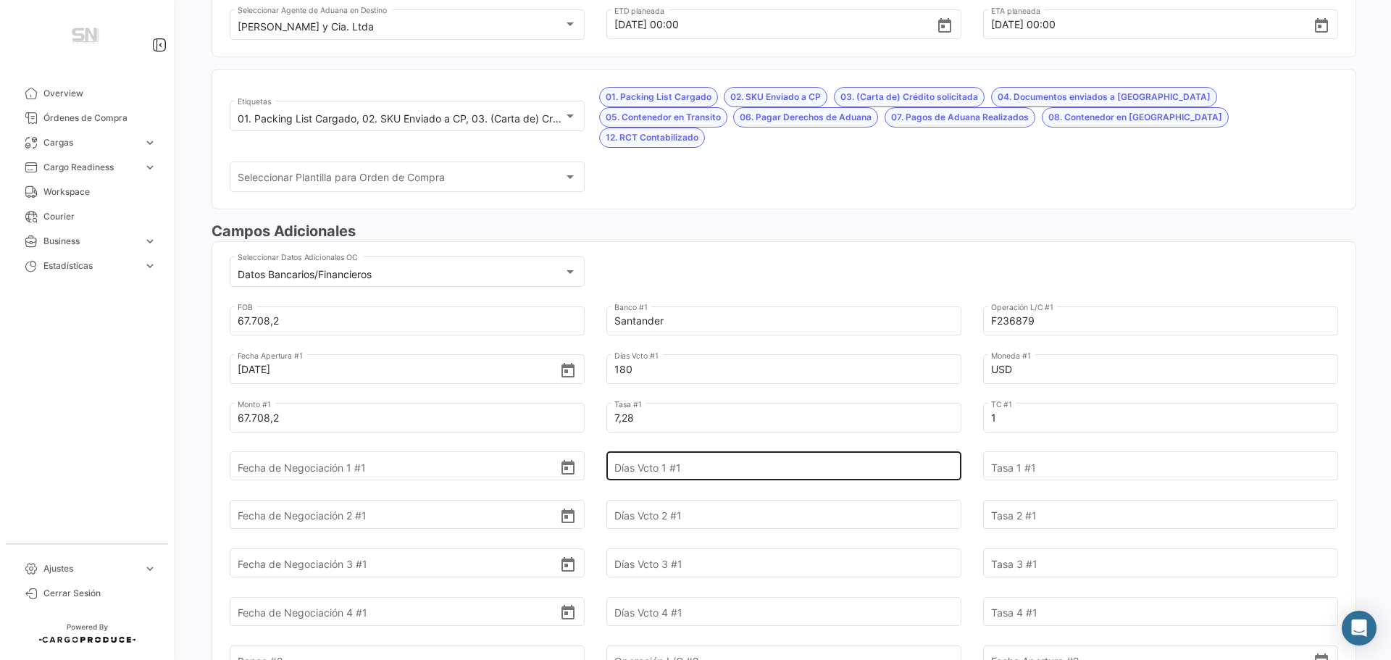
scroll to position [0, 0]
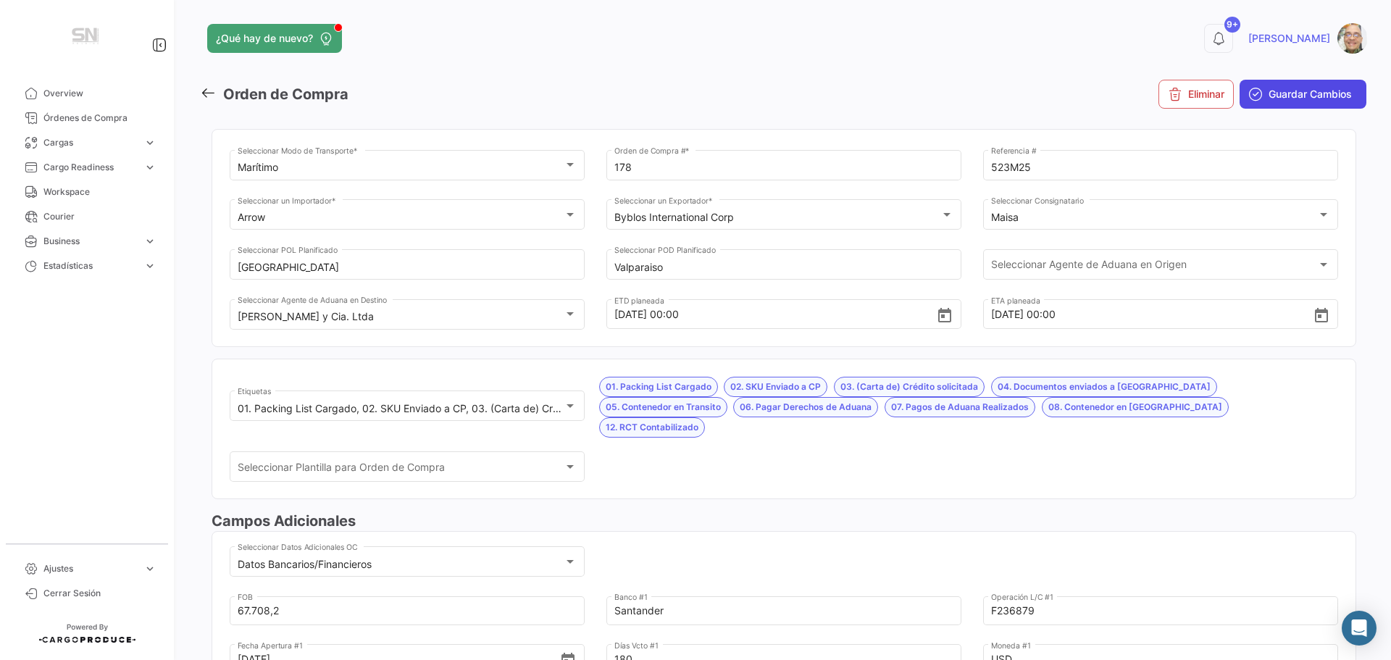
click at [1272, 93] on span "Guardar Cambios" at bounding box center [1309, 94] width 83 height 14
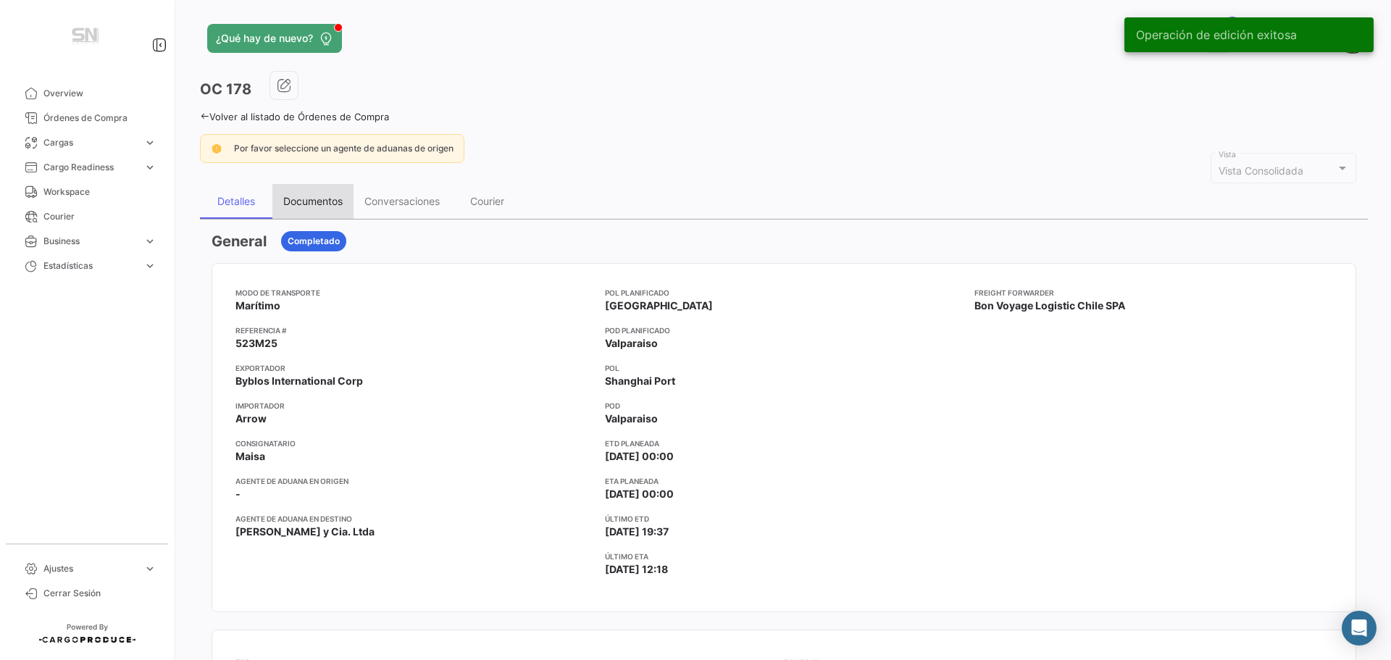
click at [303, 204] on div "Documentos" at bounding box center [312, 201] width 59 height 12
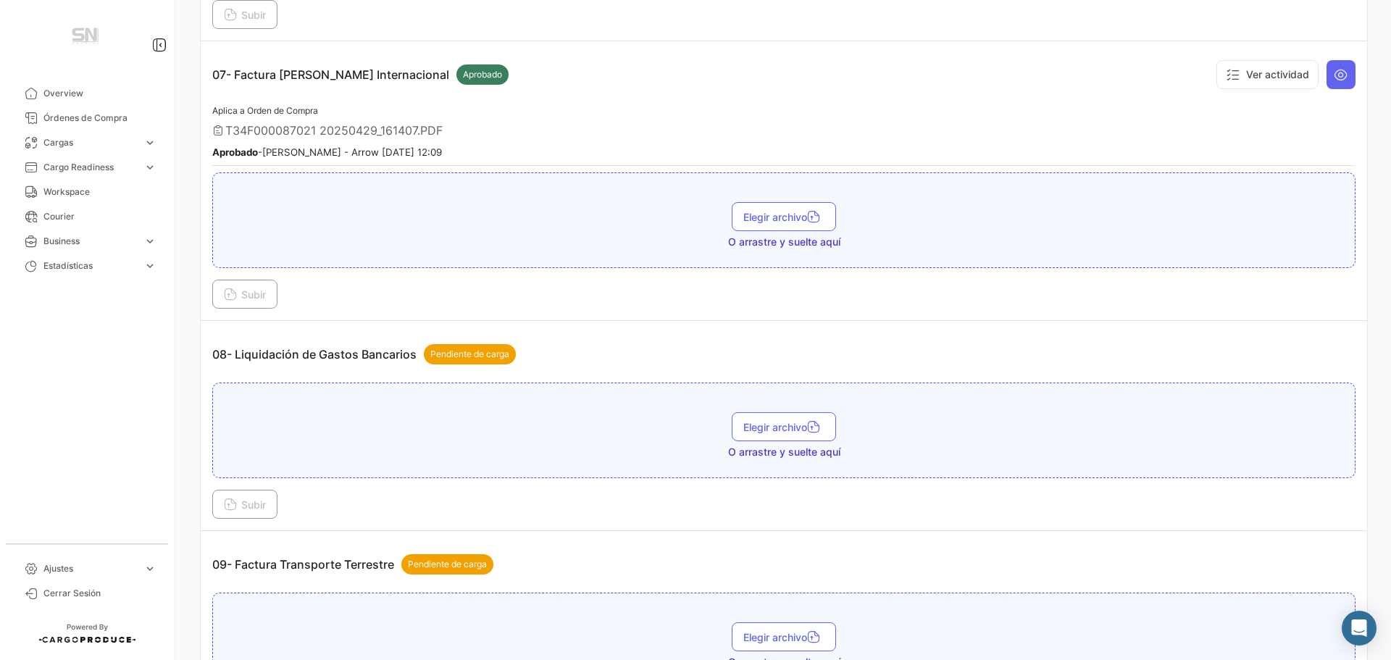
scroll to position [2028, 0]
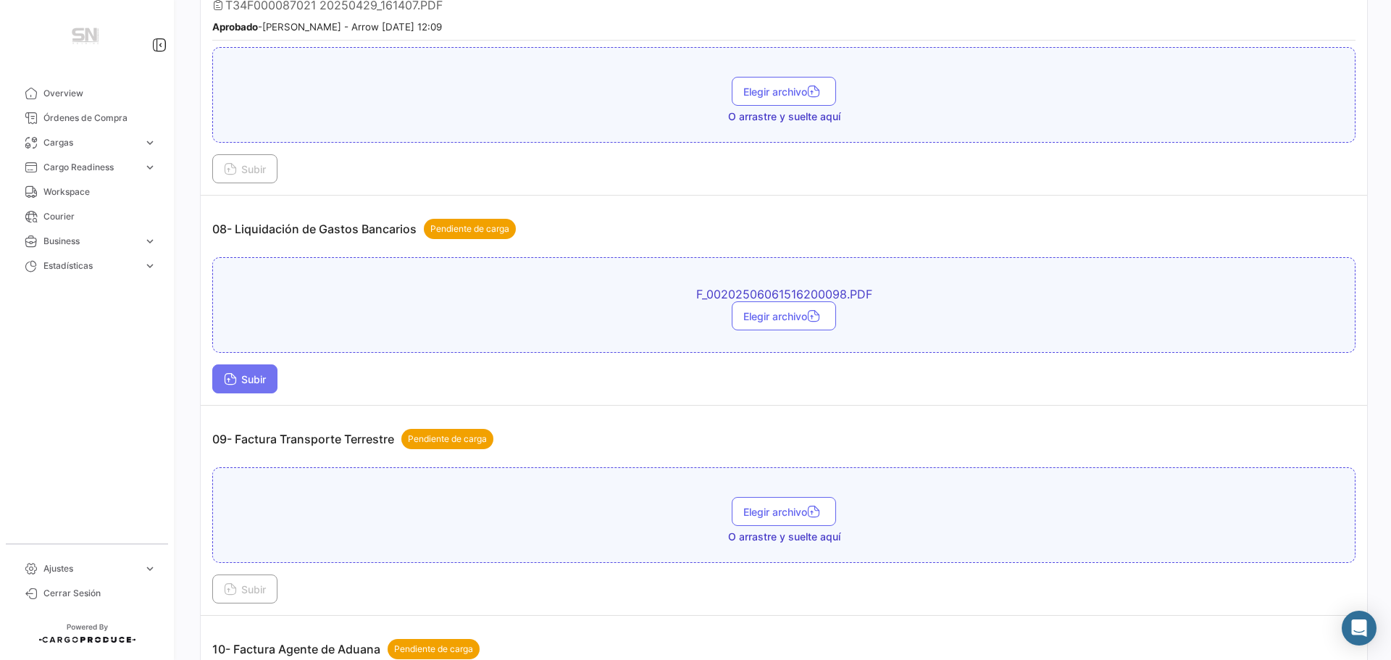
click at [272, 372] on button "Subir" at bounding box center [244, 378] width 65 height 29
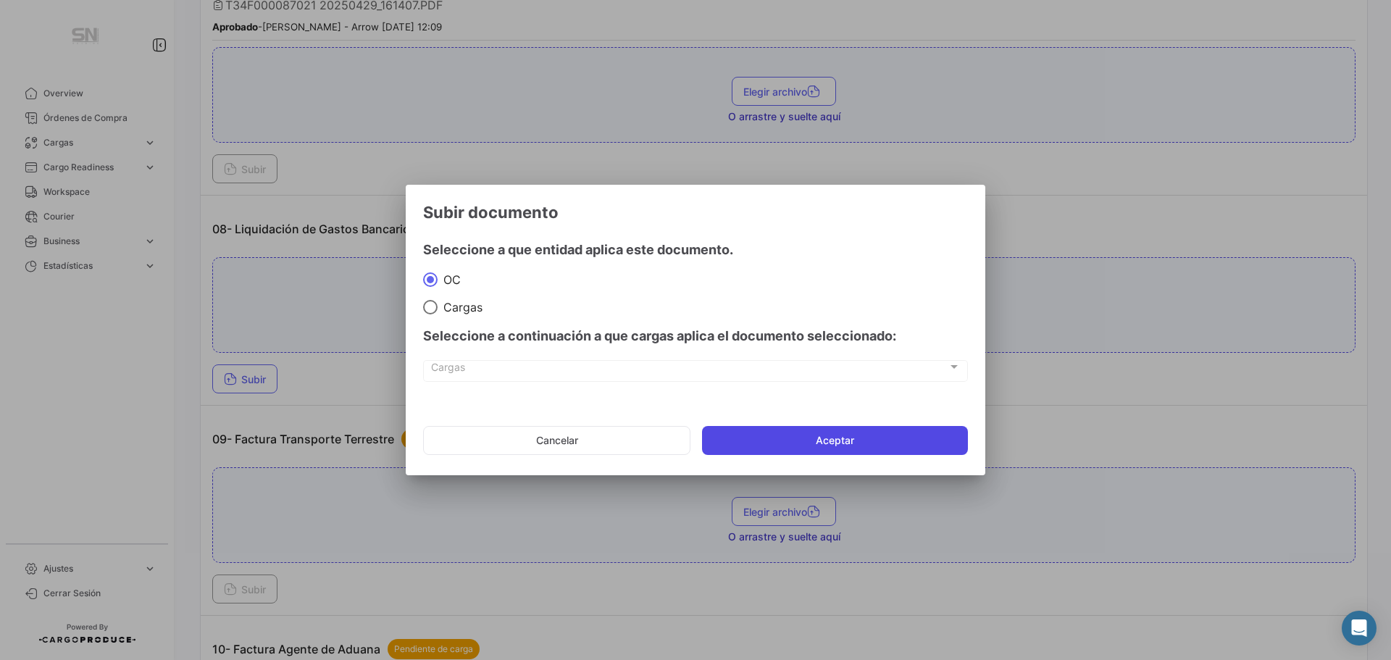
click at [821, 443] on button "Aceptar" at bounding box center [835, 440] width 266 height 29
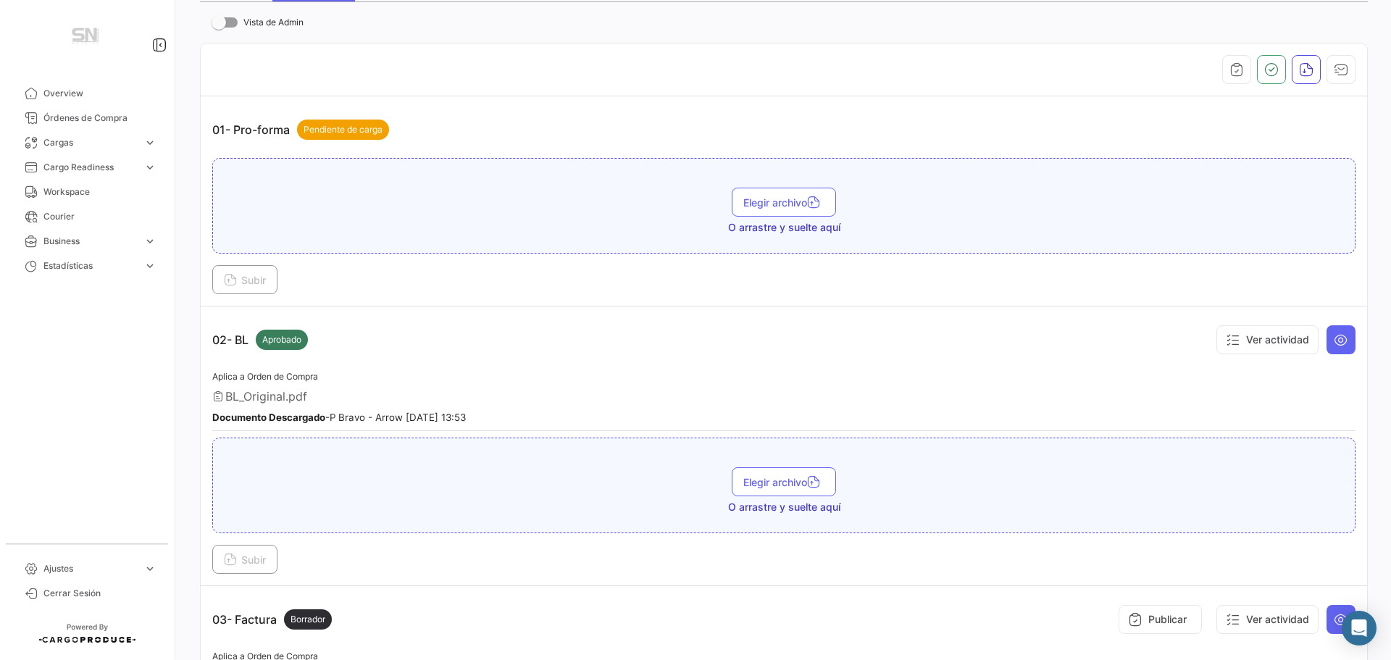
scroll to position [0, 0]
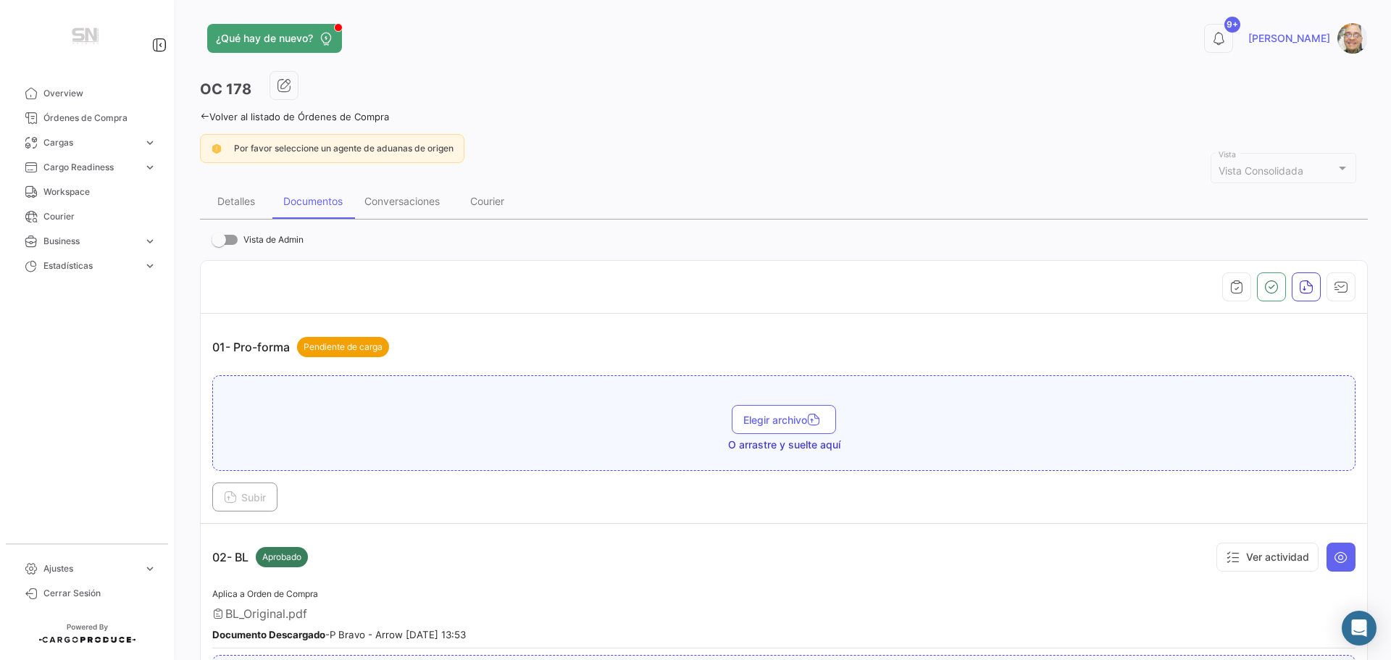
click at [204, 112] on icon at bounding box center [204, 116] width 9 height 9
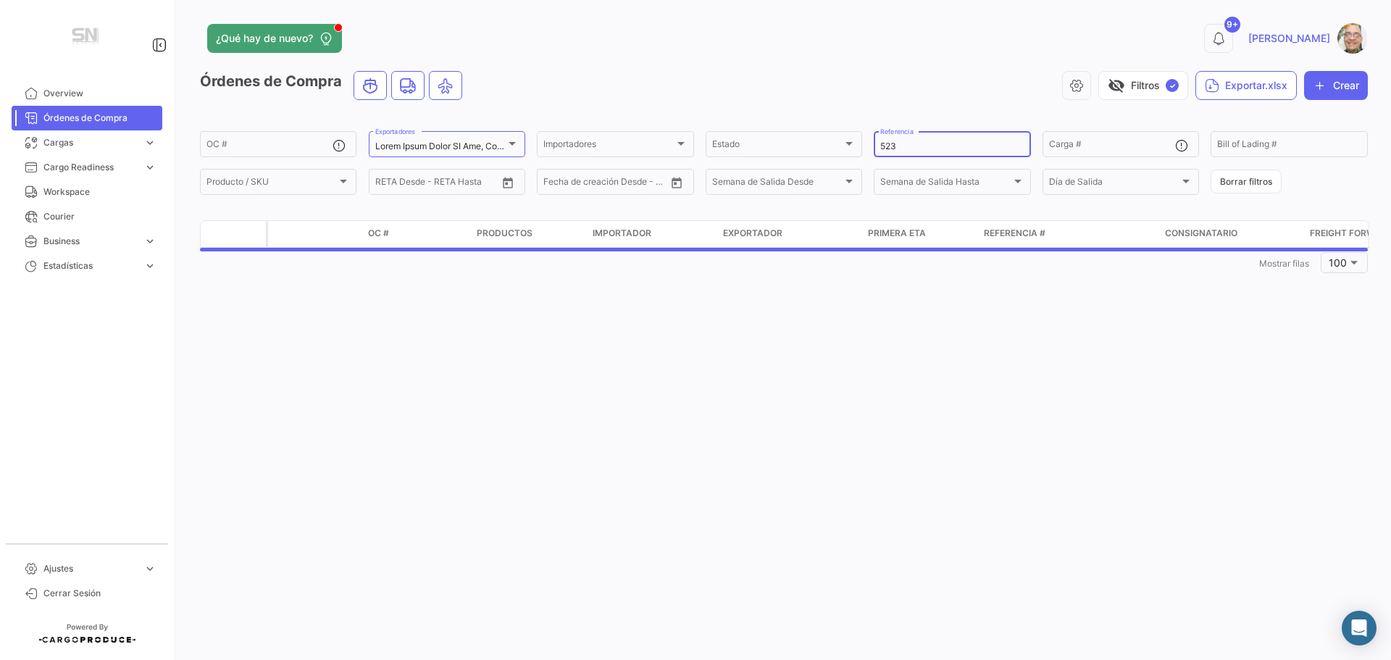
click at [906, 145] on input "523" at bounding box center [951, 146] width 143 height 10
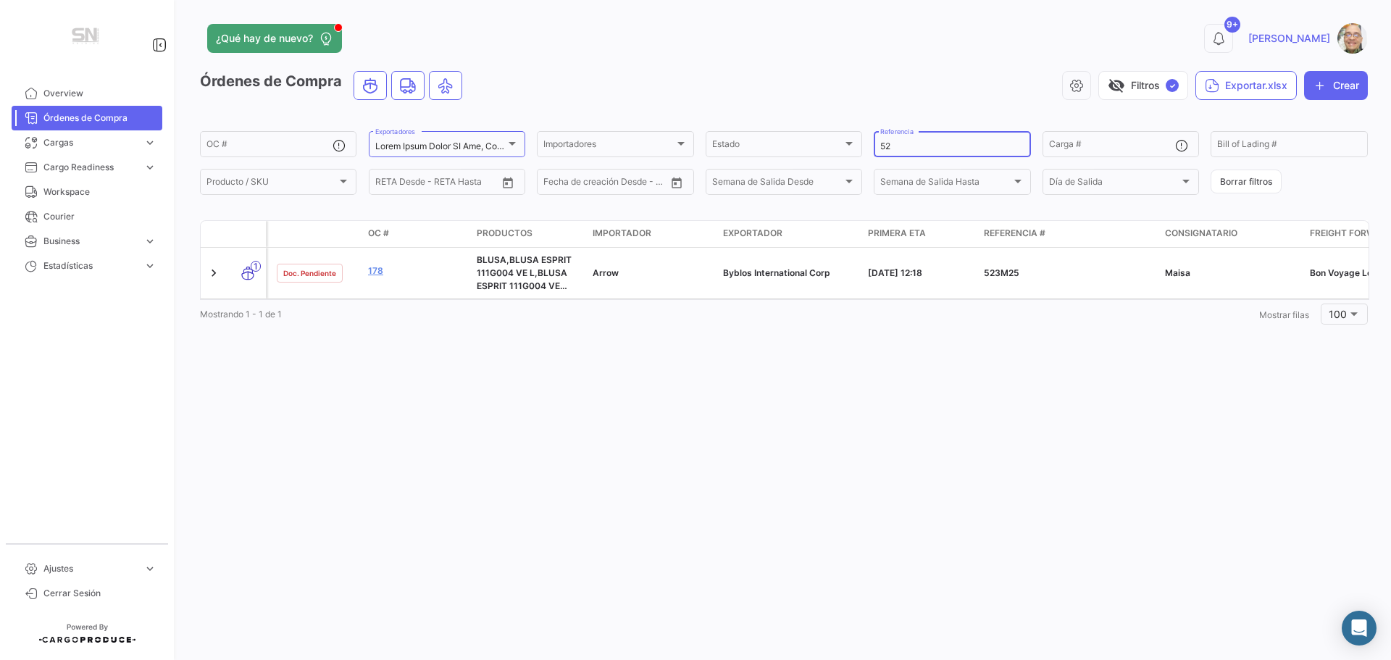
type input "5"
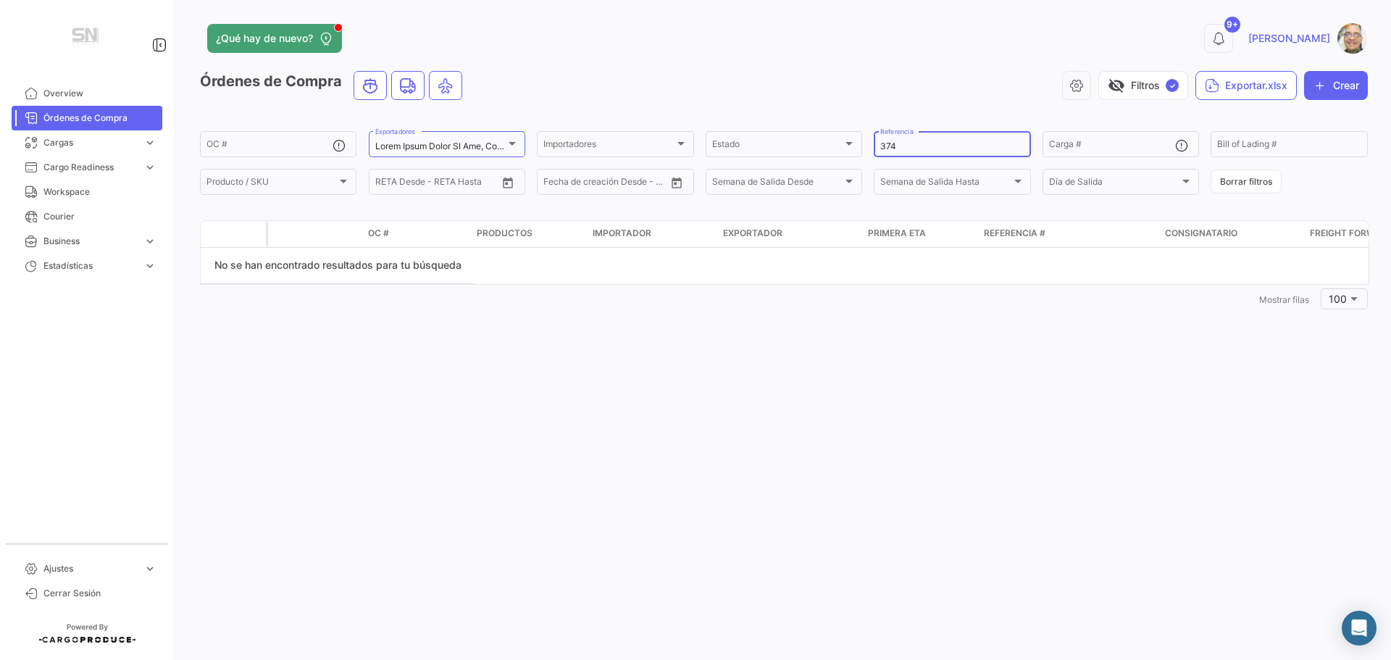
click at [907, 148] on input "374" at bounding box center [951, 146] width 143 height 10
type input "3"
